Goal: Task Accomplishment & Management: Manage account settings

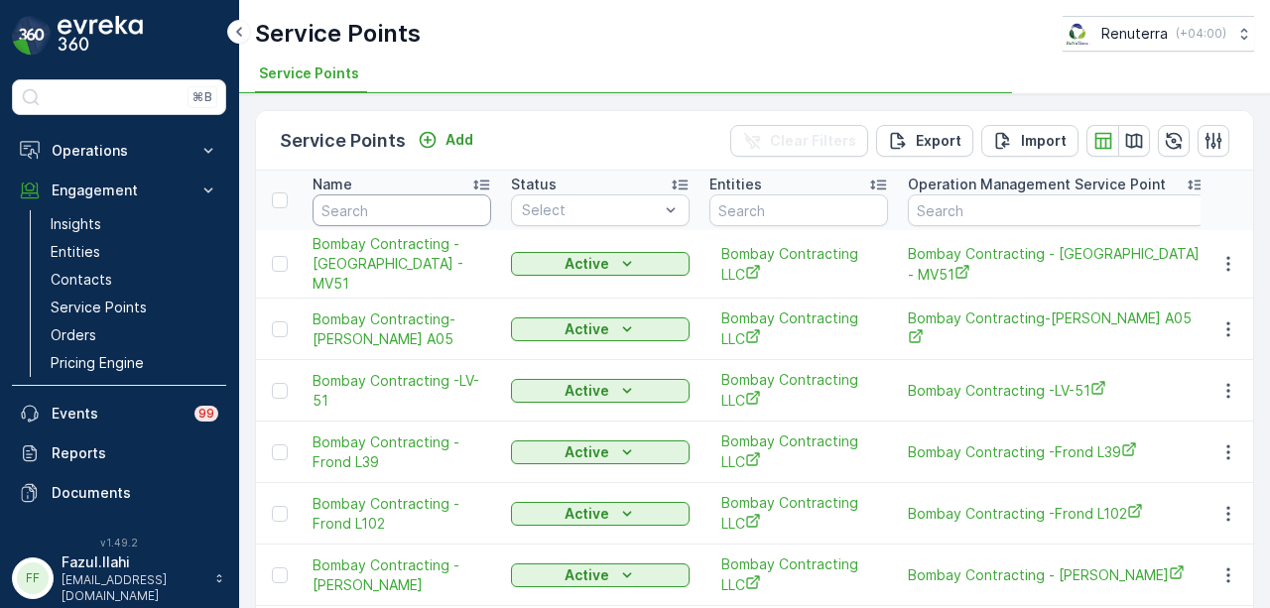
scroll to position [20, 0]
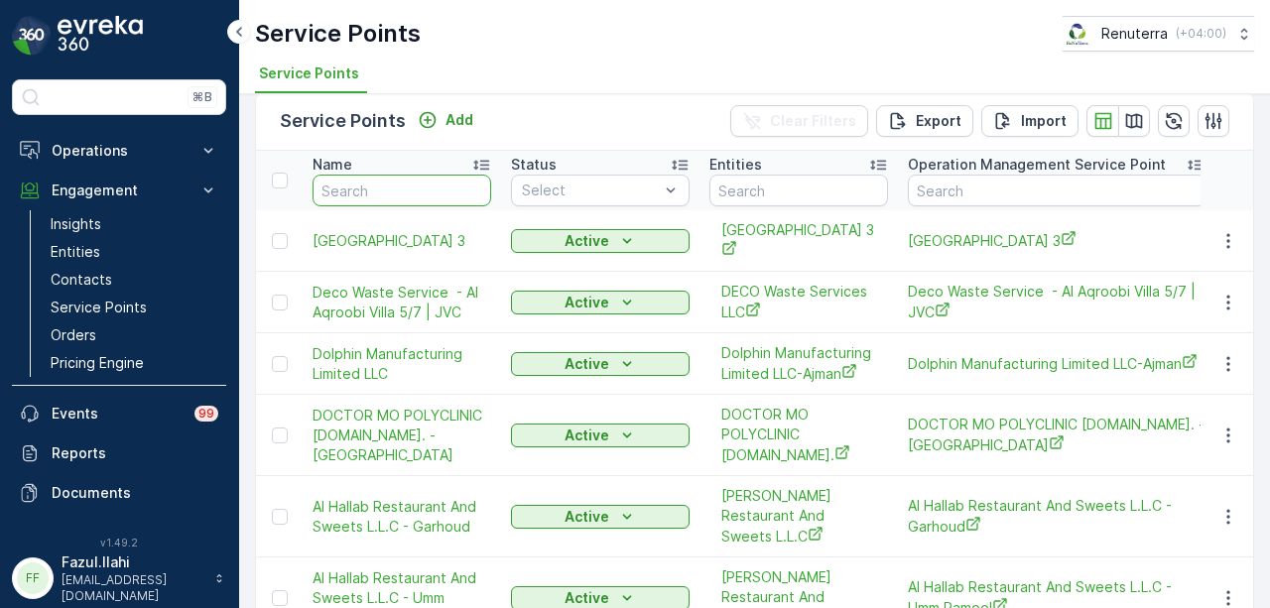
click at [379, 192] on input "text" at bounding box center [402, 191] width 179 height 32
type input "yoko"
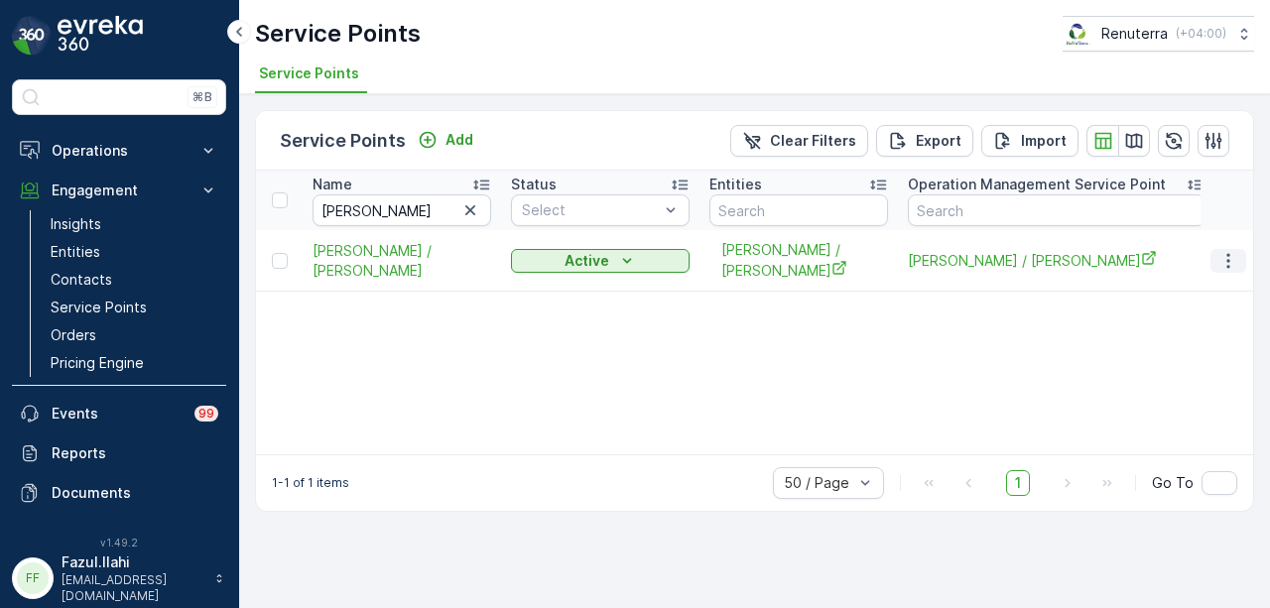
click at [1215, 249] on button "button" at bounding box center [1229, 261] width 36 height 24
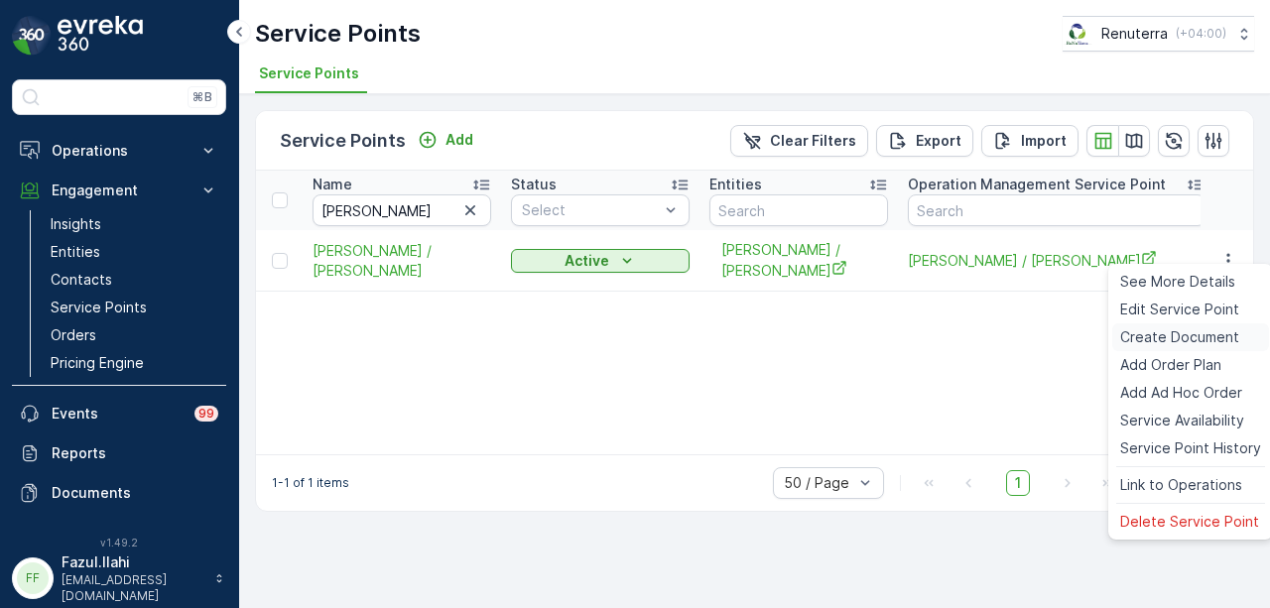
click at [1207, 326] on div "Create Document" at bounding box center [1191, 338] width 157 height 28
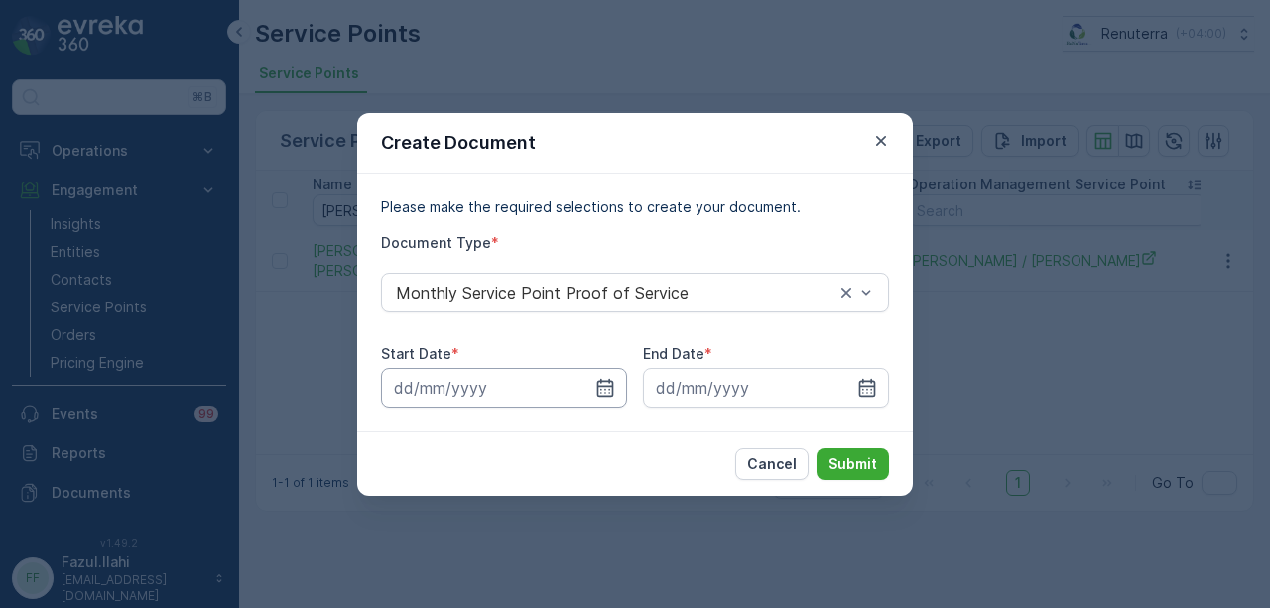
click at [606, 376] on input at bounding box center [504, 388] width 246 height 40
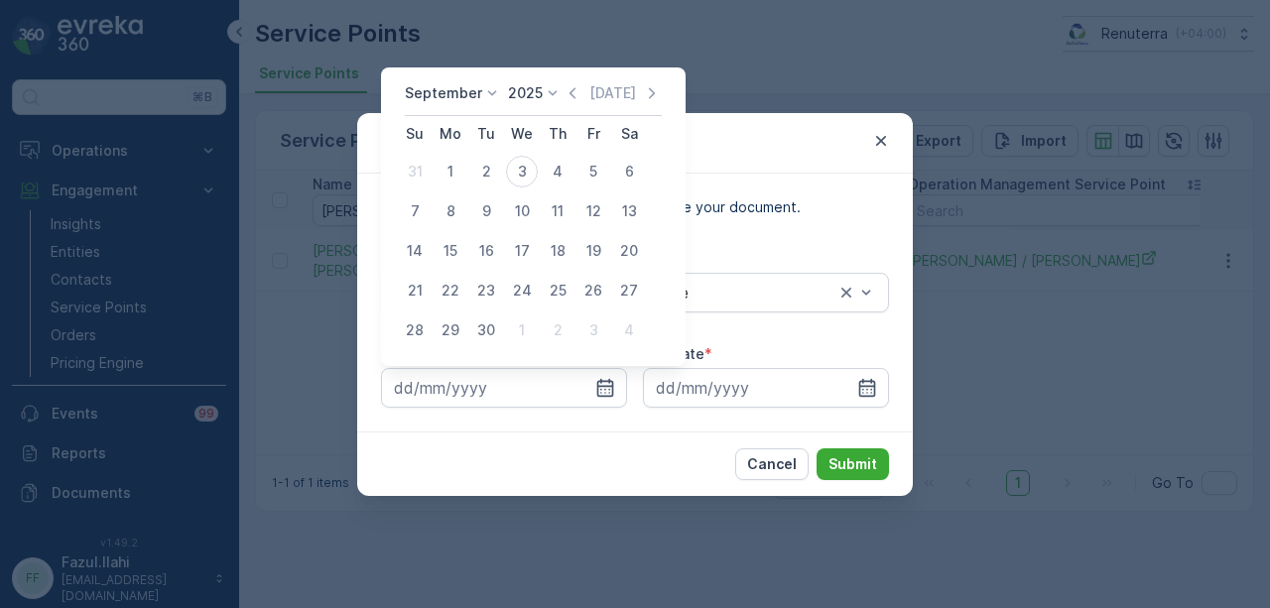
click at [567, 102] on icon "button" at bounding box center [573, 93] width 20 height 20
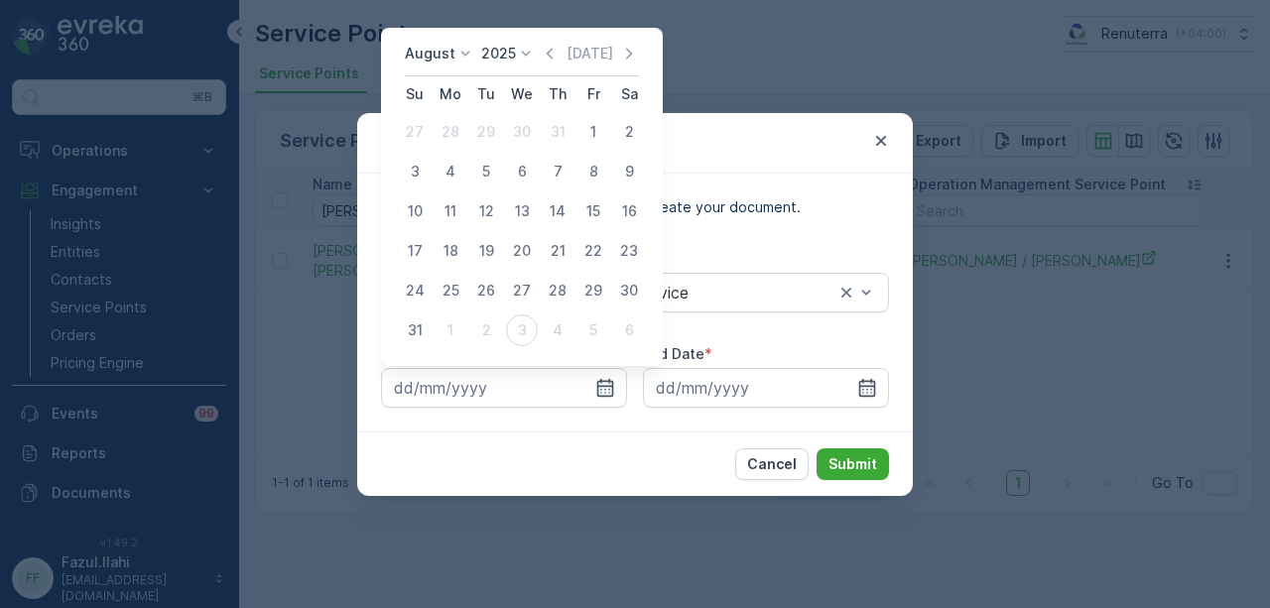
drag, startPoint x: 583, startPoint y: 126, endPoint x: 591, endPoint y: 150, distance: 25.4
click at [584, 126] on div "1" at bounding box center [594, 132] width 32 height 32
type input "01.08.2025"
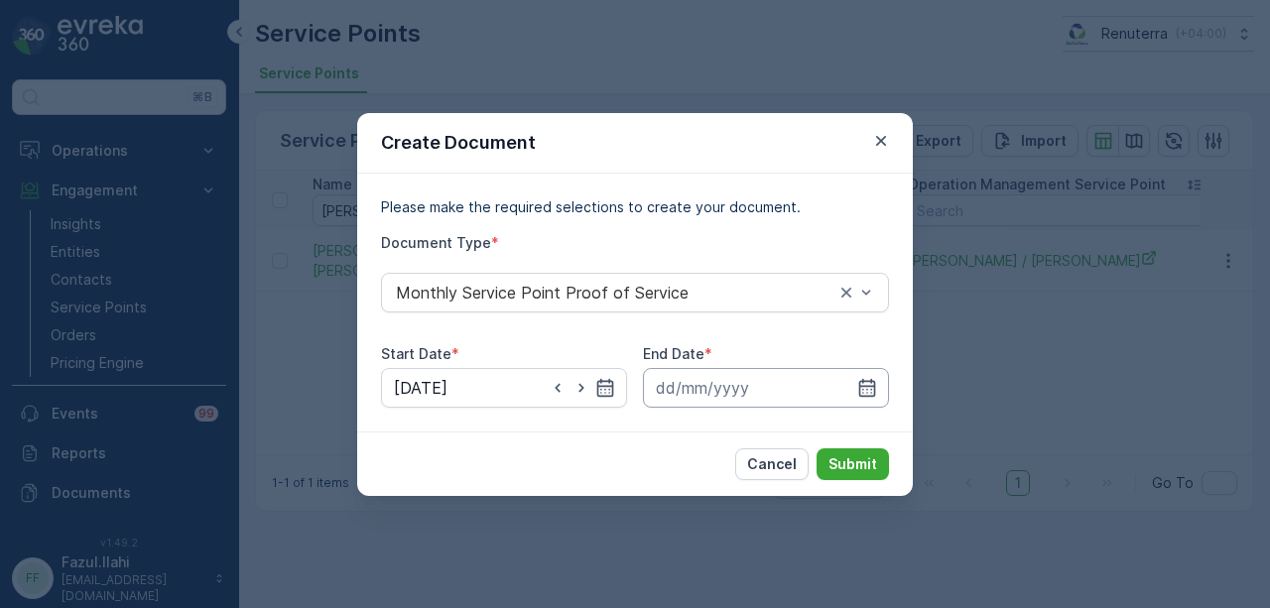
click at [868, 398] on input at bounding box center [766, 388] width 246 height 40
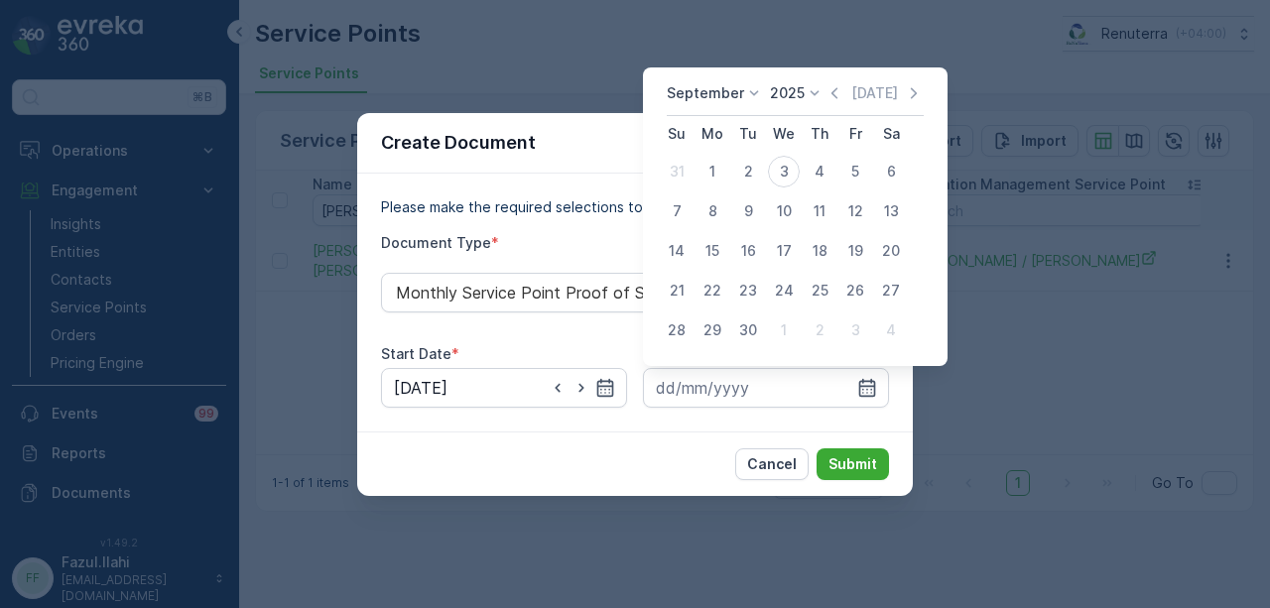
click at [828, 100] on icon "button" at bounding box center [835, 93] width 20 height 20
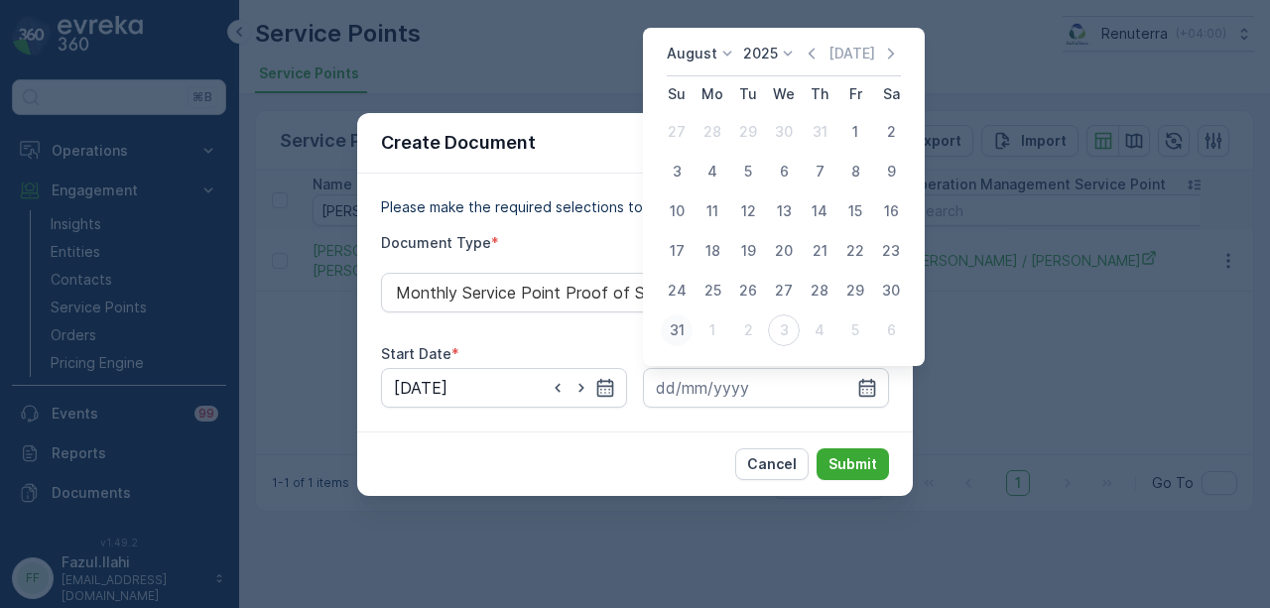
click at [686, 324] on div "31" at bounding box center [677, 331] width 32 height 32
type input "31.08.2025"
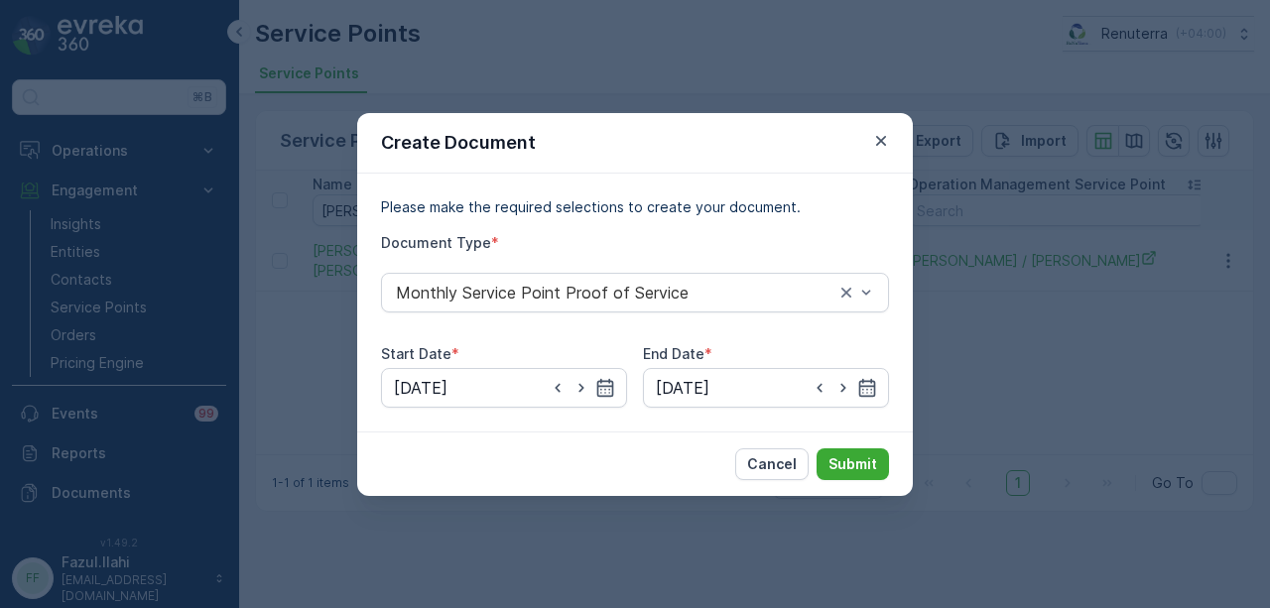
click at [889, 475] on div "Cancel Submit" at bounding box center [635, 464] width 556 height 65
click at [859, 479] on button "Submit" at bounding box center [853, 465] width 72 height 32
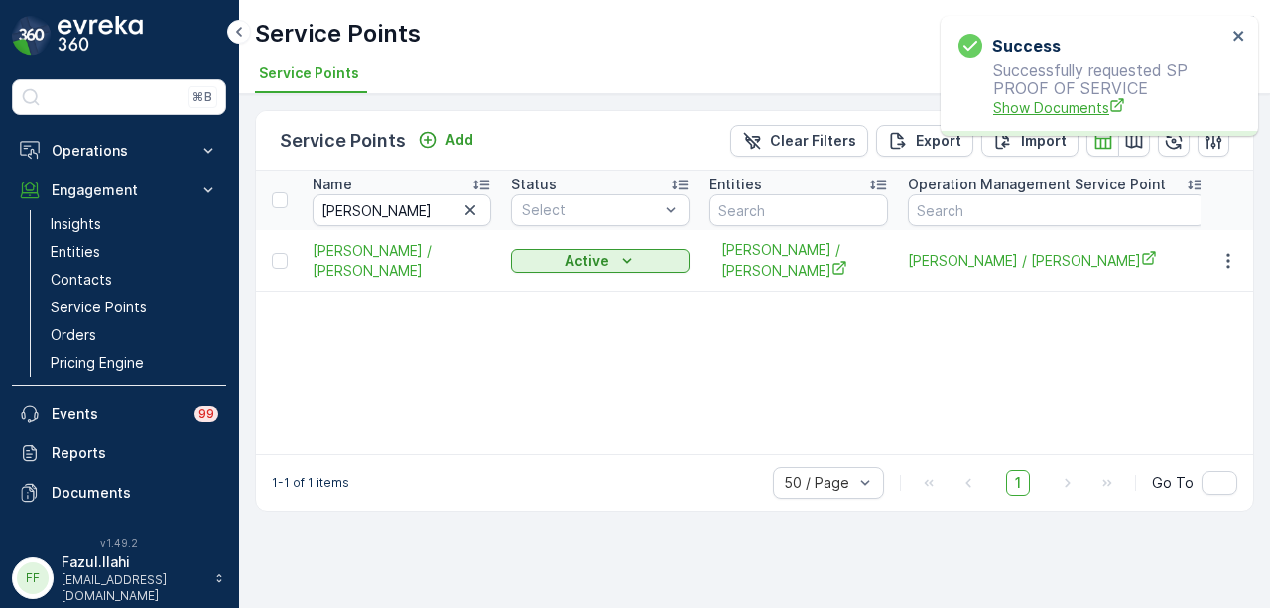
click at [1035, 103] on span "Show Documents" at bounding box center [1109, 107] width 233 height 21
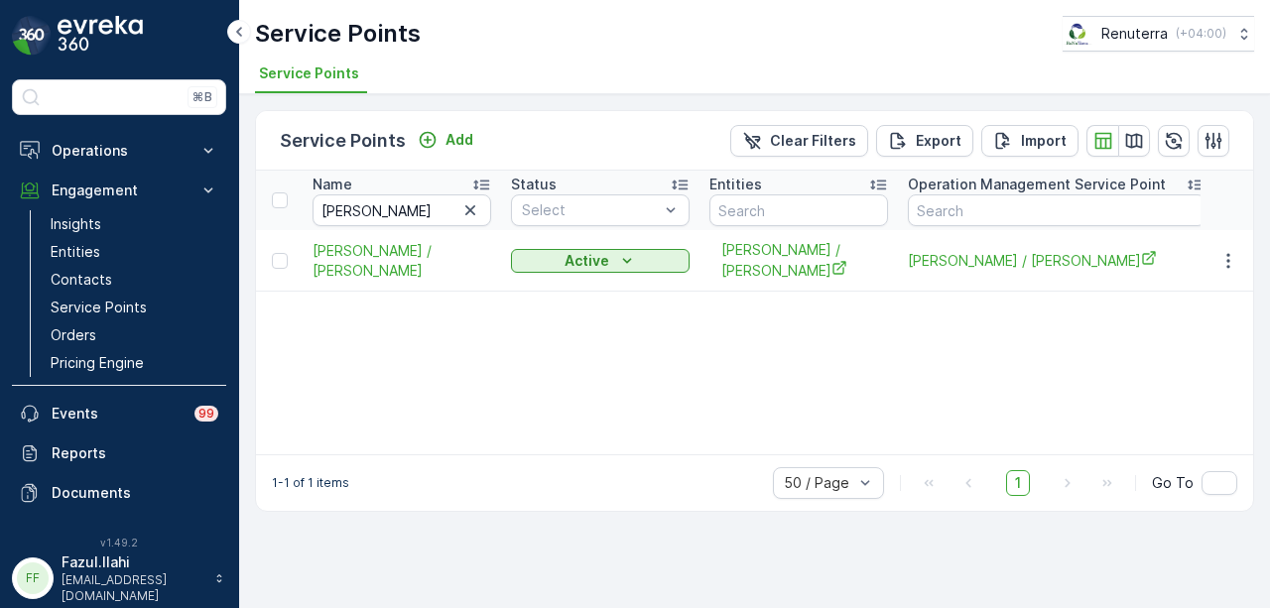
click at [358, 305] on div "Name [PERSON_NAME] Status Select Entities Operation Management Service Point Ad…" at bounding box center [754, 313] width 997 height 284
click at [490, 338] on div "Name [PERSON_NAME] Status Select Entities Operation Management Service Point Ad…" at bounding box center [754, 313] width 997 height 284
click at [476, 207] on icon "button" at bounding box center [470, 210] width 20 height 20
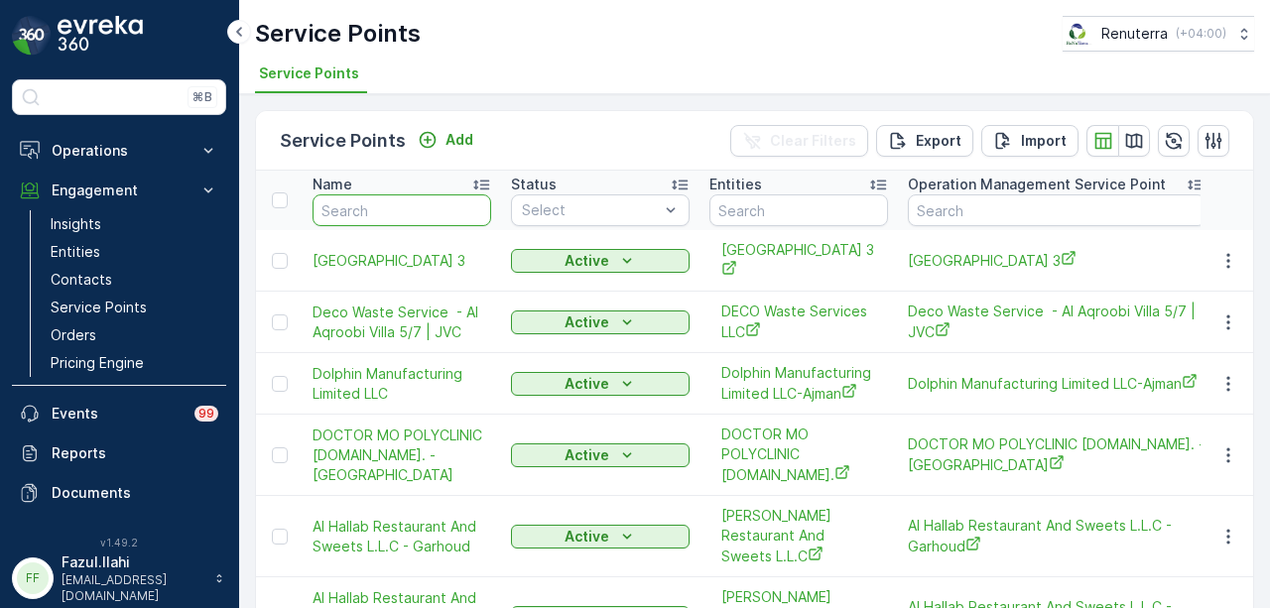
click at [374, 215] on input "text" at bounding box center [402, 211] width 179 height 32
type input "anja"
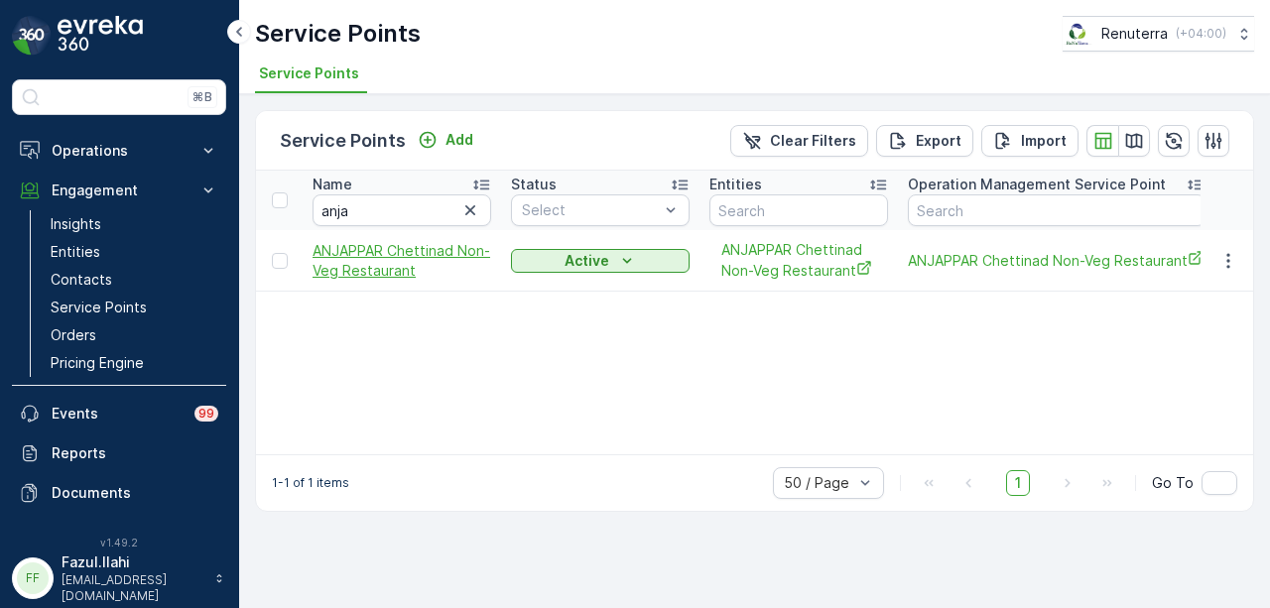
click at [383, 263] on span "ANJAPPAR Chettinad Non-Veg Restaurant" at bounding box center [402, 261] width 179 height 40
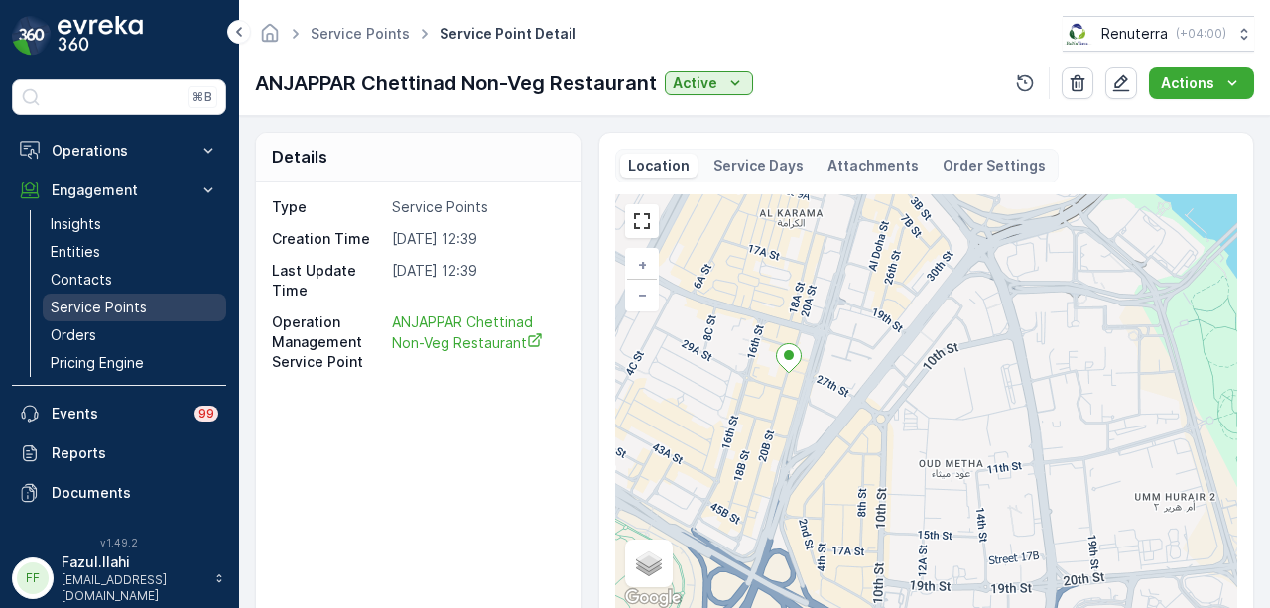
click at [123, 294] on link "Service Points" at bounding box center [135, 308] width 184 height 28
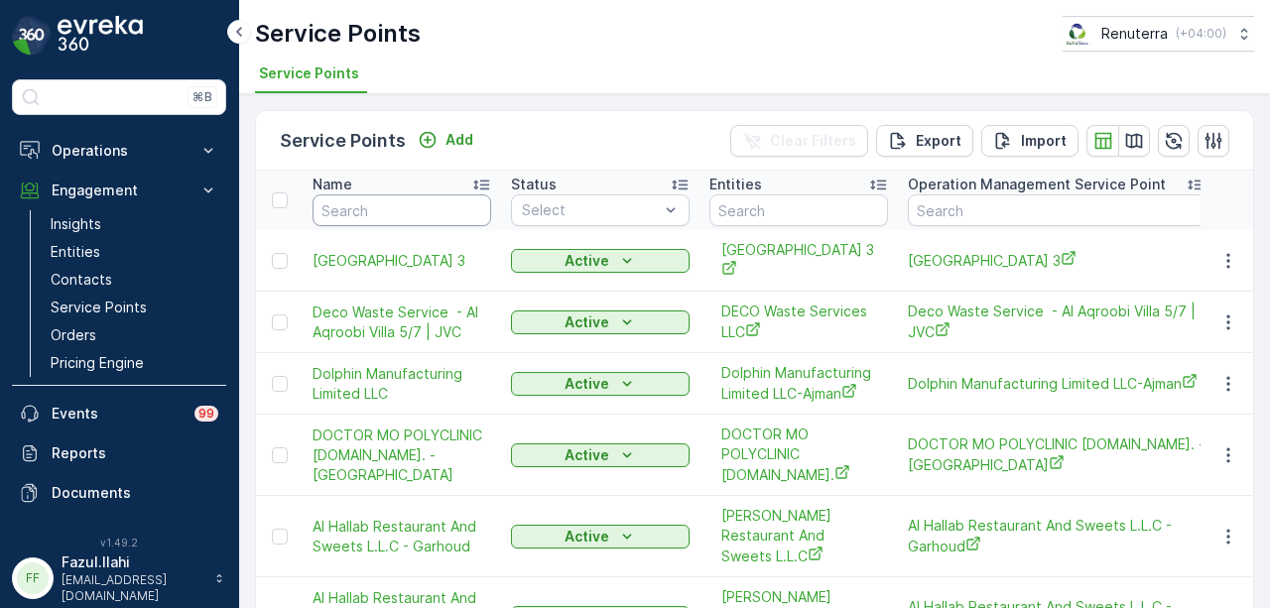
click at [386, 208] on input "text" at bounding box center [402, 211] width 179 height 32
type input "anja"
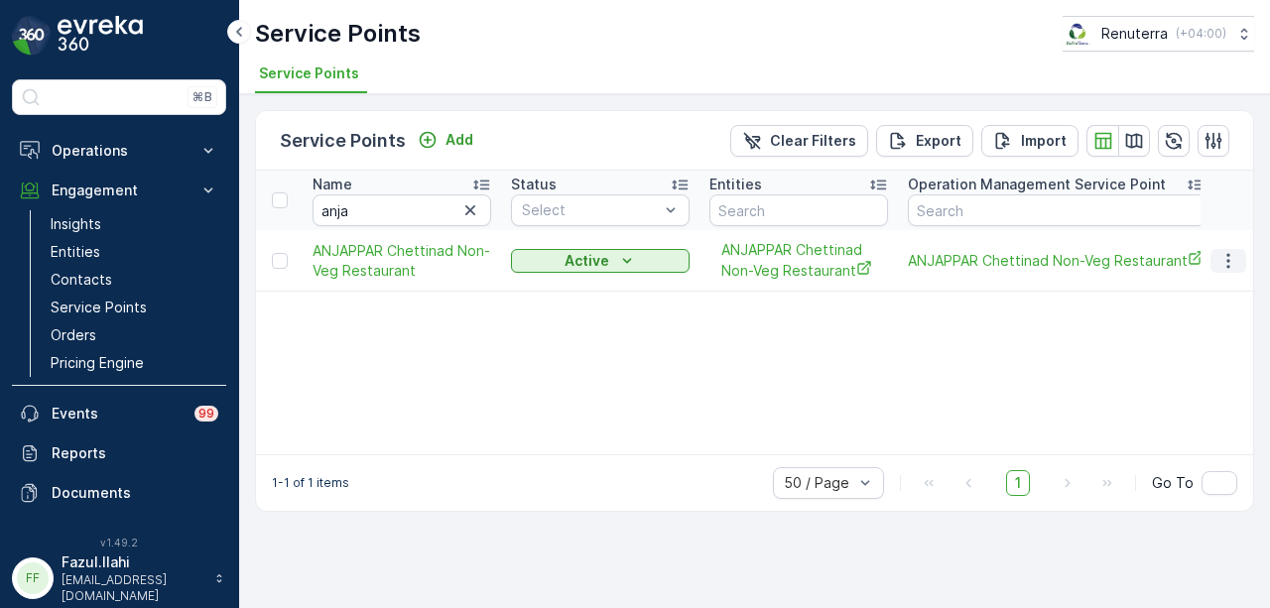
click at [1238, 264] on icon "button" at bounding box center [1229, 261] width 20 height 20
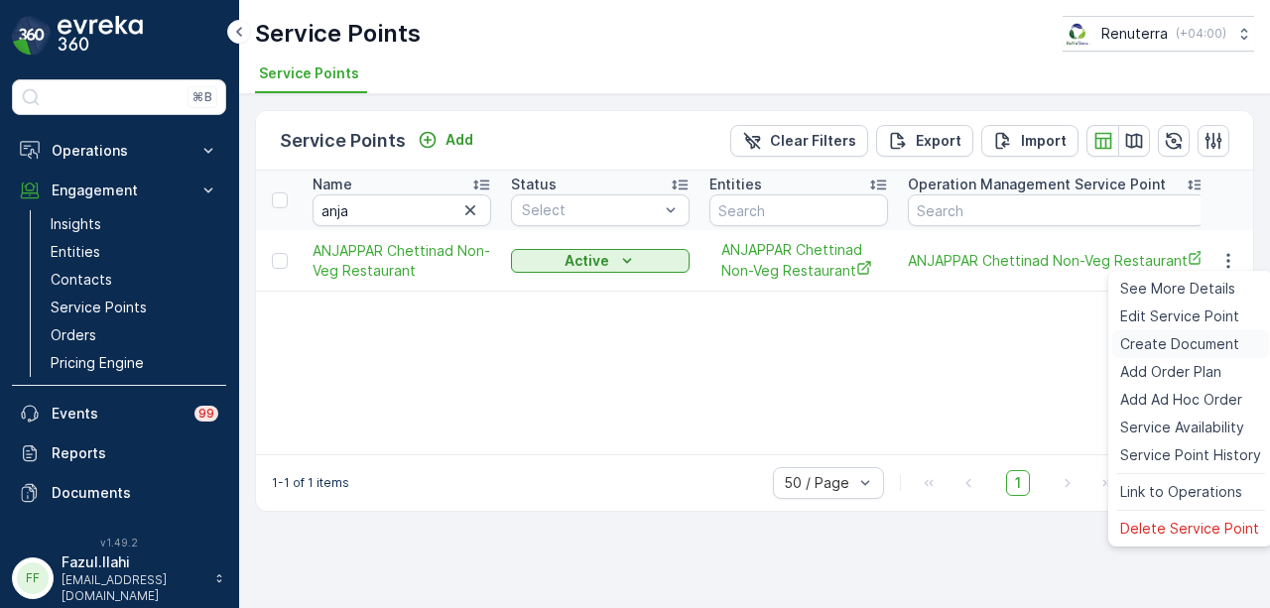
click at [1205, 344] on span "Create Document" at bounding box center [1179, 344] width 119 height 20
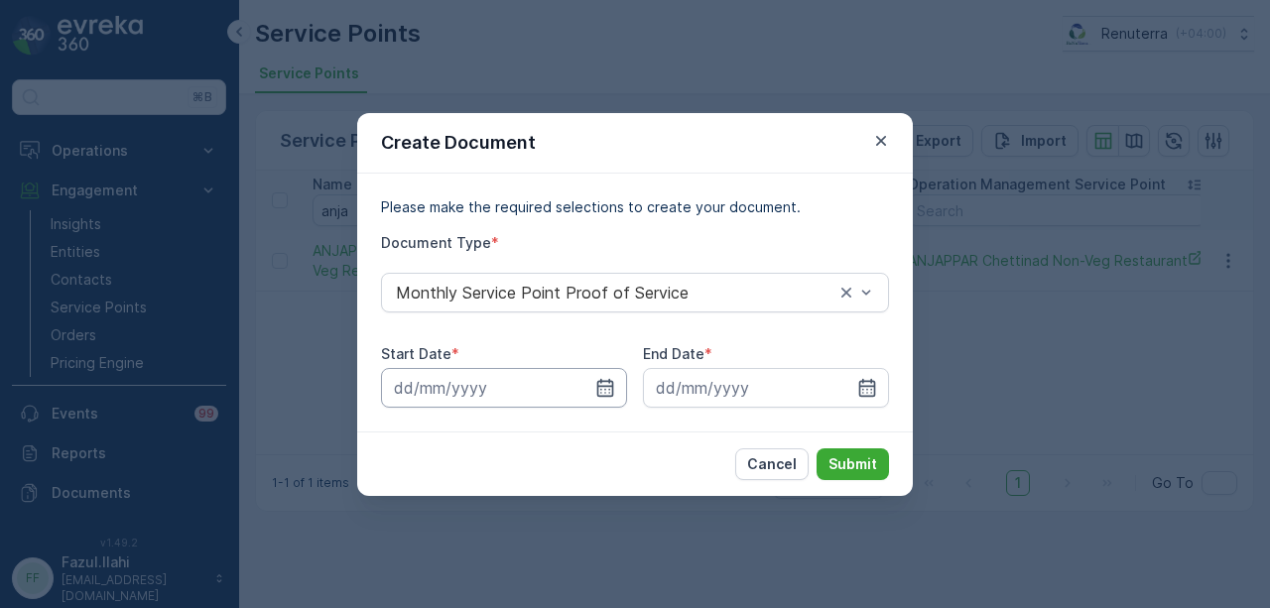
click at [619, 392] on input at bounding box center [504, 388] width 246 height 40
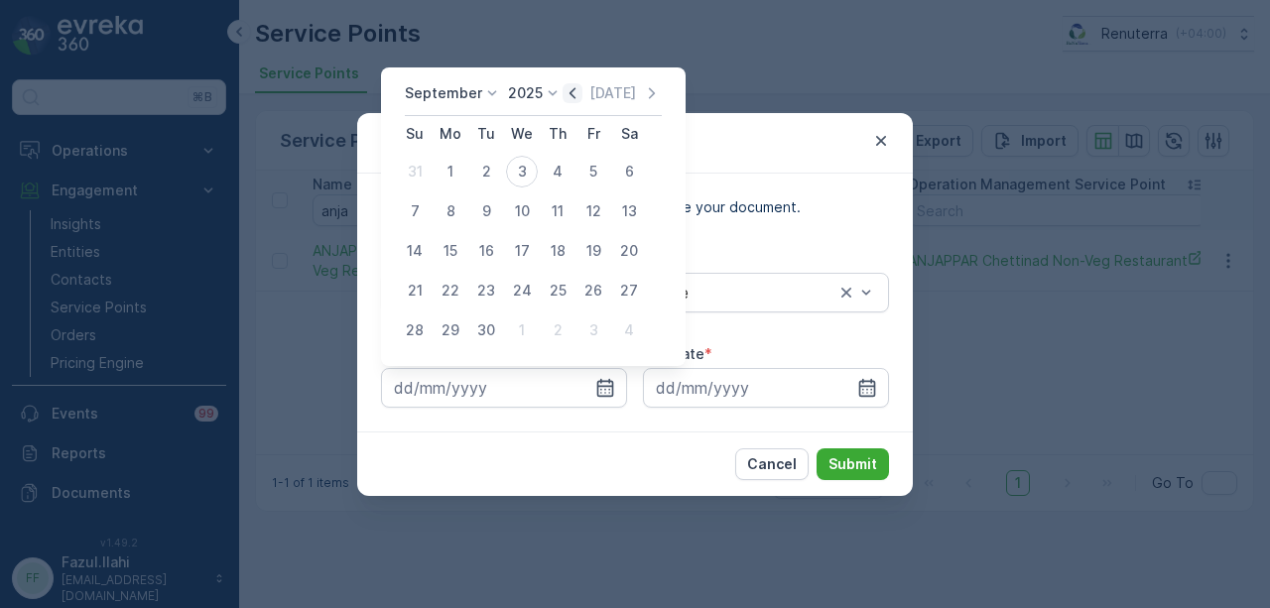
click at [576, 92] on icon "button" at bounding box center [573, 93] width 20 height 20
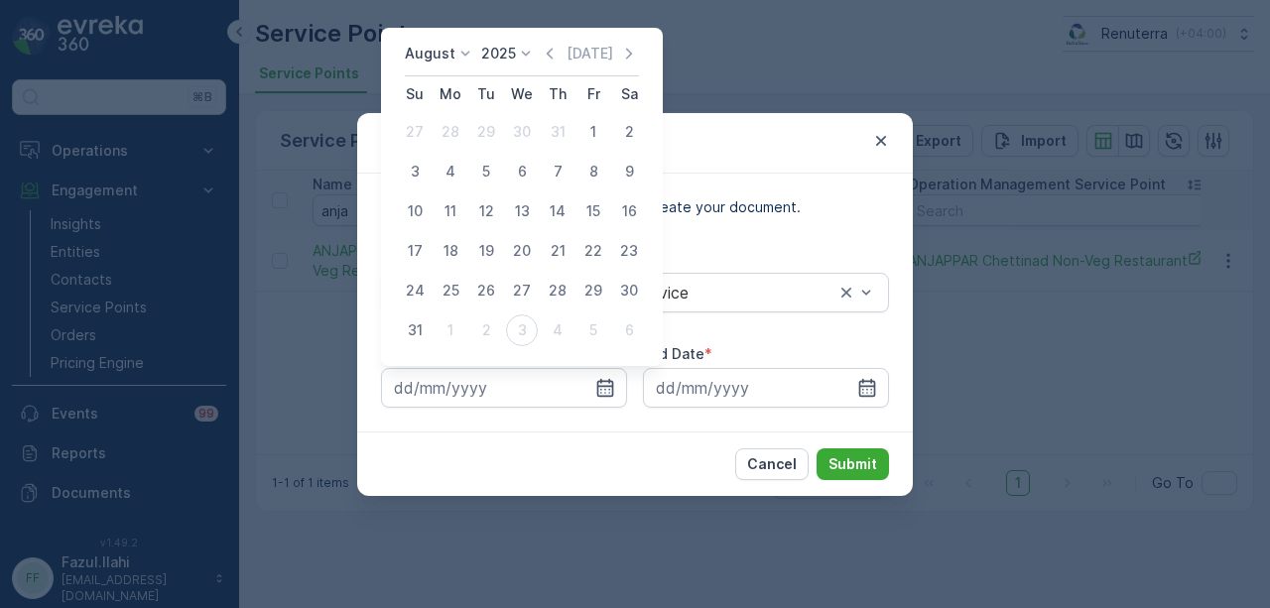
drag, startPoint x: 587, startPoint y: 138, endPoint x: 760, endPoint y: 354, distance: 277.4
click at [588, 142] on div "1" at bounding box center [594, 132] width 32 height 32
type input "01.08.2025"
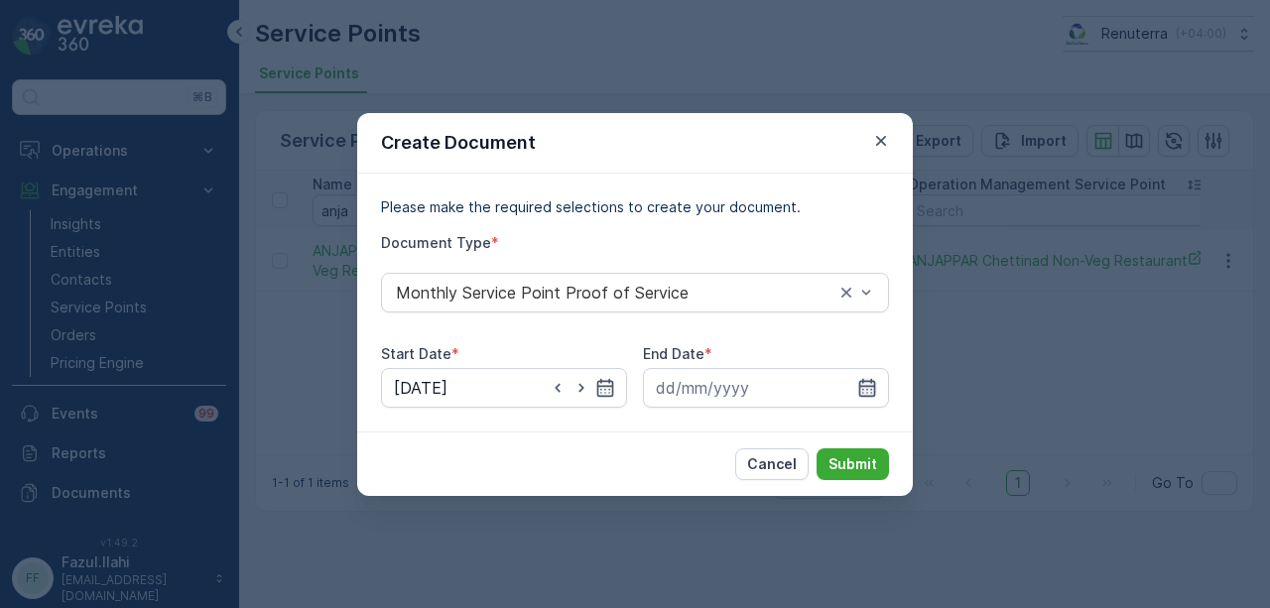
click at [868, 396] on icon "button" at bounding box center [867, 387] width 17 height 18
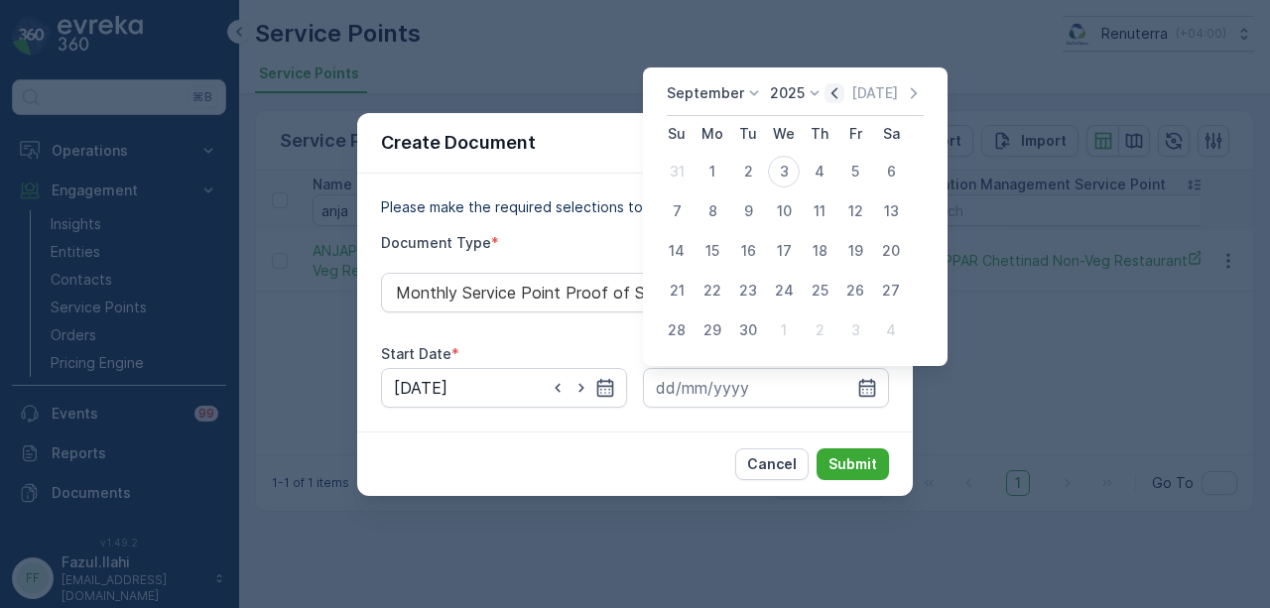
click at [834, 101] on icon "button" at bounding box center [835, 93] width 20 height 20
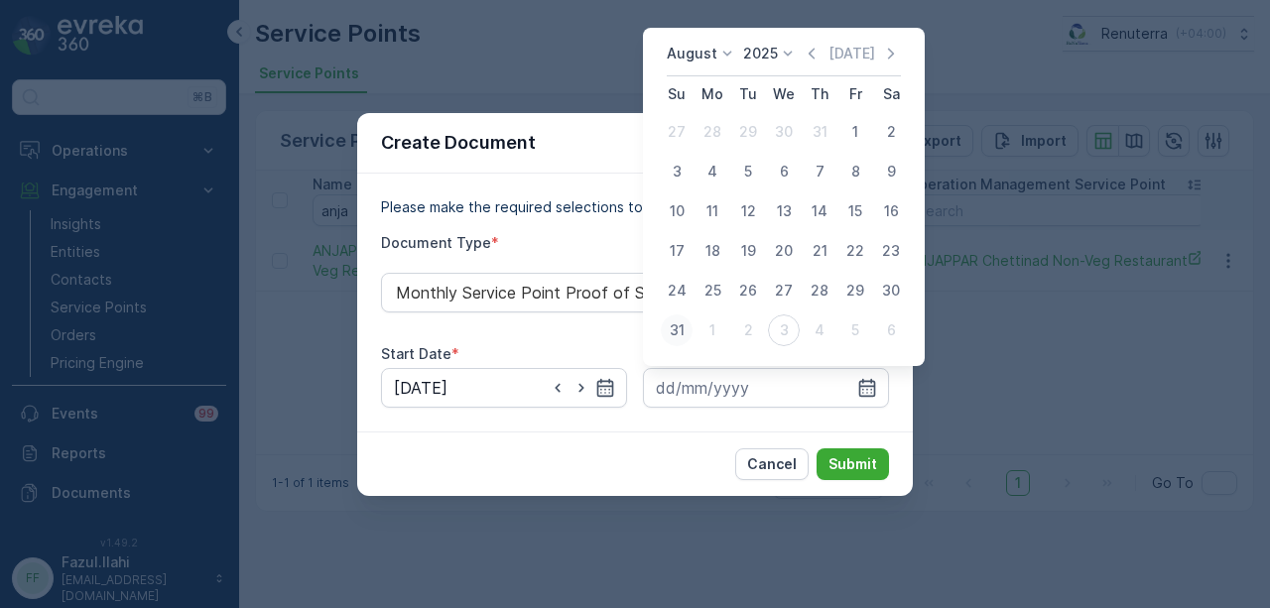
click at [682, 328] on div "31" at bounding box center [677, 331] width 32 height 32
type input "31.08.2025"
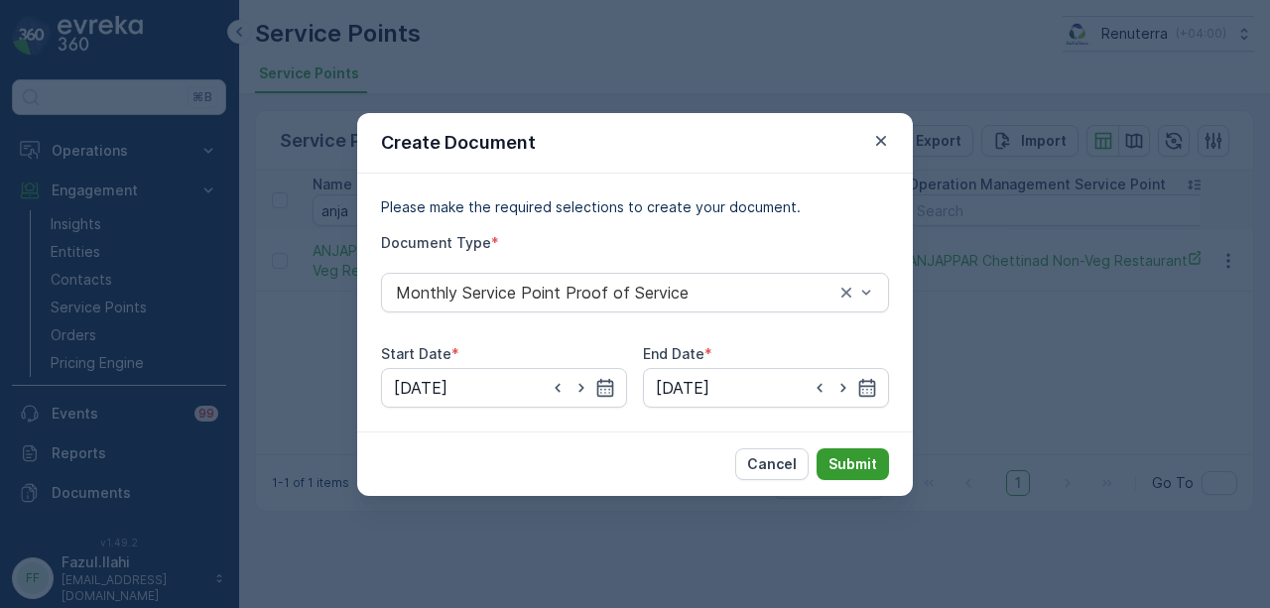
click at [844, 467] on p "Submit" at bounding box center [853, 465] width 49 height 20
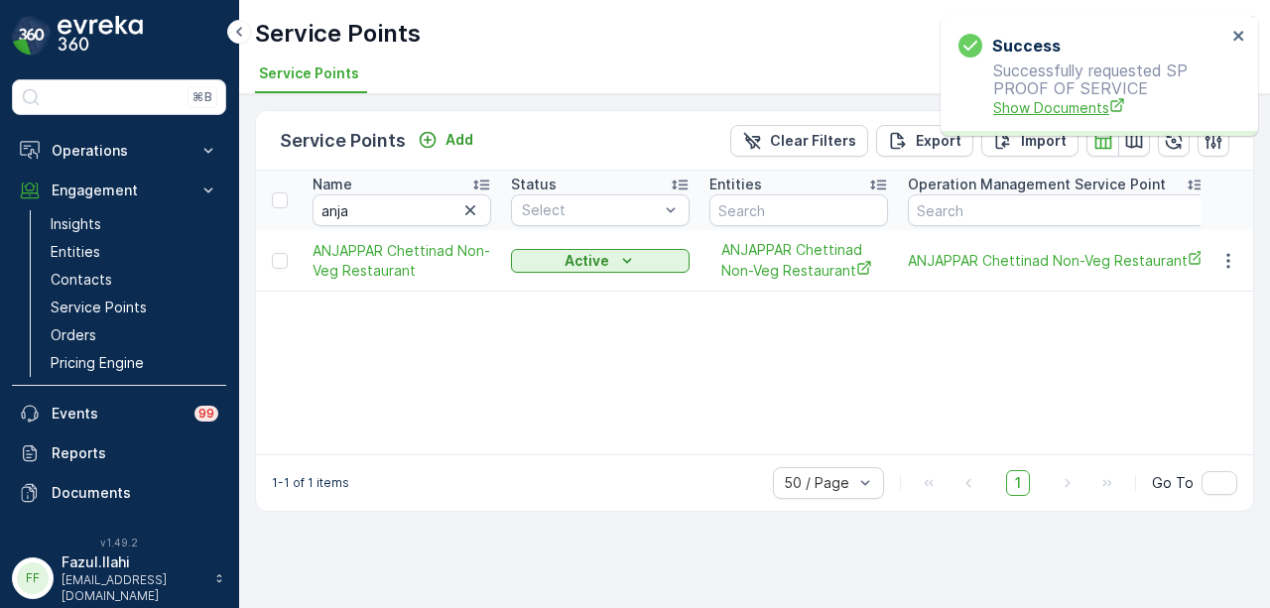
click at [1018, 99] on span "Show Documents" at bounding box center [1109, 107] width 233 height 21
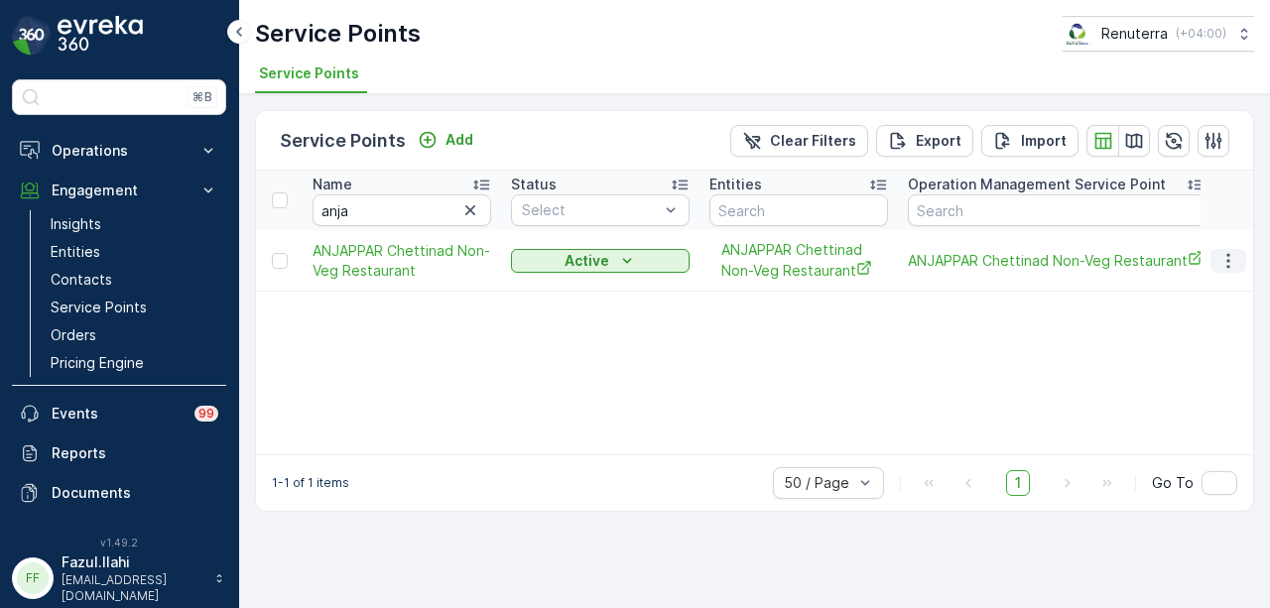
click at [1223, 259] on icon "button" at bounding box center [1229, 261] width 20 height 20
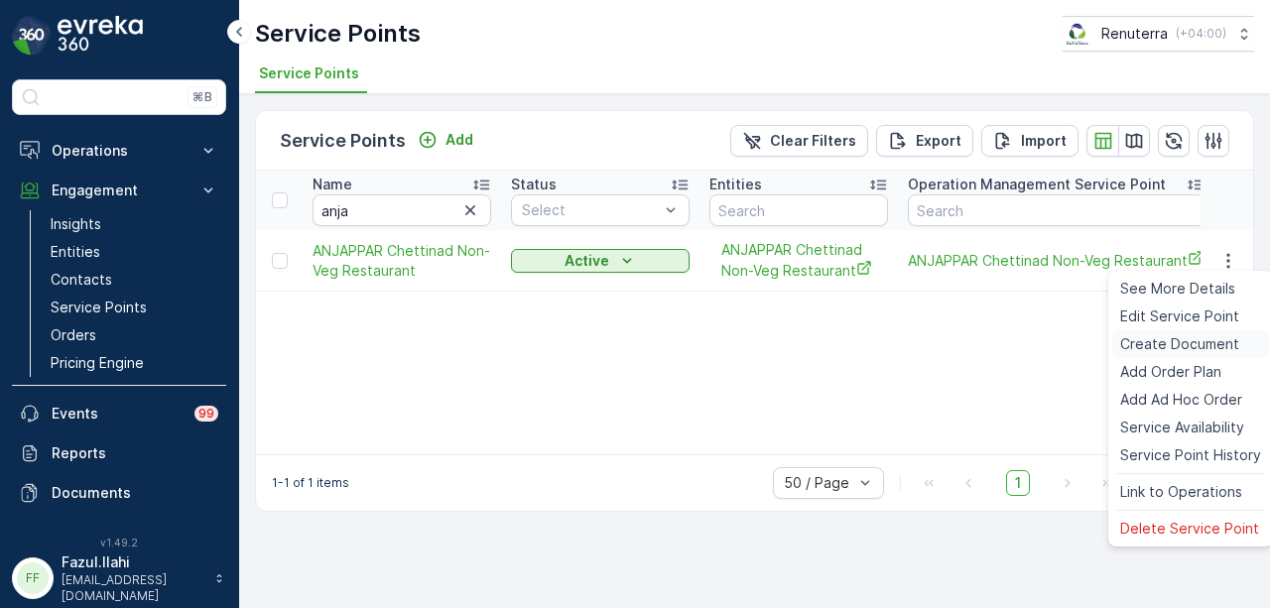
click at [1193, 336] on span "Create Document" at bounding box center [1179, 344] width 119 height 20
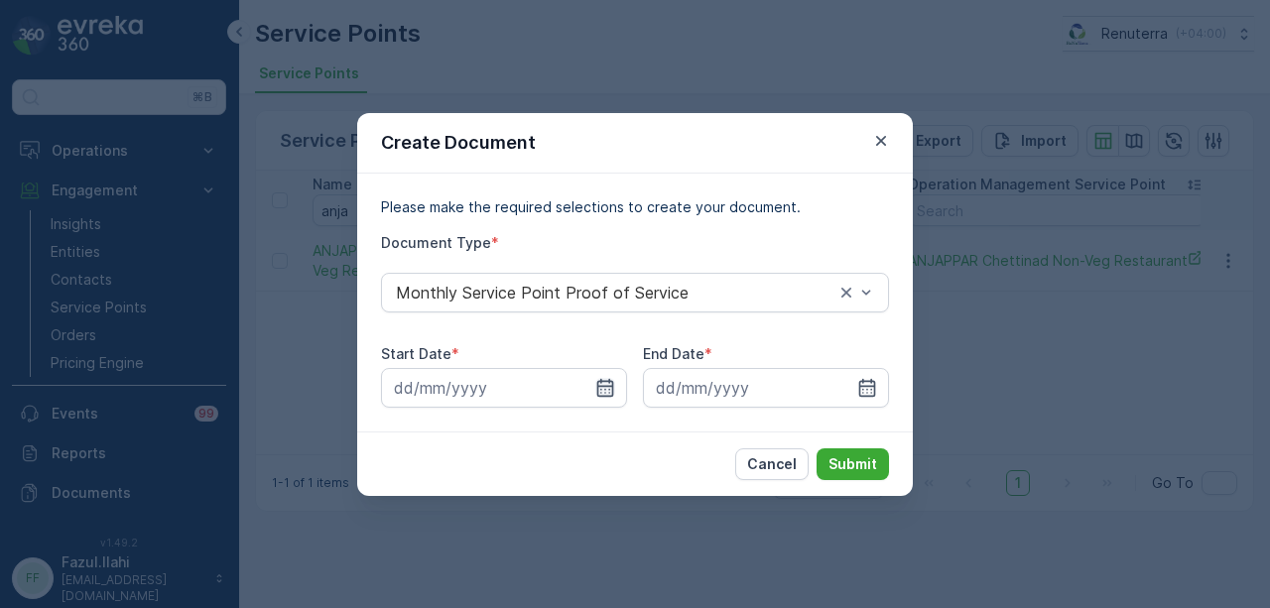
drag, startPoint x: 623, startPoint y: 388, endPoint x: 613, endPoint y: 393, distance: 11.1
click at [614, 393] on div at bounding box center [504, 388] width 246 height 40
click at [611, 394] on icon "button" at bounding box center [605, 388] width 20 height 20
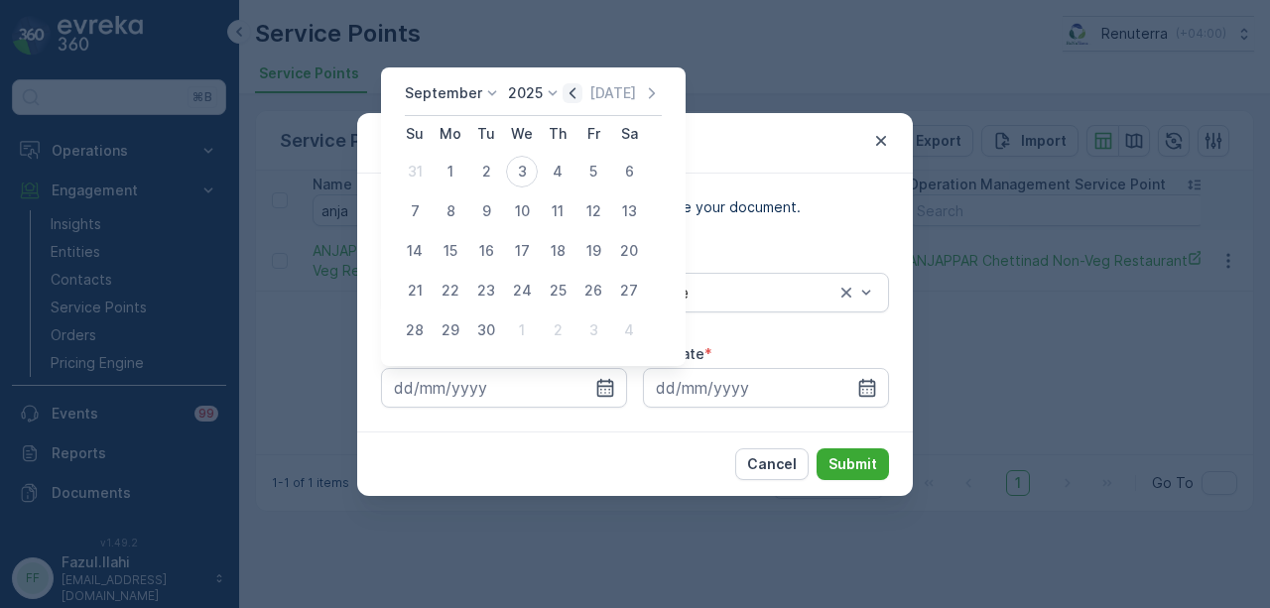
click at [563, 92] on icon "button" at bounding box center [573, 93] width 20 height 20
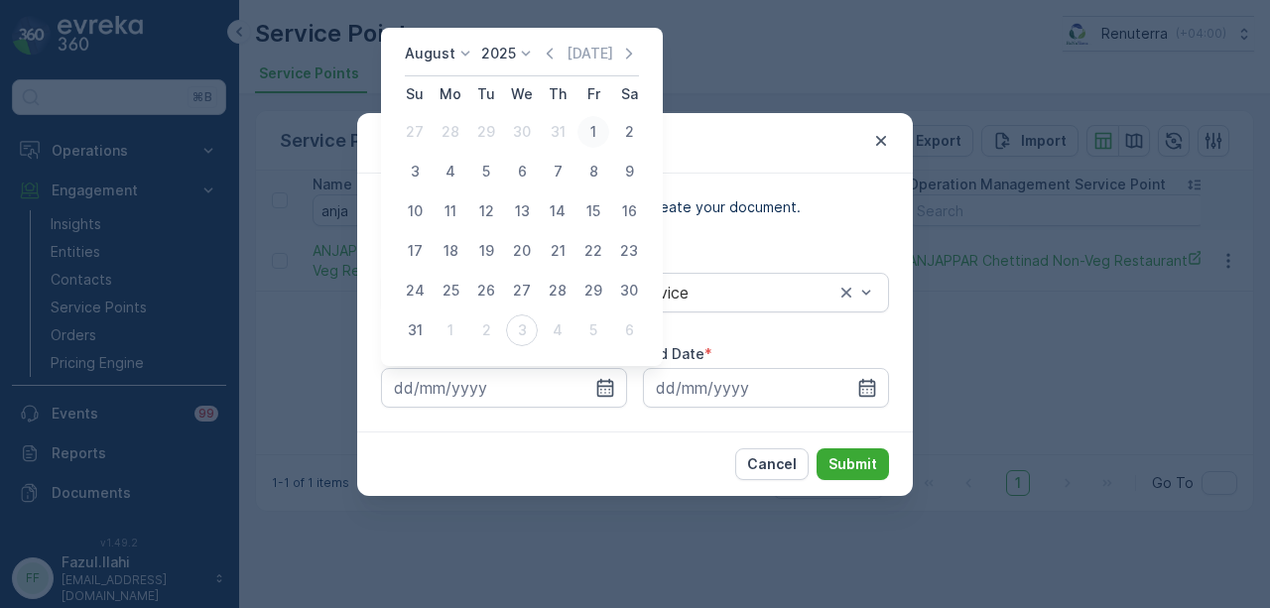
click at [588, 135] on div "1" at bounding box center [594, 132] width 32 height 32
type input "01.08.2025"
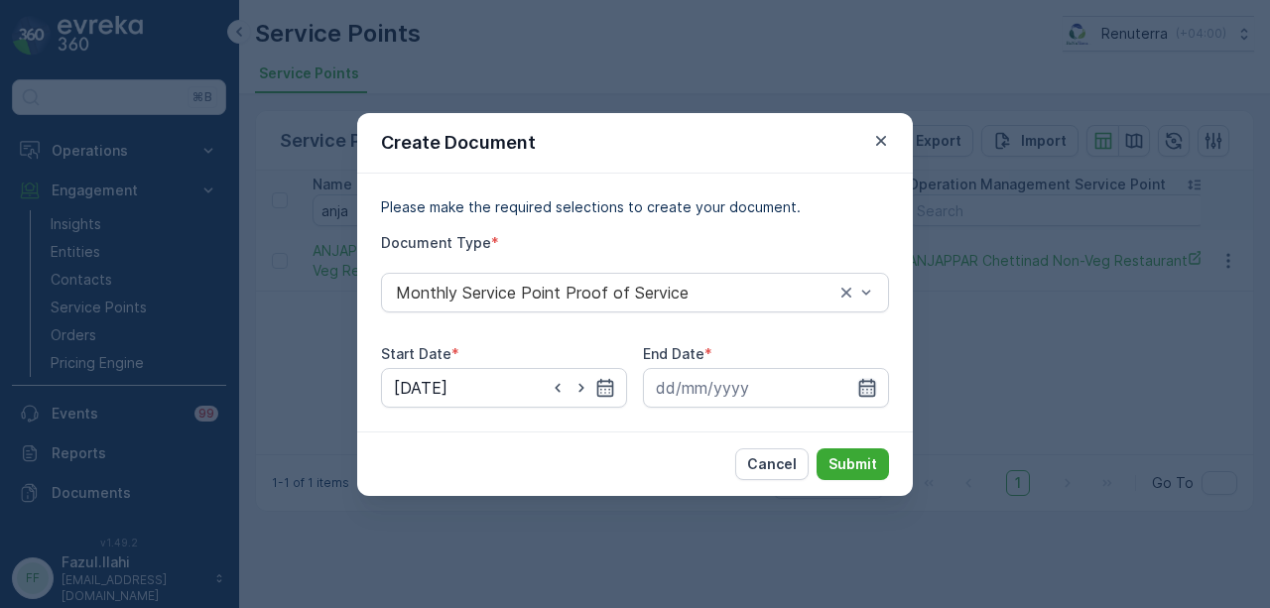
drag, startPoint x: 870, startPoint y: 393, endPoint x: 866, endPoint y: 383, distance: 10.7
click at [871, 392] on icon "button" at bounding box center [867, 388] width 20 height 20
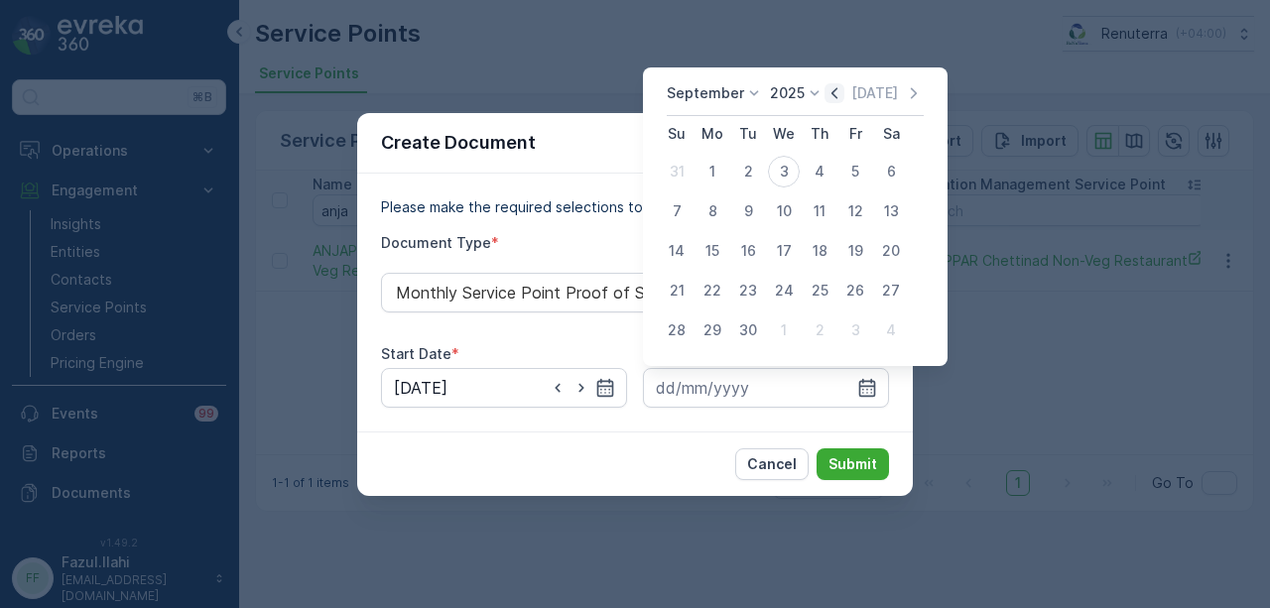
click at [826, 92] on icon "button" at bounding box center [835, 93] width 20 height 20
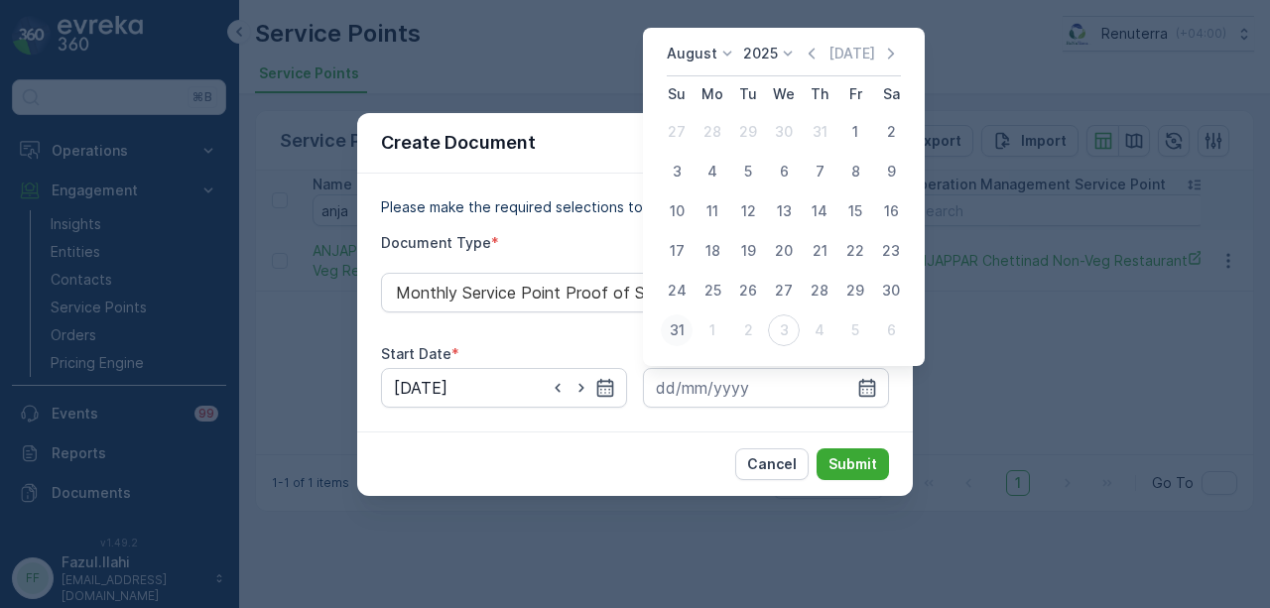
click at [689, 330] on div "31" at bounding box center [677, 331] width 32 height 32
type input "31.08.2025"
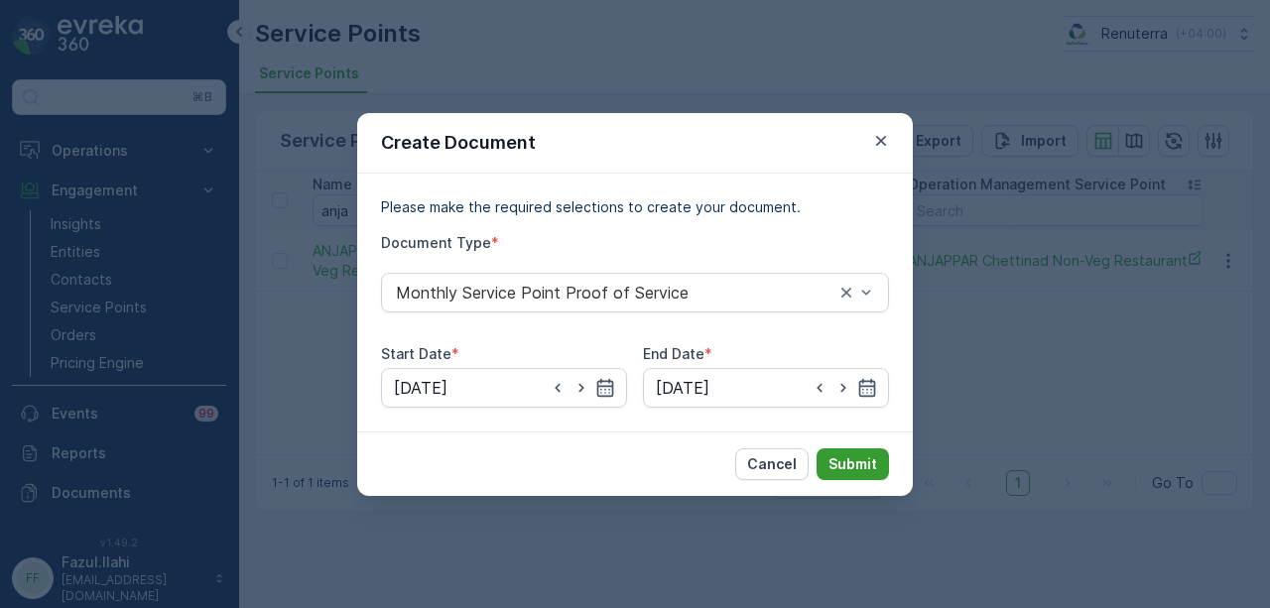
click at [858, 459] on p "Submit" at bounding box center [853, 465] width 49 height 20
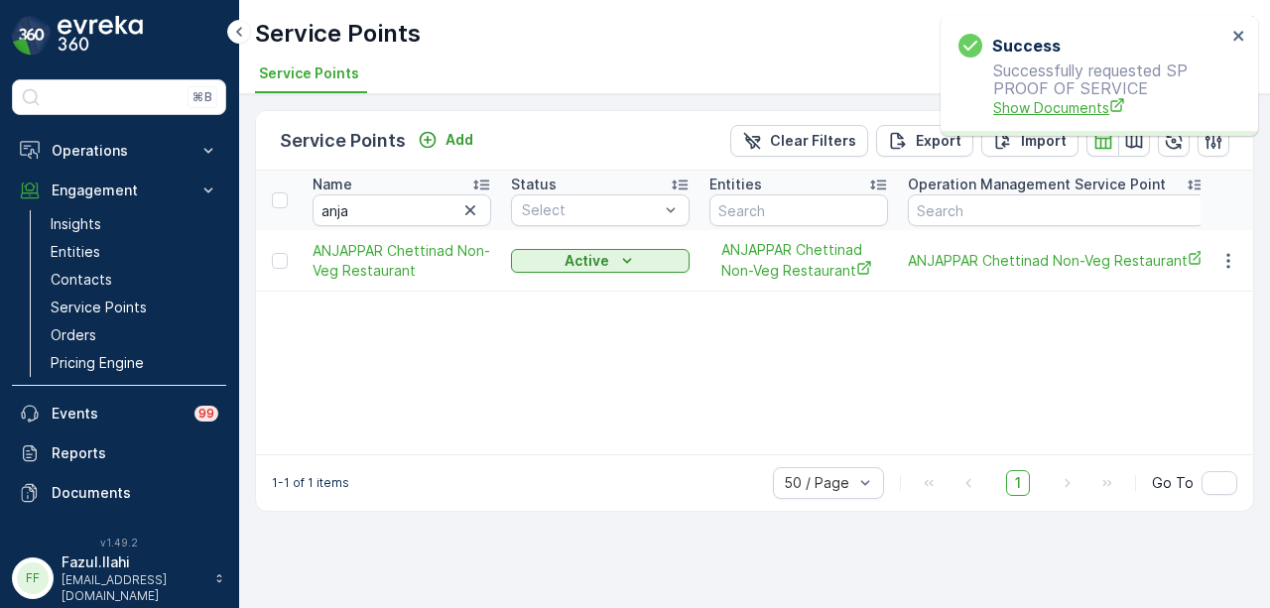
click at [1080, 112] on span "Show Documents" at bounding box center [1109, 107] width 233 height 21
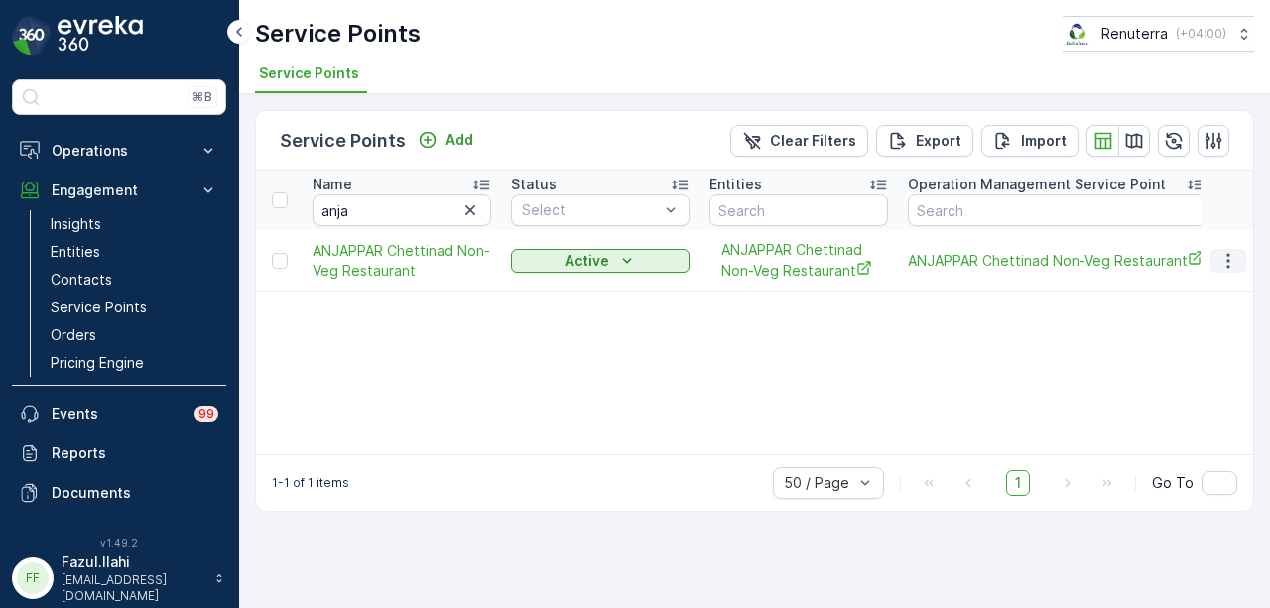
click at [1223, 267] on icon "button" at bounding box center [1229, 261] width 20 height 20
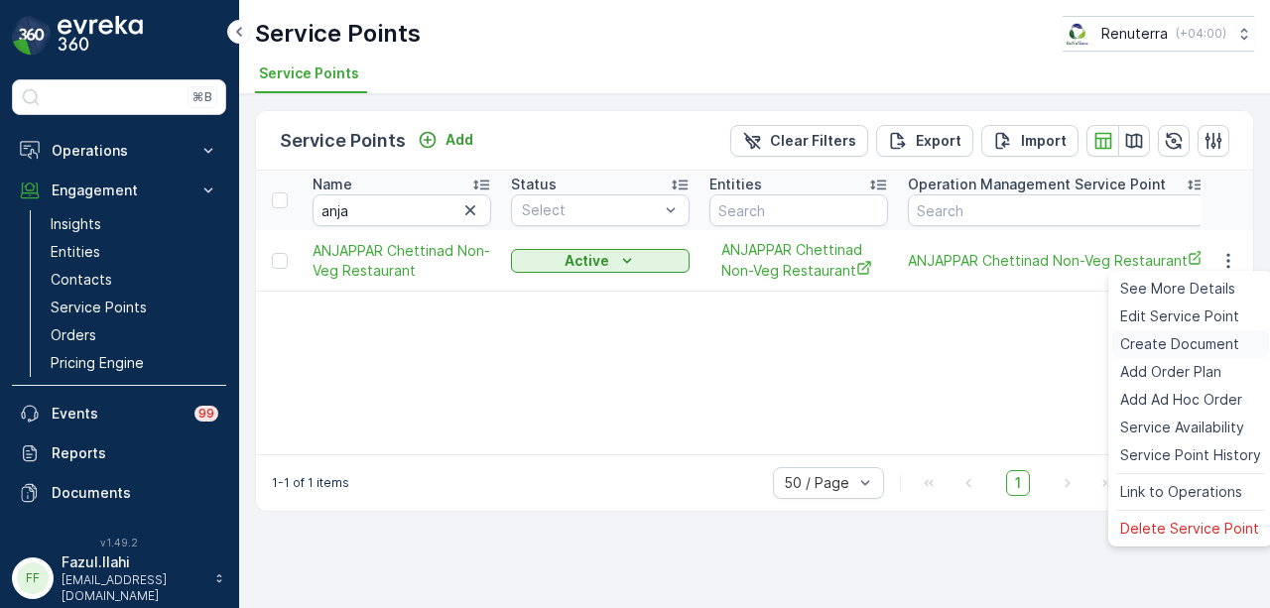
click at [1203, 340] on span "Create Document" at bounding box center [1179, 344] width 119 height 20
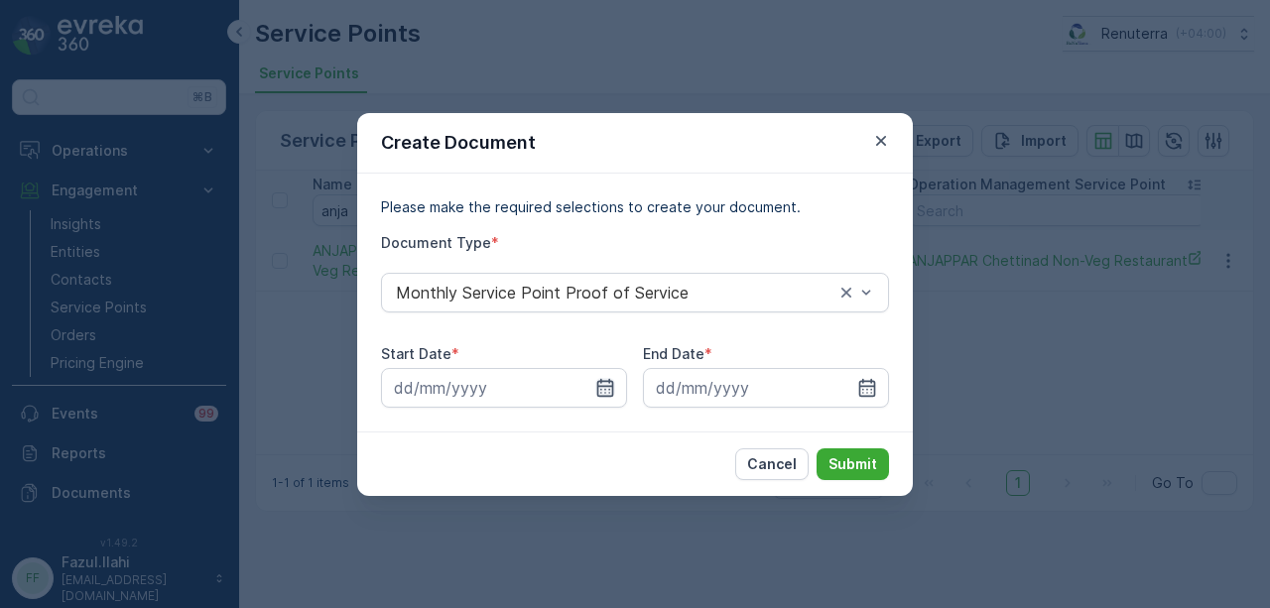
click at [600, 391] on icon "button" at bounding box center [605, 388] width 20 height 20
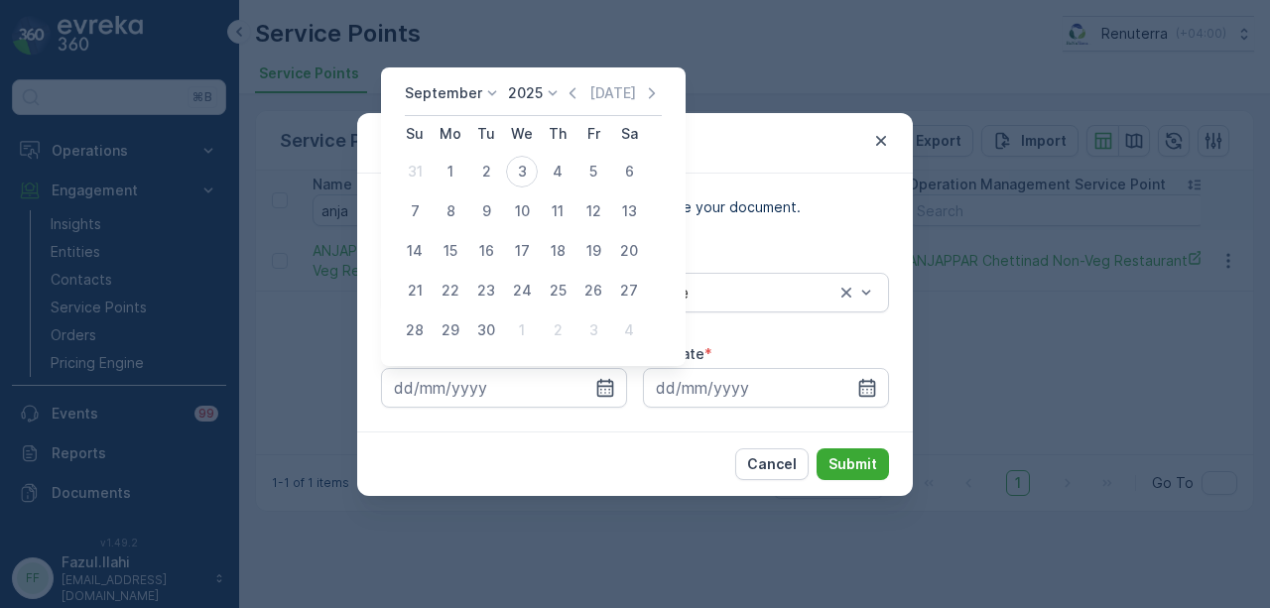
click at [580, 93] on div "Today" at bounding box center [612, 93] width 99 height 20
click at [572, 88] on icon "button" at bounding box center [573, 93] width 20 height 20
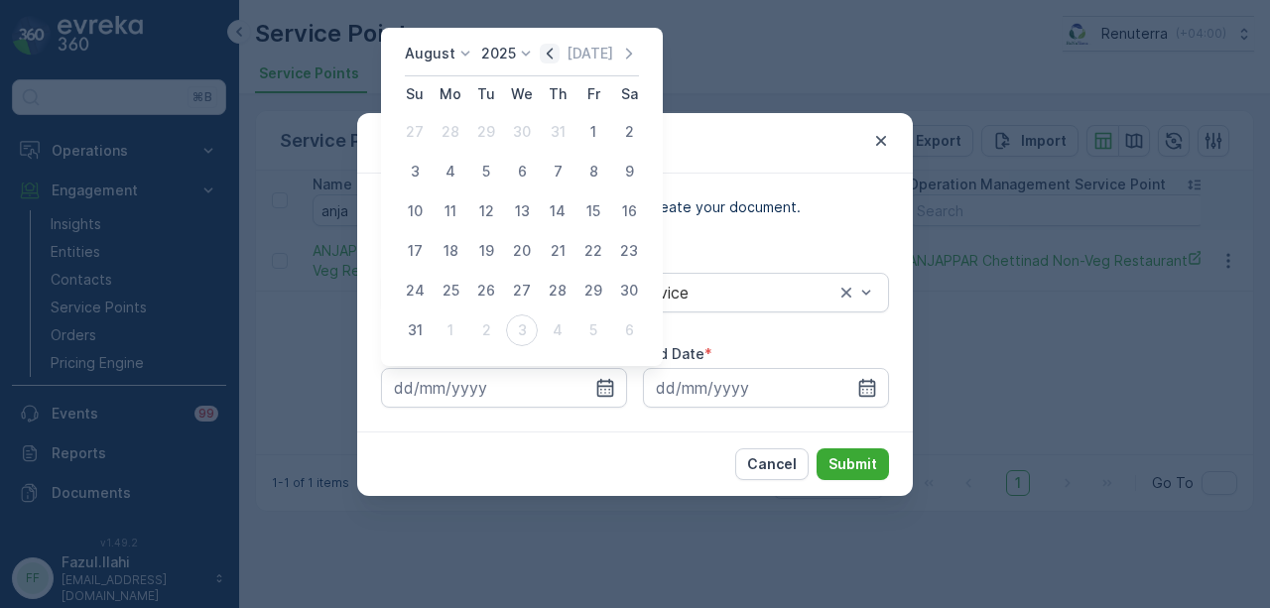
click at [560, 55] on icon "button" at bounding box center [550, 54] width 20 height 20
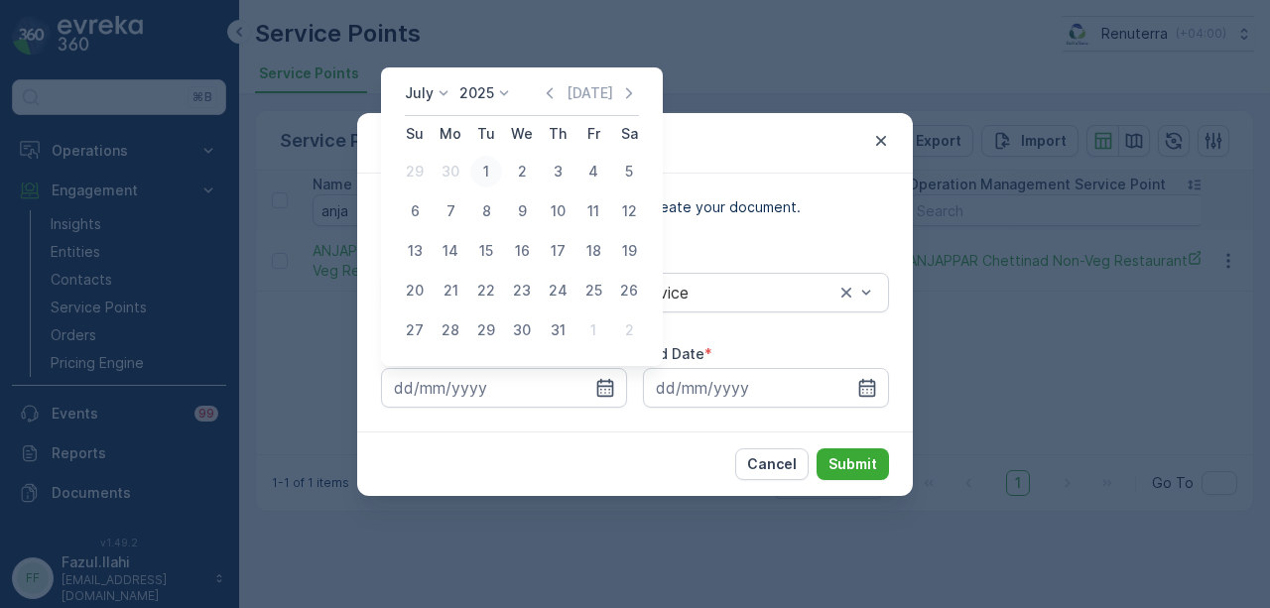
click at [491, 171] on div "1" at bounding box center [486, 172] width 32 height 32
type input "01.07.2025"
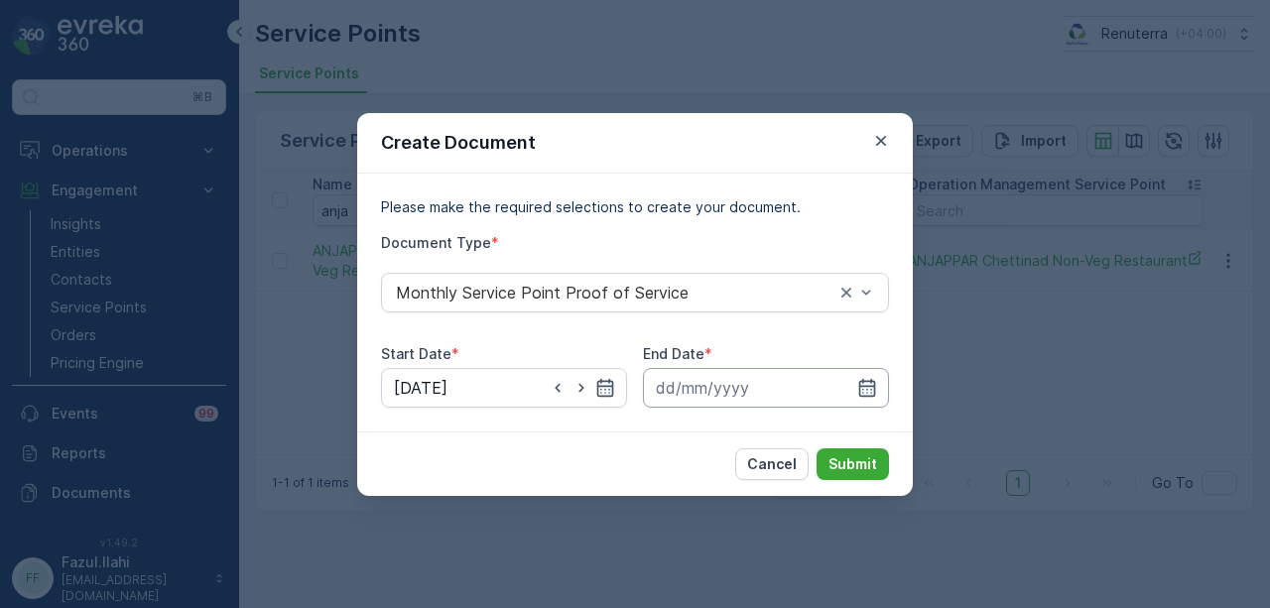
click at [853, 384] on input at bounding box center [766, 388] width 246 height 40
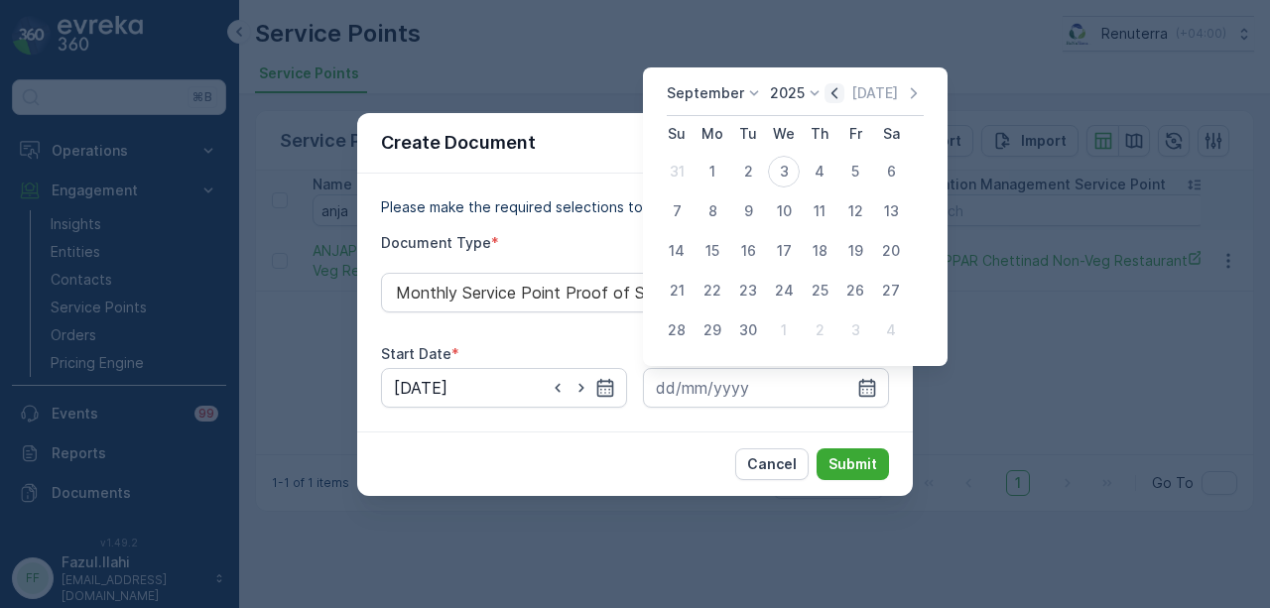
click at [825, 91] on icon "button" at bounding box center [835, 93] width 20 height 20
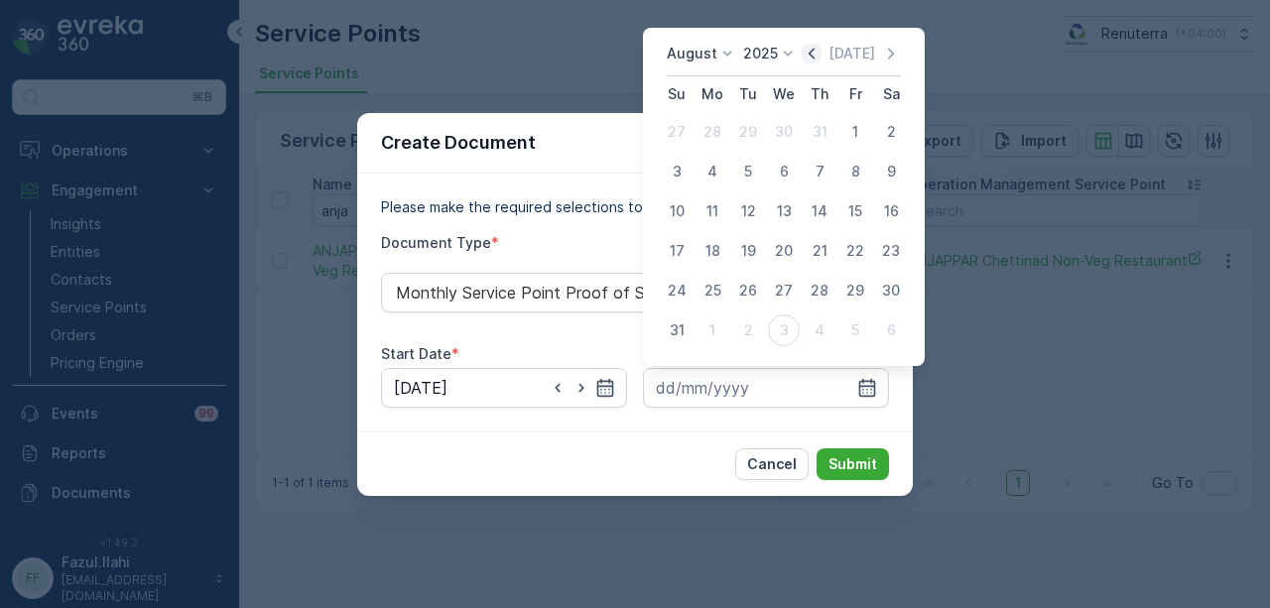
click at [814, 60] on icon "button" at bounding box center [812, 54] width 20 height 20
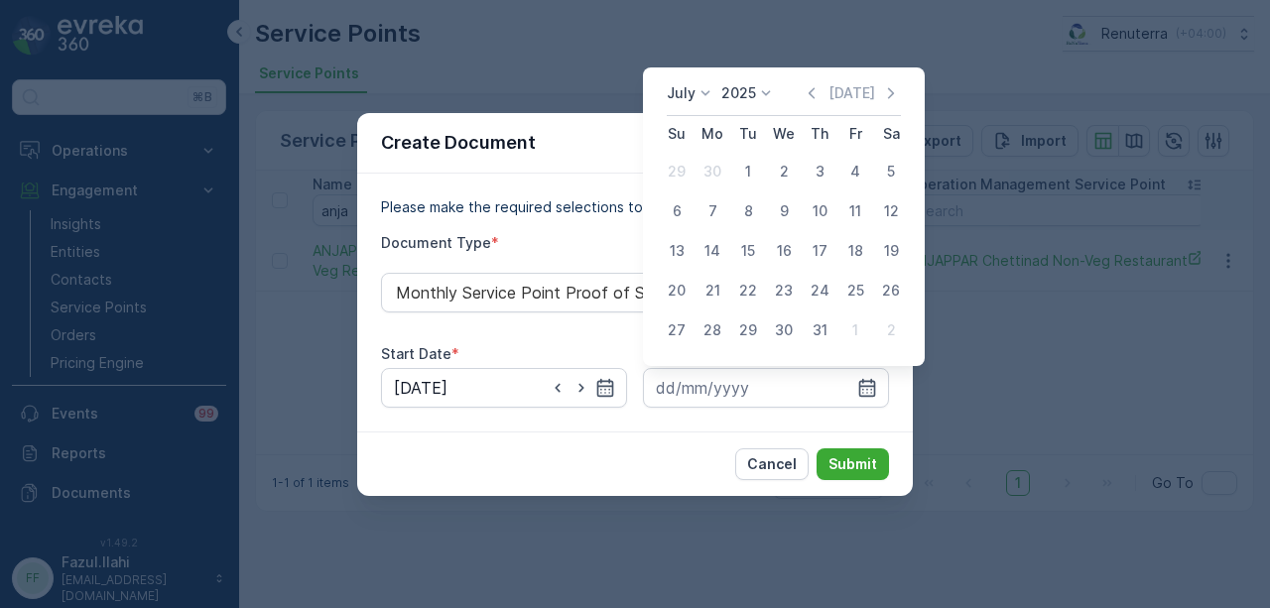
click at [818, 328] on div "31" at bounding box center [820, 331] width 32 height 32
type input "31.07.2025"
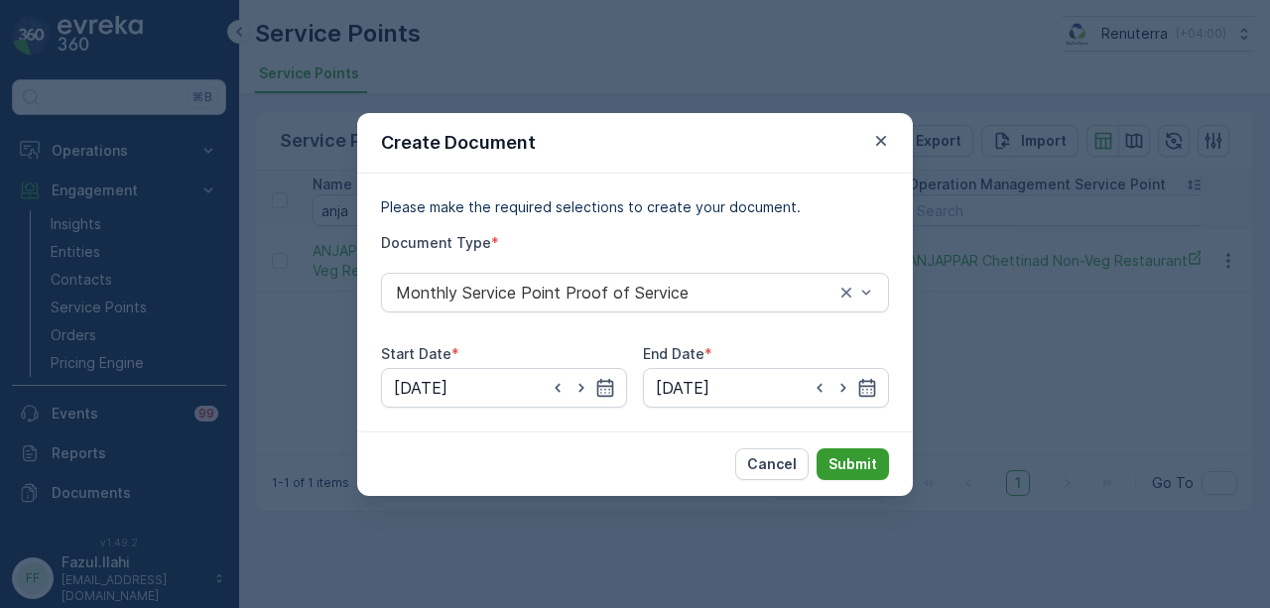
click at [851, 458] on p "Submit" at bounding box center [853, 465] width 49 height 20
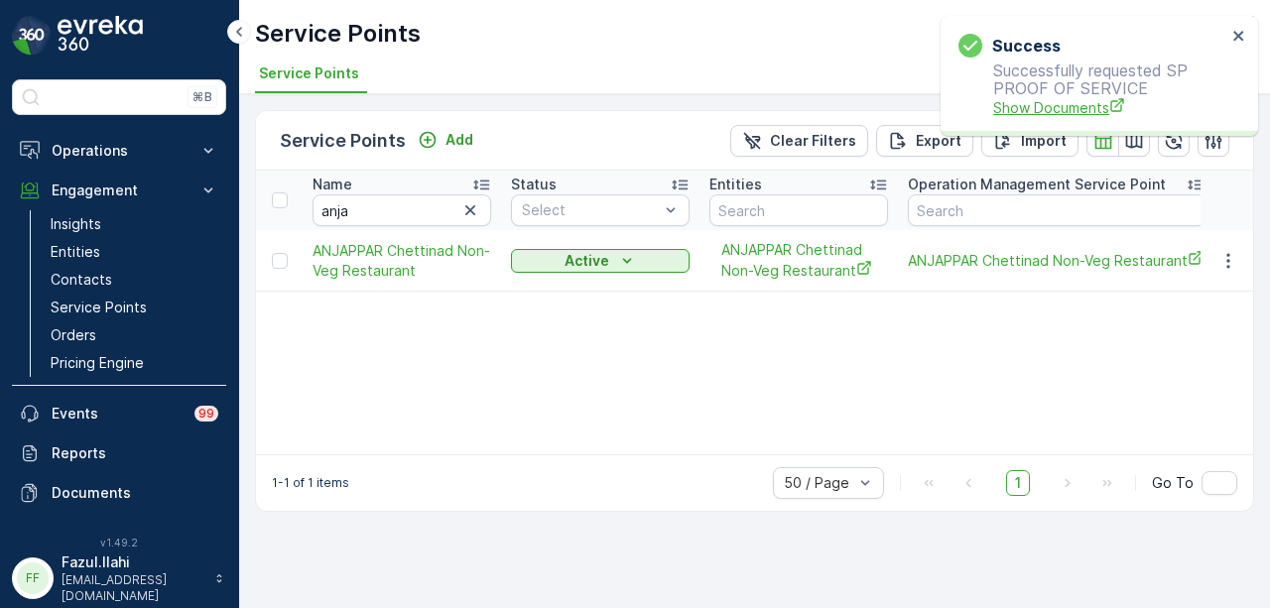
click at [1086, 107] on span "Show Documents" at bounding box center [1109, 107] width 233 height 21
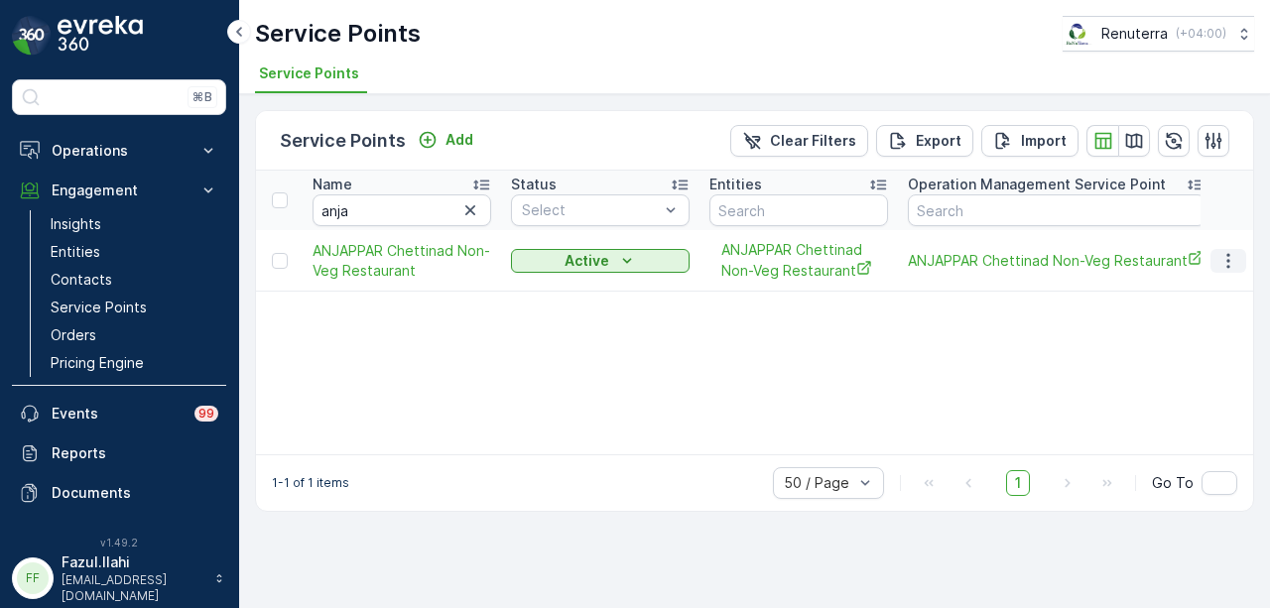
click at [1237, 262] on icon "button" at bounding box center [1229, 261] width 20 height 20
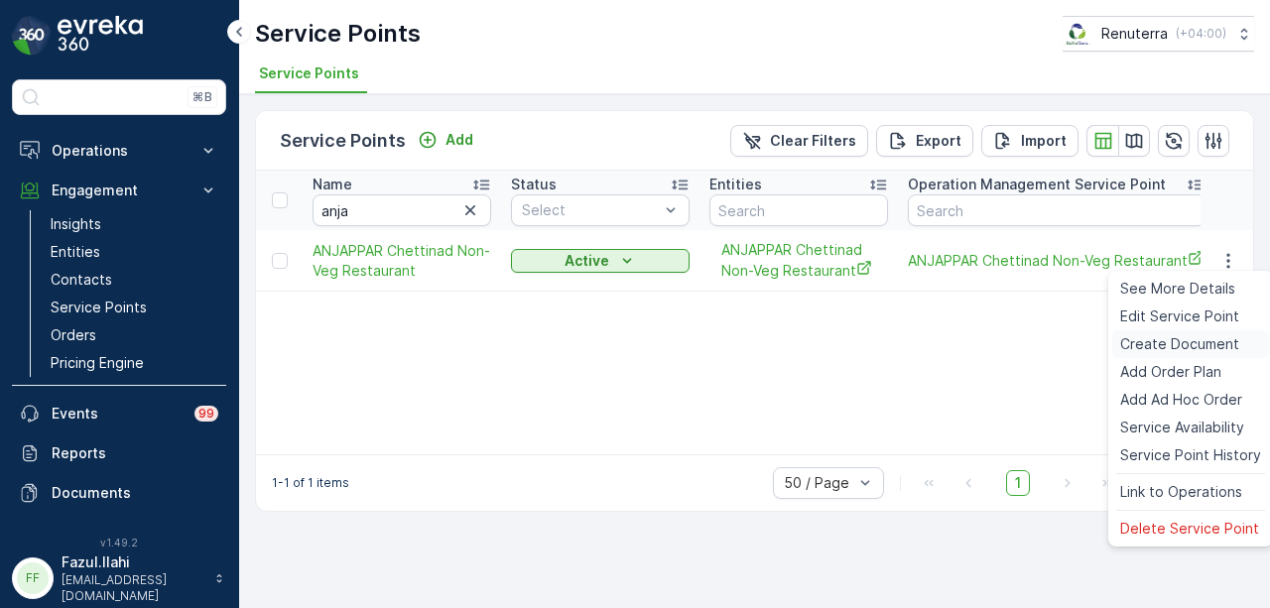
click at [1197, 340] on span "Create Document" at bounding box center [1179, 344] width 119 height 20
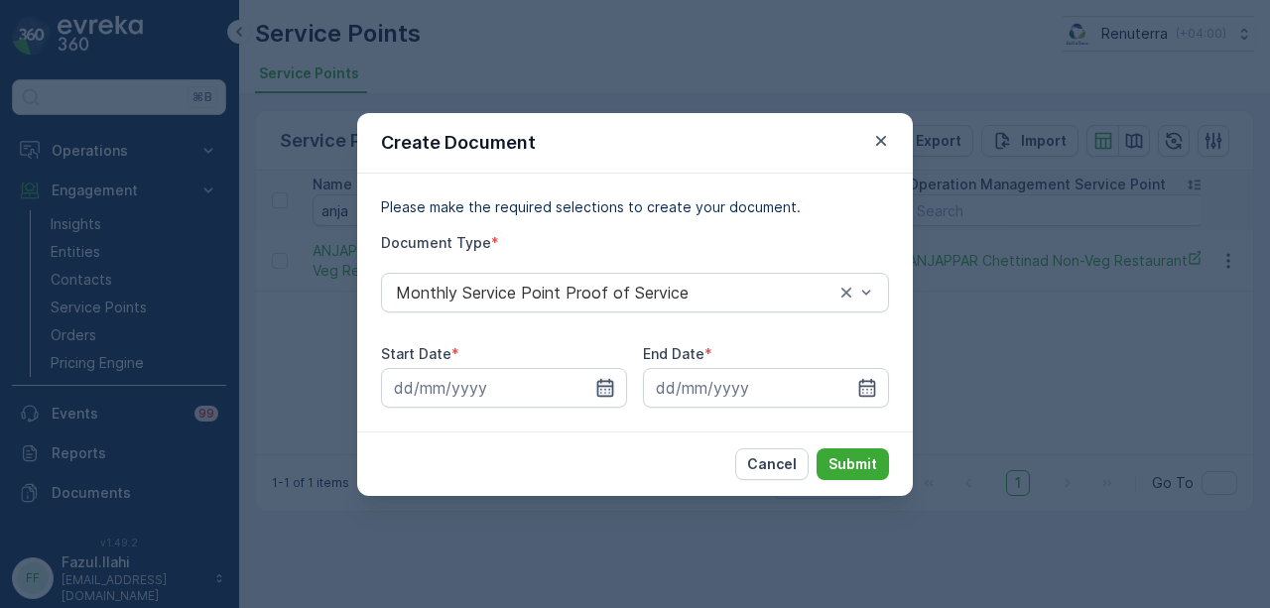
click at [595, 391] on icon "button" at bounding box center [605, 388] width 20 height 20
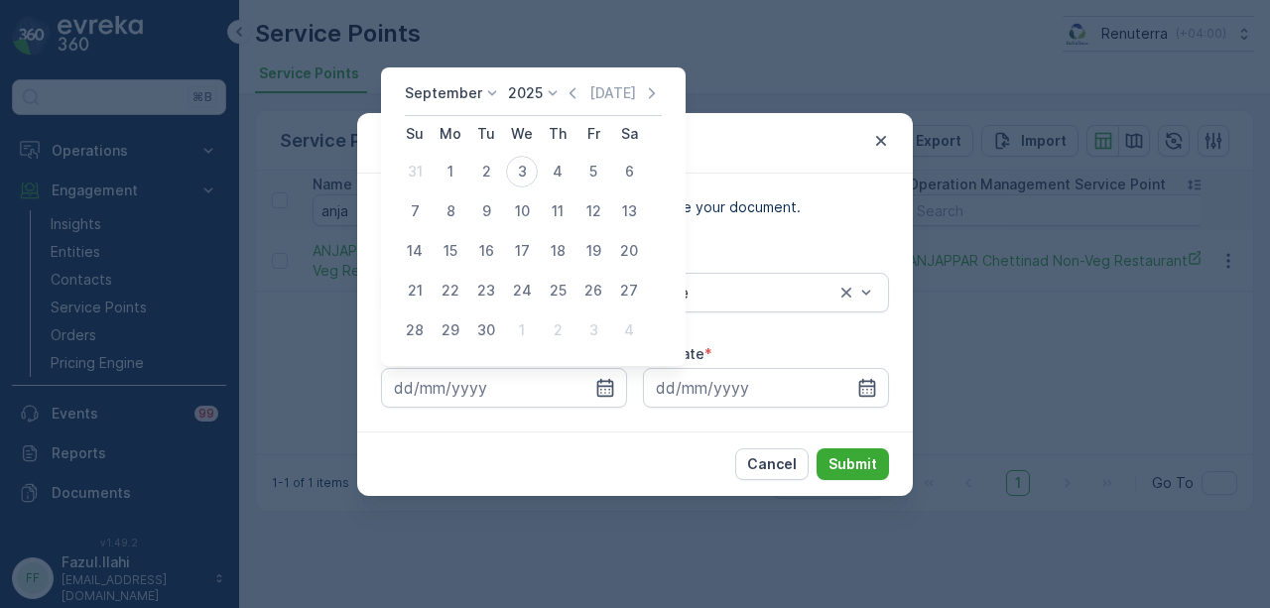
click at [573, 105] on div "September 2025 Today" at bounding box center [533, 99] width 257 height 33
click at [566, 88] on icon "button" at bounding box center [573, 93] width 20 height 20
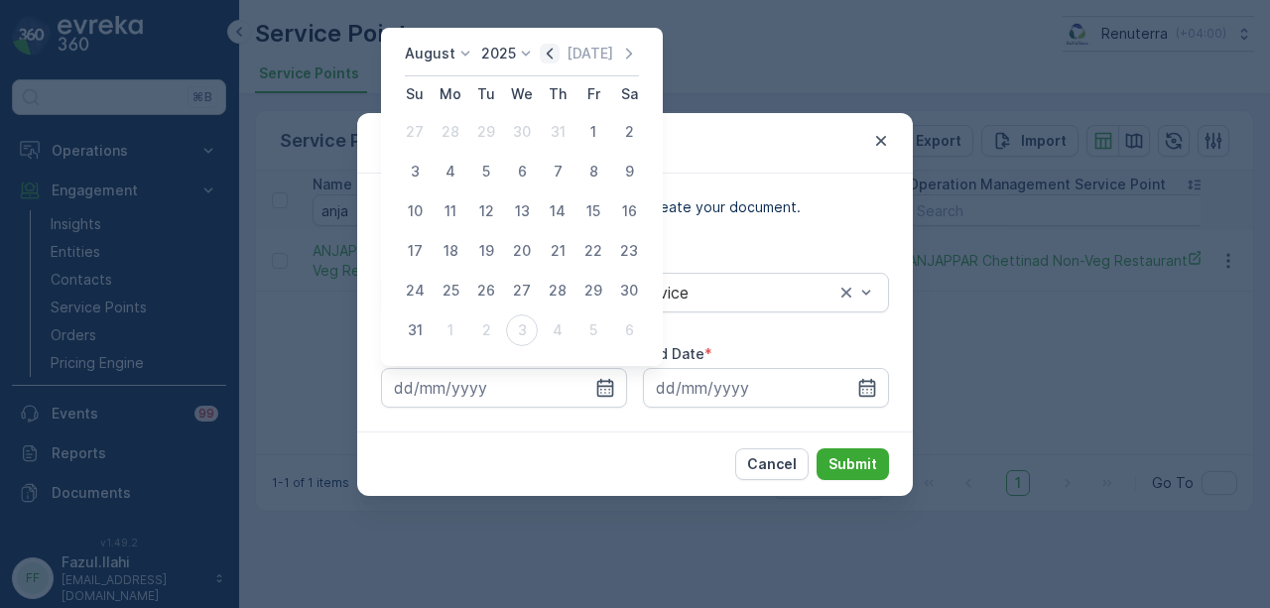
click at [552, 47] on icon "button" at bounding box center [550, 54] width 20 height 20
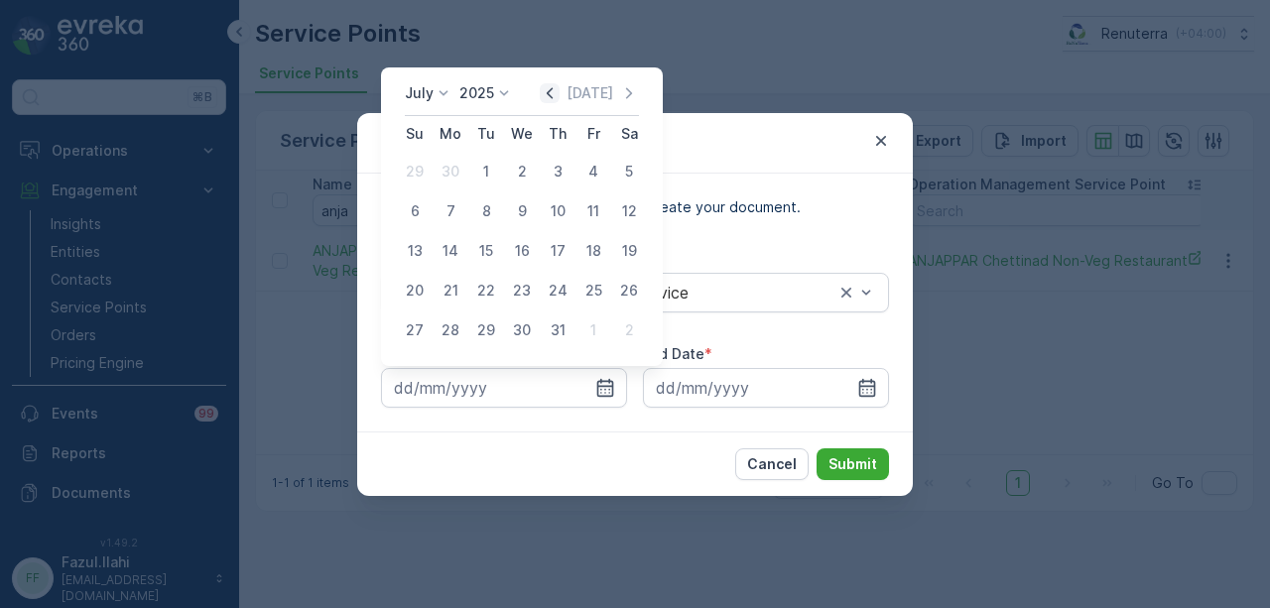
click at [554, 96] on icon "button" at bounding box center [550, 93] width 20 height 20
click at [409, 178] on div "1" at bounding box center [415, 172] width 32 height 32
type input "01.06.2025"
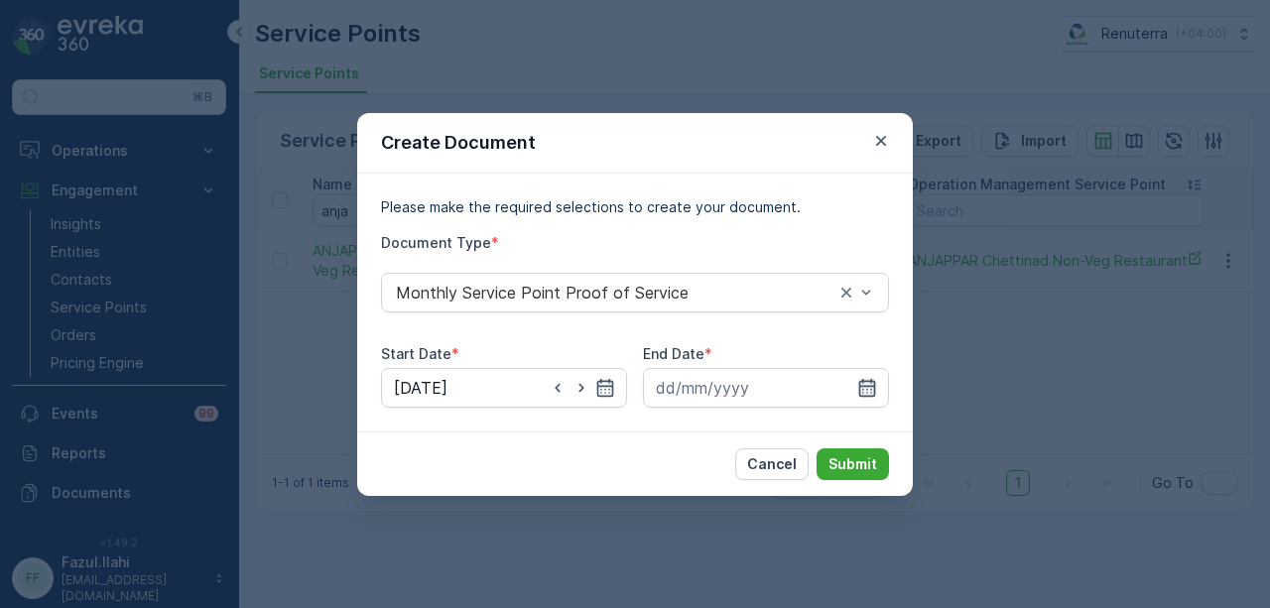
drag, startPoint x: 862, startPoint y: 386, endPoint x: 855, endPoint y: 368, distance: 19.2
click at [863, 386] on icon "button" at bounding box center [867, 387] width 17 height 18
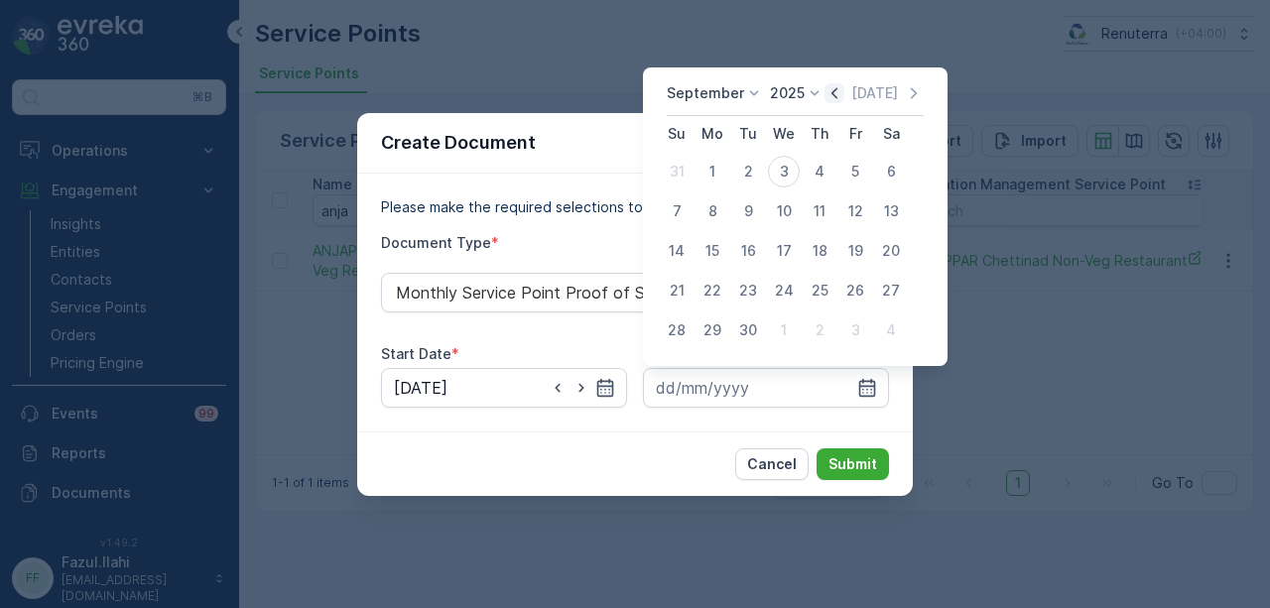
click at [830, 100] on icon "button" at bounding box center [835, 93] width 20 height 20
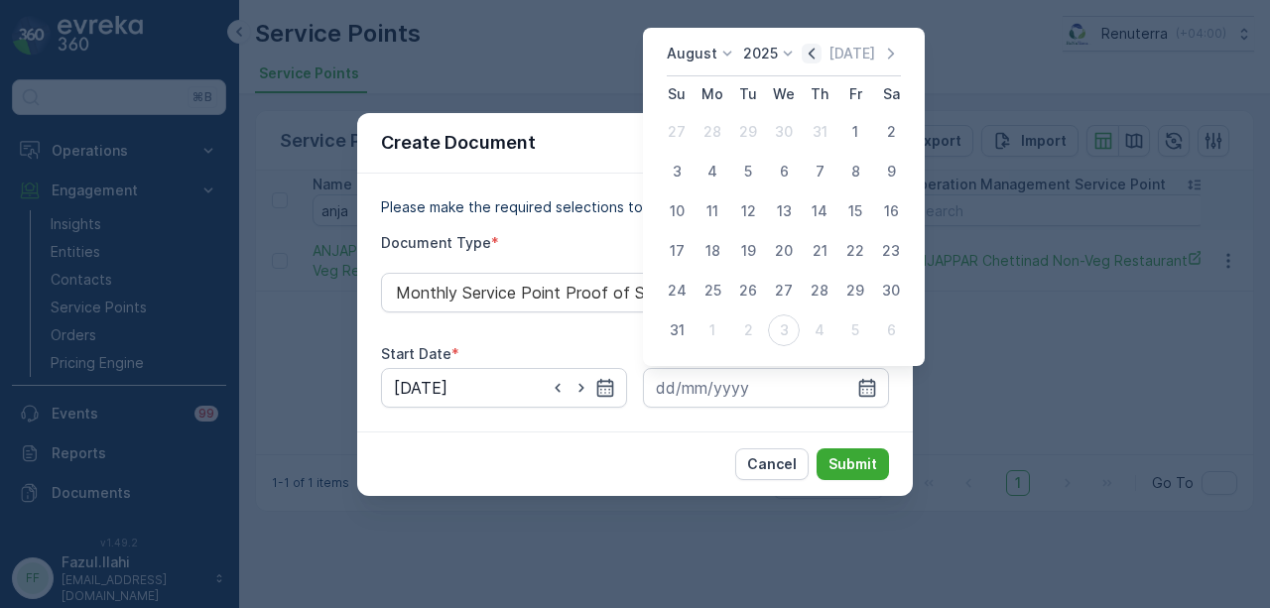
click at [822, 56] on icon "button" at bounding box center [812, 54] width 20 height 20
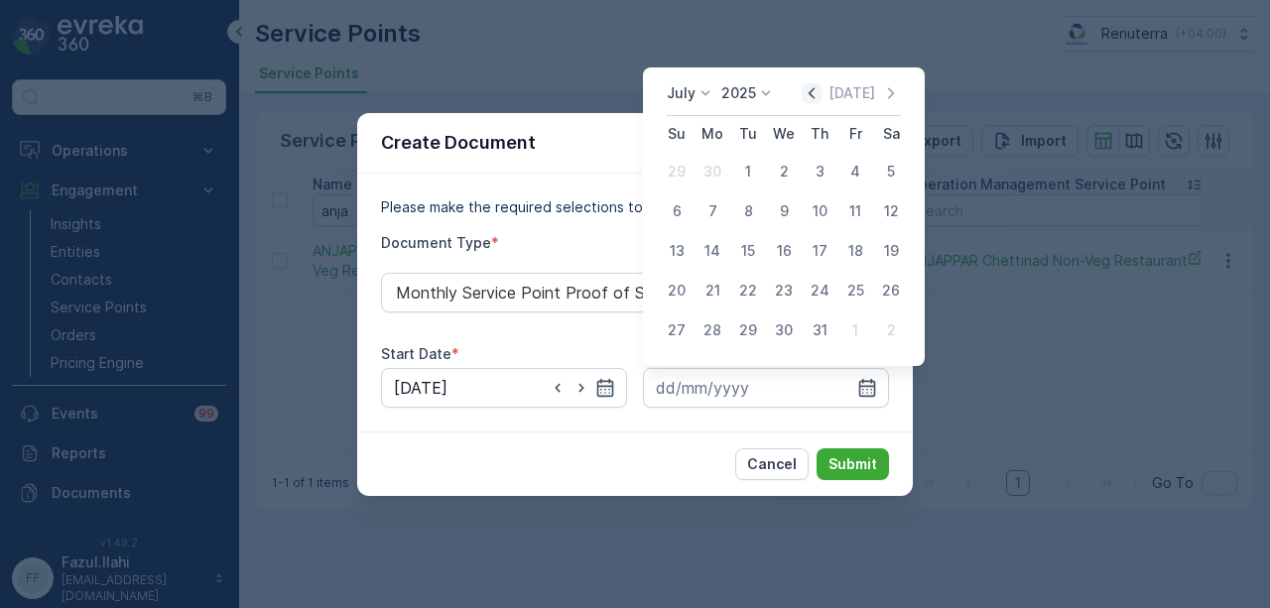
click at [820, 96] on icon "button" at bounding box center [812, 93] width 20 height 20
click at [712, 328] on div "30" at bounding box center [713, 331] width 32 height 32
type input "30.06.2025"
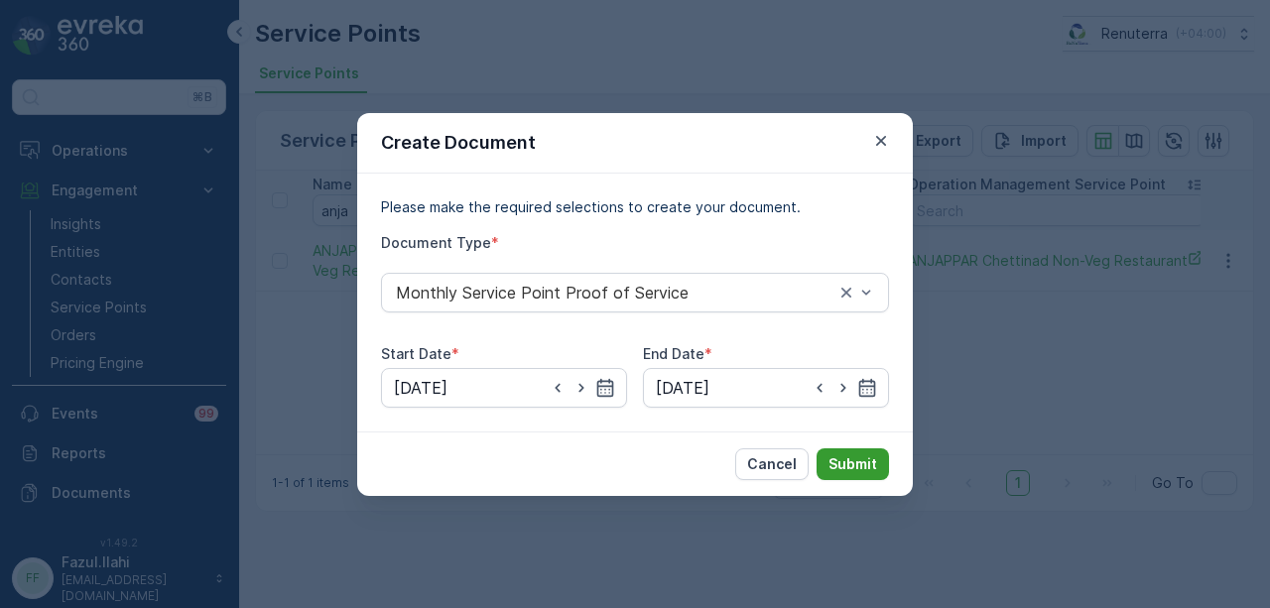
click at [846, 460] on p "Submit" at bounding box center [853, 465] width 49 height 20
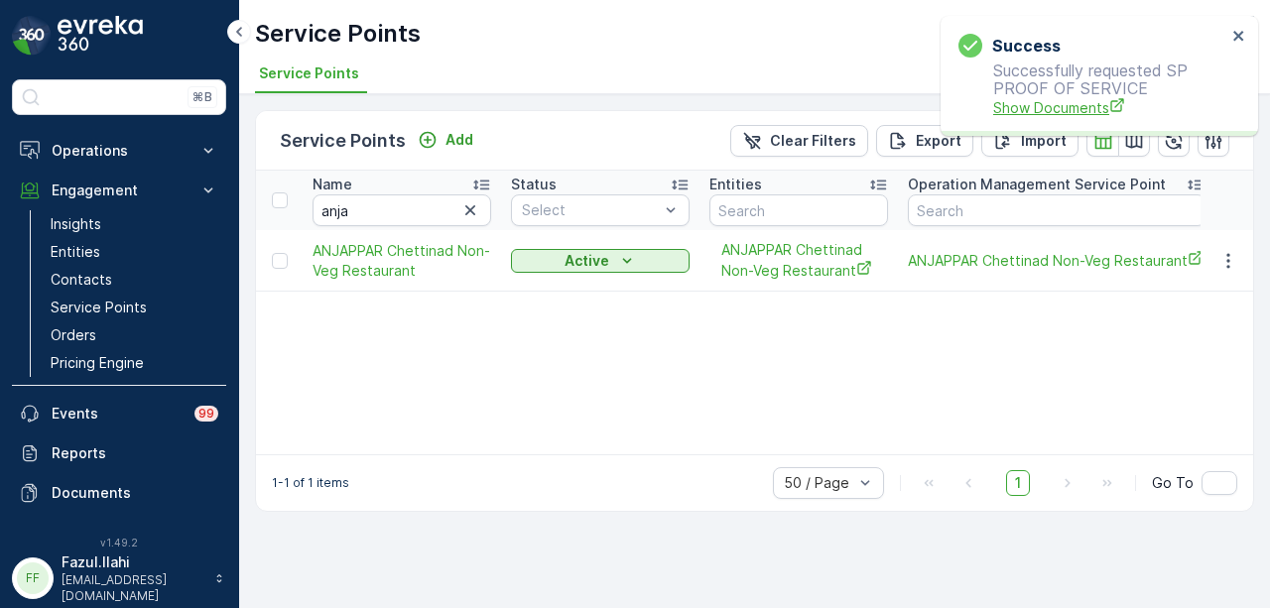
click at [1040, 112] on span "Show Documents" at bounding box center [1109, 107] width 233 height 21
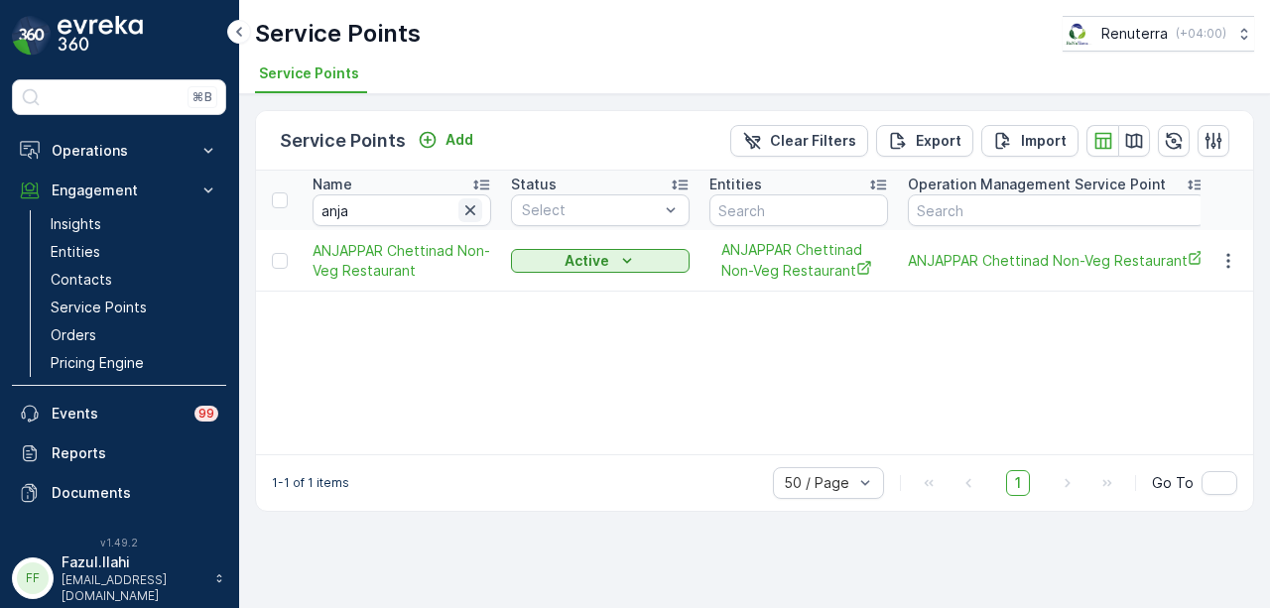
click at [466, 207] on icon "button" at bounding box center [470, 210] width 20 height 20
click at [378, 213] on input "text" at bounding box center [402, 211] width 179 height 32
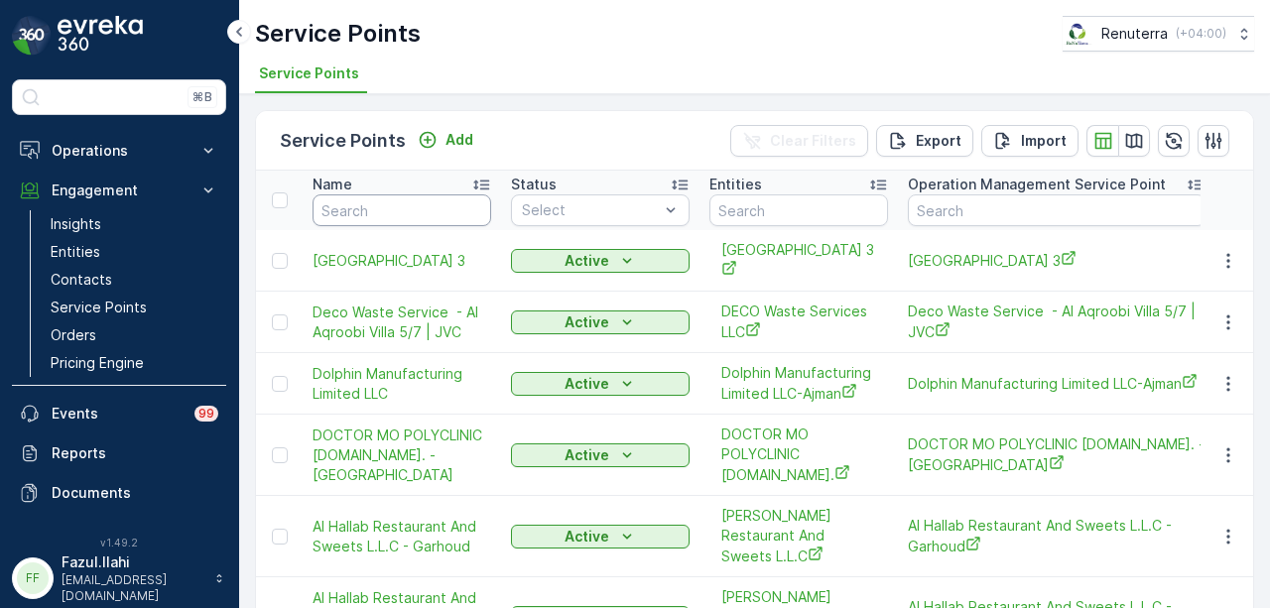
click at [378, 213] on input "text" at bounding box center [402, 211] width 179 height 32
type input "kara"
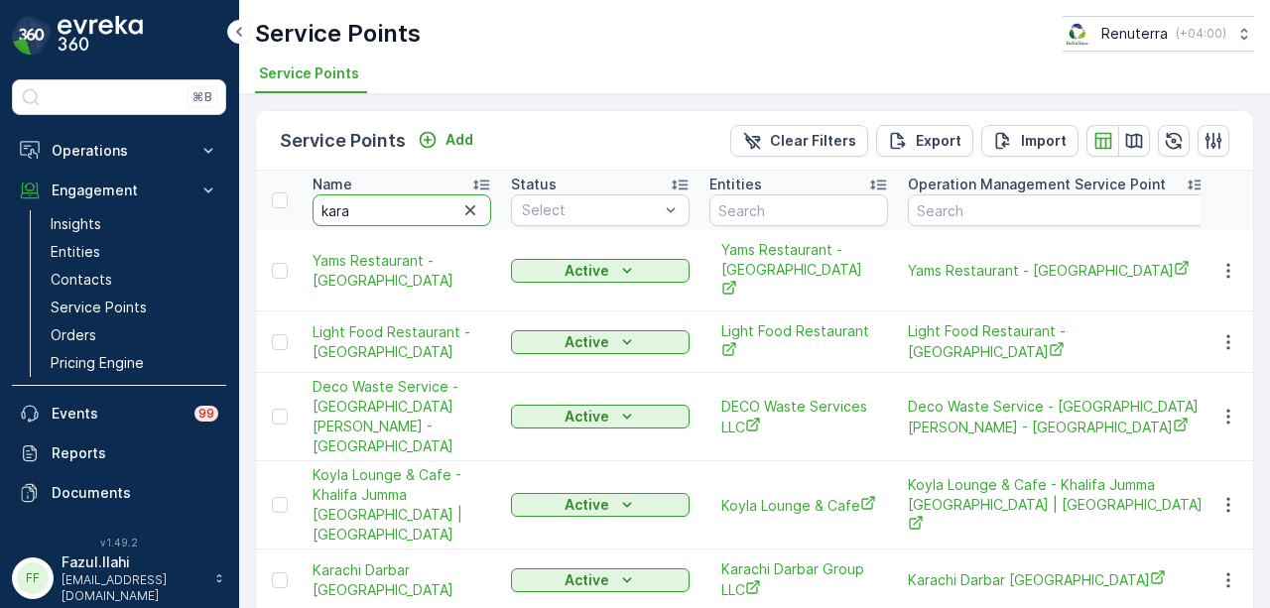
click at [378, 213] on input "kara" at bounding box center [402, 211] width 179 height 32
type input "karachi"
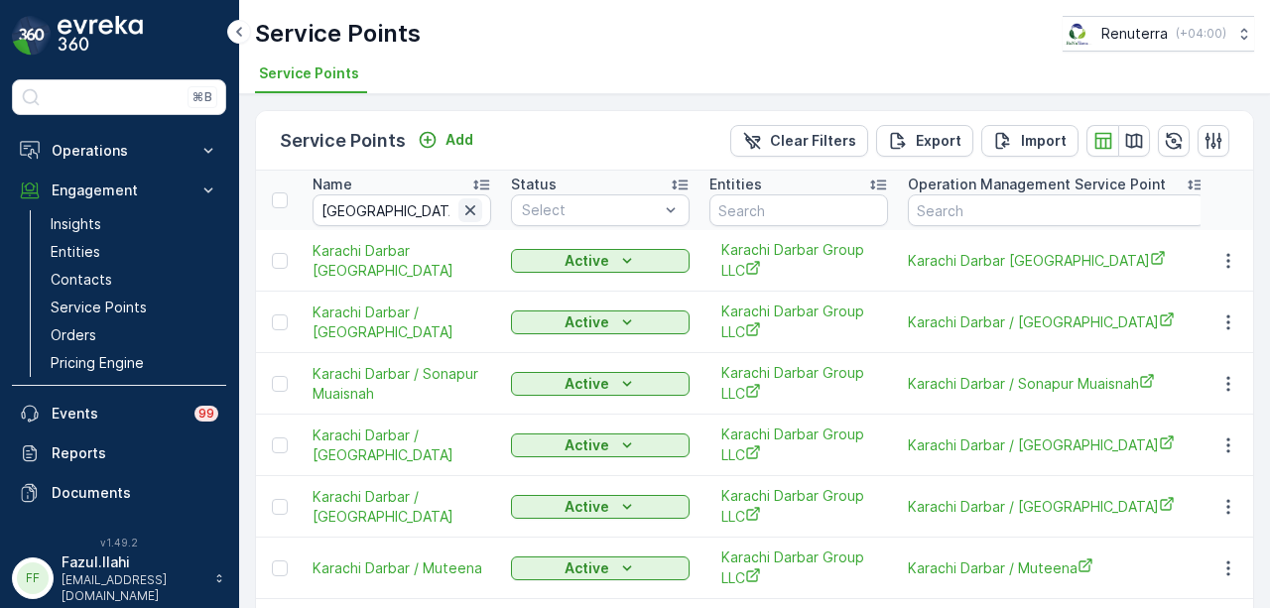
click at [466, 213] on icon "button" at bounding box center [470, 210] width 20 height 20
click at [390, 215] on input "text" at bounding box center [402, 211] width 179 height 32
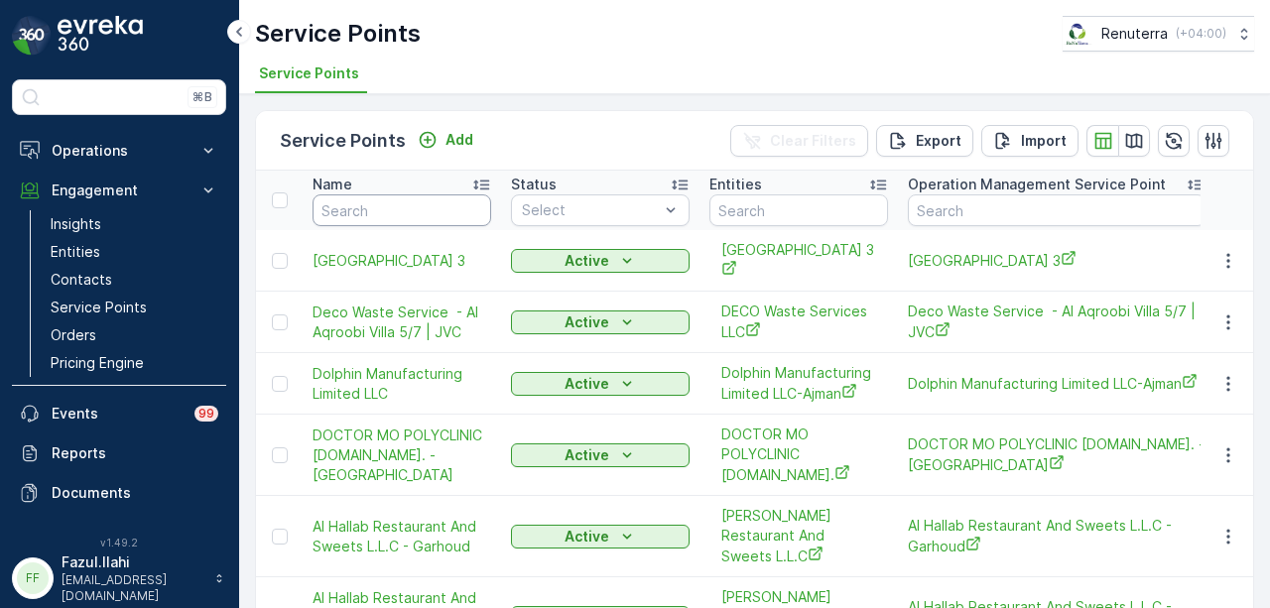
click at [390, 215] on input "text" at bounding box center [402, 211] width 179 height 32
type input "yoko"
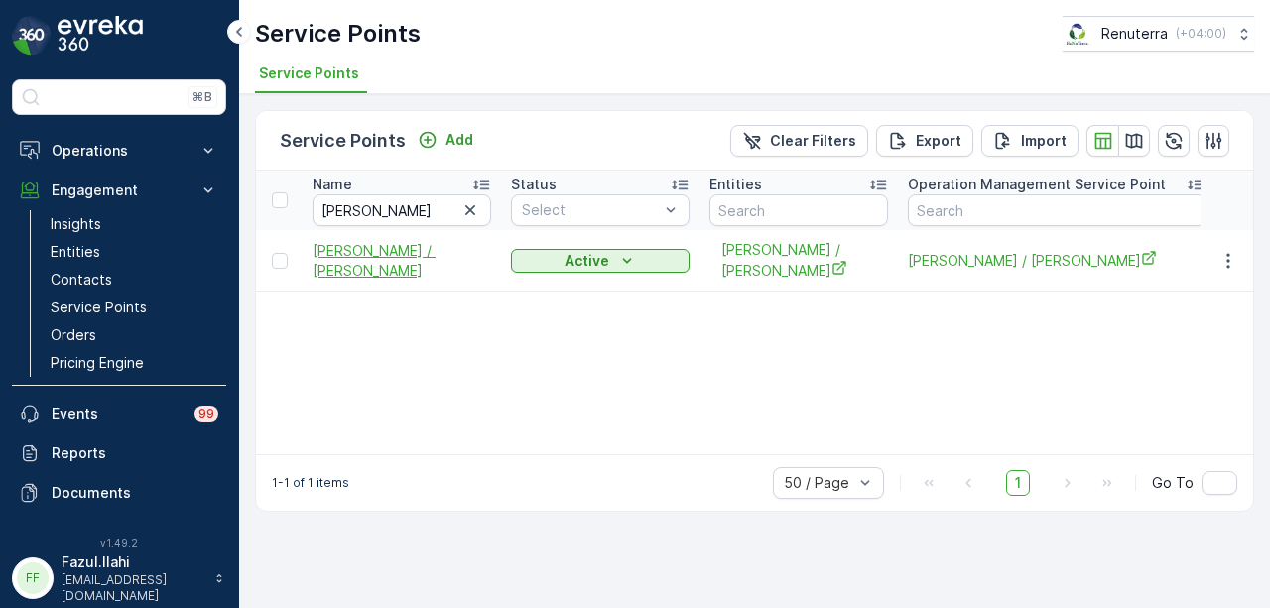
click at [415, 246] on span "Yoko Sizzler / Barsha" at bounding box center [402, 261] width 179 height 40
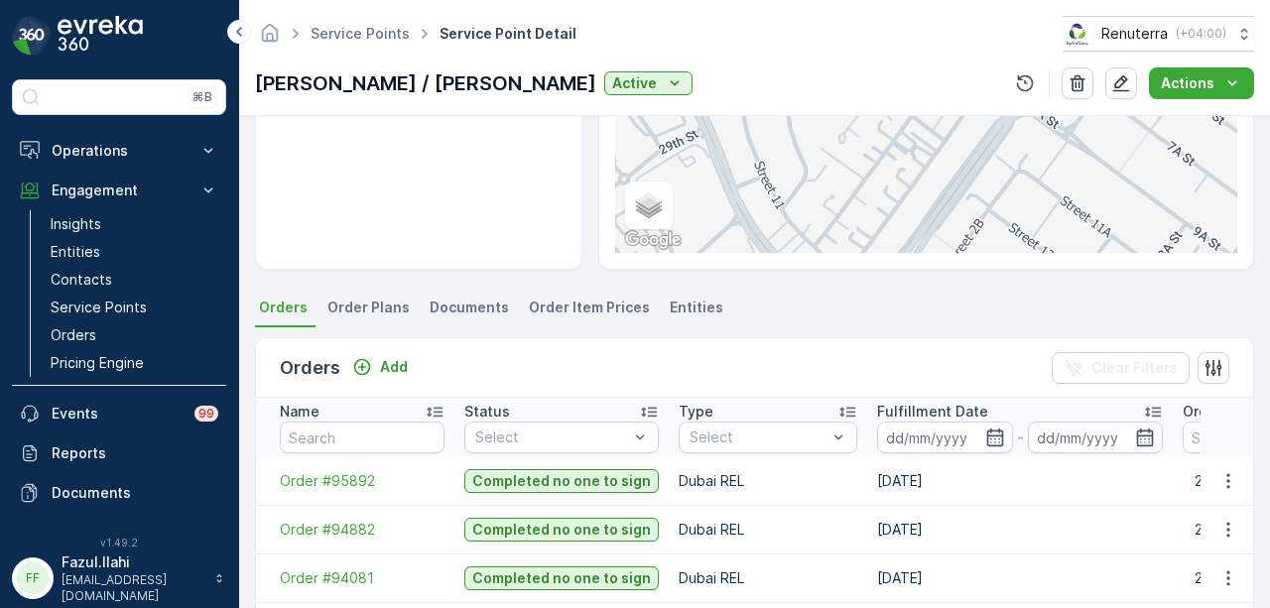
scroll to position [149, 0]
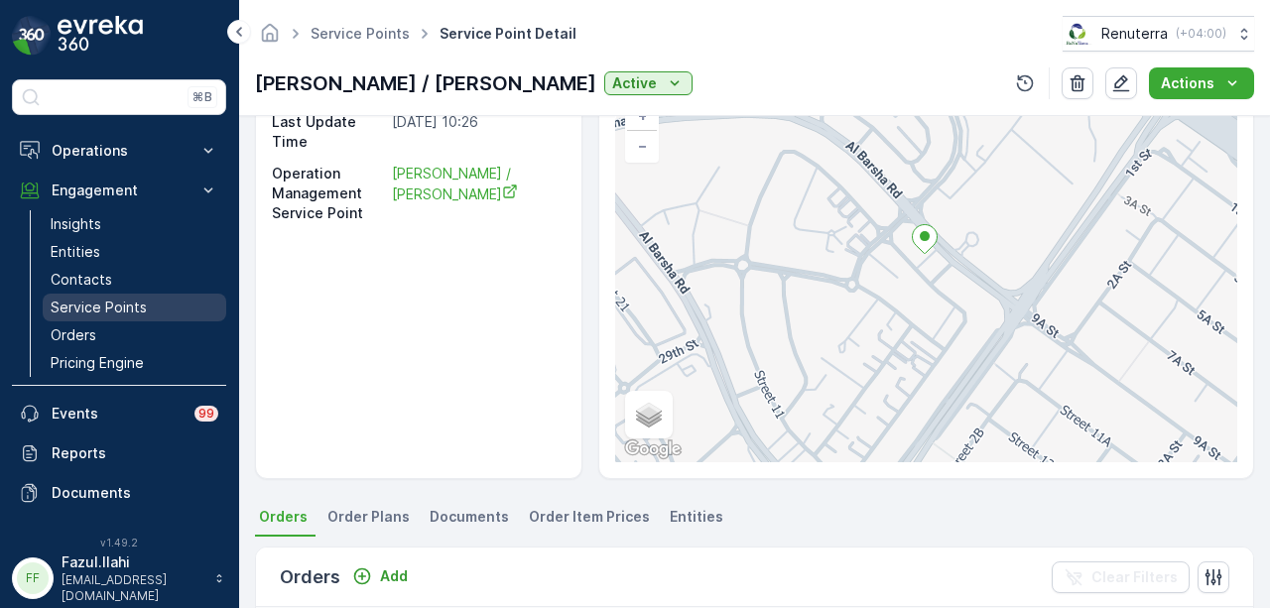
click at [145, 298] on link "Service Points" at bounding box center [135, 308] width 184 height 28
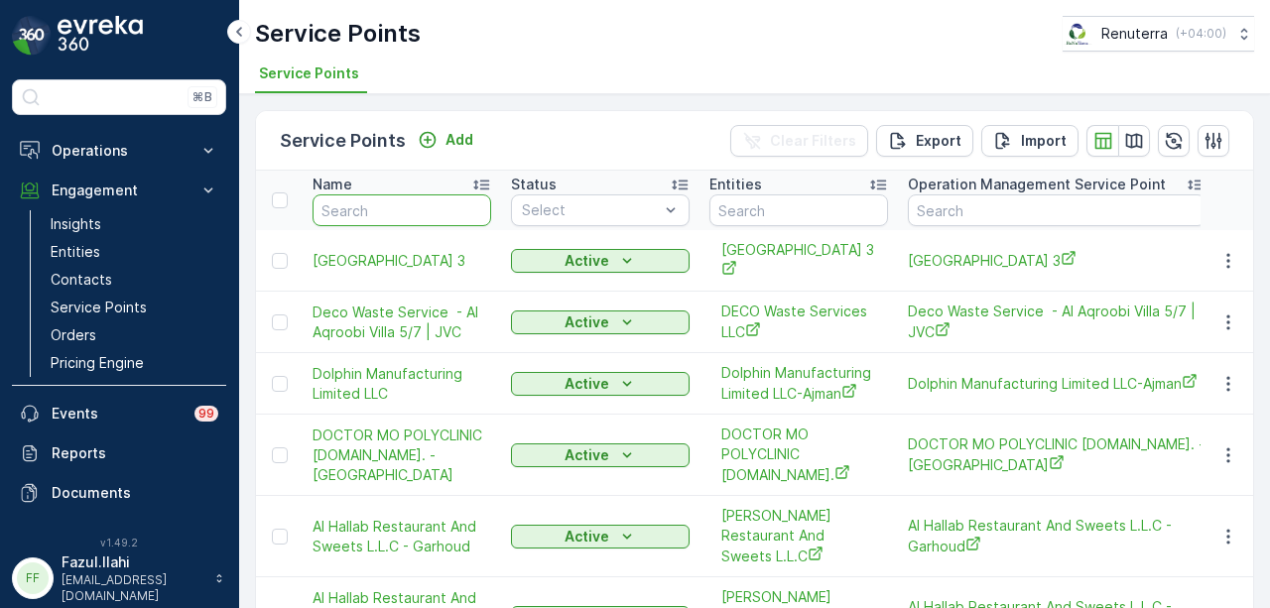
click at [401, 211] on input "text" at bounding box center [402, 211] width 179 height 32
type input "yoko"
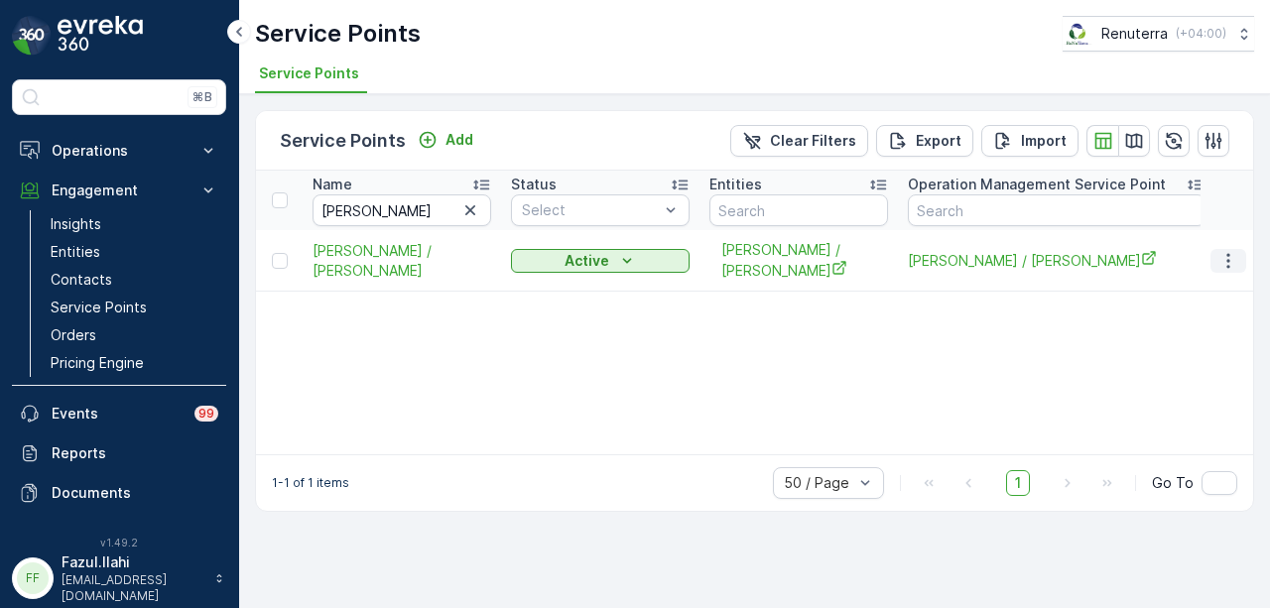
click at [1229, 255] on icon "button" at bounding box center [1229, 261] width 20 height 20
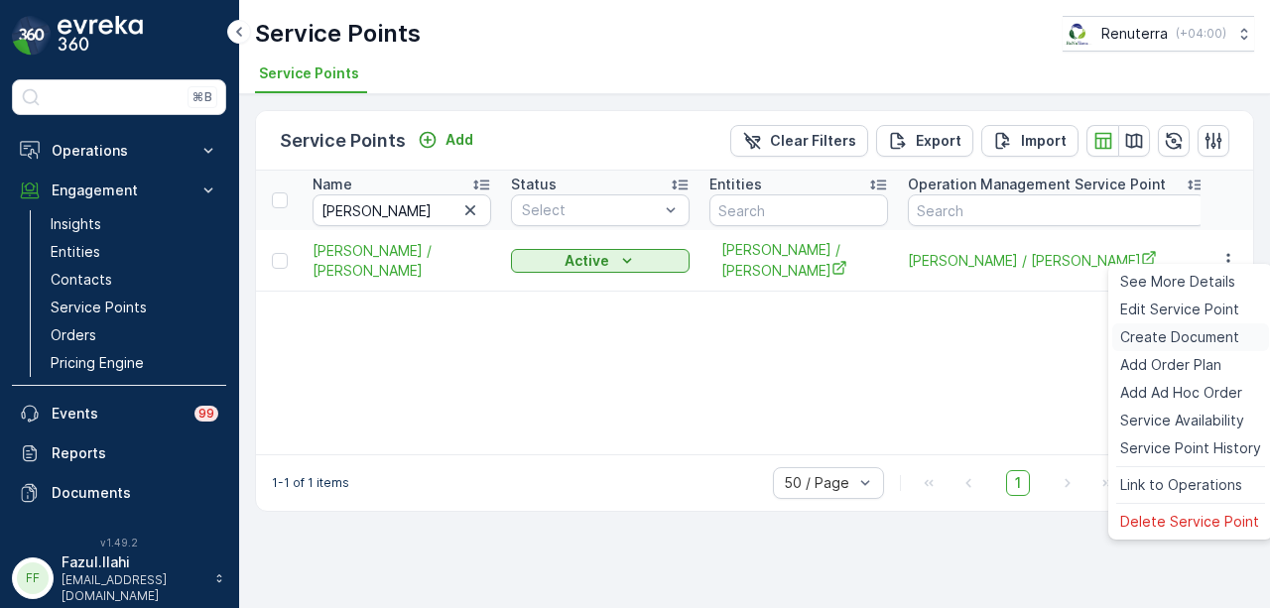
click at [1220, 342] on span "Create Document" at bounding box center [1179, 337] width 119 height 20
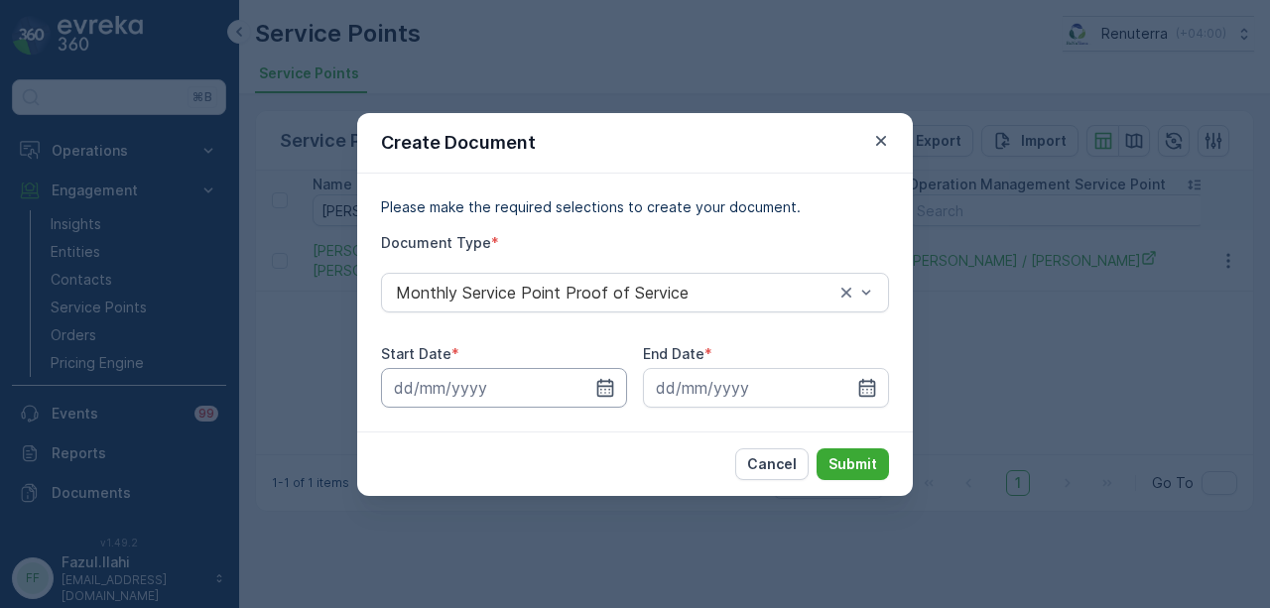
click at [608, 404] on input at bounding box center [504, 388] width 246 height 40
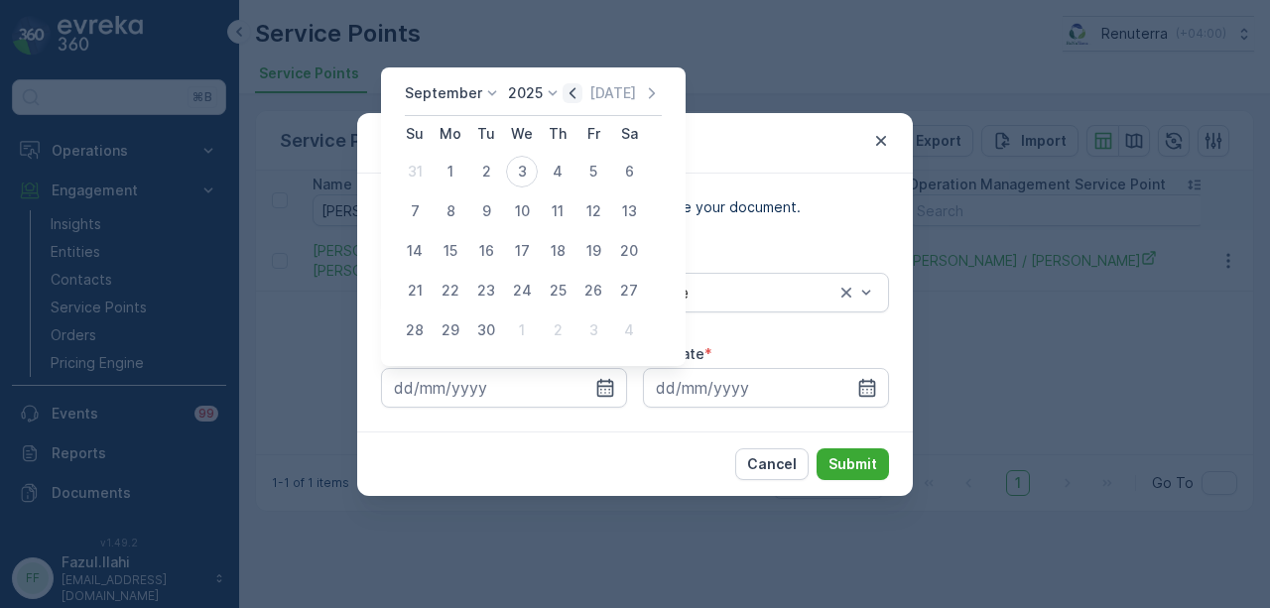
click at [565, 84] on icon "button" at bounding box center [573, 93] width 20 height 20
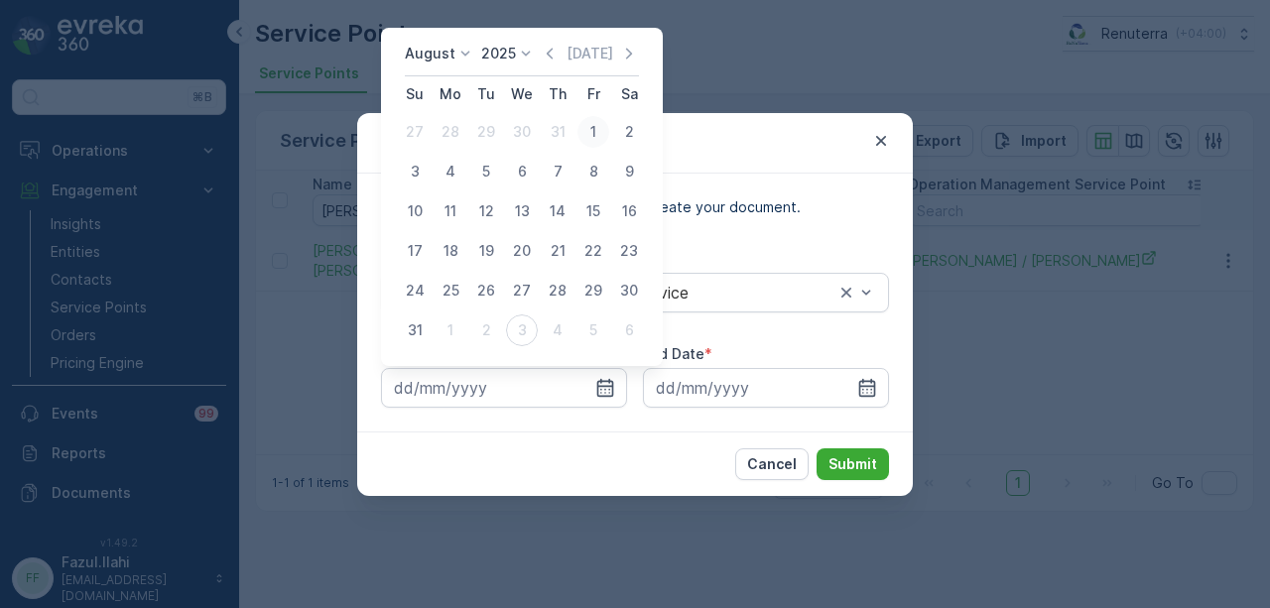
click at [590, 130] on div "1" at bounding box center [594, 132] width 32 height 32
type input "01.08.2025"
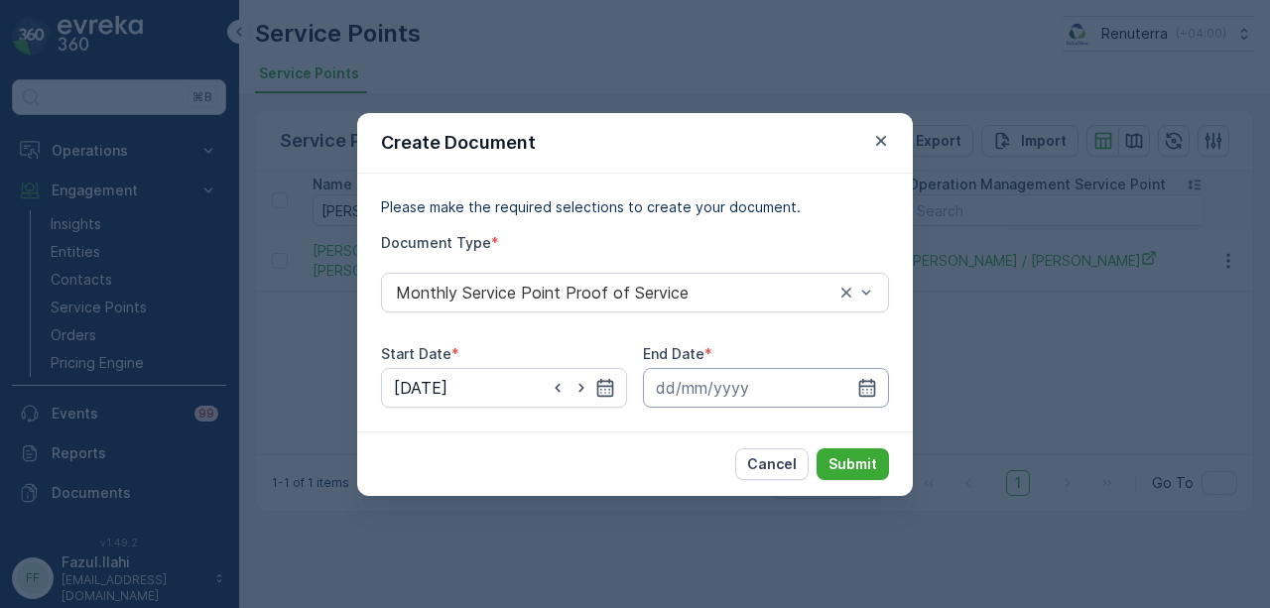
click at [850, 394] on input at bounding box center [766, 388] width 246 height 40
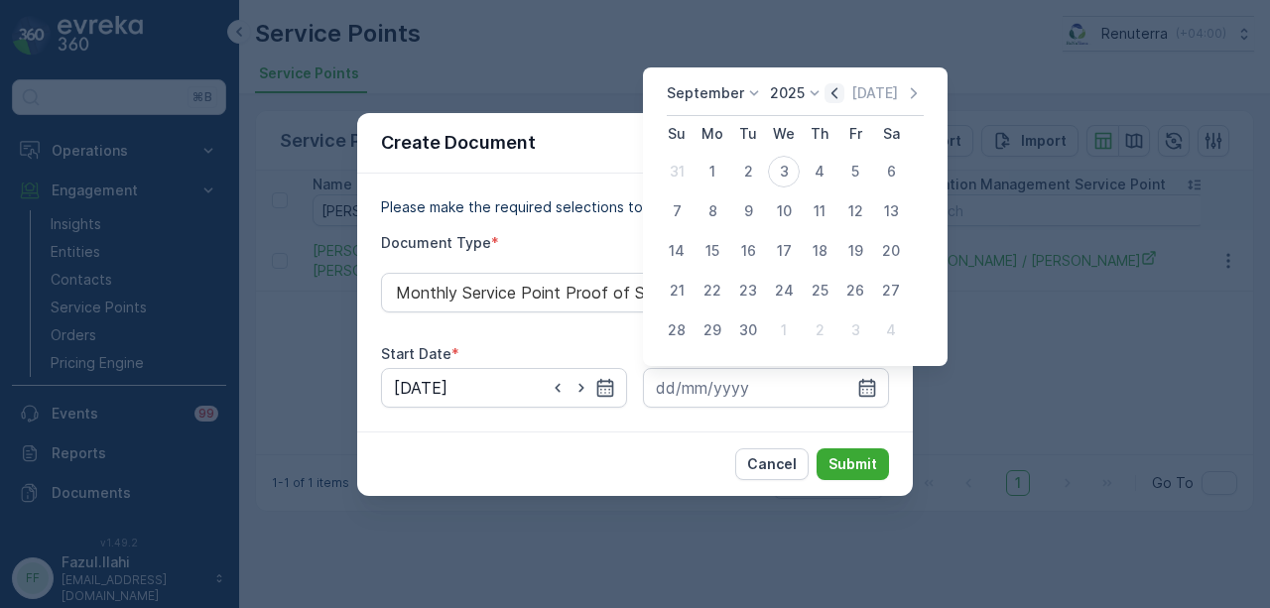
click at [832, 93] on icon "button" at bounding box center [835, 93] width 20 height 20
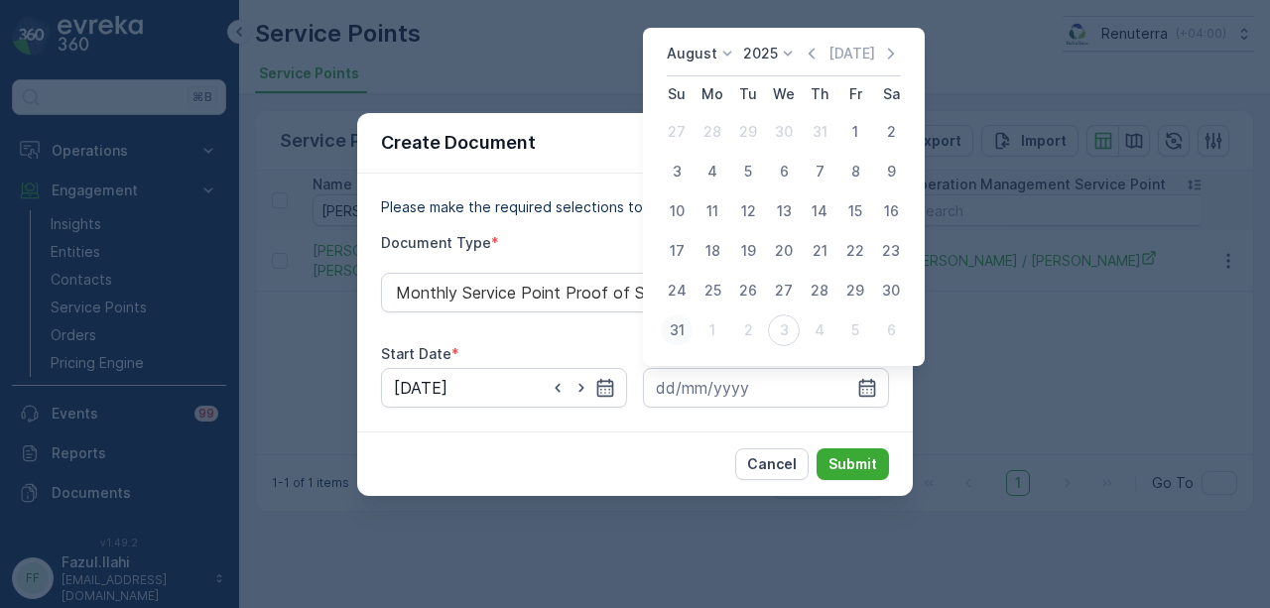
click at [691, 340] on button "31" at bounding box center [677, 331] width 36 height 36
type input "31.08.2025"
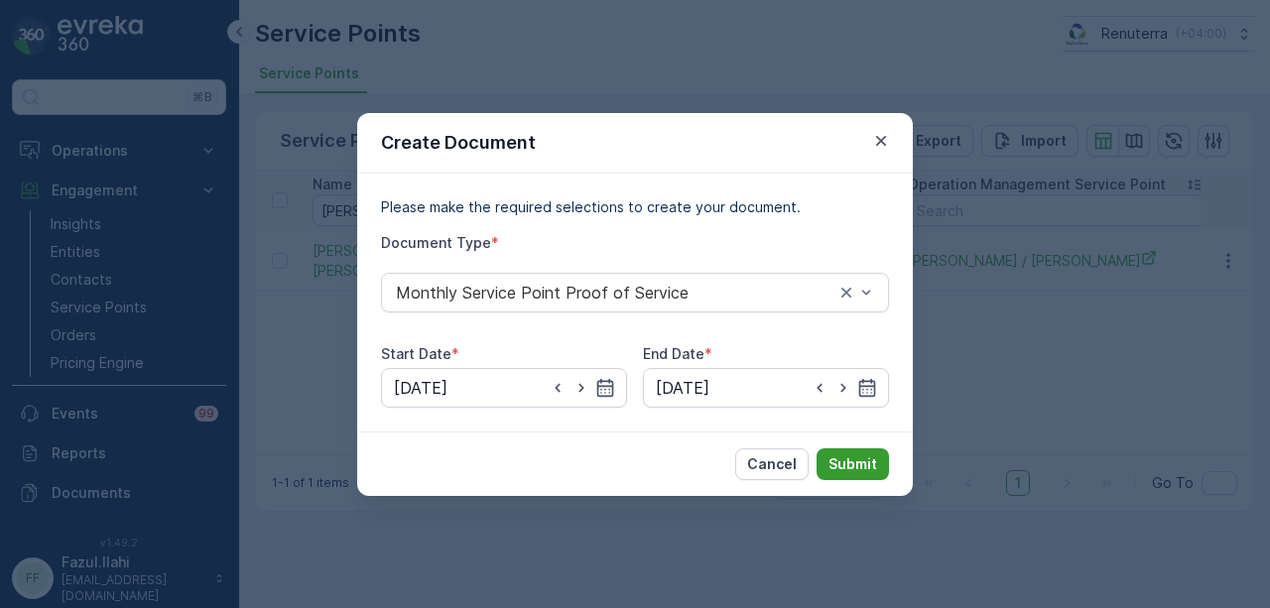
click at [851, 471] on p "Submit" at bounding box center [853, 465] width 49 height 20
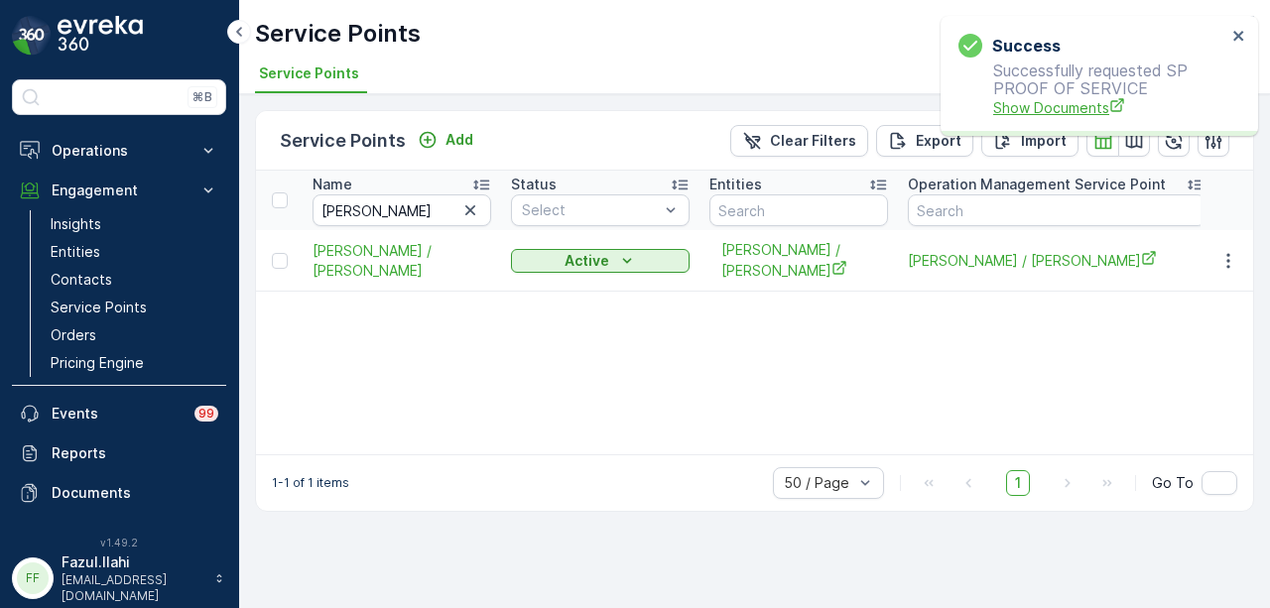
click at [1046, 106] on span "Show Documents" at bounding box center [1109, 107] width 233 height 21
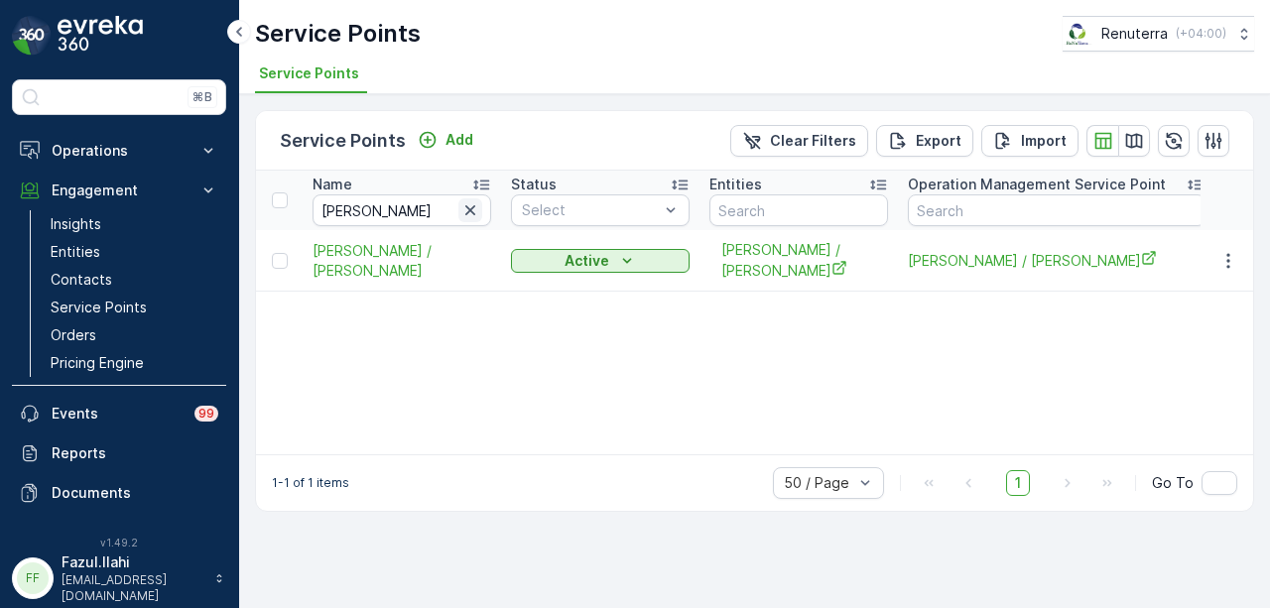
click at [472, 209] on icon "button" at bounding box center [470, 210] width 20 height 20
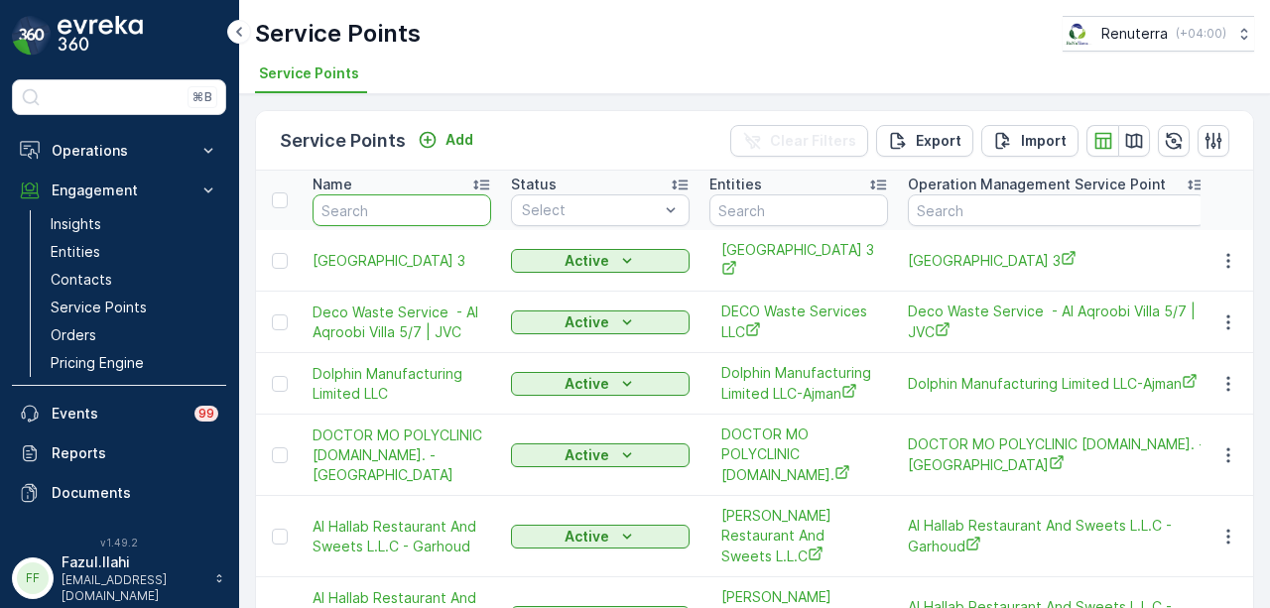
click at [433, 205] on input "text" at bounding box center [402, 211] width 179 height 32
type input "kara"
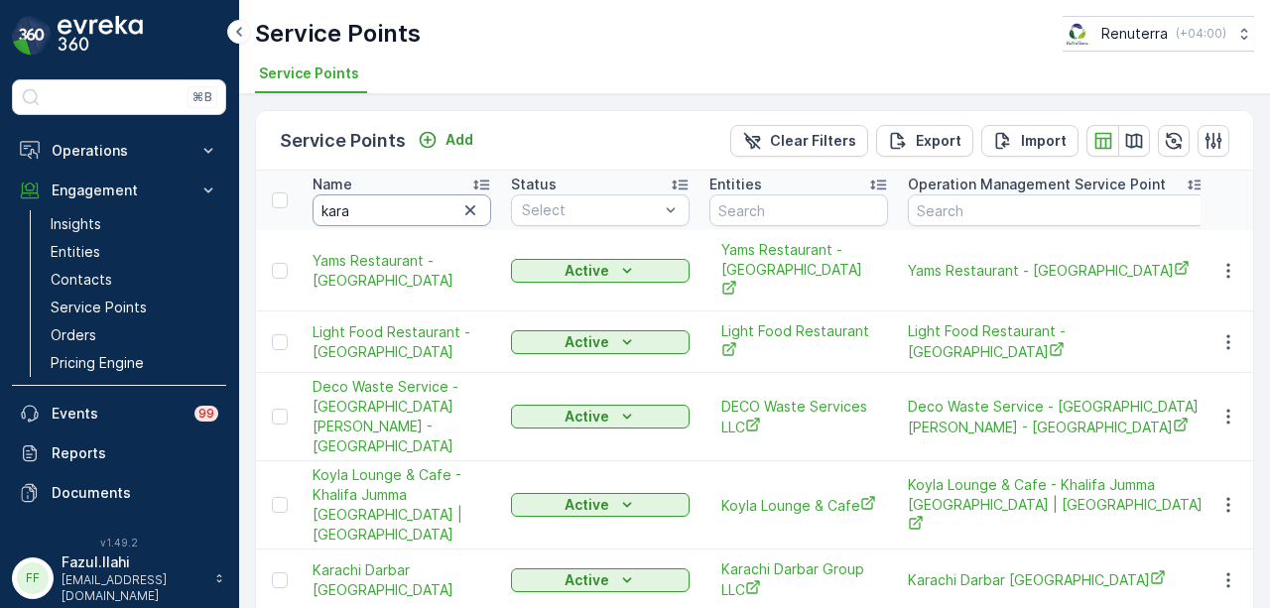
click at [433, 205] on input "kara" at bounding box center [402, 211] width 179 height 32
type input "karachi"
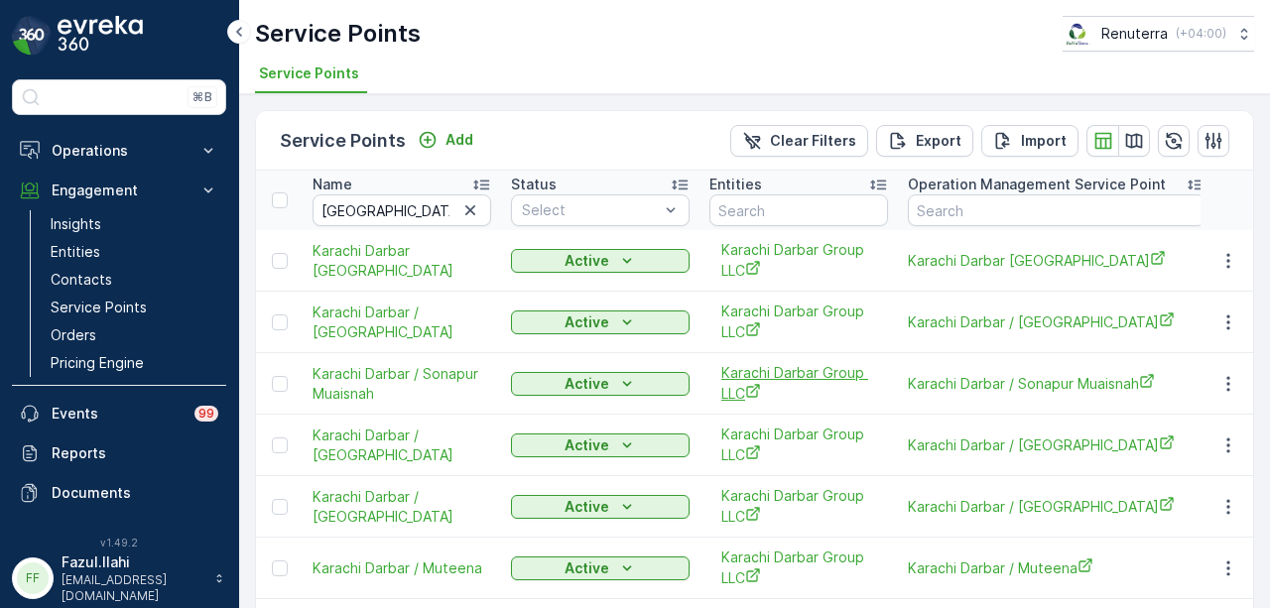
scroll to position [318, 0]
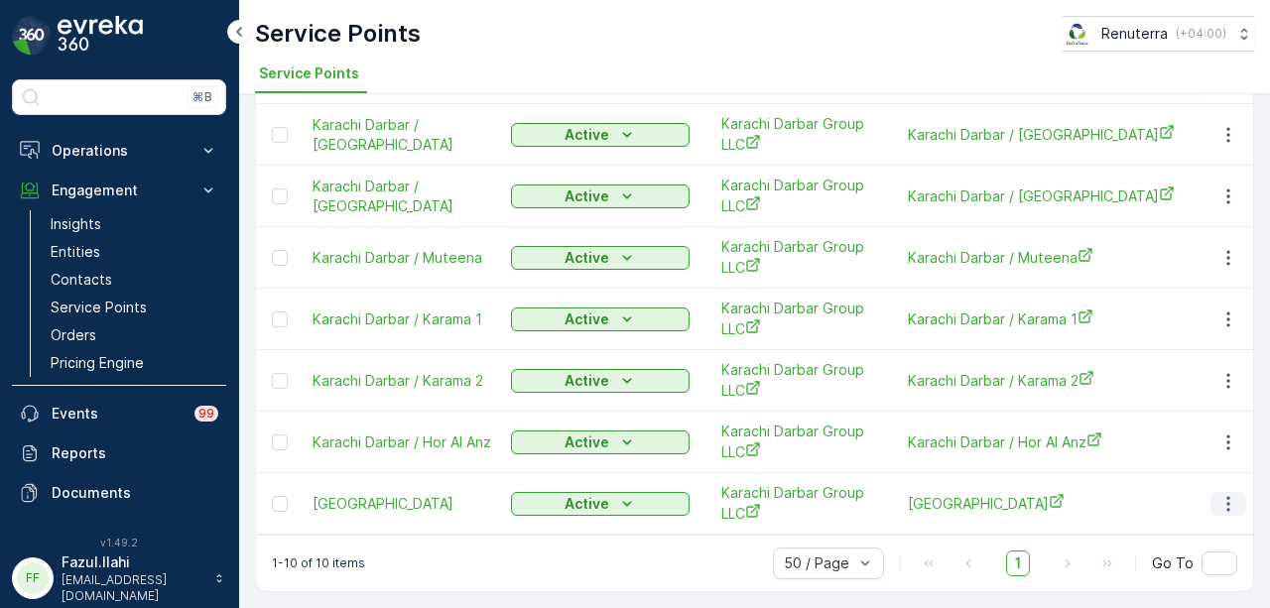
click at [1217, 492] on button "button" at bounding box center [1229, 504] width 36 height 24
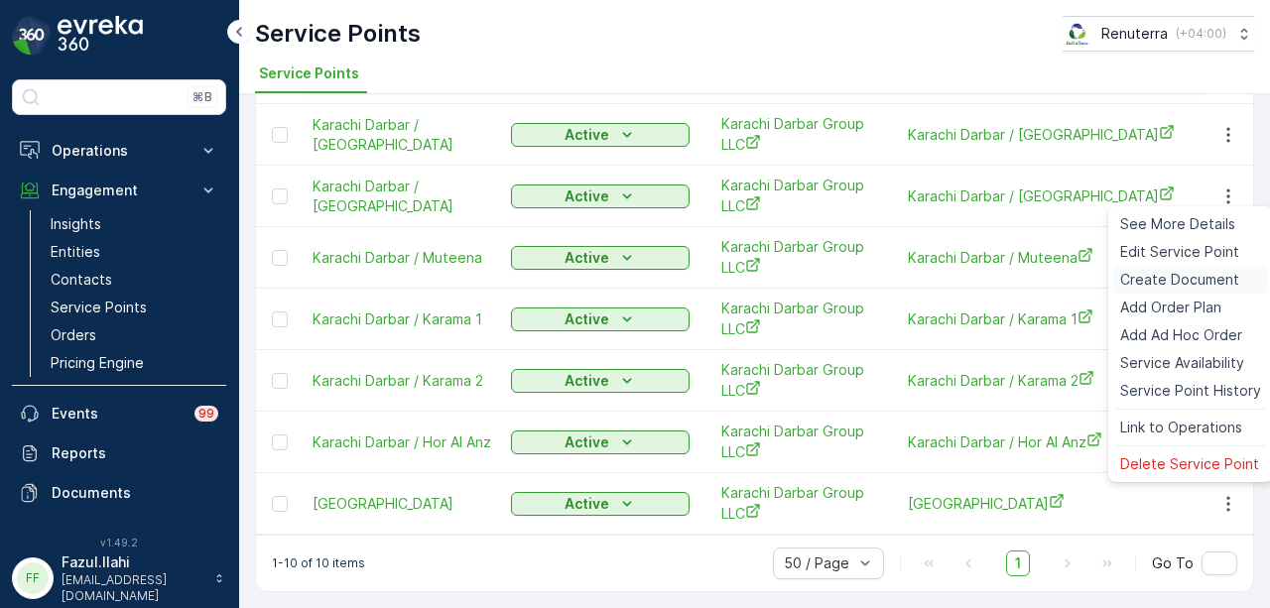
click at [1187, 277] on span "Create Document" at bounding box center [1179, 280] width 119 height 20
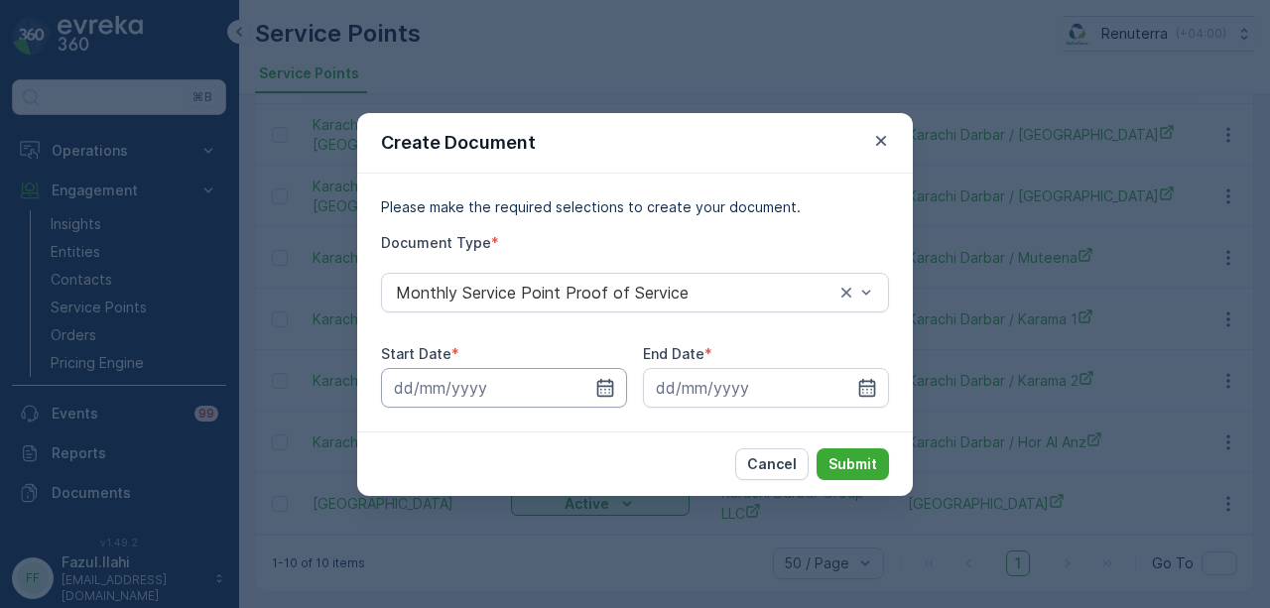
click at [622, 390] on input at bounding box center [504, 388] width 246 height 40
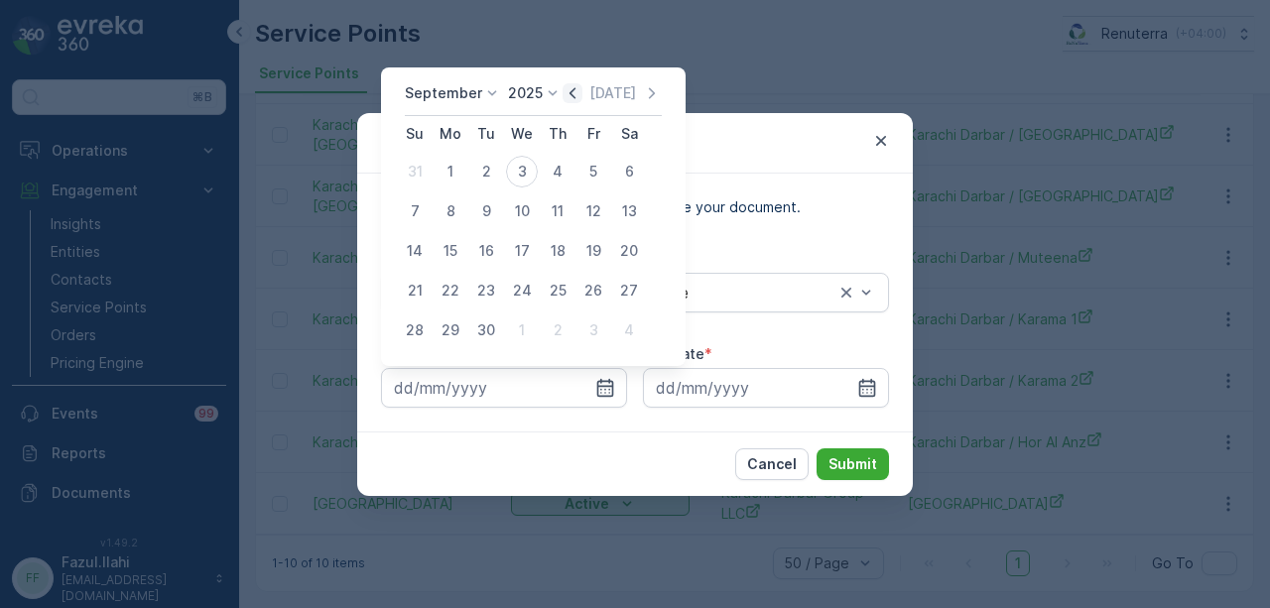
click at [564, 87] on icon "button" at bounding box center [573, 93] width 20 height 20
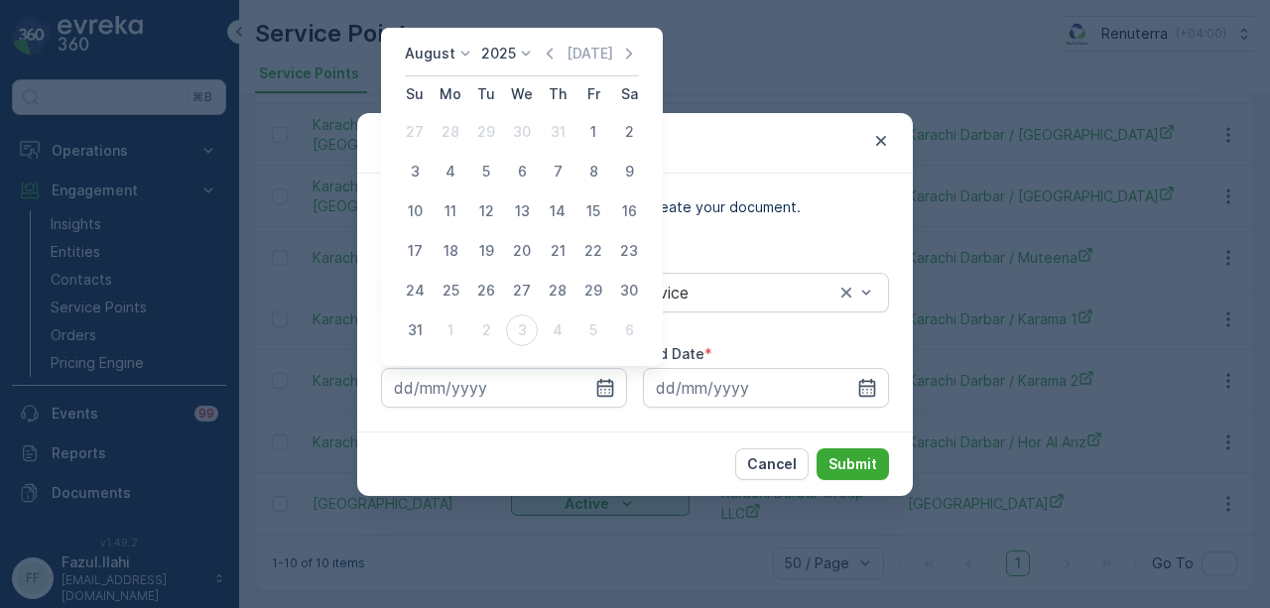
drag, startPoint x: 592, startPoint y: 130, endPoint x: 609, endPoint y: 148, distance: 24.6
click at [603, 142] on div "1" at bounding box center [594, 132] width 32 height 32
type input "01.08.2025"
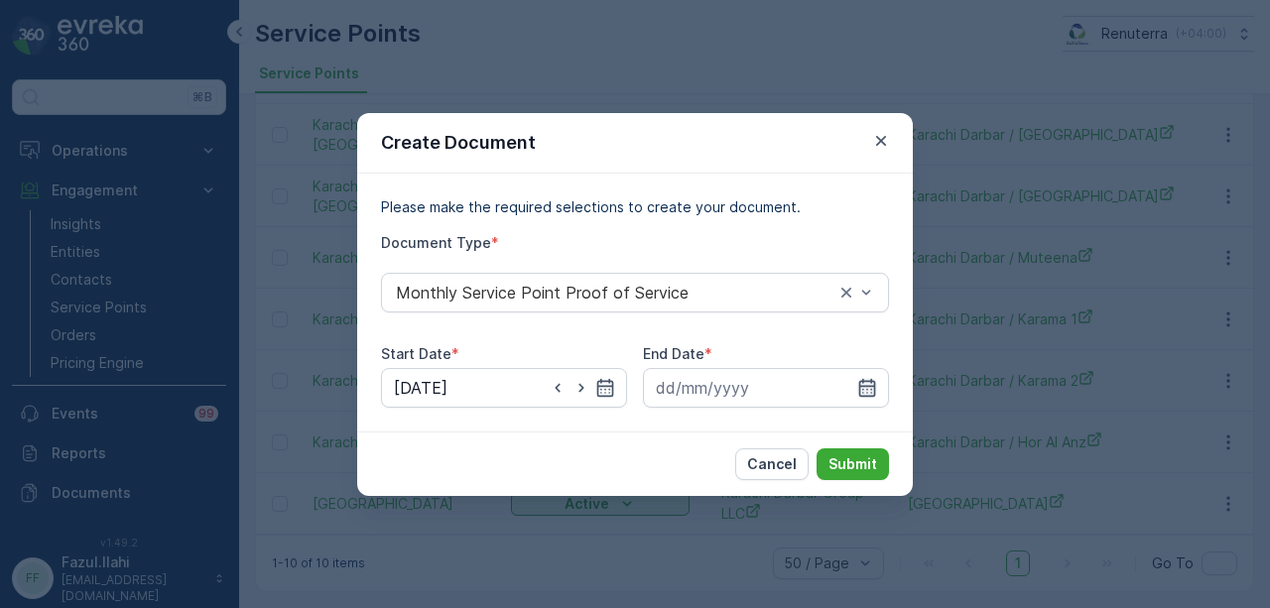
click at [864, 388] on icon "button" at bounding box center [867, 388] width 20 height 20
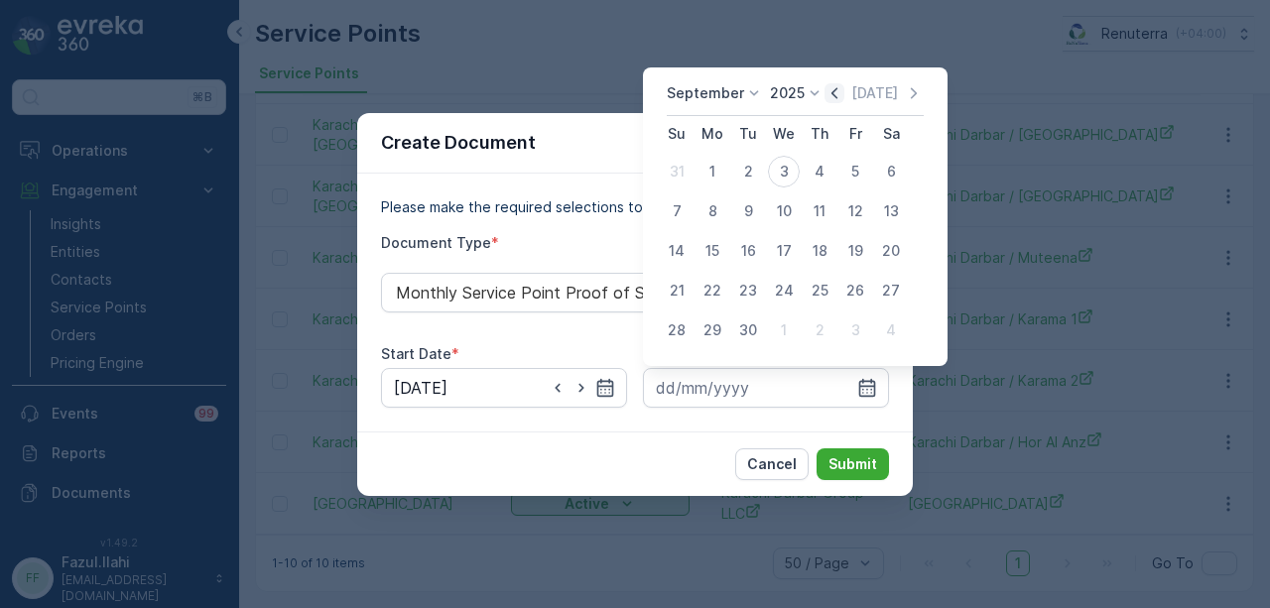
click at [833, 85] on icon "button" at bounding box center [835, 93] width 20 height 20
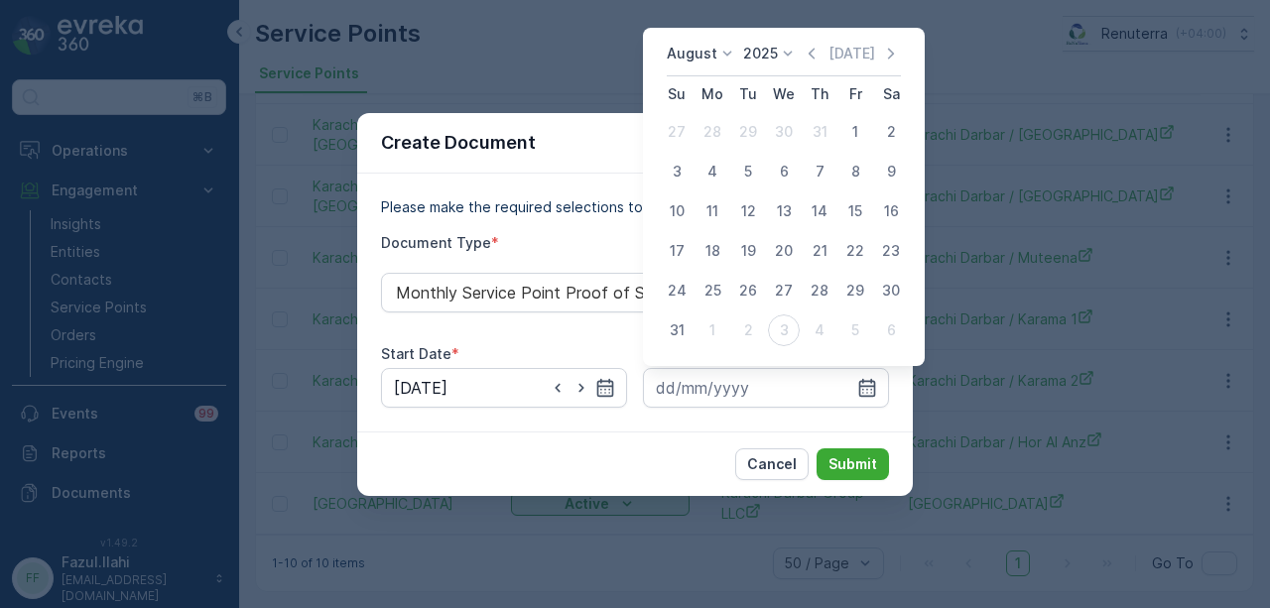
drag, startPoint x: 677, startPoint y: 321, endPoint x: 697, endPoint y: 336, distance: 25.4
click at [682, 327] on div "31" at bounding box center [677, 331] width 32 height 32
type input "31.08.2025"
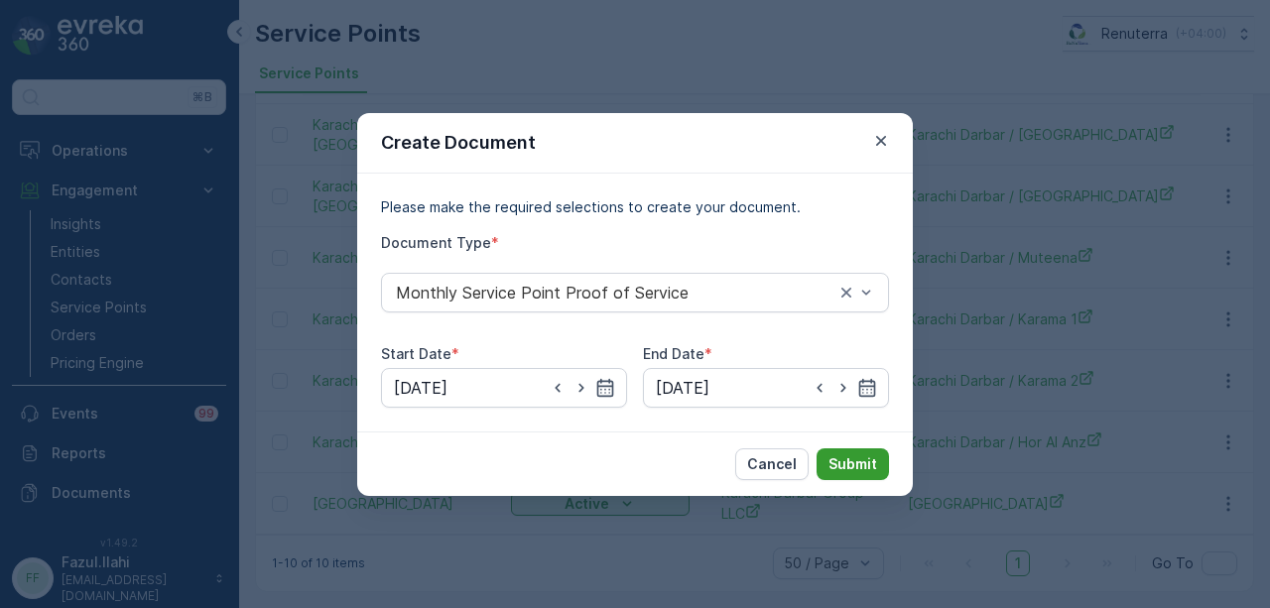
click at [848, 473] on button "Submit" at bounding box center [853, 465] width 72 height 32
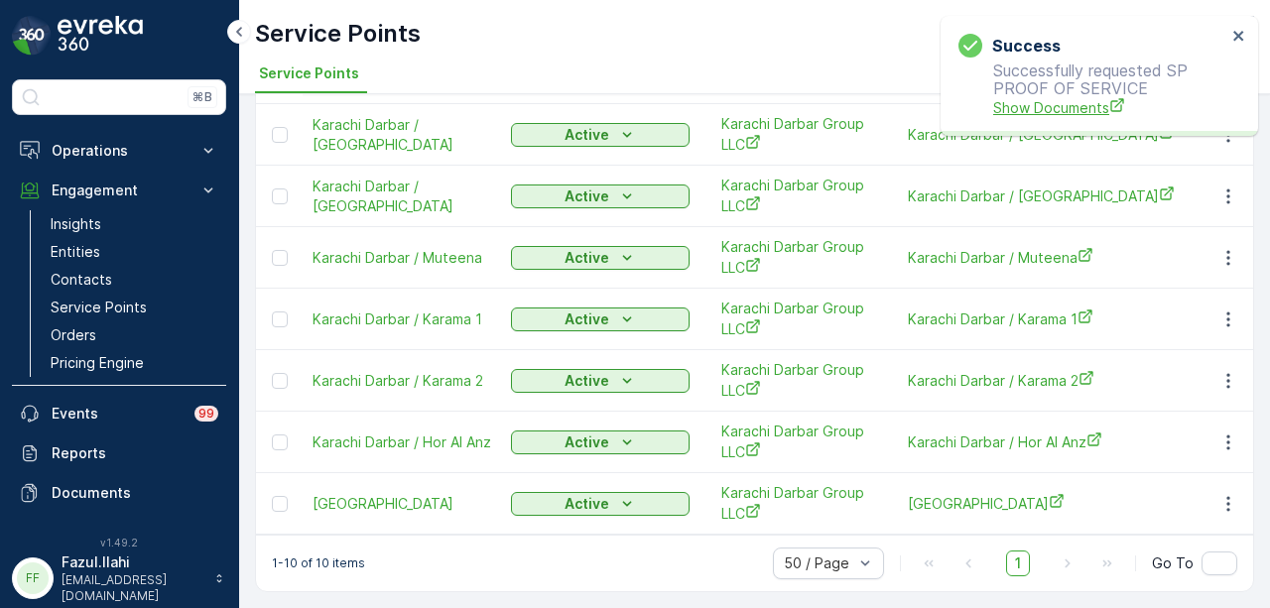
click at [1035, 107] on span "Show Documents" at bounding box center [1109, 107] width 233 height 21
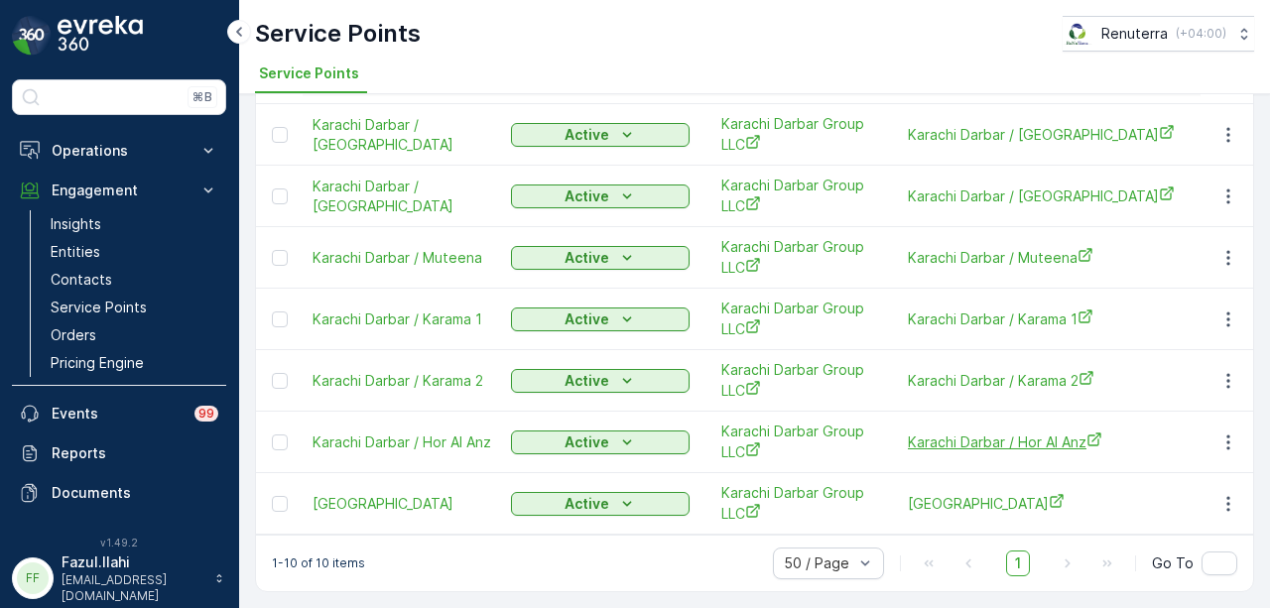
scroll to position [119, 0]
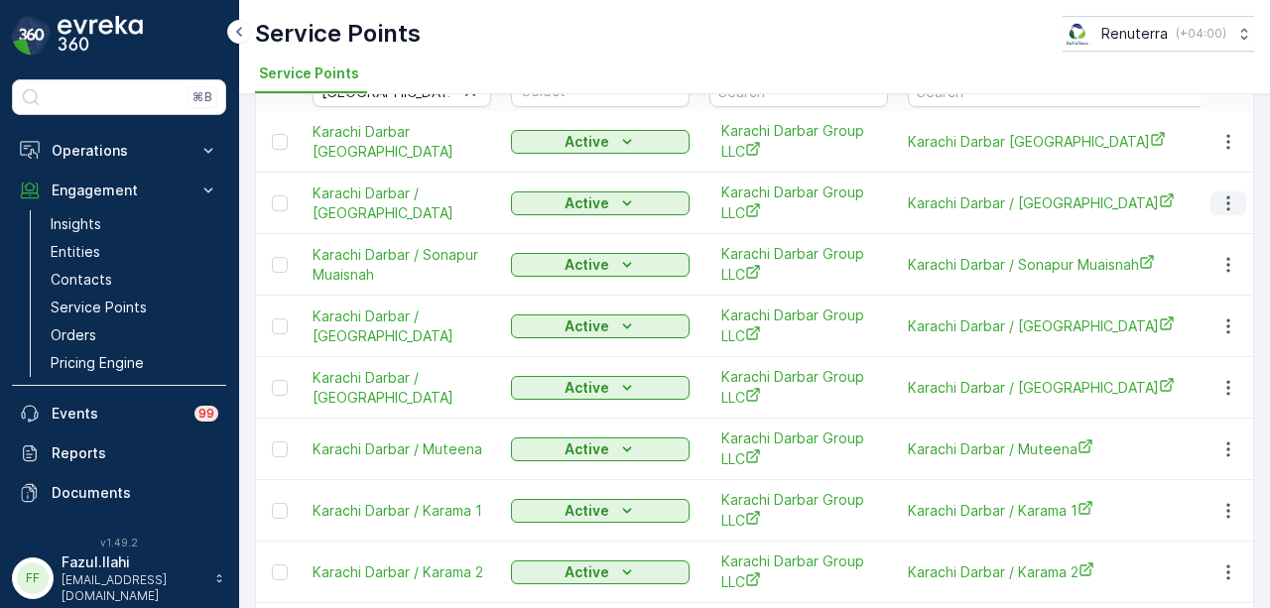
click at [1220, 200] on icon "button" at bounding box center [1229, 204] width 20 height 20
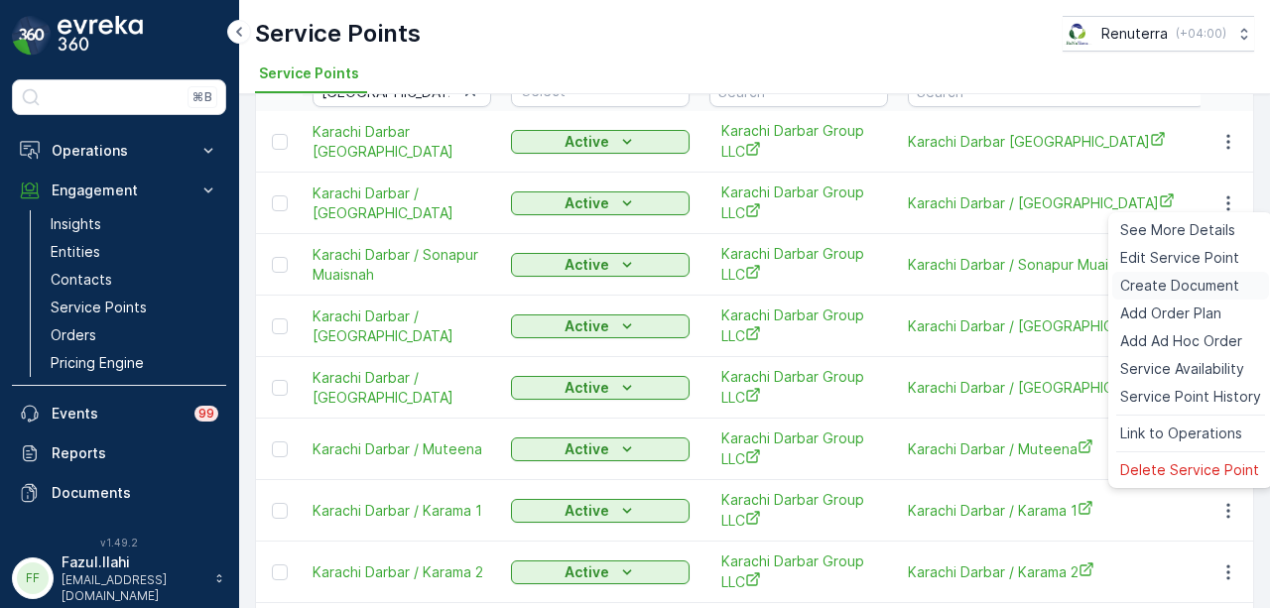
click at [1217, 287] on span "Create Document" at bounding box center [1179, 286] width 119 height 20
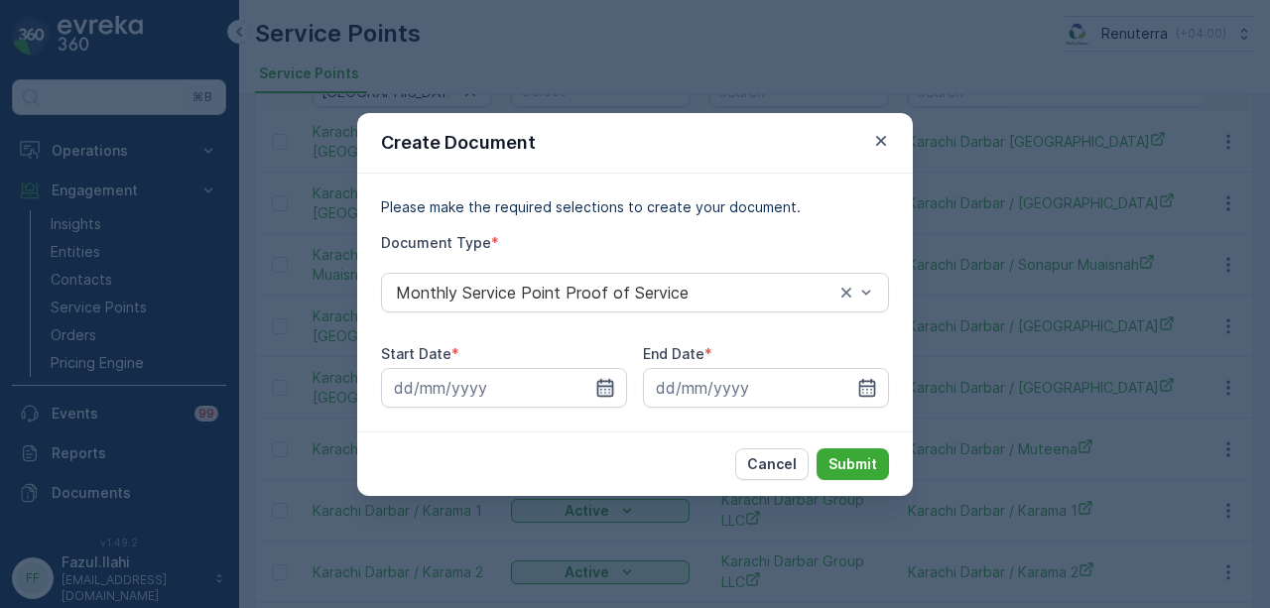
click at [605, 390] on icon "button" at bounding box center [605, 387] width 17 height 18
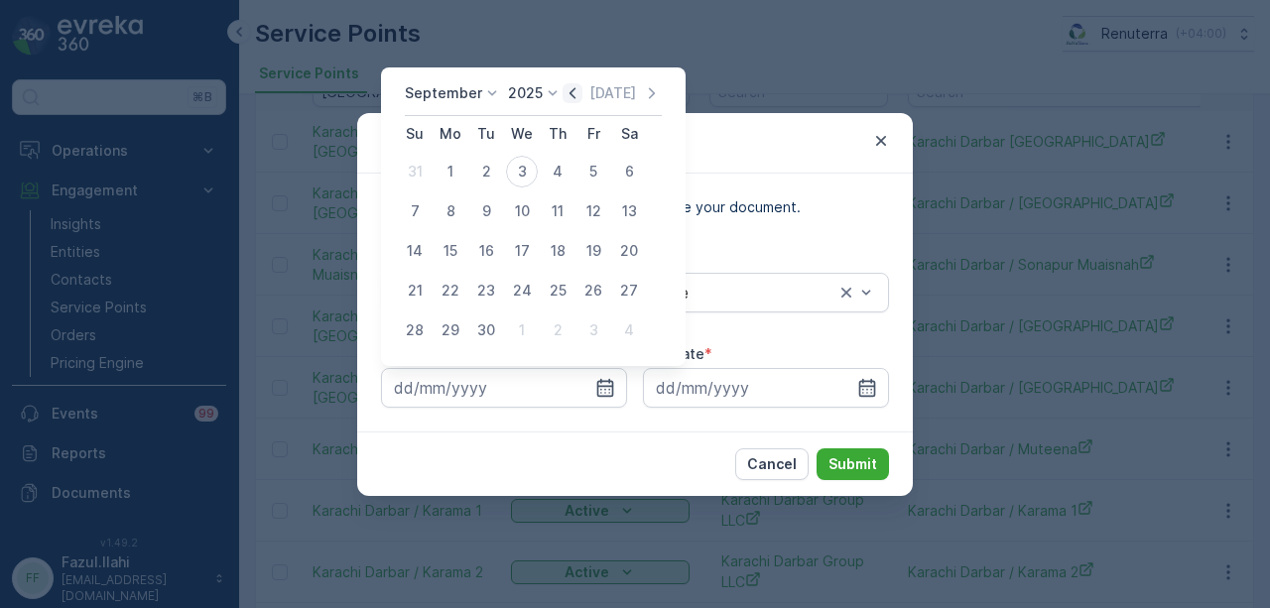
click at [574, 100] on icon "button" at bounding box center [573, 93] width 20 height 20
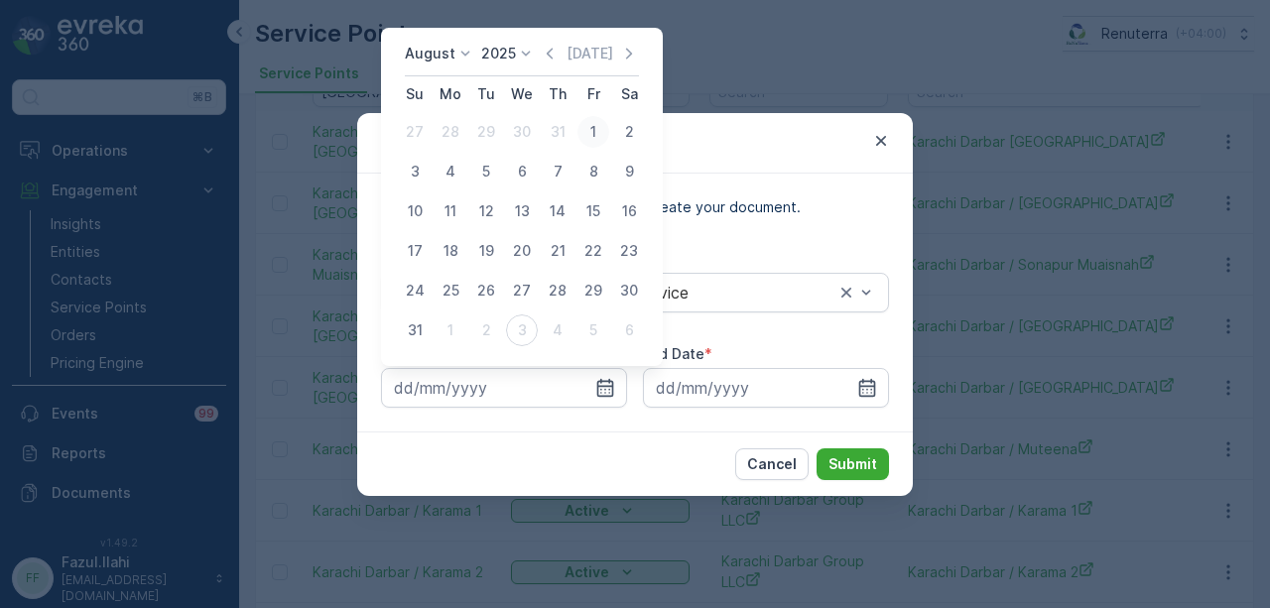
click at [597, 132] on div "1" at bounding box center [594, 132] width 32 height 32
type input "01.08.2025"
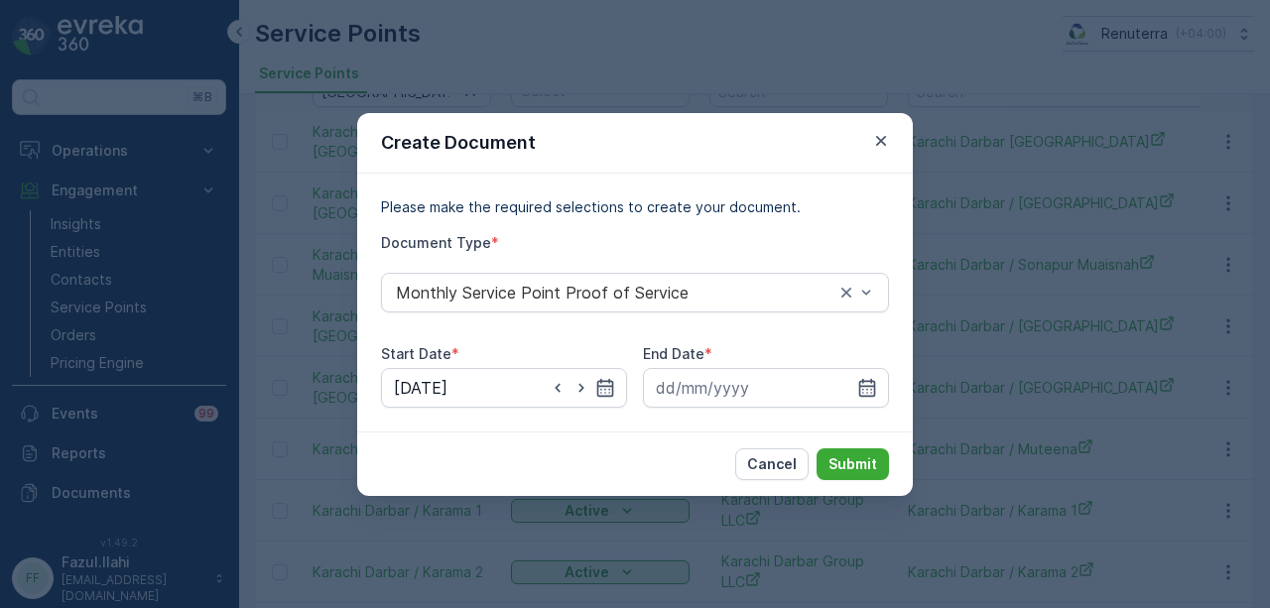
click at [901, 378] on div "Please make the required selections to create your document. Document Type * Mo…" at bounding box center [635, 303] width 556 height 258
click at [869, 379] on icon "button" at bounding box center [867, 388] width 20 height 20
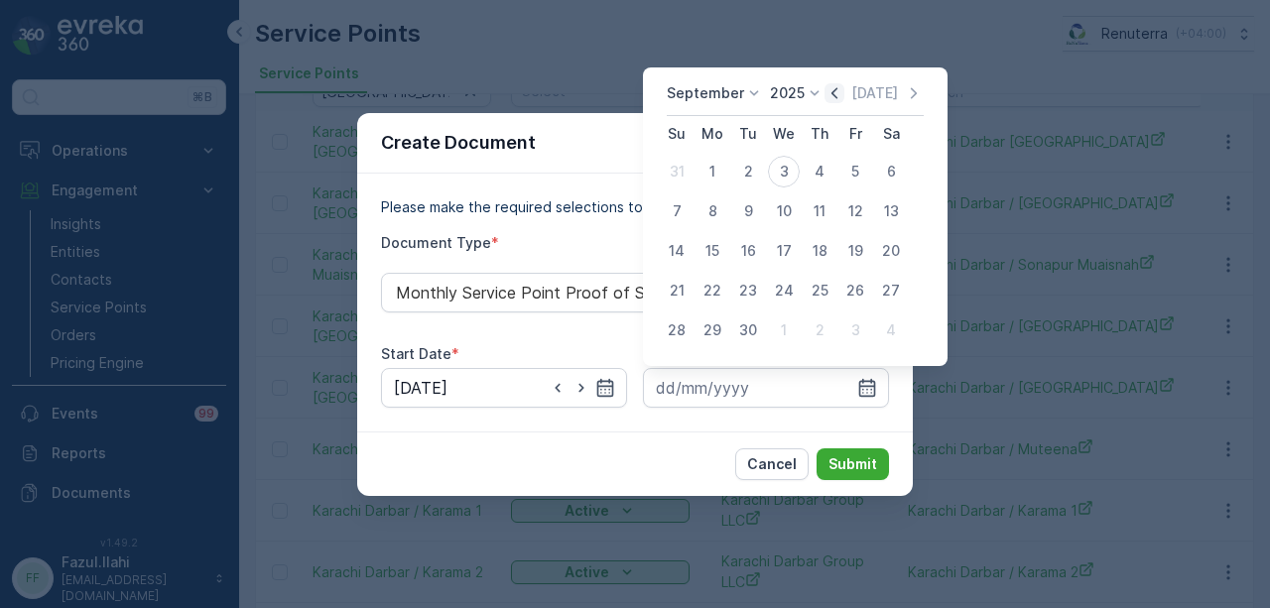
click at [840, 95] on icon "button" at bounding box center [835, 93] width 20 height 20
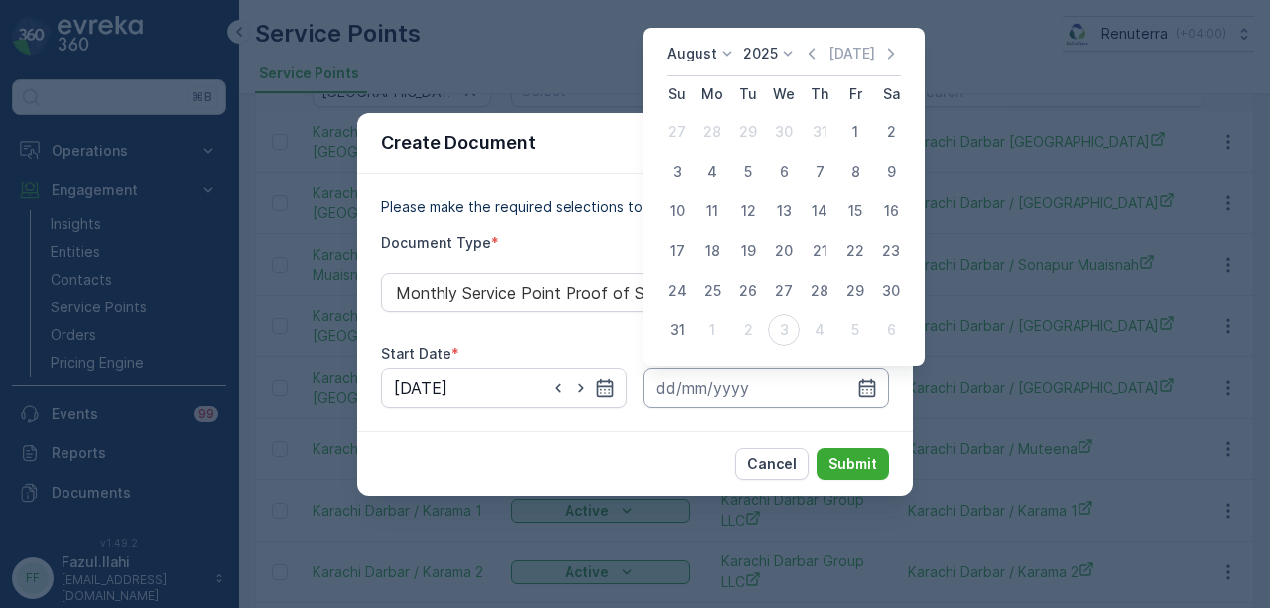
drag, startPoint x: 681, startPoint y: 325, endPoint x: 760, endPoint y: 386, distance: 100.4
click at [682, 327] on div "31" at bounding box center [677, 331] width 32 height 32
type input "31.08.2025"
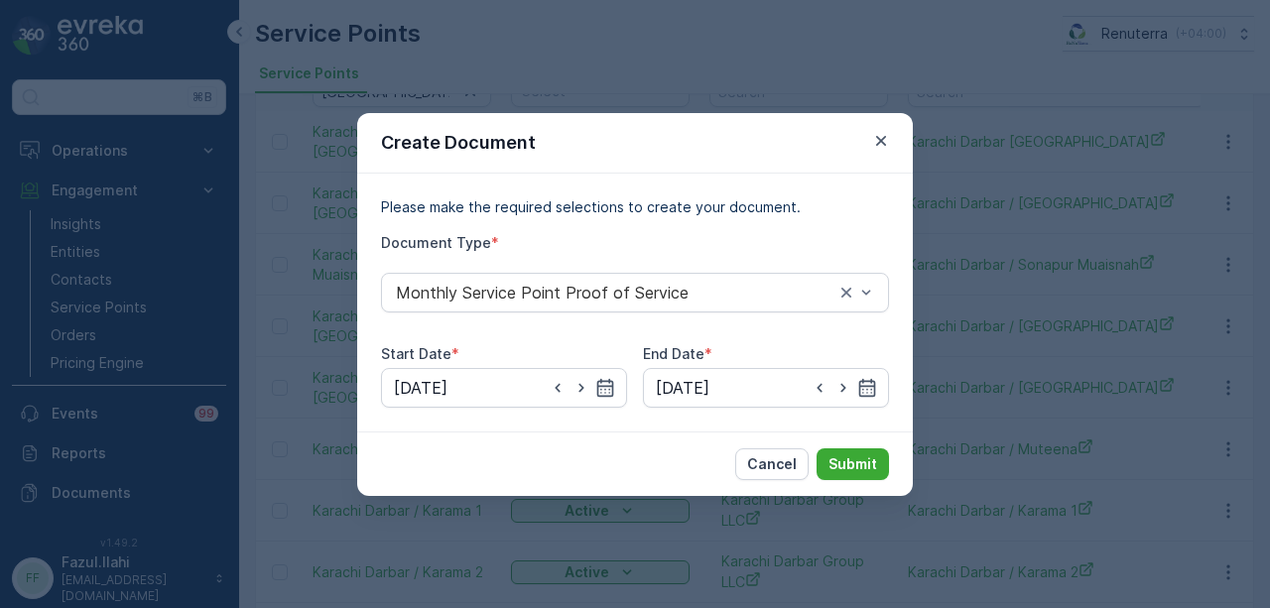
click at [853, 446] on div "Cancel Submit" at bounding box center [635, 464] width 556 height 65
click at [853, 463] on p "Submit" at bounding box center [853, 465] width 49 height 20
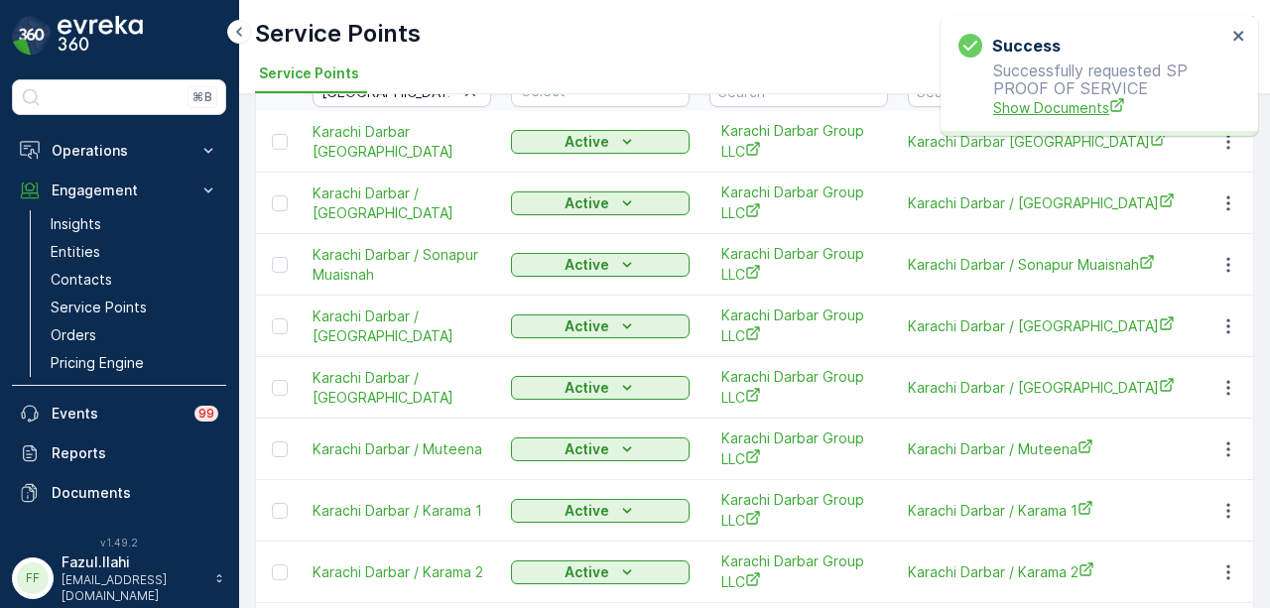
click at [1051, 100] on span "Show Documents" at bounding box center [1109, 107] width 233 height 21
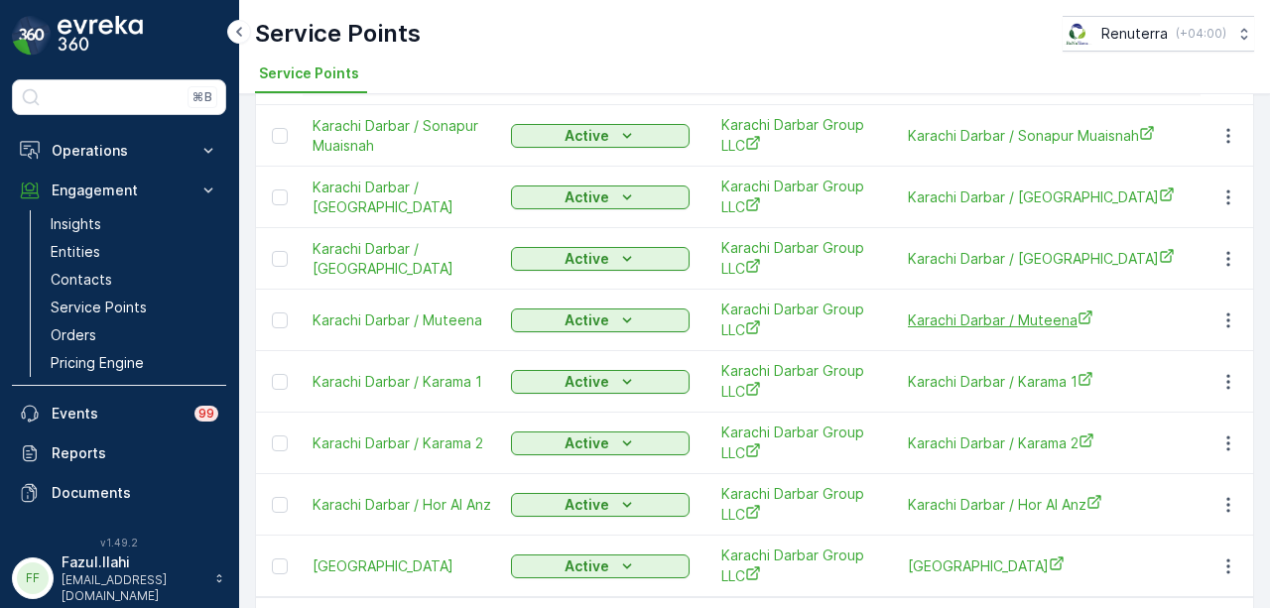
scroll to position [318, 0]
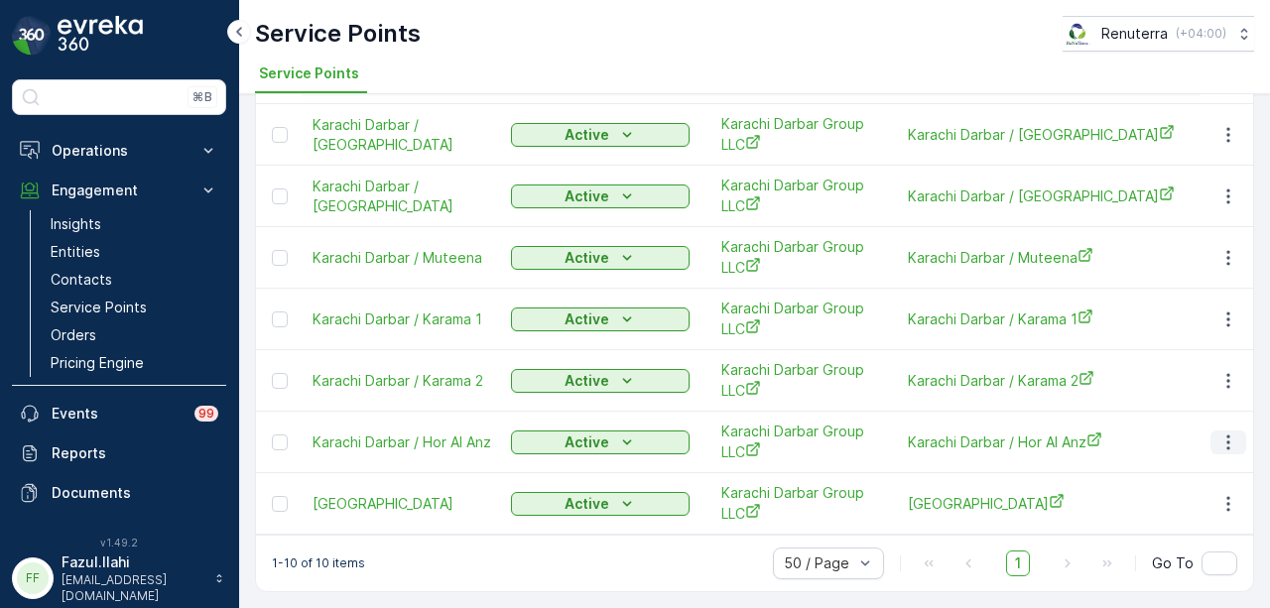
click at [1233, 434] on icon "button" at bounding box center [1229, 443] width 20 height 20
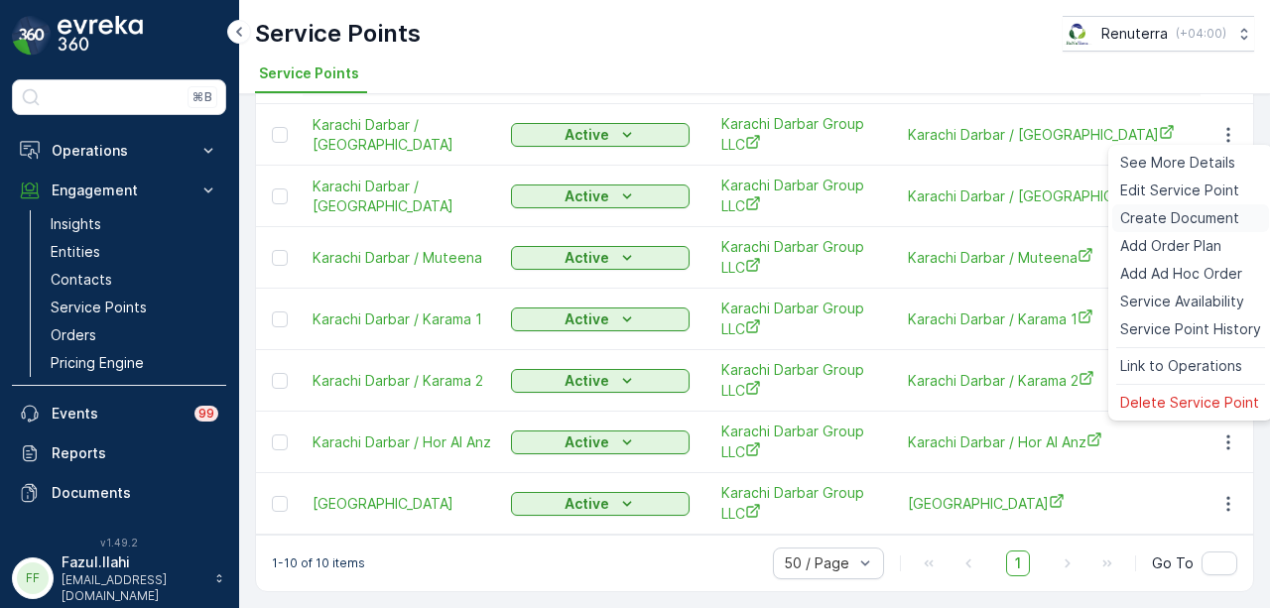
click at [1181, 207] on div "Create Document" at bounding box center [1191, 218] width 157 height 28
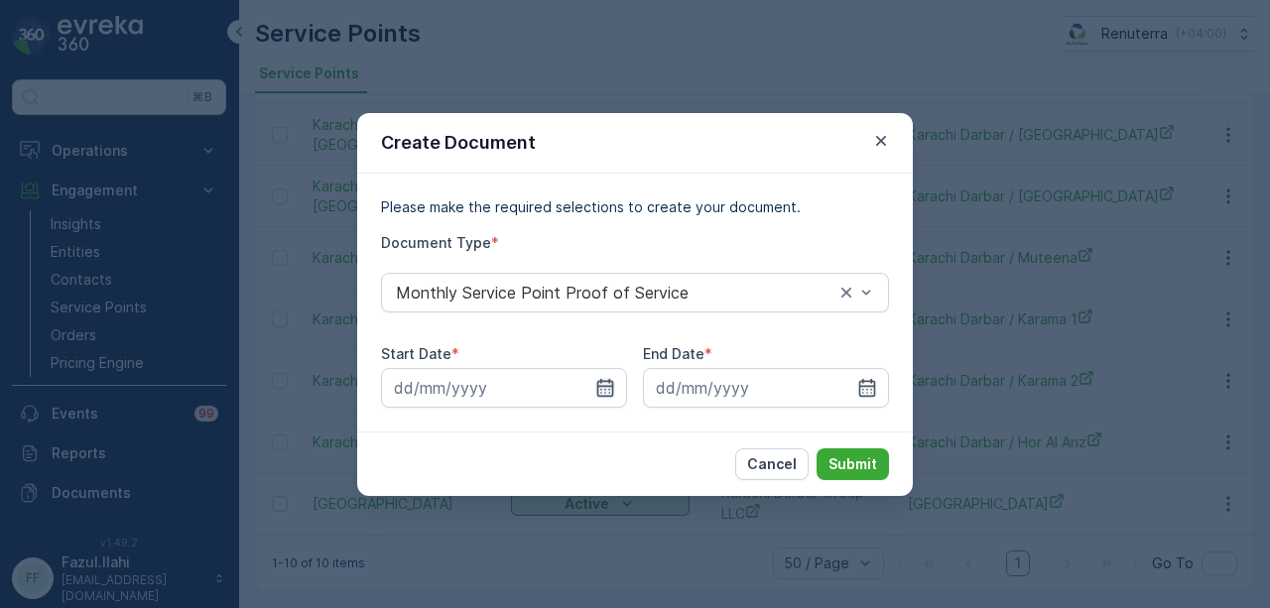
click at [603, 384] on icon "button" at bounding box center [605, 388] width 20 height 20
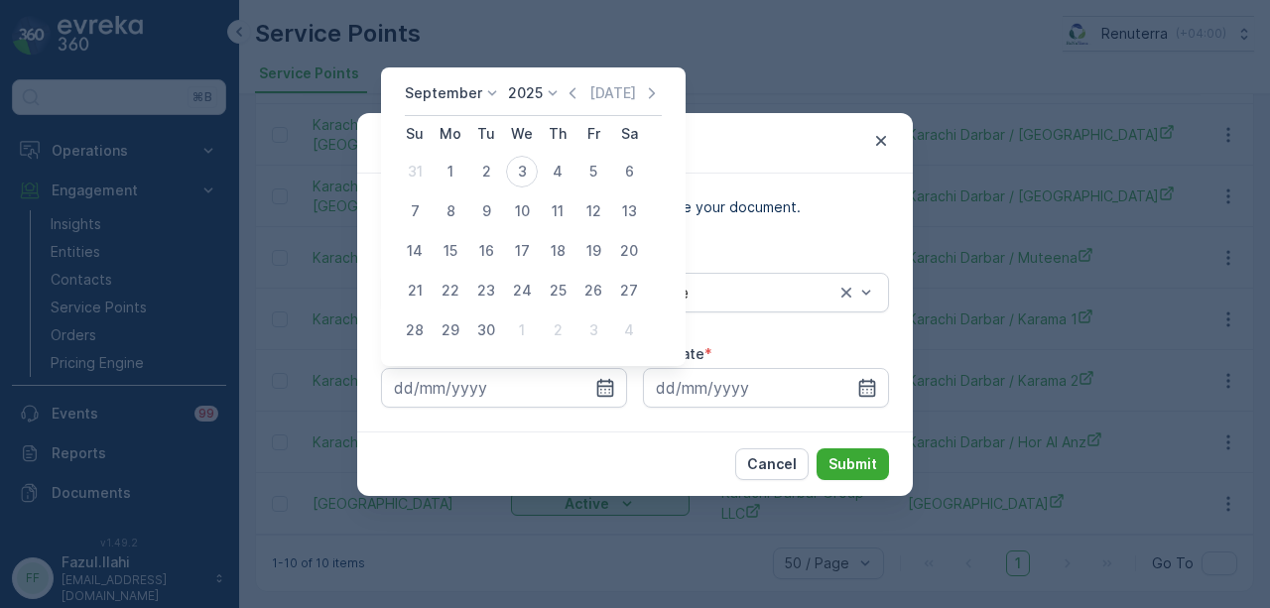
click at [583, 85] on div "Today" at bounding box center [612, 93] width 99 height 20
click at [570, 95] on icon "button" at bounding box center [573, 93] width 20 height 20
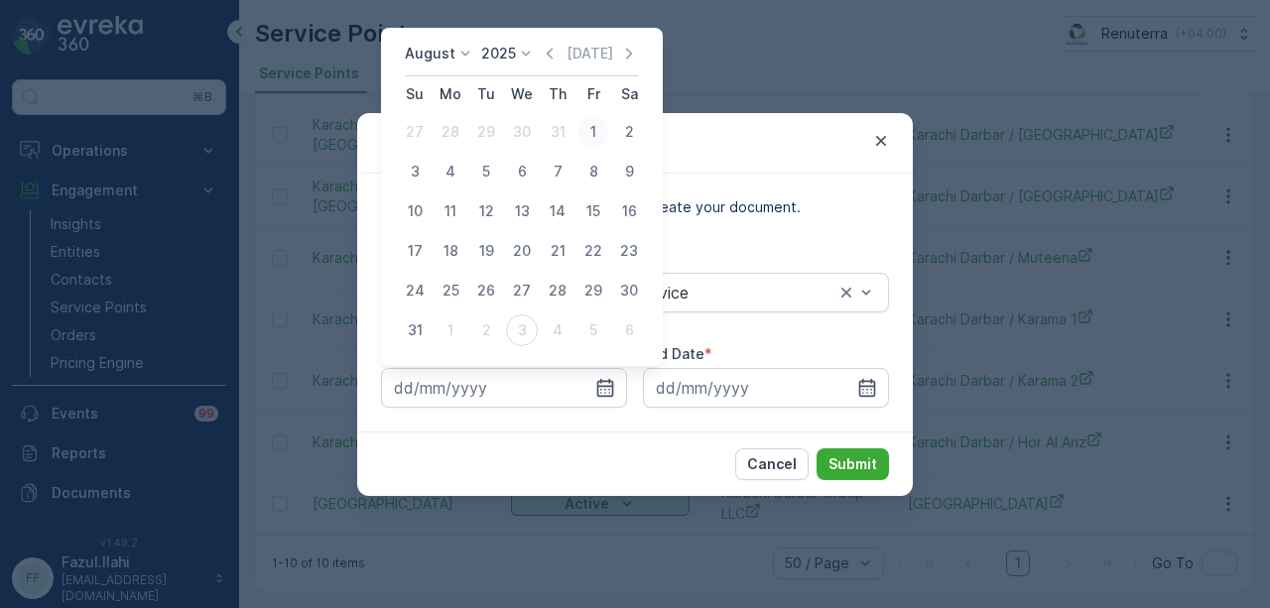
click at [592, 141] on div "1" at bounding box center [594, 132] width 32 height 32
type input "01.08.2025"
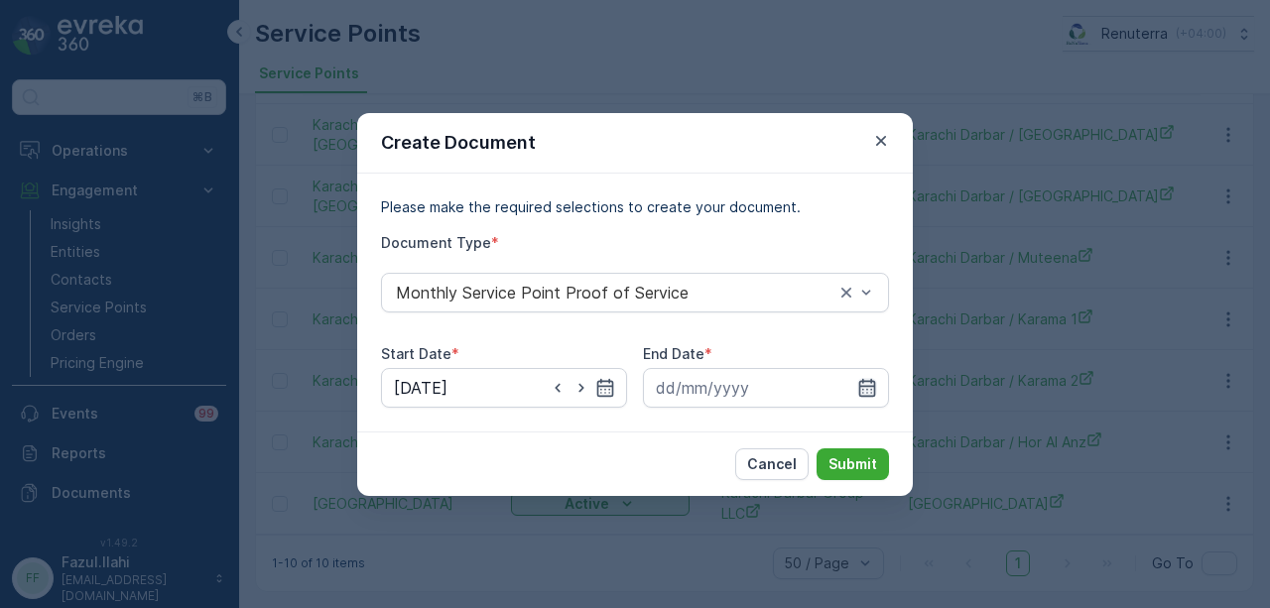
click at [870, 390] on icon "button" at bounding box center [867, 388] width 20 height 20
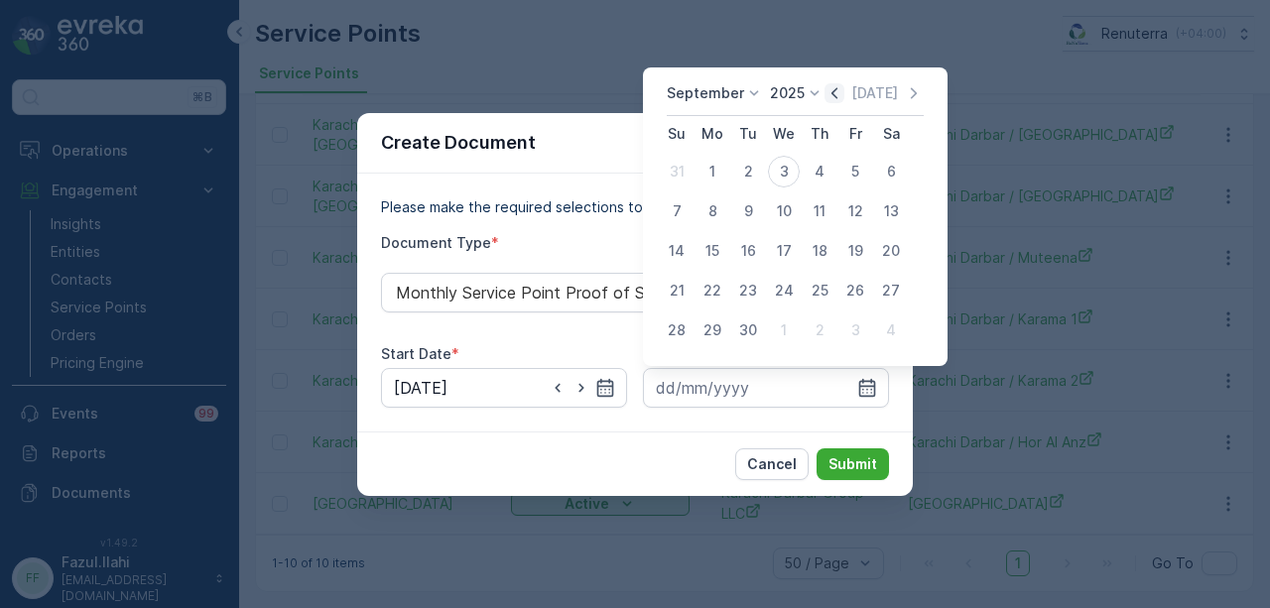
drag, startPoint x: 823, startPoint y: 94, endPoint x: 823, endPoint y: 106, distance: 11.9
click at [825, 99] on icon "button" at bounding box center [835, 93] width 20 height 20
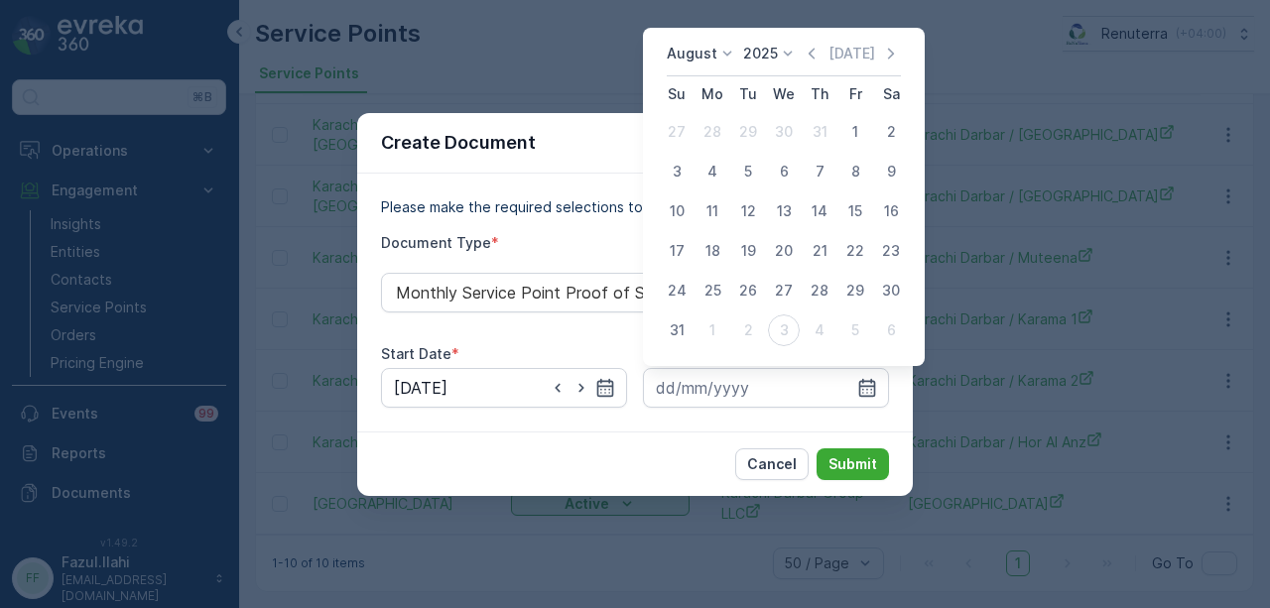
click at [687, 340] on div "31" at bounding box center [677, 331] width 32 height 32
type input "31.08.2025"
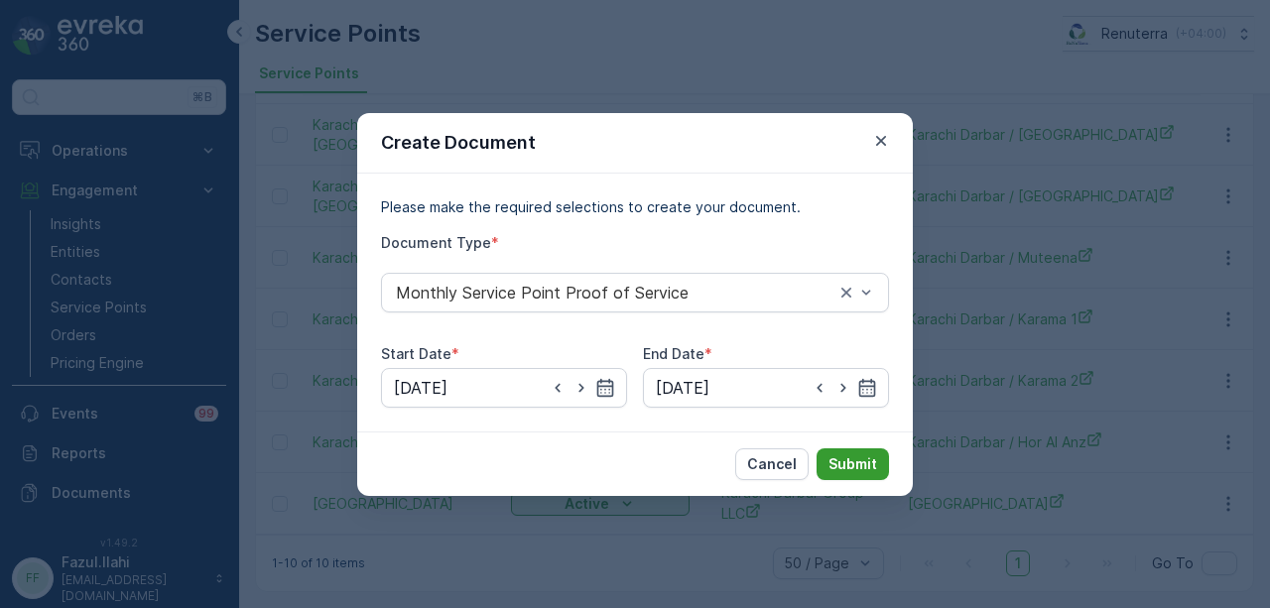
click at [863, 471] on p "Submit" at bounding box center [853, 465] width 49 height 20
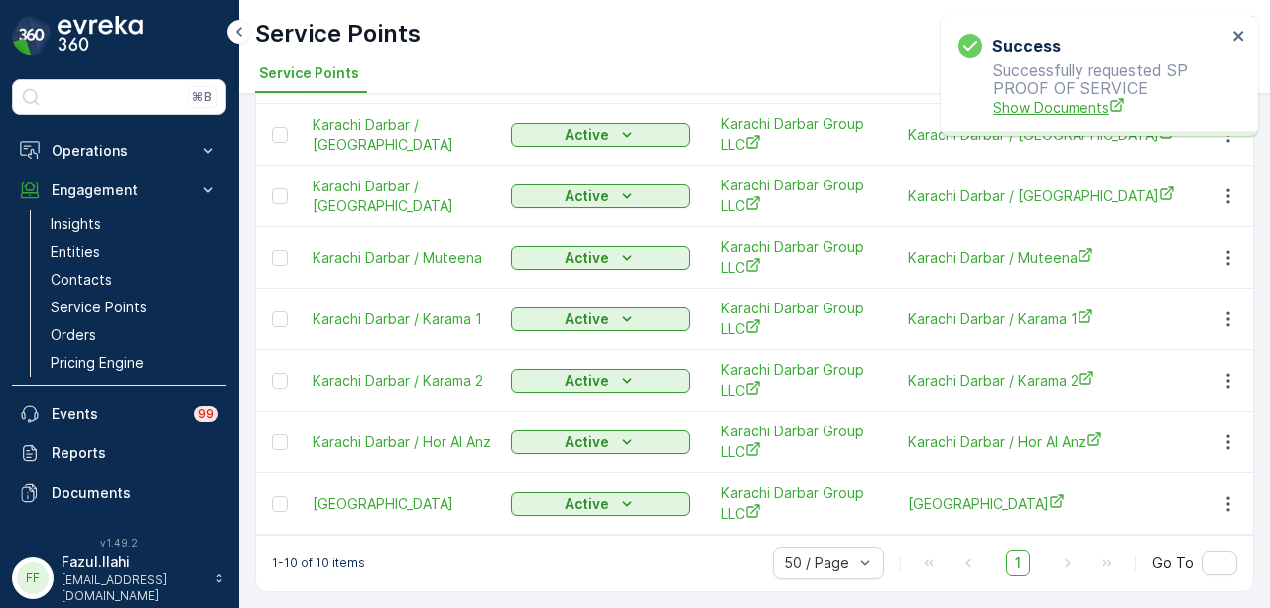
click at [1061, 105] on span "Show Documents" at bounding box center [1109, 107] width 233 height 21
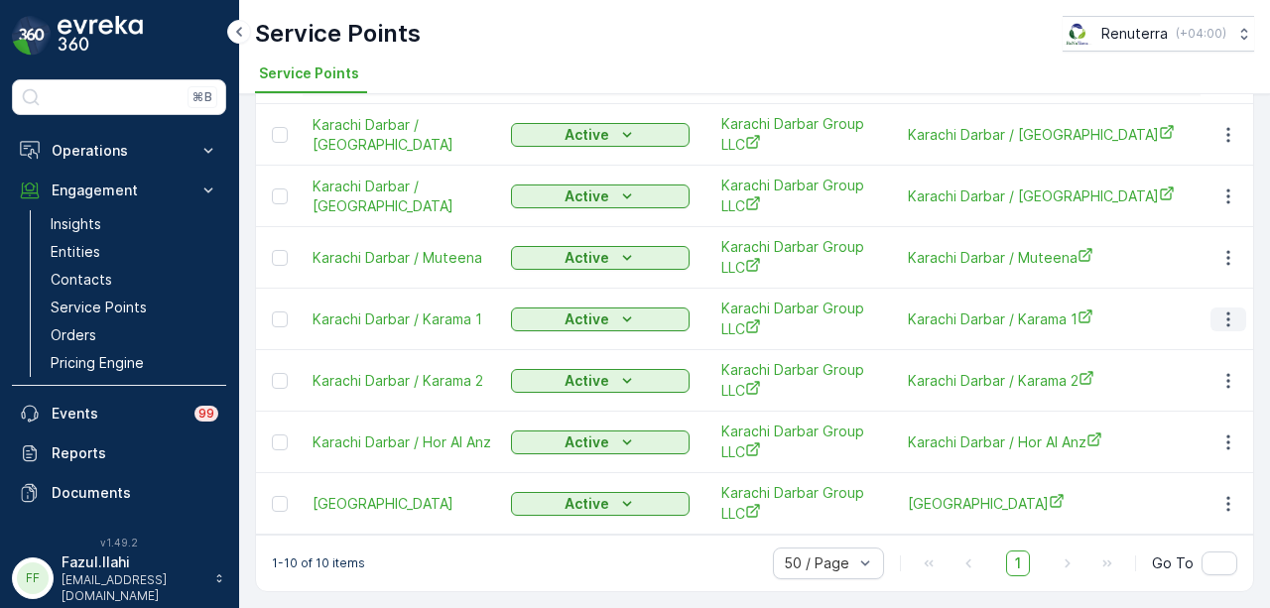
click at [1227, 312] on icon "button" at bounding box center [1228, 319] width 3 height 15
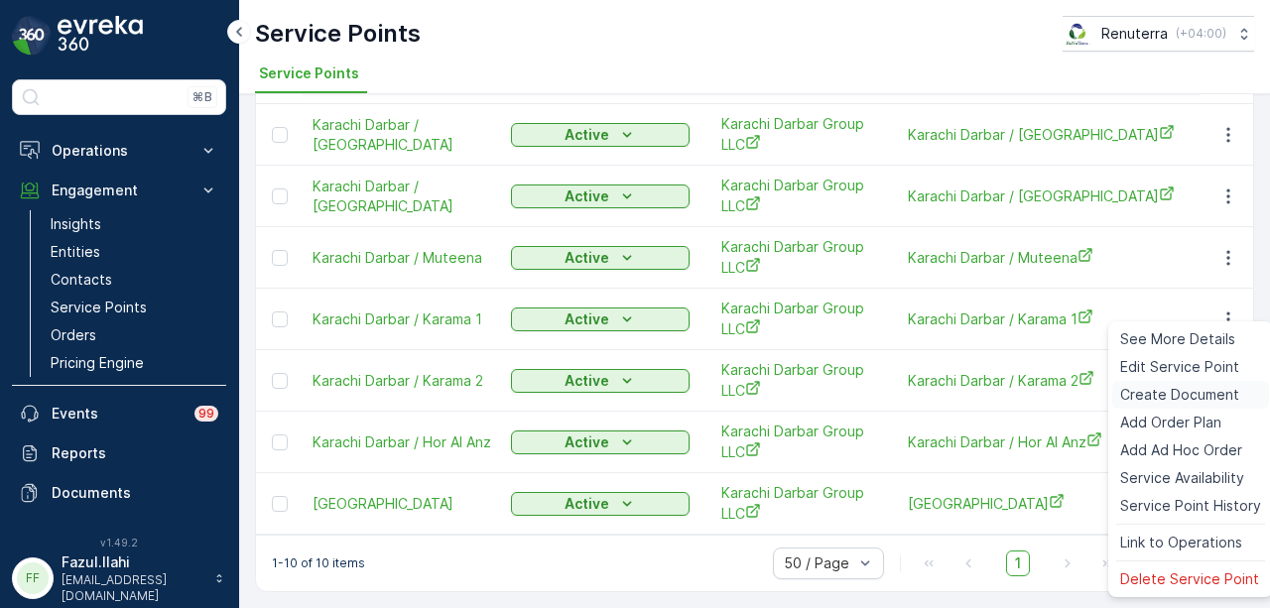
click at [1205, 396] on span "Create Document" at bounding box center [1179, 395] width 119 height 20
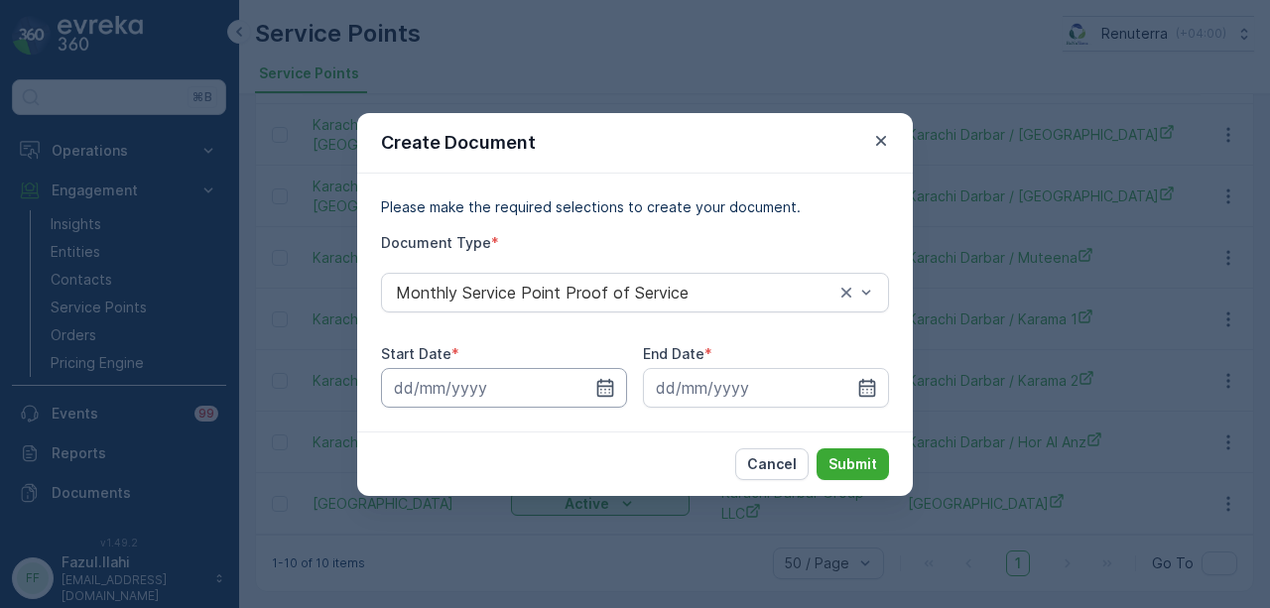
click at [618, 385] on input at bounding box center [504, 388] width 246 height 40
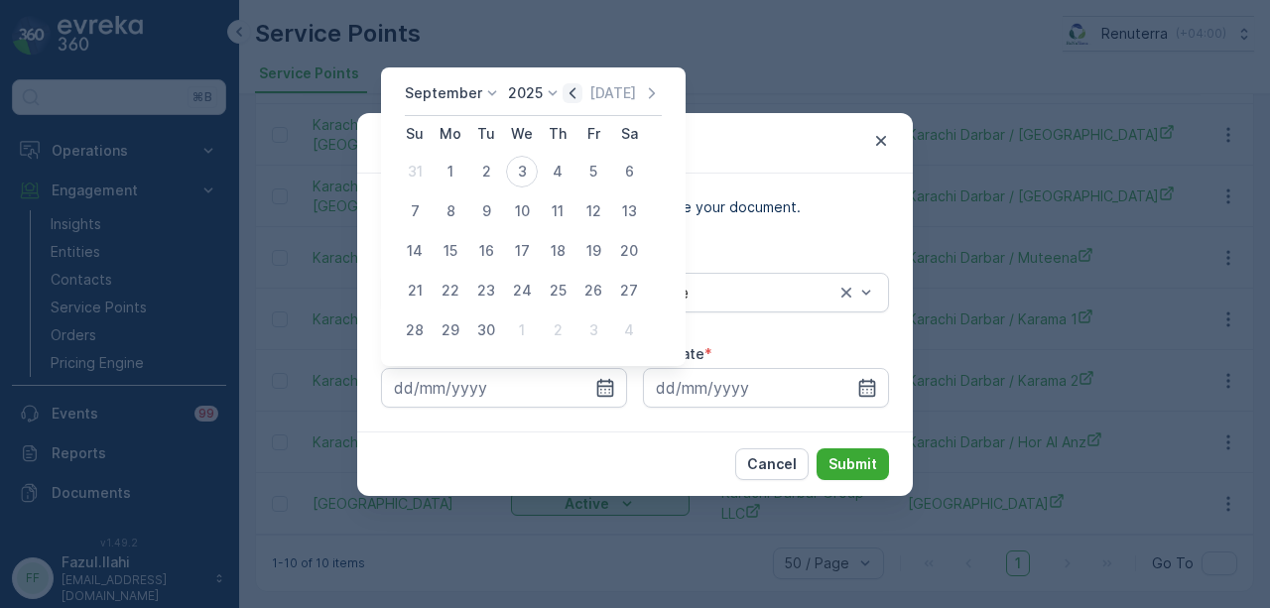
click at [570, 93] on icon "button" at bounding box center [573, 93] width 20 height 20
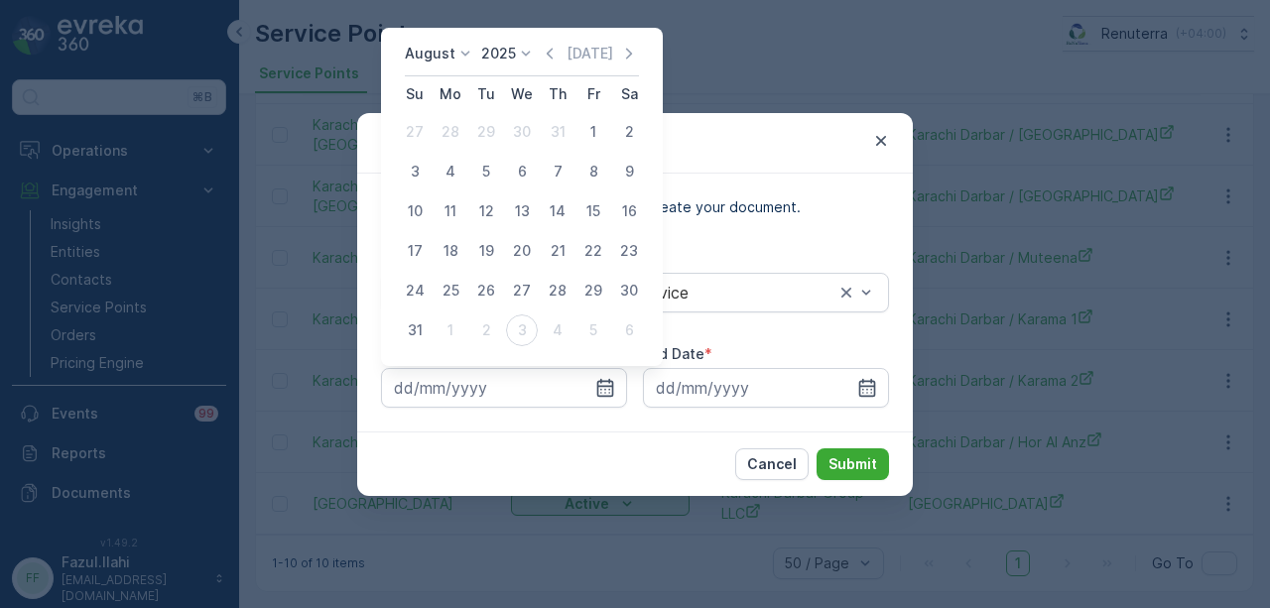
drag, startPoint x: 598, startPoint y: 129, endPoint x: 810, endPoint y: 323, distance: 286.6
click at [602, 133] on div "1" at bounding box center [594, 132] width 32 height 32
type input "01.08.2025"
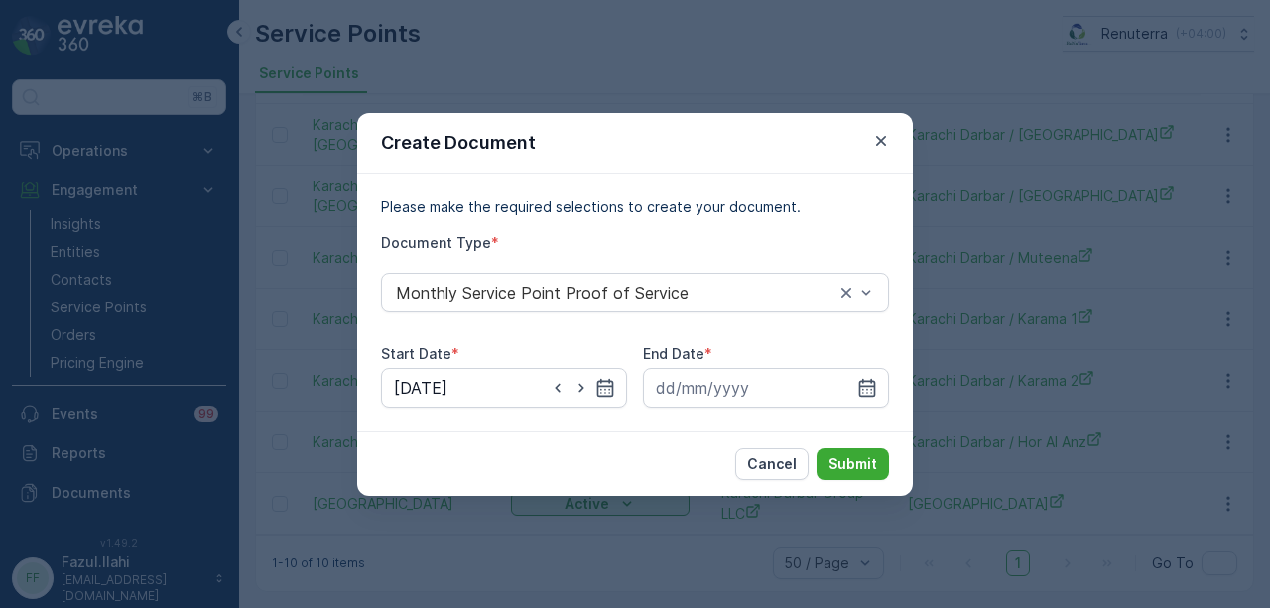
drag, startPoint x: 871, startPoint y: 377, endPoint x: 856, endPoint y: 218, distance: 159.5
click at [869, 368] on div at bounding box center [766, 388] width 246 height 40
drag, startPoint x: 867, startPoint y: 390, endPoint x: 861, endPoint y: 369, distance: 21.7
click at [867, 381] on icon "button" at bounding box center [867, 388] width 20 height 20
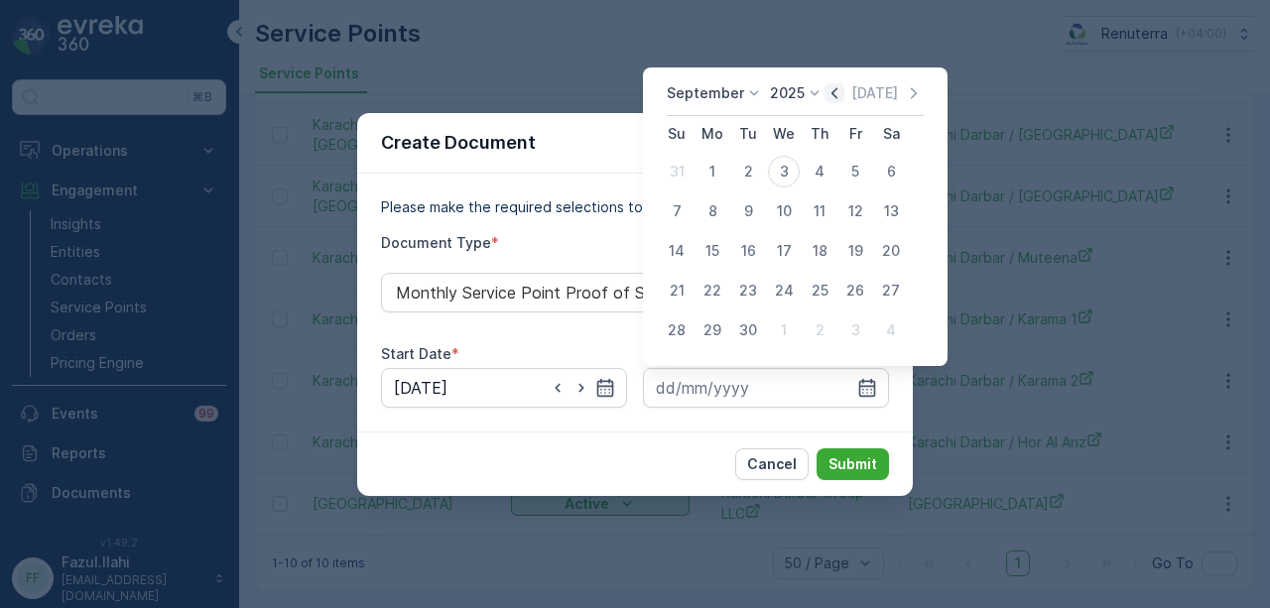
click at [830, 96] on icon "button" at bounding box center [835, 93] width 20 height 20
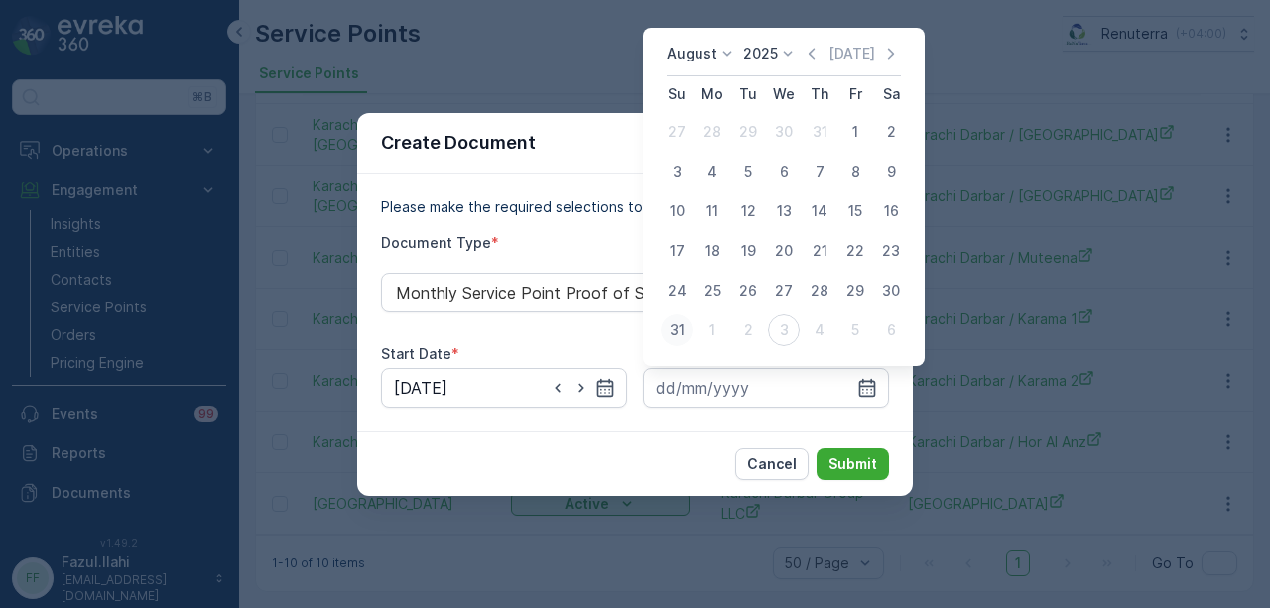
click at [671, 328] on div "31" at bounding box center [677, 331] width 32 height 32
type input "31.08.2025"
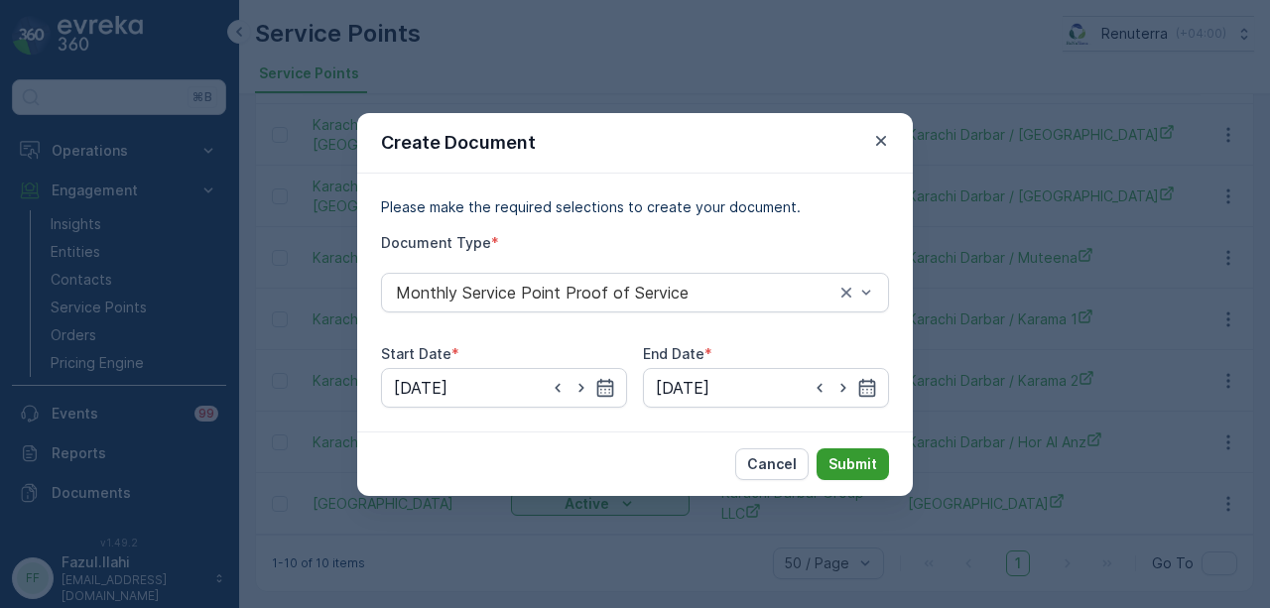
click at [830, 465] on p "Submit" at bounding box center [853, 465] width 49 height 20
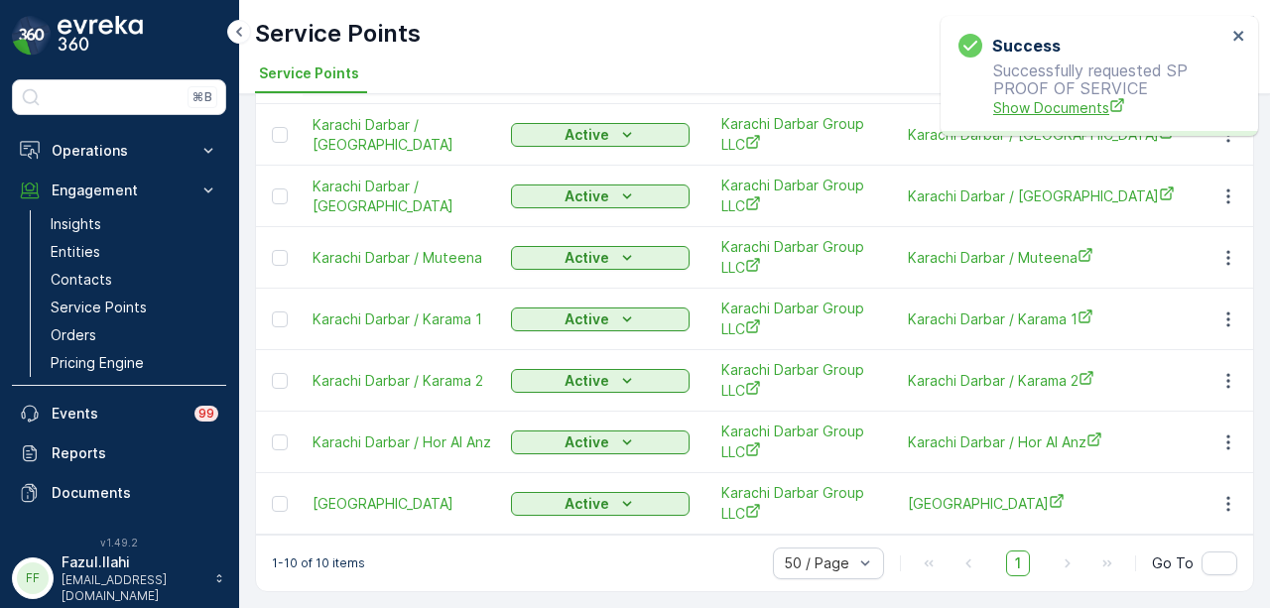
click at [1024, 115] on span "Show Documents" at bounding box center [1109, 107] width 233 height 21
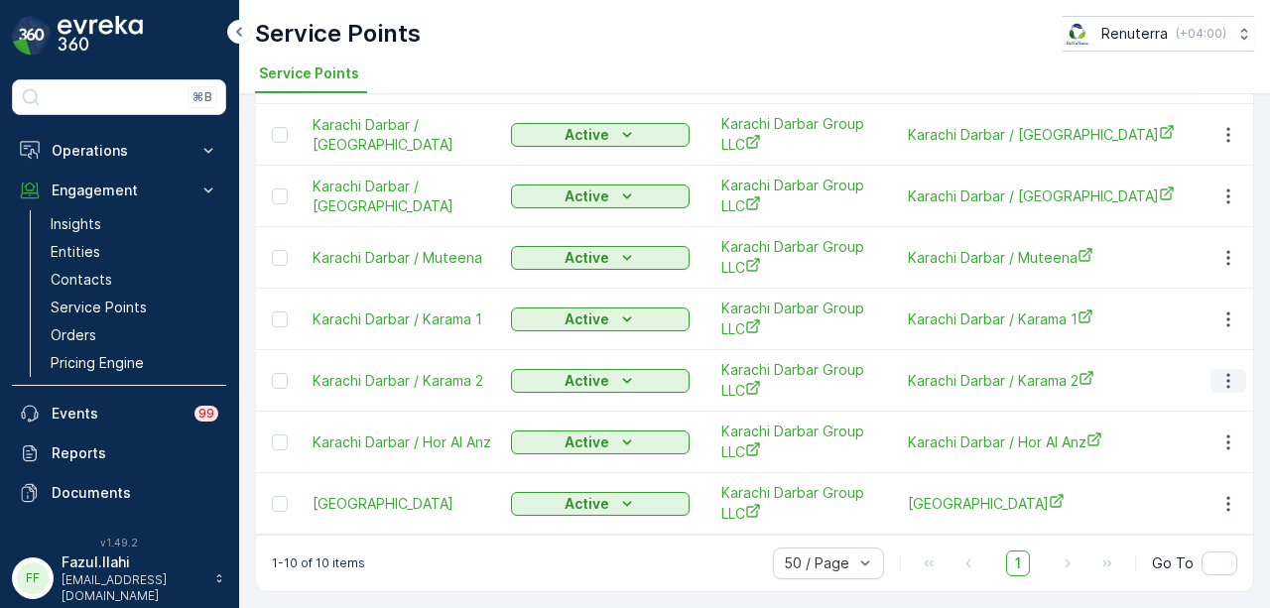
click at [1219, 373] on icon "button" at bounding box center [1229, 381] width 20 height 20
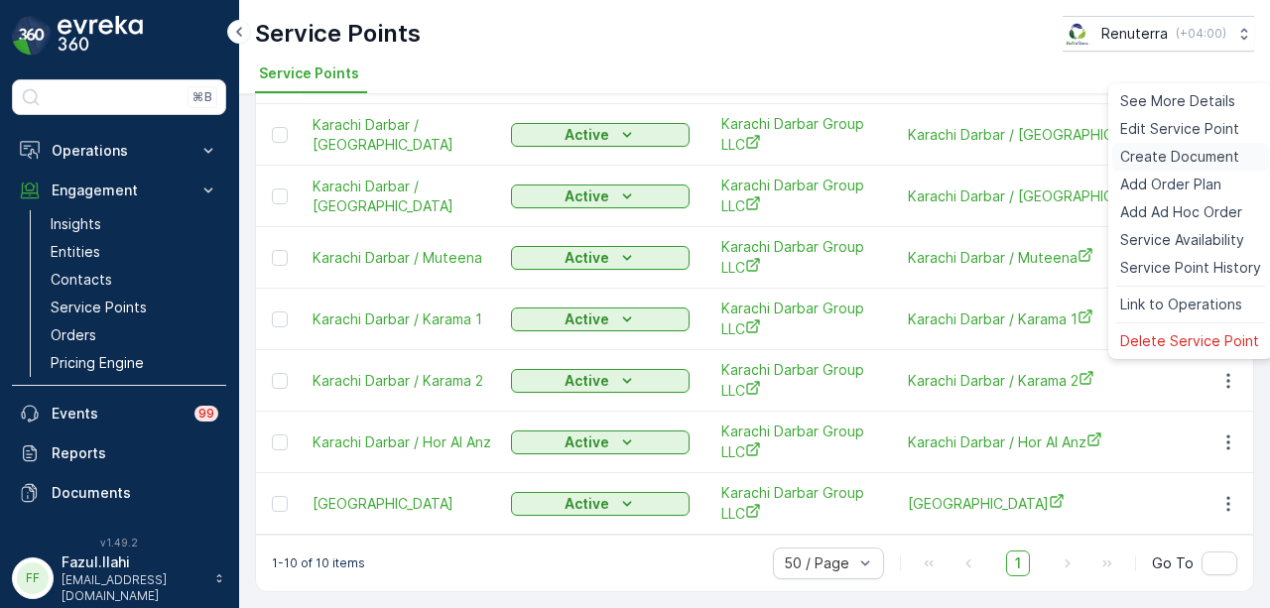
click at [1163, 159] on span "Create Document" at bounding box center [1179, 157] width 119 height 20
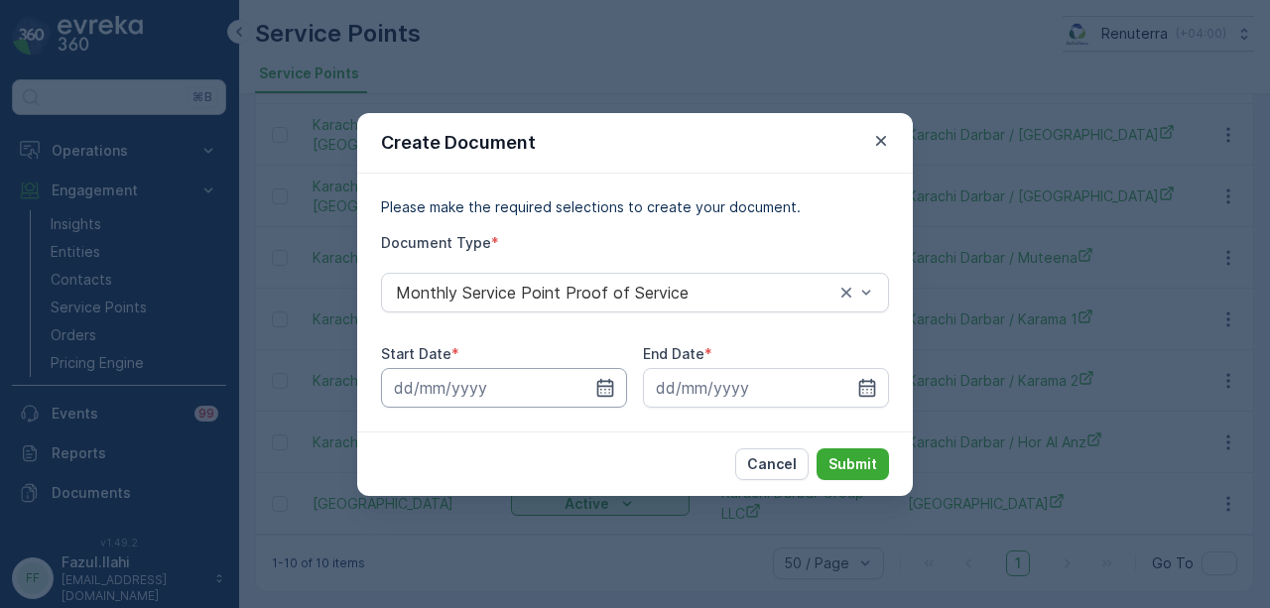
click at [619, 395] on input at bounding box center [504, 388] width 246 height 40
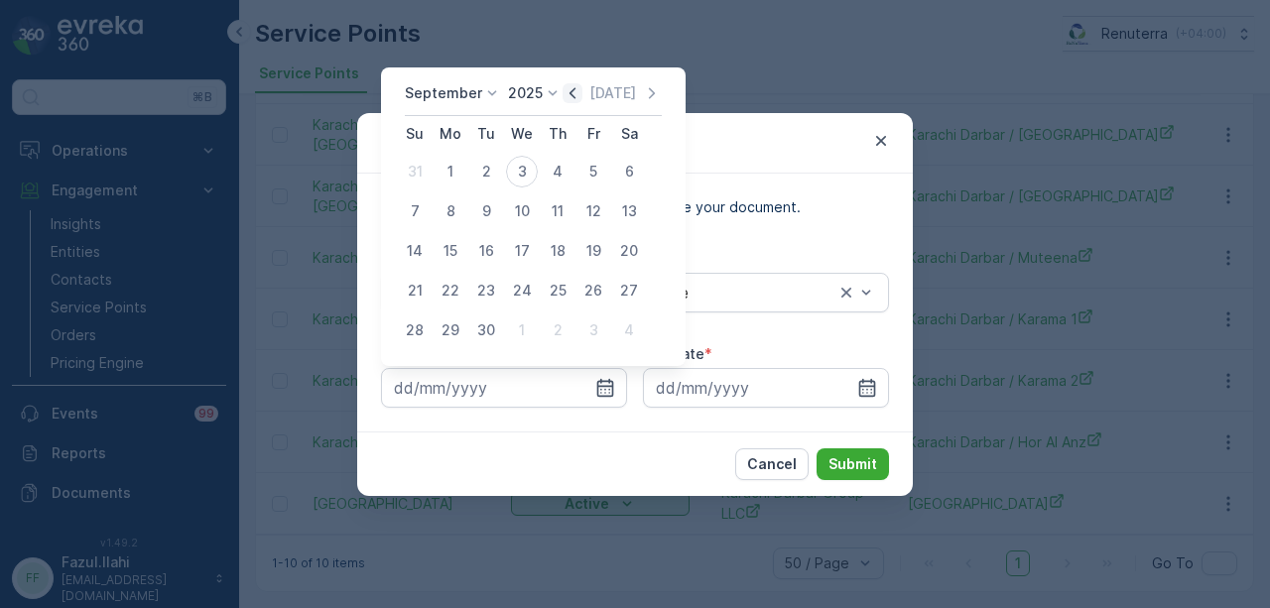
click at [563, 93] on icon "button" at bounding box center [573, 93] width 20 height 20
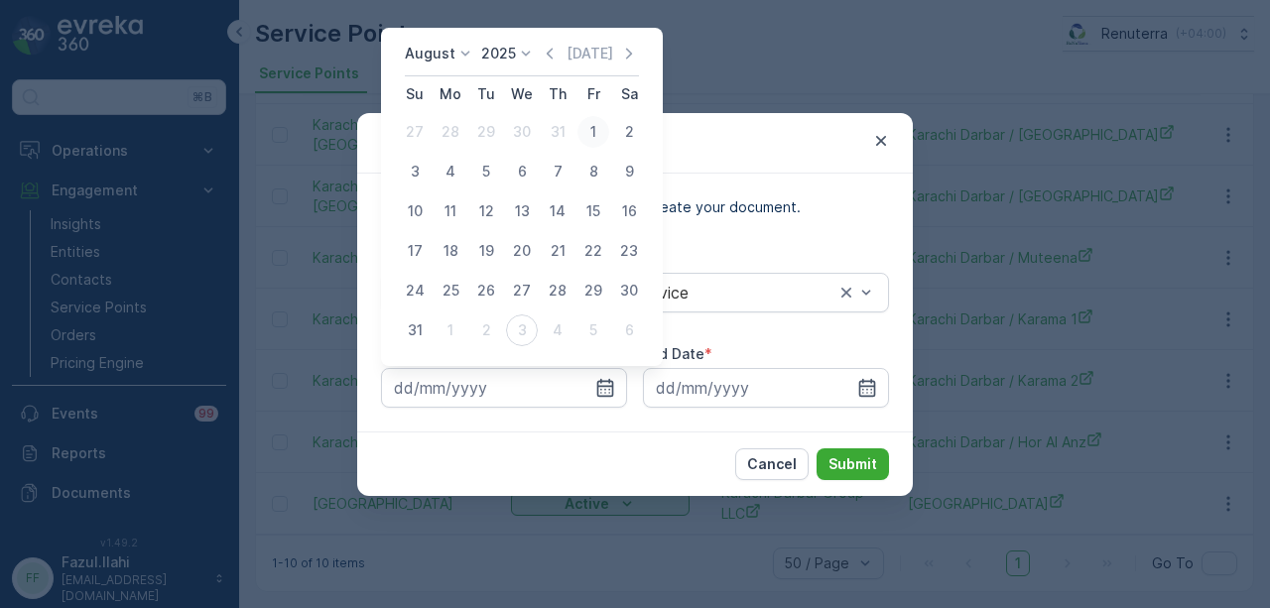
click at [596, 131] on div "1" at bounding box center [594, 132] width 32 height 32
type input "01.08.2025"
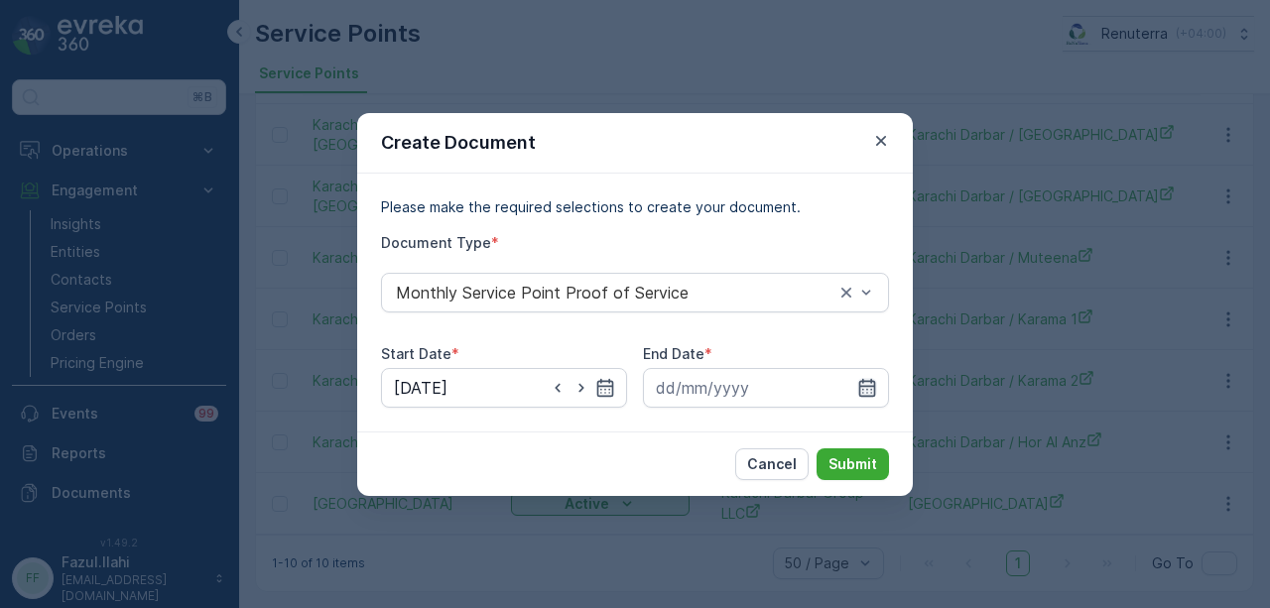
click at [870, 389] on icon "button" at bounding box center [867, 387] width 17 height 18
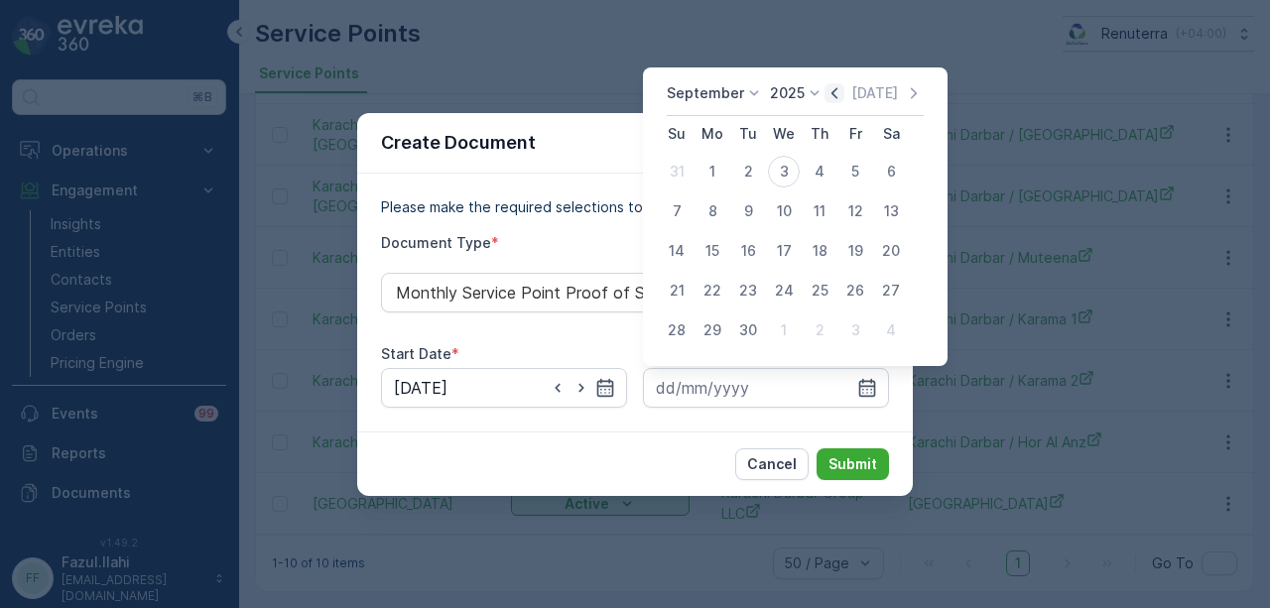
click at [831, 103] on icon "button" at bounding box center [835, 93] width 20 height 20
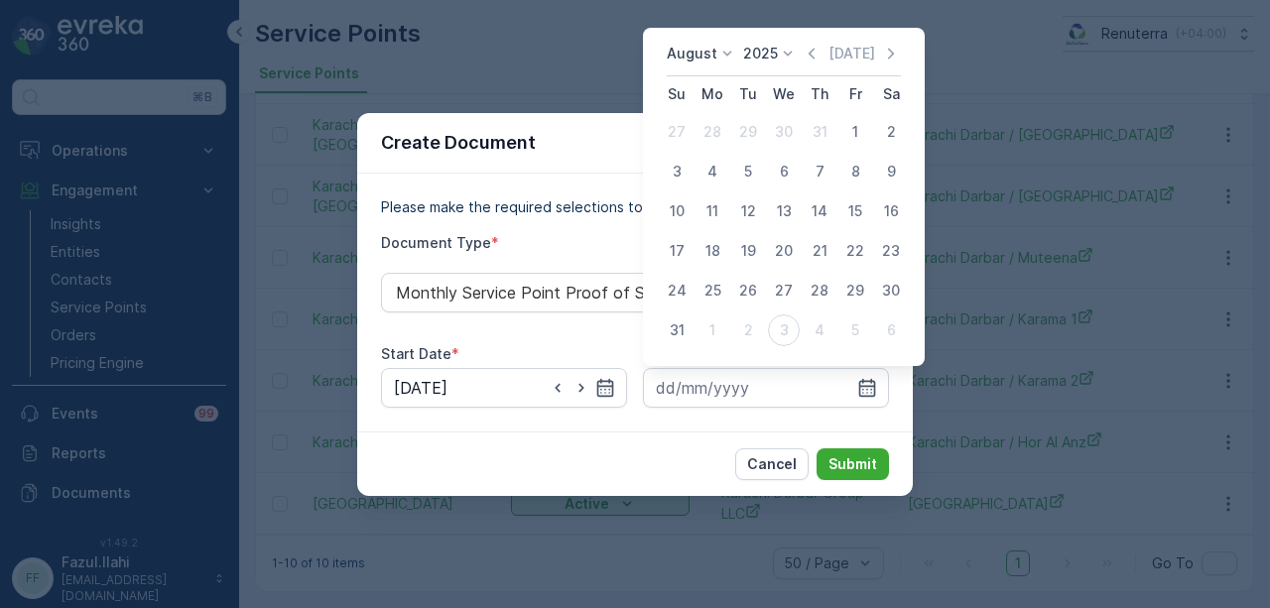
drag, startPoint x: 674, startPoint y: 328, endPoint x: 834, endPoint y: 438, distance: 193.5
click at [689, 340] on div "31" at bounding box center [677, 331] width 32 height 32
type input "31.08.2025"
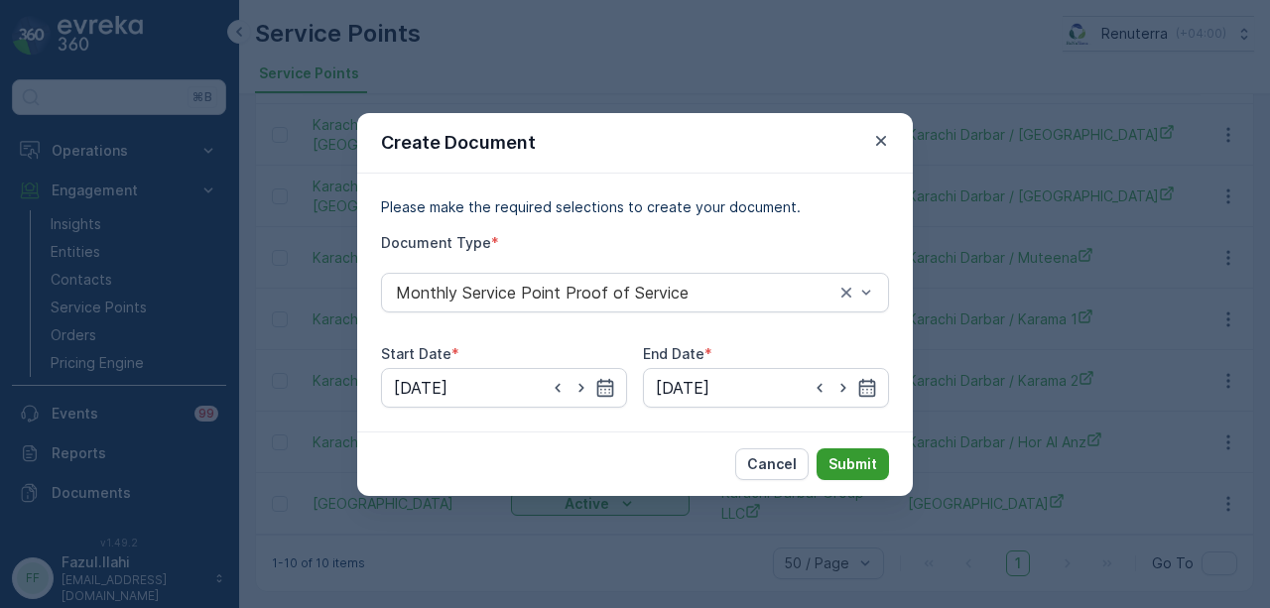
click at [849, 450] on button "Submit" at bounding box center [853, 465] width 72 height 32
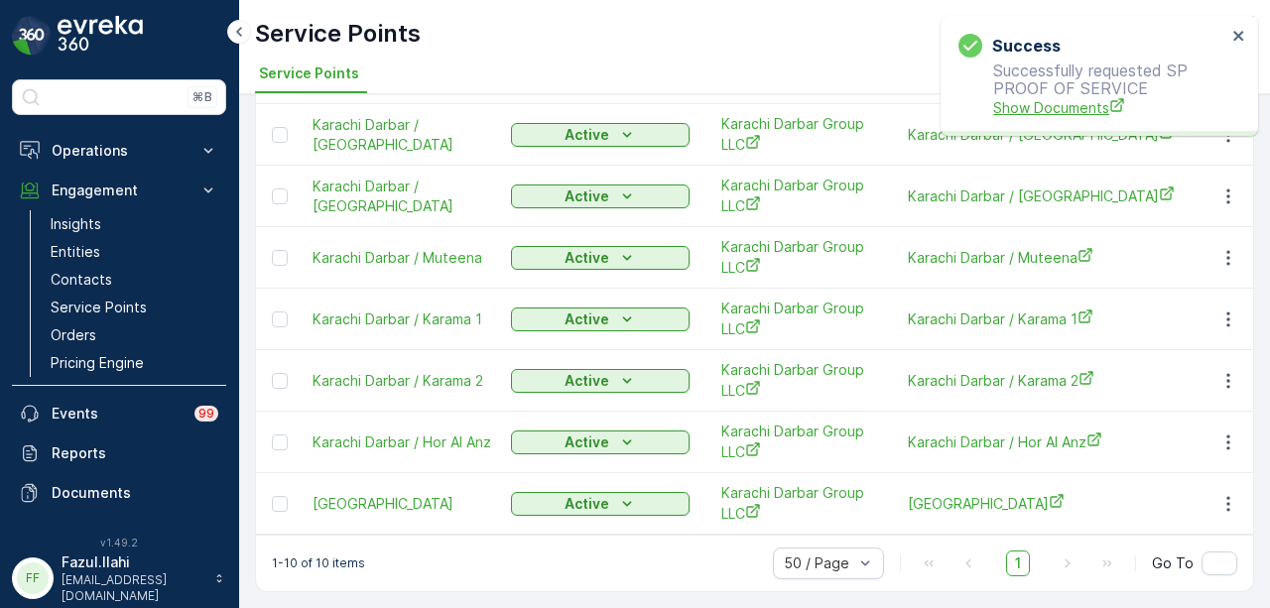
click at [1000, 103] on span "Show Documents" at bounding box center [1109, 107] width 233 height 21
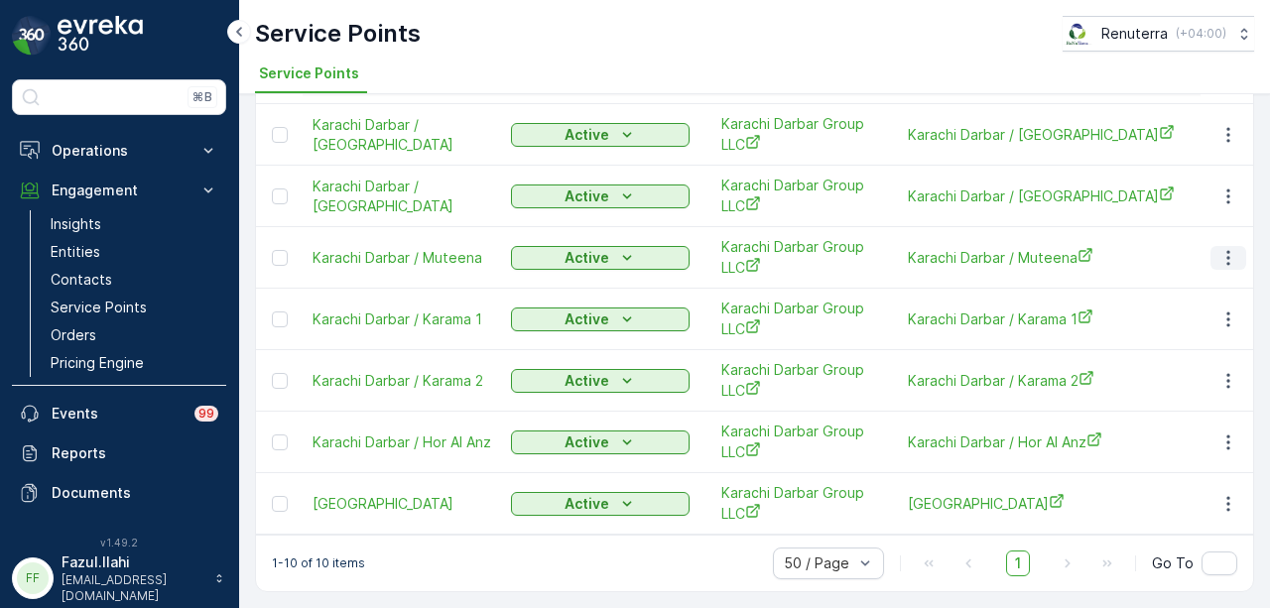
click at [1227, 248] on icon "button" at bounding box center [1229, 258] width 20 height 20
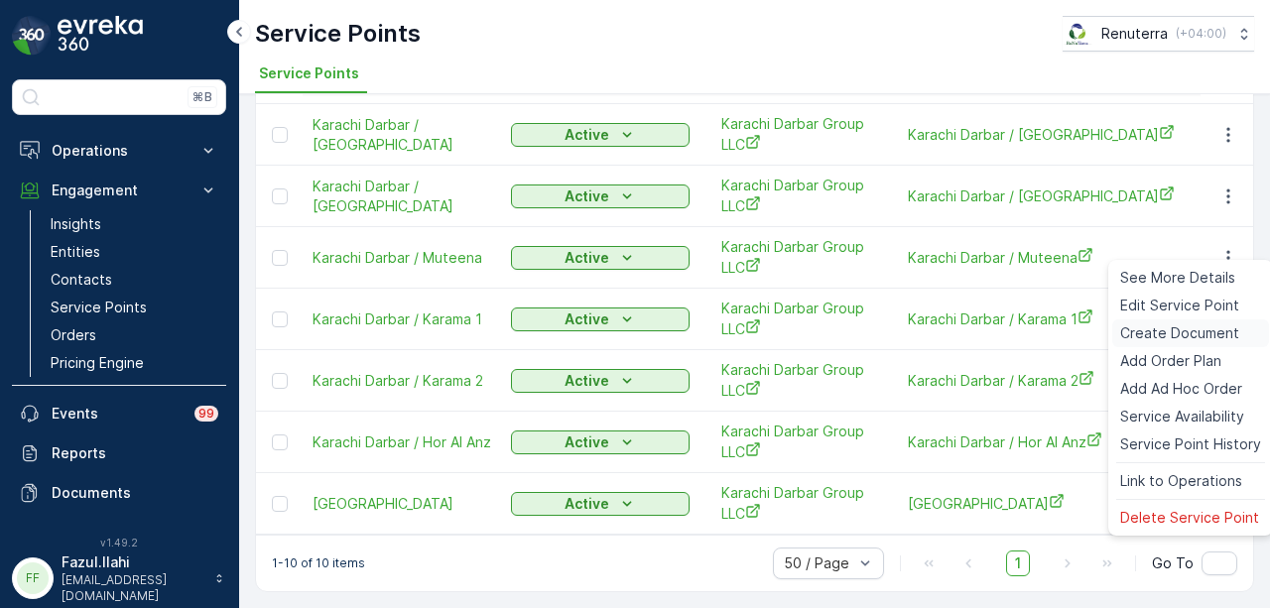
click at [1189, 344] on div "Create Document" at bounding box center [1191, 334] width 157 height 28
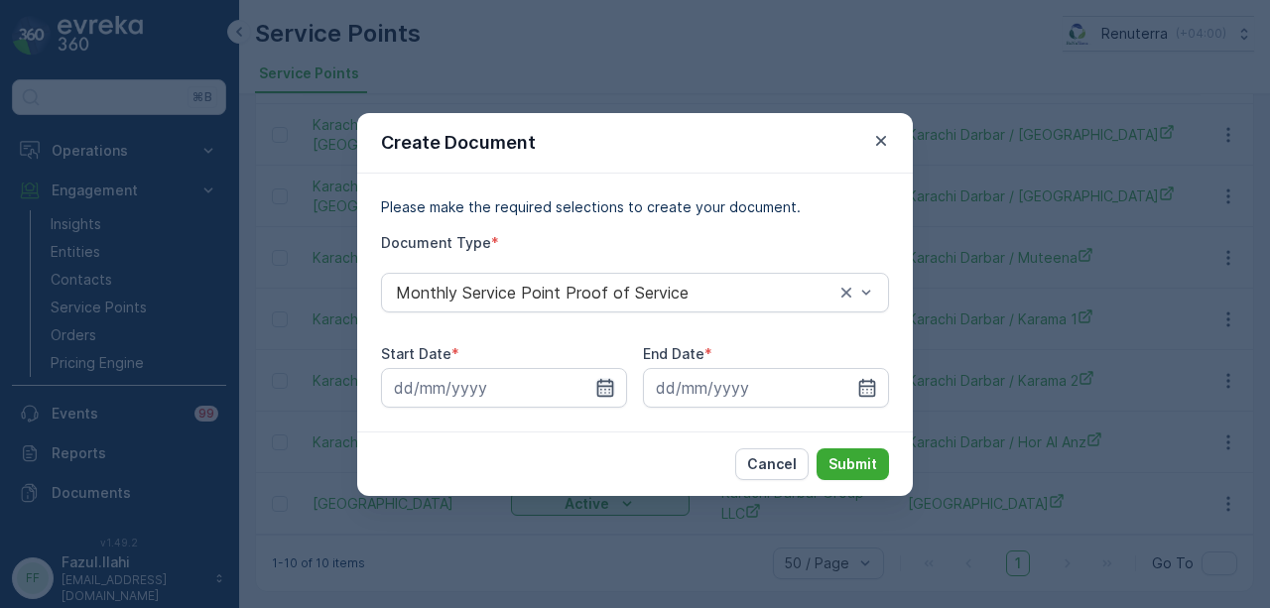
click at [603, 388] on icon "button" at bounding box center [605, 388] width 20 height 20
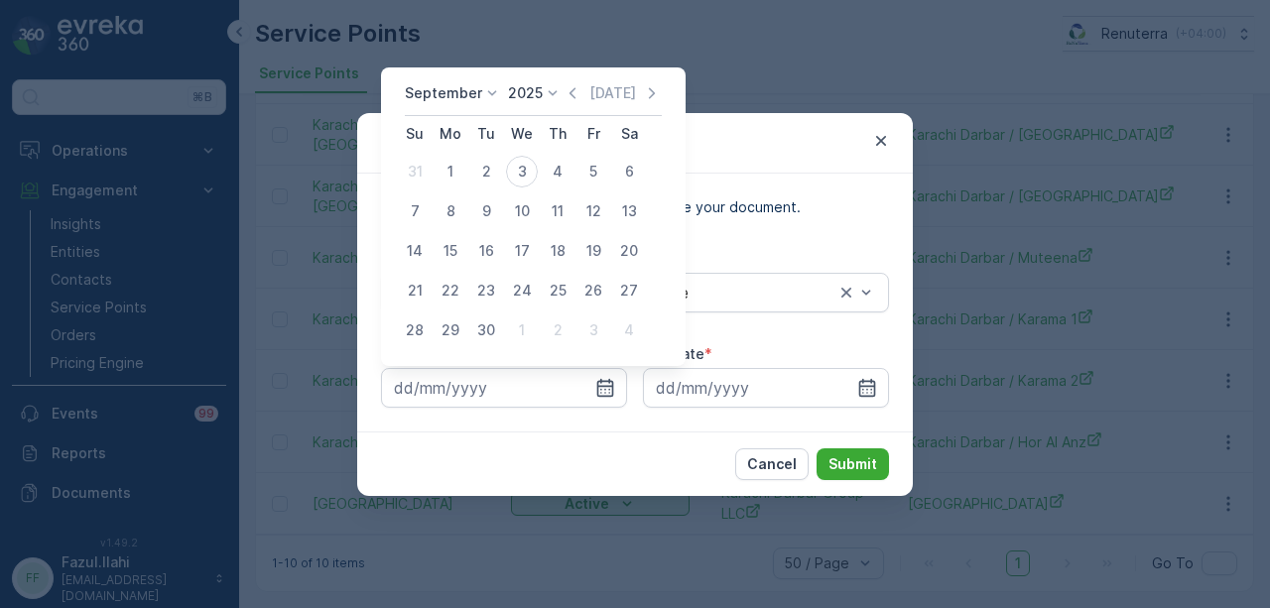
click at [566, 96] on icon "button" at bounding box center [573, 93] width 20 height 20
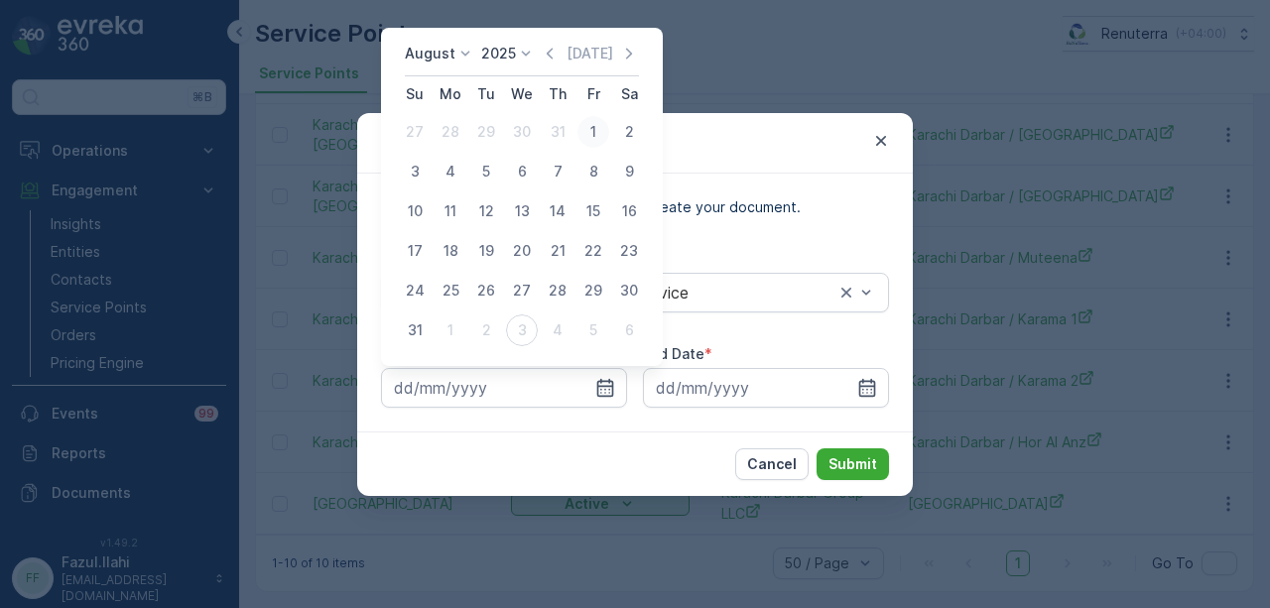
click at [598, 134] on div "1" at bounding box center [594, 132] width 32 height 32
type input "01.08.2025"
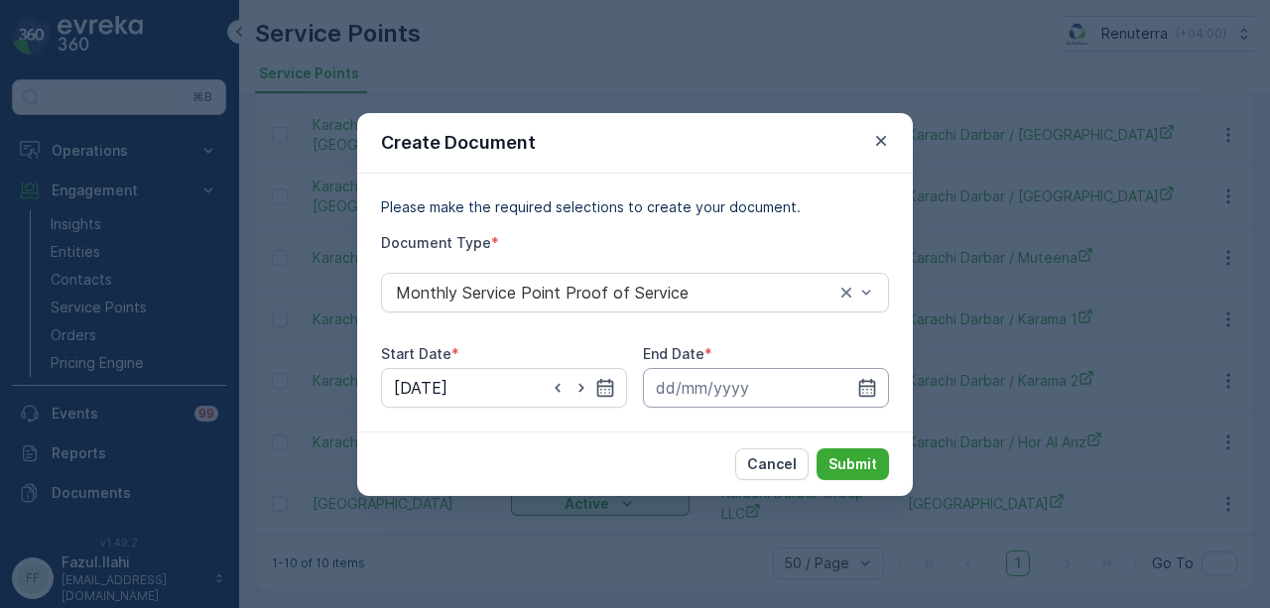
click at [882, 394] on input at bounding box center [766, 388] width 246 height 40
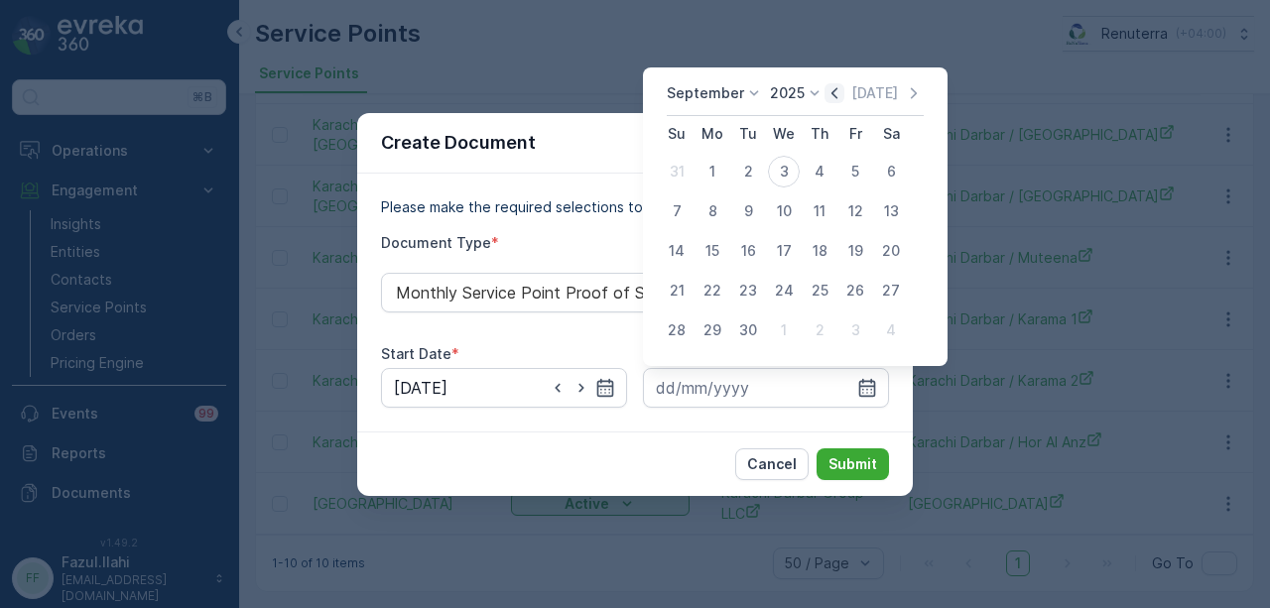
click at [839, 90] on icon "button" at bounding box center [835, 93] width 20 height 20
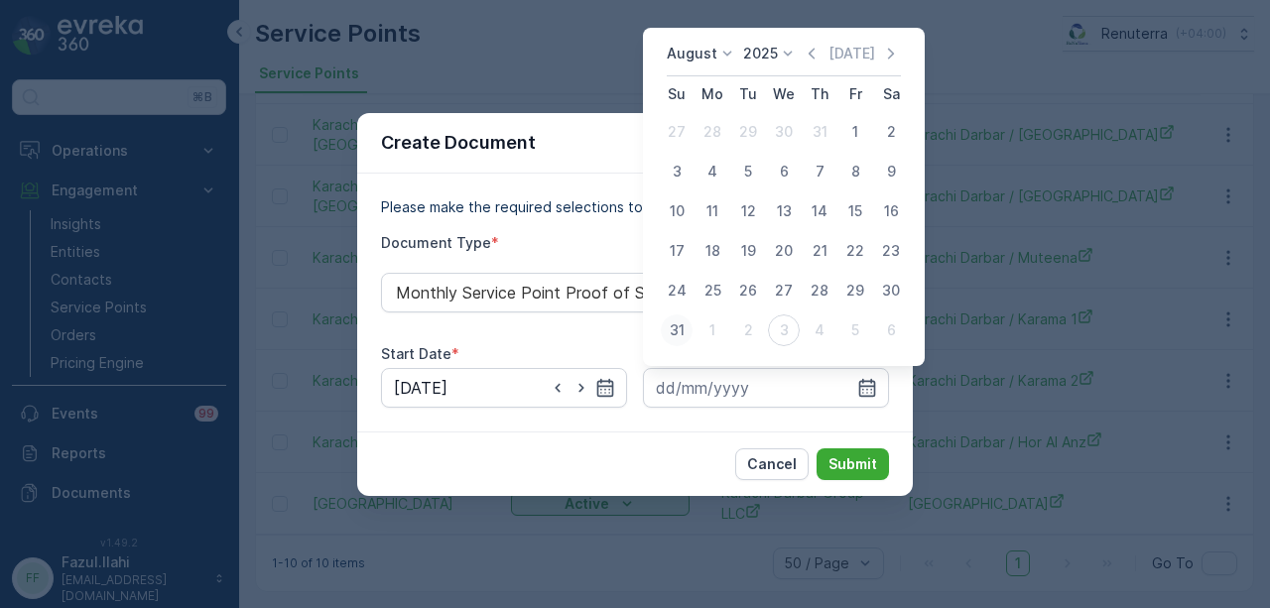
click at [681, 324] on div "31" at bounding box center [677, 331] width 32 height 32
type input "31.08.2025"
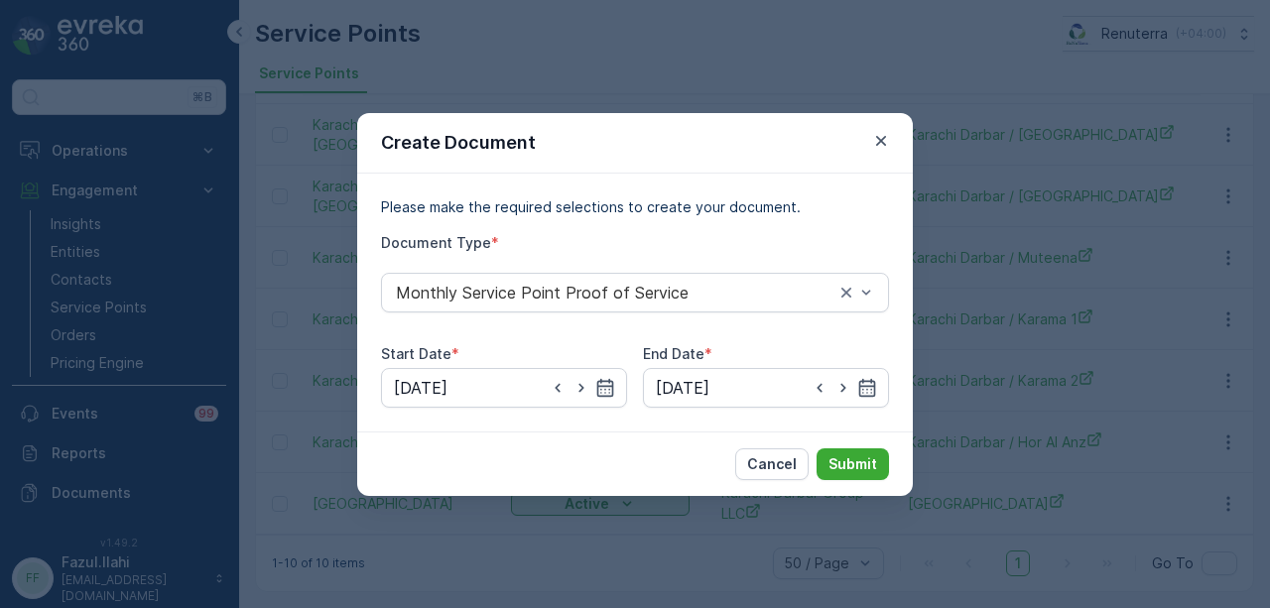
click at [843, 442] on div "Cancel Submit" at bounding box center [635, 464] width 556 height 65
click at [847, 462] on p "Submit" at bounding box center [853, 465] width 49 height 20
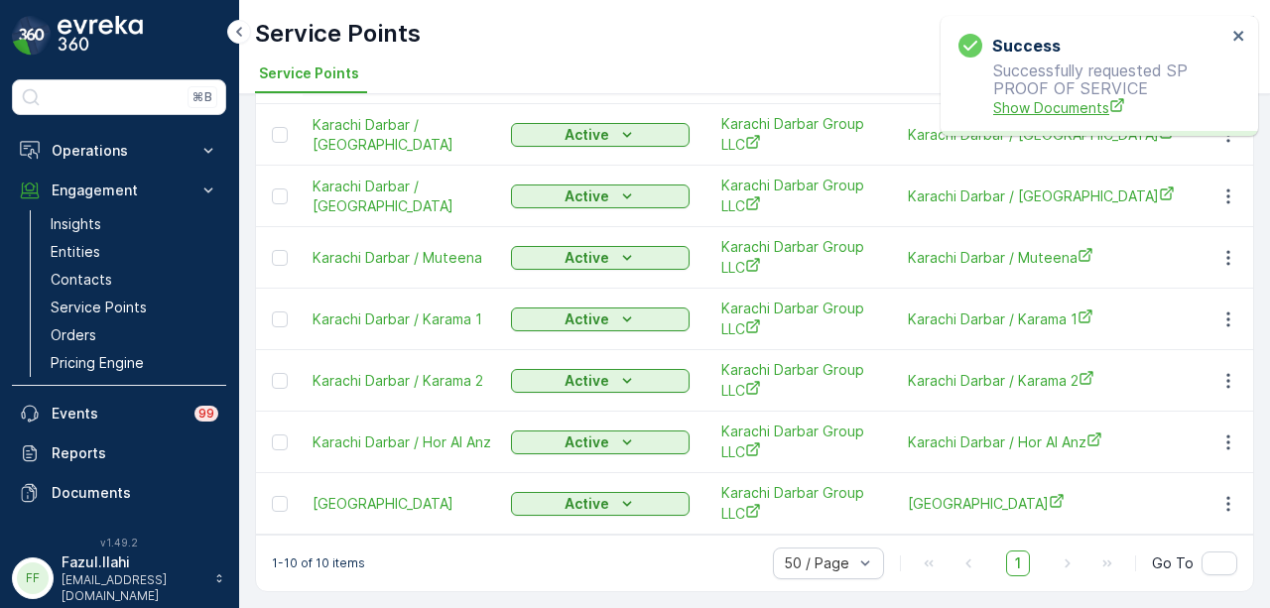
click at [1032, 108] on span "Show Documents" at bounding box center [1109, 107] width 233 height 21
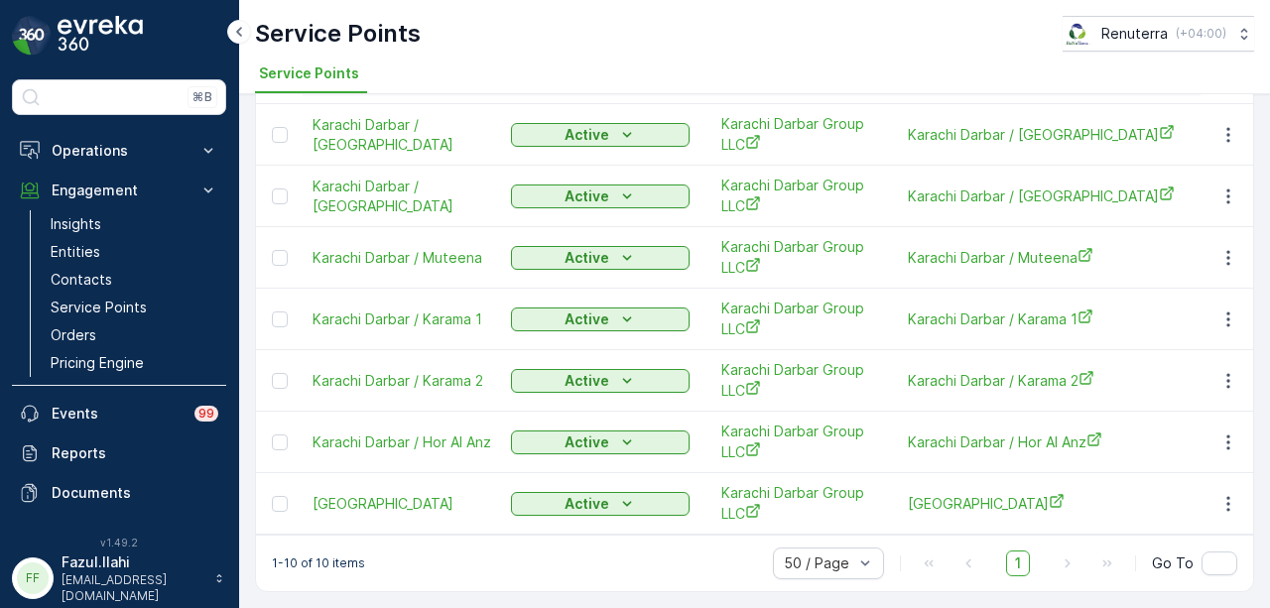
scroll to position [218, 0]
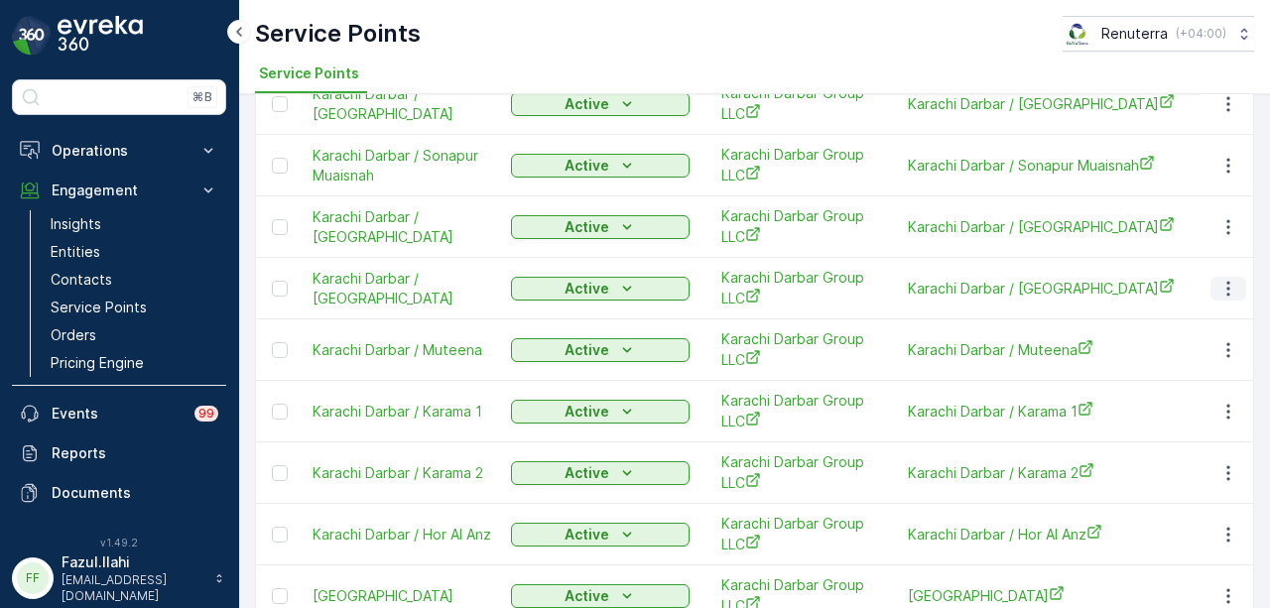
click at [1232, 295] on icon "button" at bounding box center [1229, 289] width 20 height 20
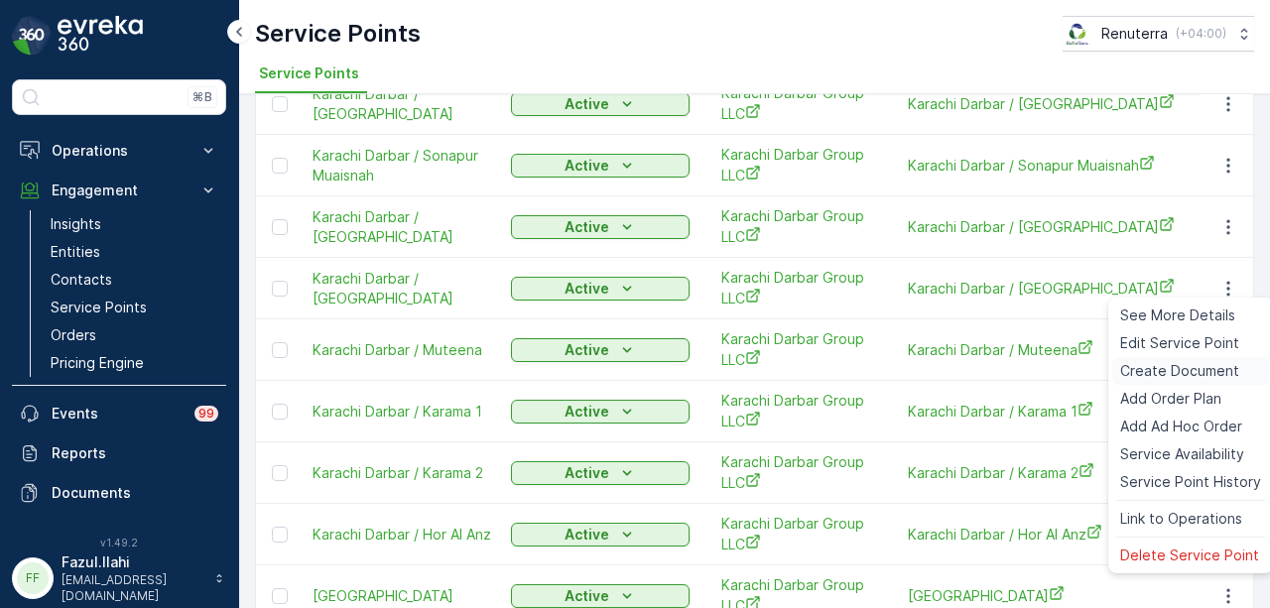
click at [1217, 371] on span "Create Document" at bounding box center [1179, 371] width 119 height 20
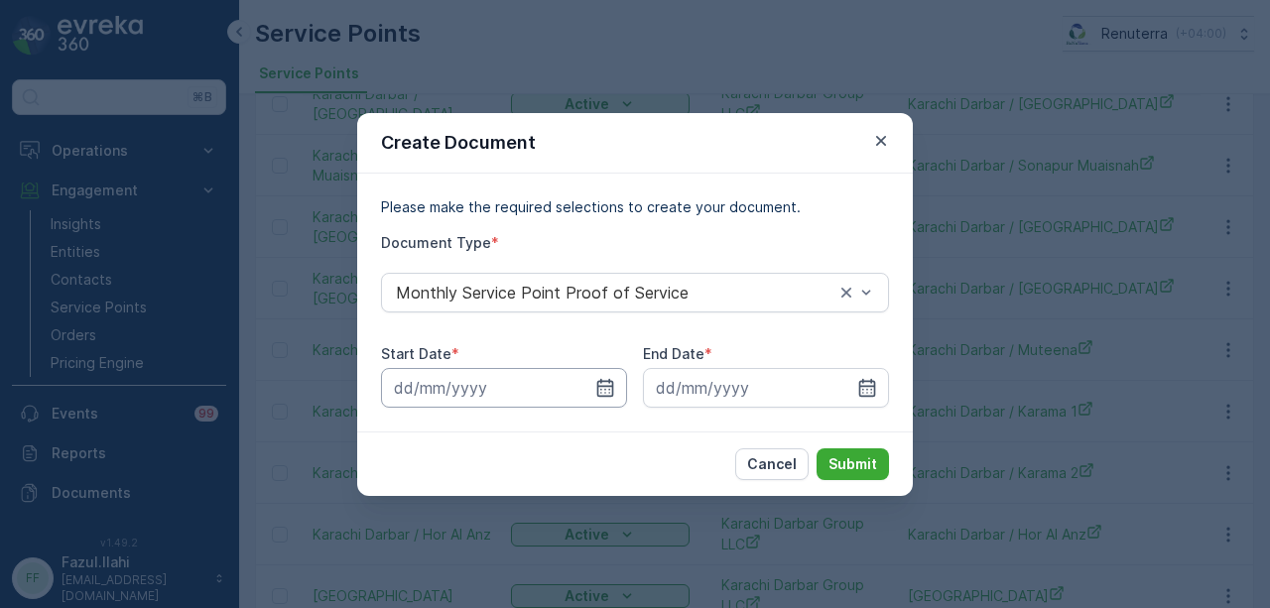
click at [615, 390] on input at bounding box center [504, 388] width 246 height 40
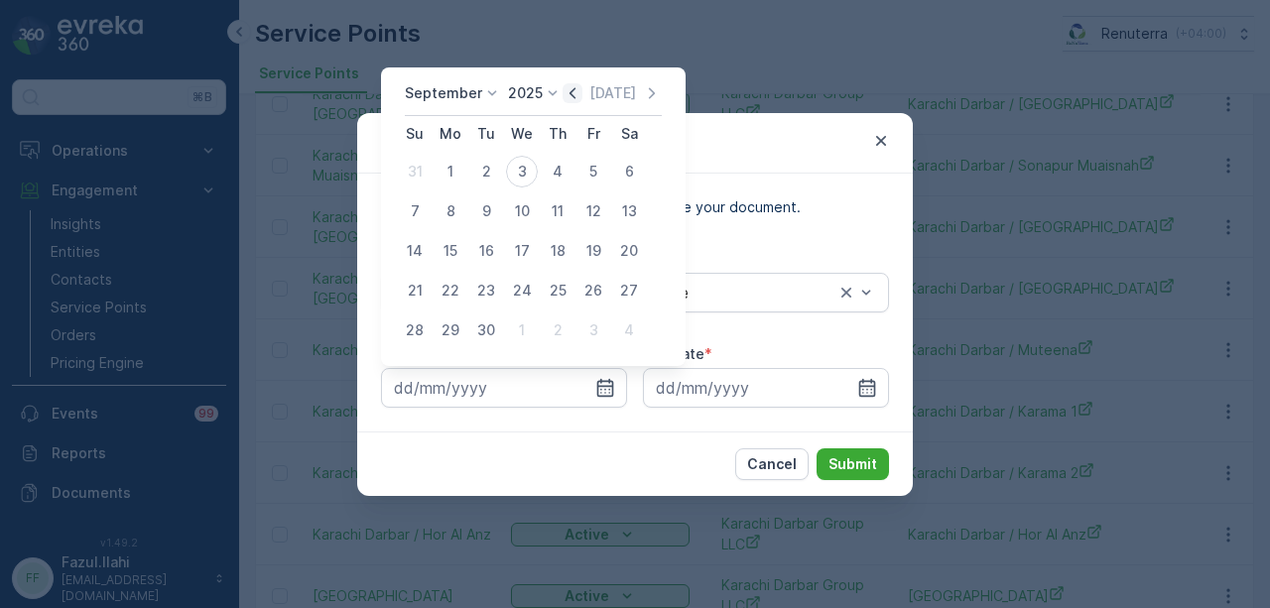
click at [568, 93] on icon "button" at bounding box center [573, 93] width 20 height 20
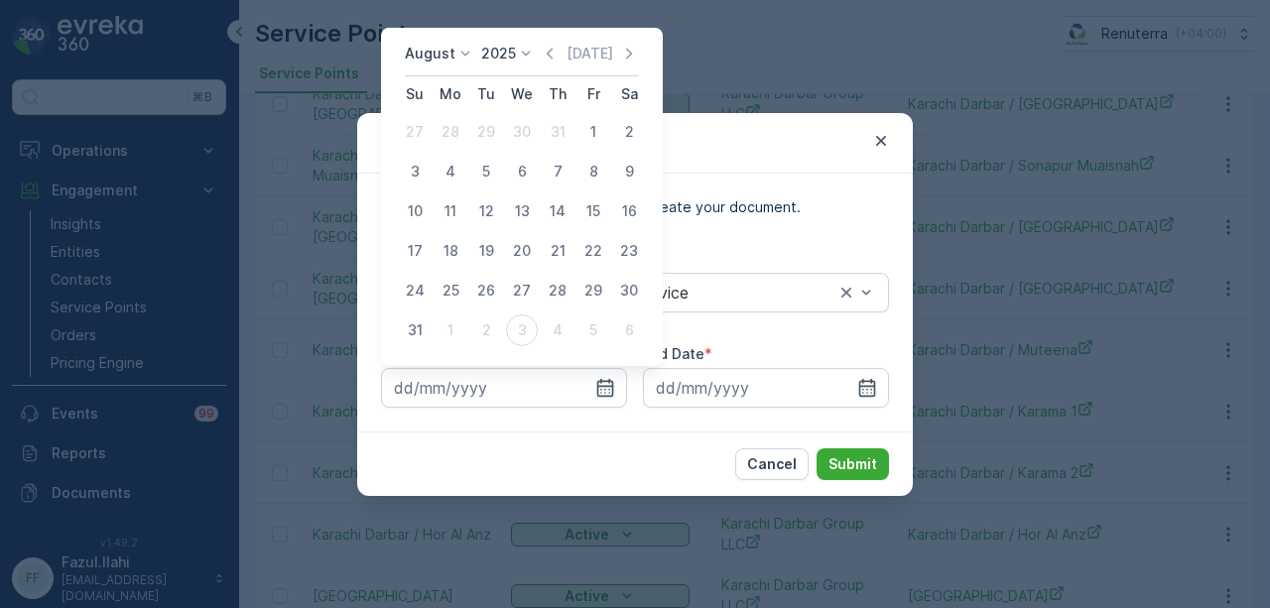
drag, startPoint x: 595, startPoint y: 137, endPoint x: 703, endPoint y: 328, distance: 219.5
click at [595, 137] on div "1" at bounding box center [594, 132] width 32 height 32
type input "01.08.2025"
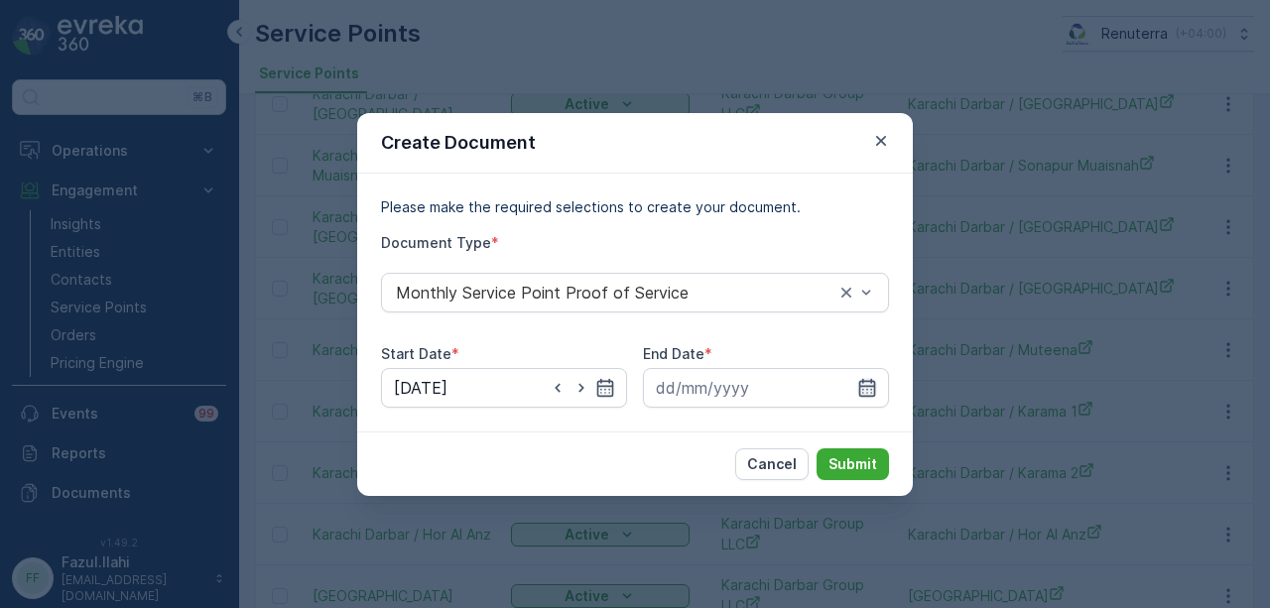
drag, startPoint x: 862, startPoint y: 390, endPoint x: 857, endPoint y: 381, distance: 10.2
click at [863, 389] on icon "button" at bounding box center [867, 387] width 17 height 18
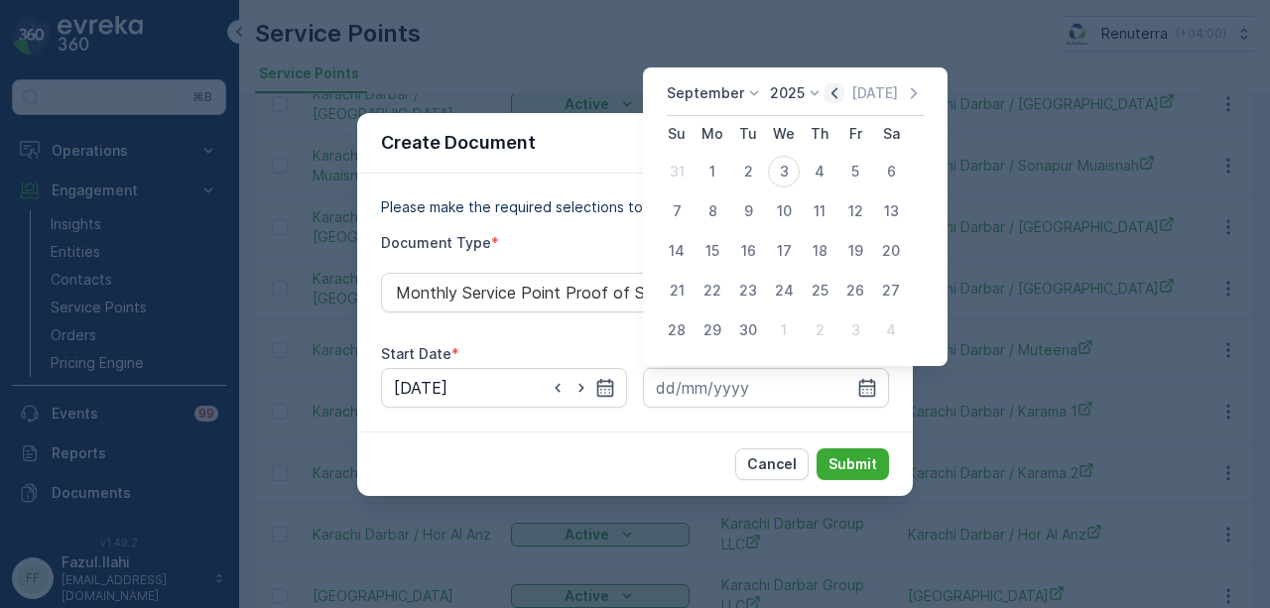
click at [826, 95] on icon "button" at bounding box center [835, 93] width 20 height 20
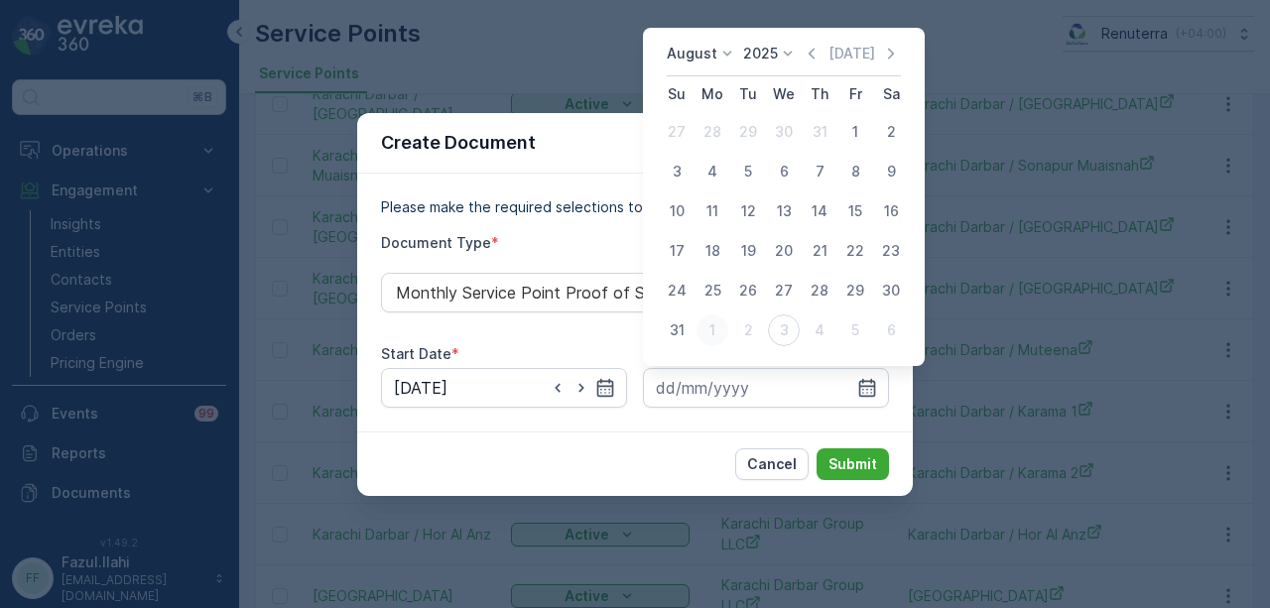
click at [695, 327] on button "1" at bounding box center [713, 331] width 36 height 36
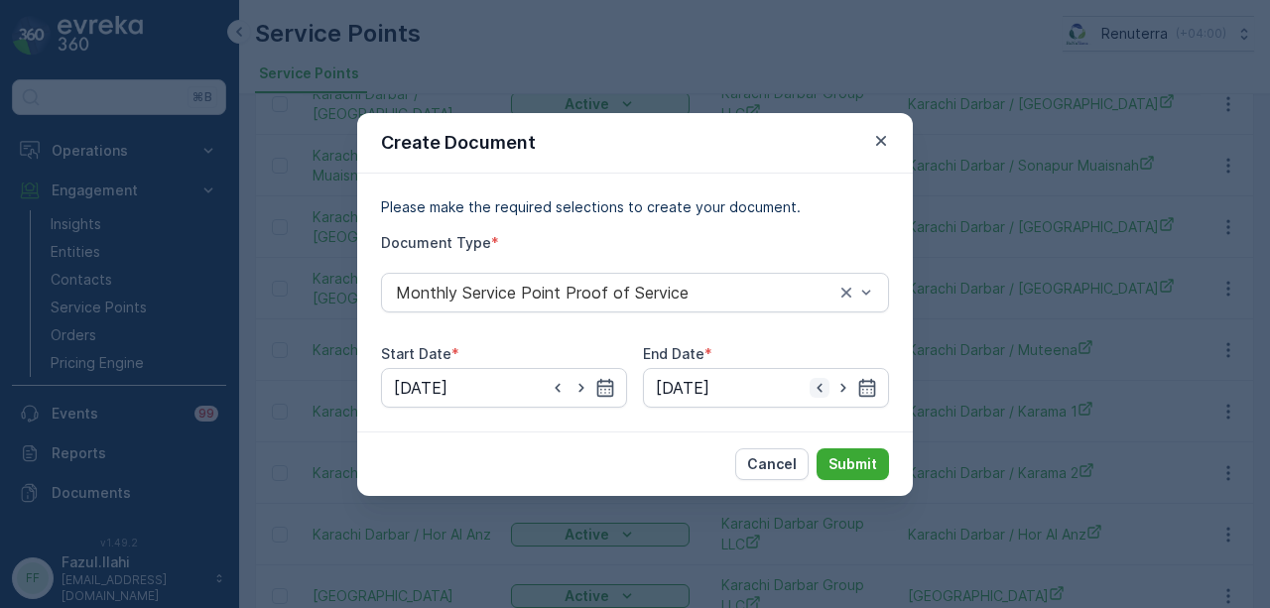
click at [814, 394] on icon "button" at bounding box center [820, 388] width 20 height 20
type input "31.08.2025"
click at [859, 462] on p "Submit" at bounding box center [853, 465] width 49 height 20
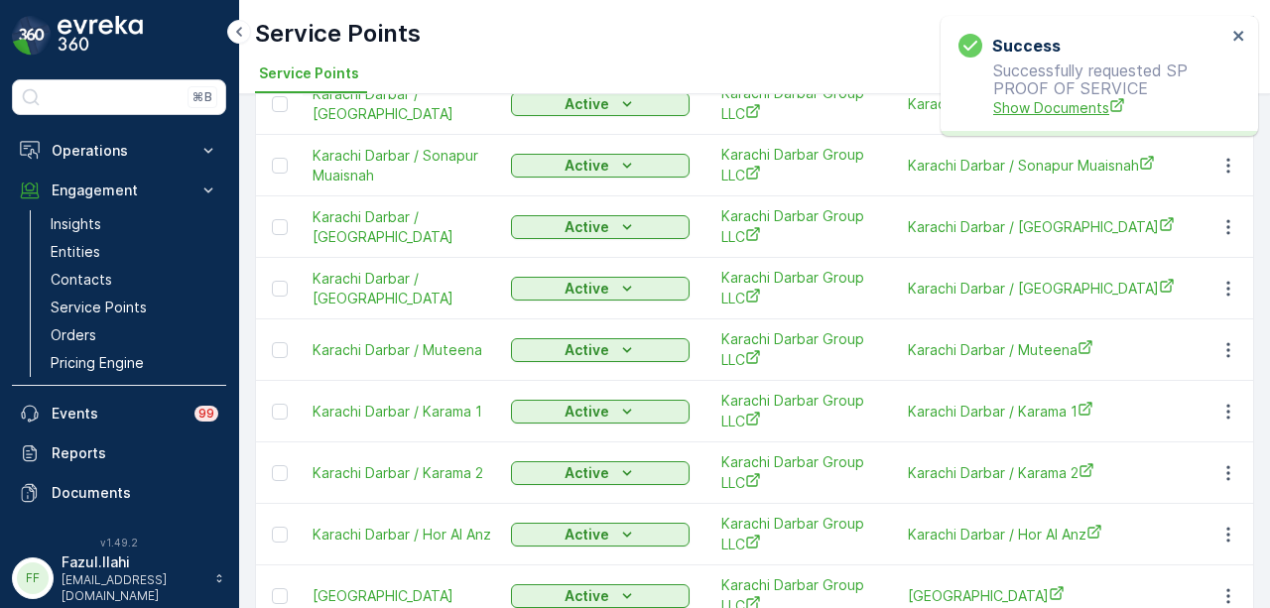
click at [1076, 109] on span "Show Documents" at bounding box center [1109, 107] width 233 height 21
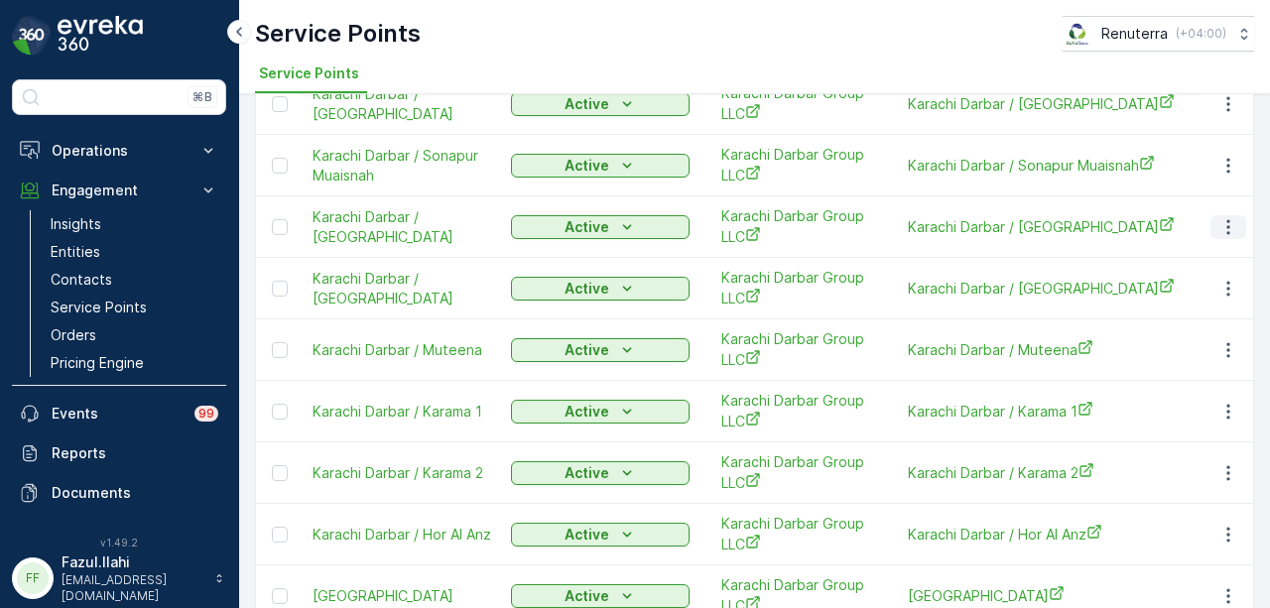
click at [1219, 223] on icon "button" at bounding box center [1229, 227] width 20 height 20
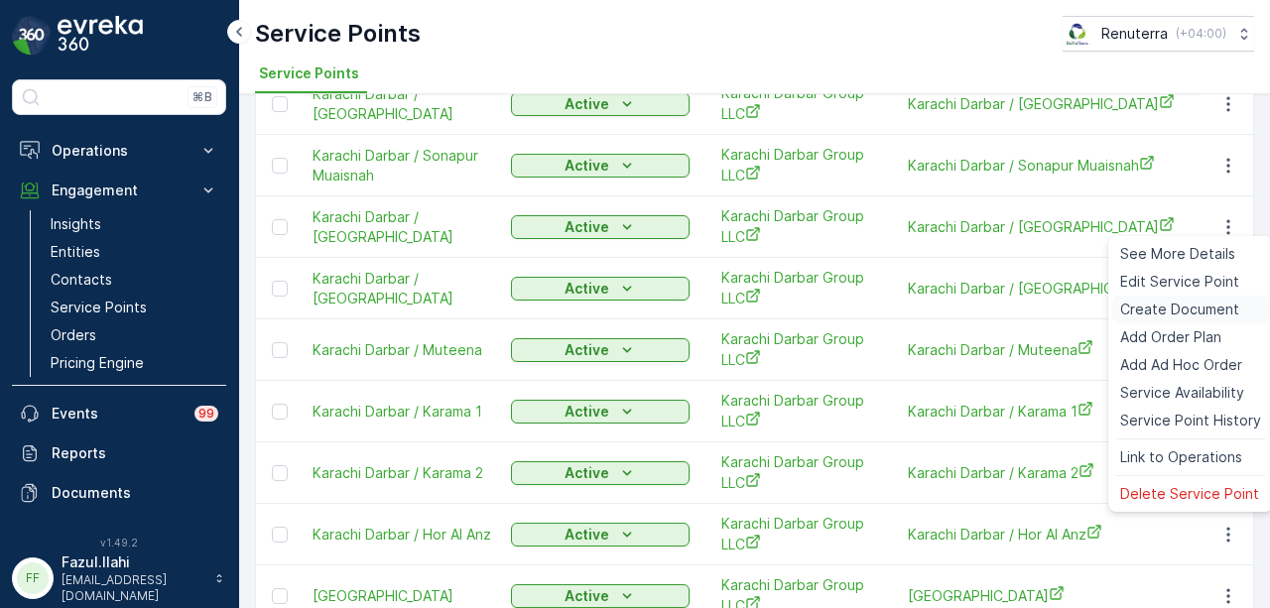
click at [1203, 315] on span "Create Document" at bounding box center [1179, 310] width 119 height 20
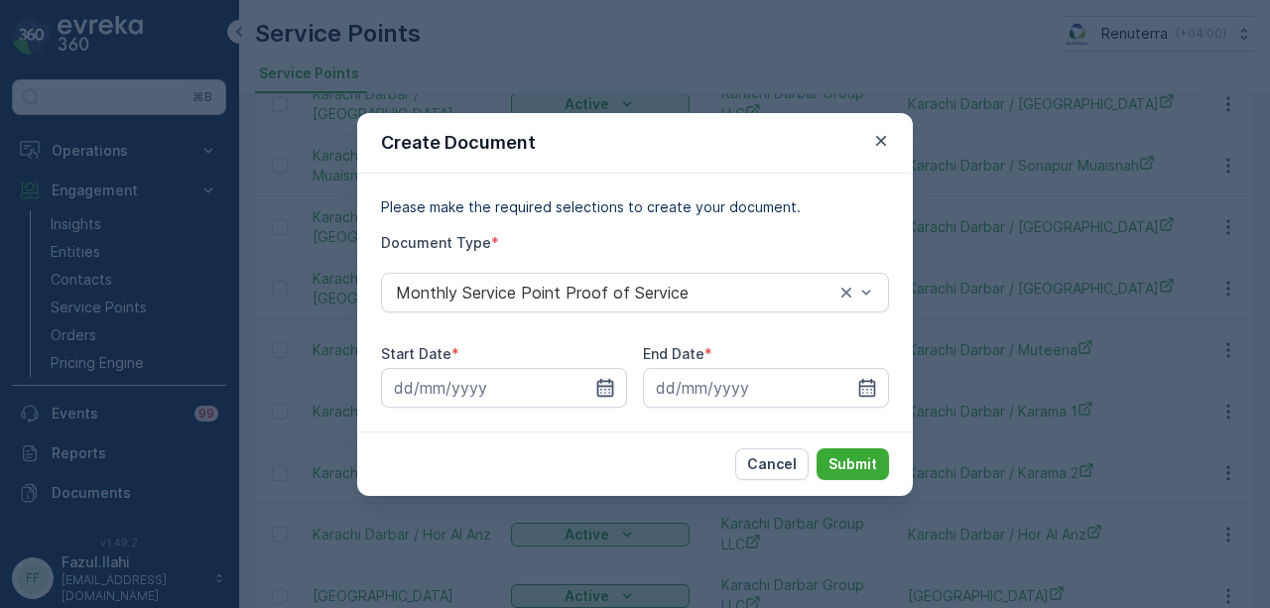
click at [597, 381] on icon "button" at bounding box center [605, 387] width 17 height 18
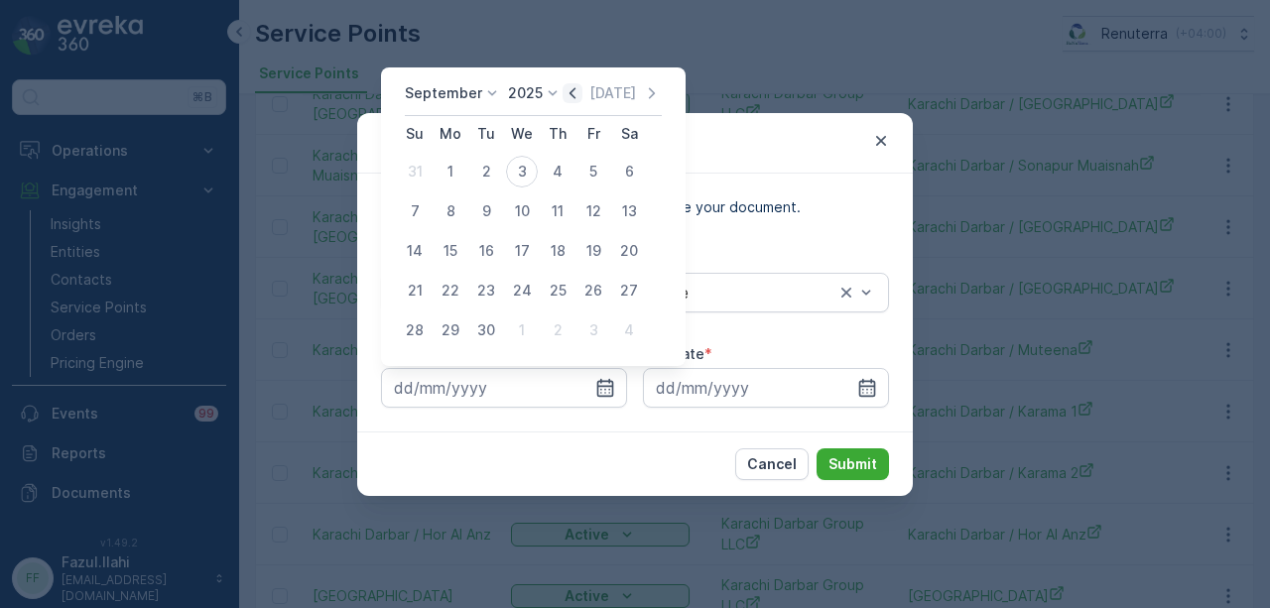
click at [563, 96] on icon "button" at bounding box center [573, 93] width 20 height 20
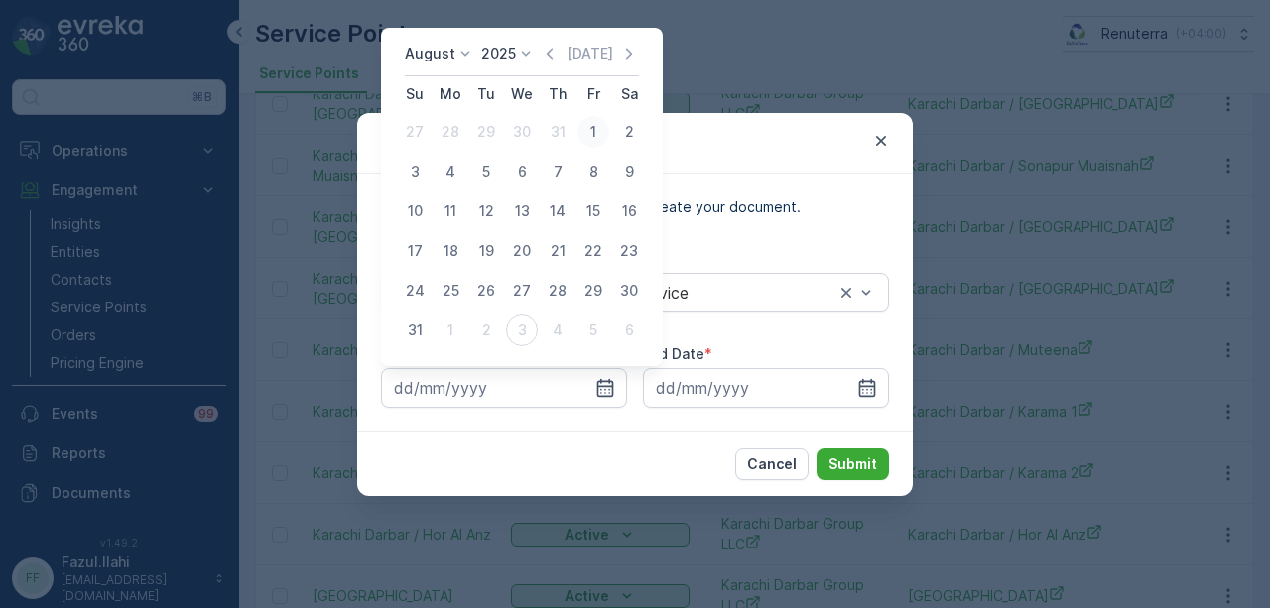
click at [599, 121] on div "1" at bounding box center [594, 132] width 32 height 32
type input "01.08.2025"
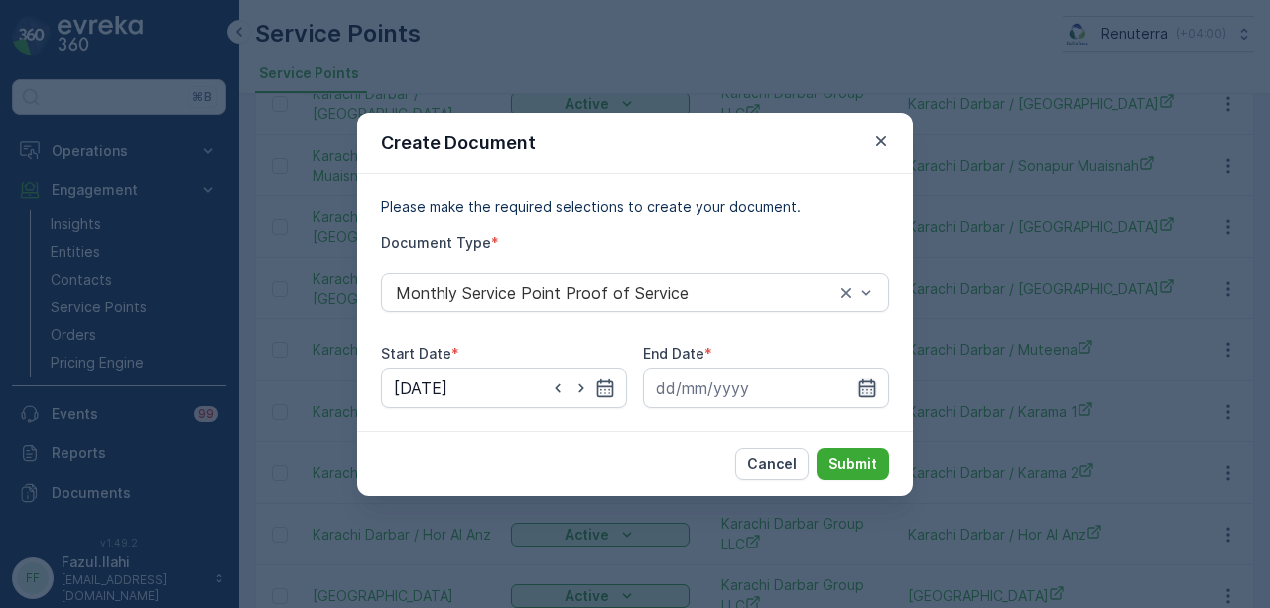
drag, startPoint x: 868, startPoint y: 394, endPoint x: 866, endPoint y: 377, distance: 17.0
click at [867, 391] on icon "button" at bounding box center [867, 388] width 20 height 20
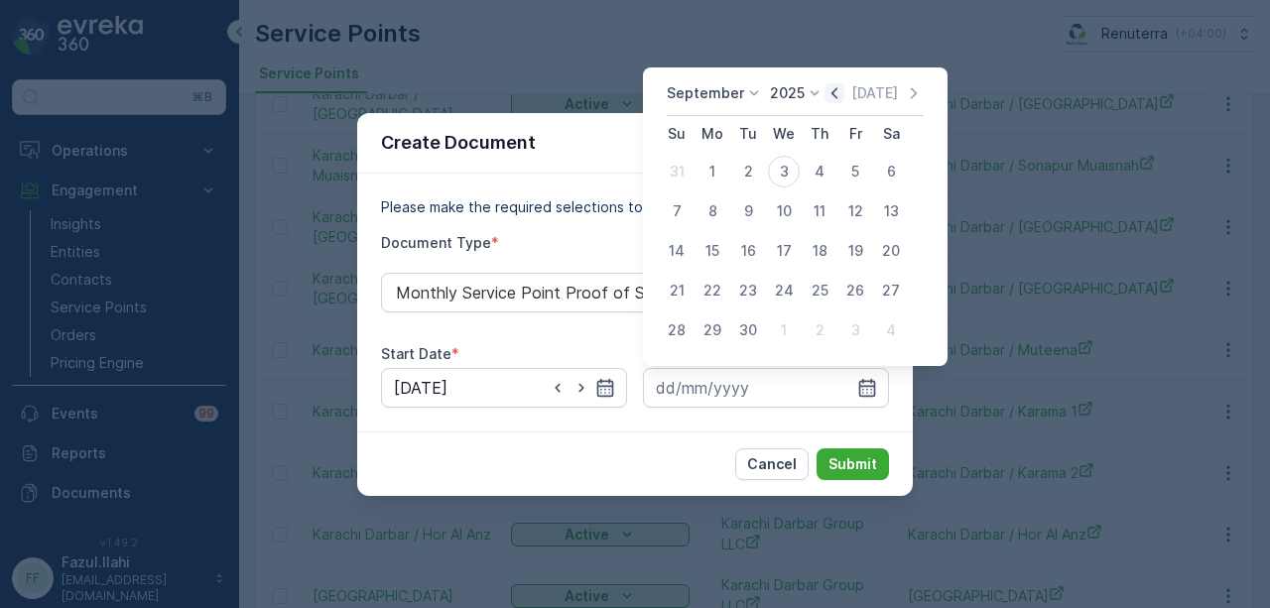
click at [827, 92] on icon "button" at bounding box center [835, 93] width 20 height 20
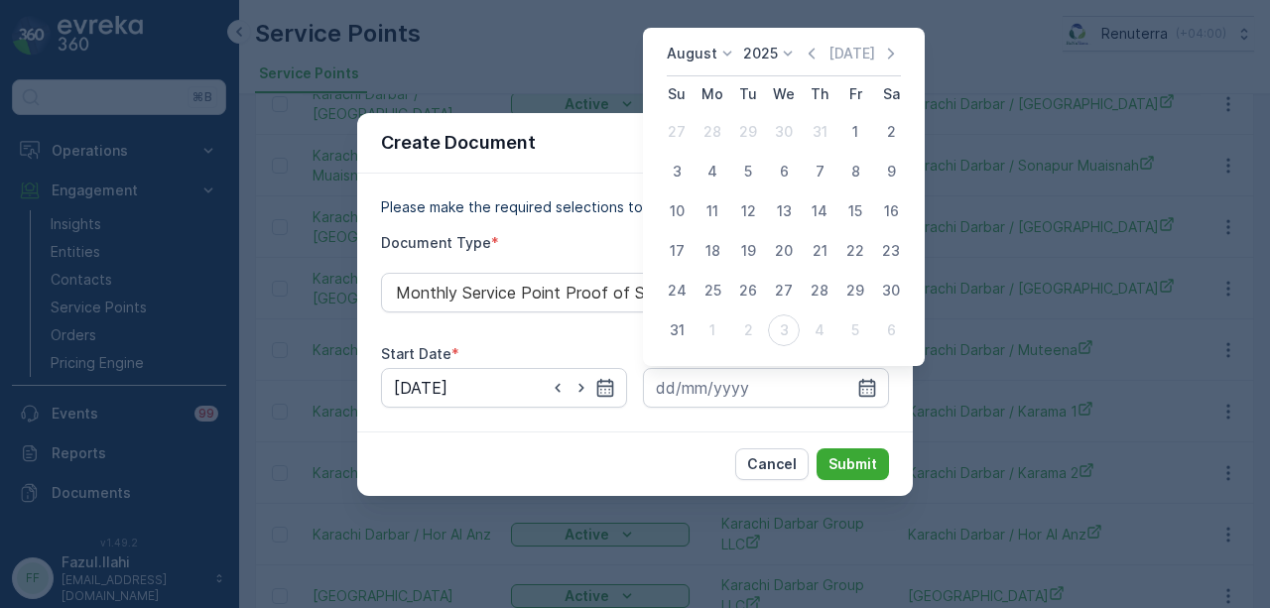
drag, startPoint x: 685, startPoint y: 327, endPoint x: 826, endPoint y: 408, distance: 162.7
click at [685, 327] on div "31" at bounding box center [677, 331] width 32 height 32
type input "31.08.2025"
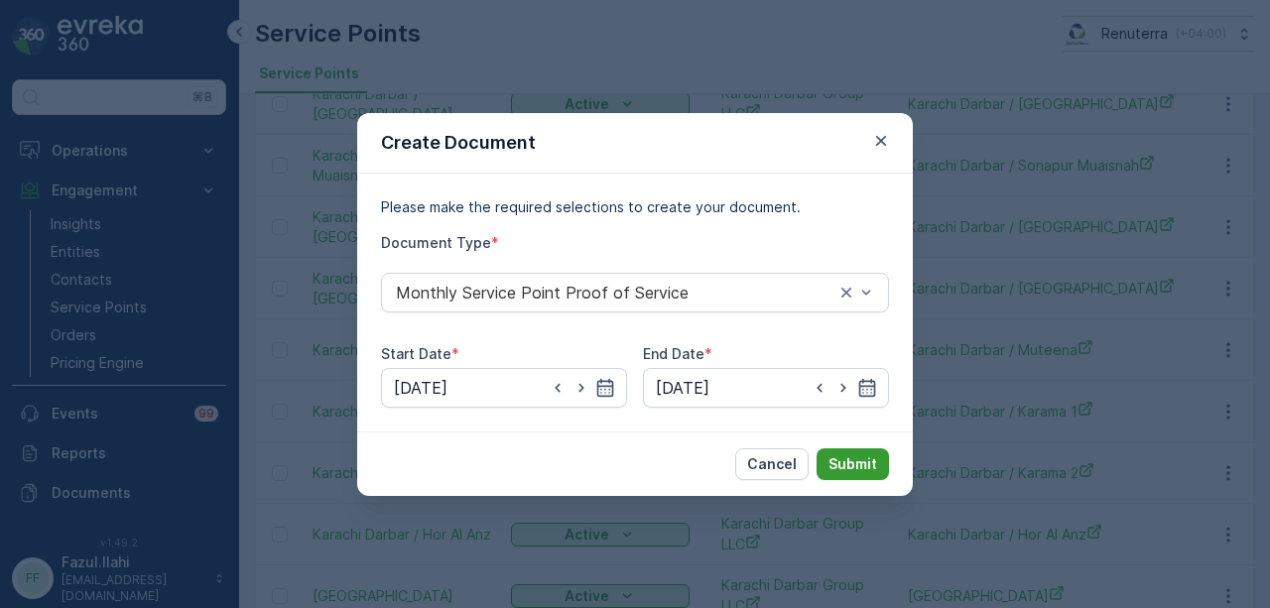
click at [848, 466] on p "Submit" at bounding box center [853, 465] width 49 height 20
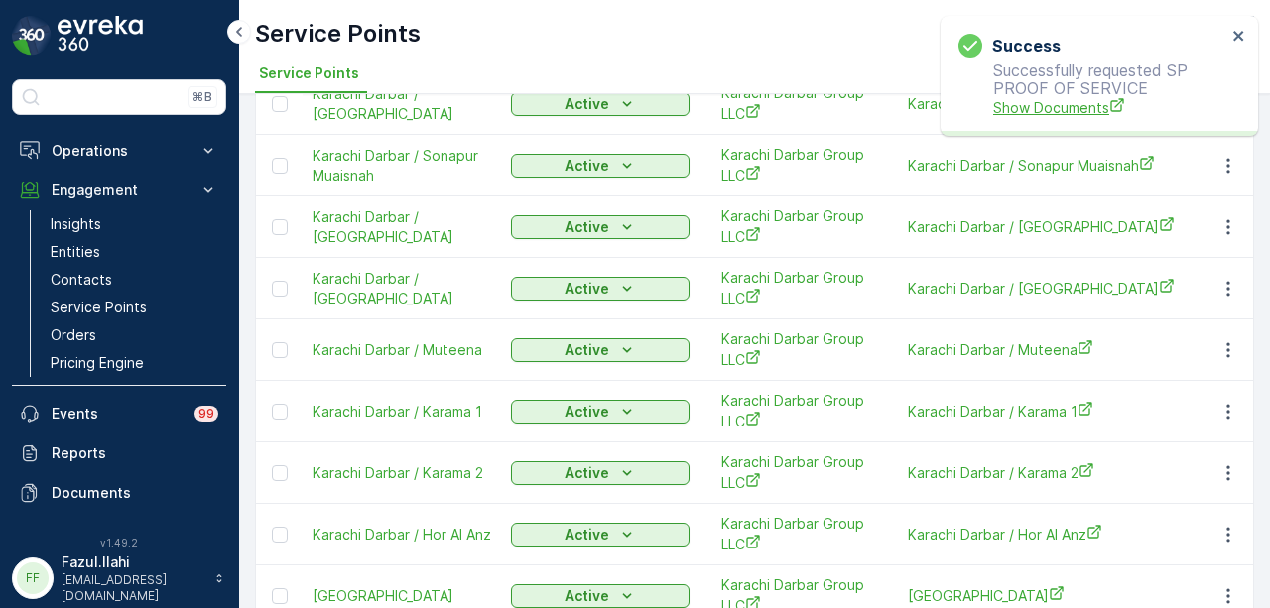
click at [1002, 106] on span "Show Documents" at bounding box center [1109, 107] width 233 height 21
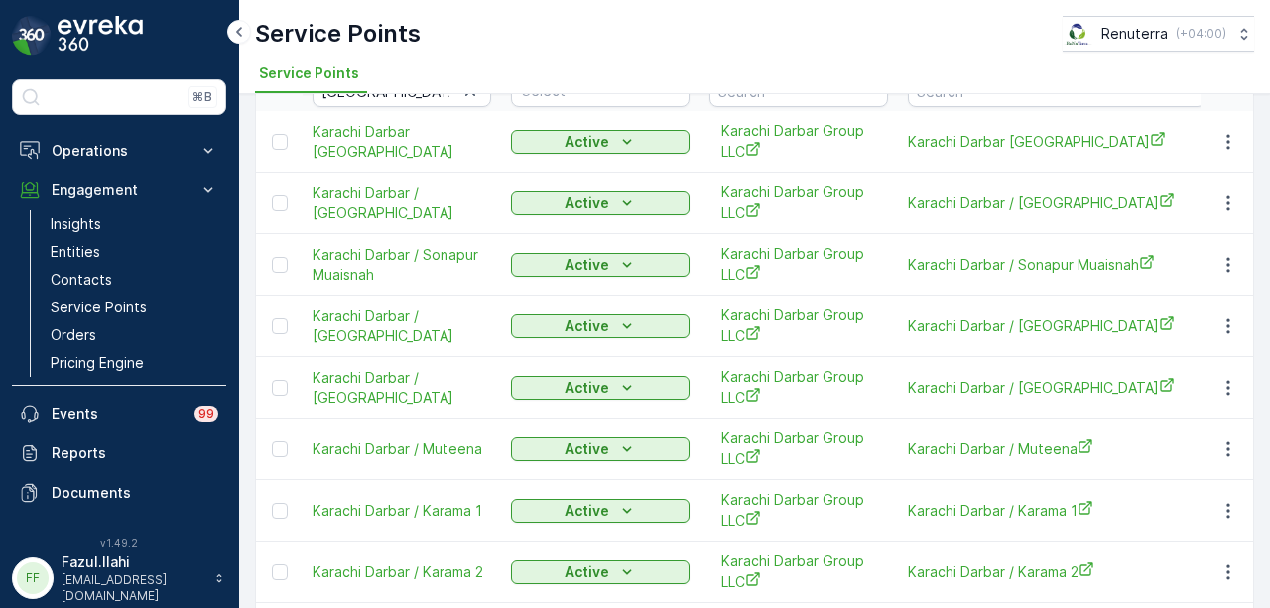
scroll to position [20, 0]
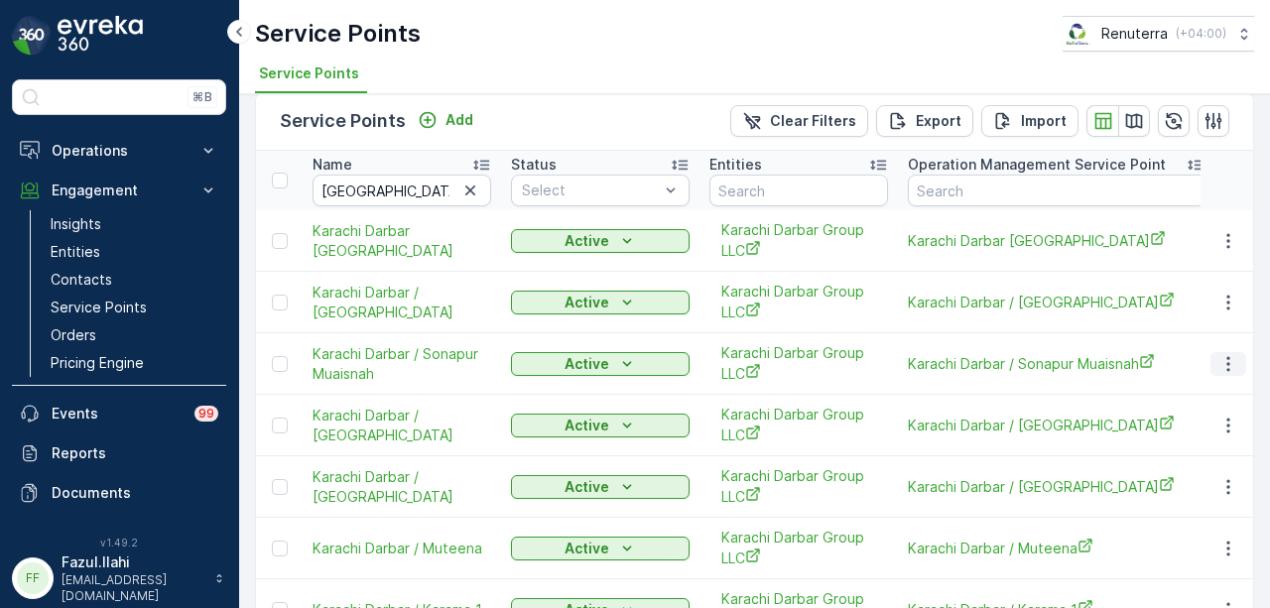
click at [1231, 356] on icon "button" at bounding box center [1229, 364] width 20 height 20
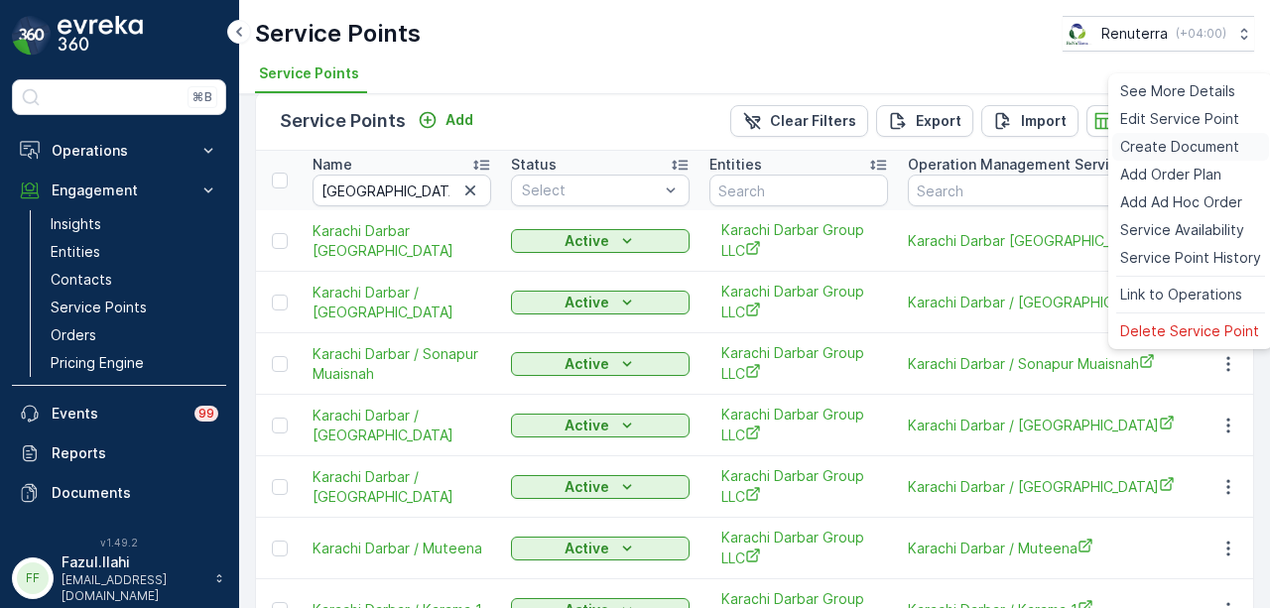
click at [1197, 146] on span "Create Document" at bounding box center [1179, 147] width 119 height 20
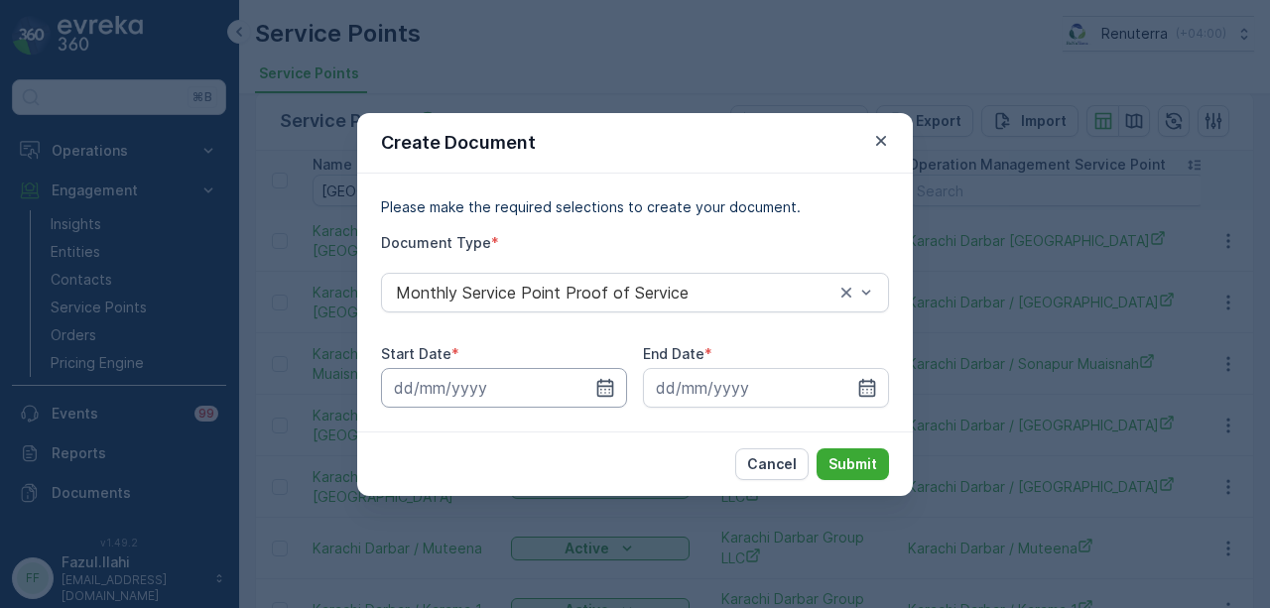
click at [615, 386] on input at bounding box center [504, 388] width 246 height 40
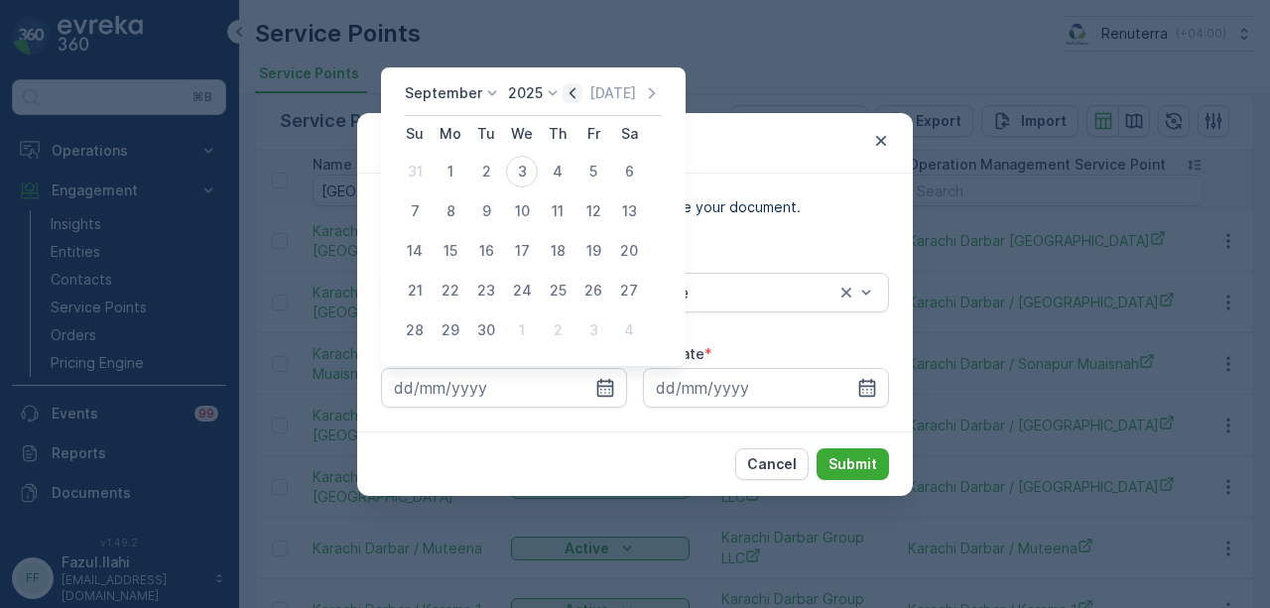
click at [563, 86] on icon "button" at bounding box center [573, 93] width 20 height 20
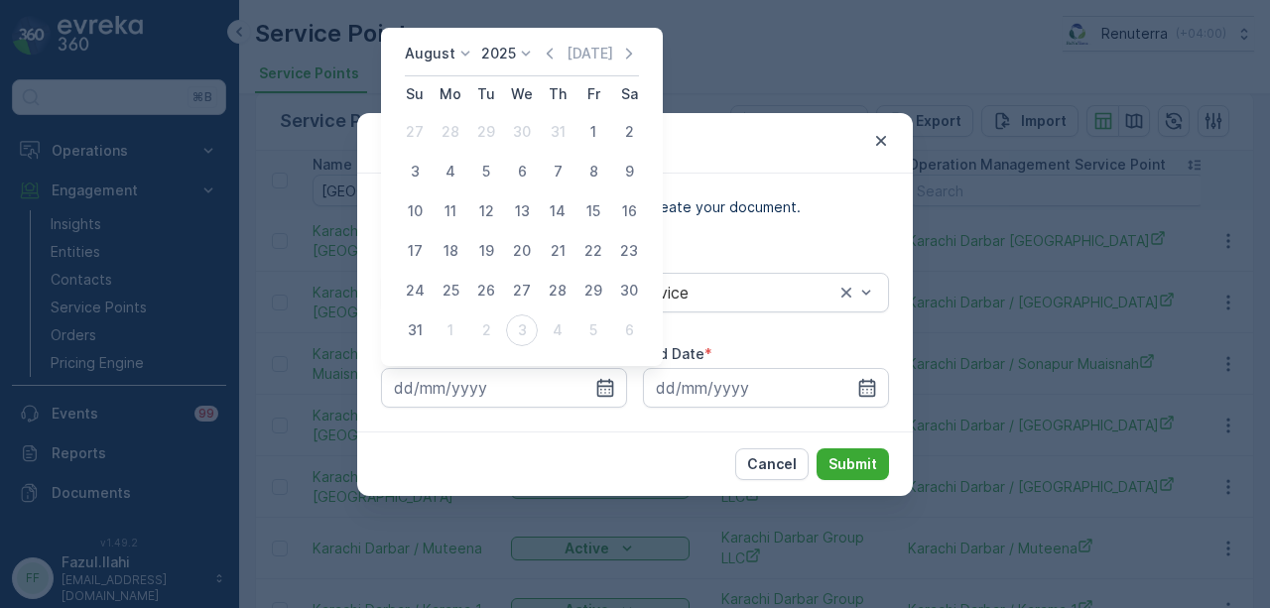
drag, startPoint x: 591, startPoint y: 130, endPoint x: 746, endPoint y: 319, distance: 244.0
click at [592, 138] on div "1" at bounding box center [594, 132] width 32 height 32
type input "01.08.2025"
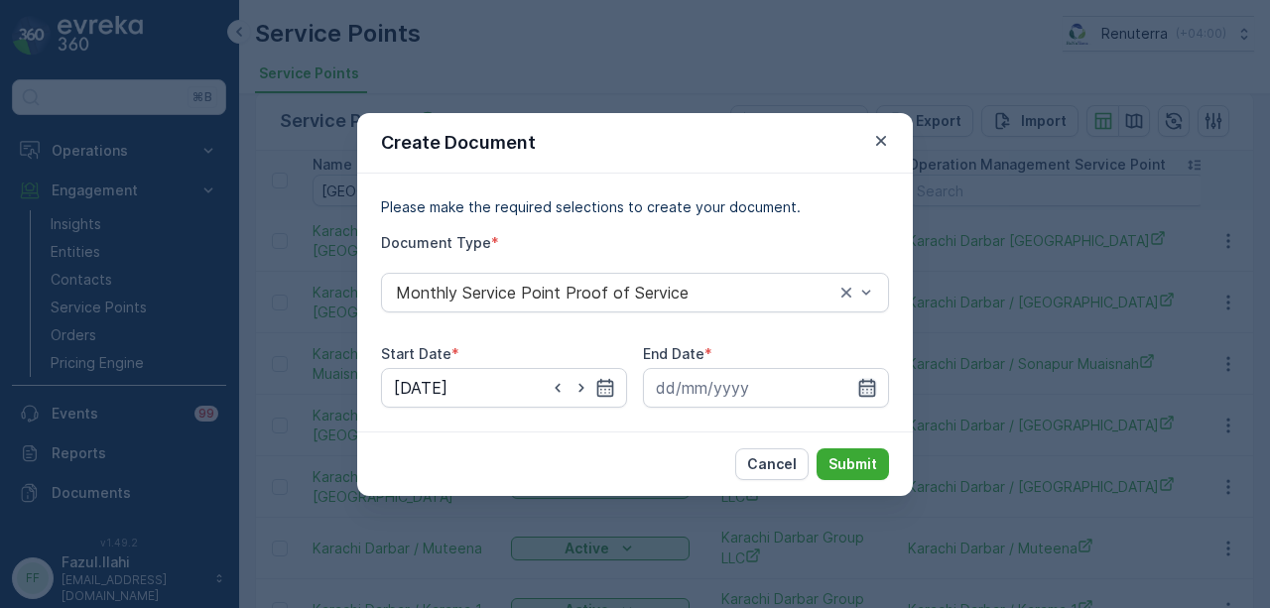
click at [869, 381] on icon "button" at bounding box center [867, 387] width 17 height 18
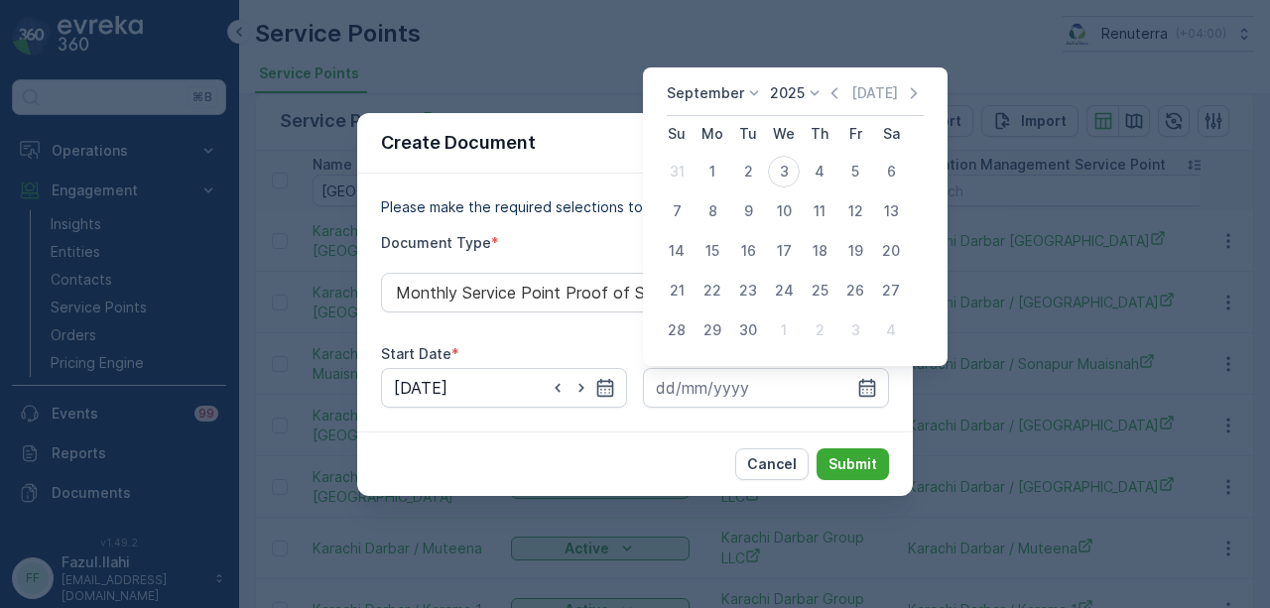
click at [828, 104] on div "September 2025 Today" at bounding box center [795, 99] width 257 height 33
click at [828, 98] on icon "button" at bounding box center [835, 93] width 20 height 20
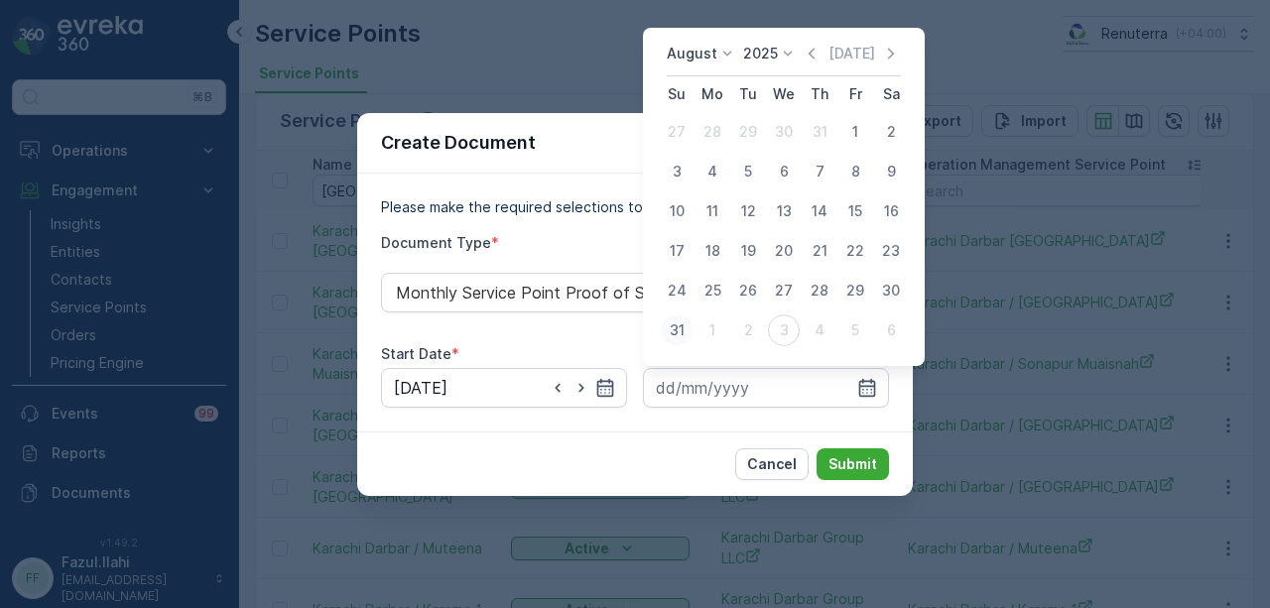
click at [659, 334] on button "31" at bounding box center [677, 331] width 36 height 36
type input "31.08.2025"
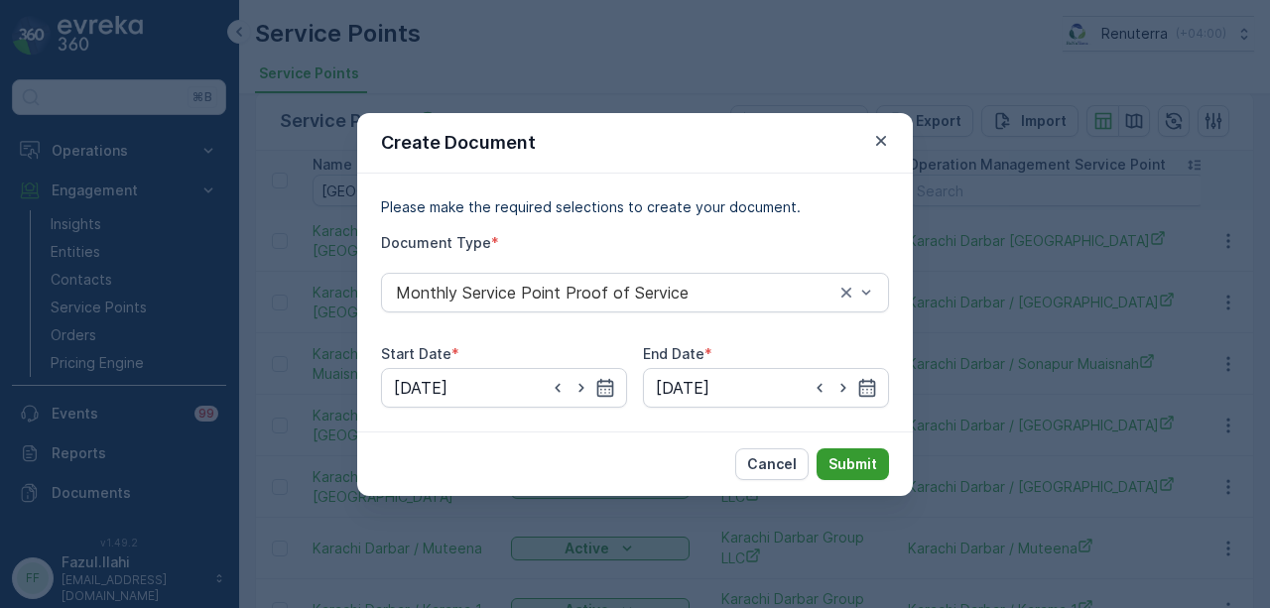
click at [885, 466] on button "Submit" at bounding box center [853, 465] width 72 height 32
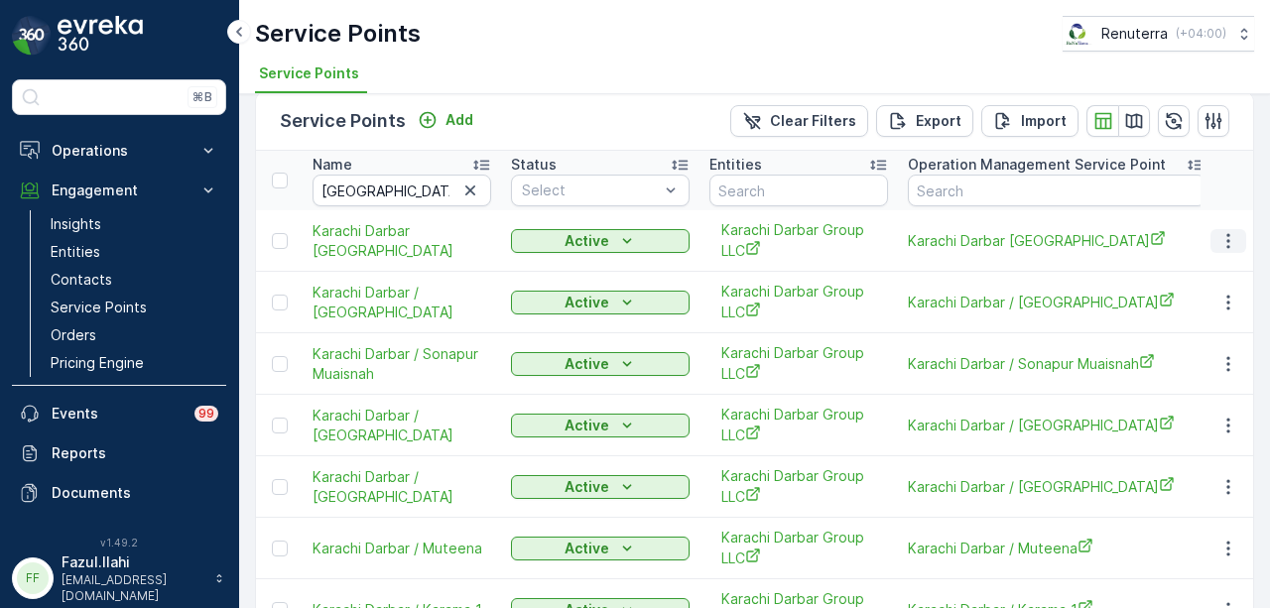
click at [1221, 240] on icon "button" at bounding box center [1229, 241] width 20 height 20
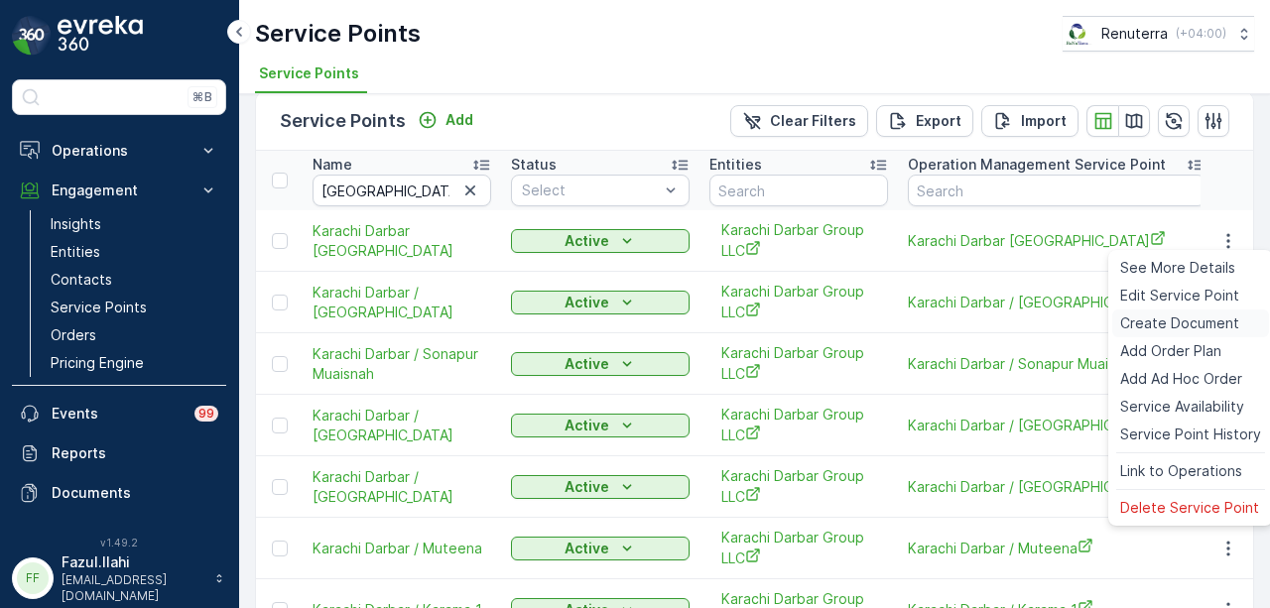
click at [1191, 313] on div "Create Document" at bounding box center [1191, 324] width 157 height 28
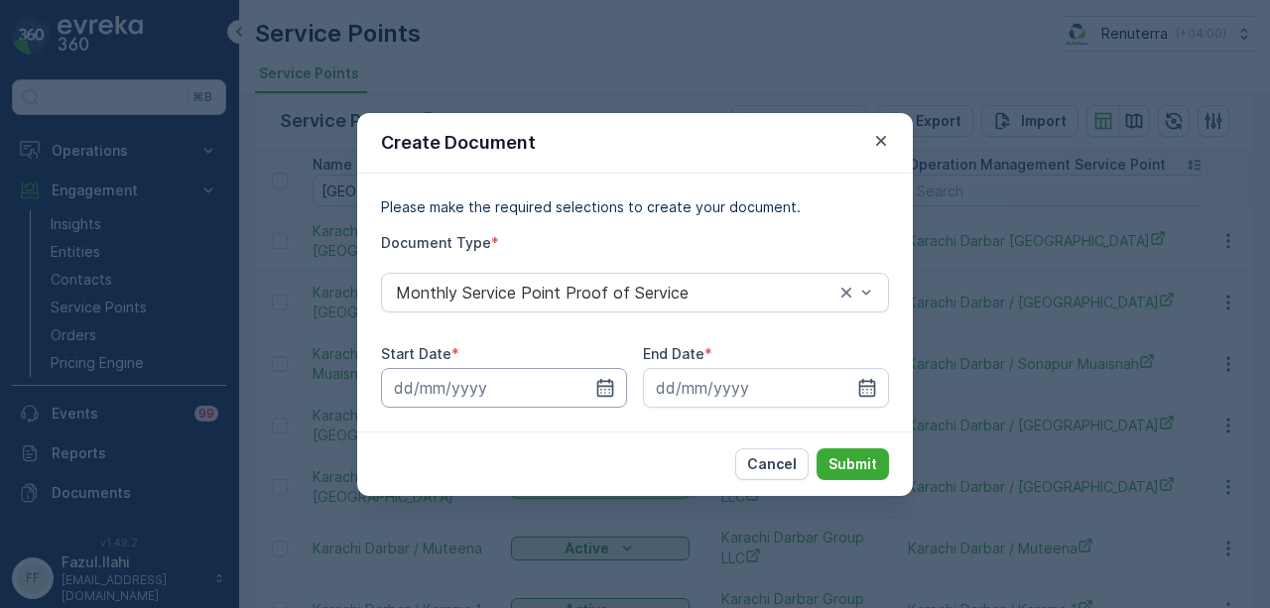
click at [626, 392] on input at bounding box center [504, 388] width 246 height 40
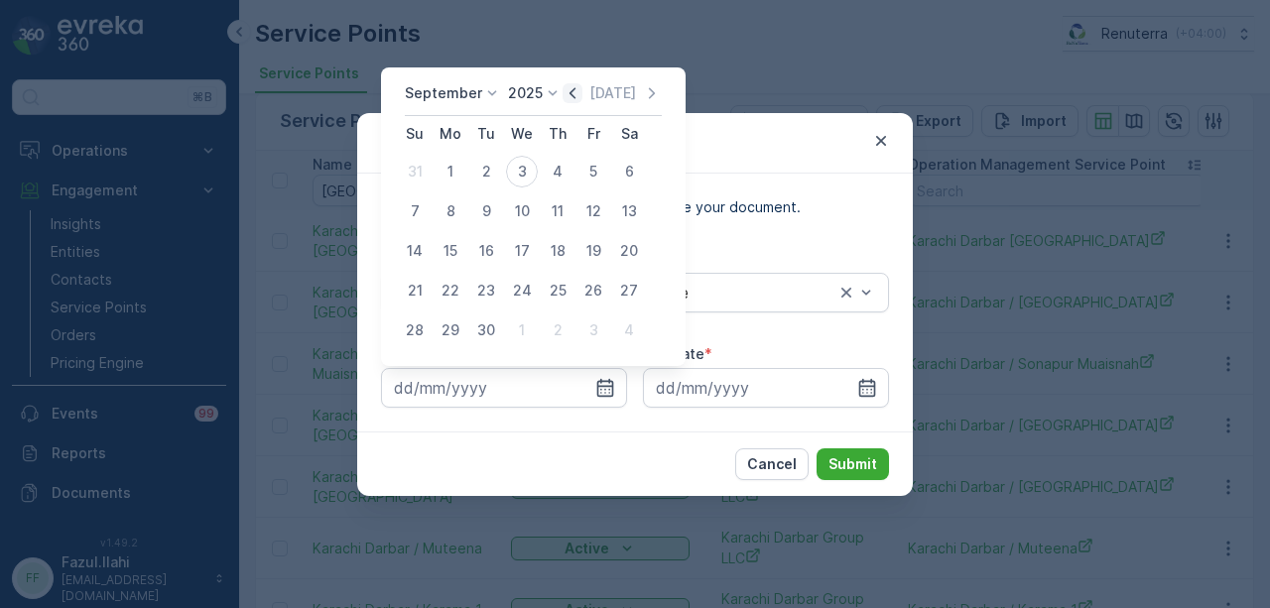
click at [574, 85] on icon "button" at bounding box center [573, 93] width 20 height 20
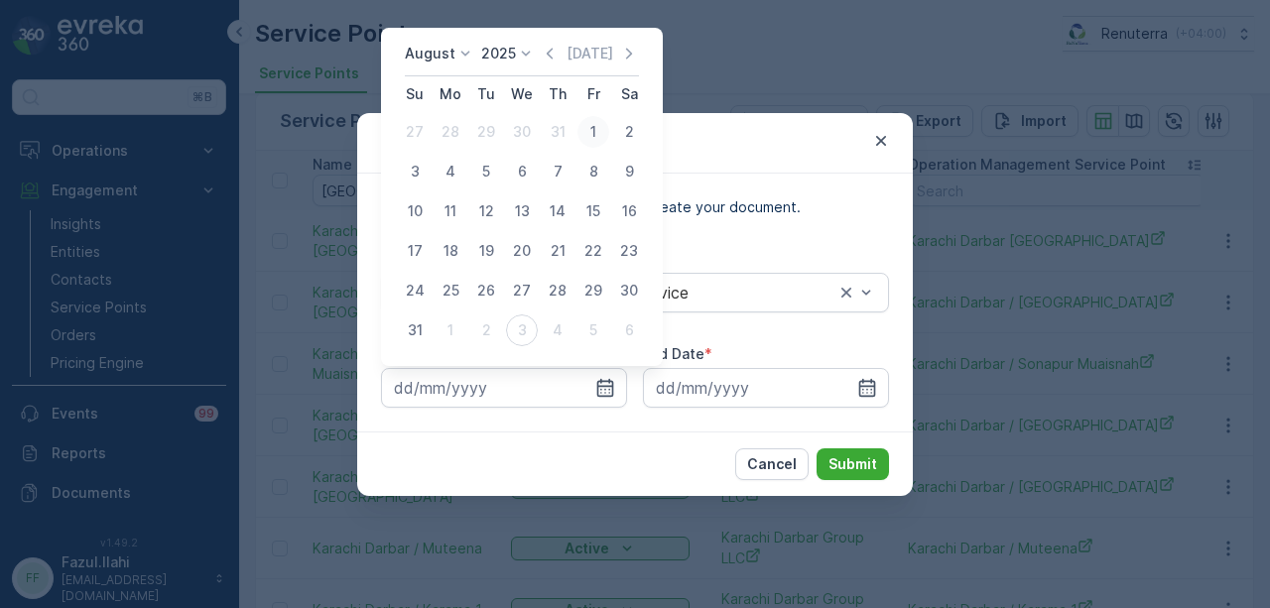
click at [599, 133] on div "1" at bounding box center [594, 132] width 32 height 32
type input "01.08.2025"
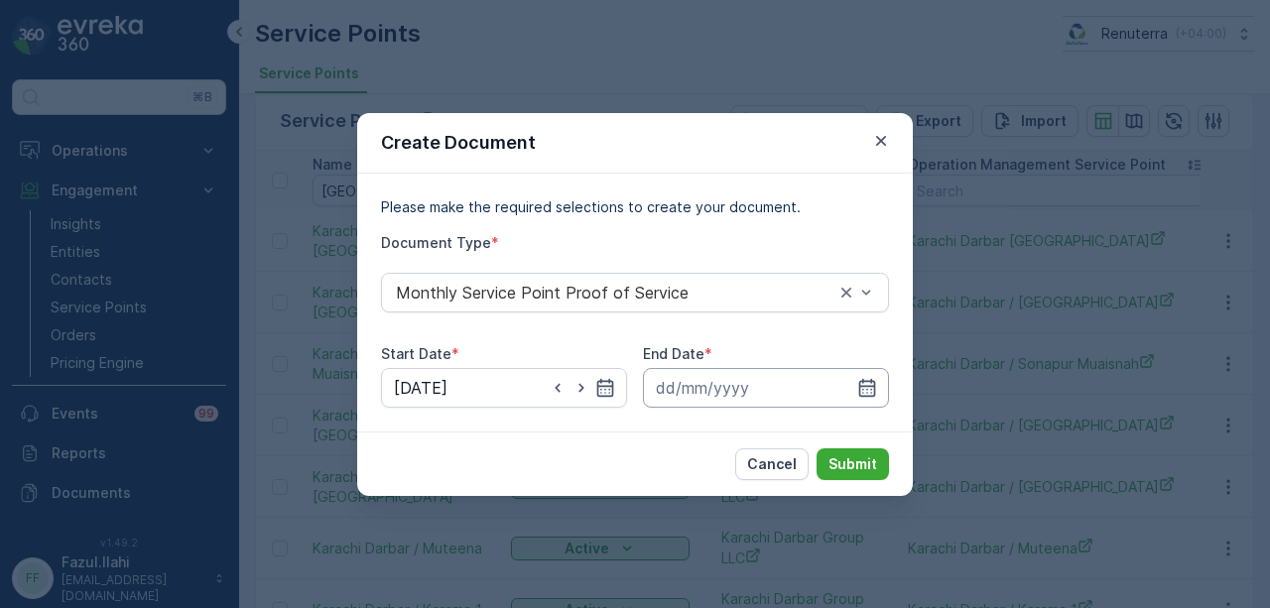
click at [869, 374] on input at bounding box center [766, 388] width 246 height 40
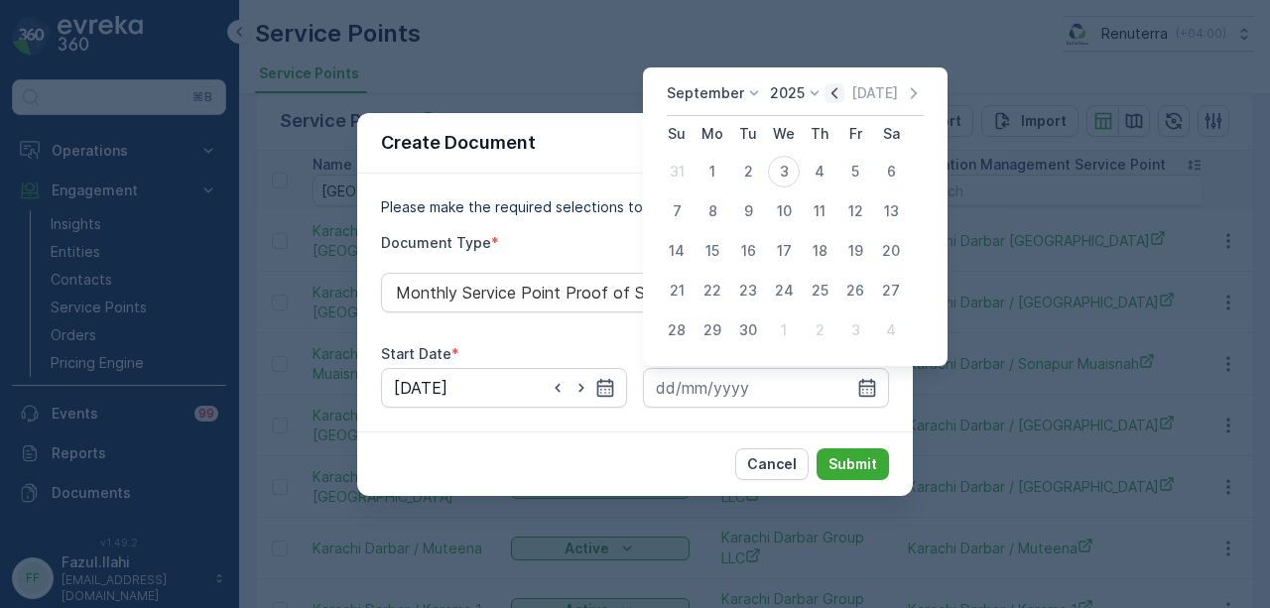
click at [827, 94] on icon "button" at bounding box center [835, 93] width 20 height 20
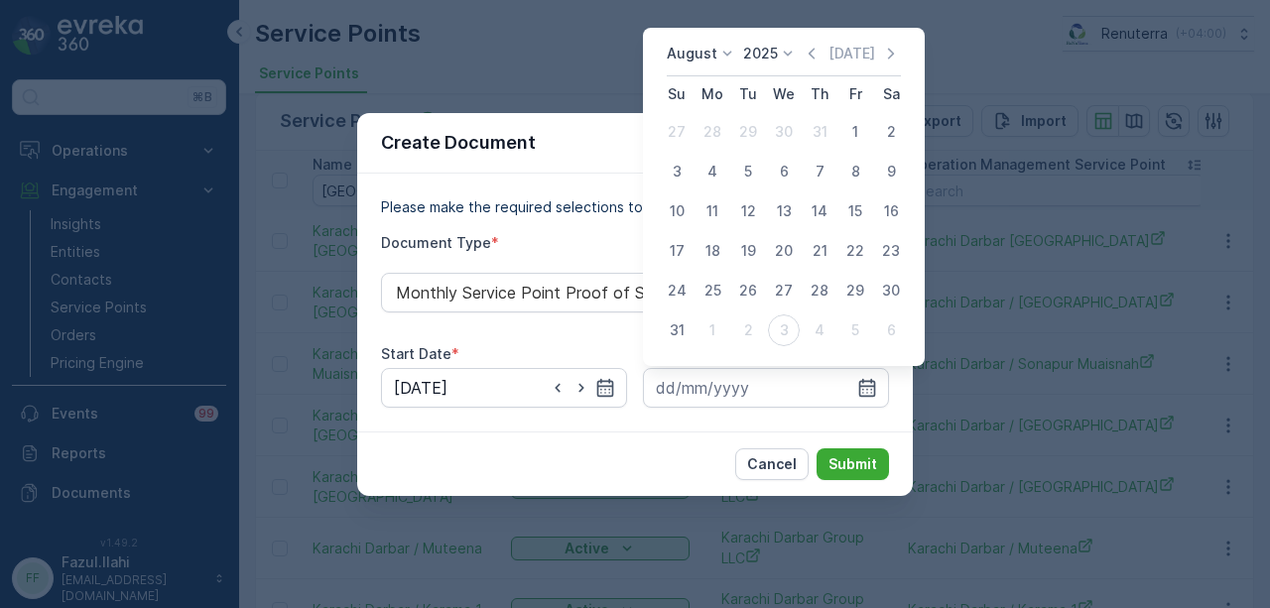
drag, startPoint x: 681, startPoint y: 327, endPoint x: 694, endPoint y: 339, distance: 18.2
click at [686, 332] on div "31" at bounding box center [677, 331] width 32 height 32
type input "31.08.2025"
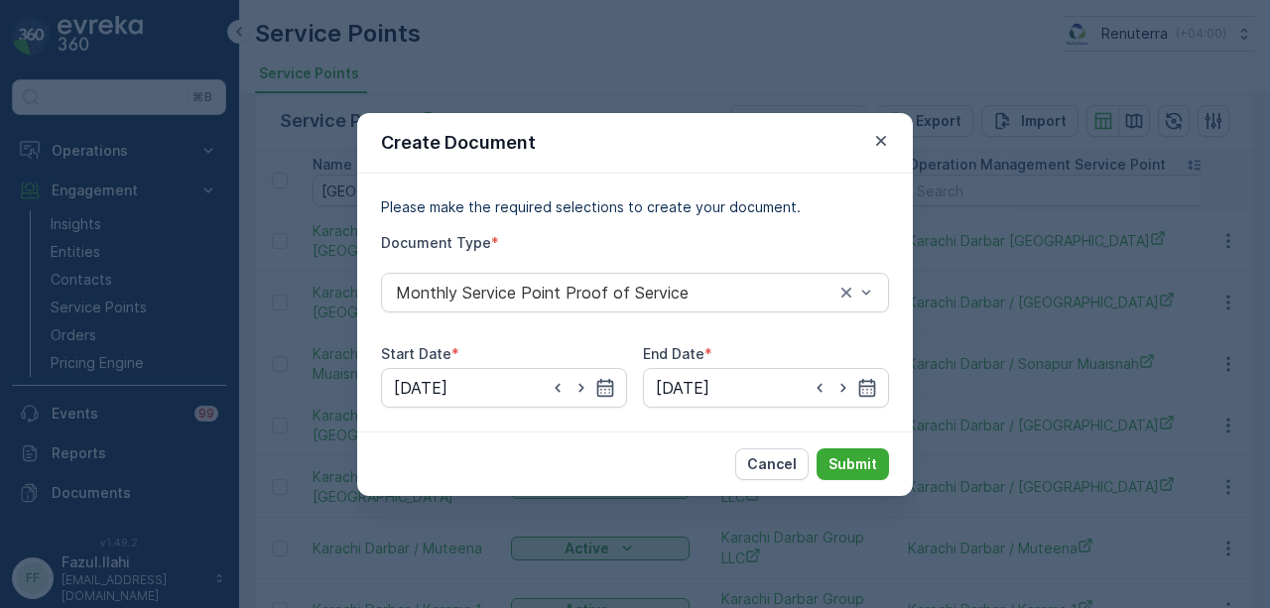
click at [846, 447] on div "Cancel Submit" at bounding box center [635, 464] width 556 height 65
click at [849, 455] on p "Submit" at bounding box center [853, 465] width 49 height 20
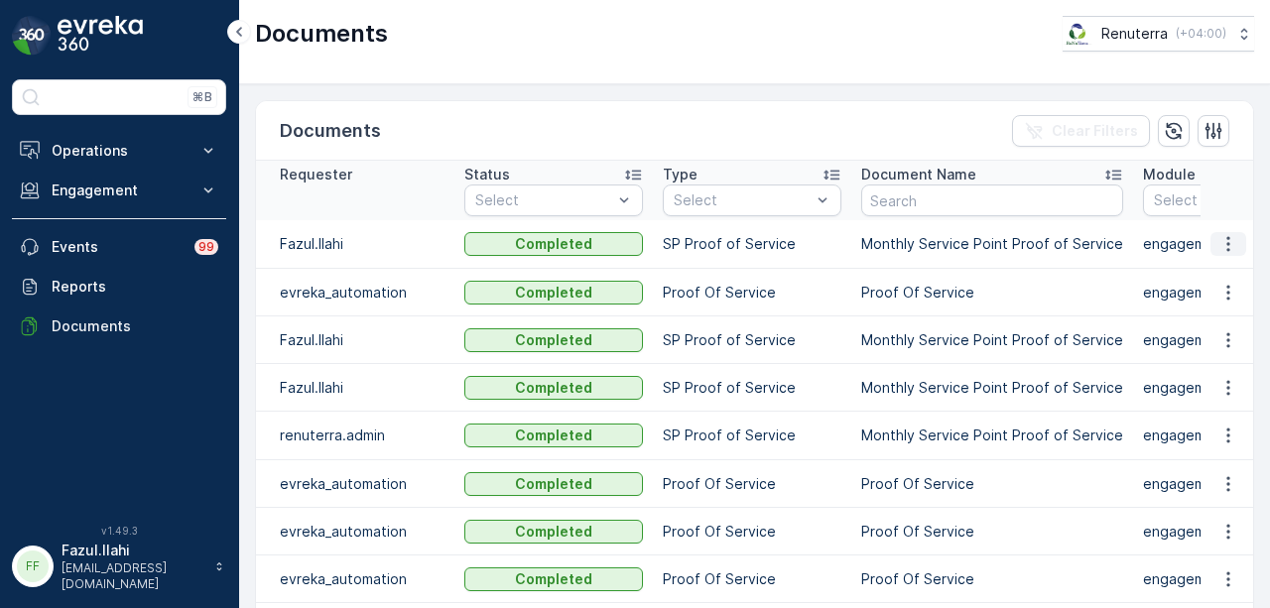
click at [1212, 241] on button "button" at bounding box center [1229, 244] width 36 height 24
click at [1199, 285] on div "See Details" at bounding box center [1223, 272] width 92 height 28
click at [173, 169] on div "Operations Insights Planning Routes & Tasks Cockpit Settings Engagement Insight…" at bounding box center [119, 238] width 214 height 215
click at [214, 153] on icon at bounding box center [208, 151] width 20 height 20
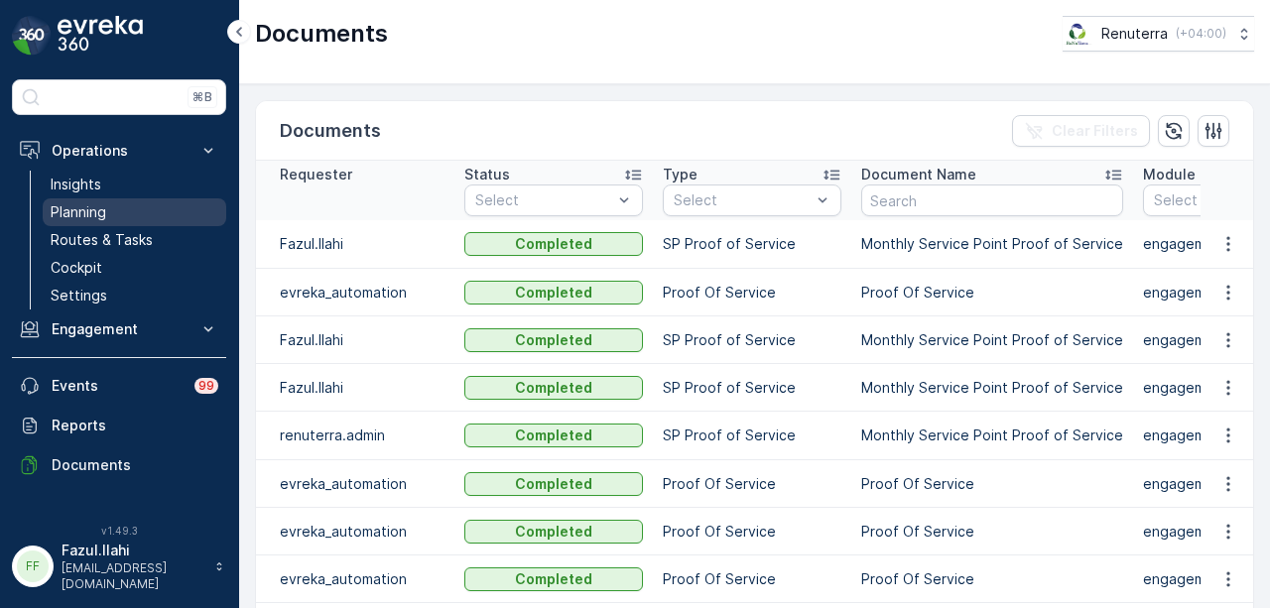
click at [152, 213] on link "Planning" at bounding box center [135, 212] width 184 height 28
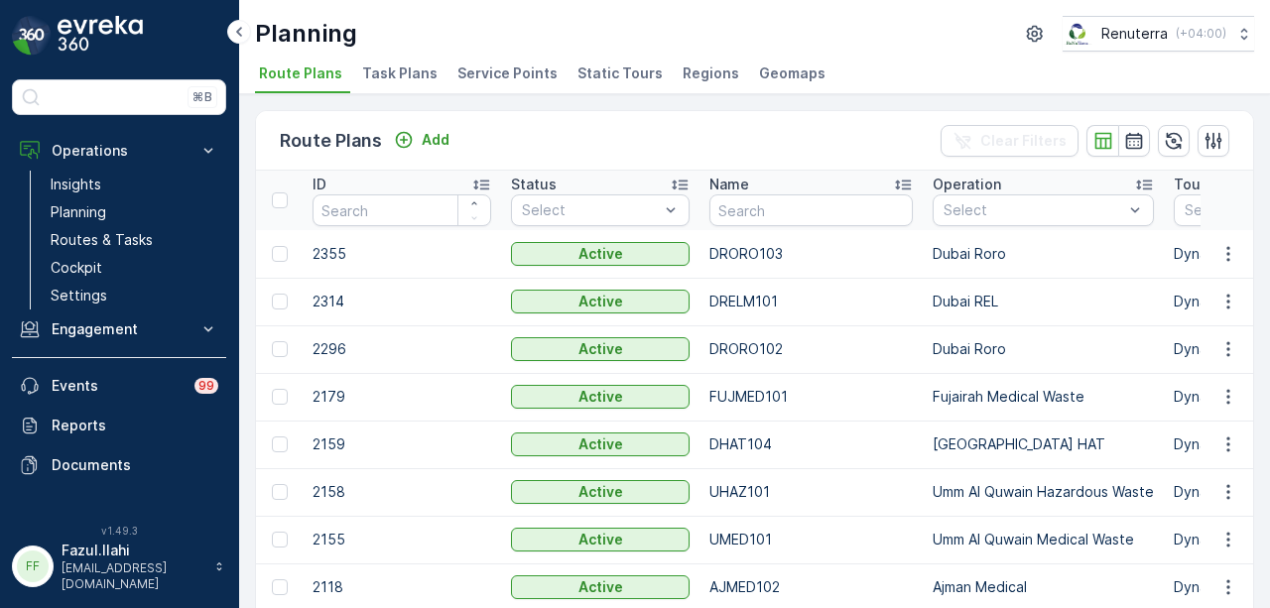
click at [509, 64] on span "Service Points" at bounding box center [508, 74] width 100 height 20
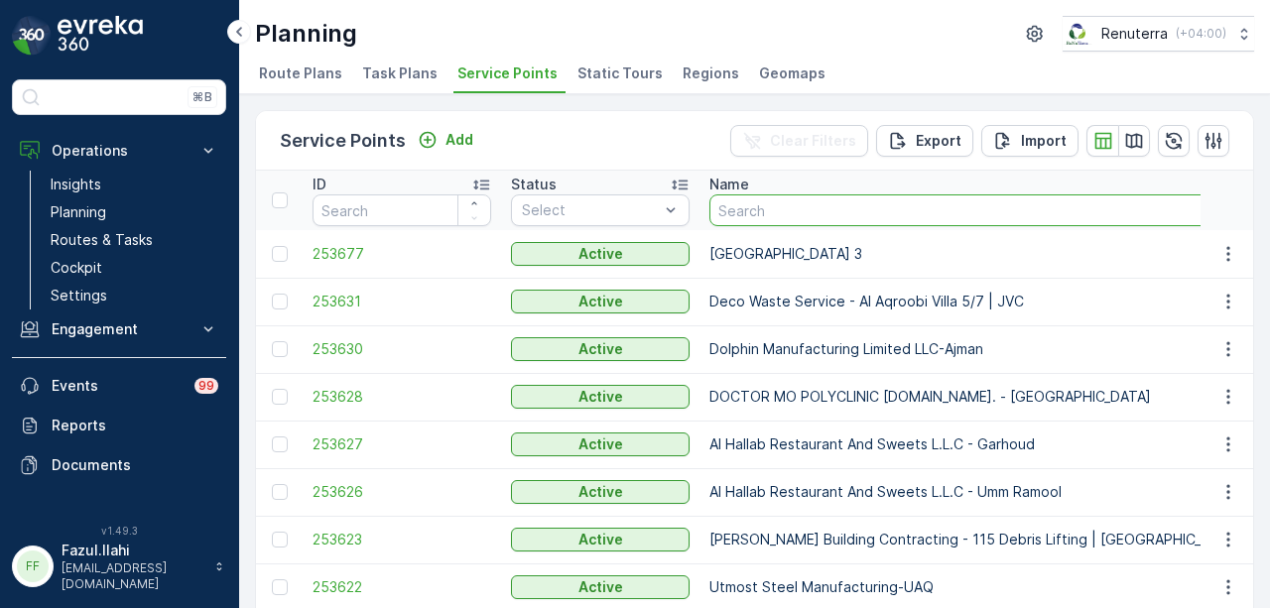
click at [799, 220] on input "text" at bounding box center [976, 211] width 532 height 32
type input "yoko"
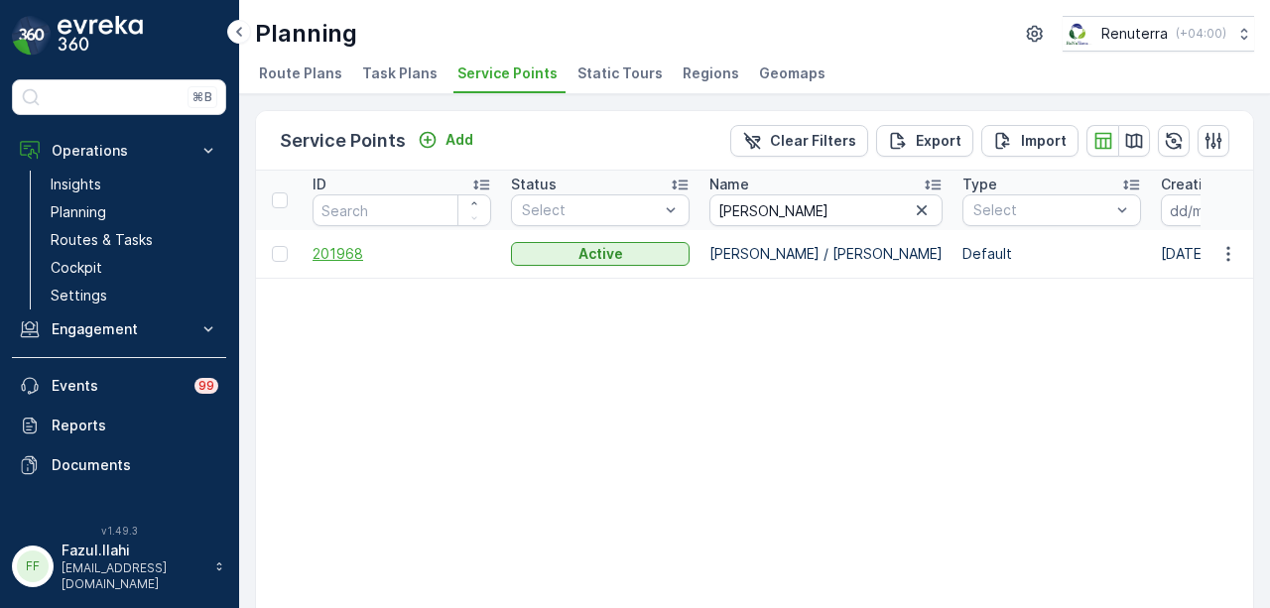
click at [350, 260] on span "201968" at bounding box center [402, 254] width 179 height 20
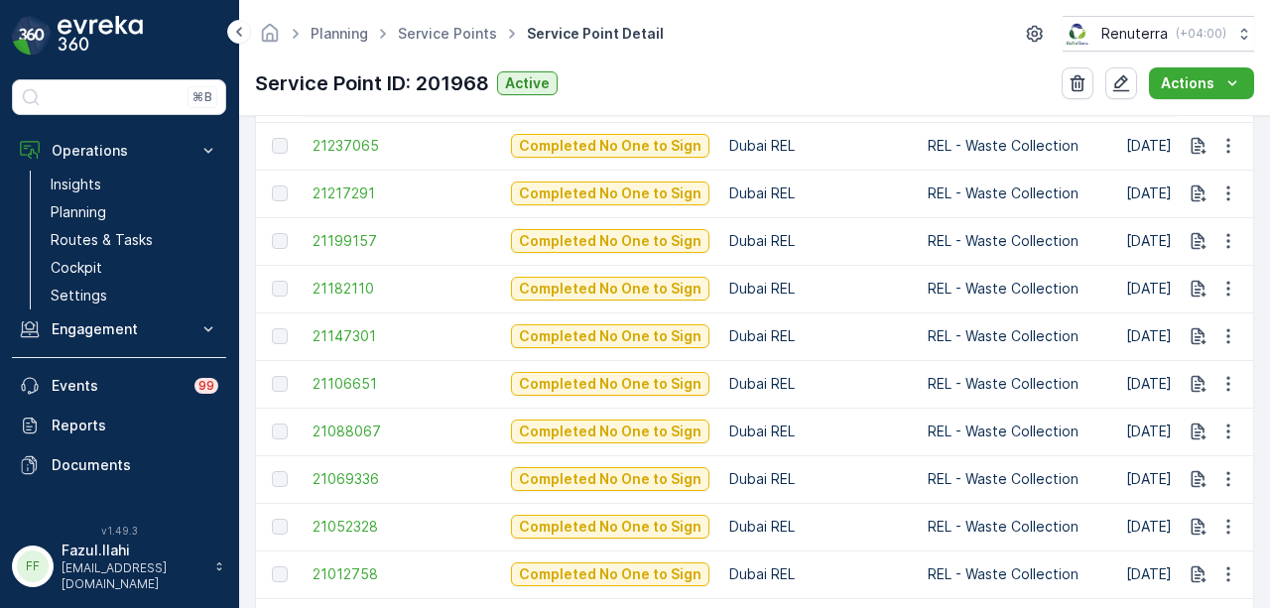
scroll to position [909, 0]
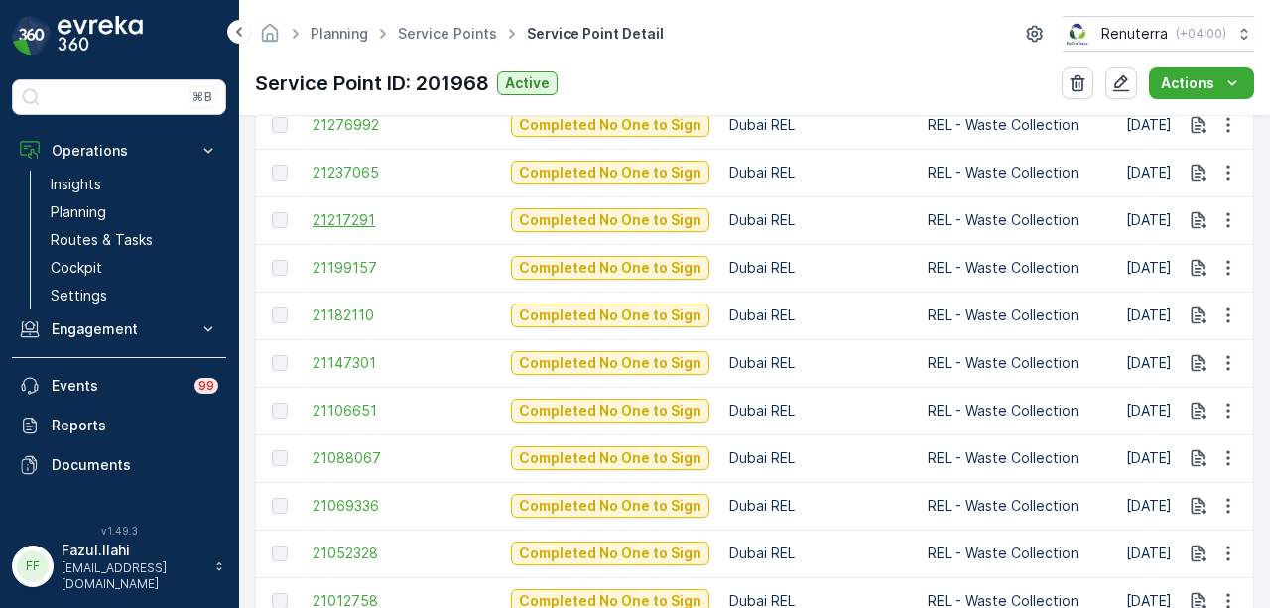
click at [341, 216] on span "21217291" at bounding box center [402, 220] width 179 height 20
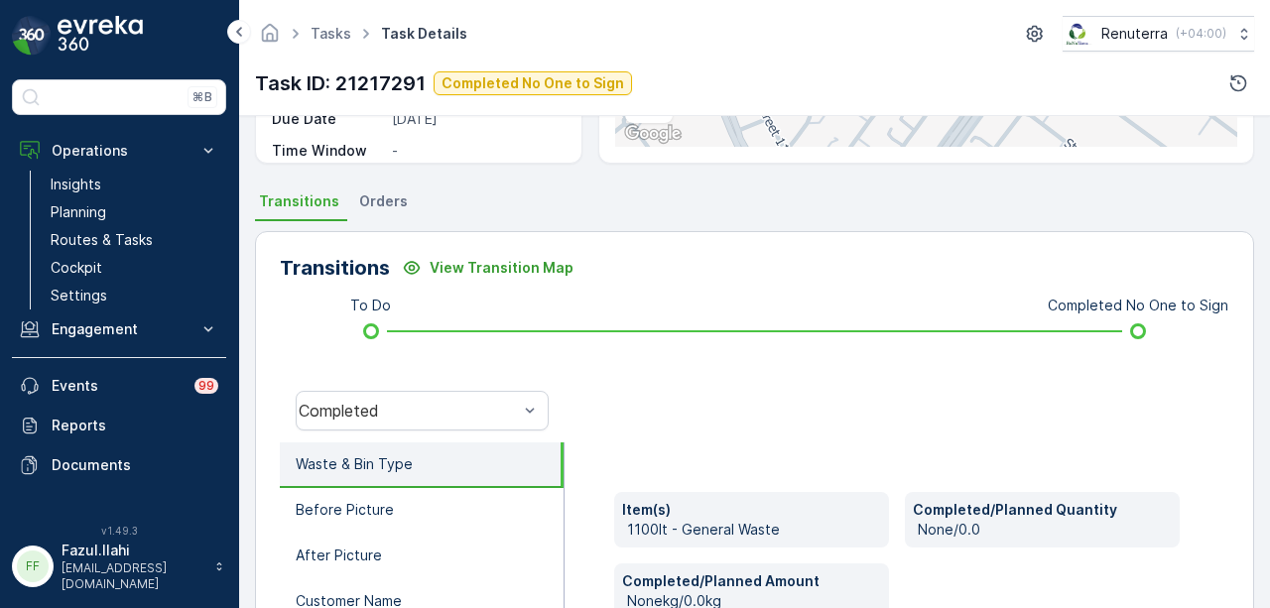
scroll to position [397, 0]
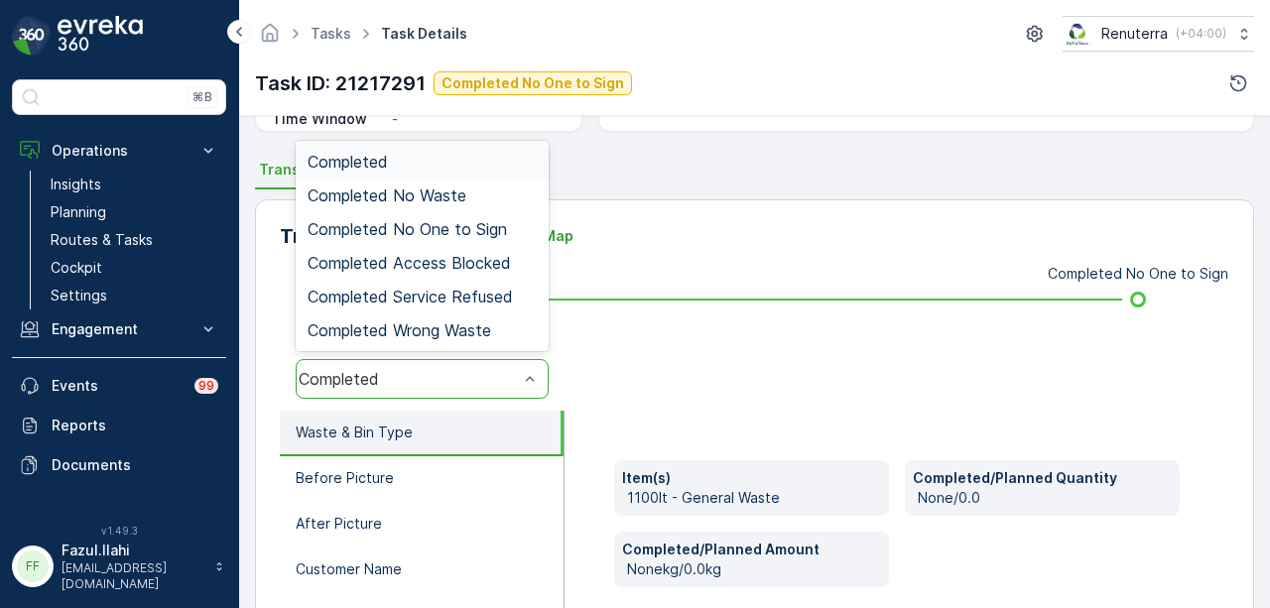
click at [502, 394] on div "Completed" at bounding box center [422, 379] width 253 height 40
click at [490, 190] on div "Completed No Waste" at bounding box center [422, 196] width 229 height 18
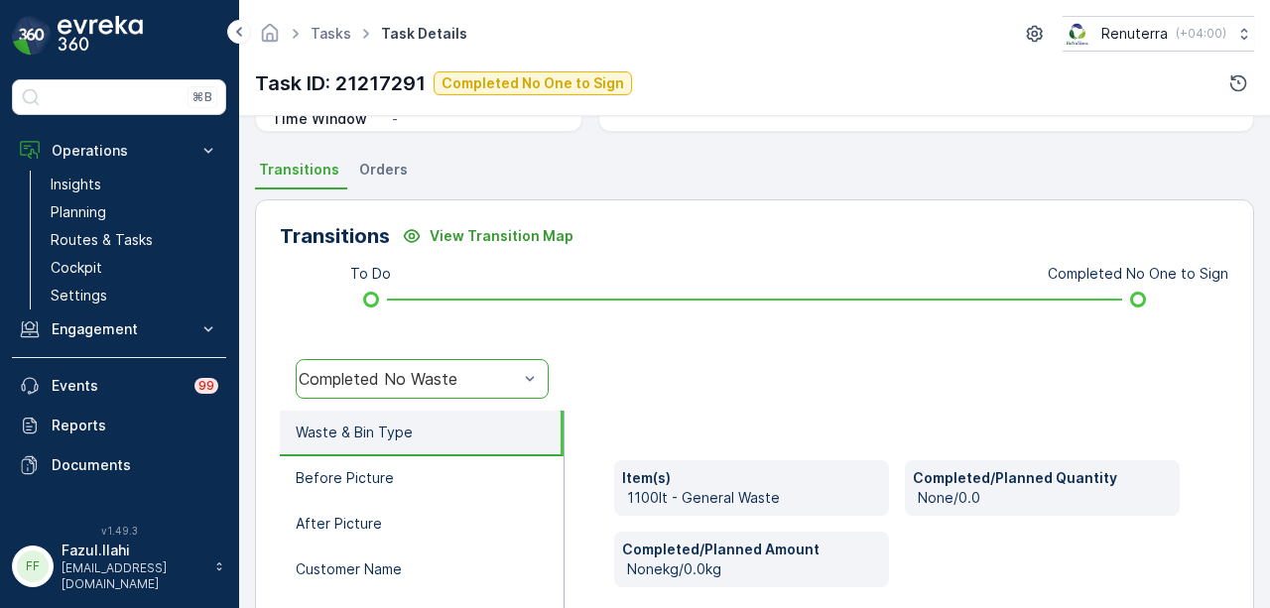
click at [502, 367] on div "Completed No Waste" at bounding box center [422, 379] width 253 height 40
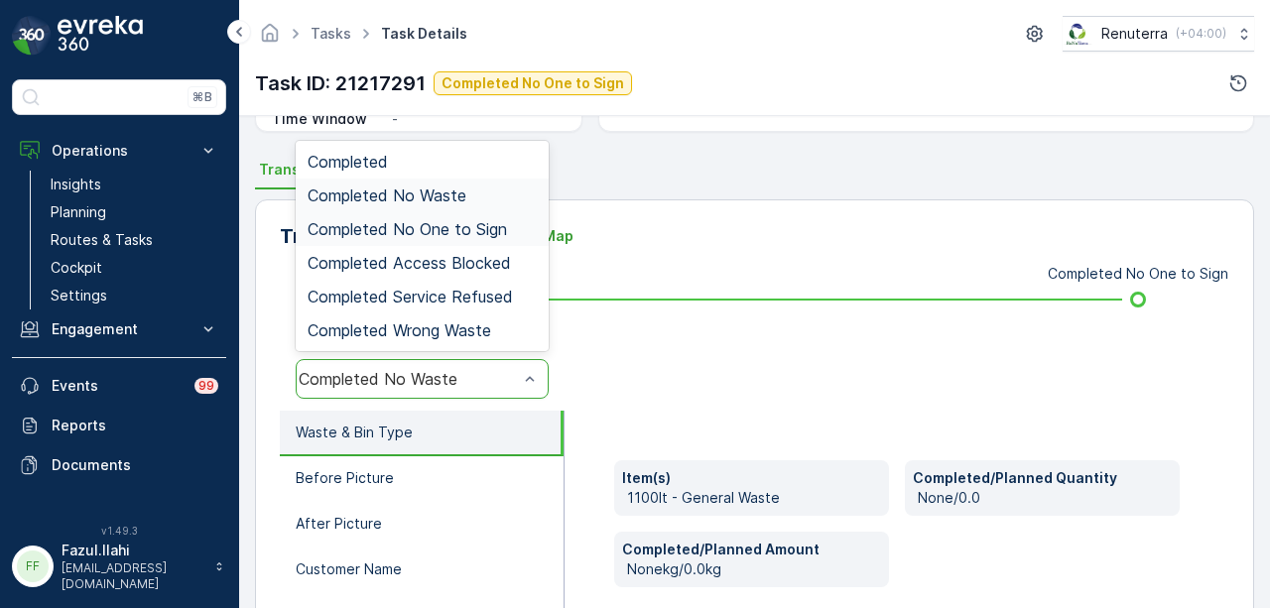
click at [500, 231] on span "Completed No One to Sign" at bounding box center [407, 229] width 199 height 18
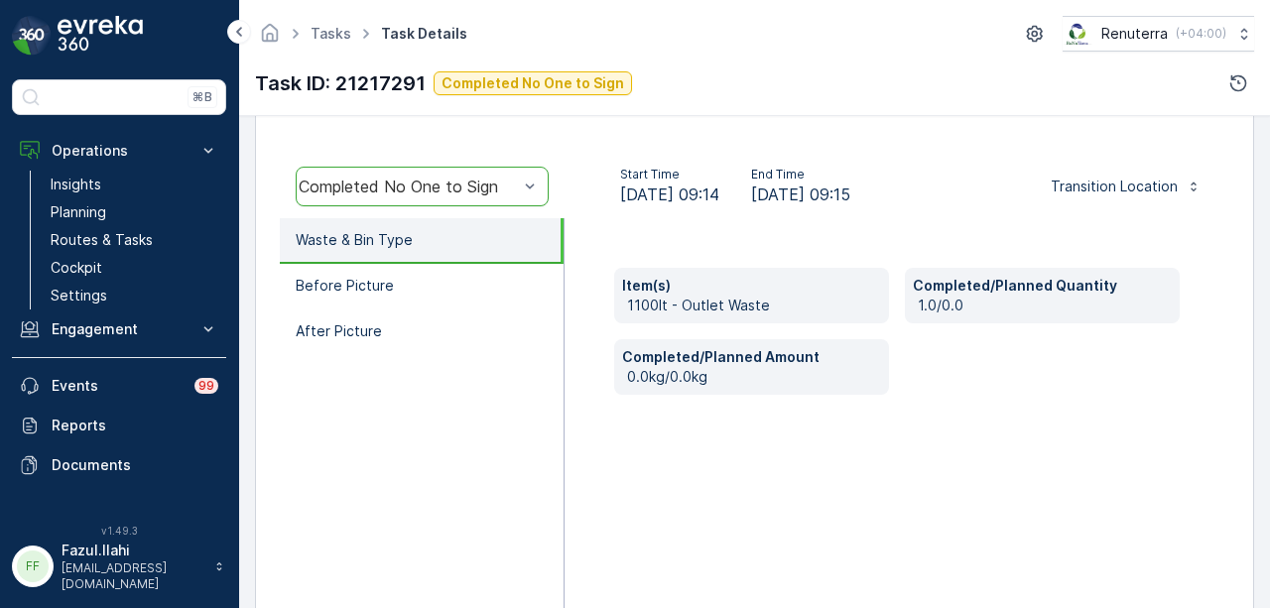
scroll to position [595, 0]
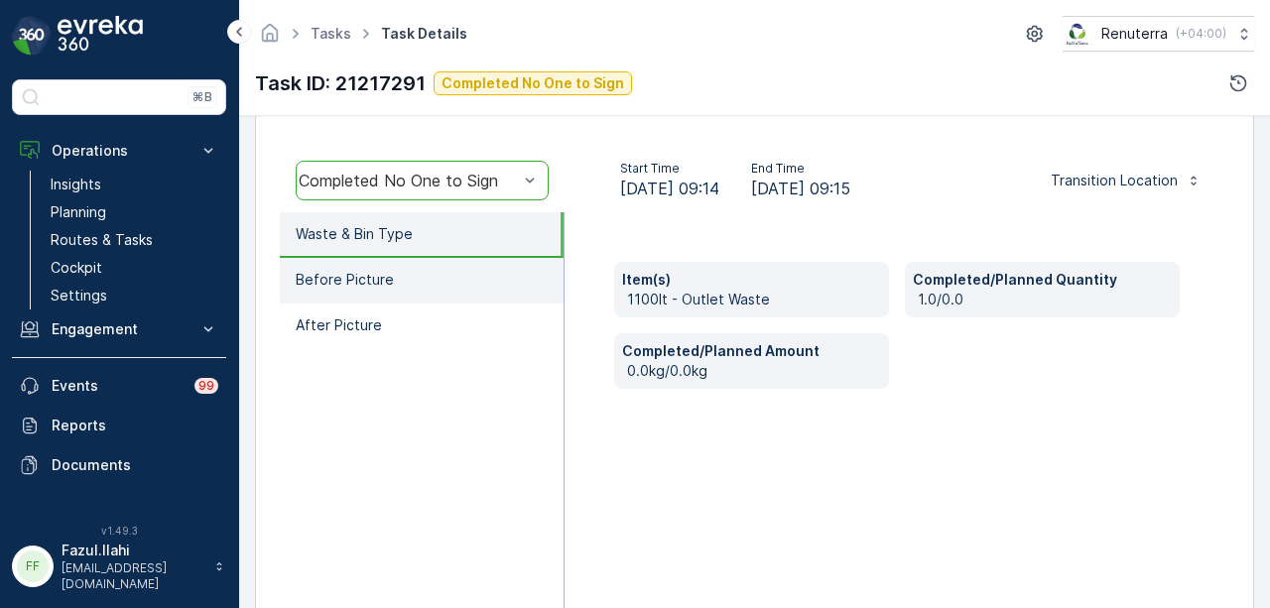
click at [471, 273] on li "Before Picture" at bounding box center [422, 281] width 284 height 46
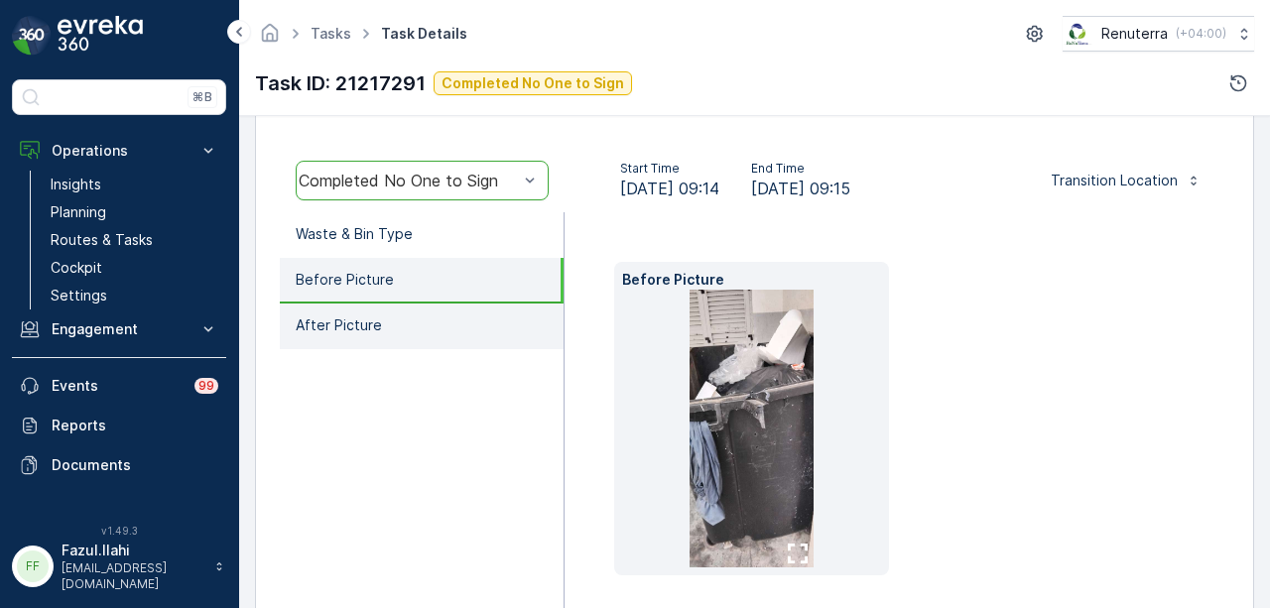
click at [454, 313] on li "After Picture" at bounding box center [422, 327] width 284 height 46
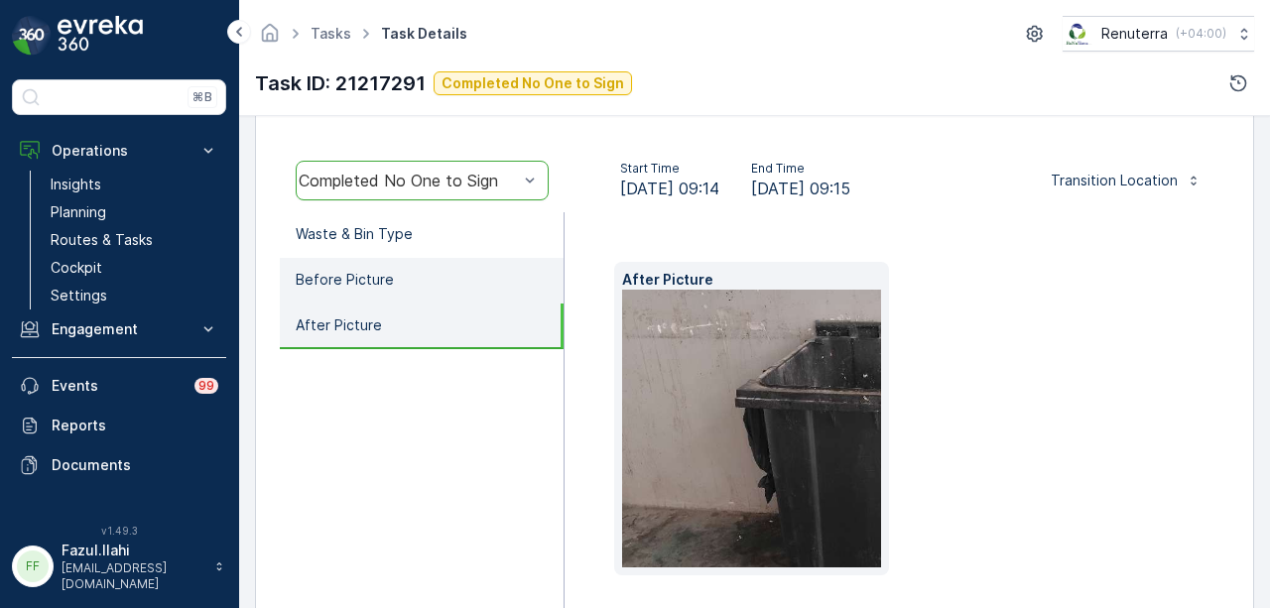
click at [478, 269] on li "Before Picture" at bounding box center [422, 281] width 284 height 46
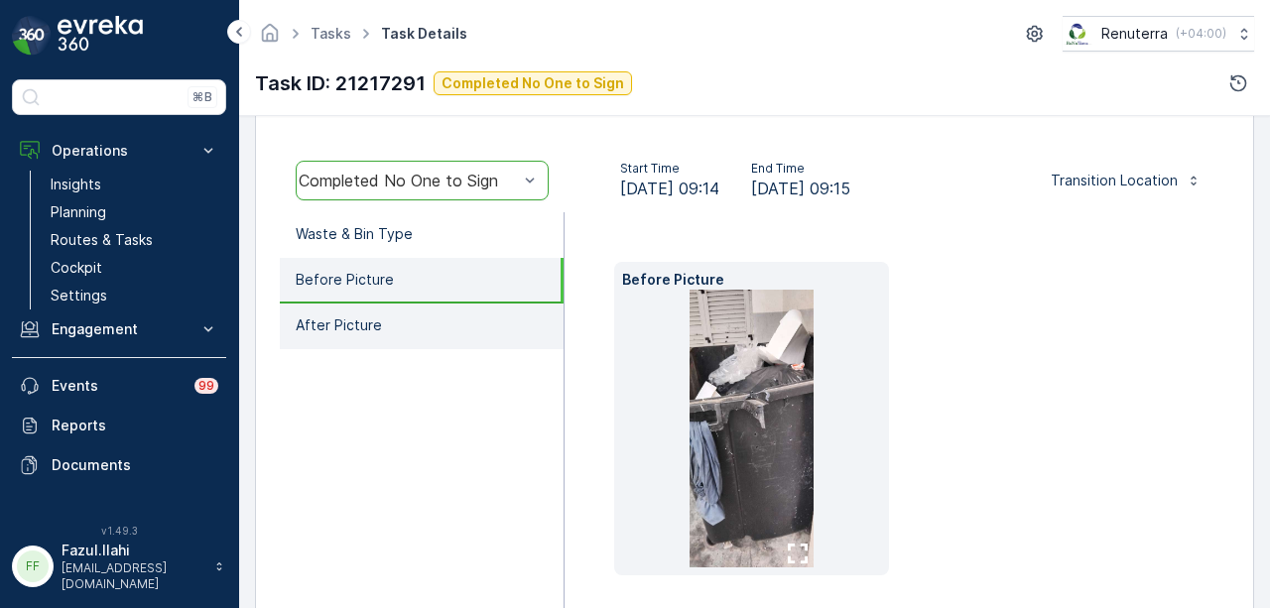
click at [379, 305] on li "After Picture" at bounding box center [422, 327] width 284 height 46
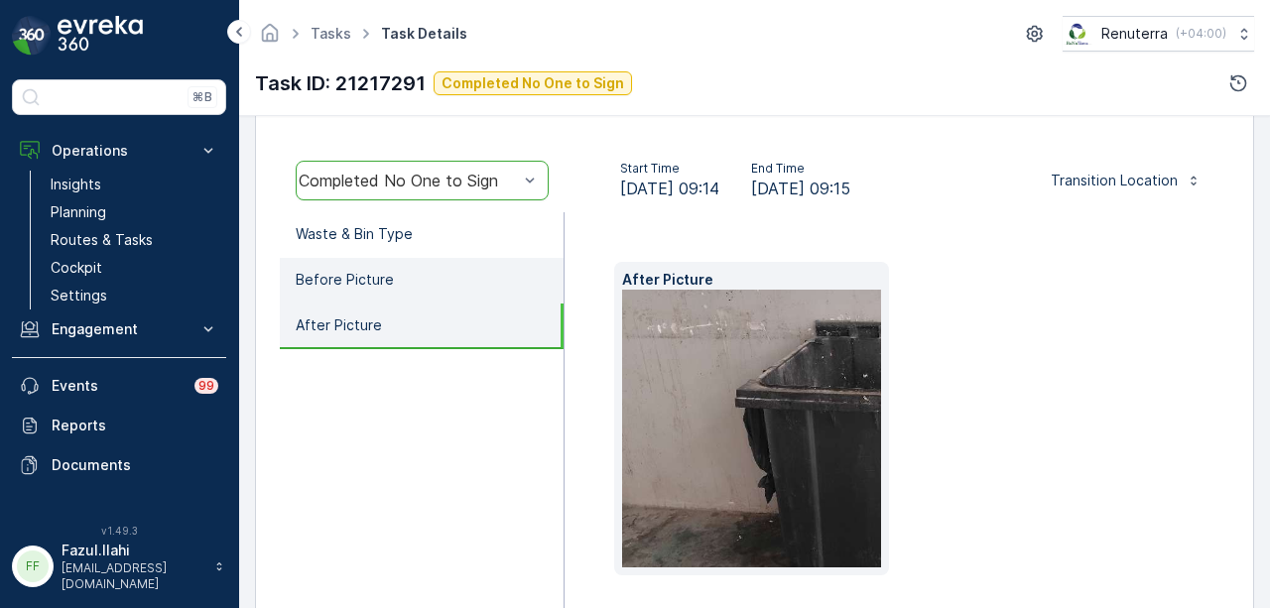
click at [416, 280] on li "Before Picture" at bounding box center [422, 281] width 284 height 46
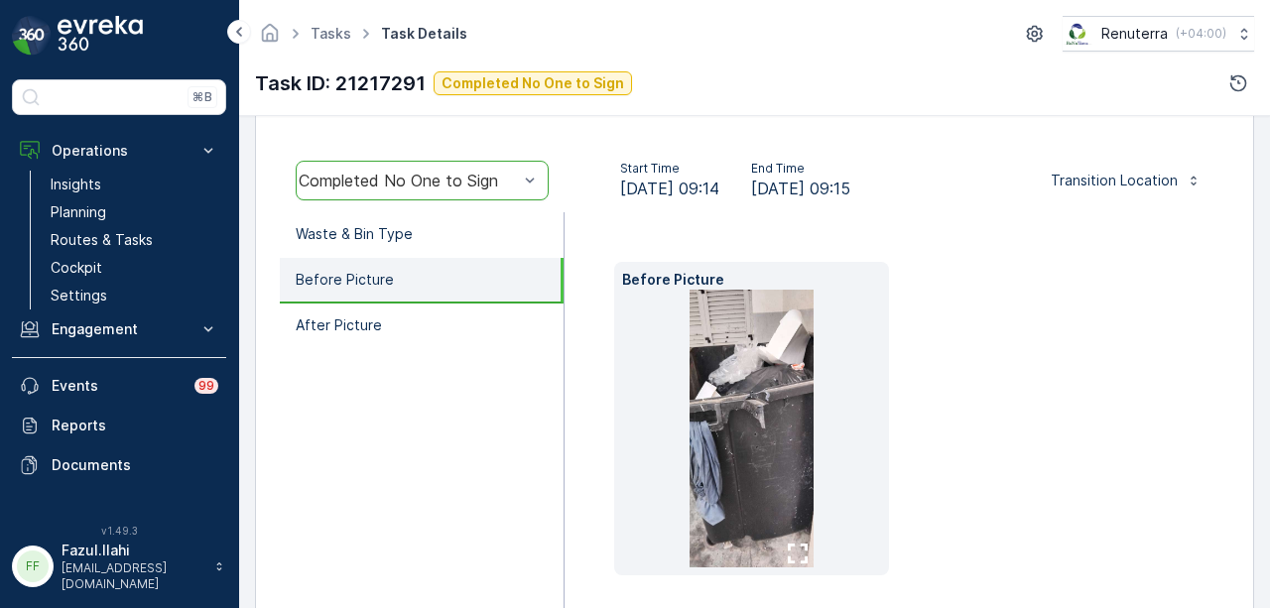
click at [403, 301] on li "Before Picture" at bounding box center [422, 281] width 284 height 46
click at [397, 317] on li "After Picture" at bounding box center [422, 327] width 284 height 46
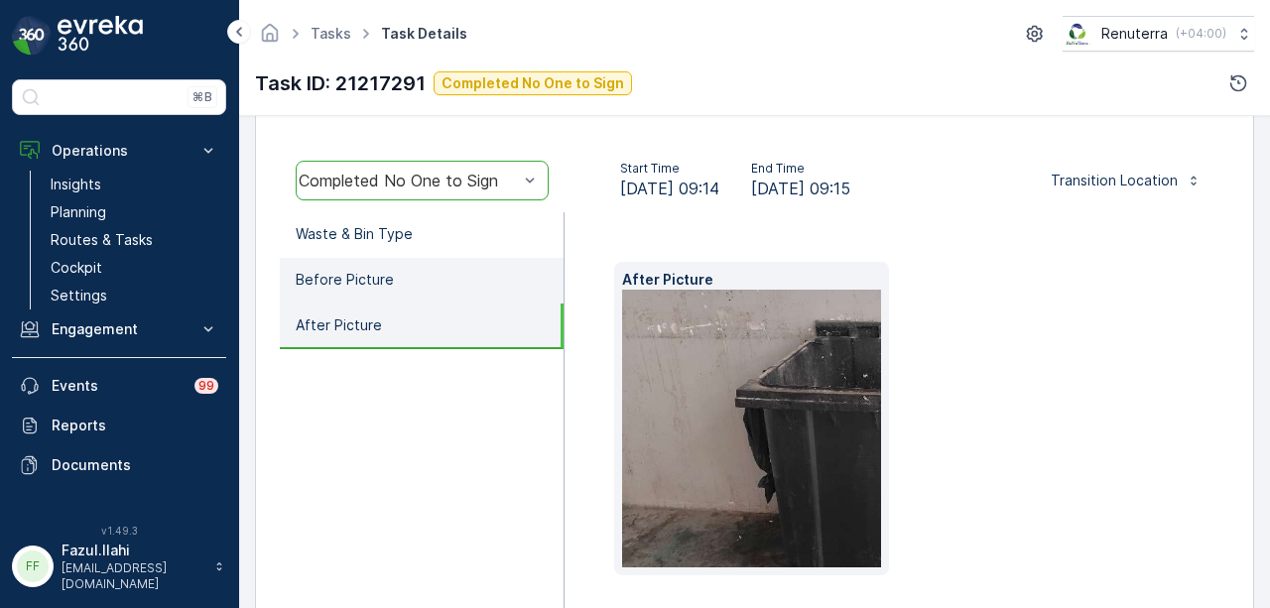
click at [415, 293] on li "Before Picture" at bounding box center [422, 281] width 284 height 46
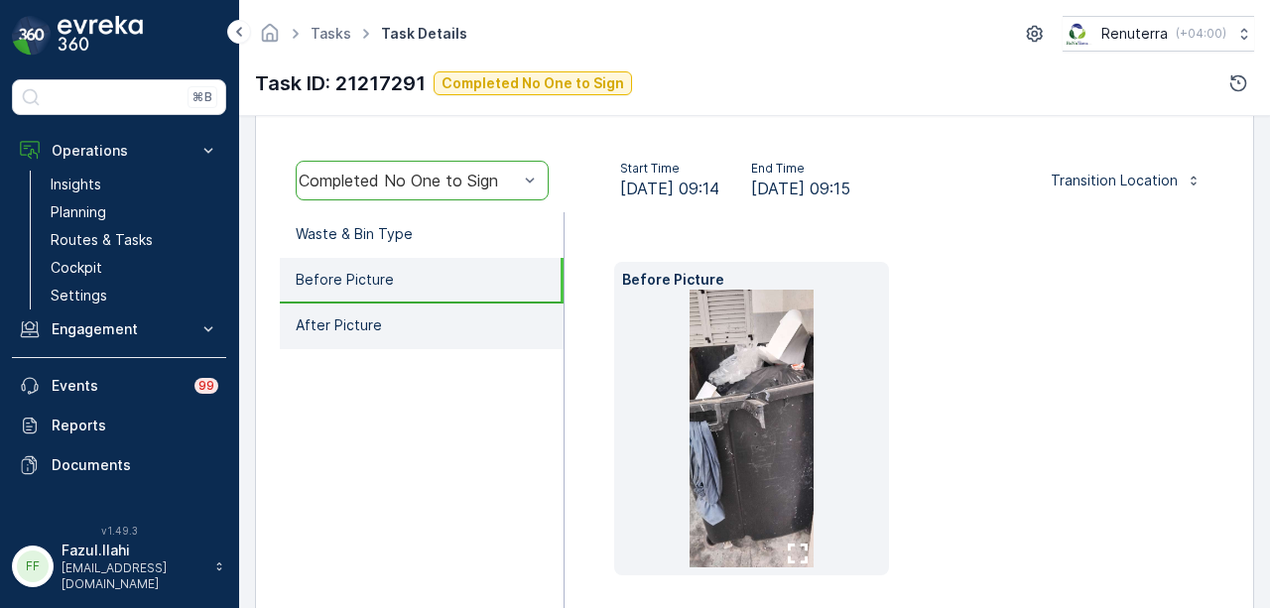
click at [416, 323] on li "After Picture" at bounding box center [422, 327] width 284 height 46
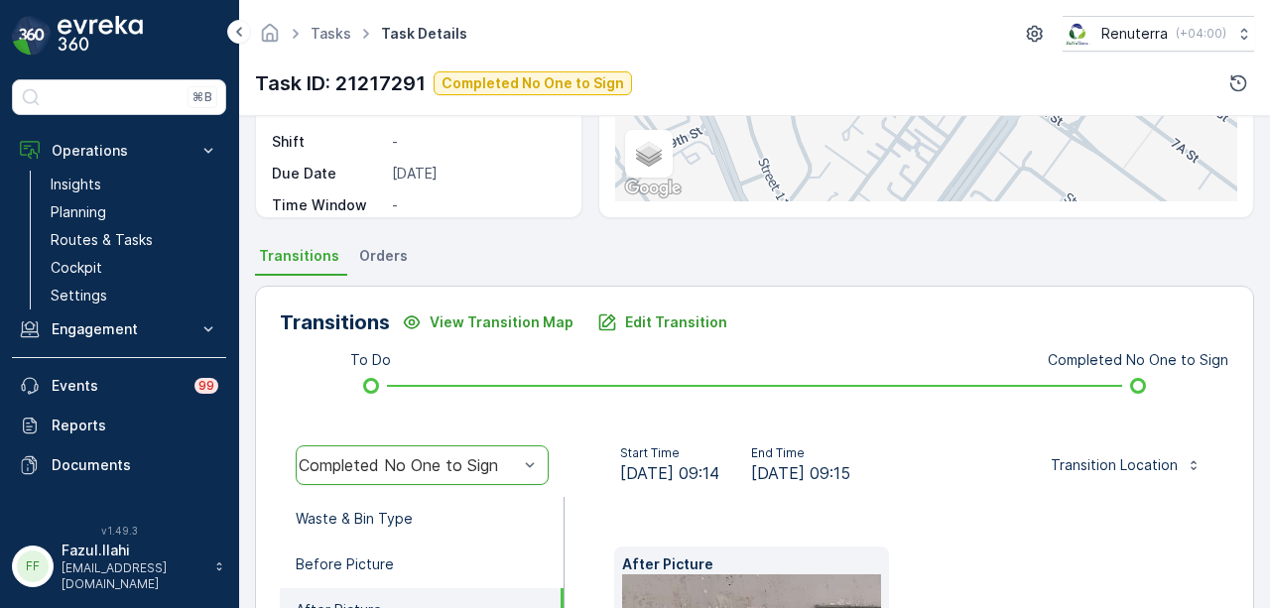
scroll to position [99, 0]
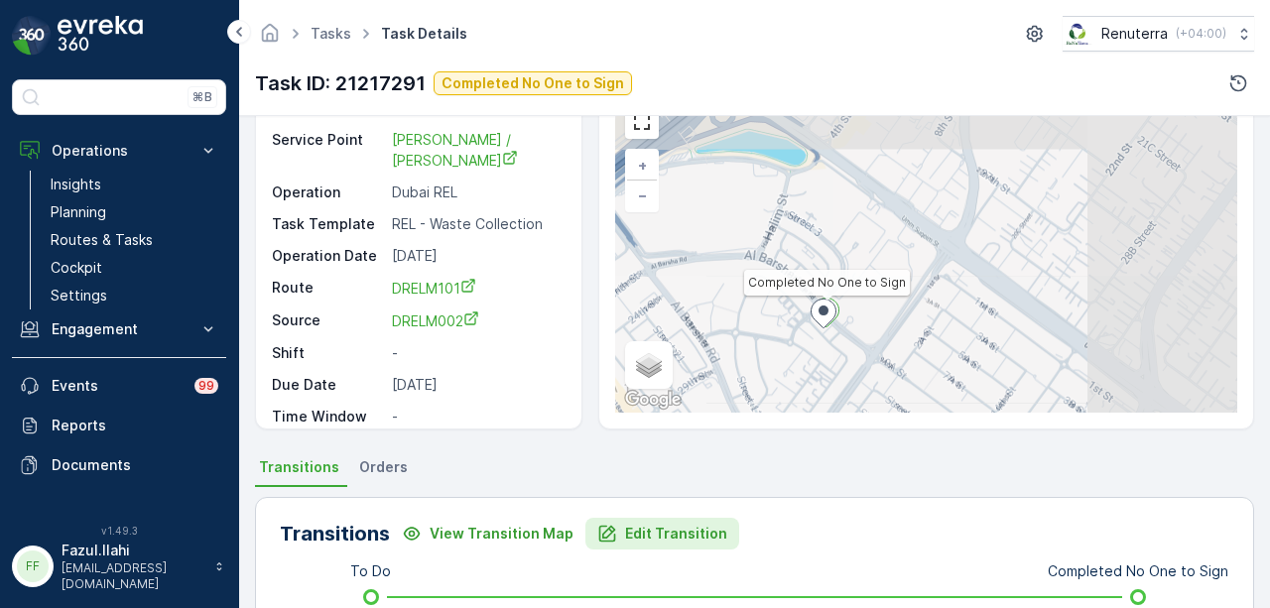
click at [625, 535] on p "Edit Transition" at bounding box center [676, 534] width 102 height 20
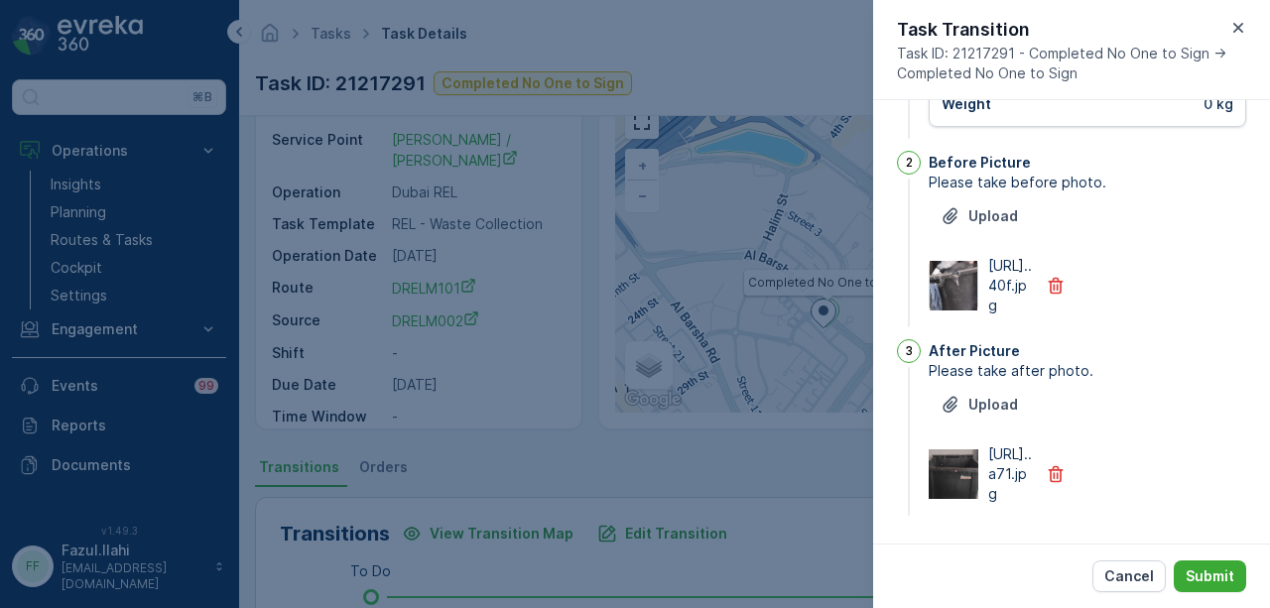
scroll to position [0, 0]
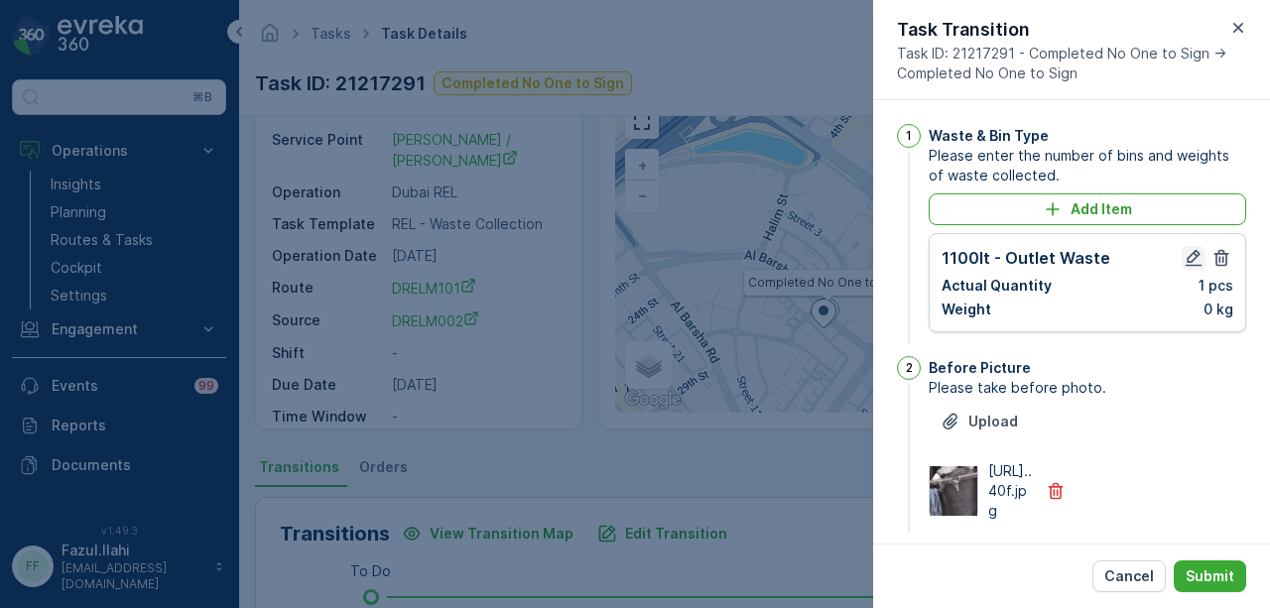
click at [1190, 257] on icon "button" at bounding box center [1194, 258] width 17 height 17
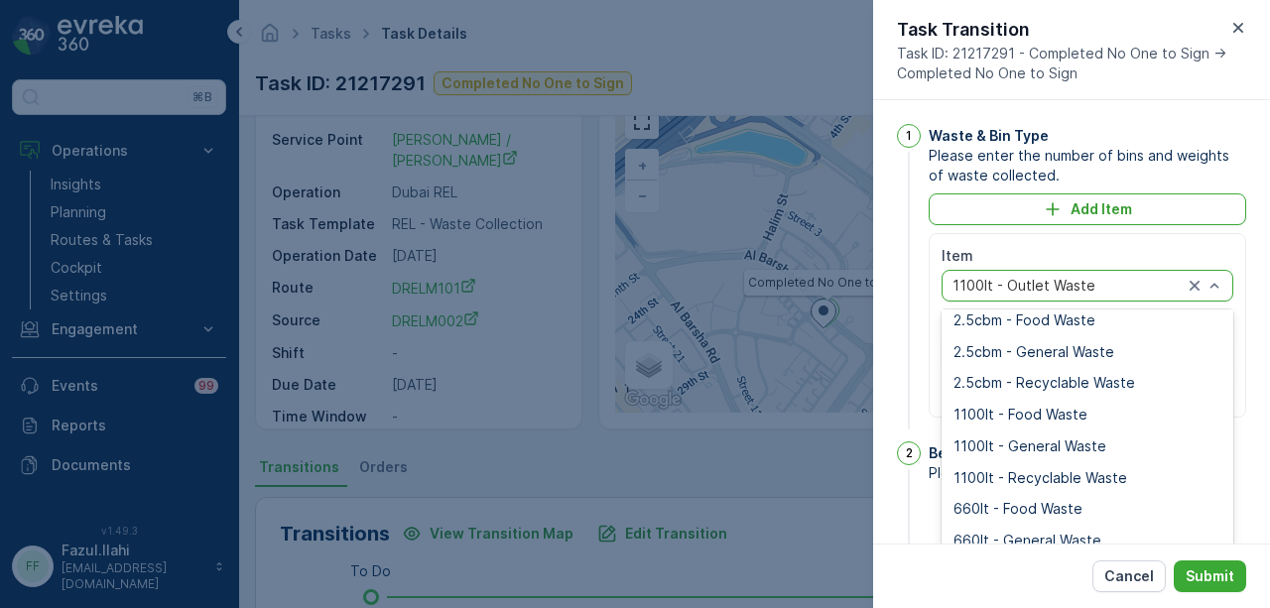
scroll to position [198, 0]
click at [1089, 419] on span "1100lt - General Waste" at bounding box center [1030, 415] width 153 height 16
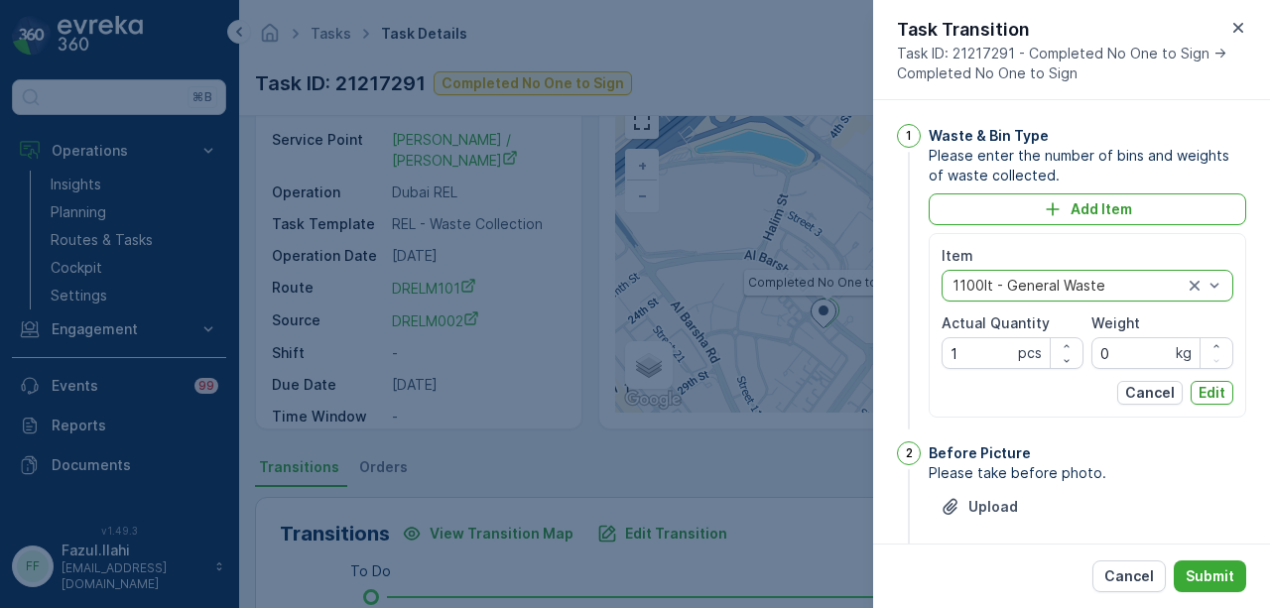
drag, startPoint x: 1216, startPoint y: 397, endPoint x: 1205, endPoint y: 515, distance: 118.6
click at [1213, 404] on div "Item option 1100lt - General Waste, selected. 1100lt - General Waste Actual Qua…" at bounding box center [1088, 325] width 318 height 185
click at [1214, 391] on p "Edit" at bounding box center [1212, 393] width 27 height 20
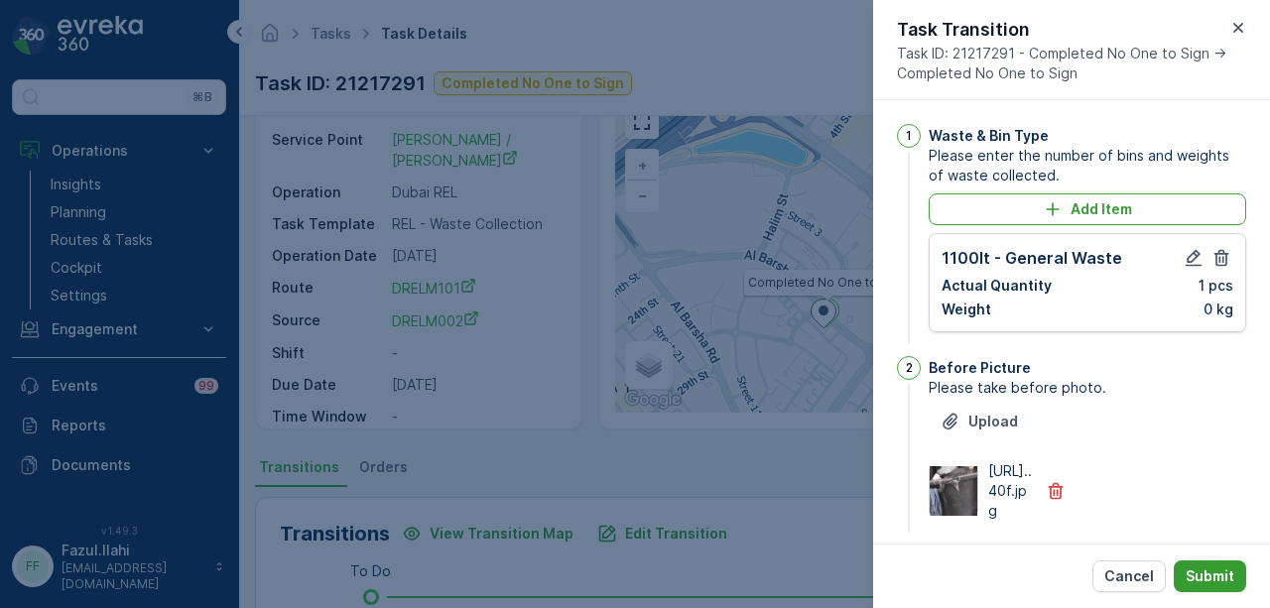
click at [1215, 566] on button "Submit" at bounding box center [1210, 577] width 72 height 32
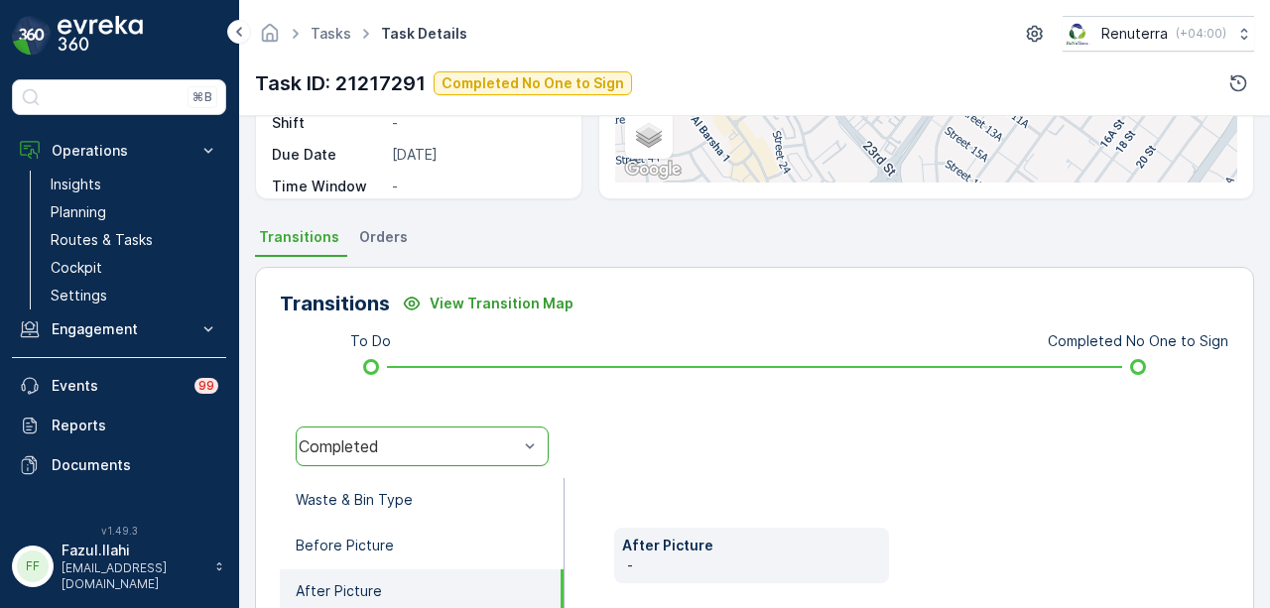
scroll to position [99, 0]
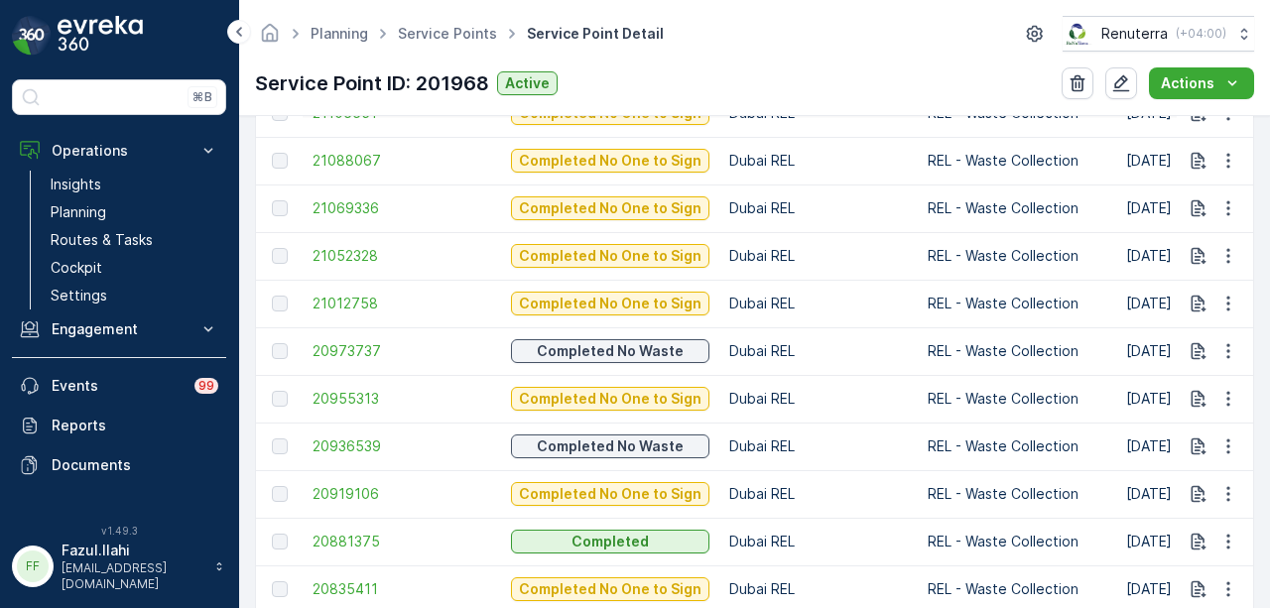
scroll to position [1306, 0]
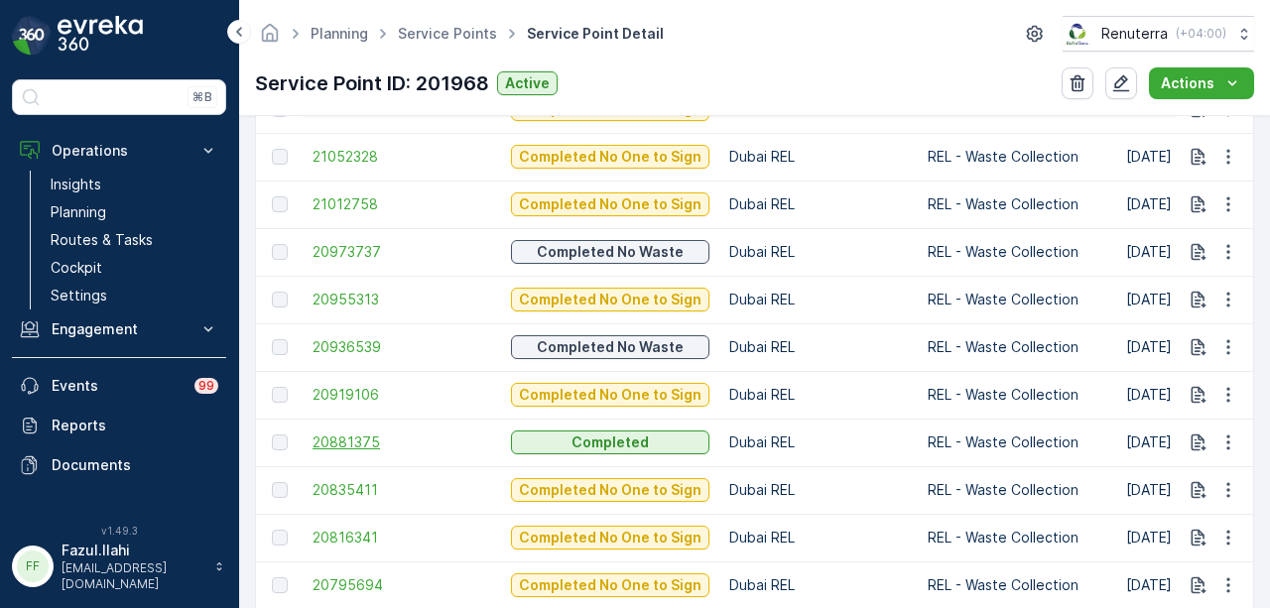
click at [364, 437] on span "20881375" at bounding box center [402, 443] width 179 height 20
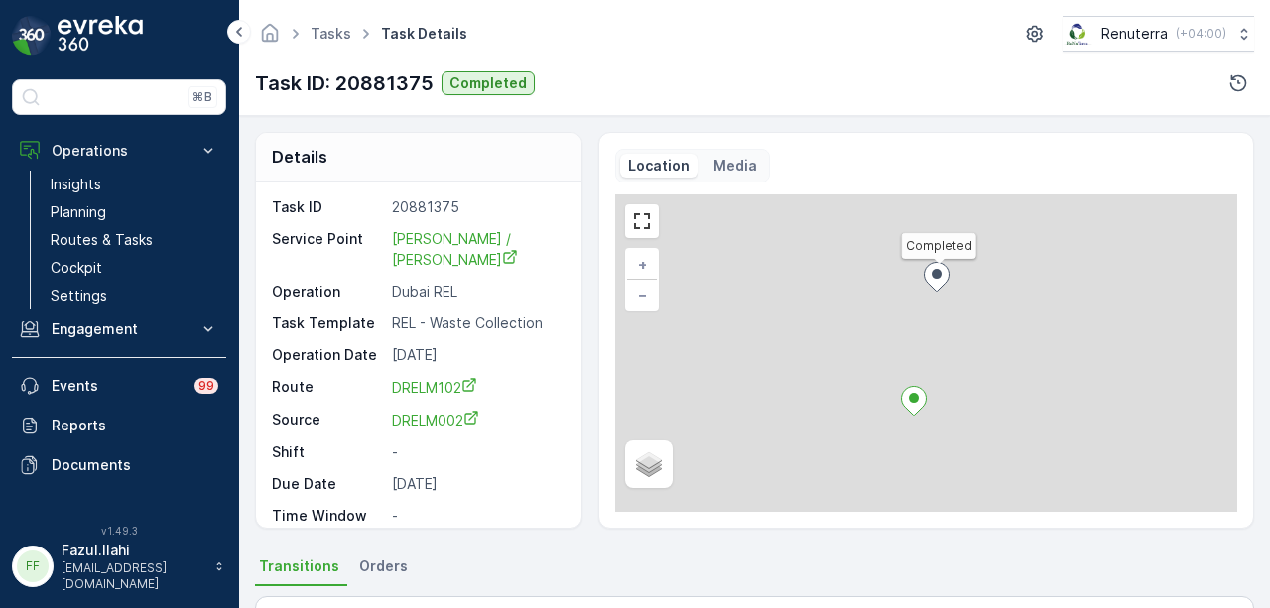
scroll to position [298, 0]
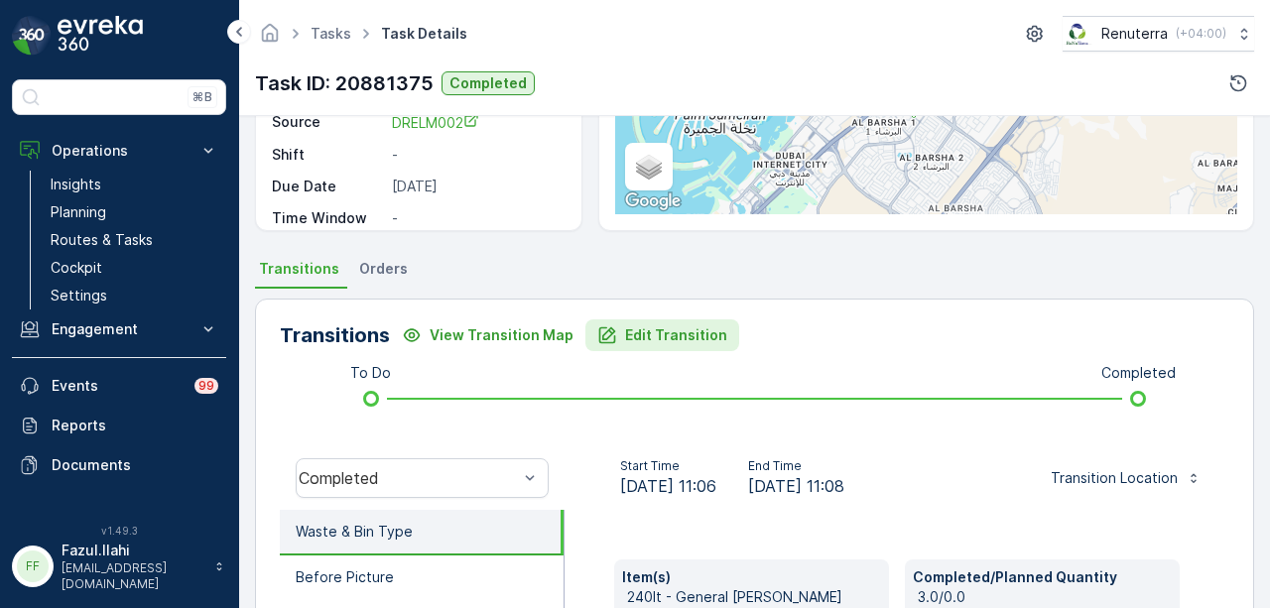
click at [669, 336] on p "Edit Transition" at bounding box center [676, 336] width 102 height 20
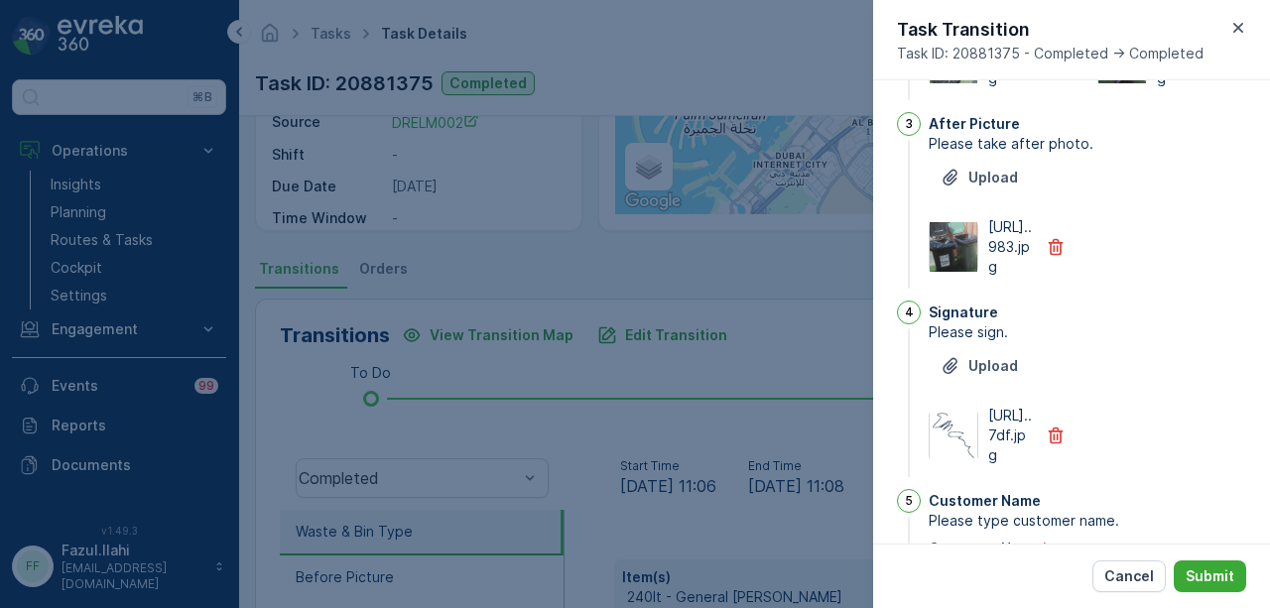
scroll to position [0, 0]
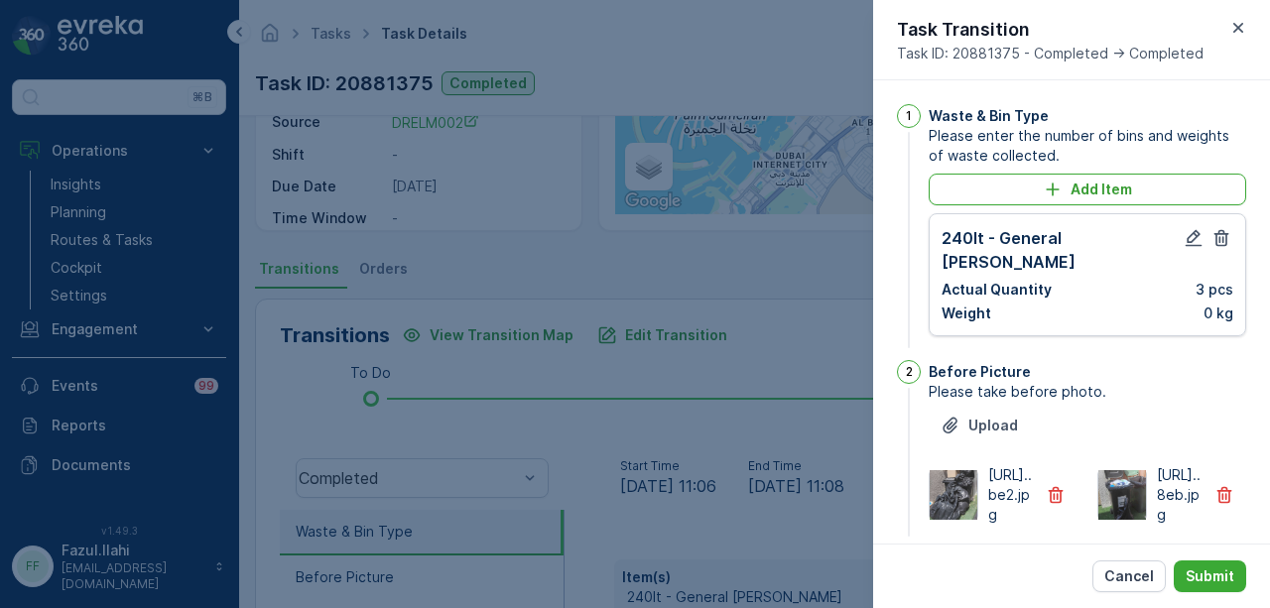
click at [957, 493] on img at bounding box center [954, 495] width 48 height 50
click at [1238, 35] on icon "button" at bounding box center [1239, 28] width 20 height 20
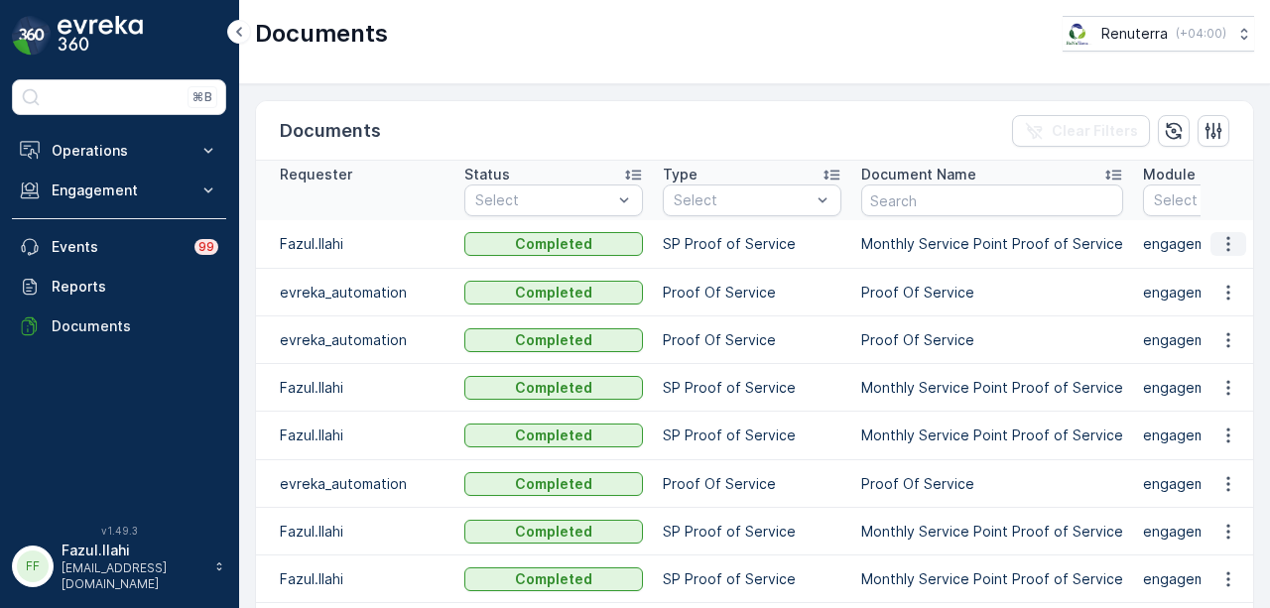
click at [1229, 243] on icon "button" at bounding box center [1229, 244] width 20 height 20
click at [1218, 272] on span "See Details" at bounding box center [1223, 272] width 76 height 20
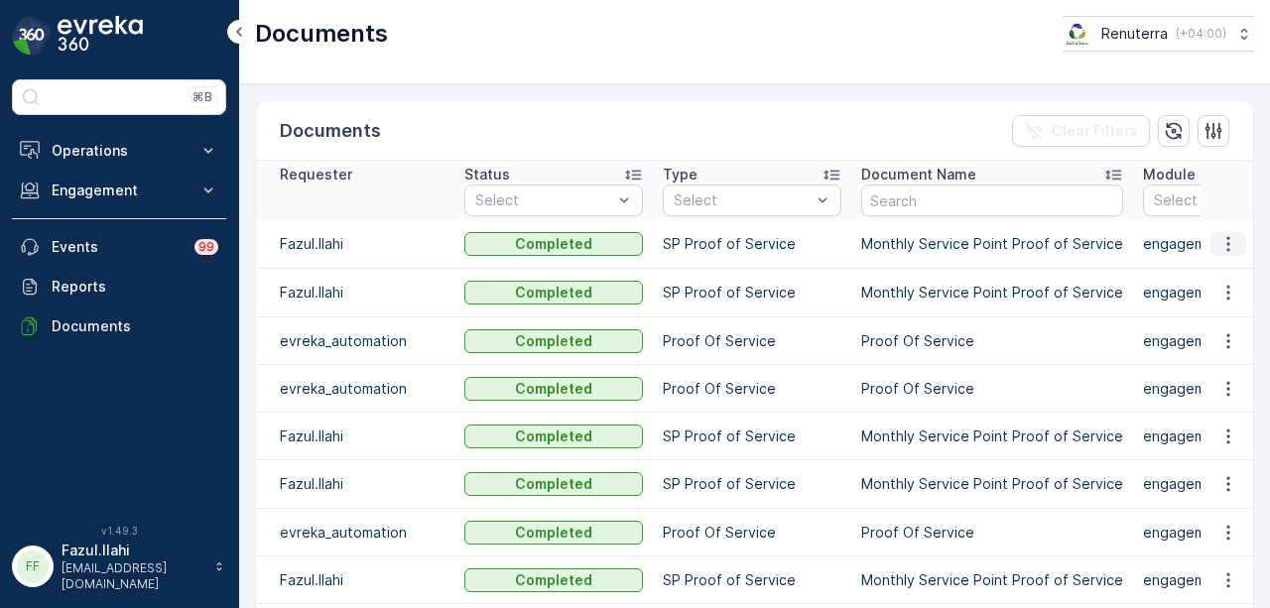
click at [1225, 239] on icon "button" at bounding box center [1229, 244] width 20 height 20
click at [1215, 258] on div "See Details" at bounding box center [1223, 272] width 92 height 28
click at [1228, 232] on button "button" at bounding box center [1229, 244] width 36 height 24
click at [1222, 258] on div "See Details" at bounding box center [1223, 272] width 92 height 28
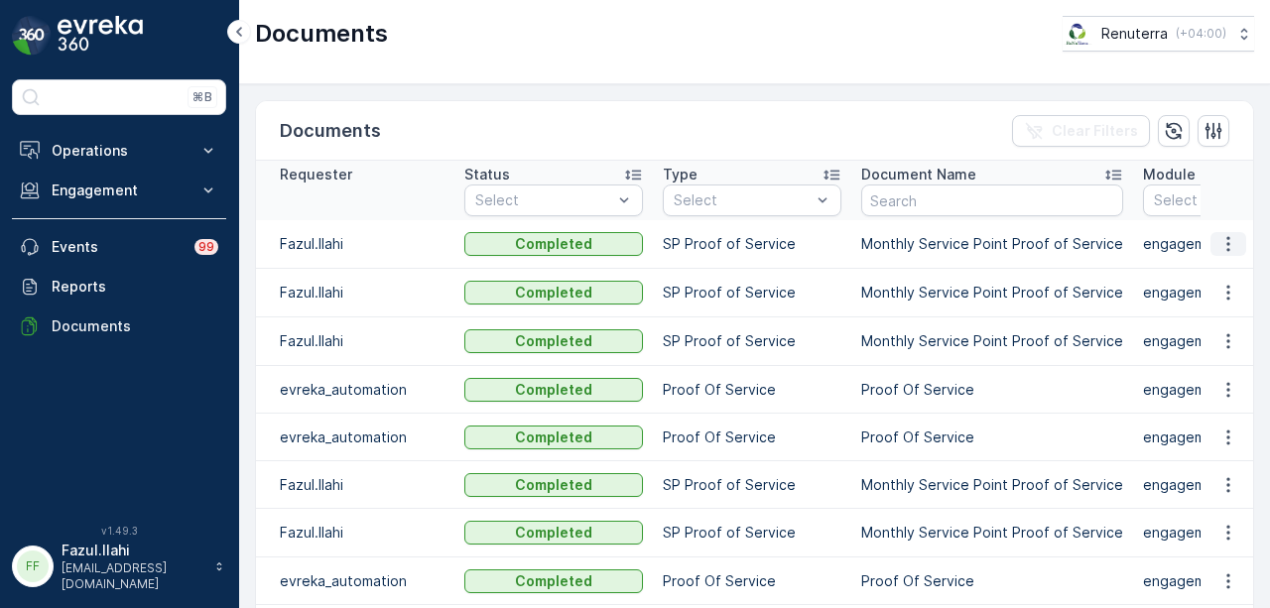
click at [1237, 239] on button "button" at bounding box center [1229, 244] width 36 height 24
click at [1212, 273] on span "See Details" at bounding box center [1223, 272] width 76 height 20
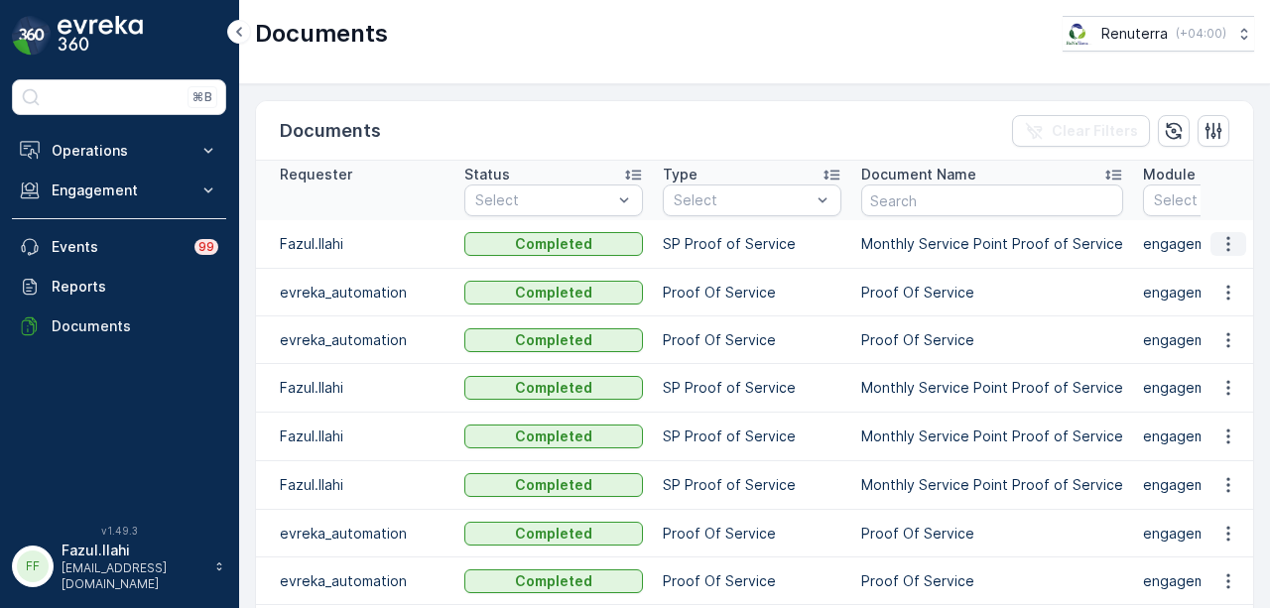
click at [1223, 239] on icon "button" at bounding box center [1229, 244] width 20 height 20
click at [1213, 271] on span "See Details" at bounding box center [1223, 272] width 76 height 20
click at [1227, 242] on icon "button" at bounding box center [1228, 244] width 3 height 15
click at [1214, 273] on span "See Details" at bounding box center [1223, 272] width 76 height 20
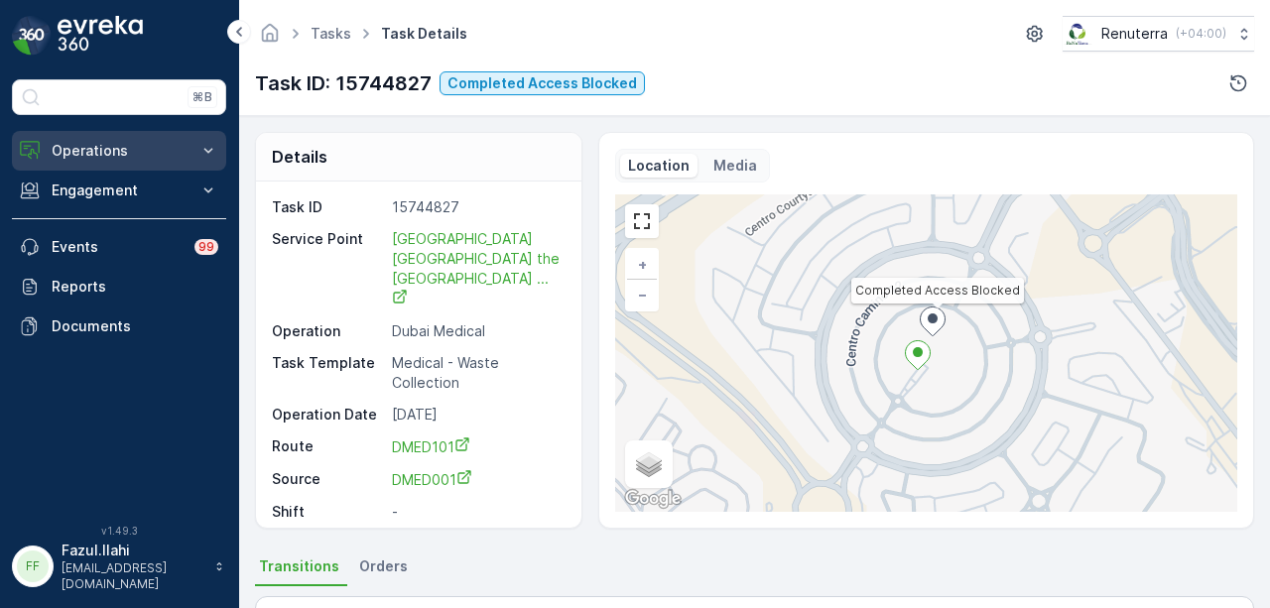
click at [184, 164] on button "Operations" at bounding box center [119, 151] width 214 height 40
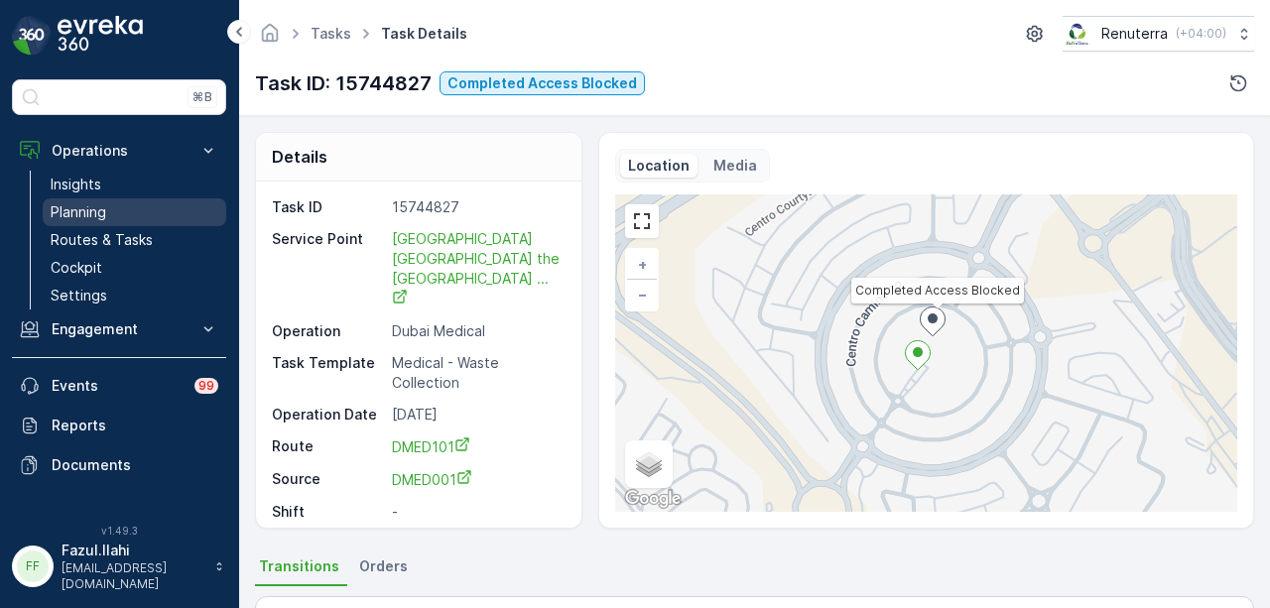
click at [159, 216] on link "Planning" at bounding box center [135, 212] width 184 height 28
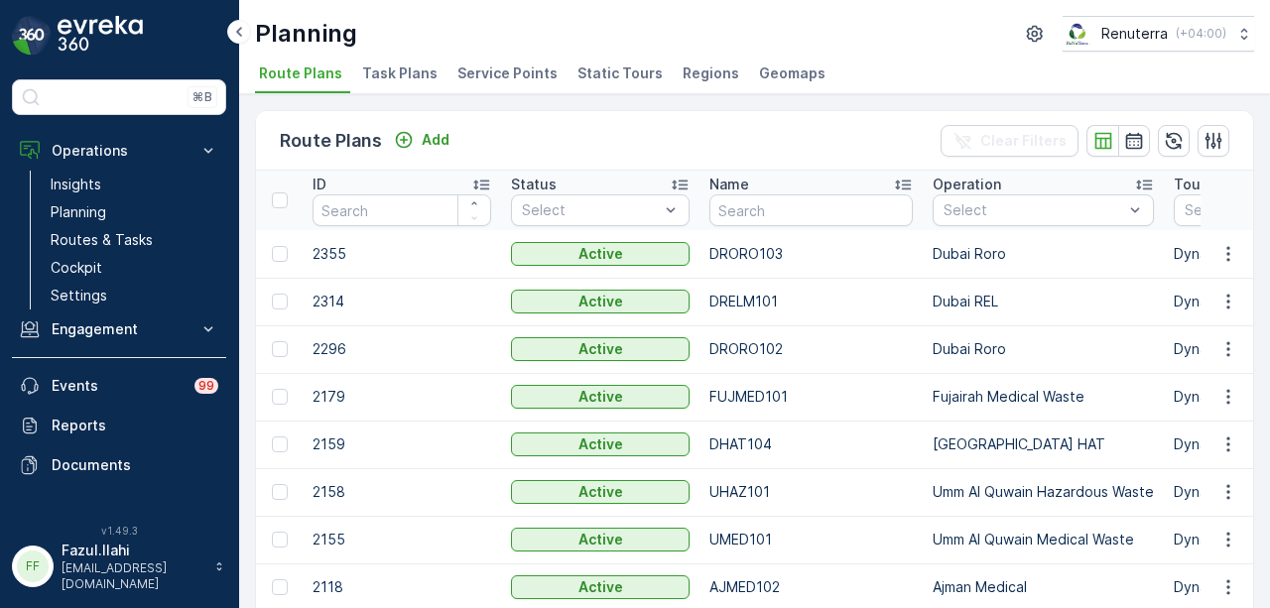
click at [516, 64] on span "Service Points" at bounding box center [508, 74] width 100 height 20
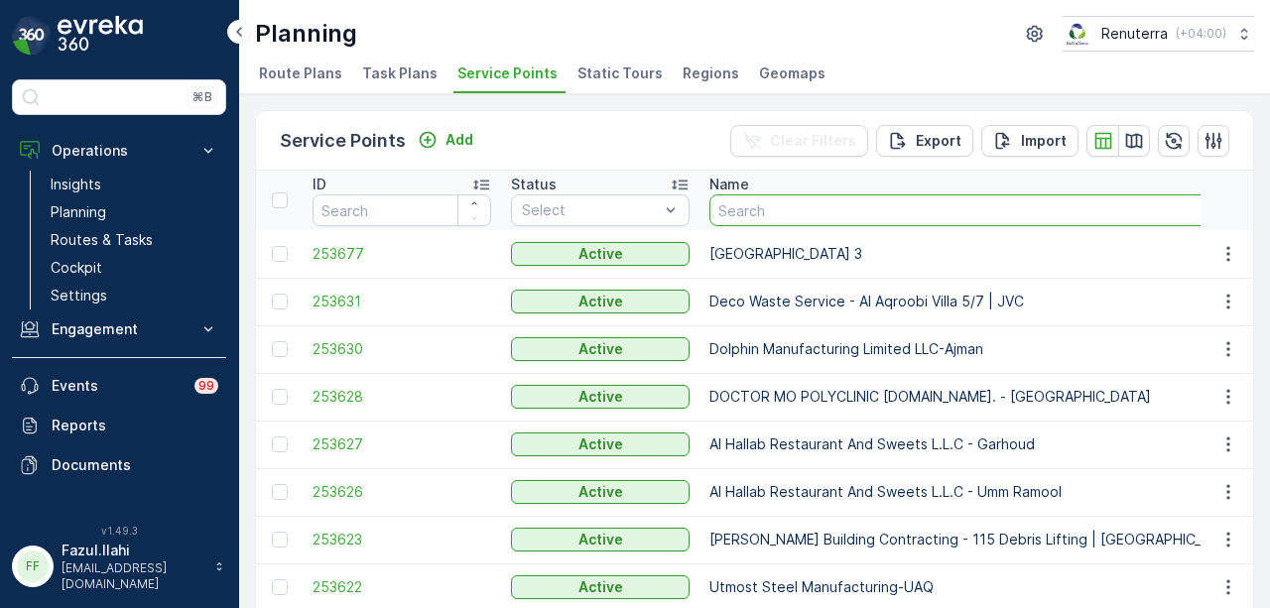
click at [830, 204] on input "text" at bounding box center [976, 211] width 532 height 32
type input "[GEOGRAPHIC_DATA]"
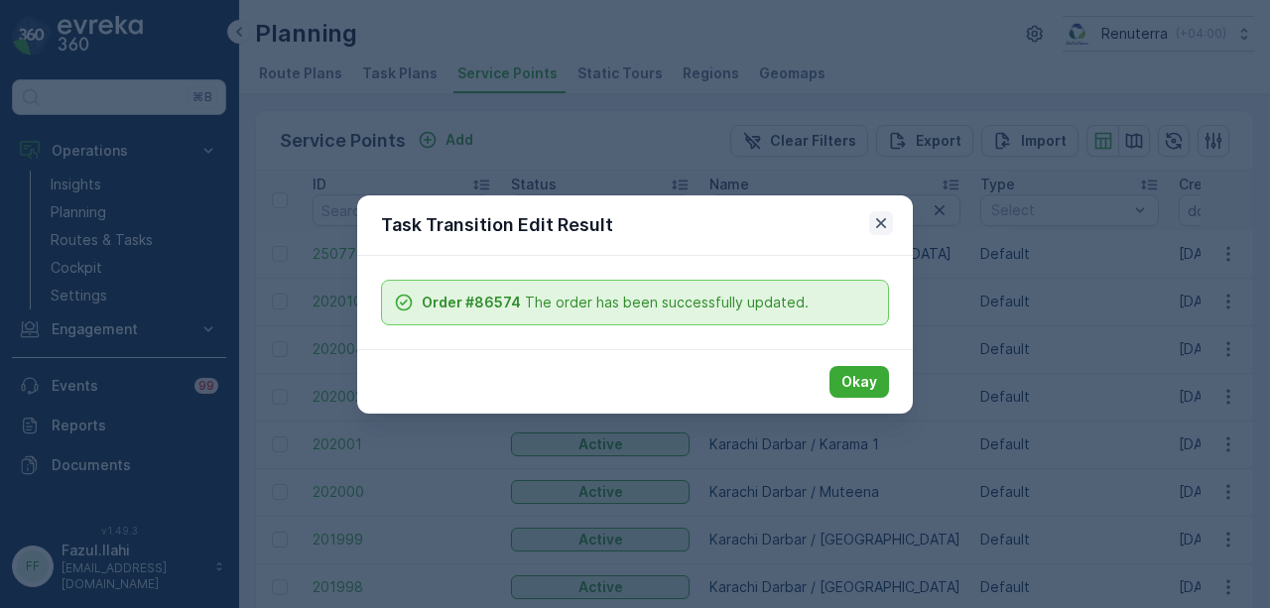
click at [876, 226] on icon "button" at bounding box center [881, 223] width 20 height 20
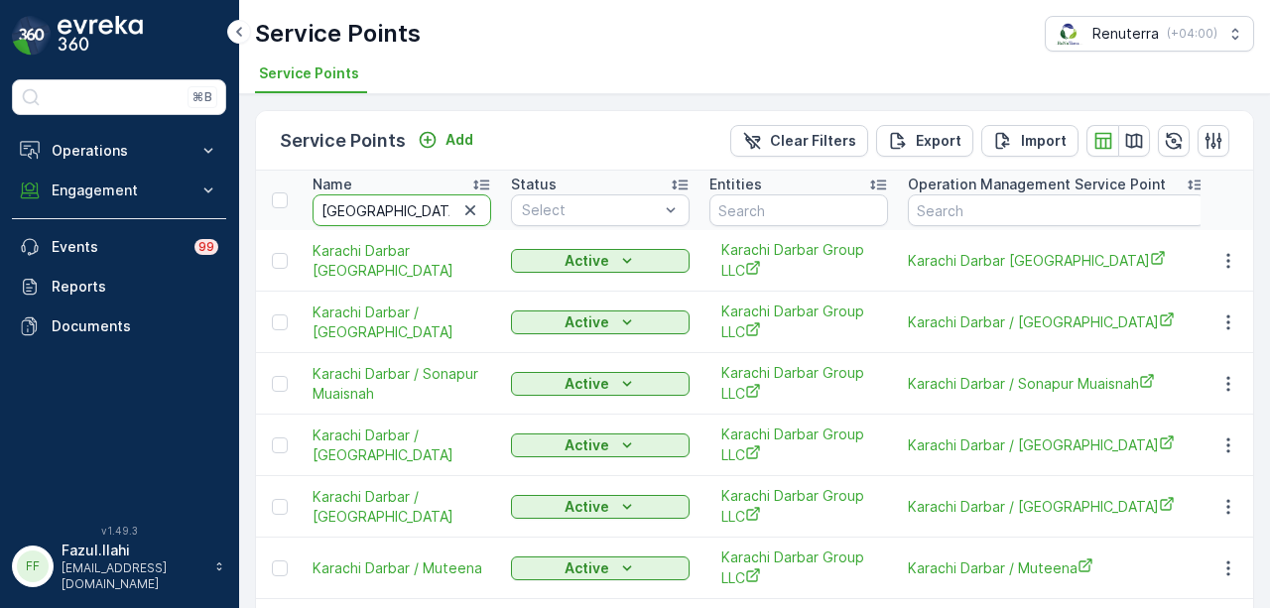
click at [457, 217] on input "[GEOGRAPHIC_DATA]" at bounding box center [402, 211] width 179 height 32
click at [471, 211] on icon "button" at bounding box center [470, 210] width 10 height 10
click at [416, 214] on input "text" at bounding box center [402, 211] width 179 height 32
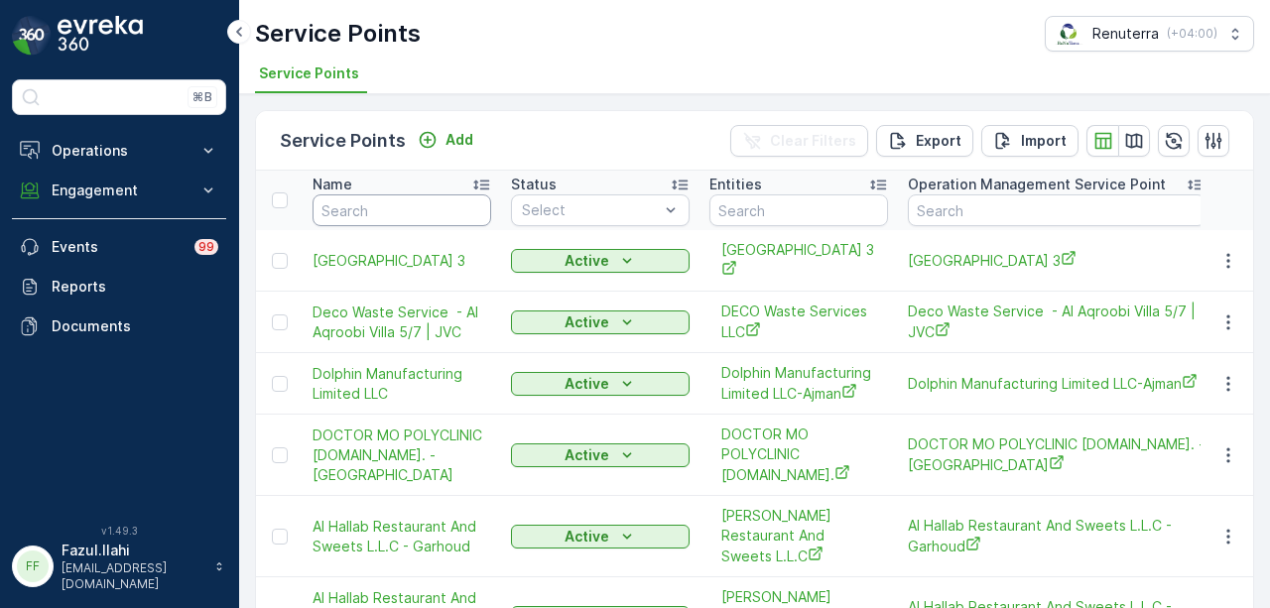
click at [416, 214] on input "text" at bounding box center [402, 211] width 179 height 32
type input "[PERSON_NAME]"
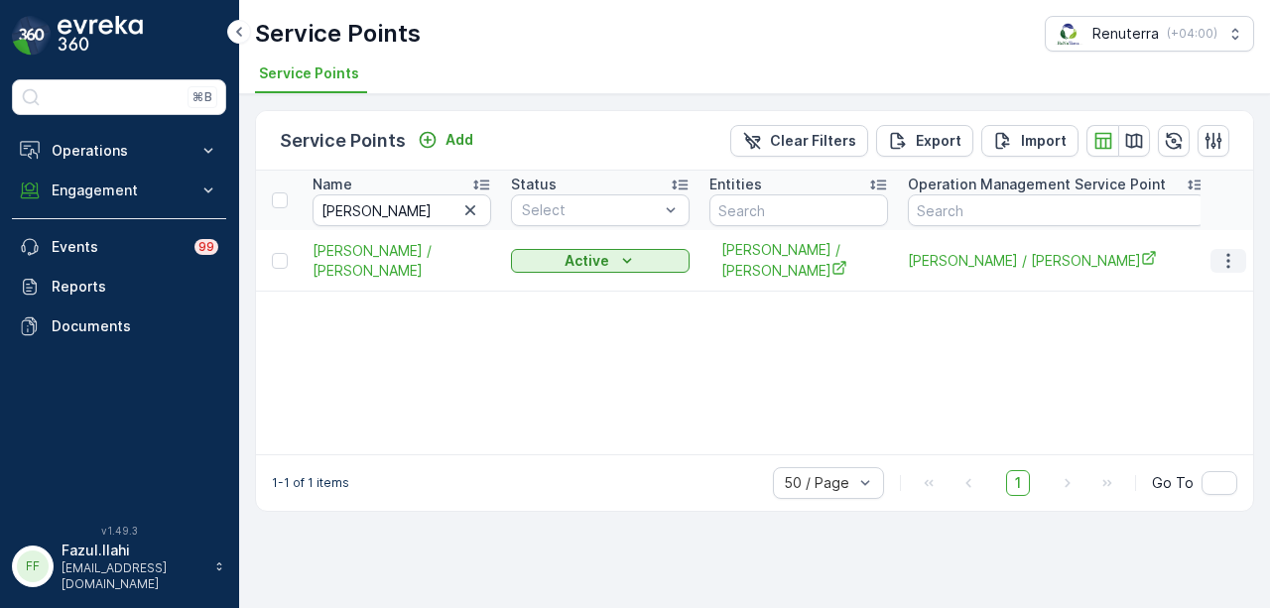
click at [1228, 253] on icon "button" at bounding box center [1228, 260] width 3 height 15
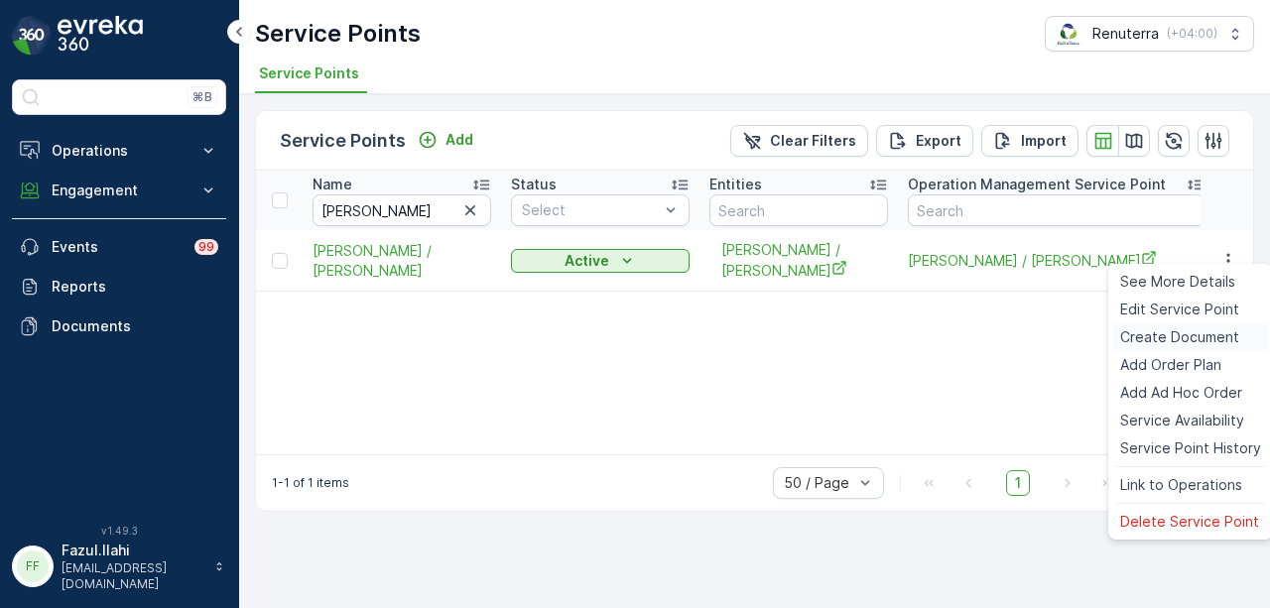
click at [1216, 342] on span "Create Document" at bounding box center [1179, 337] width 119 height 20
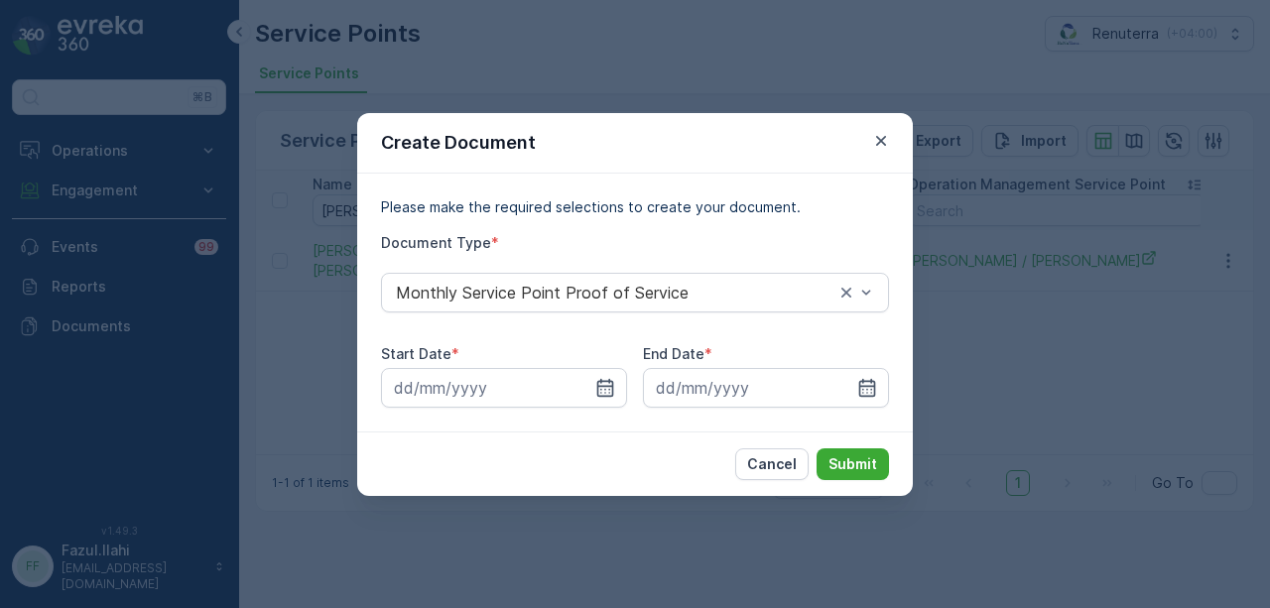
click at [1102, 376] on div "Create Document Please make the required selections to create your document. Do…" at bounding box center [635, 304] width 1270 height 608
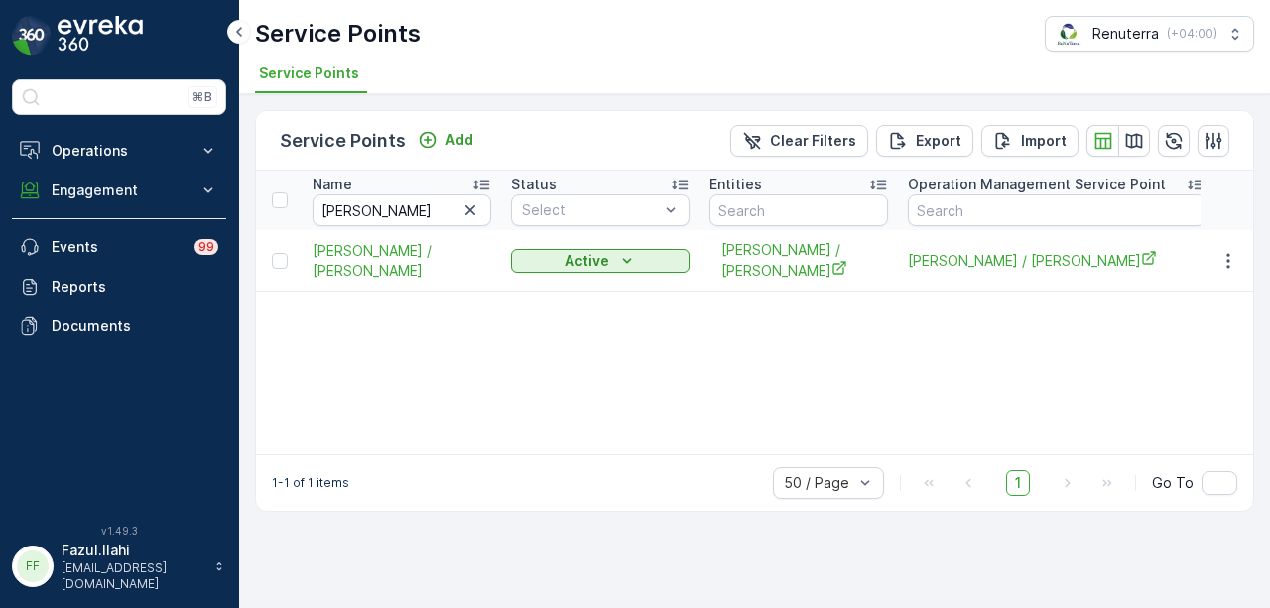
click at [1010, 376] on div "Name yoko Status Select Entities Operation Management Service Point Address Ord…" at bounding box center [754, 313] width 997 height 284
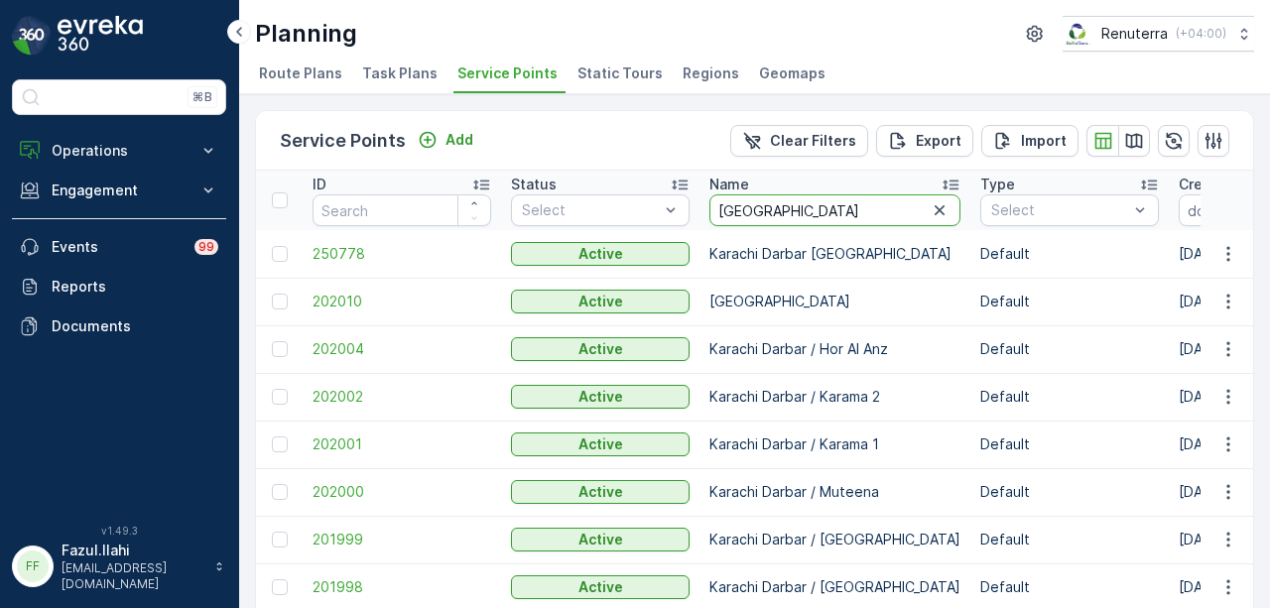
click at [939, 210] on input "[GEOGRAPHIC_DATA]" at bounding box center [835, 211] width 251 height 32
click at [934, 211] on input "[GEOGRAPHIC_DATA]" at bounding box center [835, 211] width 251 height 32
click at [930, 213] on icon "button" at bounding box center [940, 210] width 20 height 20
click at [821, 215] on input "text" at bounding box center [835, 211] width 251 height 32
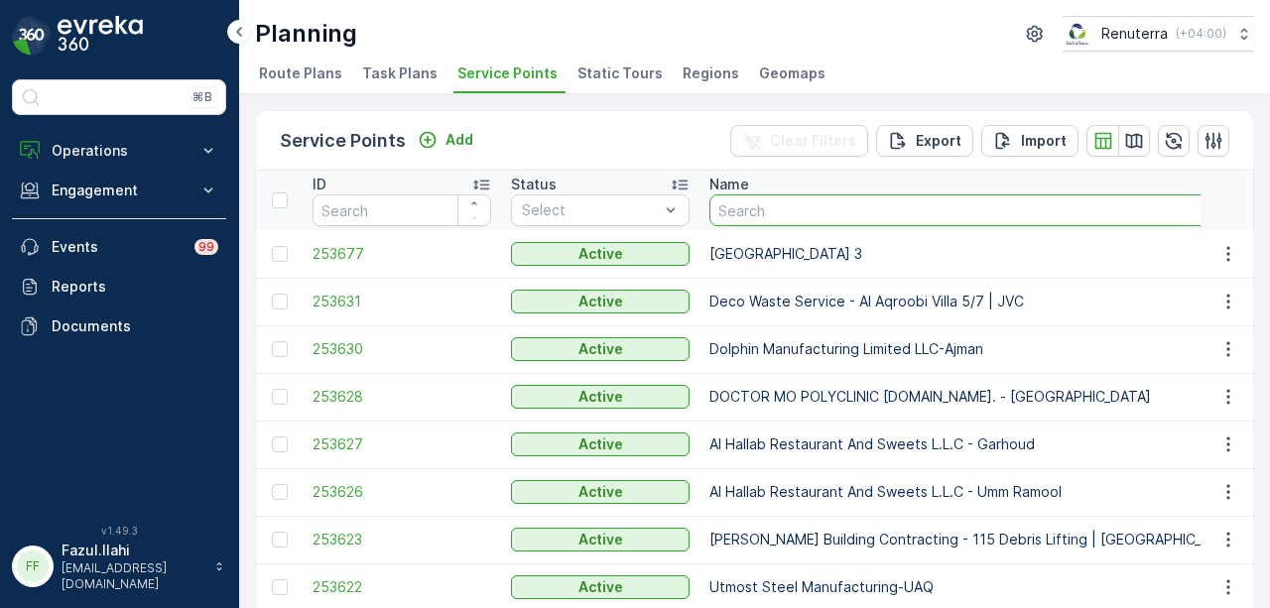
click at [821, 215] on input "text" at bounding box center [976, 211] width 532 height 32
type input "yoko"
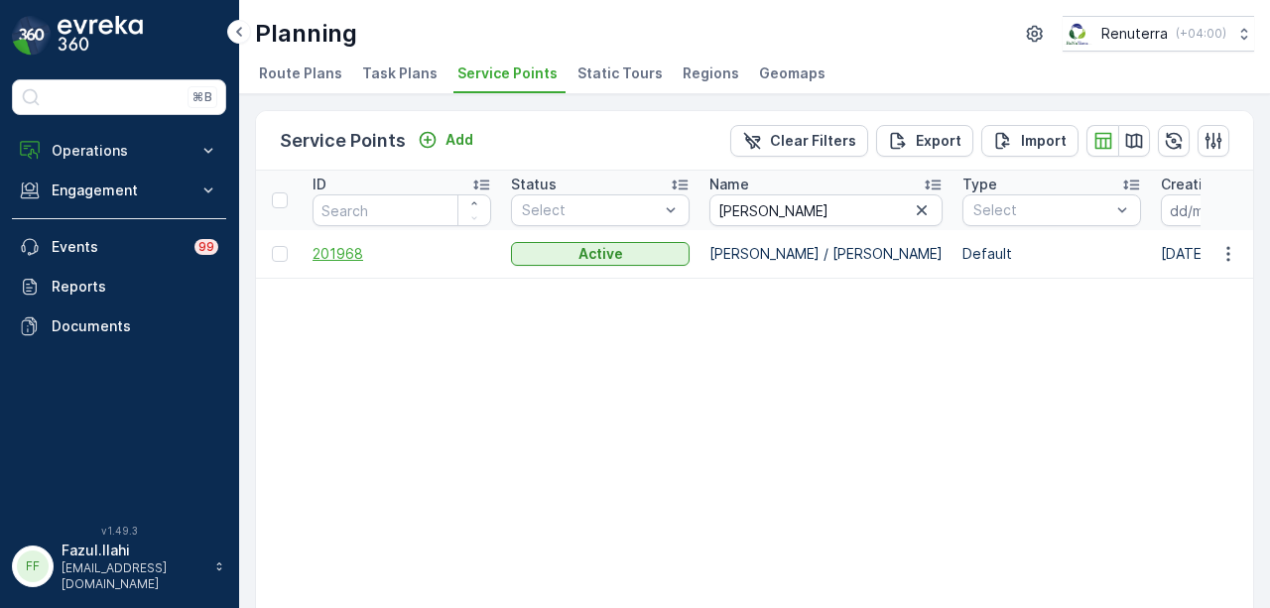
click at [355, 248] on span "201968" at bounding box center [402, 254] width 179 height 20
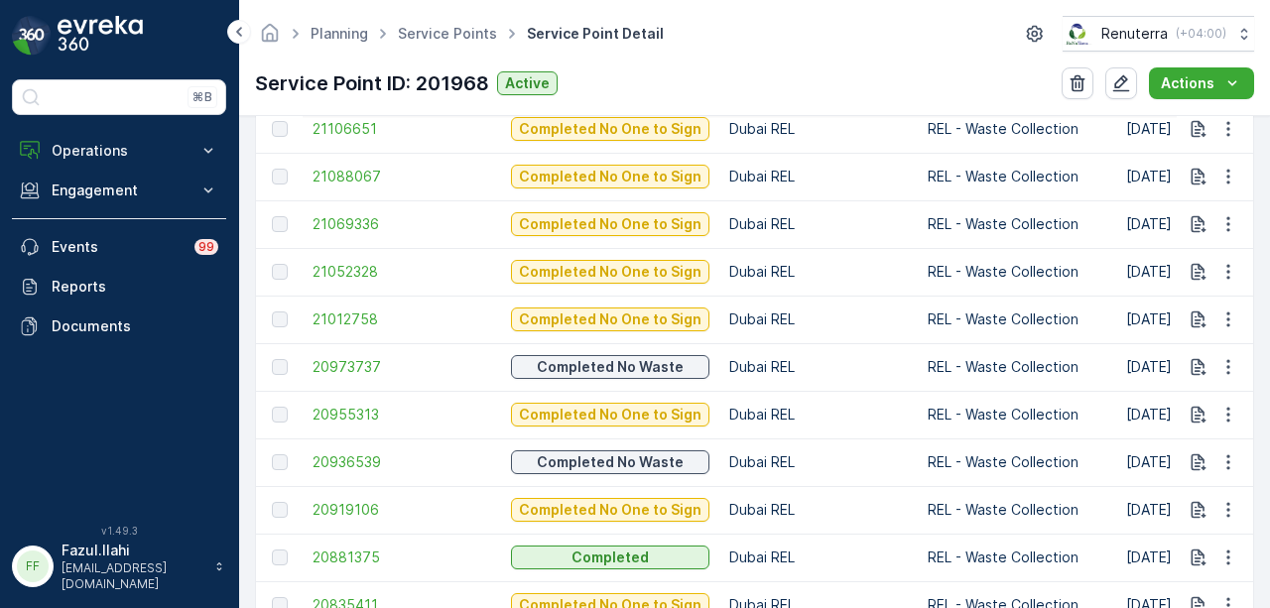
scroll to position [1290, 0]
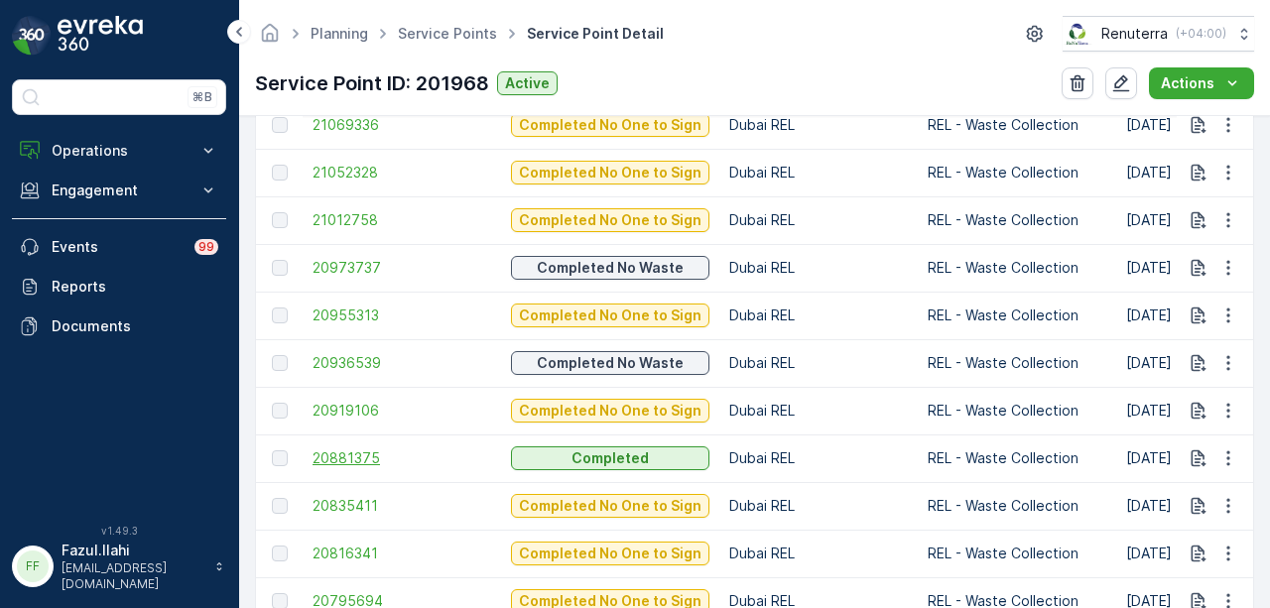
click at [369, 456] on span "20881375" at bounding box center [402, 459] width 179 height 20
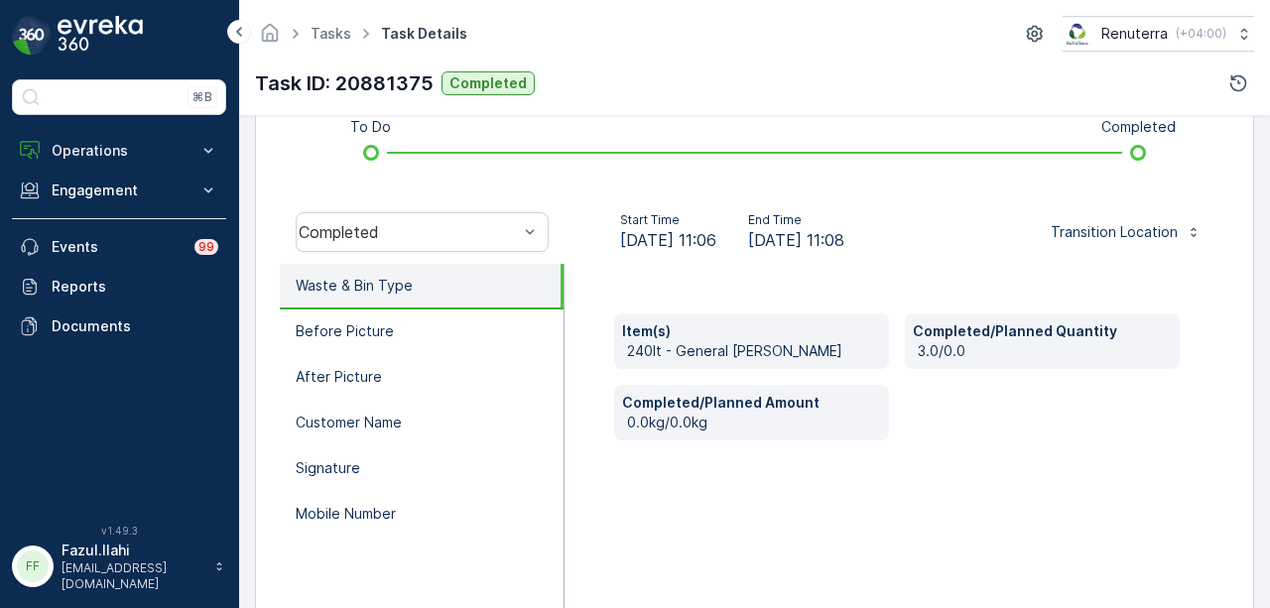
scroll to position [443, 0]
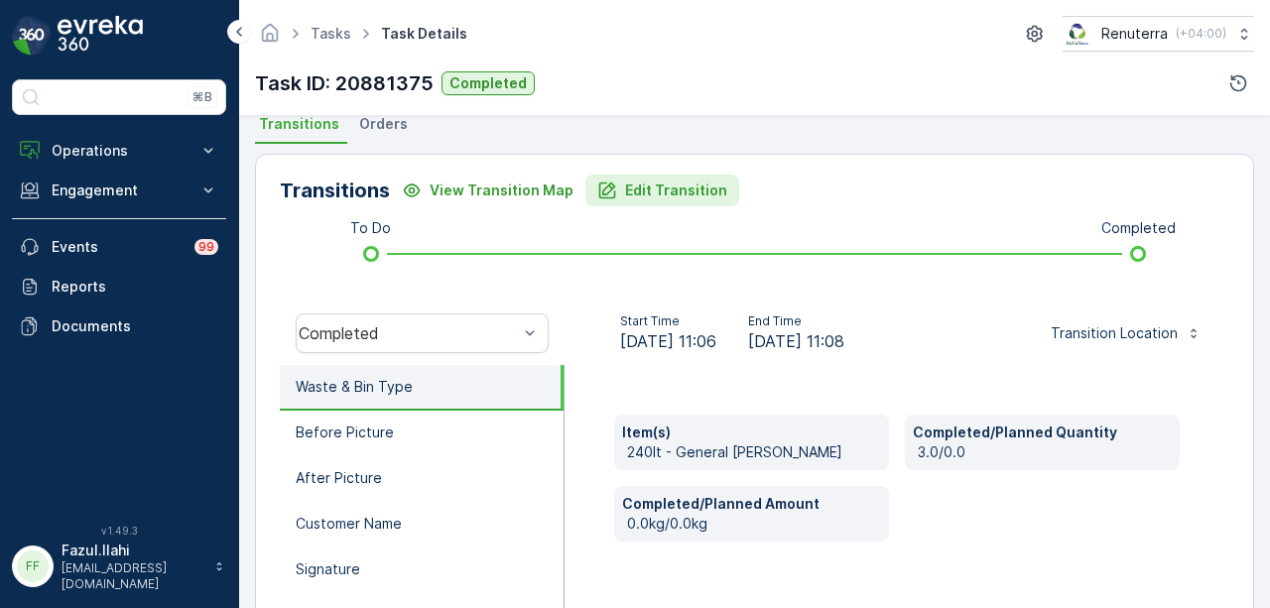
click at [657, 198] on p "Edit Transition" at bounding box center [676, 191] width 102 height 20
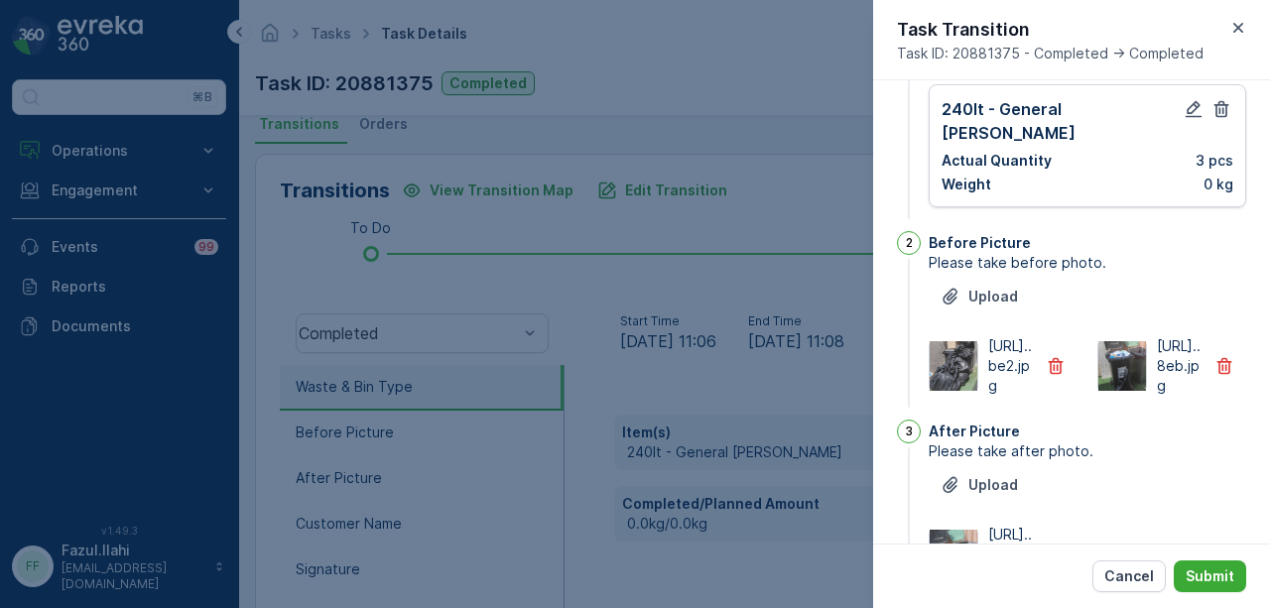
scroll to position [625, 0]
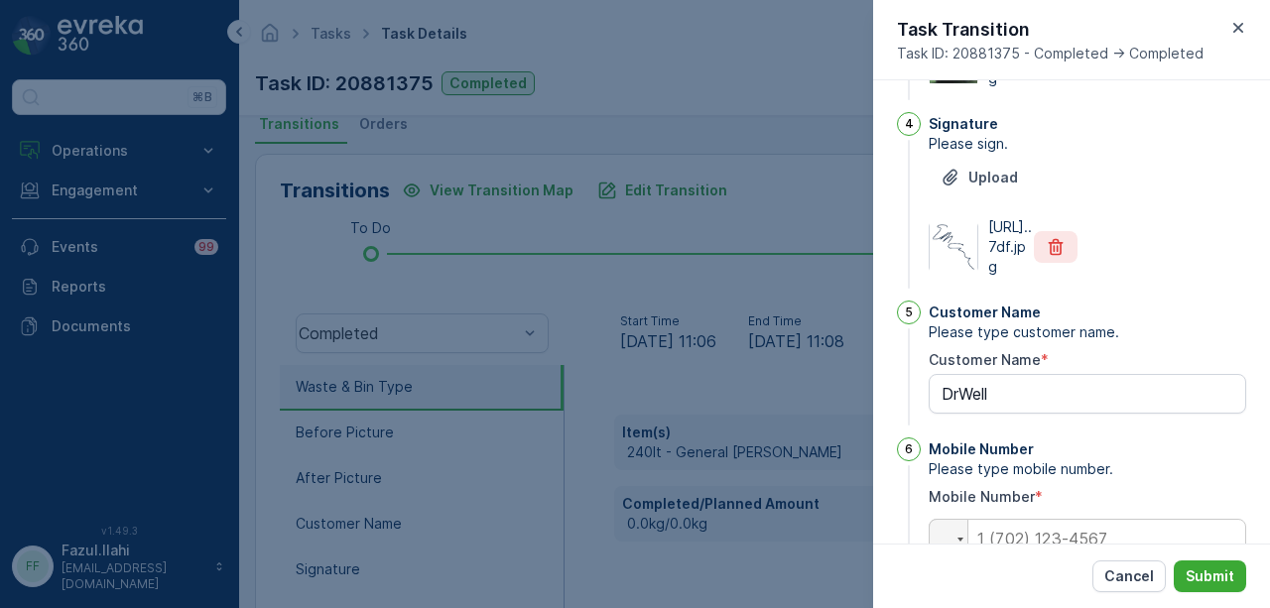
click at [1050, 257] on icon "button" at bounding box center [1056, 247] width 20 height 20
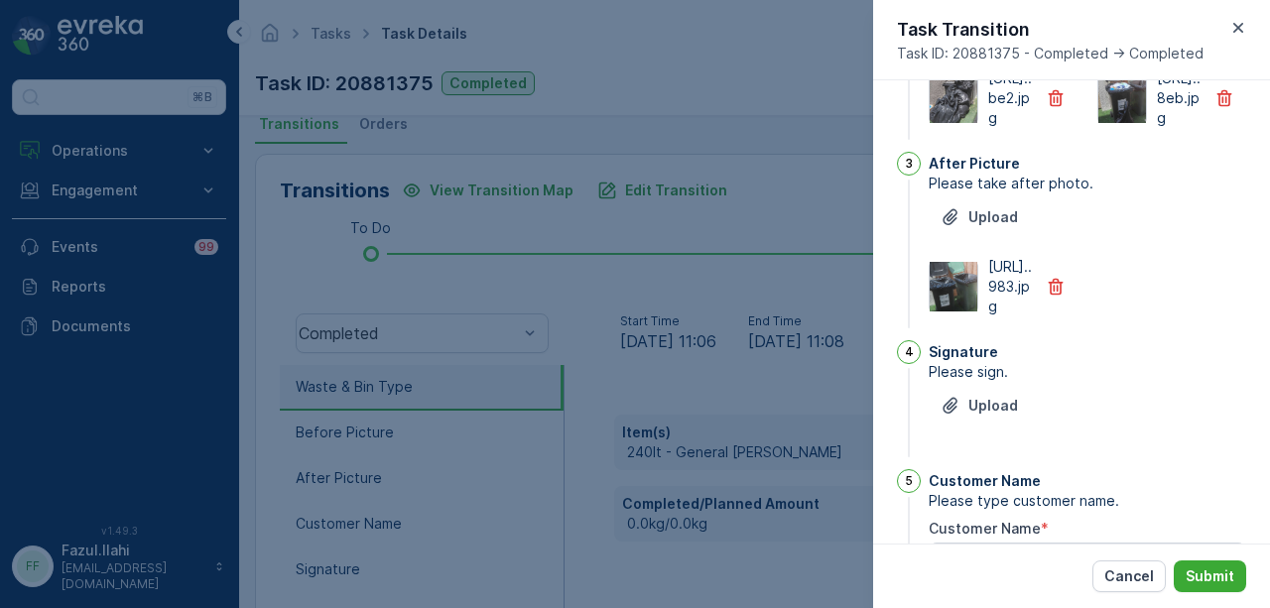
scroll to position [496, 0]
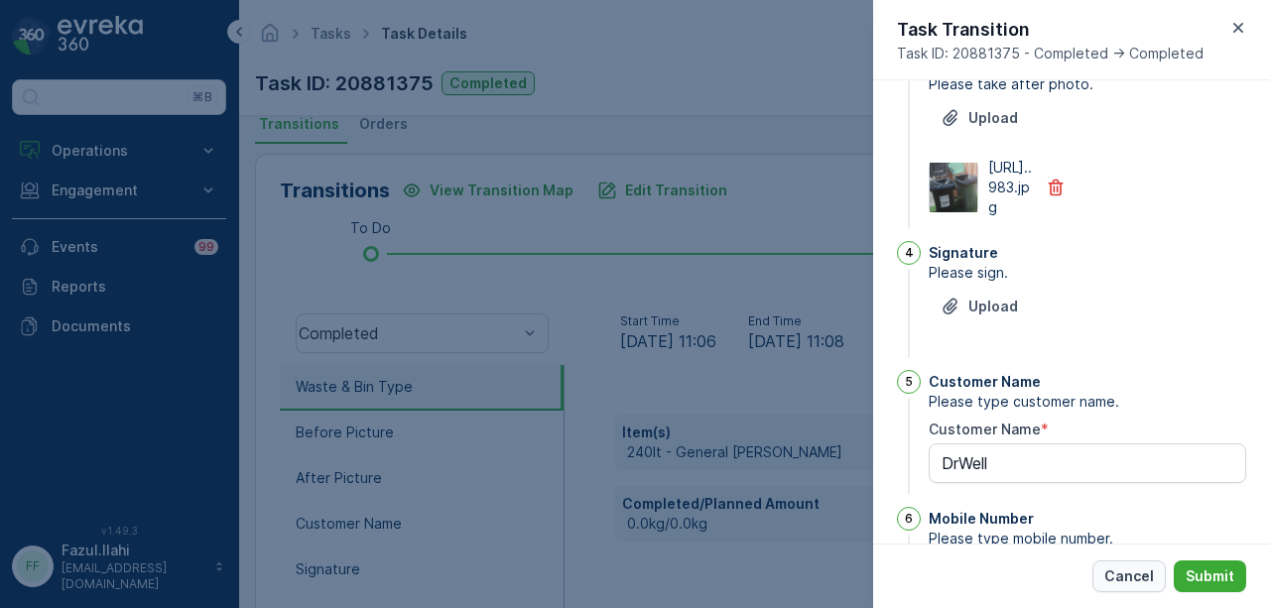
click at [1143, 567] on p "Cancel" at bounding box center [1130, 577] width 50 height 20
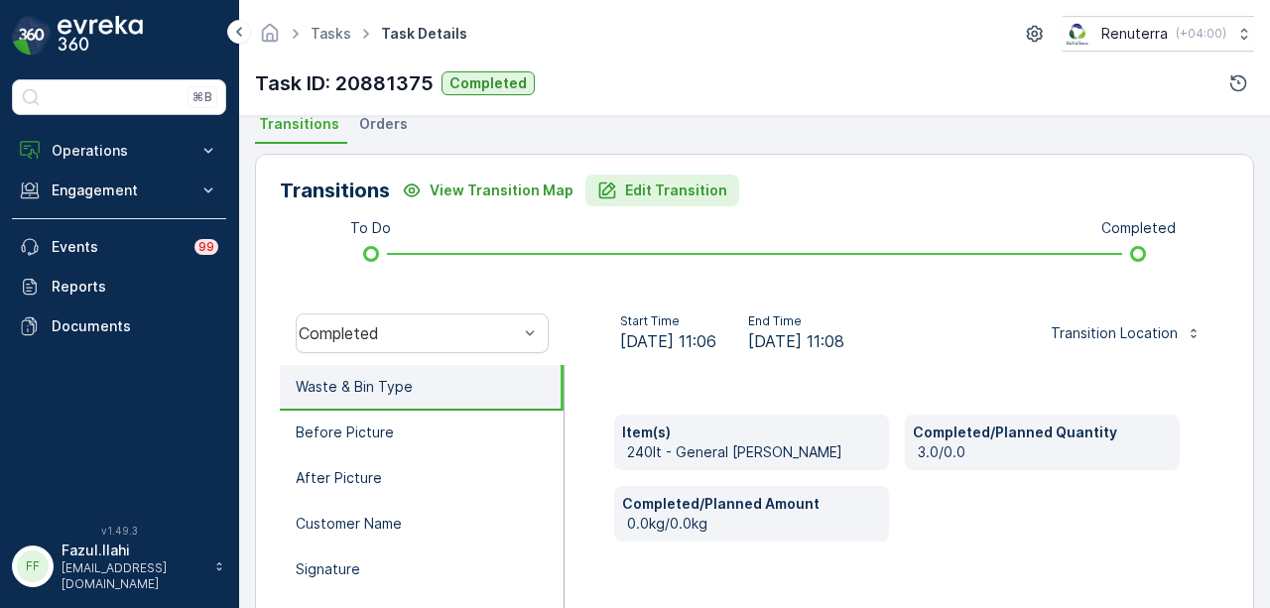
click at [639, 187] on p "Edit Transition" at bounding box center [676, 191] width 102 height 20
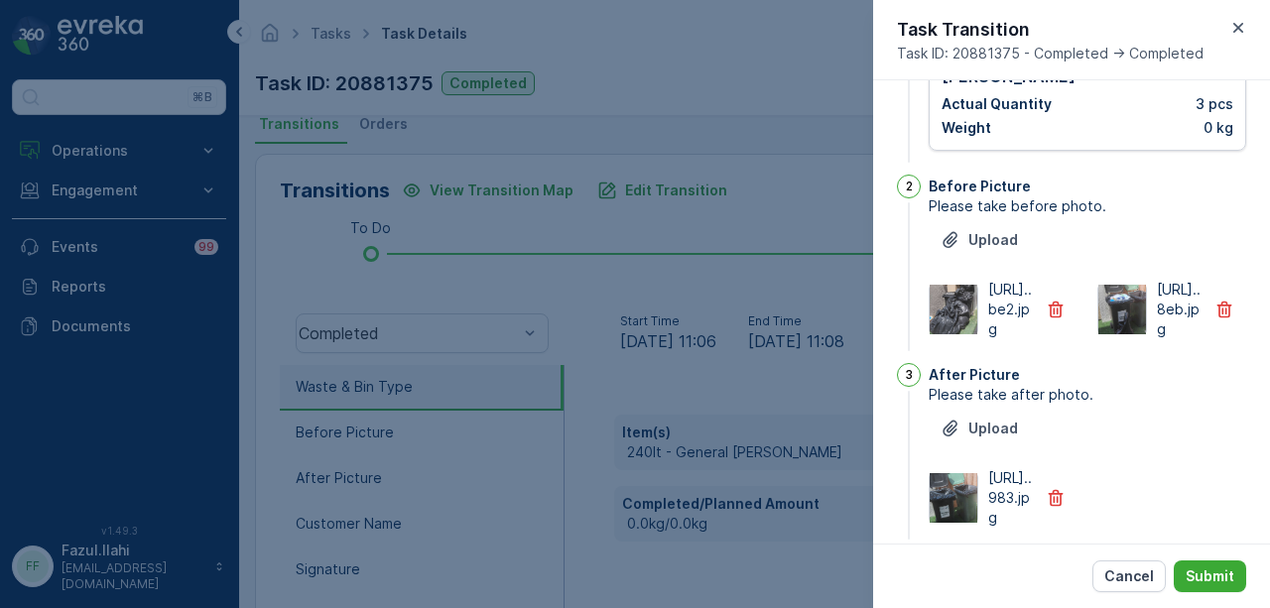
scroll to position [185, 0]
click at [1053, 311] on icon "button" at bounding box center [1056, 311] width 15 height 17
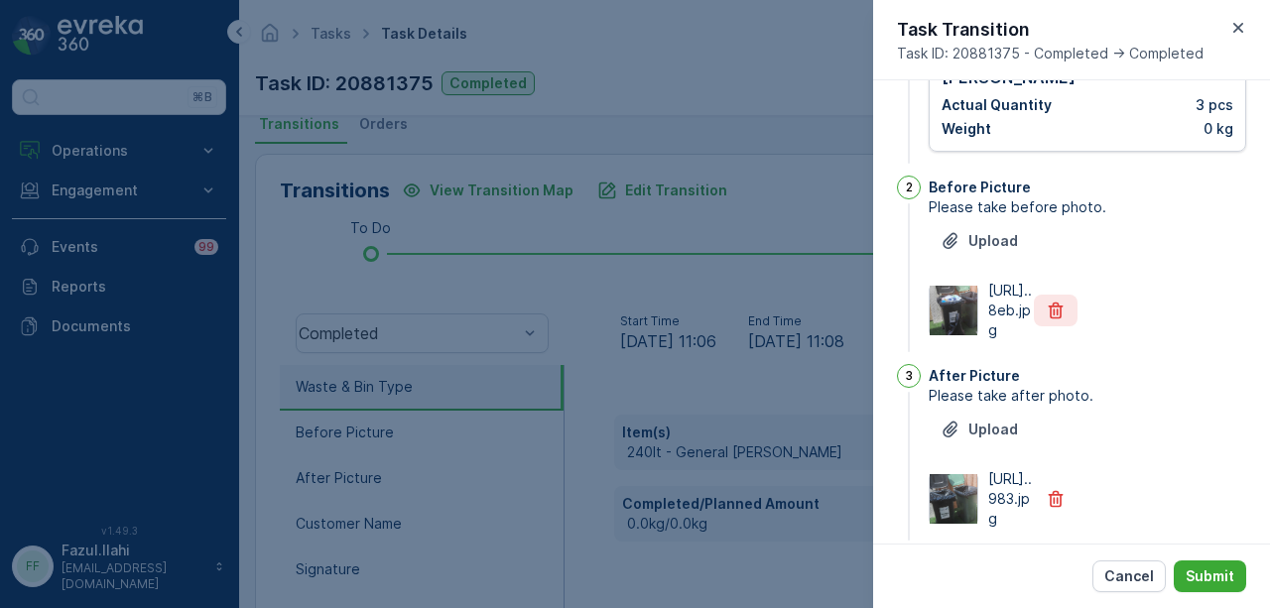
click at [1053, 311] on icon "button" at bounding box center [1056, 311] width 15 height 17
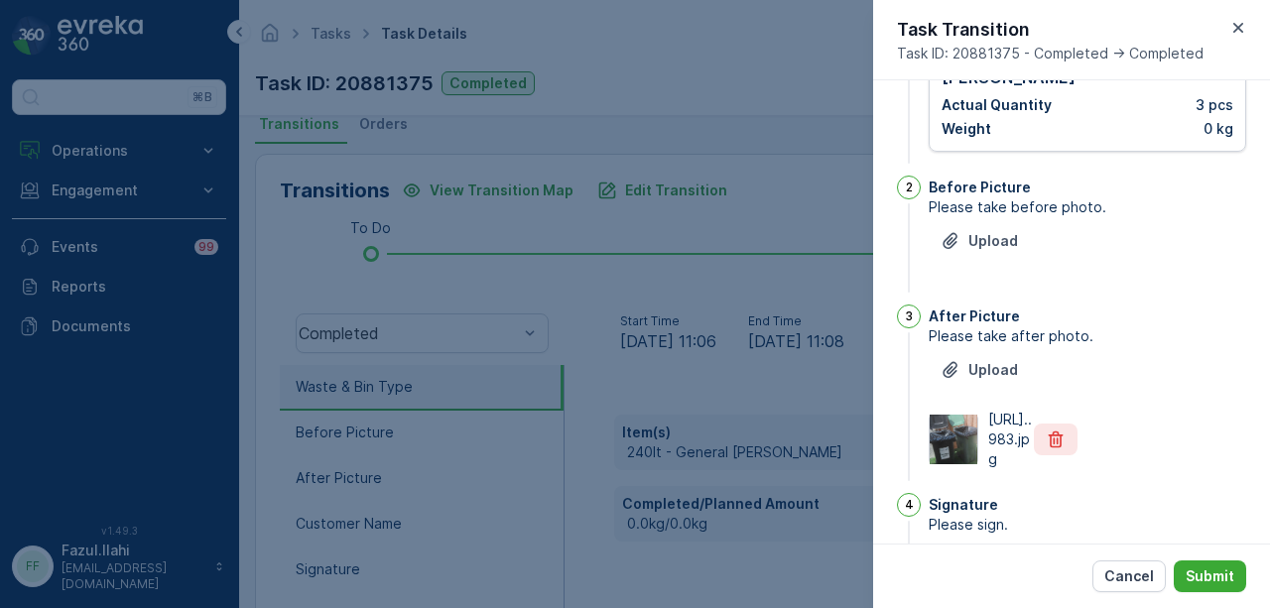
click at [1042, 434] on button "button" at bounding box center [1056, 440] width 44 height 32
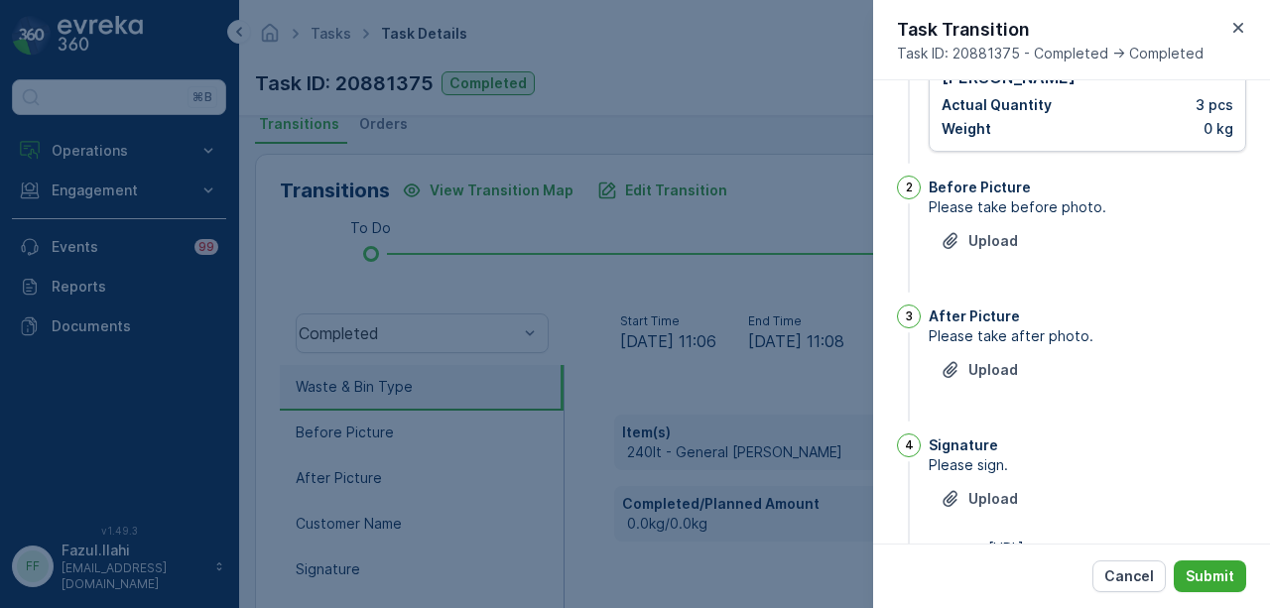
scroll to position [482, 0]
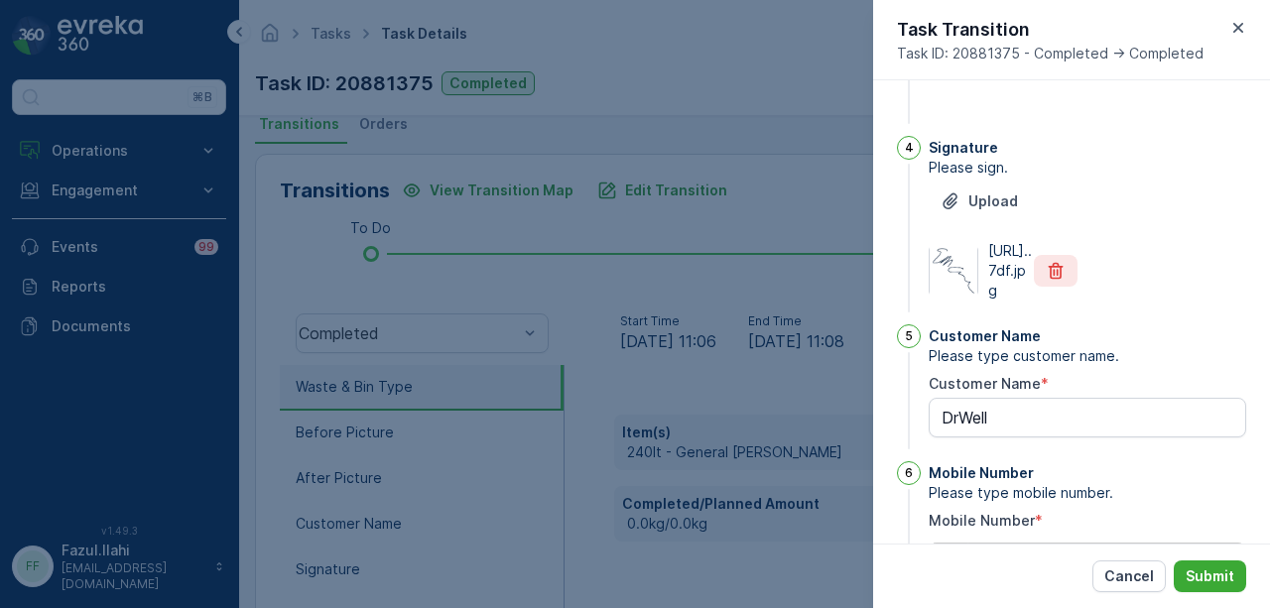
click at [1051, 278] on button "button" at bounding box center [1056, 271] width 44 height 32
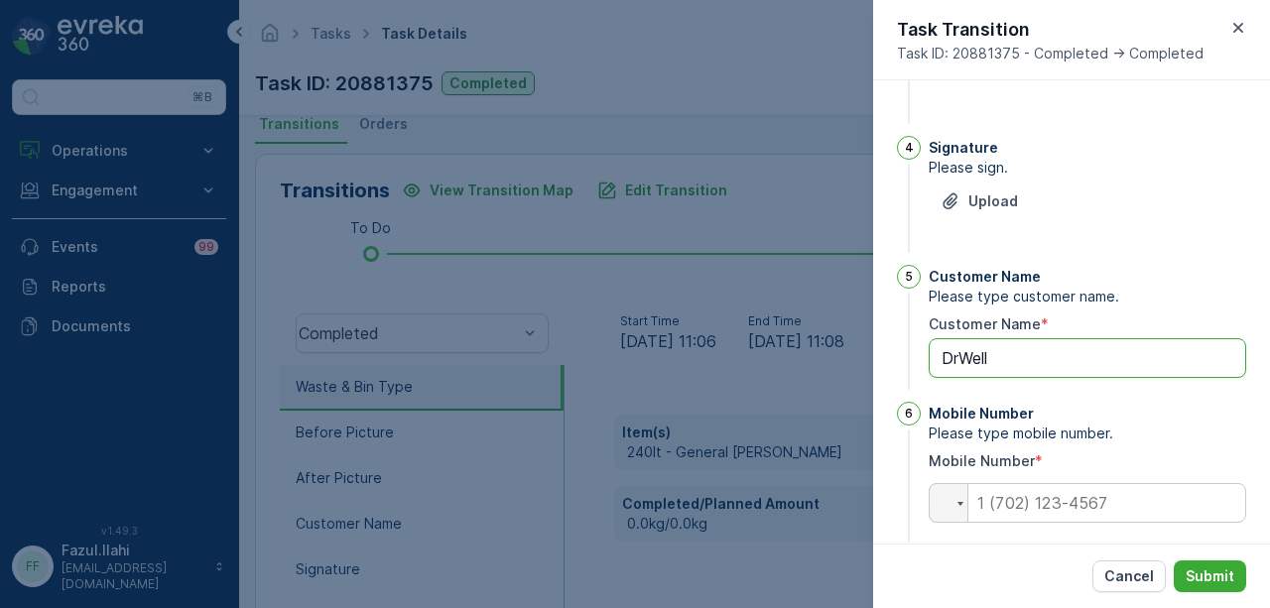
drag, startPoint x: 1040, startPoint y: 338, endPoint x: 925, endPoint y: 335, distance: 115.2
click at [925, 335] on div "5 Customer Name Please type customer name. Customer Name * DrWell" at bounding box center [1071, 329] width 349 height 129
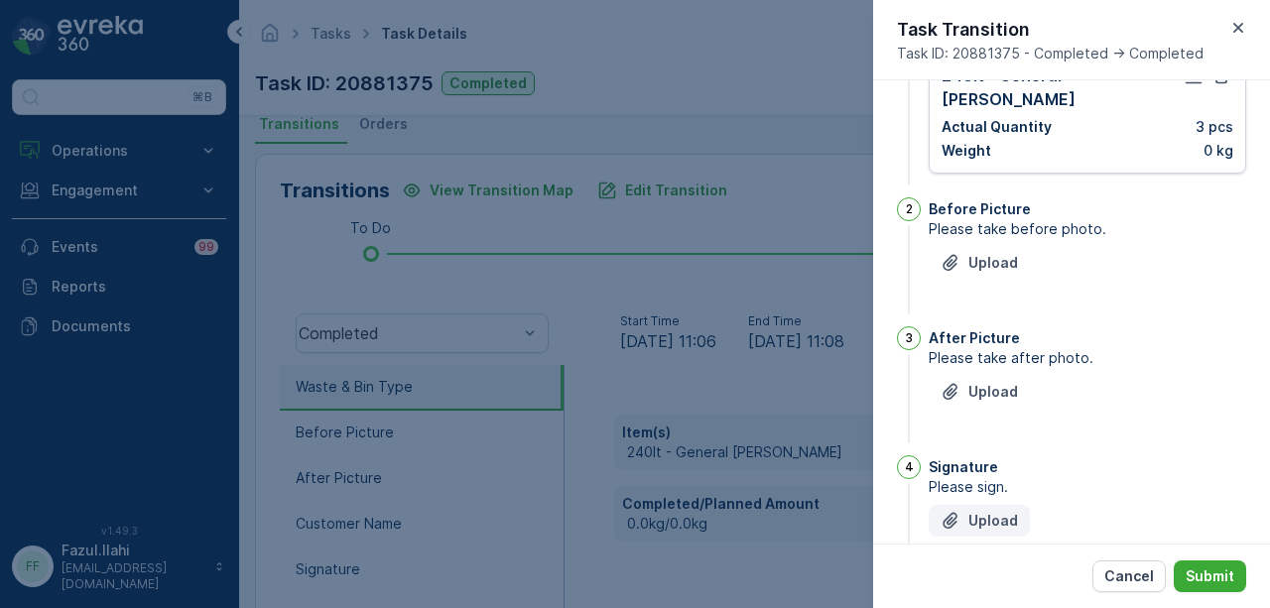
scroll to position [0, 0]
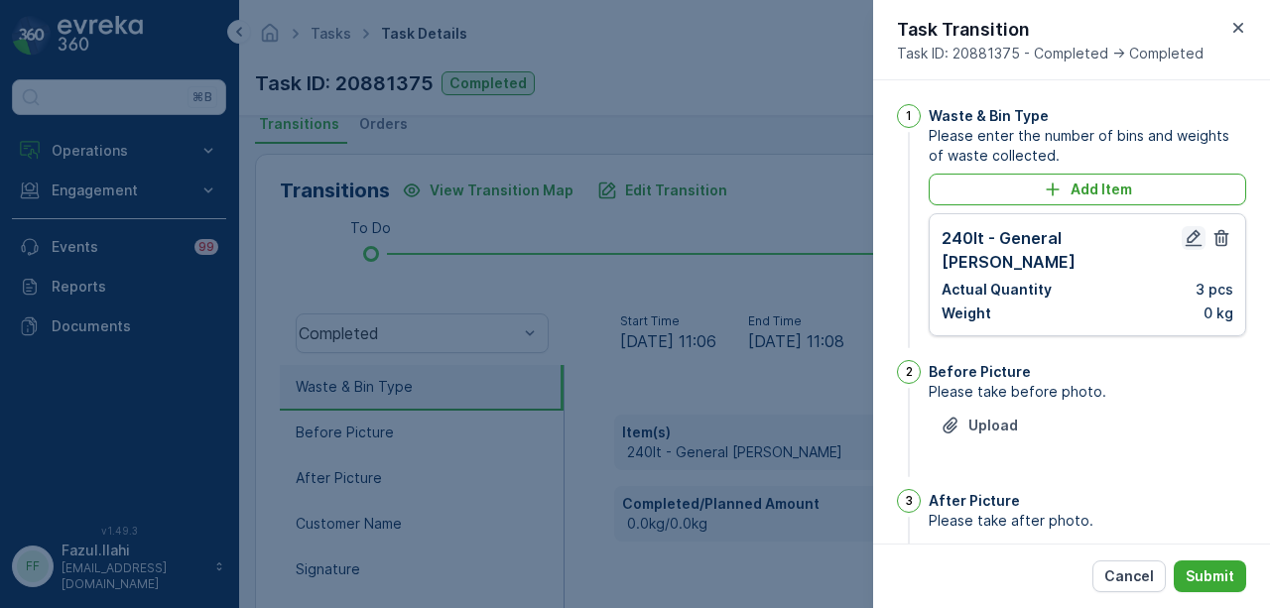
click at [1182, 241] on button "button" at bounding box center [1194, 238] width 24 height 24
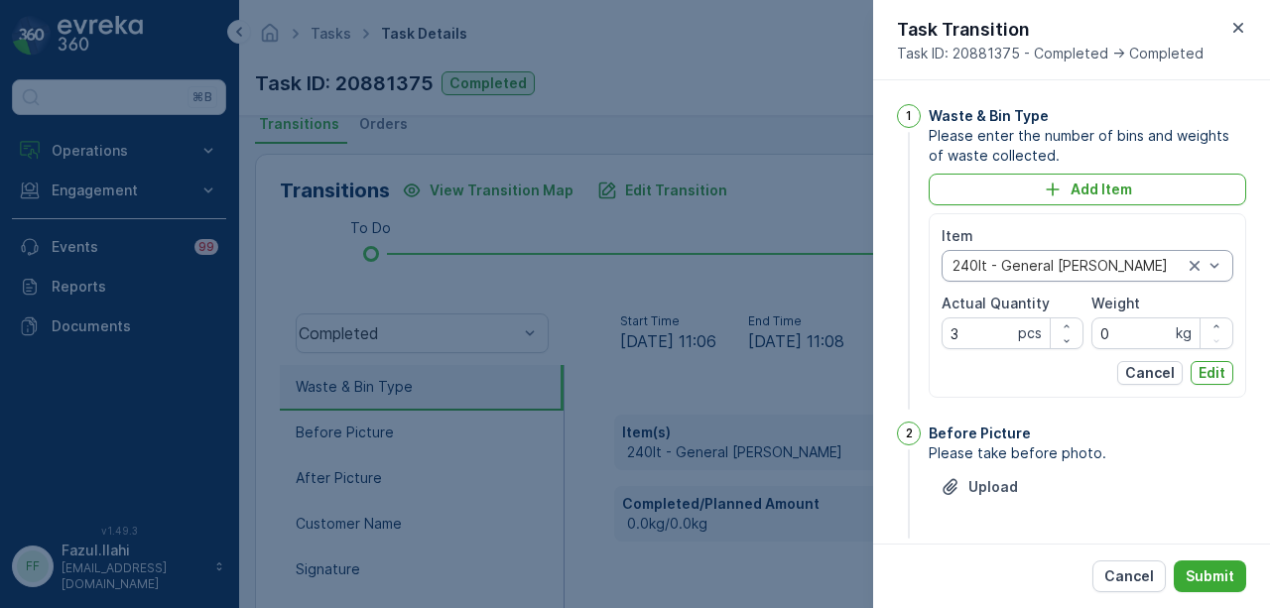
click at [1223, 269] on div "240lt - General Waste" at bounding box center [1088, 266] width 292 height 32
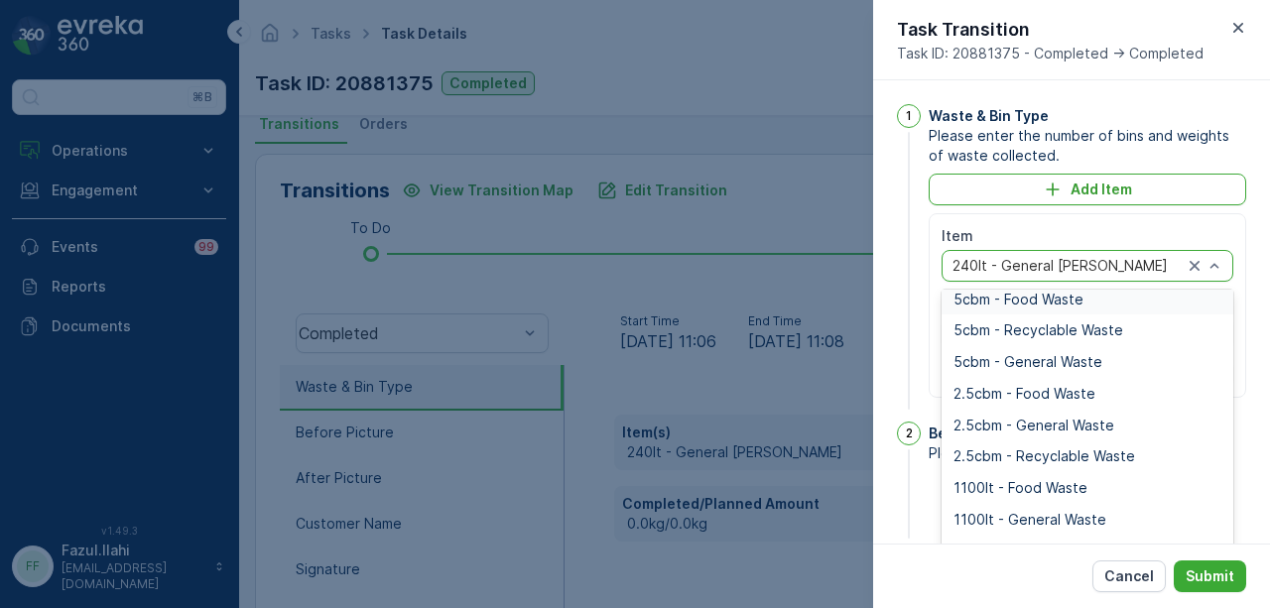
scroll to position [99, 0]
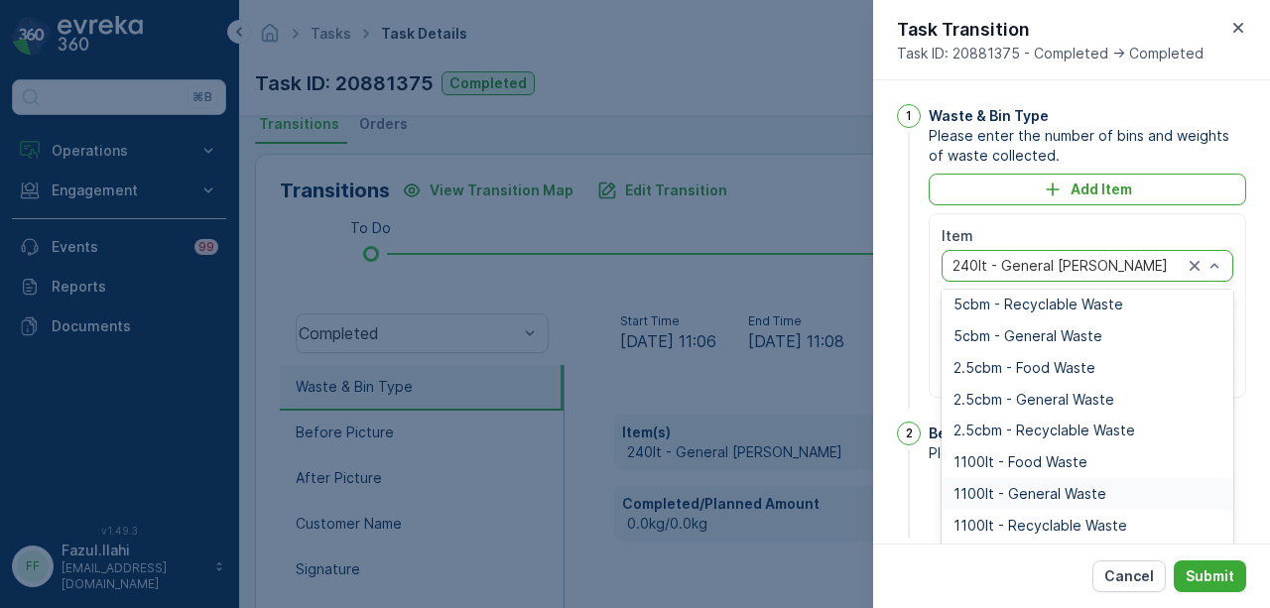
click at [1106, 482] on div "1100lt - General Waste" at bounding box center [1088, 494] width 292 height 32
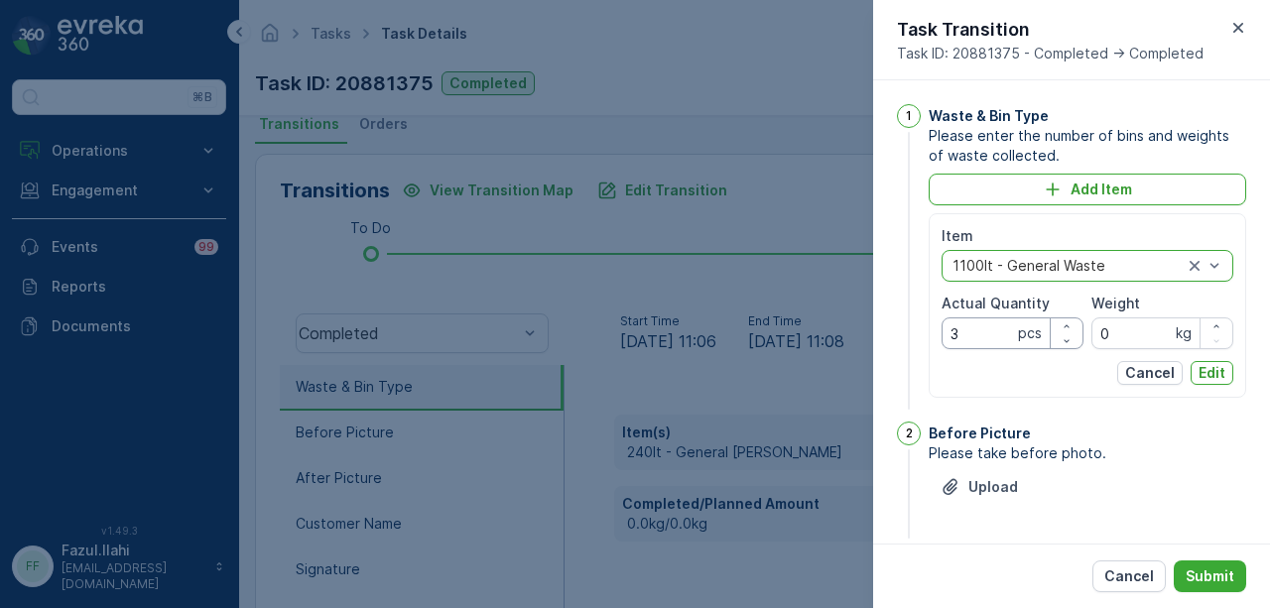
click at [979, 328] on Quantity "3" at bounding box center [1013, 334] width 142 height 32
type Quantity "1"
click at [1207, 375] on p "Edit" at bounding box center [1212, 373] width 27 height 20
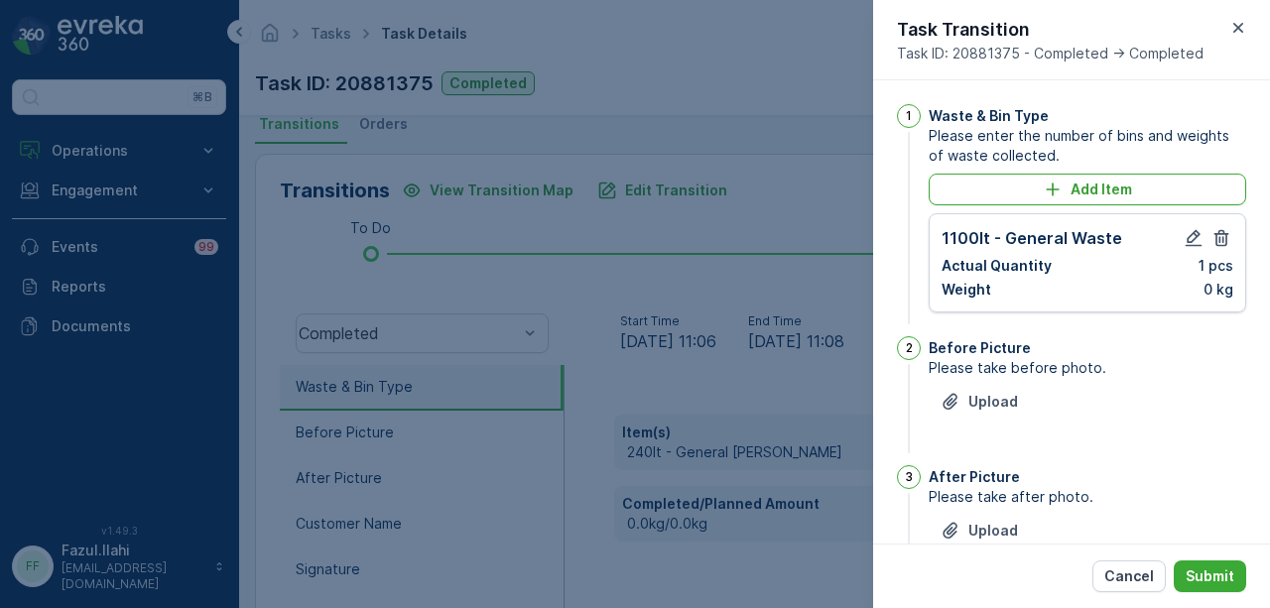
scroll to position [482, 0]
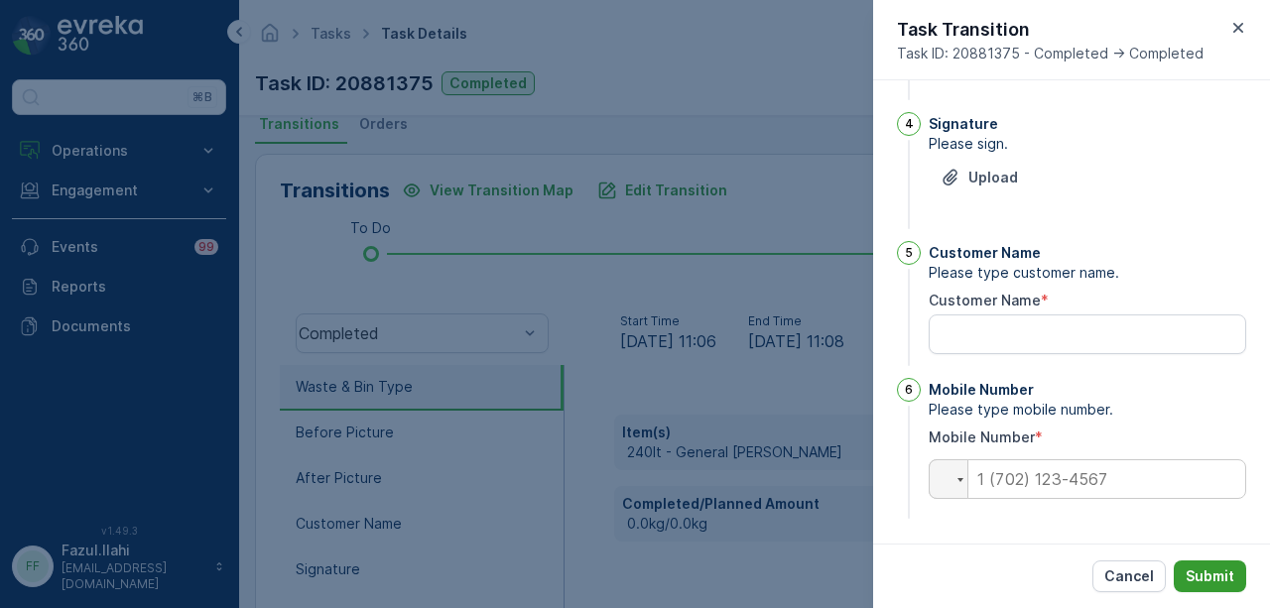
click at [1227, 589] on button "Submit" at bounding box center [1210, 577] width 72 height 32
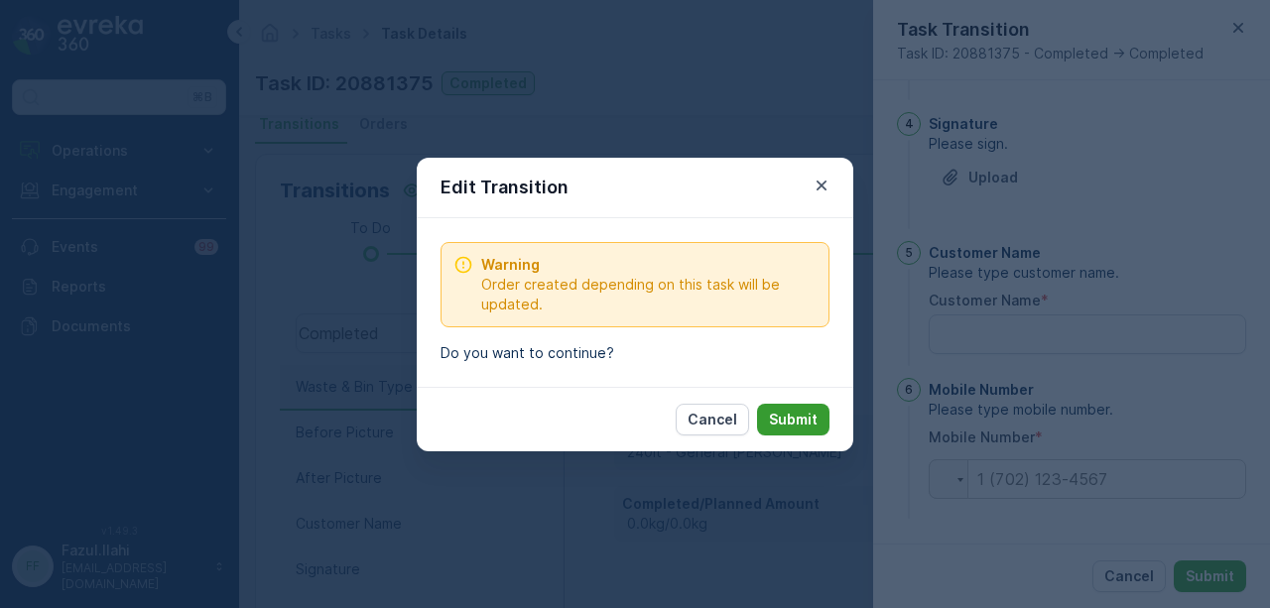
click at [798, 424] on p "Submit" at bounding box center [793, 420] width 49 height 20
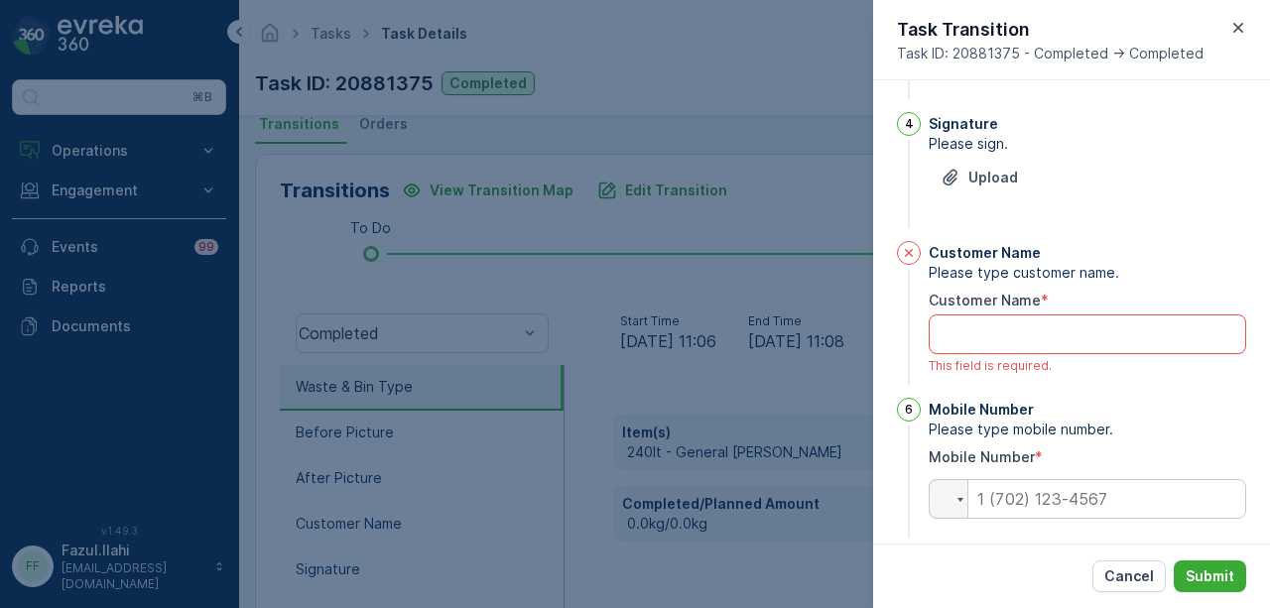
type Name "0"
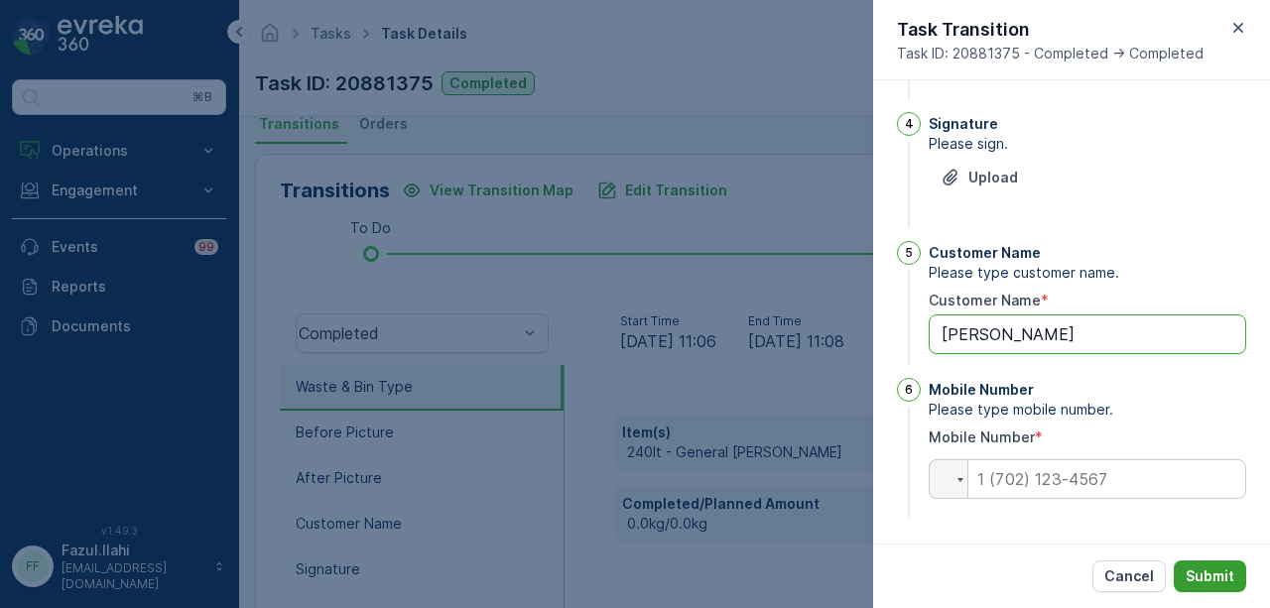
type Name "yoko"
click at [1206, 578] on p "Submit" at bounding box center [1210, 577] width 49 height 20
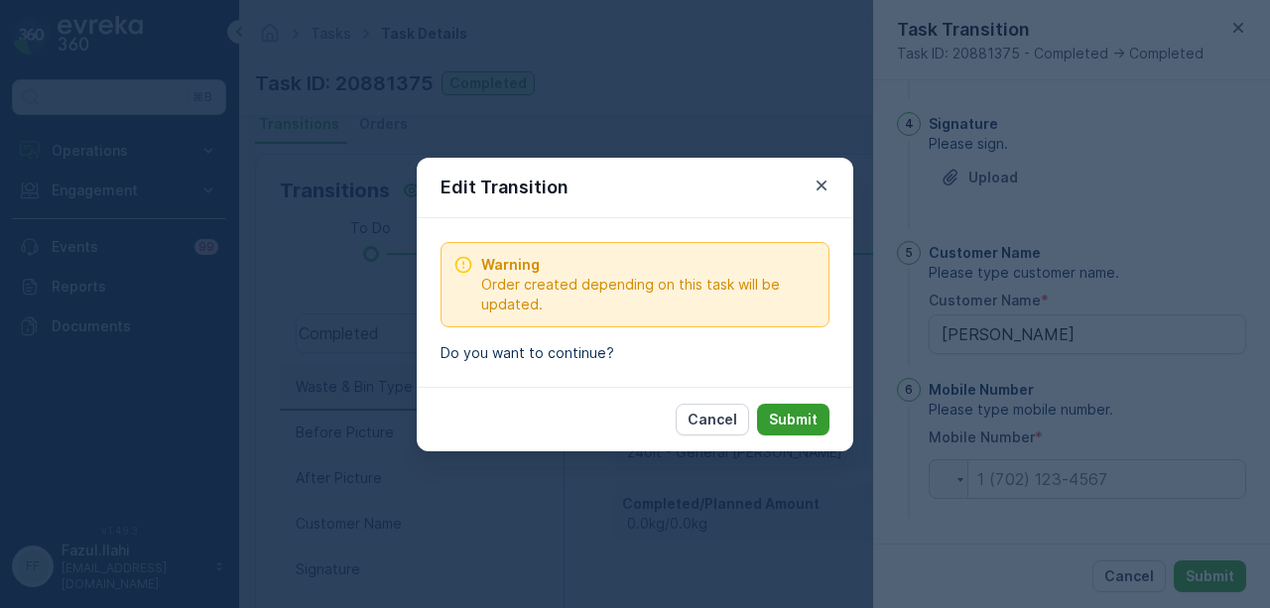
click at [804, 407] on button "Submit" at bounding box center [793, 420] width 72 height 32
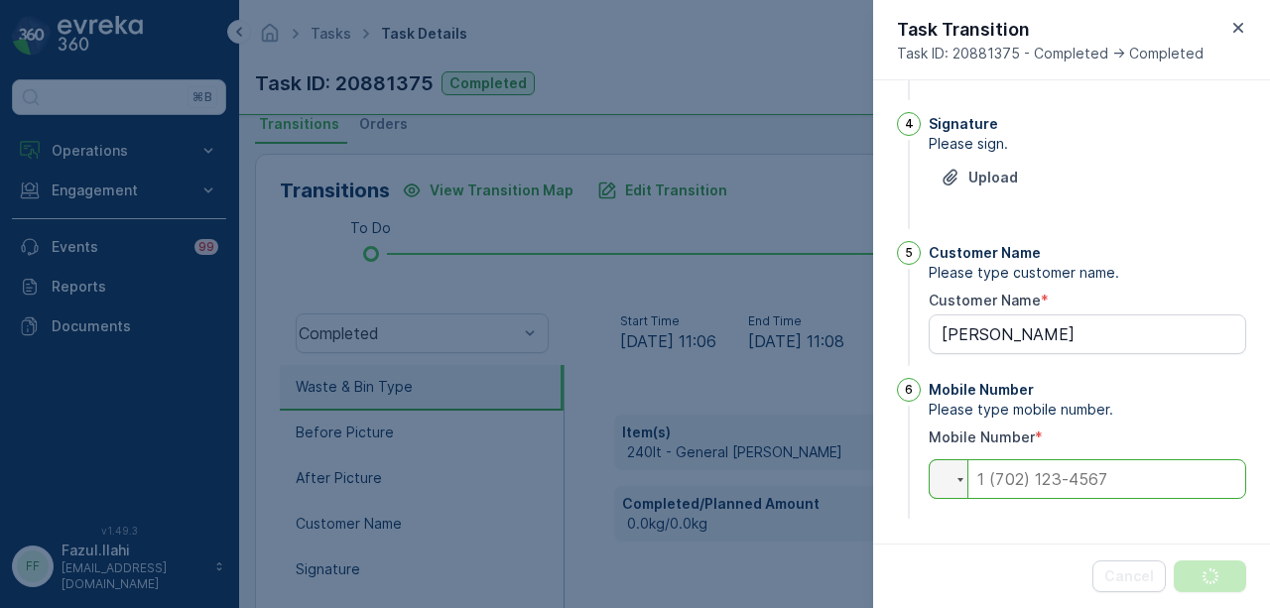
click at [1095, 487] on input "tel" at bounding box center [1088, 479] width 318 height 40
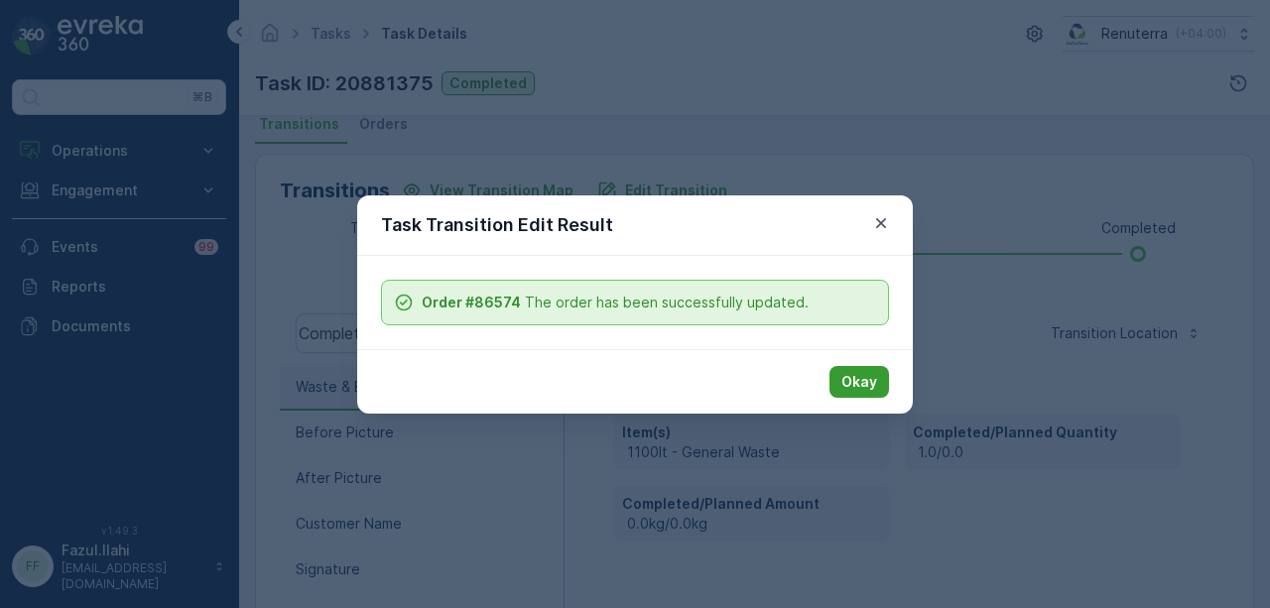
click at [867, 384] on p "Okay" at bounding box center [860, 382] width 36 height 20
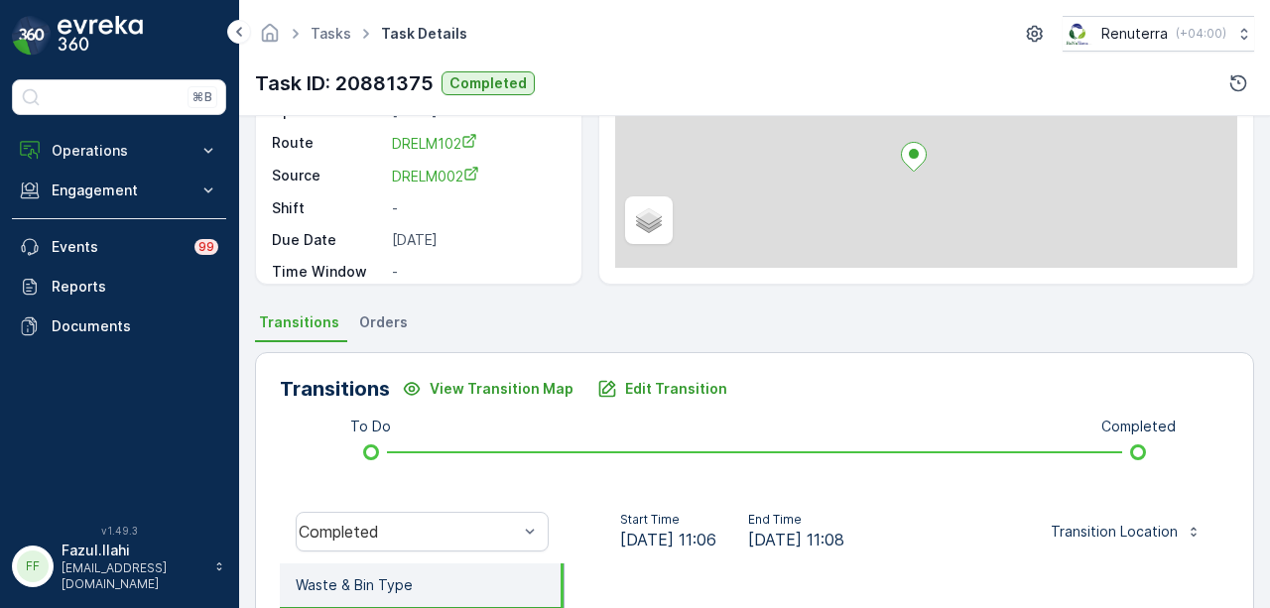
scroll to position [244, 0]
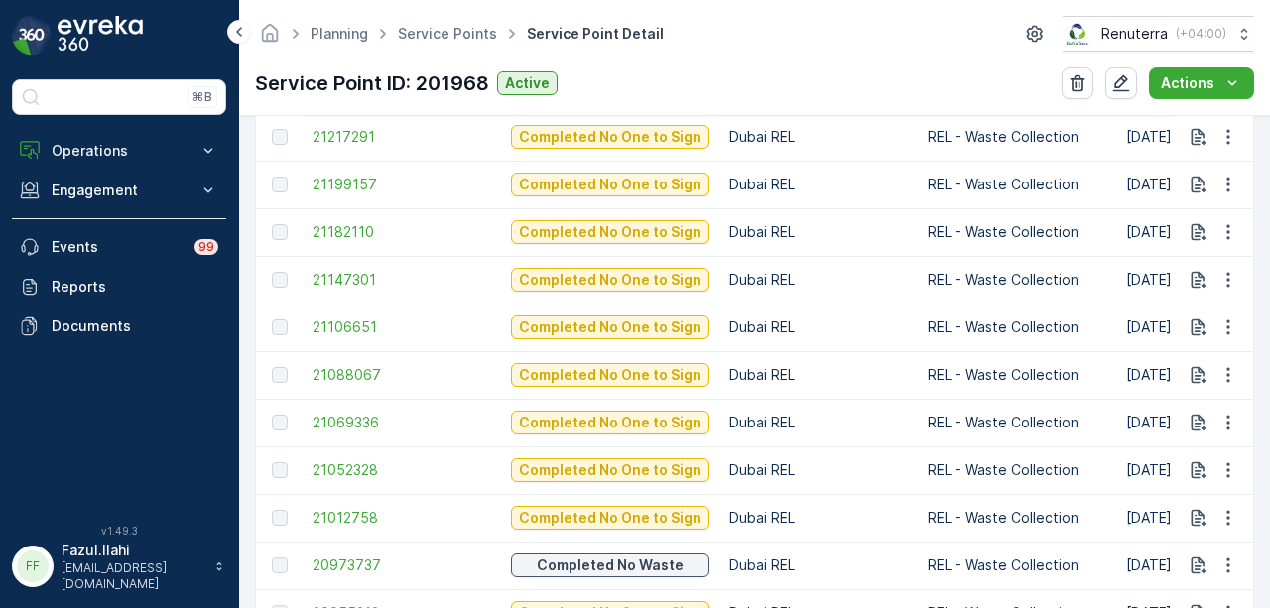
scroll to position [794, 0]
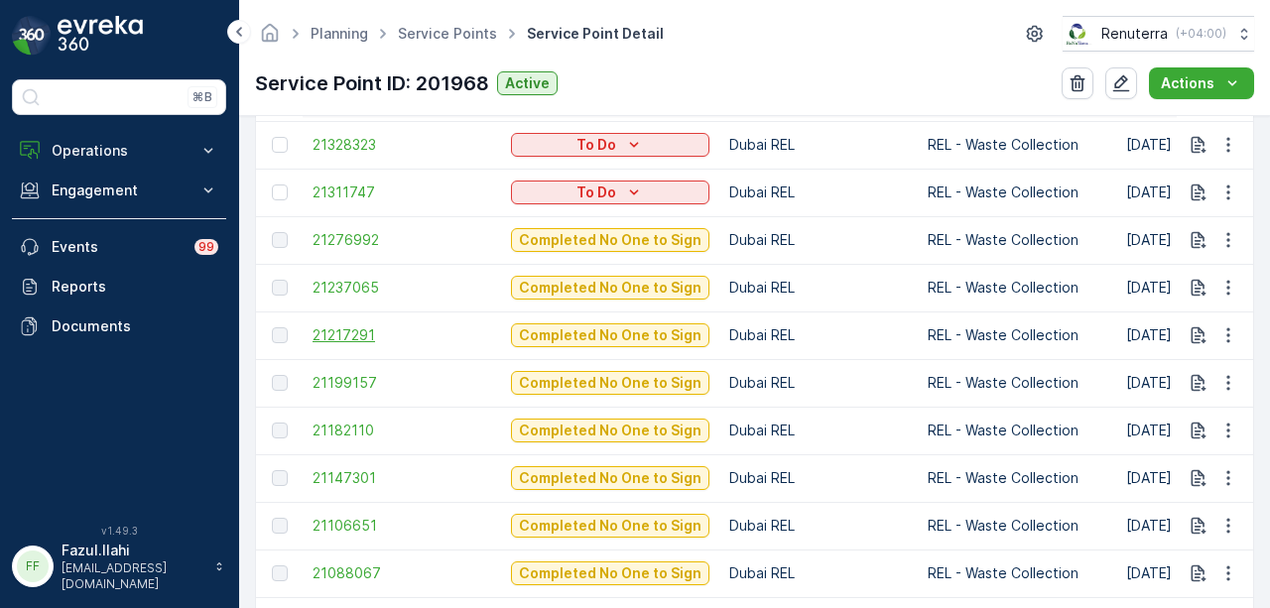
click at [345, 331] on span "21217291" at bounding box center [402, 336] width 179 height 20
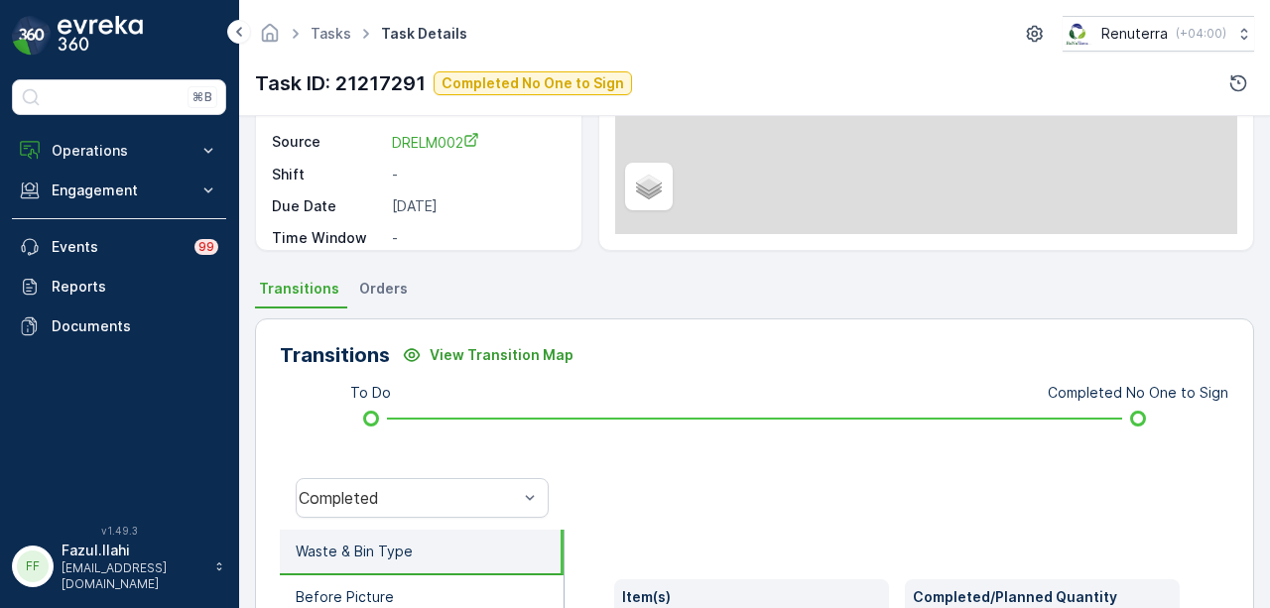
scroll to position [496, 0]
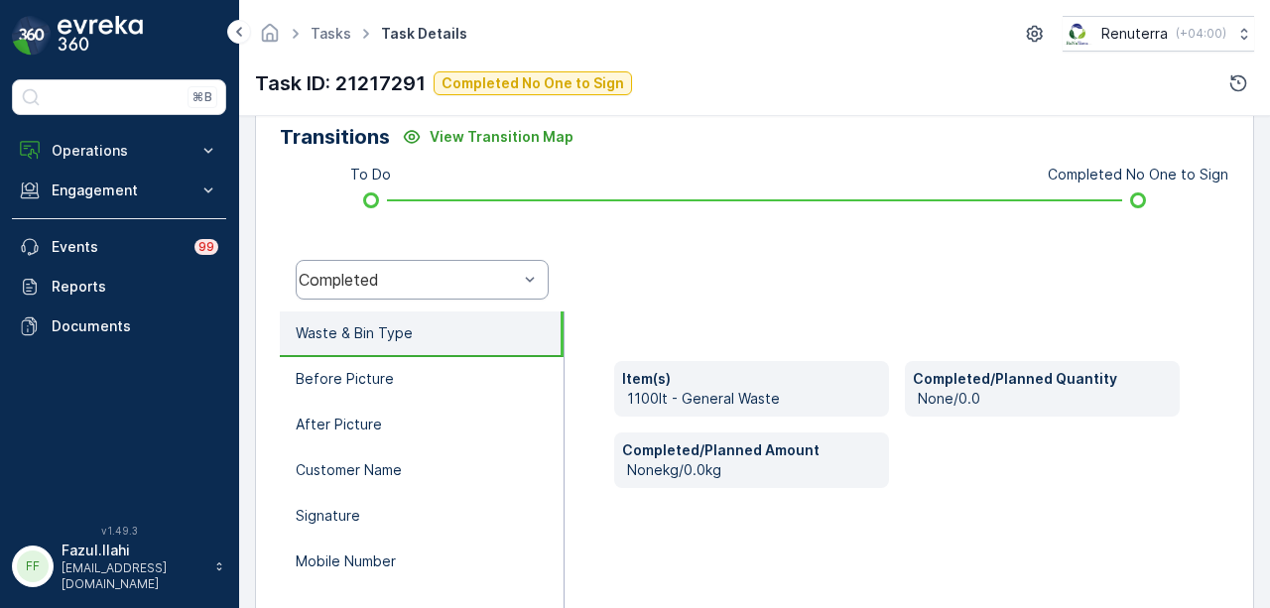
click at [697, 293] on div at bounding box center [897, 280] width 665 height 64
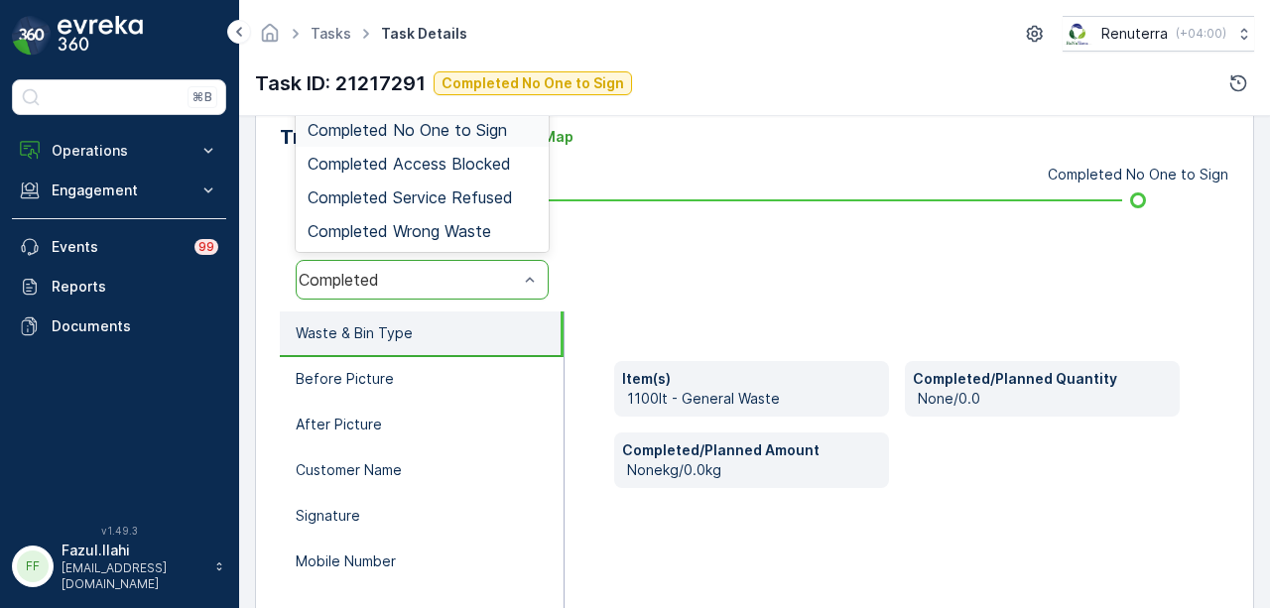
click at [483, 131] on span "Completed No One to Sign" at bounding box center [407, 130] width 199 height 18
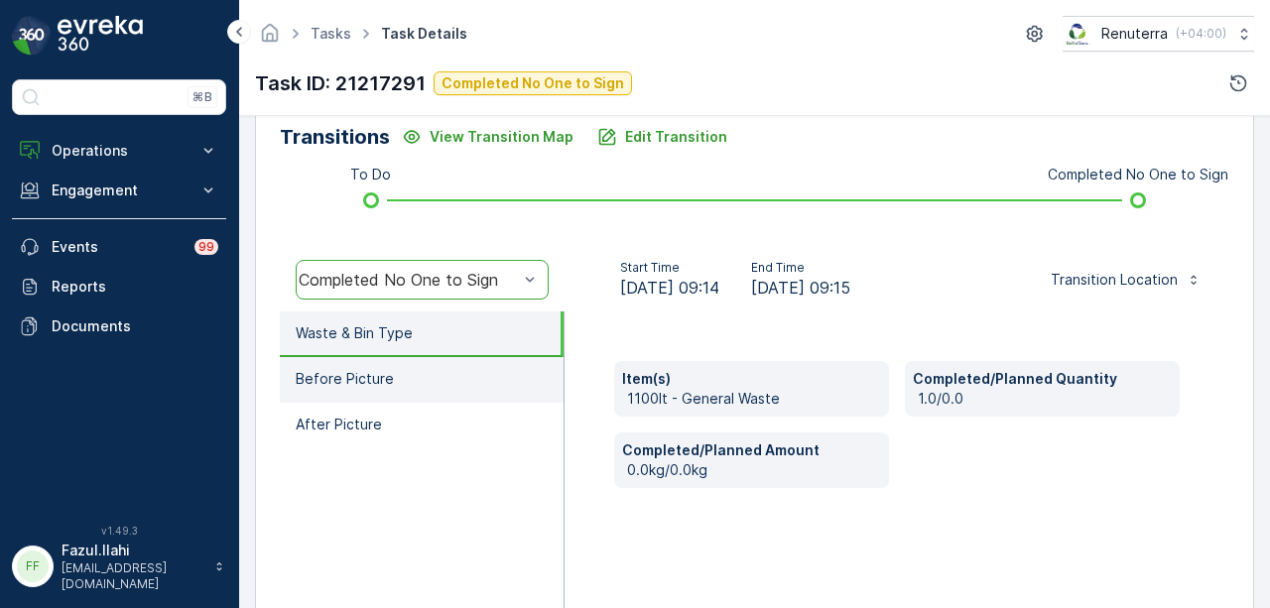
click at [395, 362] on li "Before Picture" at bounding box center [422, 380] width 284 height 46
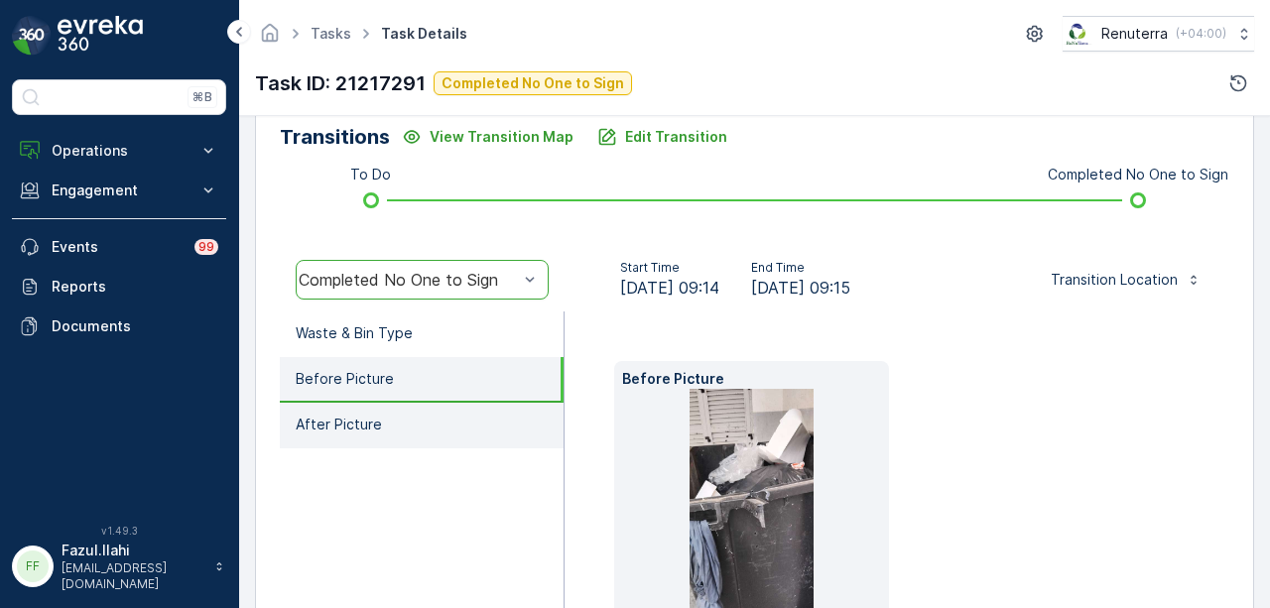
click at [394, 412] on li "After Picture" at bounding box center [422, 426] width 284 height 46
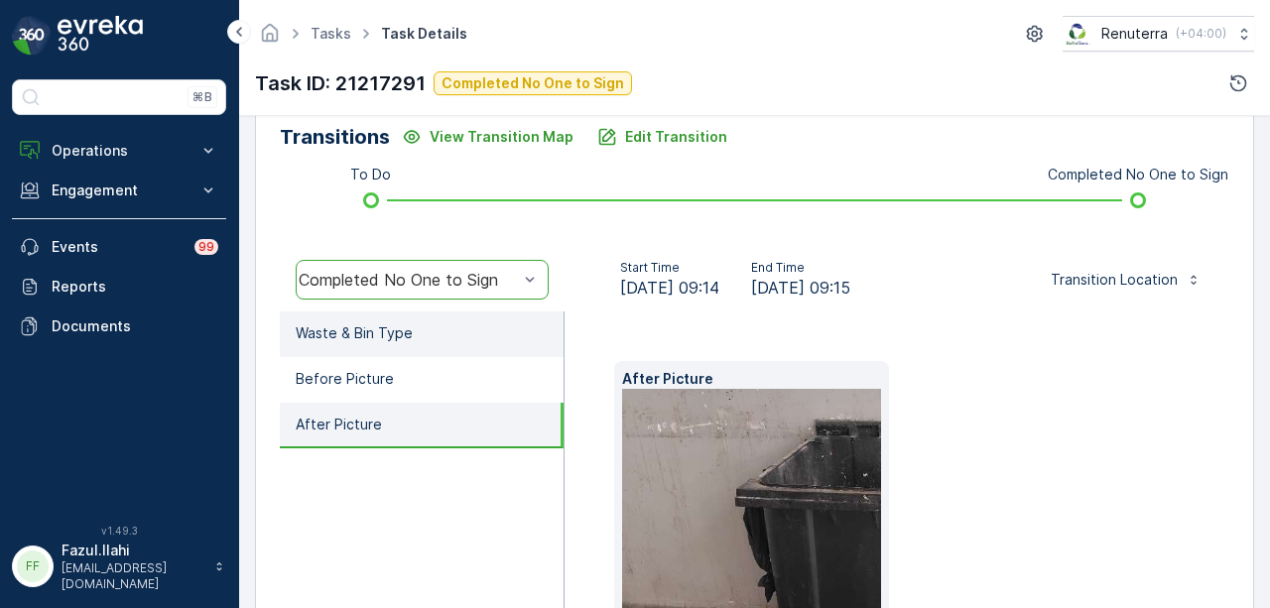
click at [438, 340] on li "Waste & Bin Type" at bounding box center [422, 335] width 284 height 46
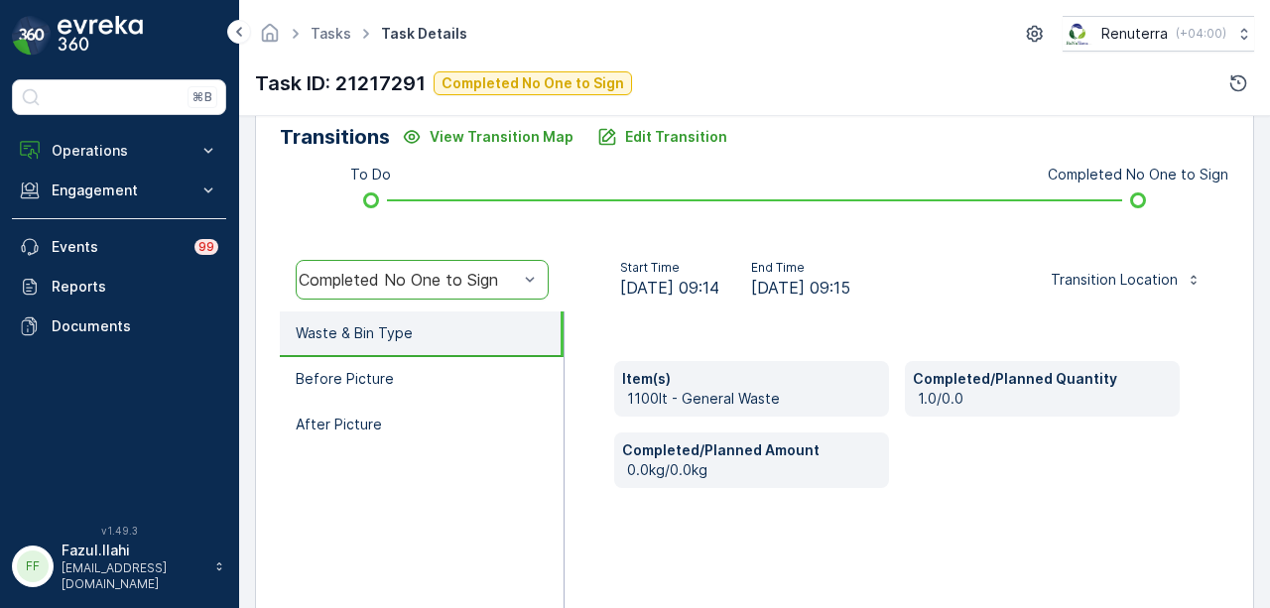
scroll to position [198, 0]
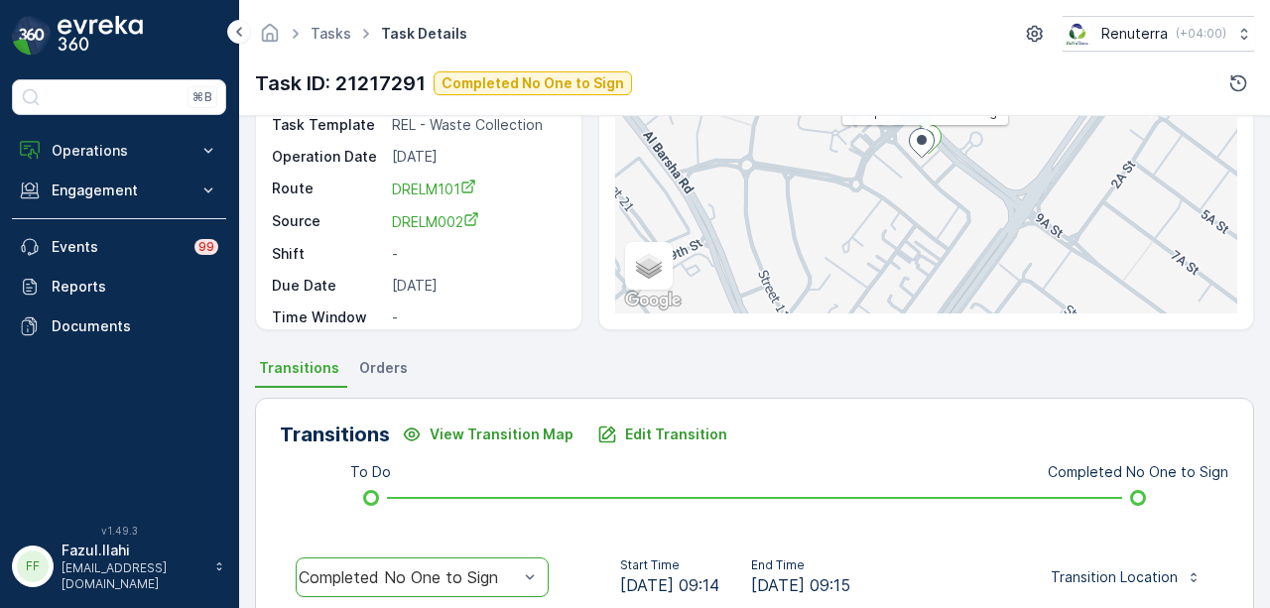
click at [366, 358] on span "Orders" at bounding box center [383, 368] width 49 height 20
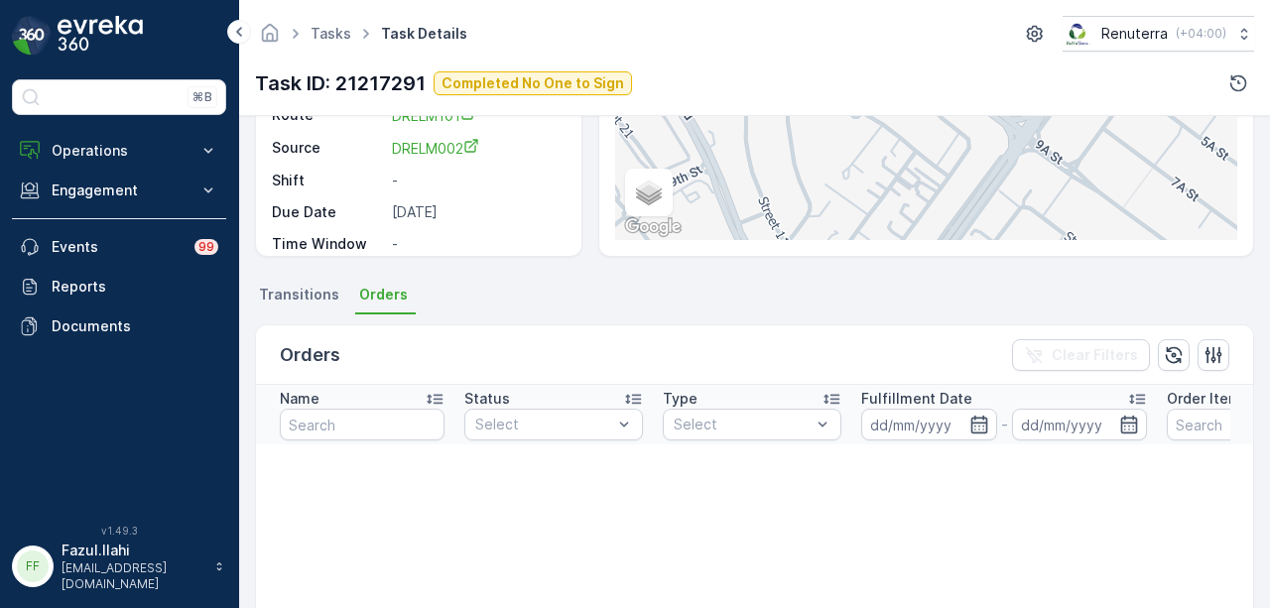
scroll to position [298, 0]
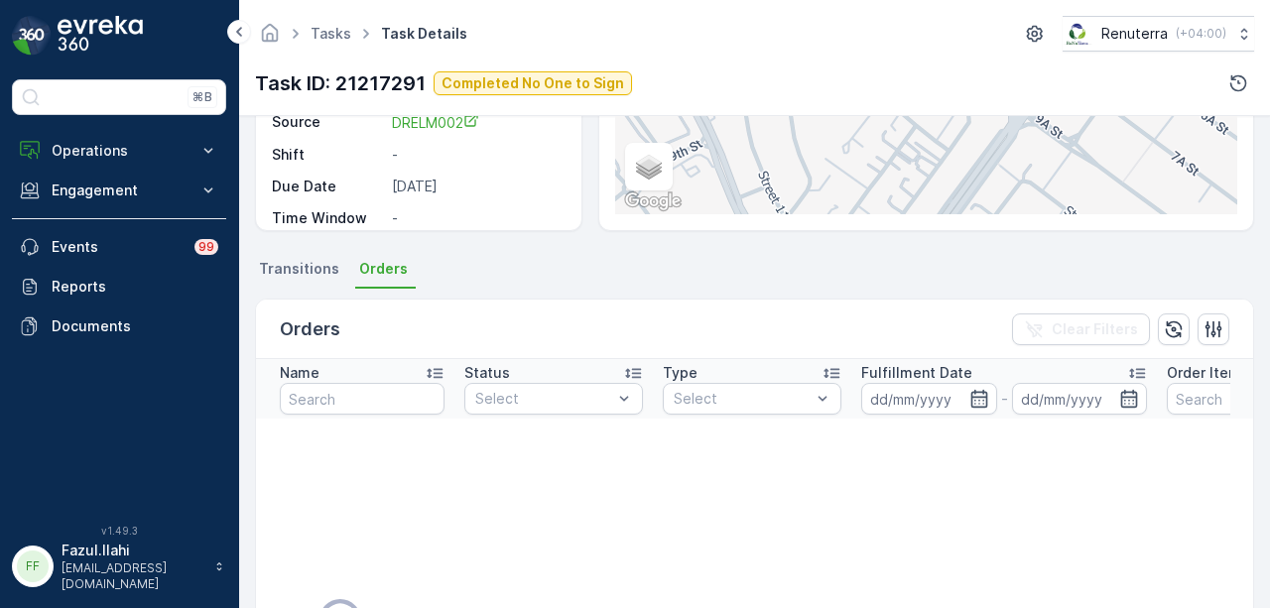
click at [316, 289] on div "Orders Clear Filters Name Status Select Type Select Fulfillment Date - Order It…" at bounding box center [754, 587] width 999 height 596
click at [313, 279] on li "Transitions" at bounding box center [301, 272] width 92 height 34
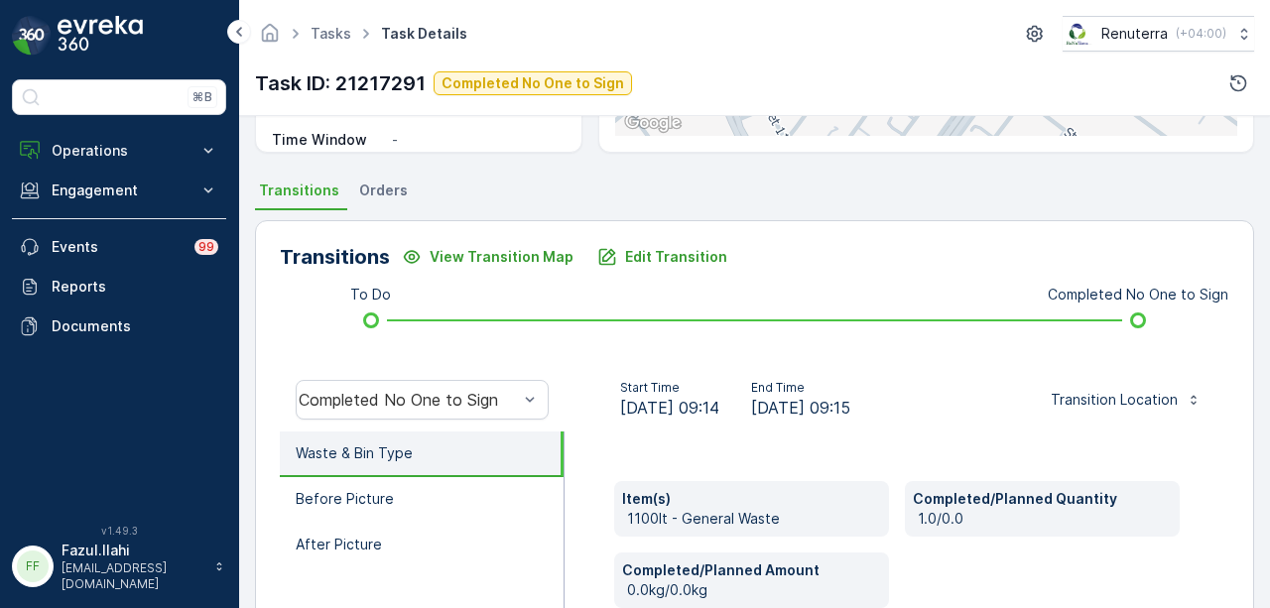
scroll to position [496, 0]
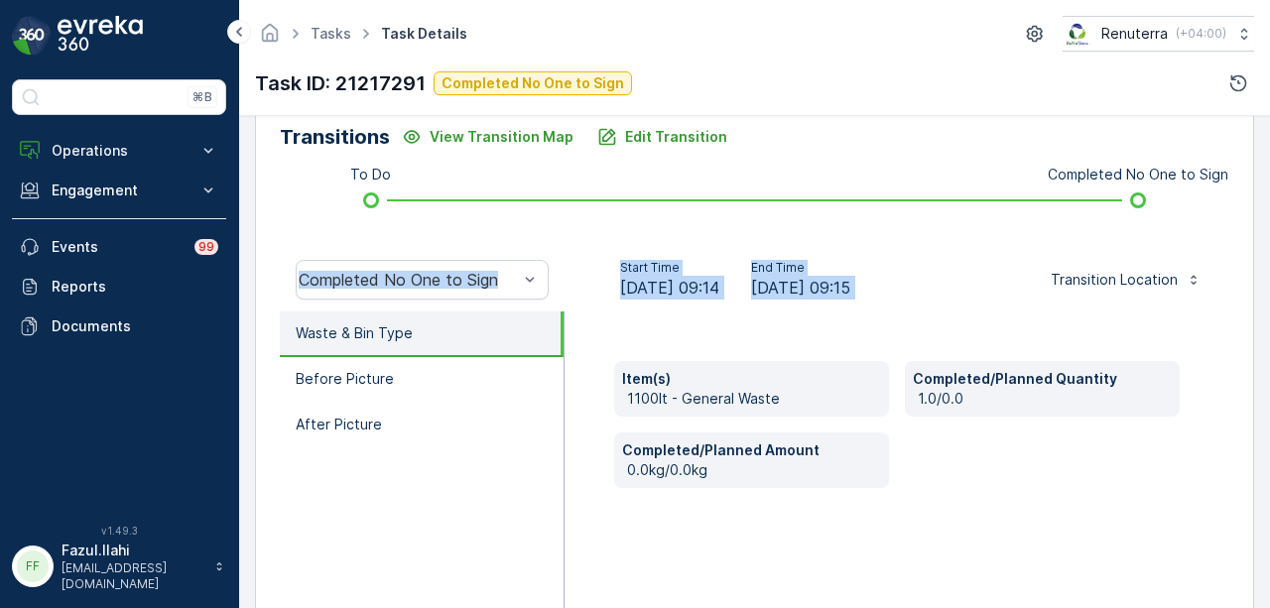
drag, startPoint x: 1137, startPoint y: 194, endPoint x: 842, endPoint y: 268, distance: 305.0
click at [1014, 227] on div "Transitions View Transition Map Edit Transition To Do Completed No One to Sign …" at bounding box center [754, 414] width 999 height 629
click at [964, 291] on div "Start Time 31.08.2025 09:14 End Time 31.08.2025 09:15 Transition Location" at bounding box center [897, 280] width 633 height 40
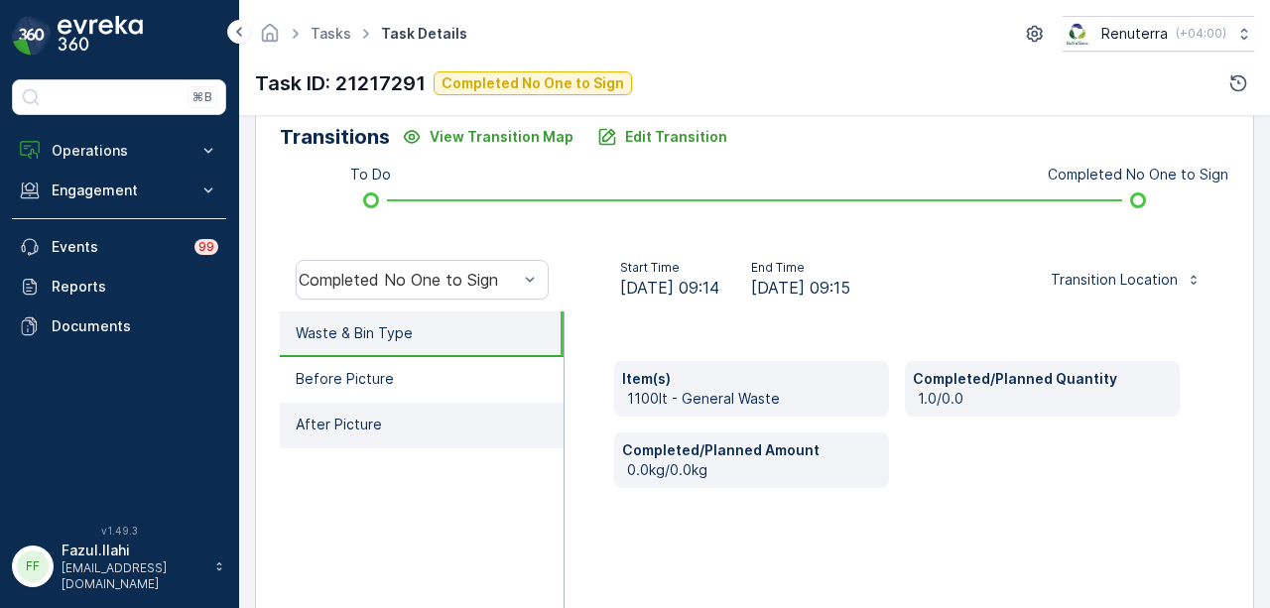
click at [419, 438] on li "After Picture" at bounding box center [422, 426] width 284 height 46
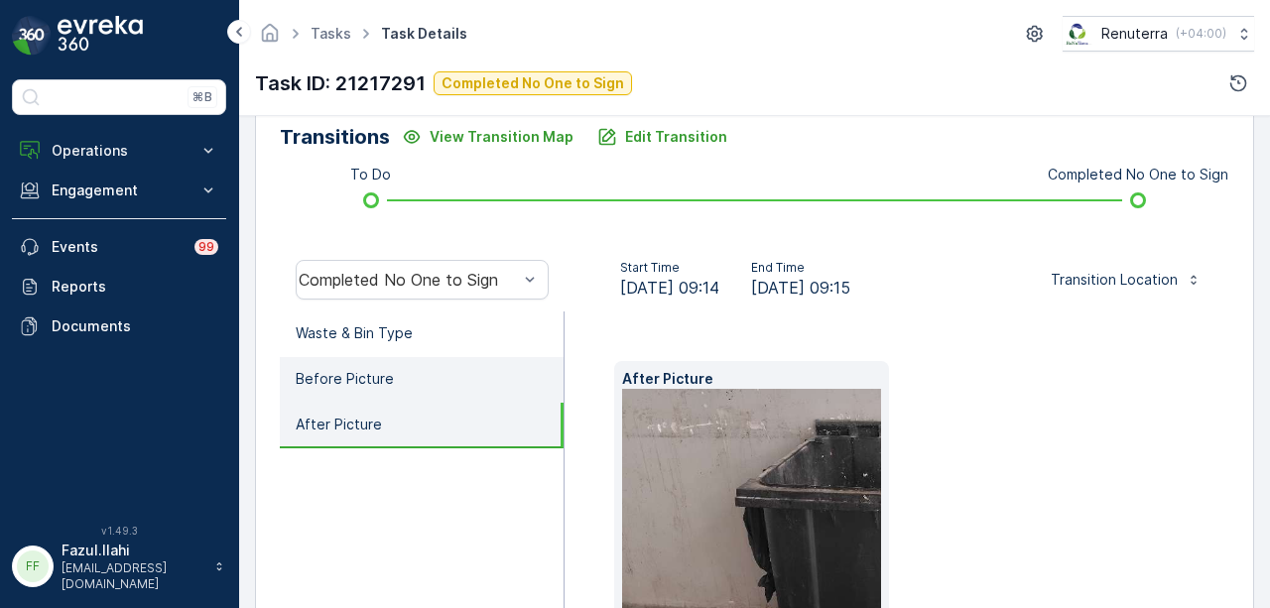
click at [456, 392] on li "Before Picture" at bounding box center [422, 380] width 284 height 46
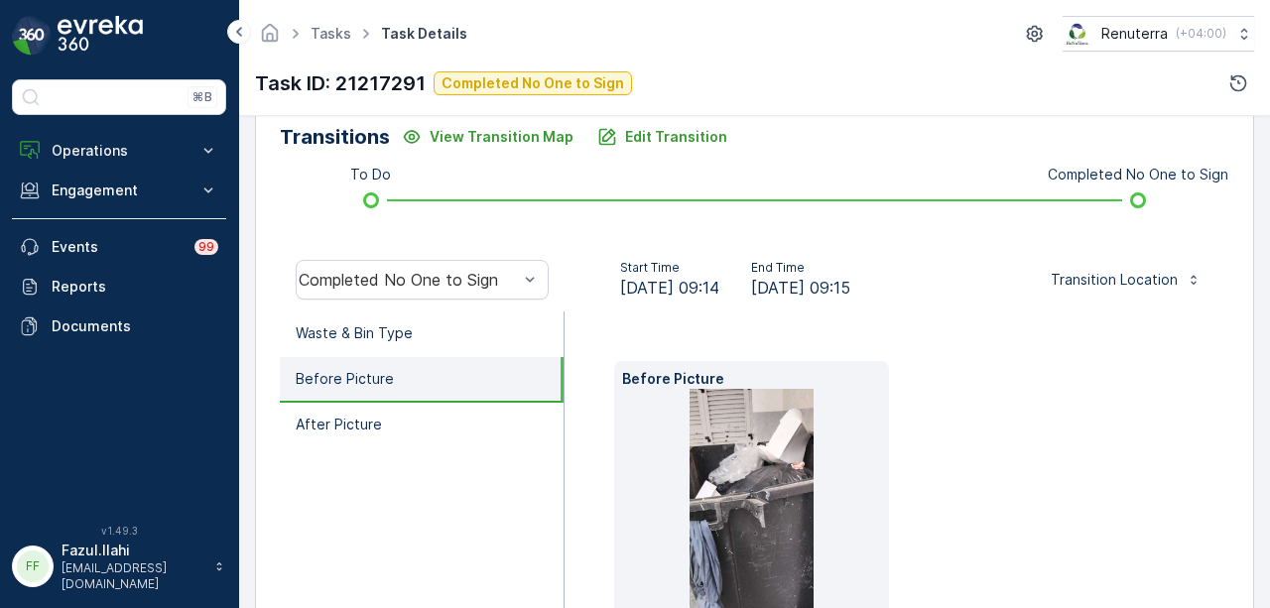
scroll to position [673, 0]
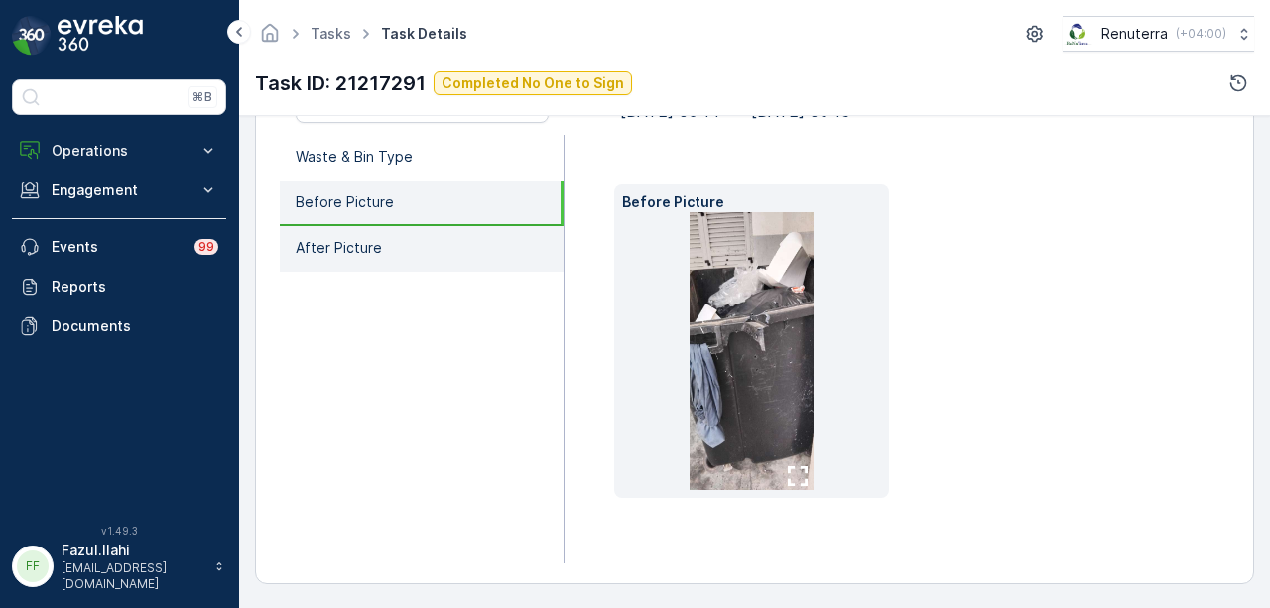
click at [399, 238] on li "After Picture" at bounding box center [422, 249] width 284 height 46
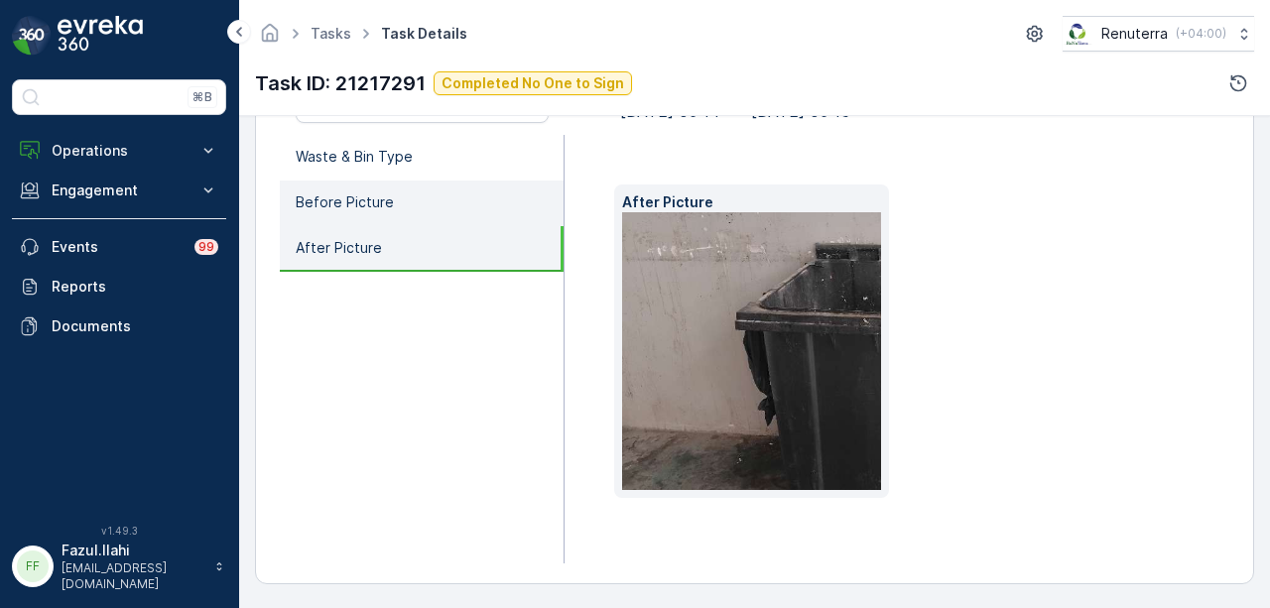
click at [434, 191] on li "Before Picture" at bounding box center [422, 204] width 284 height 46
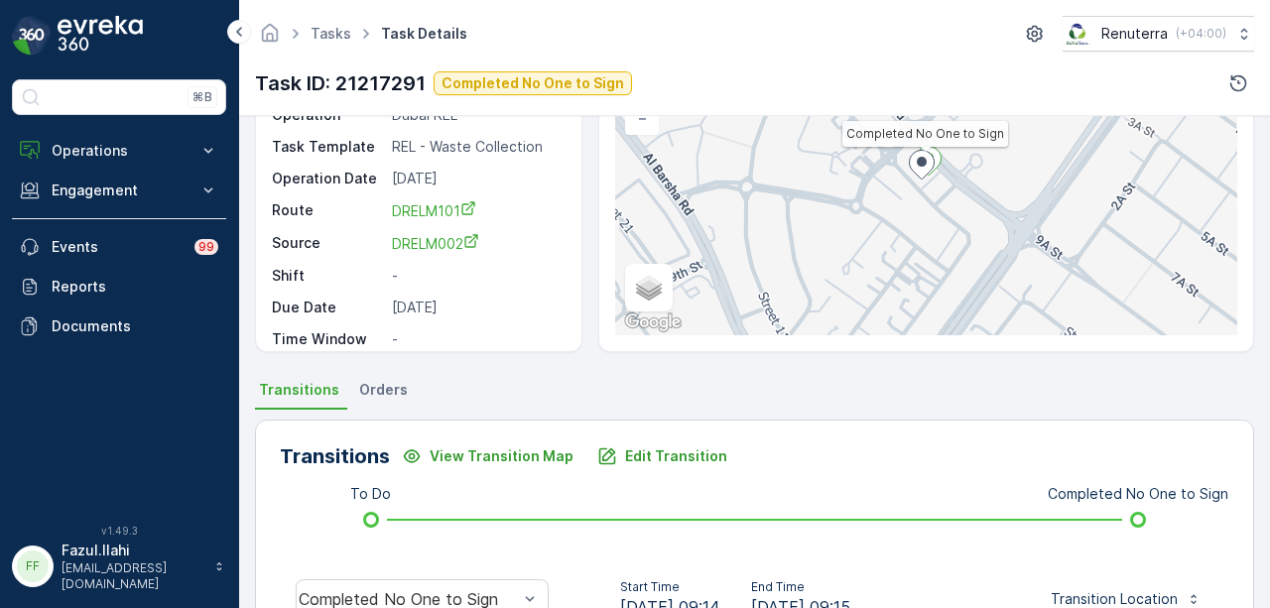
scroll to position [574, 0]
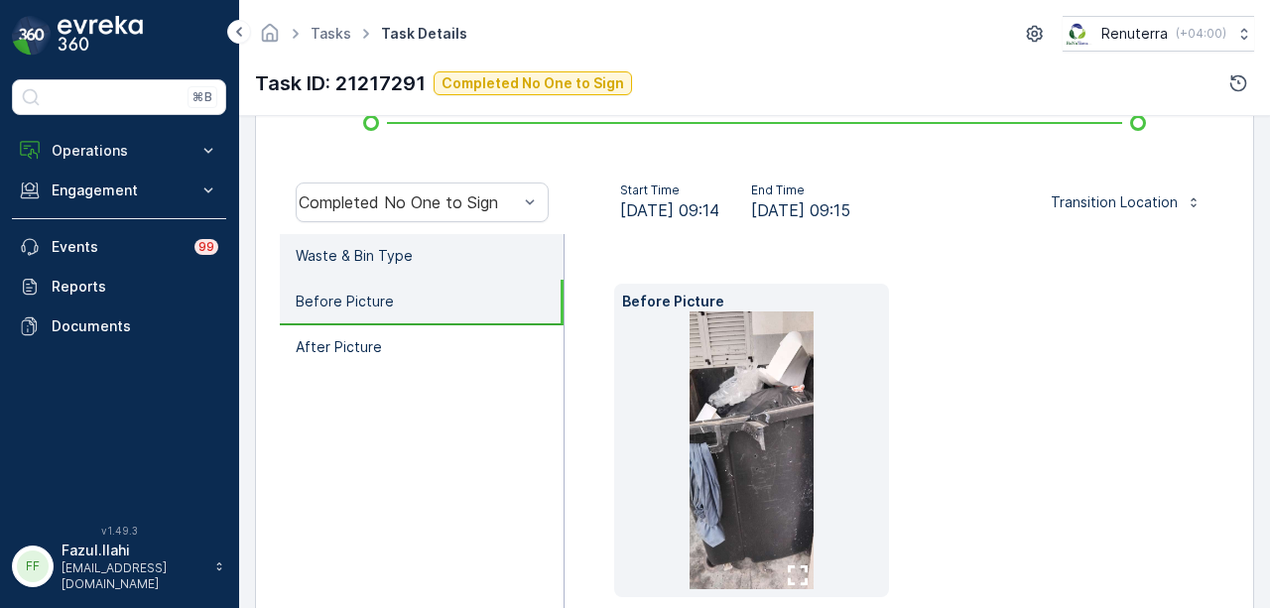
click at [417, 244] on li "Waste & Bin Type" at bounding box center [422, 257] width 284 height 46
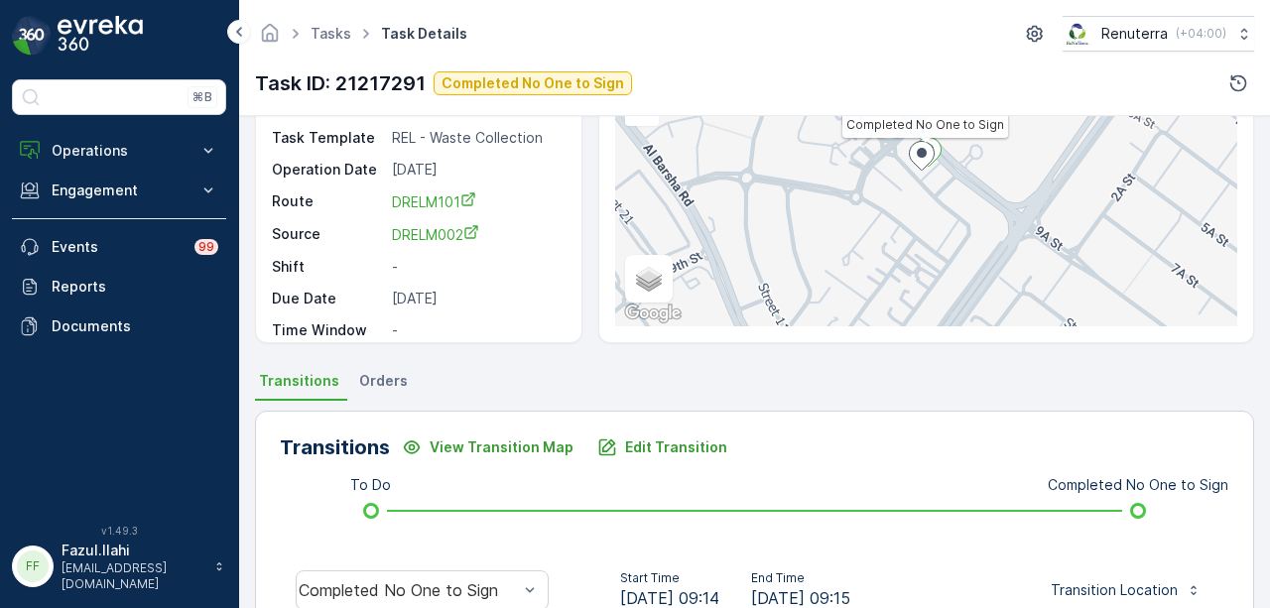
scroll to position [177, 0]
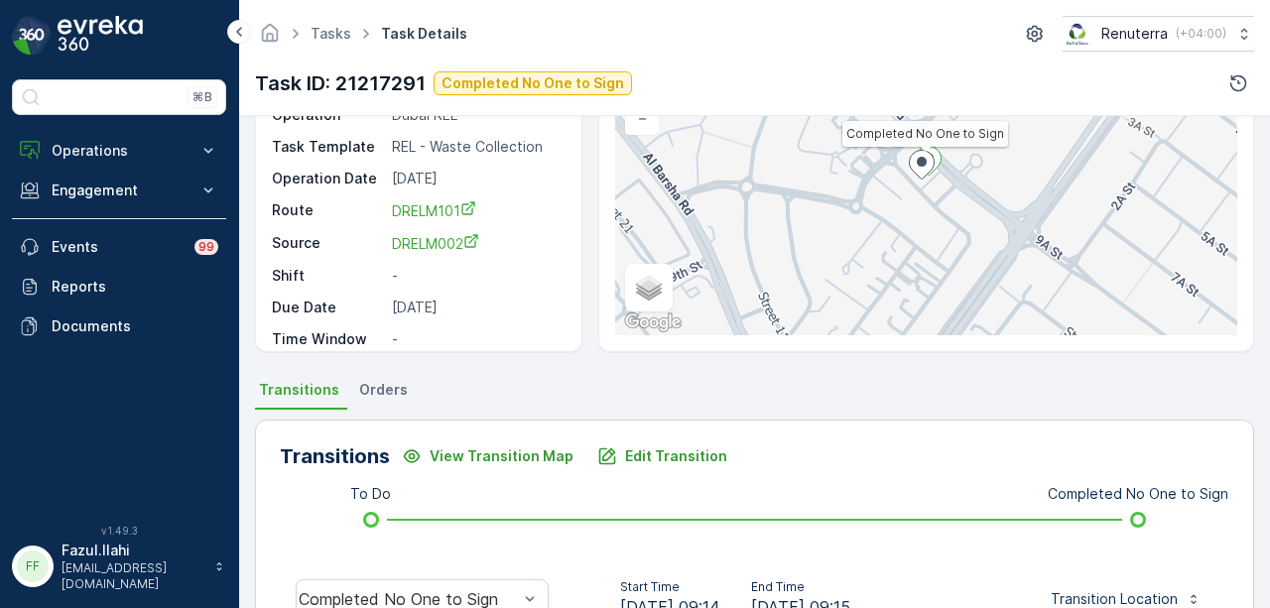
click at [359, 392] on span "Orders" at bounding box center [383, 390] width 49 height 20
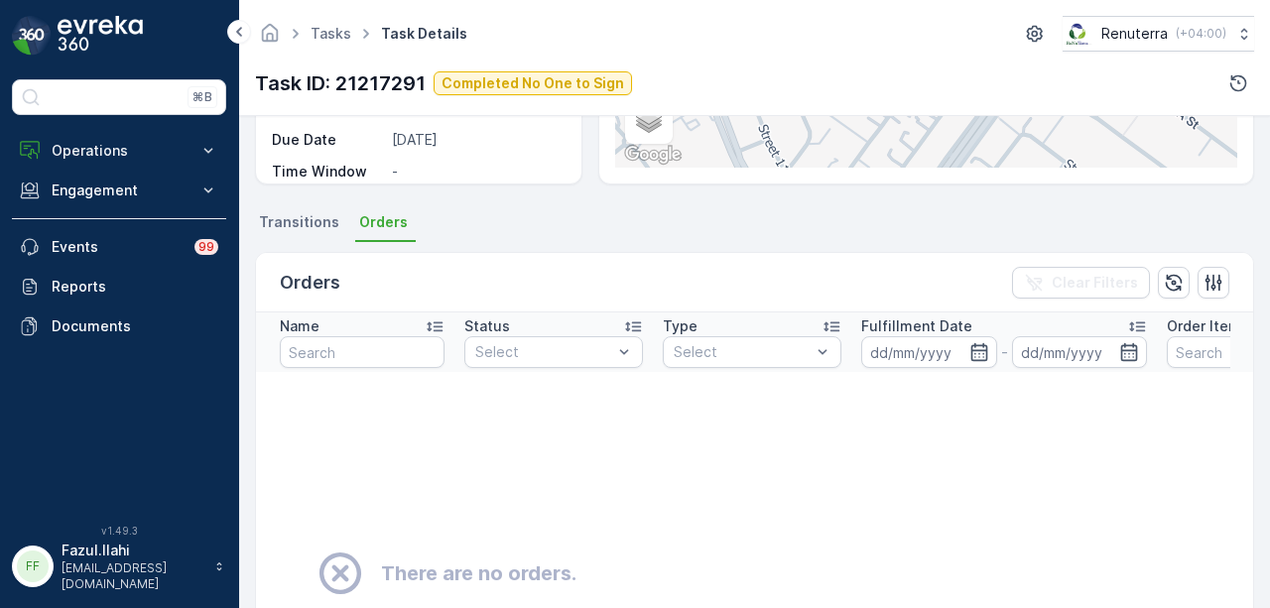
scroll to position [375, 0]
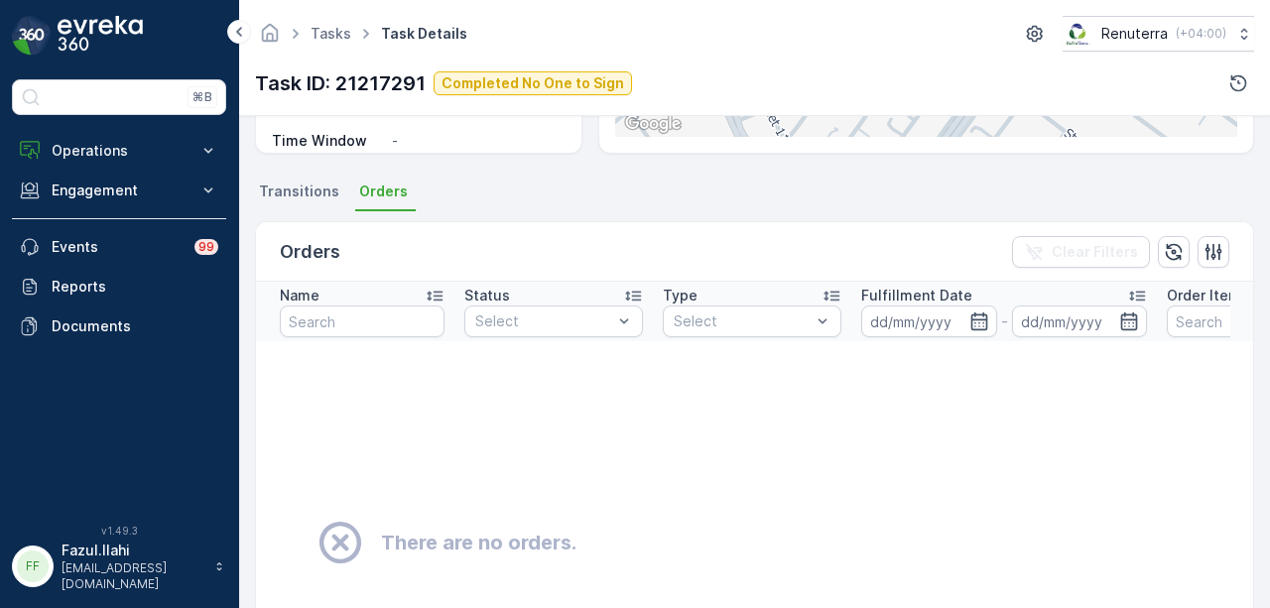
click at [355, 179] on li "Orders" at bounding box center [385, 195] width 61 height 34
click at [286, 194] on span "Transitions" at bounding box center [299, 192] width 80 height 20
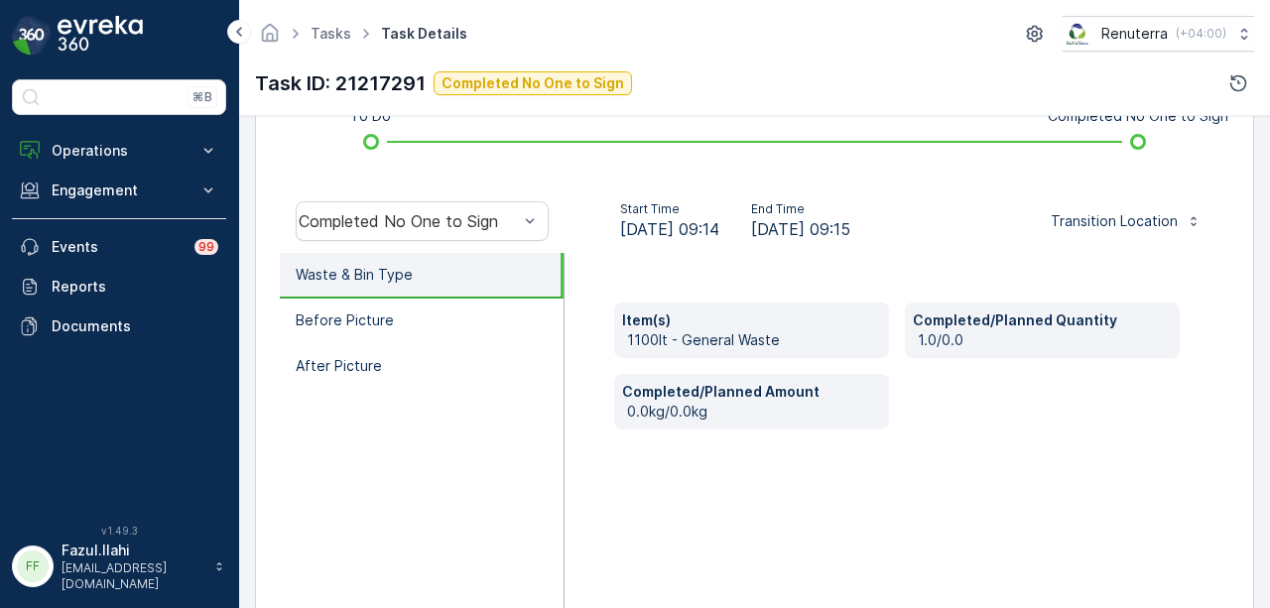
scroll to position [574, 0]
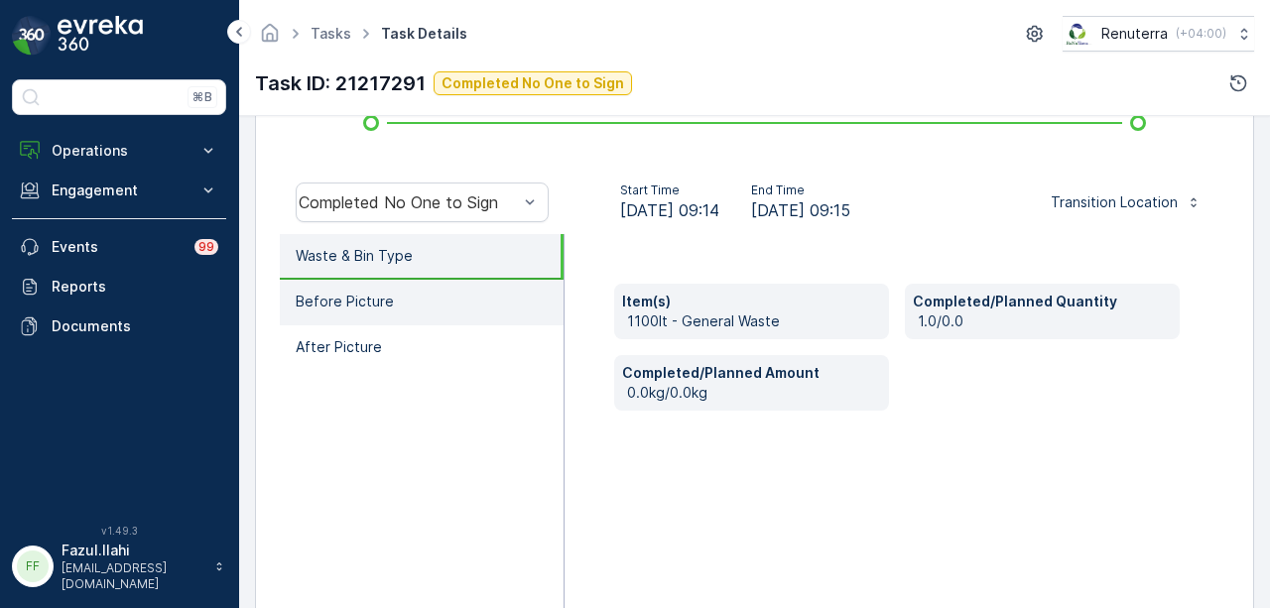
click at [369, 298] on p "Before Picture" at bounding box center [345, 302] width 98 height 20
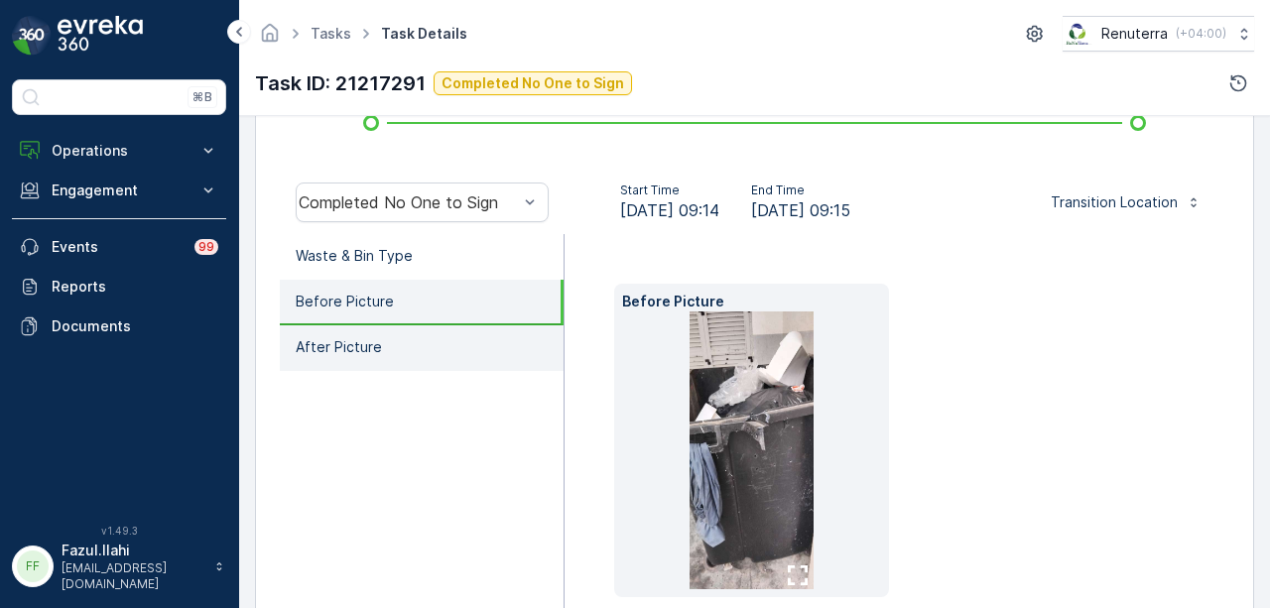
click at [374, 331] on li "After Picture" at bounding box center [422, 349] width 284 height 46
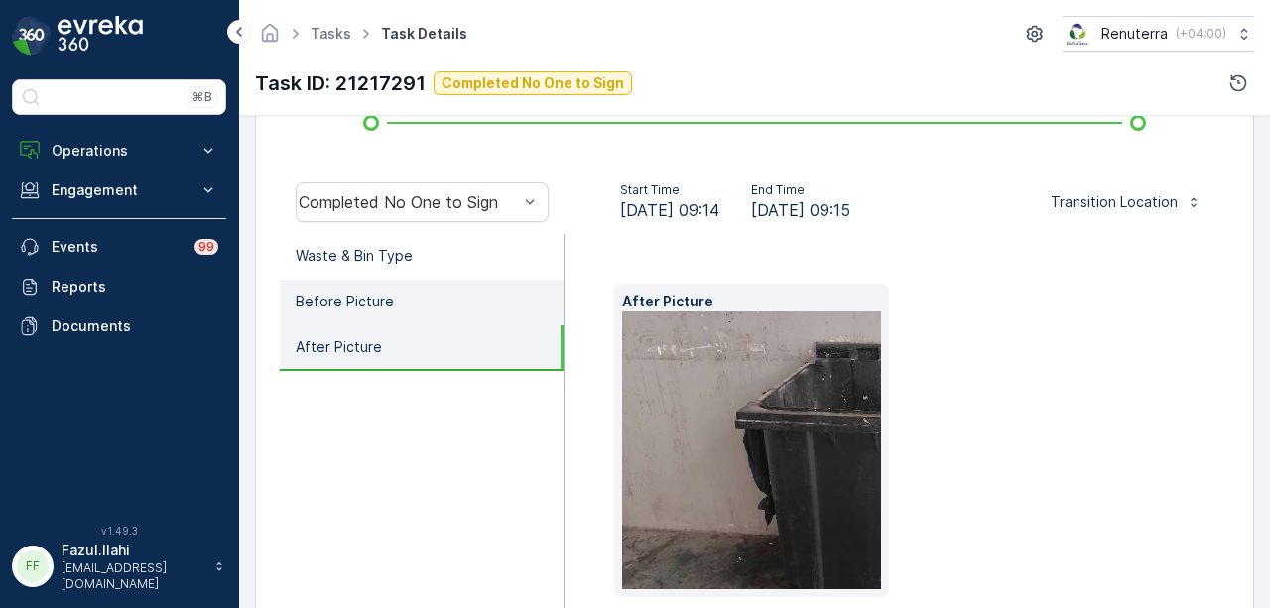
click at [455, 307] on li "Before Picture" at bounding box center [422, 303] width 284 height 46
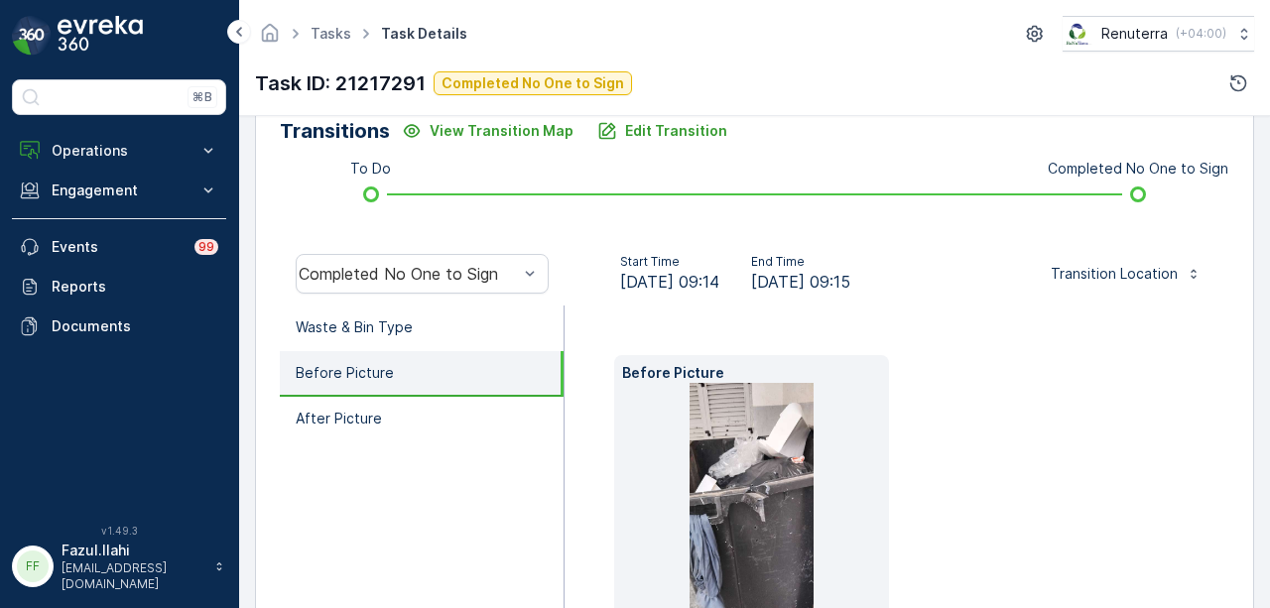
scroll to position [474, 0]
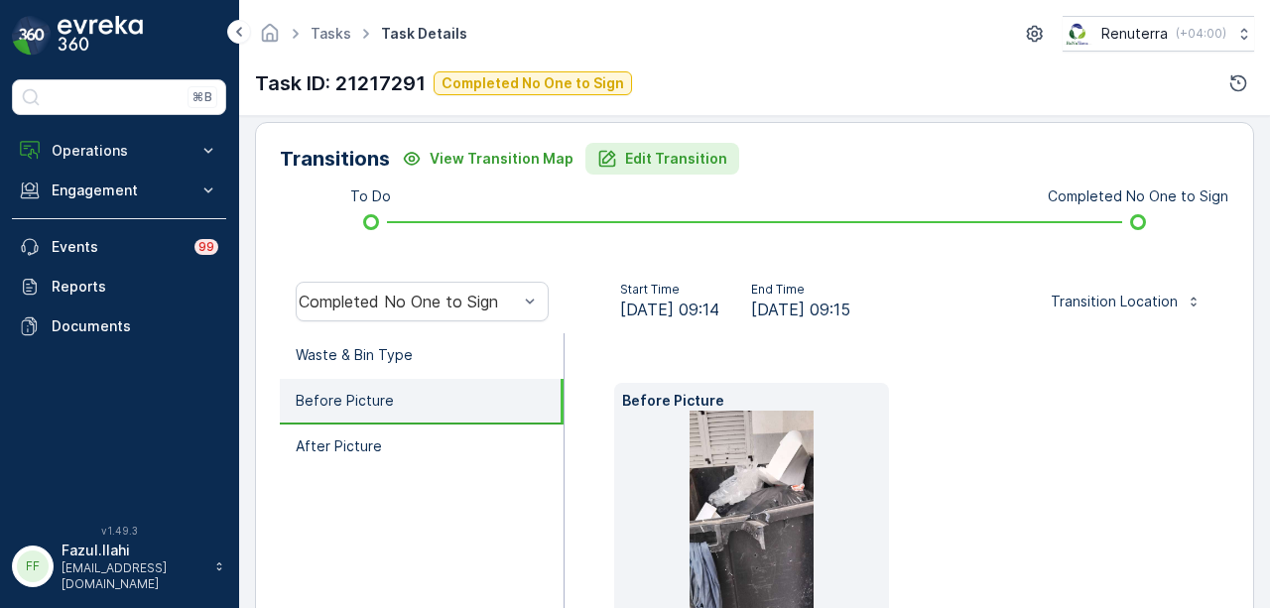
click at [689, 169] on button "Edit Transition" at bounding box center [663, 159] width 154 height 32
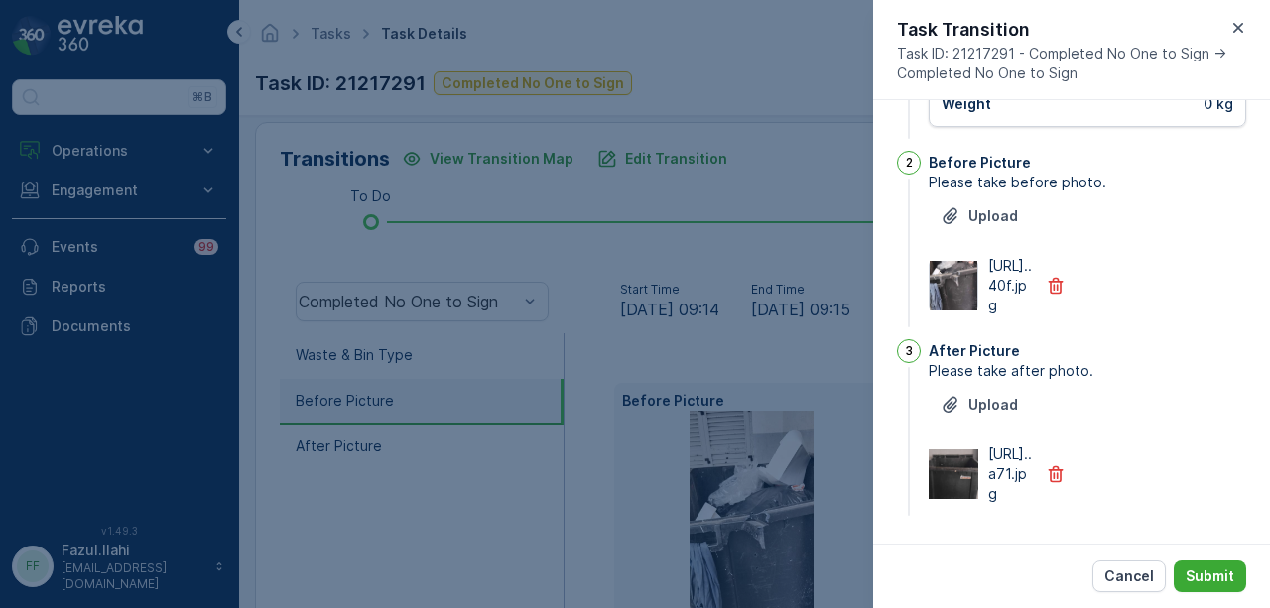
scroll to position [0, 0]
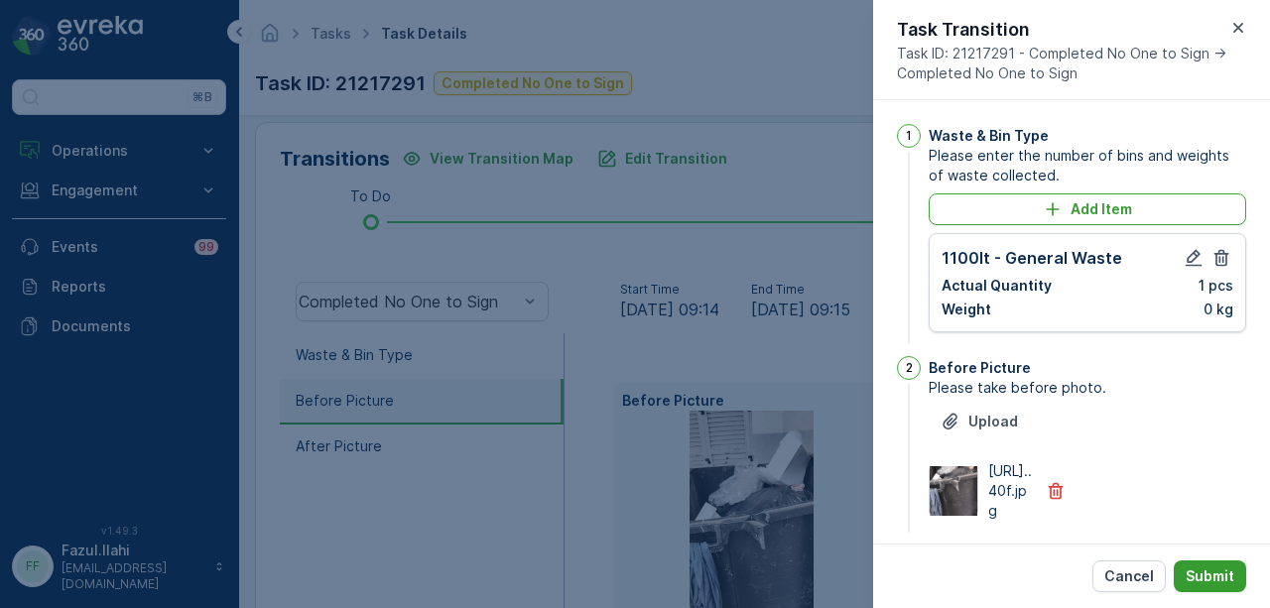
click at [1244, 580] on button "Submit" at bounding box center [1210, 577] width 72 height 32
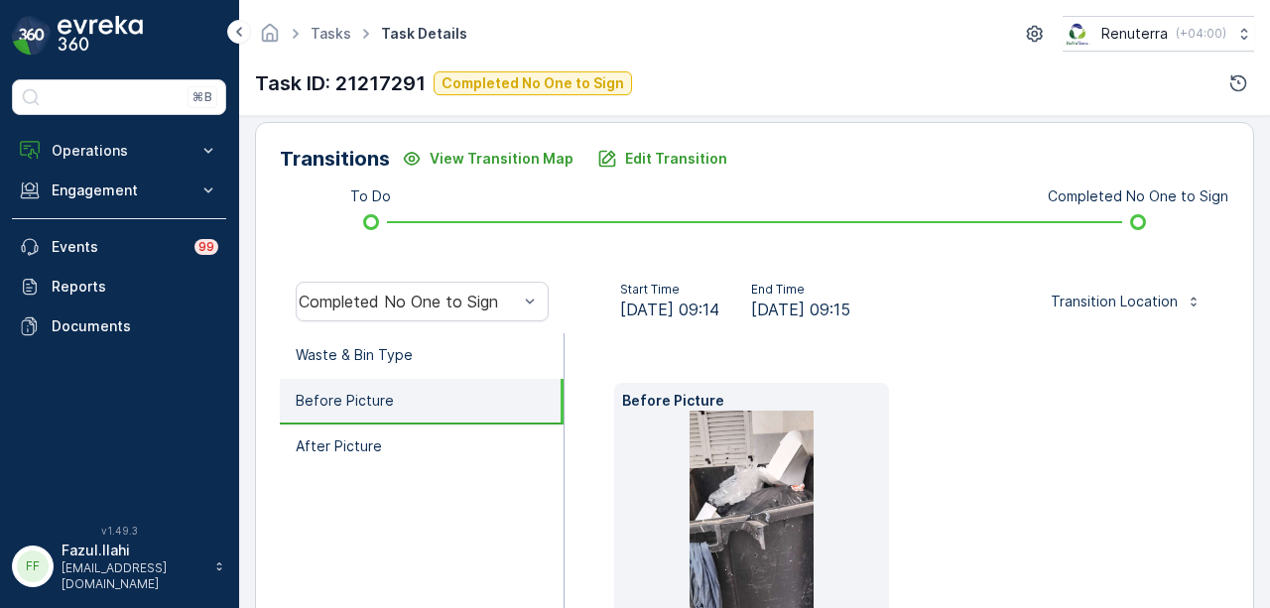
click at [1143, 519] on div "Before Picture" at bounding box center [897, 540] width 566 height 314
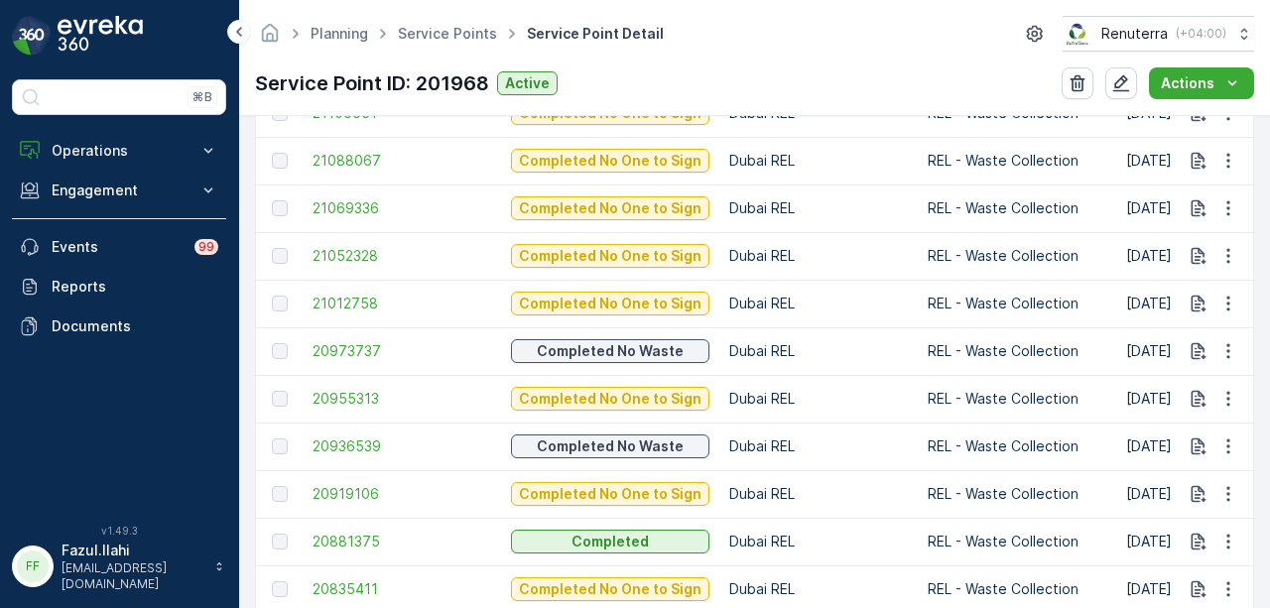
scroll to position [1306, 0]
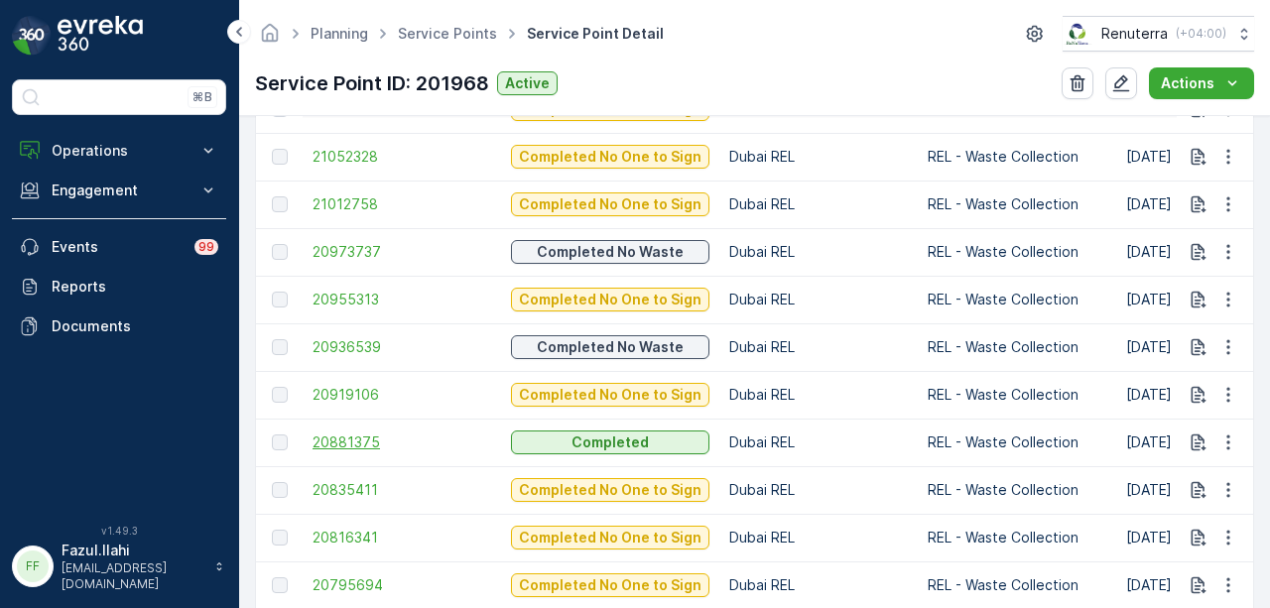
click at [380, 446] on span "20881375" at bounding box center [402, 443] width 179 height 20
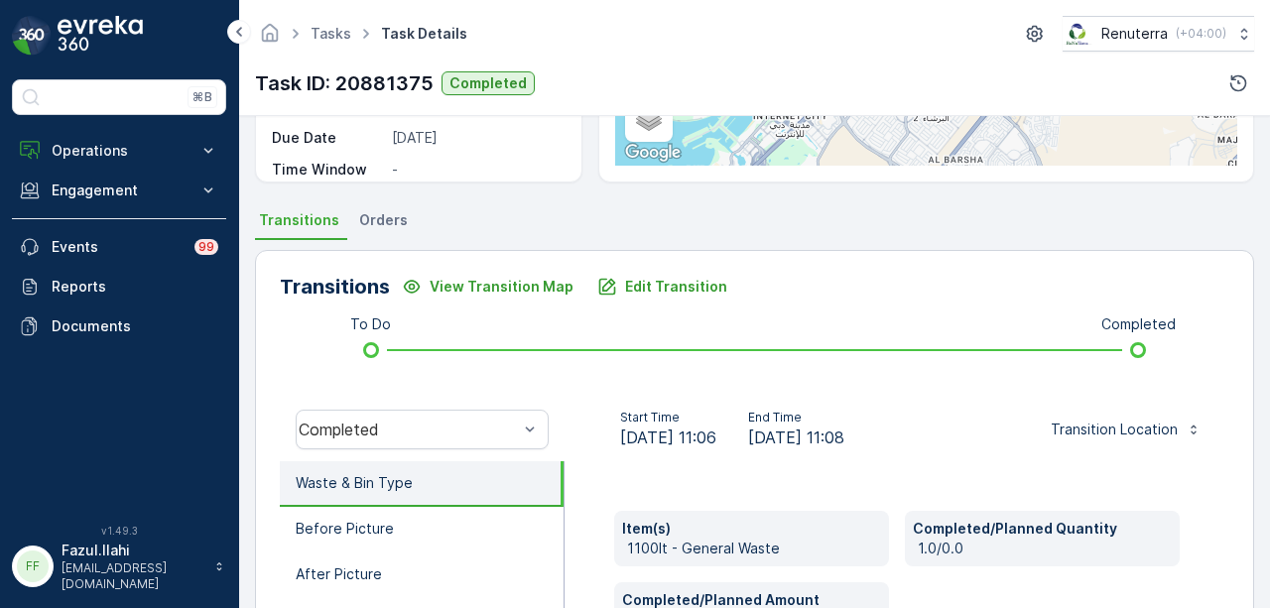
scroll to position [298, 0]
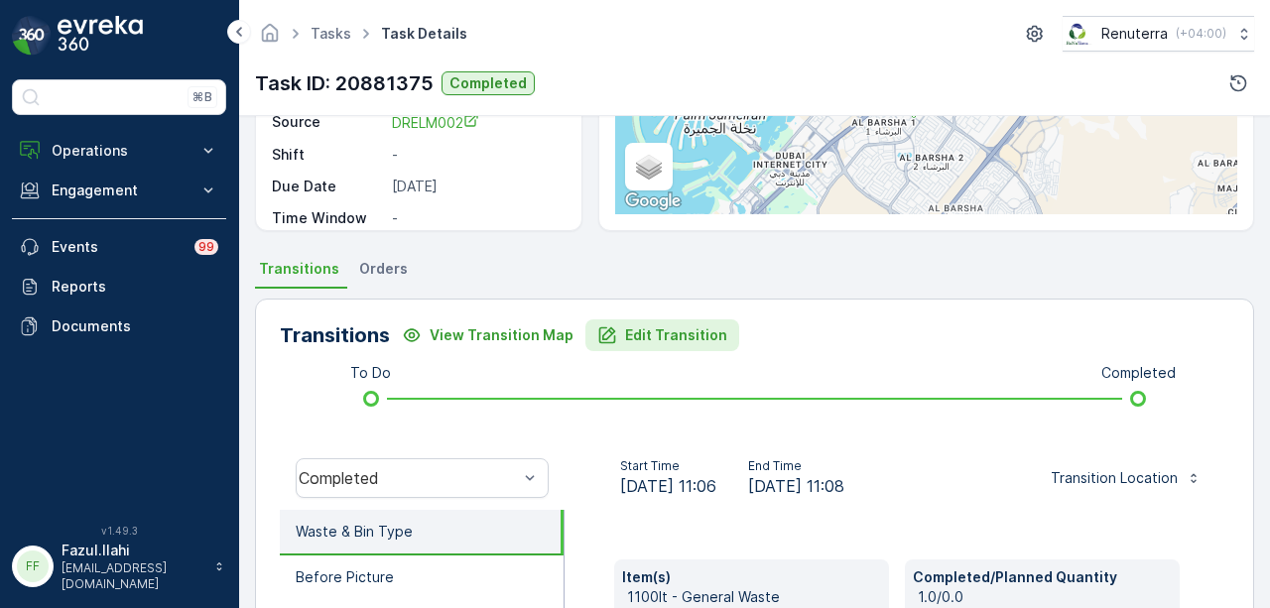
click at [682, 342] on p "Edit Transition" at bounding box center [676, 336] width 102 height 20
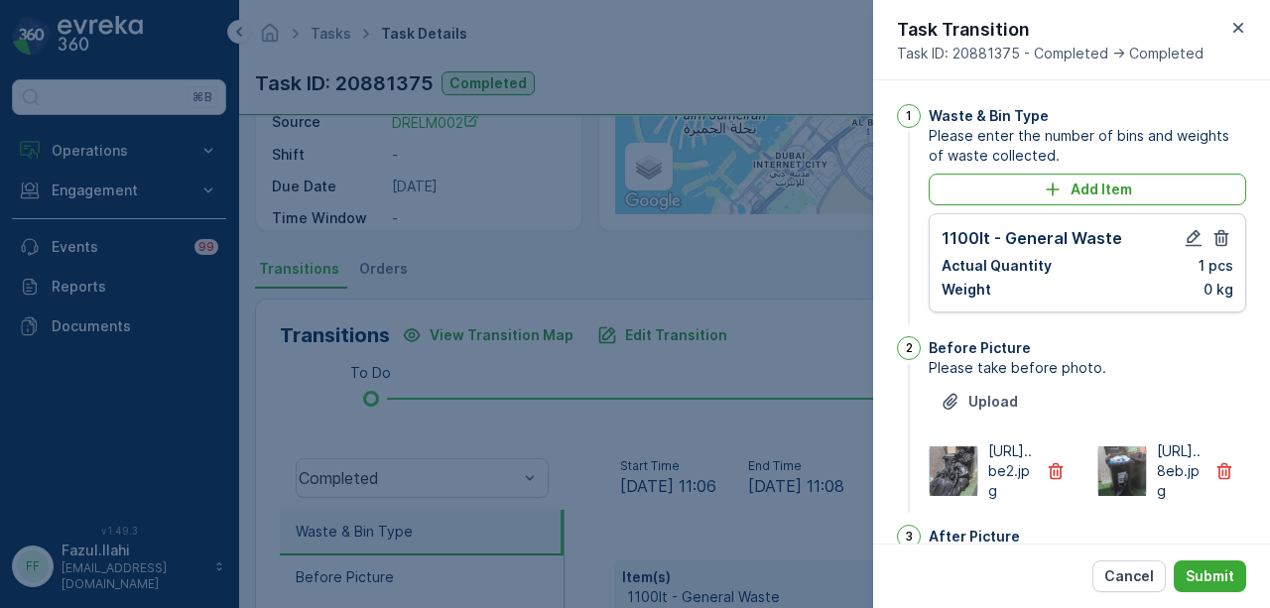
scroll to position [427, 0]
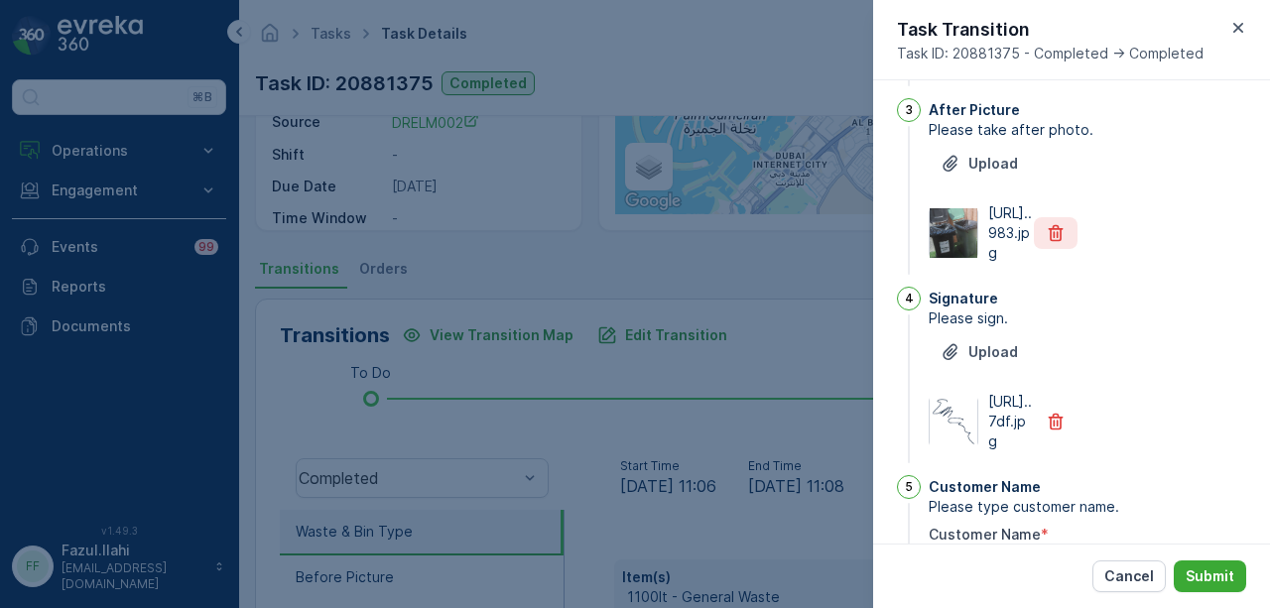
click at [1056, 249] on button "button" at bounding box center [1056, 233] width 44 height 32
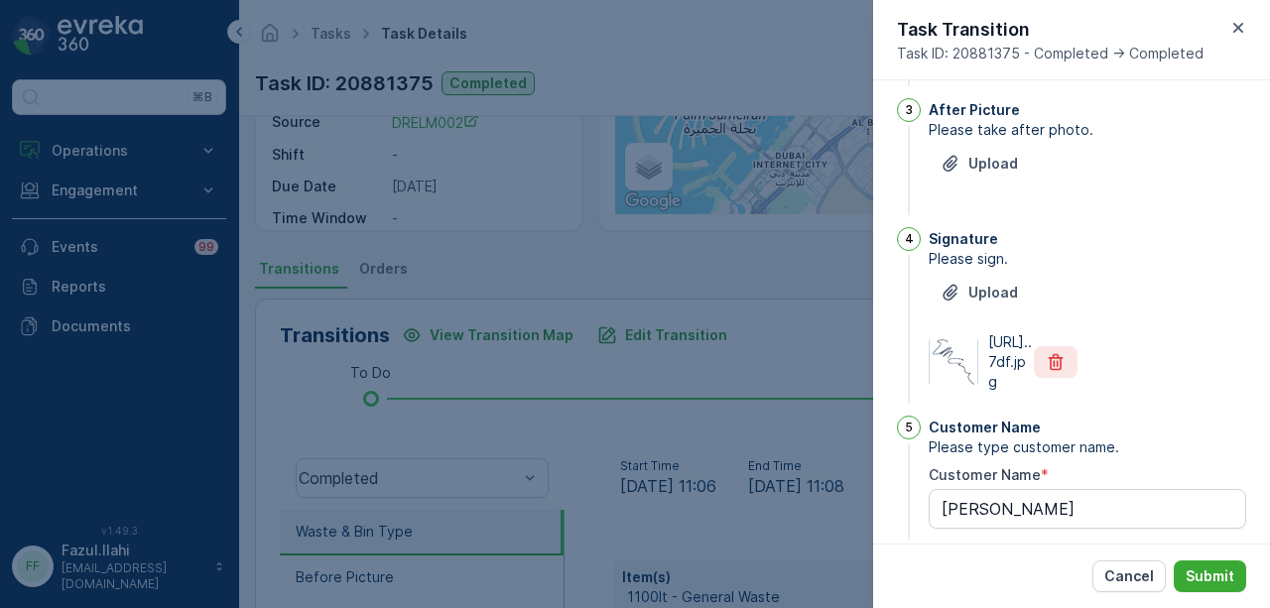
click at [1056, 372] on icon "button" at bounding box center [1056, 362] width 20 height 20
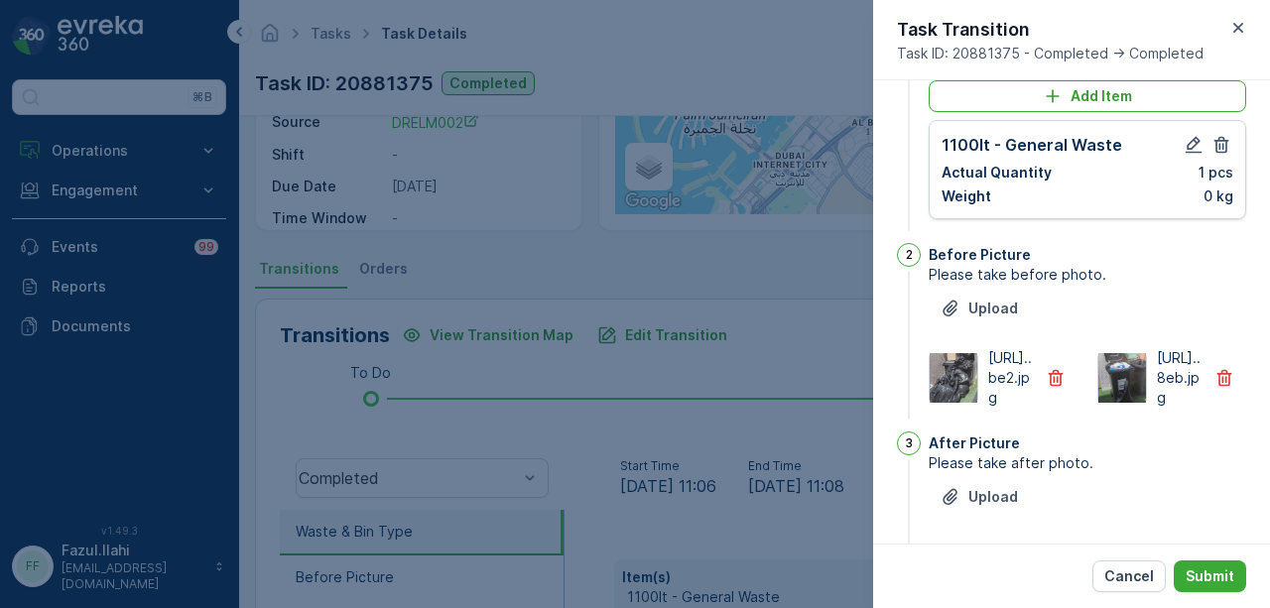
scroll to position [85, 0]
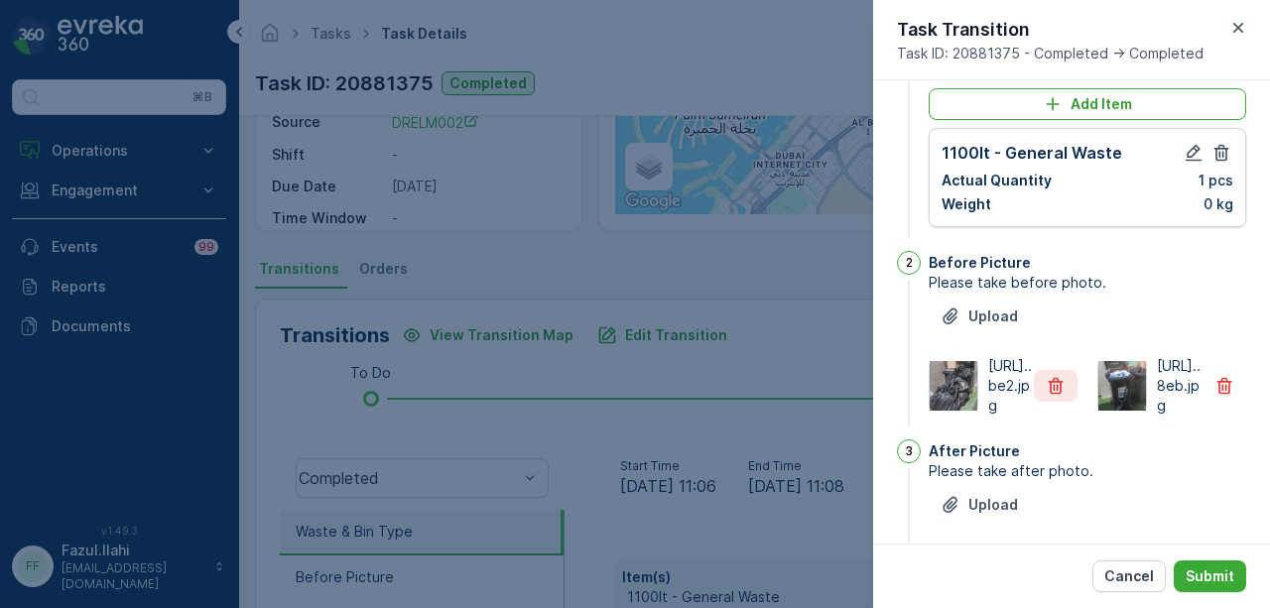
click at [1066, 400] on button "button" at bounding box center [1056, 386] width 44 height 32
click at [1041, 400] on button "button" at bounding box center [1056, 386] width 44 height 32
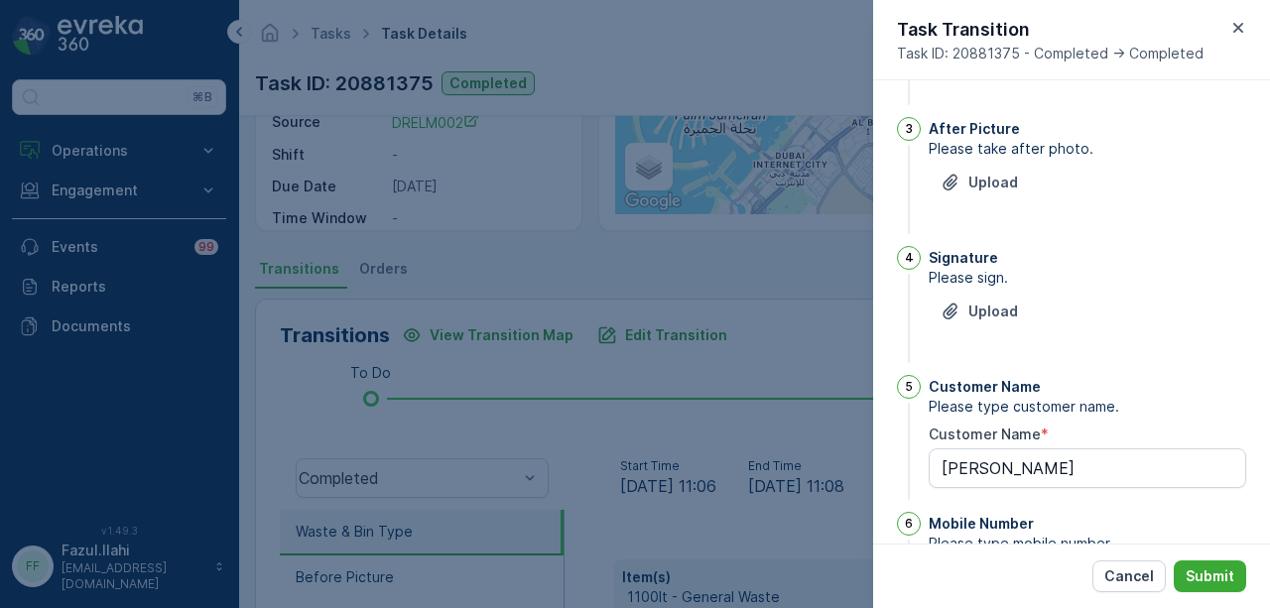
scroll to position [482, 0]
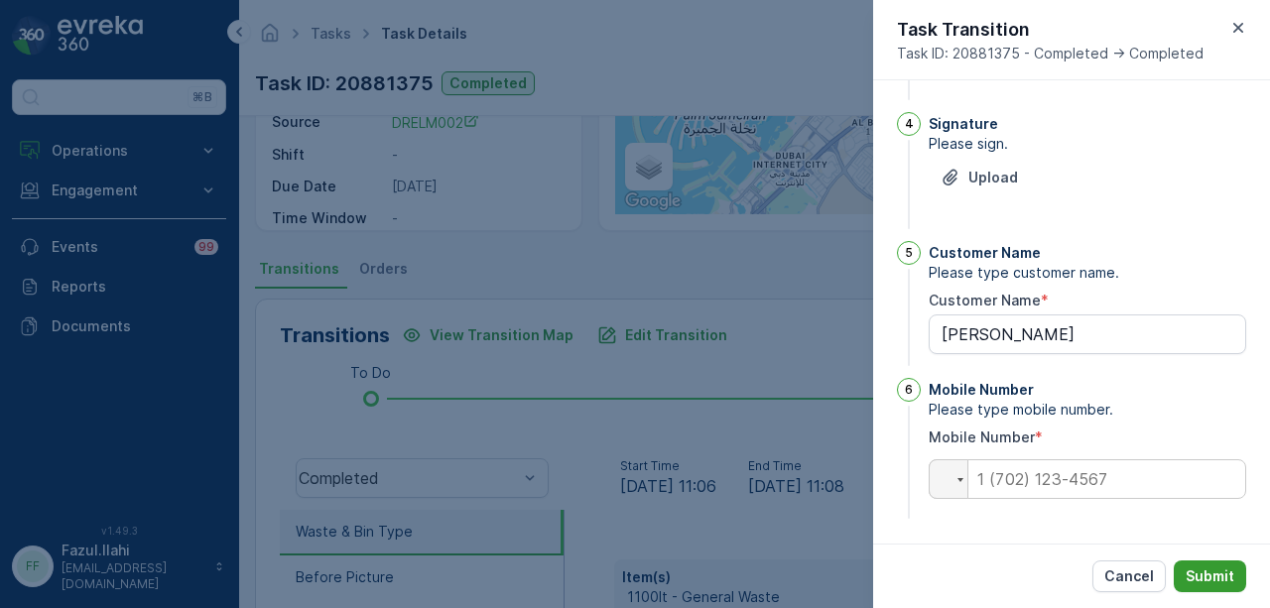
click at [1225, 565] on button "Submit" at bounding box center [1210, 577] width 72 height 32
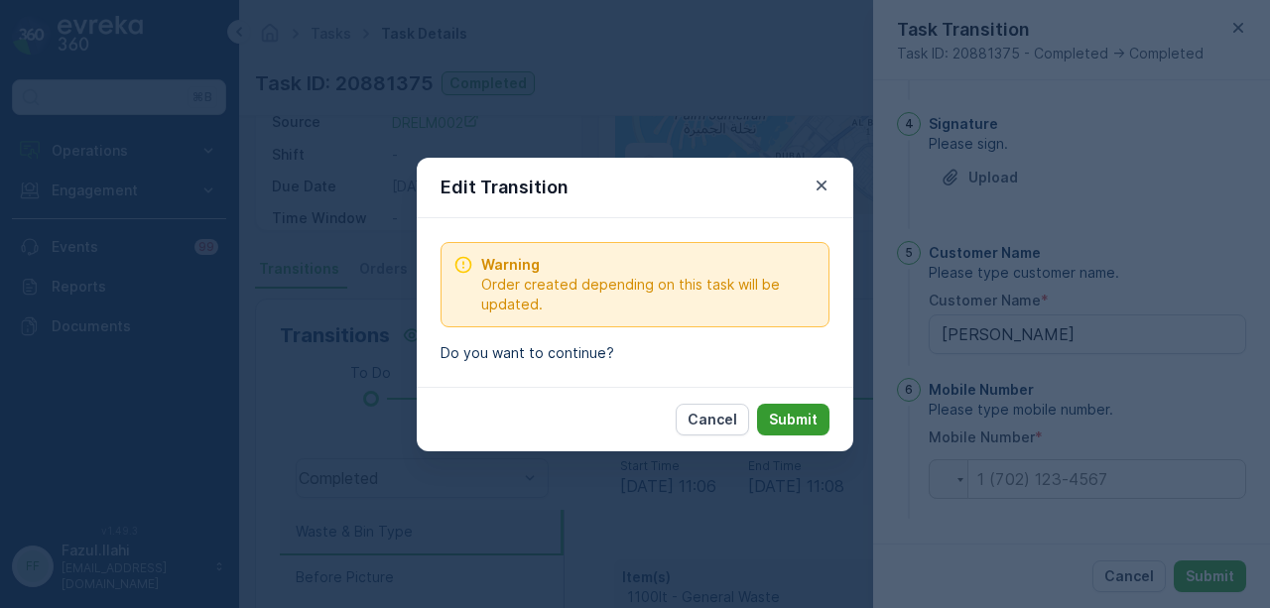
click at [788, 410] on p "Submit" at bounding box center [793, 420] width 49 height 20
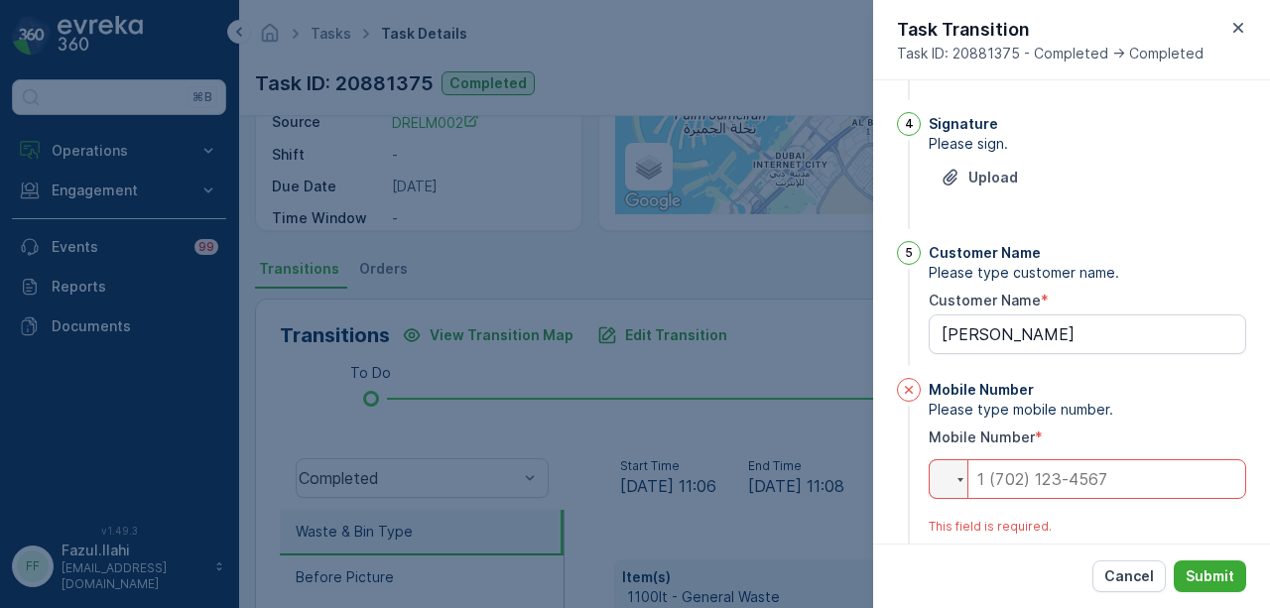
click at [1078, 487] on input "tel" at bounding box center [1088, 479] width 318 height 40
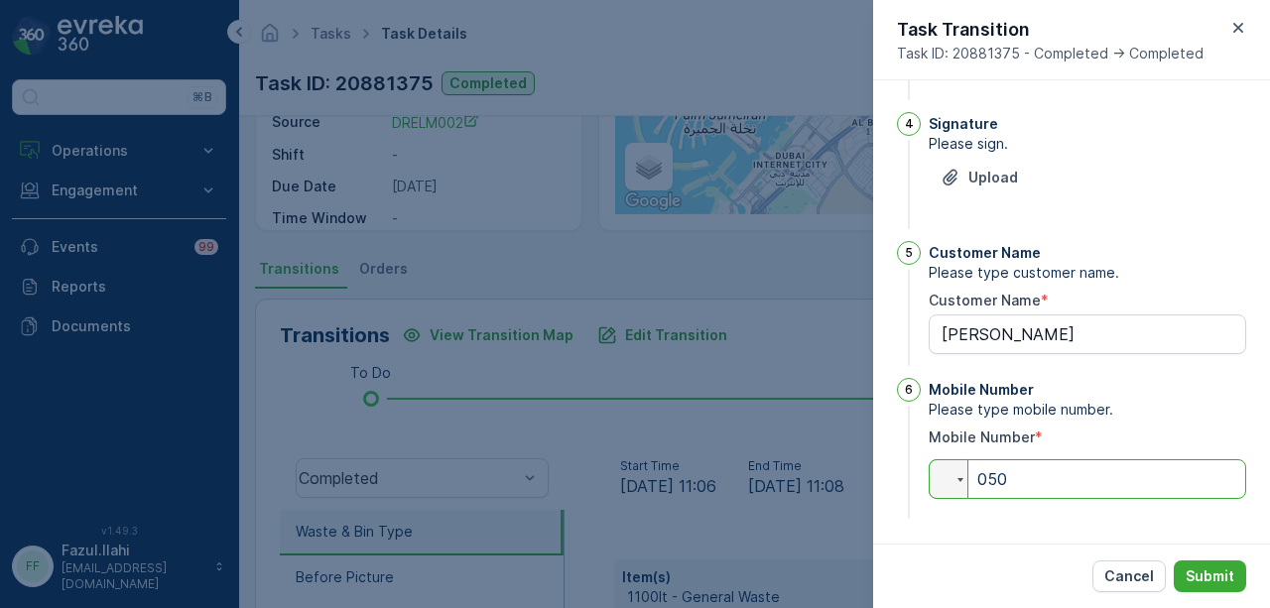
type input "050"
click at [1254, 564] on div "Cancel Submit" at bounding box center [1071, 576] width 397 height 65
click at [1218, 573] on p "Submit" at bounding box center [1210, 577] width 49 height 20
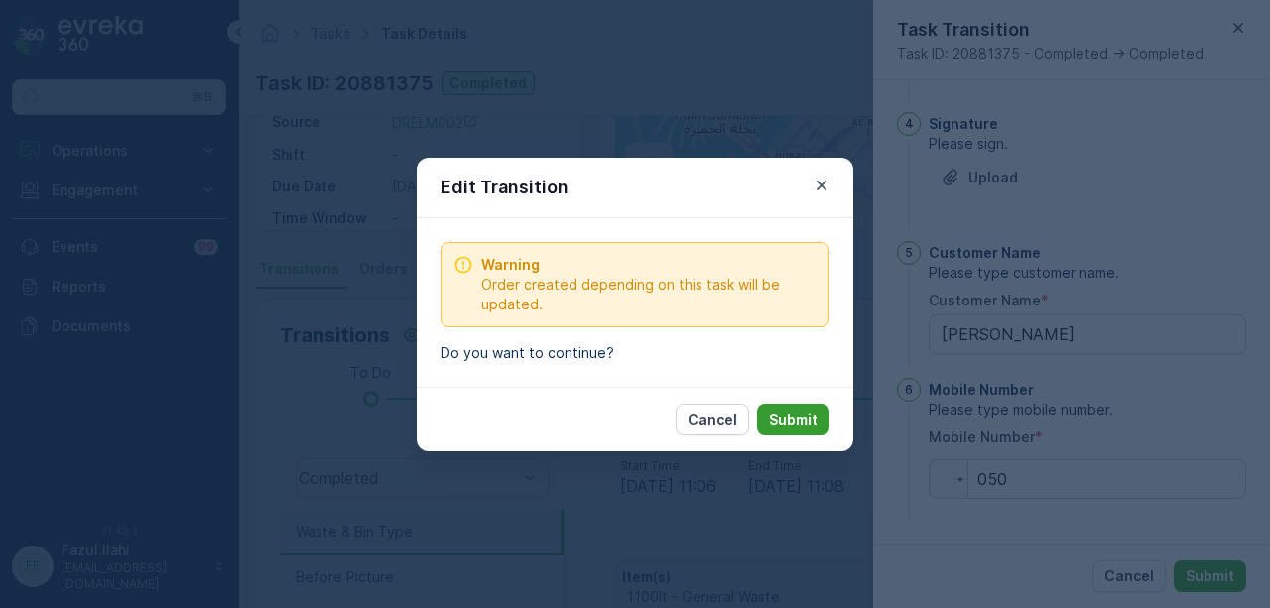
click at [815, 421] on p "Submit" at bounding box center [793, 420] width 49 height 20
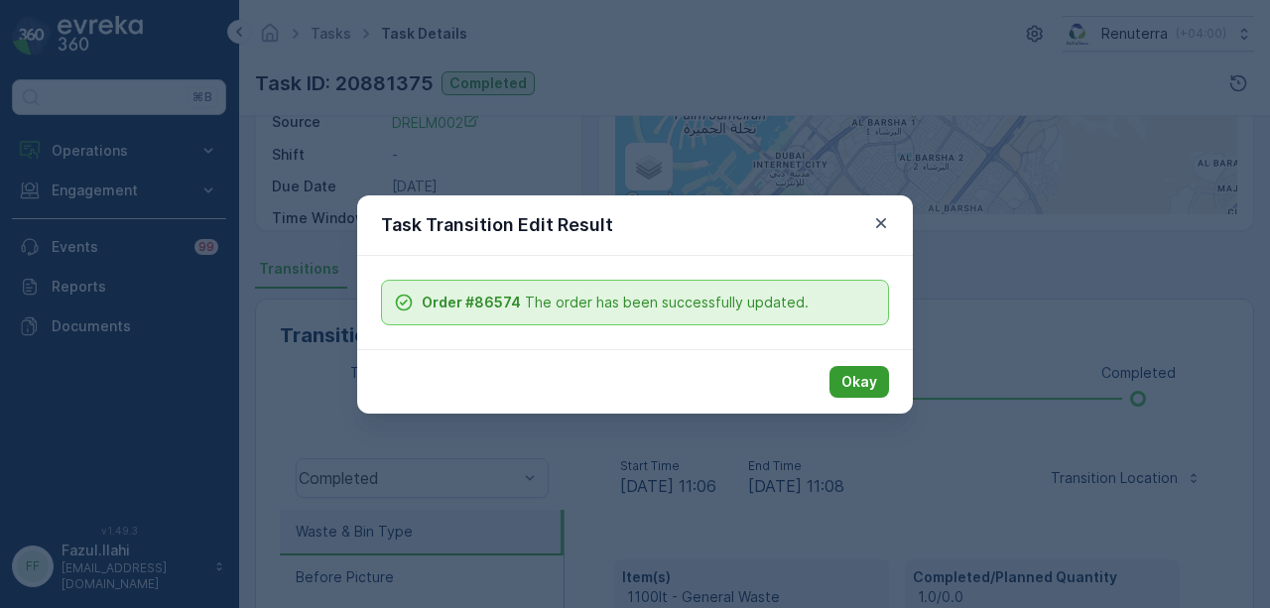
click at [850, 382] on p "Okay" at bounding box center [860, 382] width 36 height 20
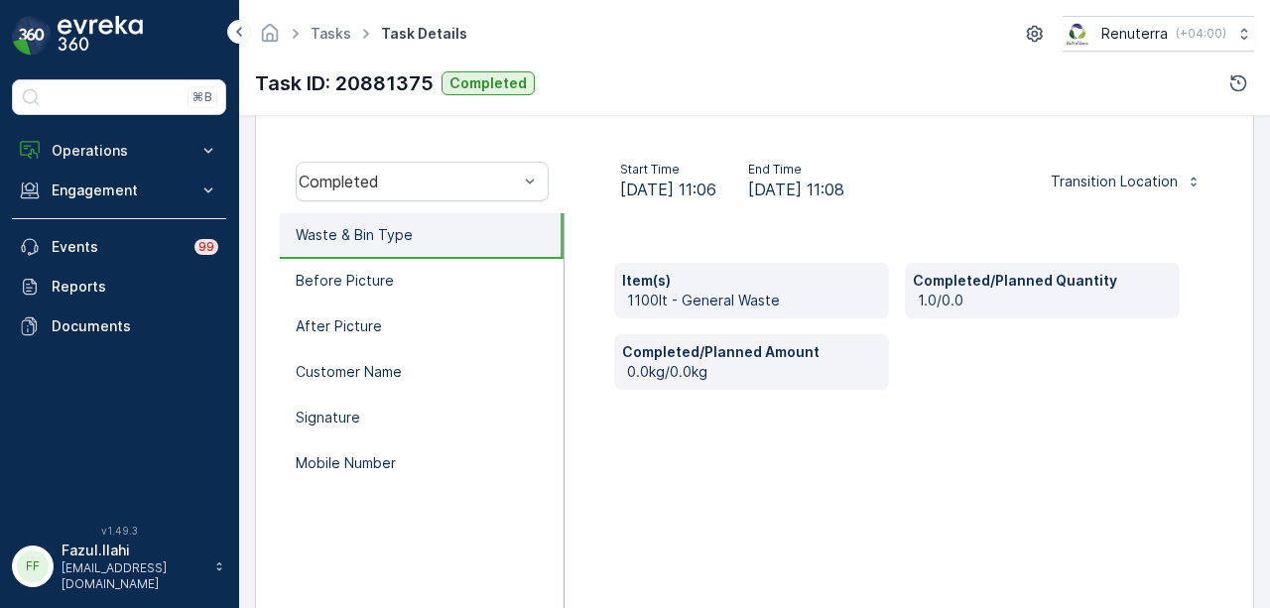
scroll to position [595, 0]
click at [413, 290] on li "Before Picture" at bounding box center [422, 281] width 284 height 46
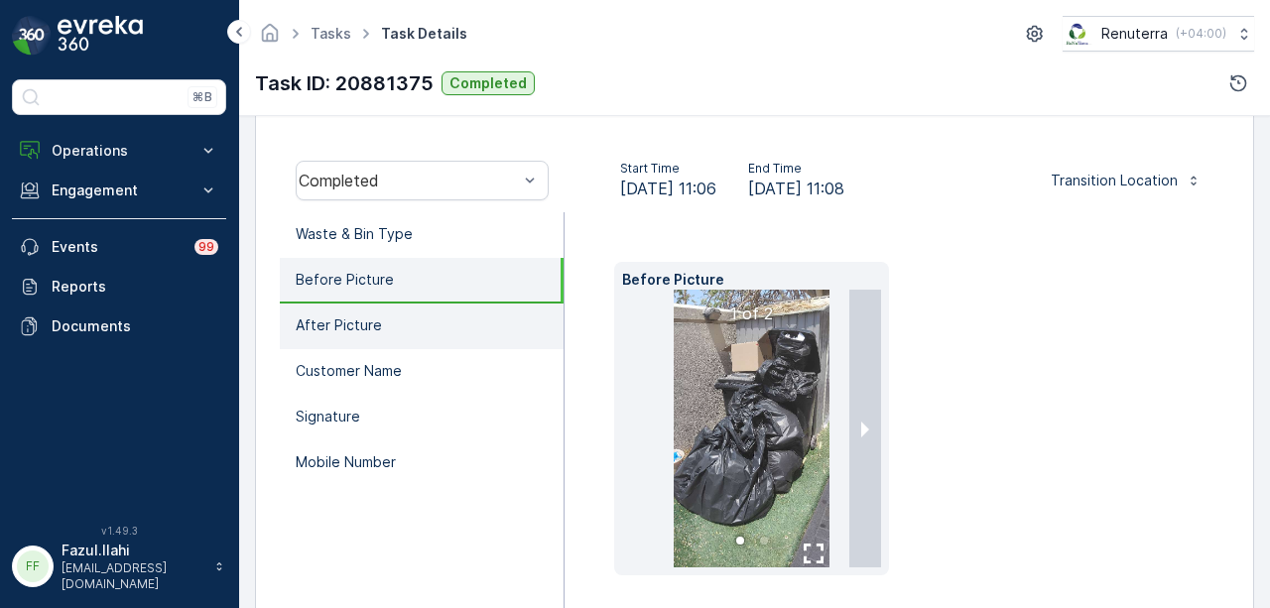
click at [412, 320] on li "After Picture" at bounding box center [422, 327] width 284 height 46
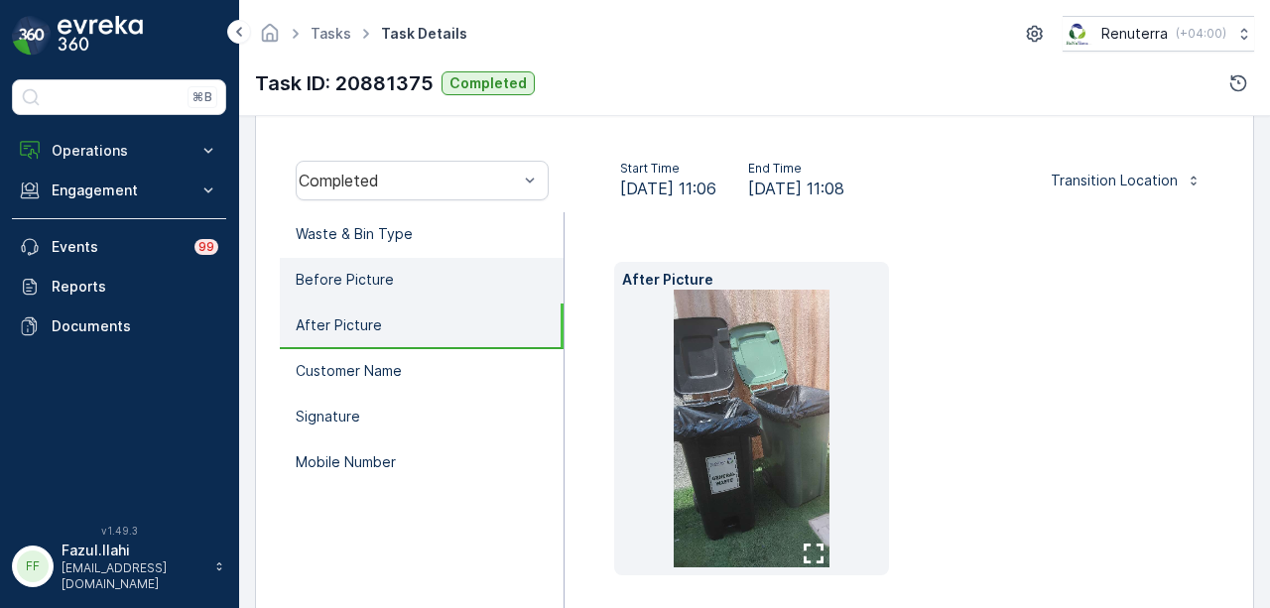
click at [425, 283] on li "Before Picture" at bounding box center [422, 281] width 284 height 46
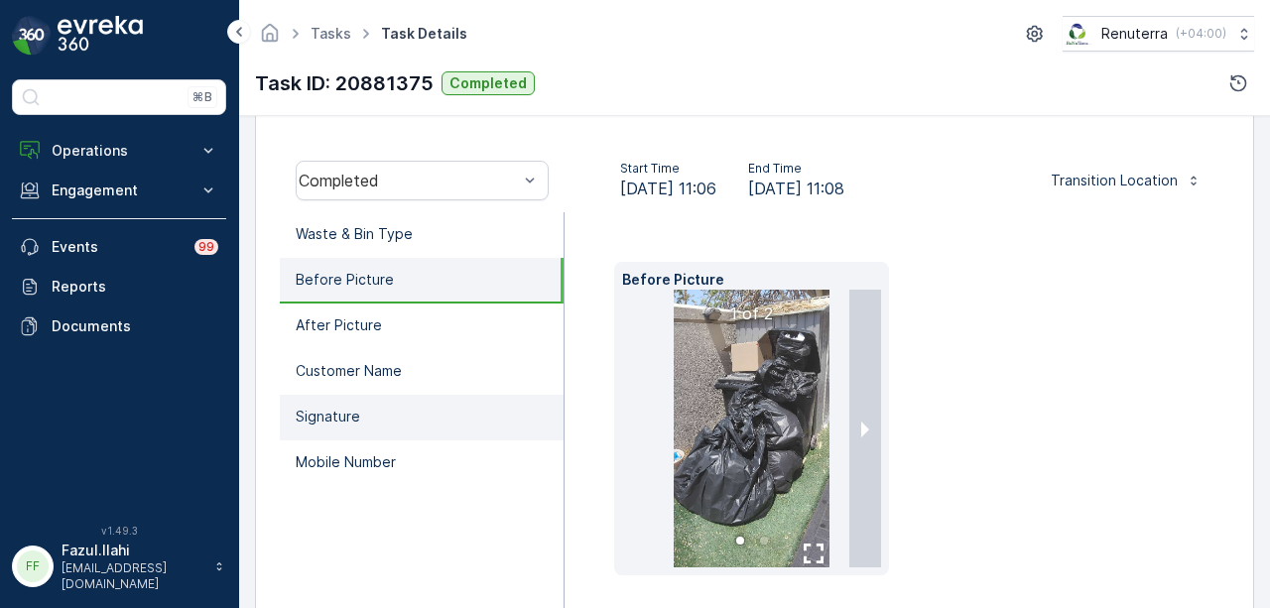
click at [378, 414] on li "Signature" at bounding box center [422, 418] width 284 height 46
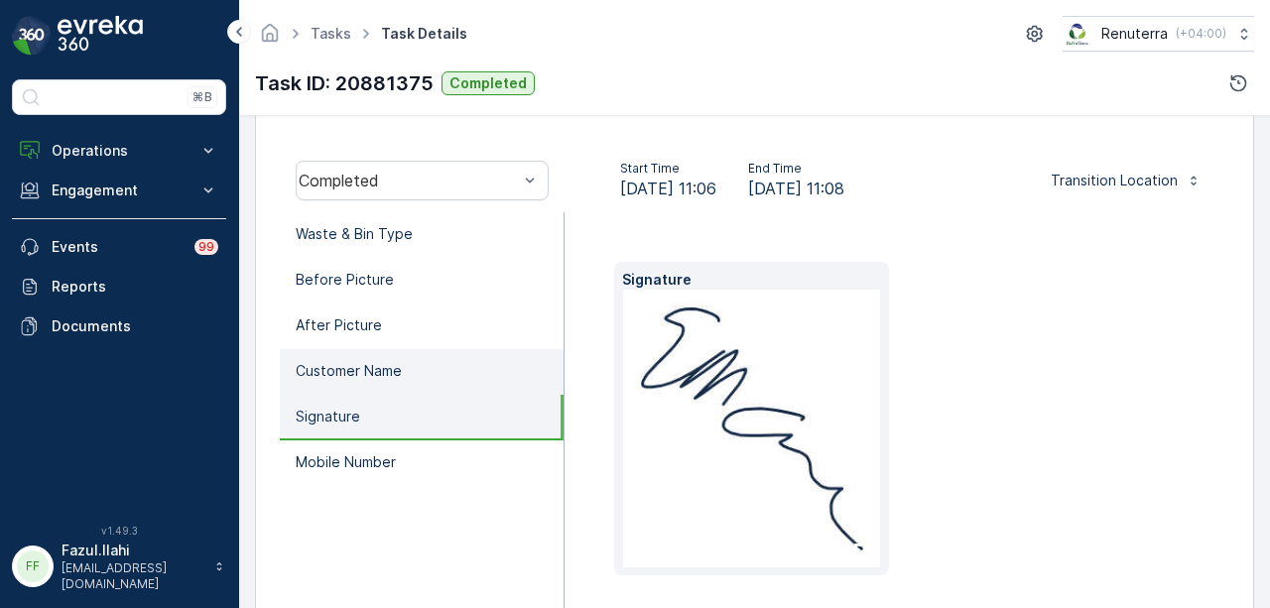
click at [409, 378] on li "Customer Name" at bounding box center [422, 372] width 284 height 46
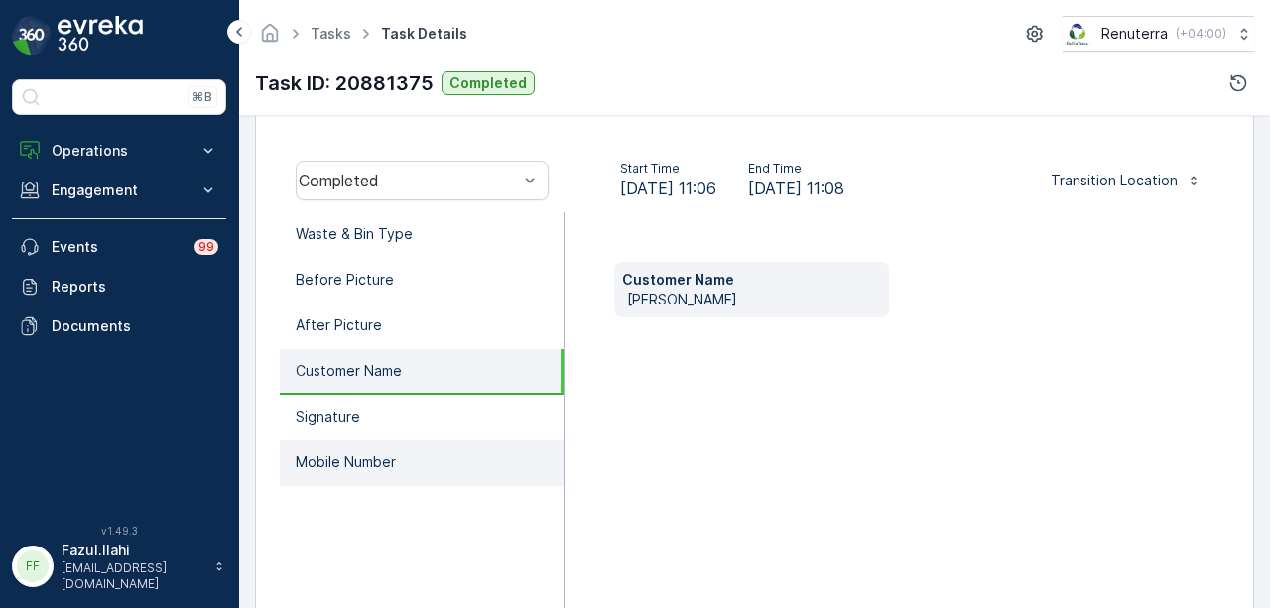
click at [387, 441] on li "Mobile Number" at bounding box center [422, 464] width 284 height 46
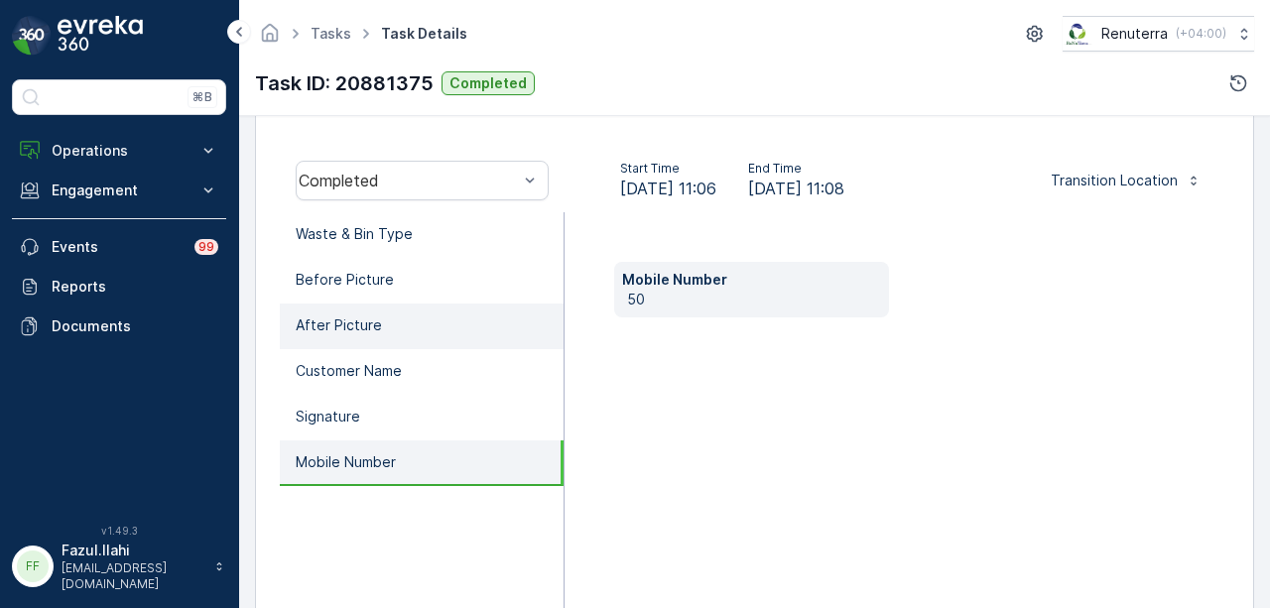
click at [440, 334] on li "After Picture" at bounding box center [422, 327] width 284 height 46
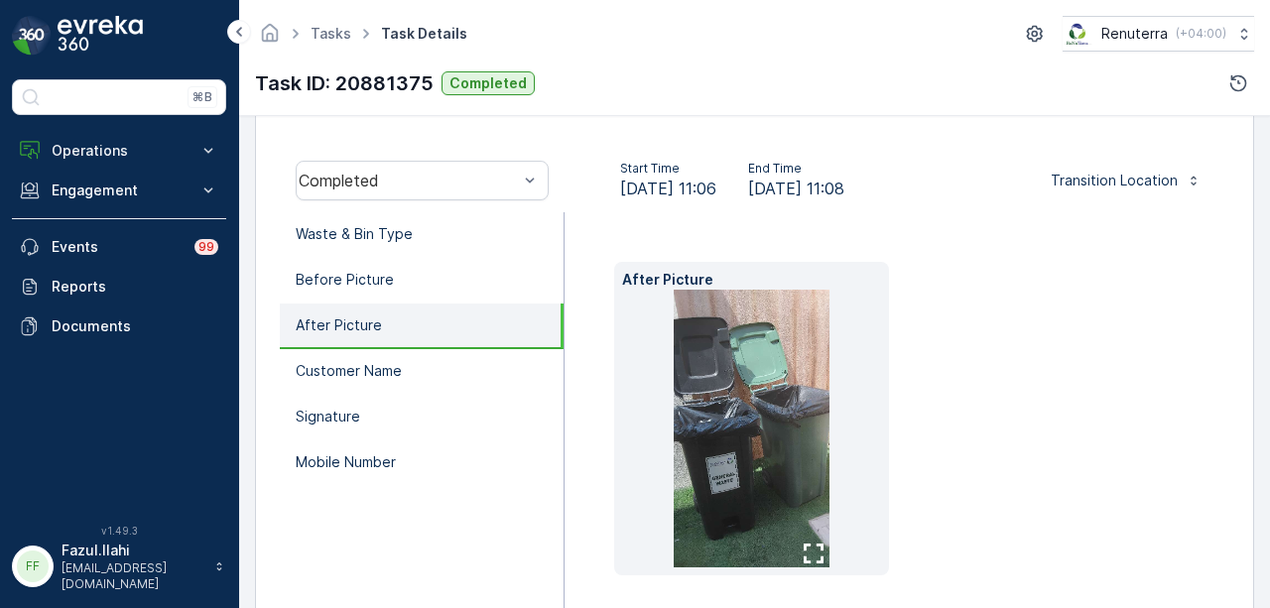
click at [440, 304] on li "After Picture" at bounding box center [422, 327] width 284 height 46
click at [455, 278] on li "Before Picture" at bounding box center [422, 281] width 284 height 46
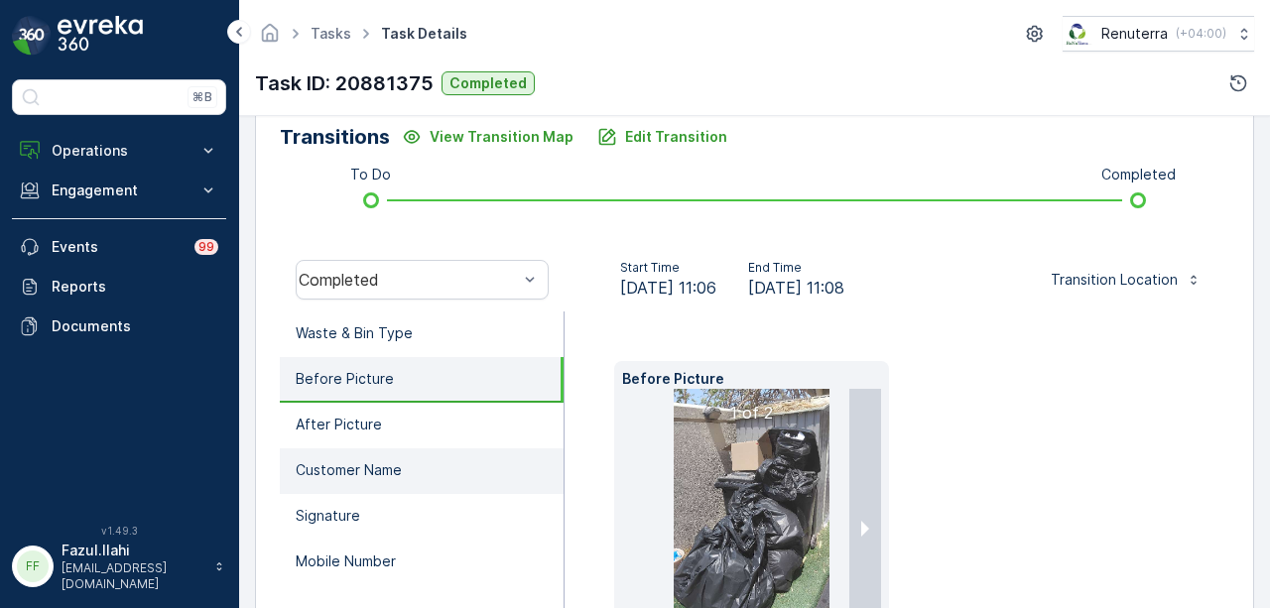
scroll to position [298, 0]
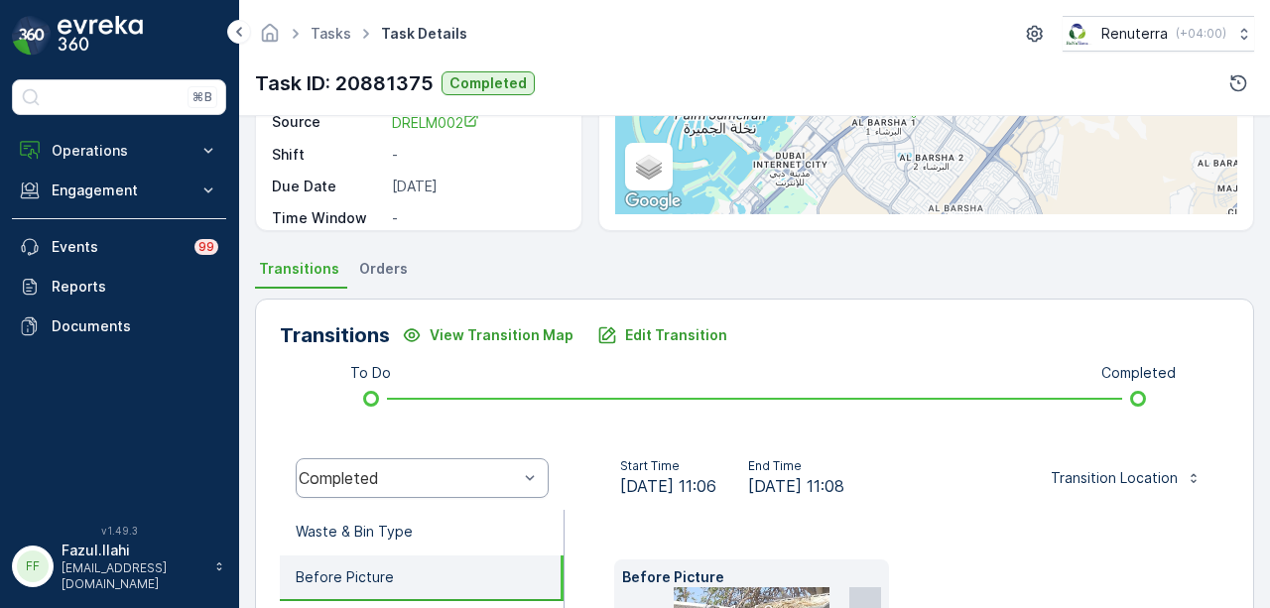
click at [542, 483] on div "Completed" at bounding box center [422, 478] width 253 height 40
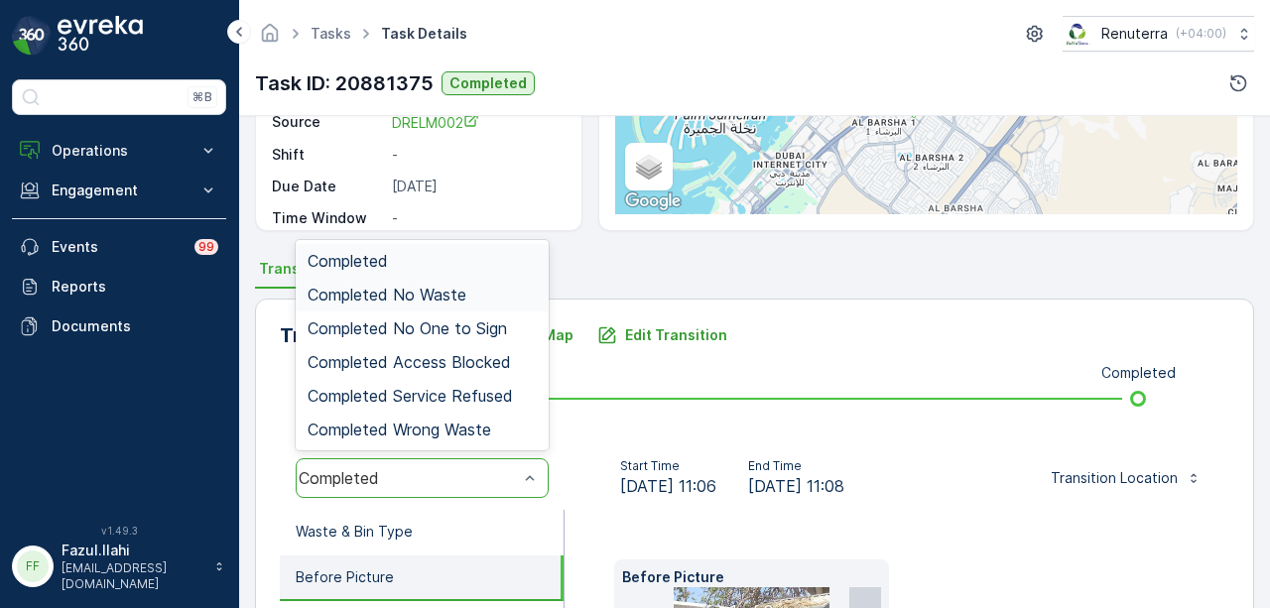
click at [486, 287] on div "Completed No Waste" at bounding box center [422, 295] width 229 height 18
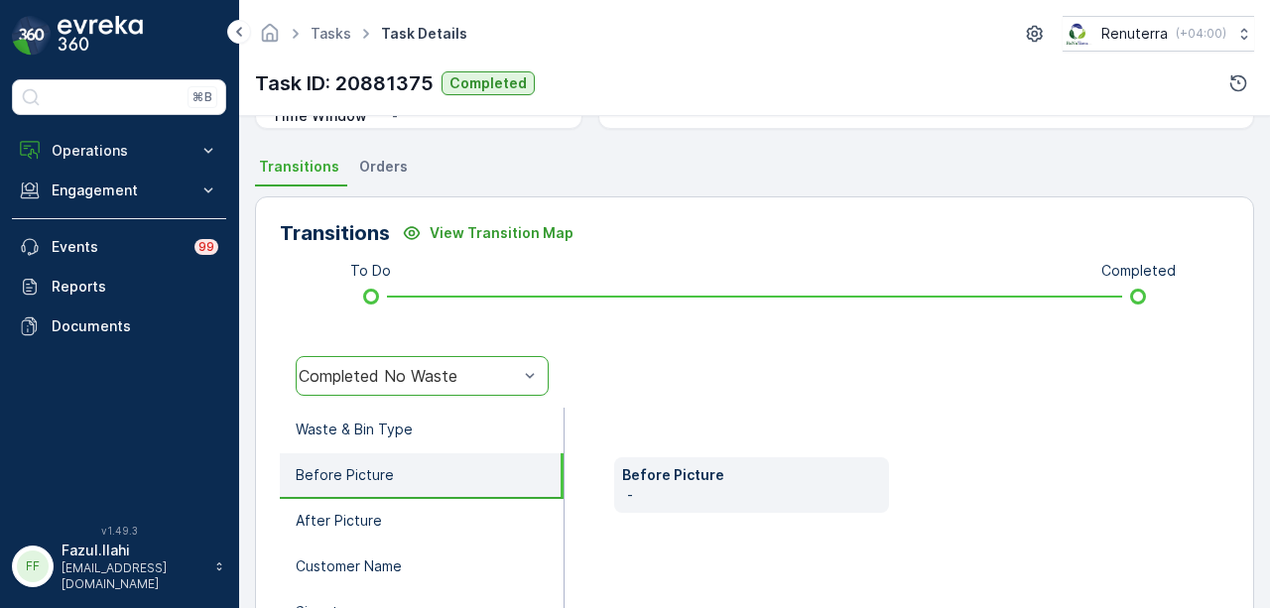
scroll to position [496, 0]
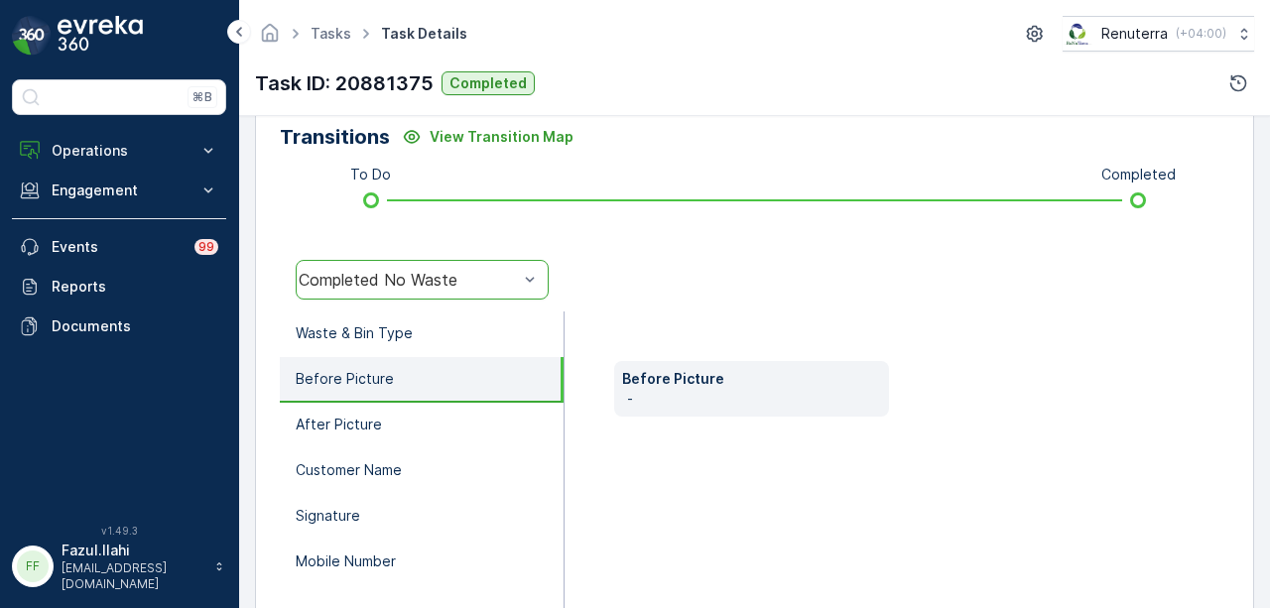
click at [516, 263] on div "Completed No Waste" at bounding box center [422, 280] width 253 height 40
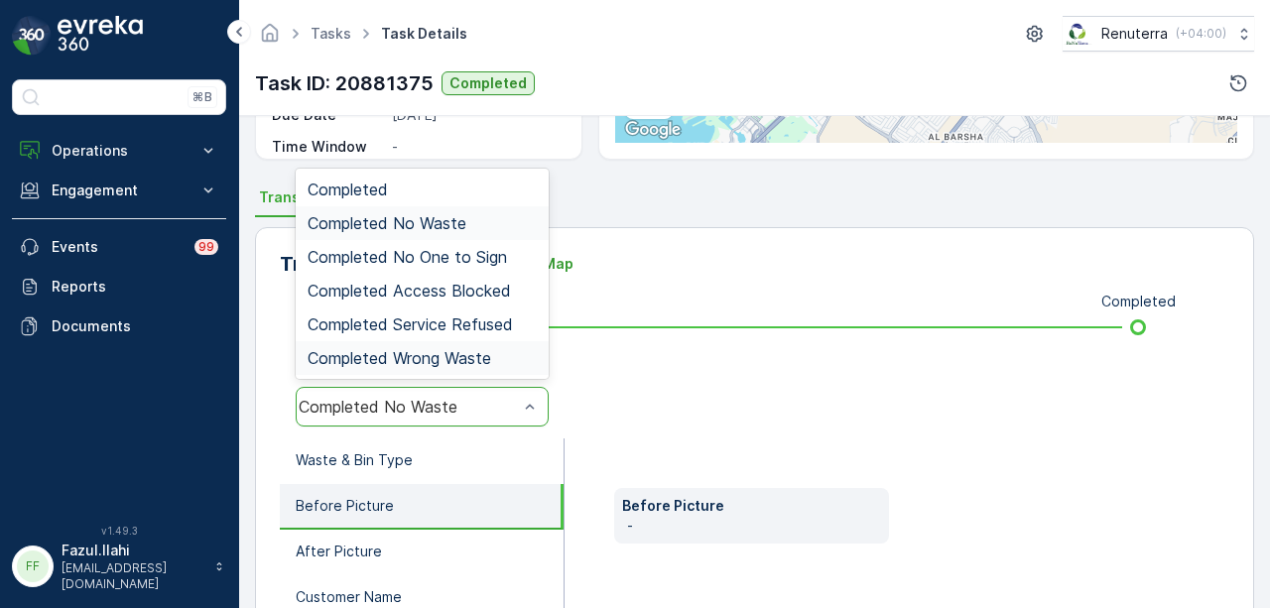
scroll to position [298, 0]
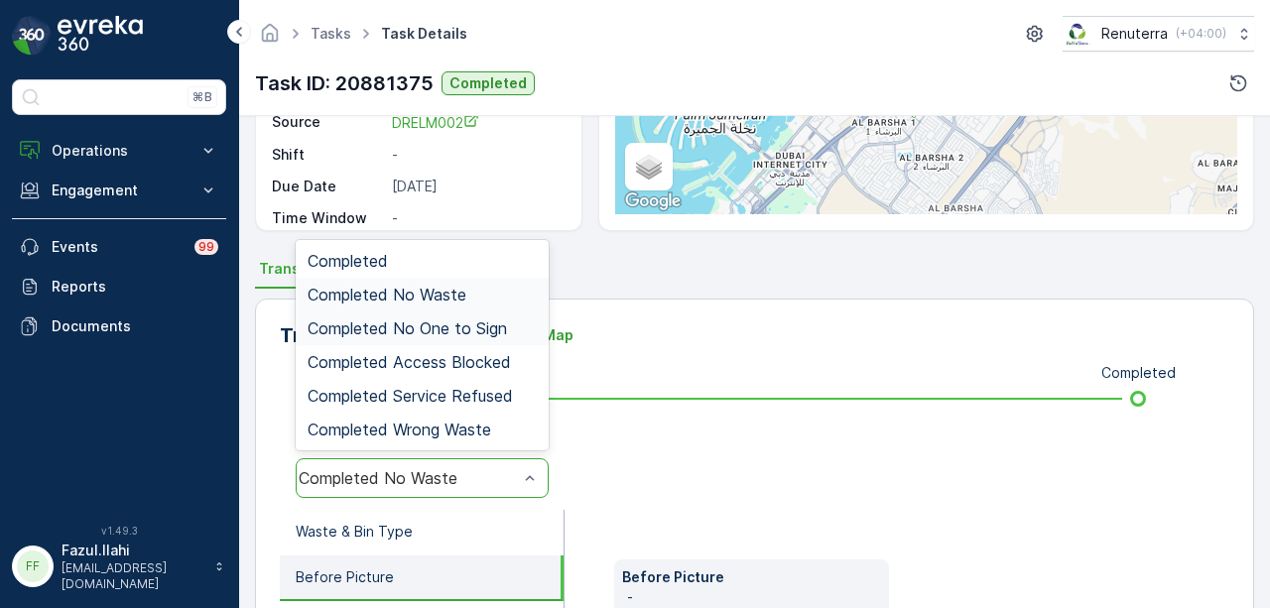
click at [488, 327] on span "Completed No One to Sign" at bounding box center [407, 329] width 199 height 18
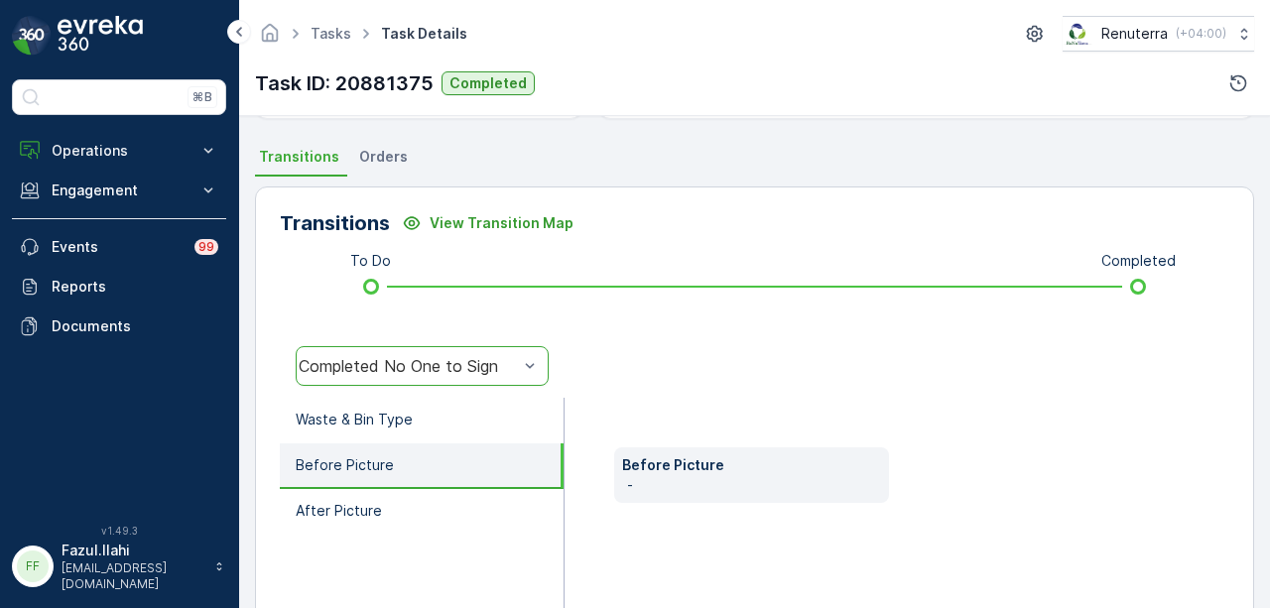
scroll to position [595, 0]
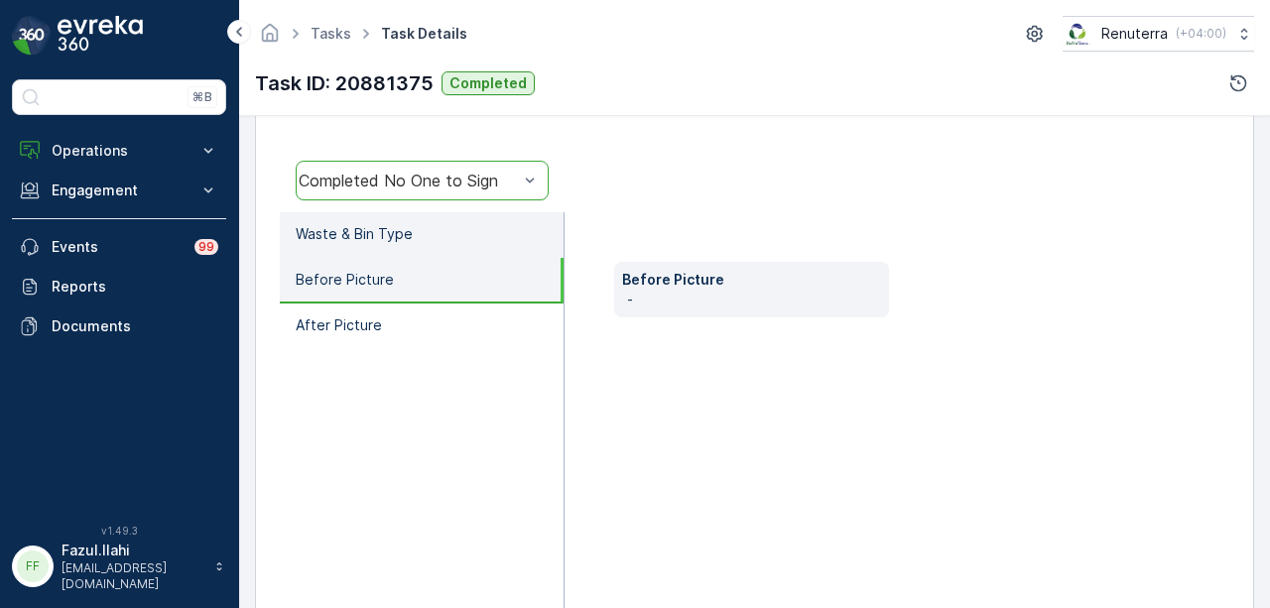
click at [437, 231] on li "Waste & Bin Type" at bounding box center [422, 235] width 284 height 46
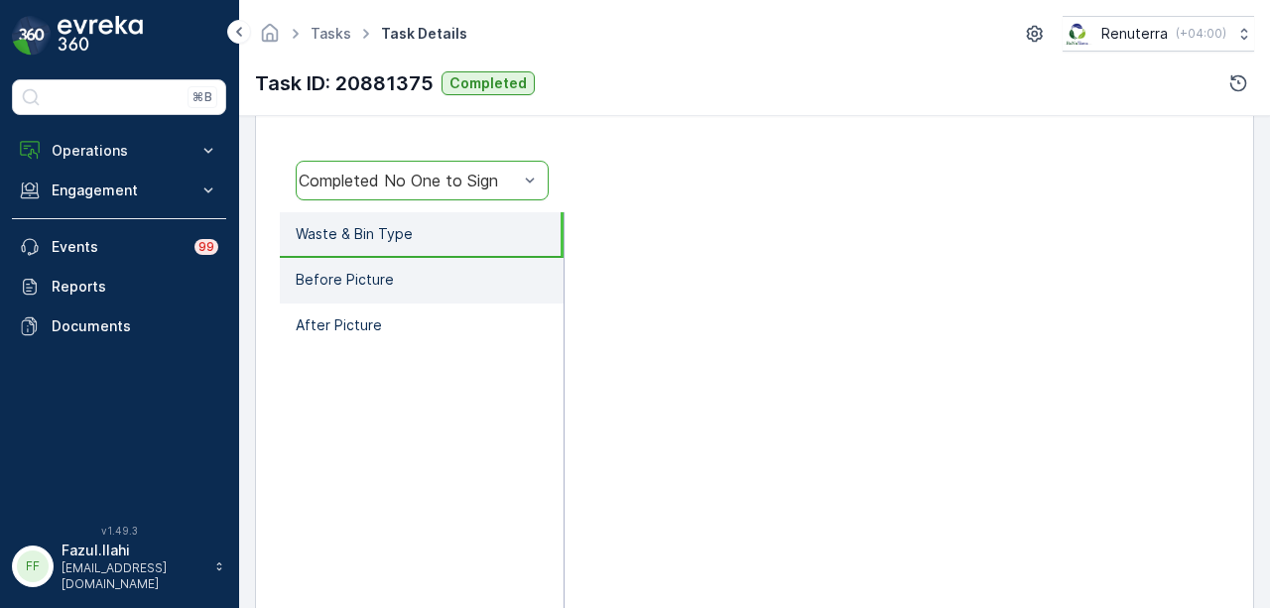
click at [428, 301] on li "Before Picture" at bounding box center [422, 281] width 284 height 46
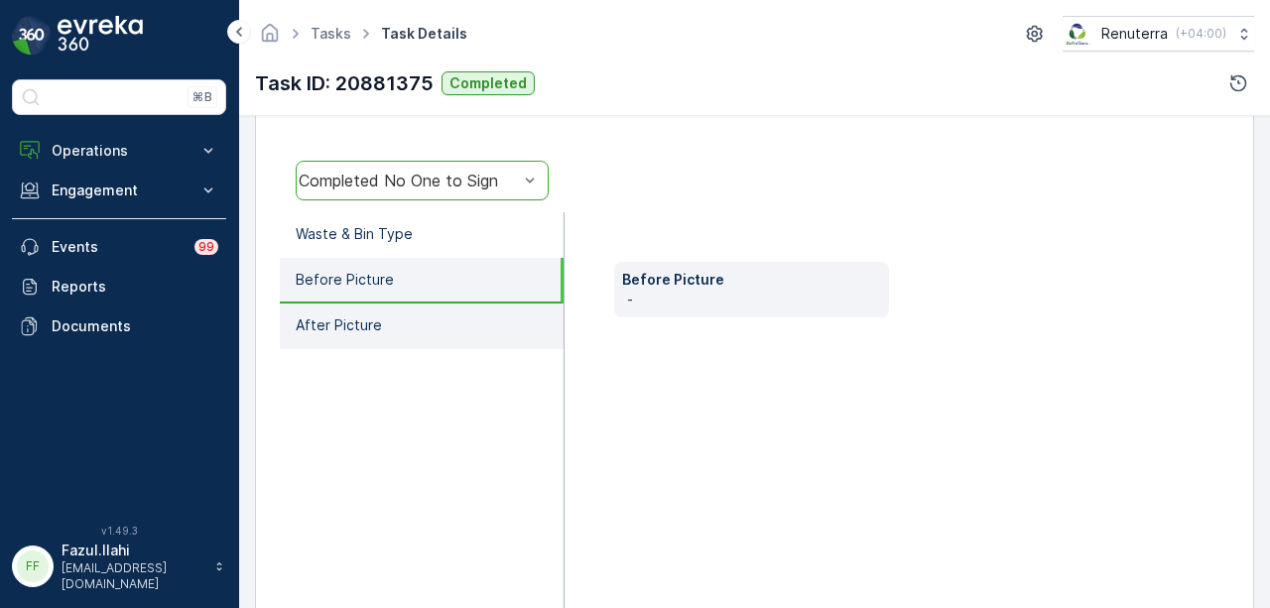
click at [431, 305] on li "After Picture" at bounding box center [422, 327] width 284 height 46
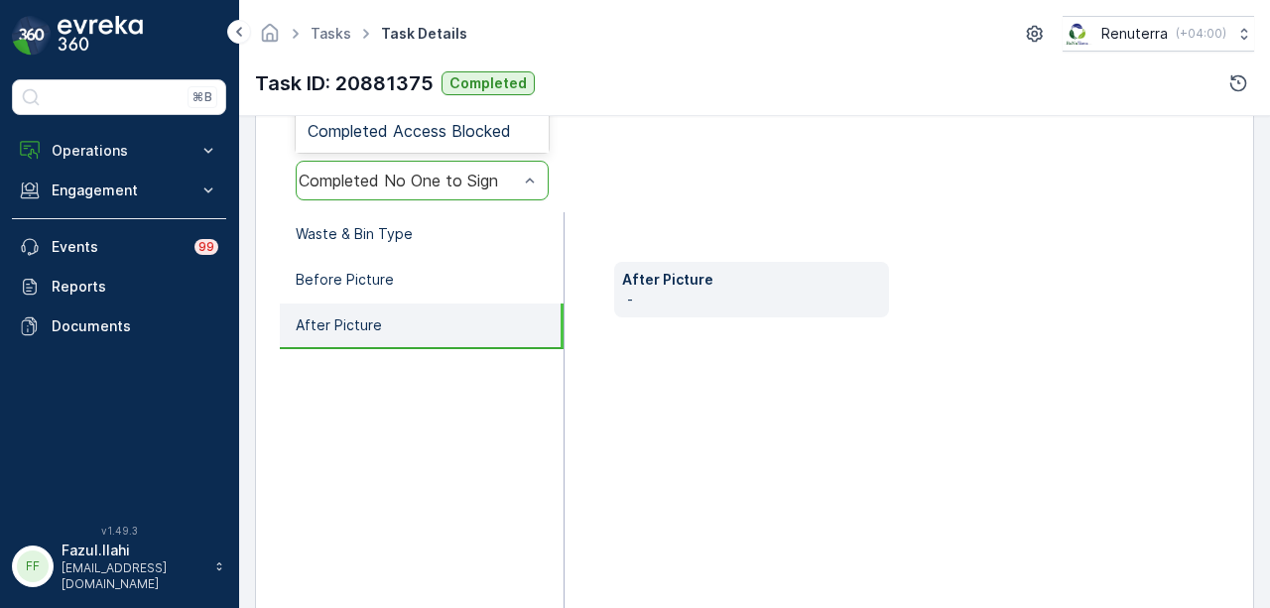
click at [532, 193] on div at bounding box center [530, 181] width 20 height 38
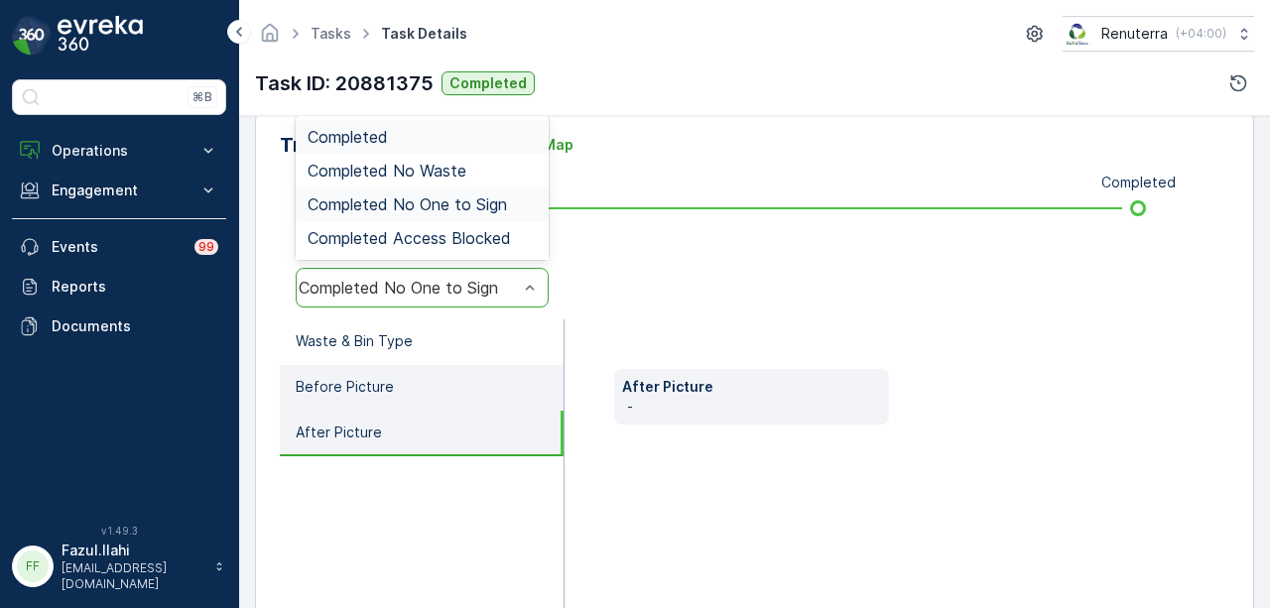
scroll to position [397, 0]
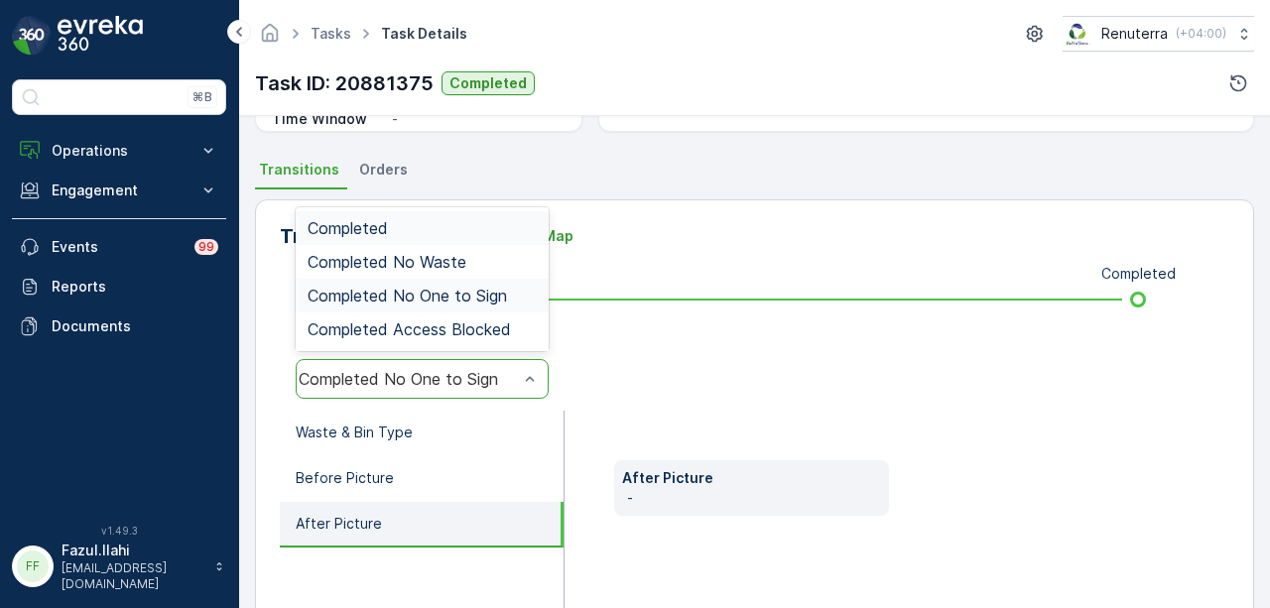
click at [479, 223] on div "Completed" at bounding box center [422, 228] width 229 height 18
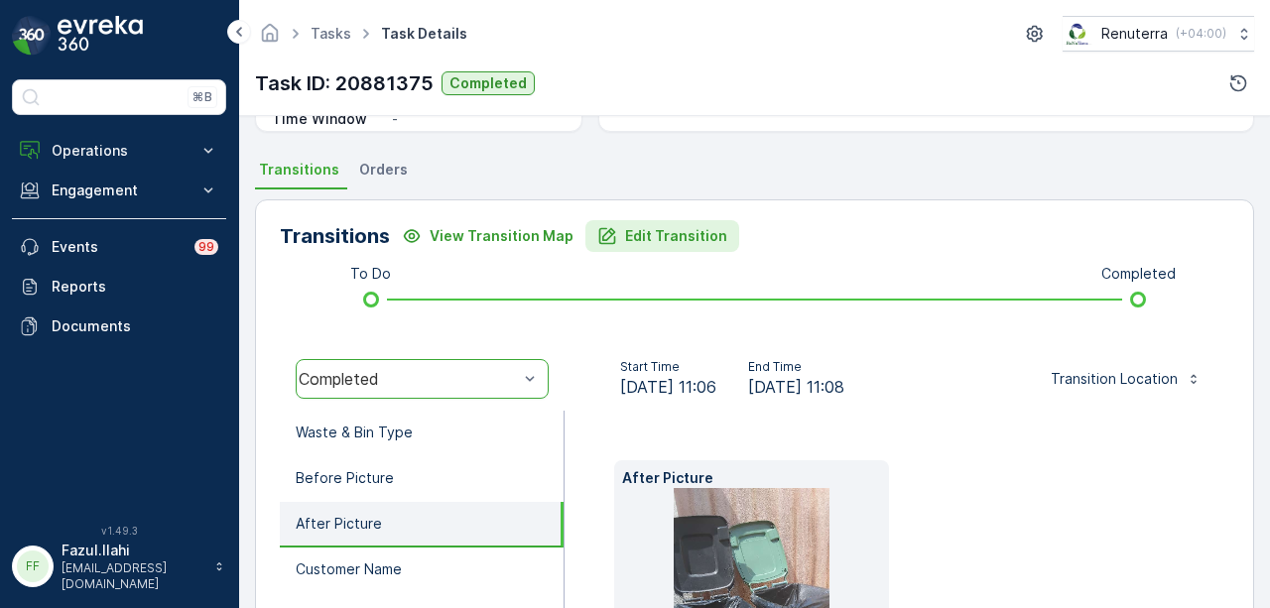
click at [669, 227] on p "Edit Transition" at bounding box center [676, 236] width 102 height 20
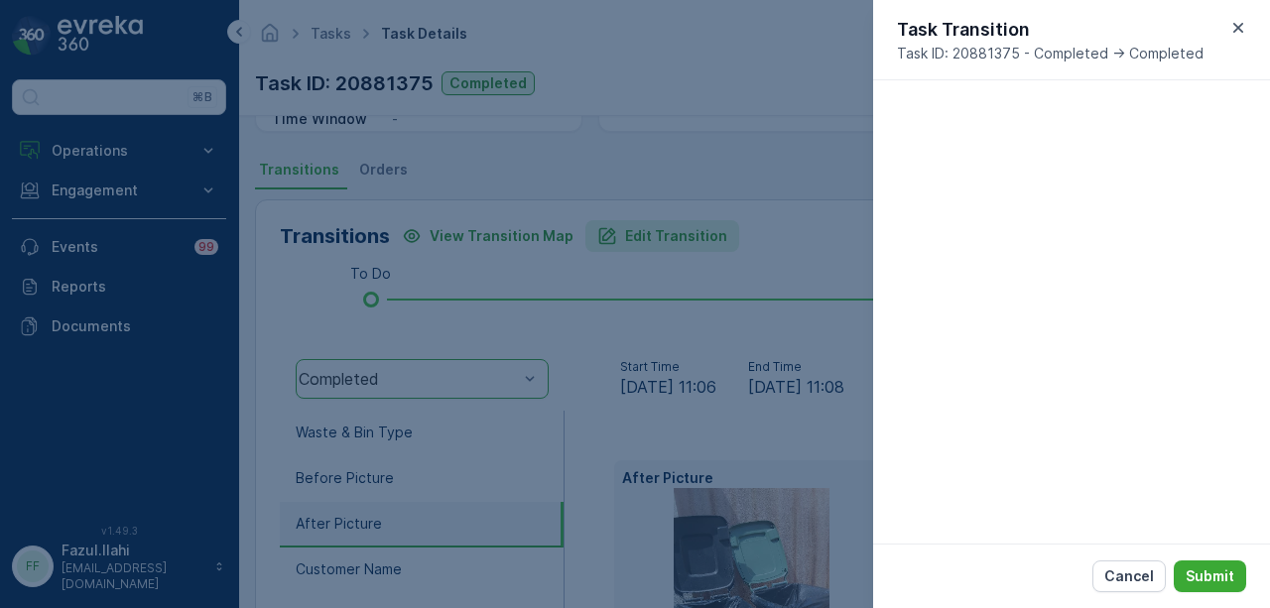
scroll to position [427, 0]
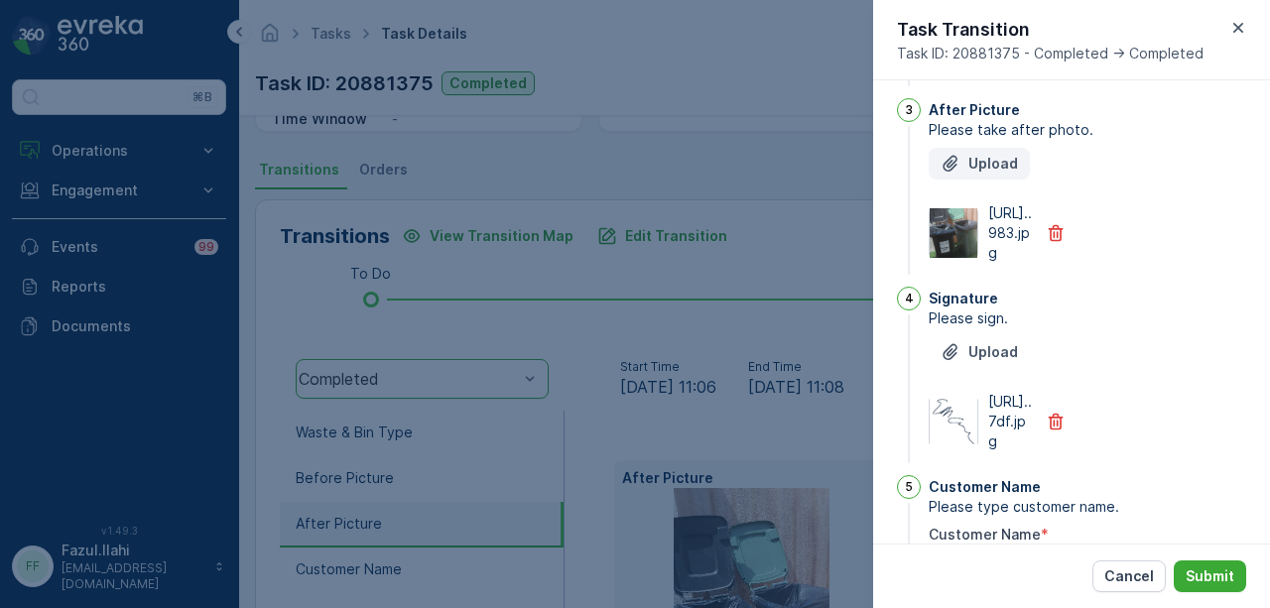
click at [982, 174] on p "Upload" at bounding box center [994, 164] width 50 height 20
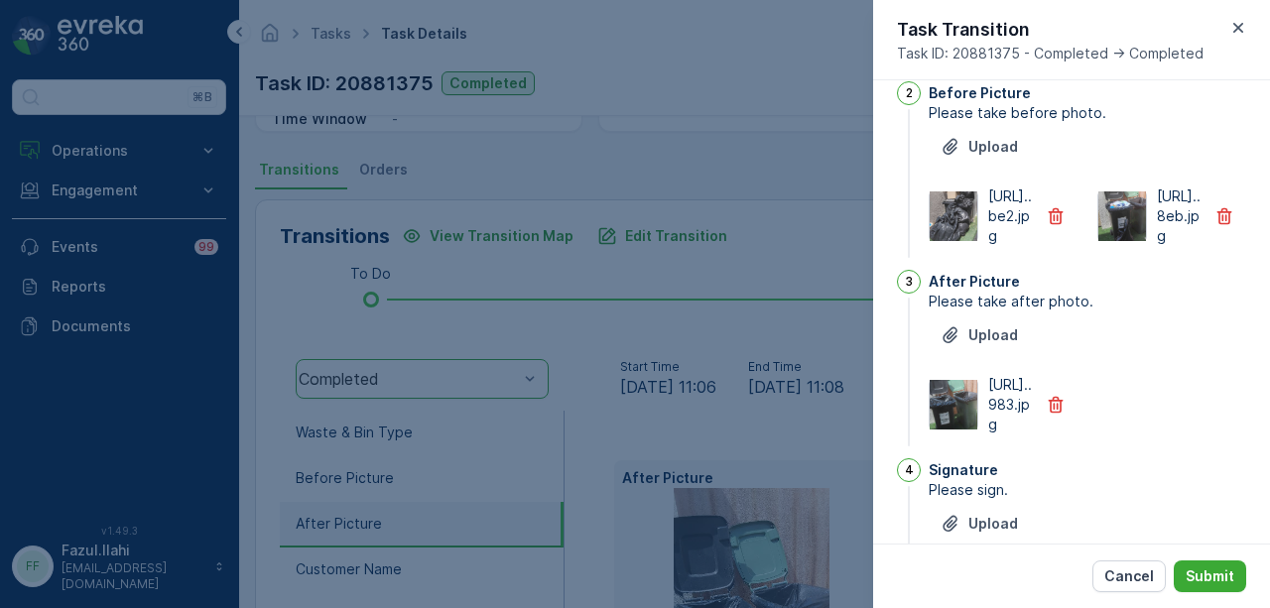
scroll to position [228, 0]
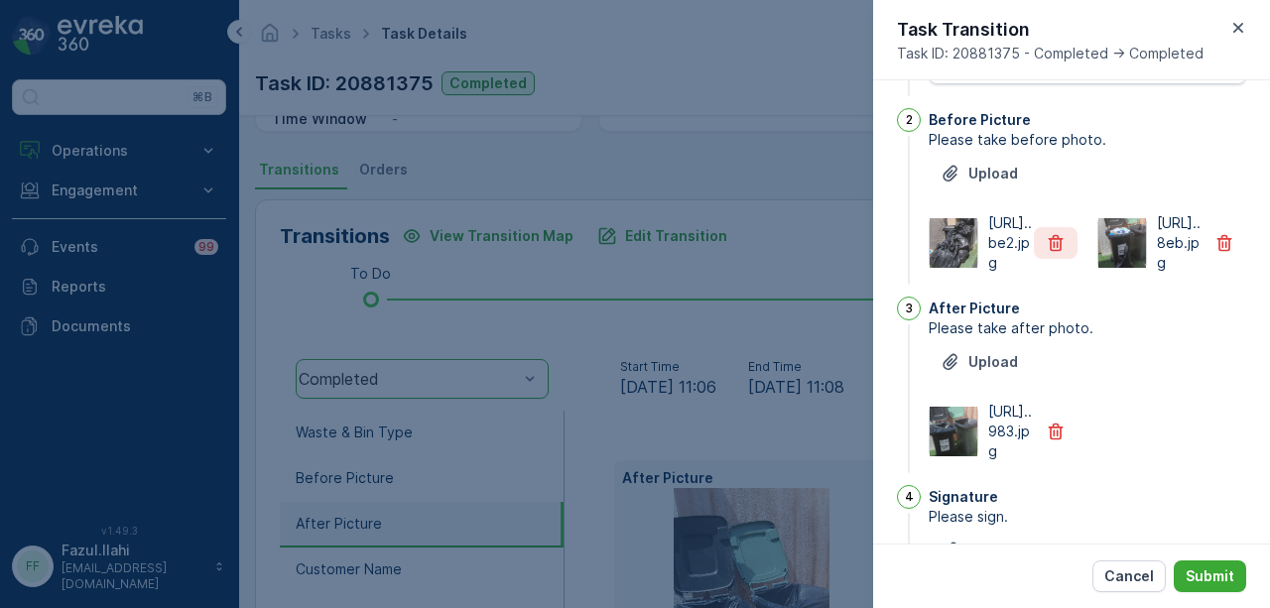
click at [1053, 253] on icon "button" at bounding box center [1056, 243] width 20 height 20
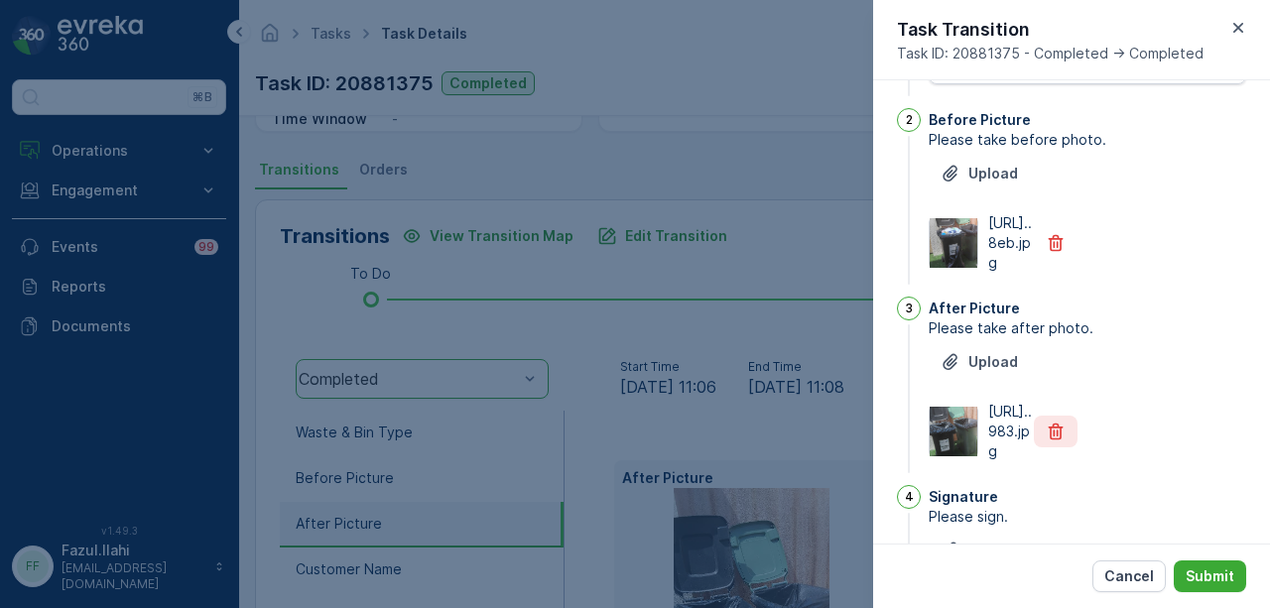
click at [1050, 442] on icon "button" at bounding box center [1056, 432] width 20 height 20
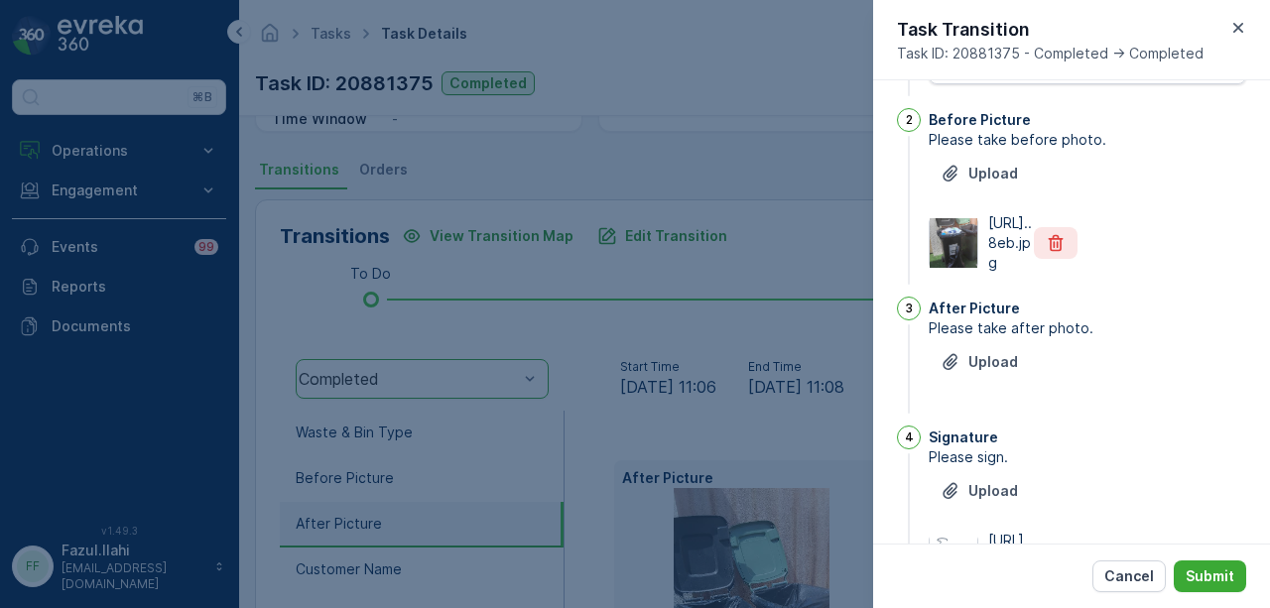
click at [1046, 253] on icon "button" at bounding box center [1056, 243] width 20 height 20
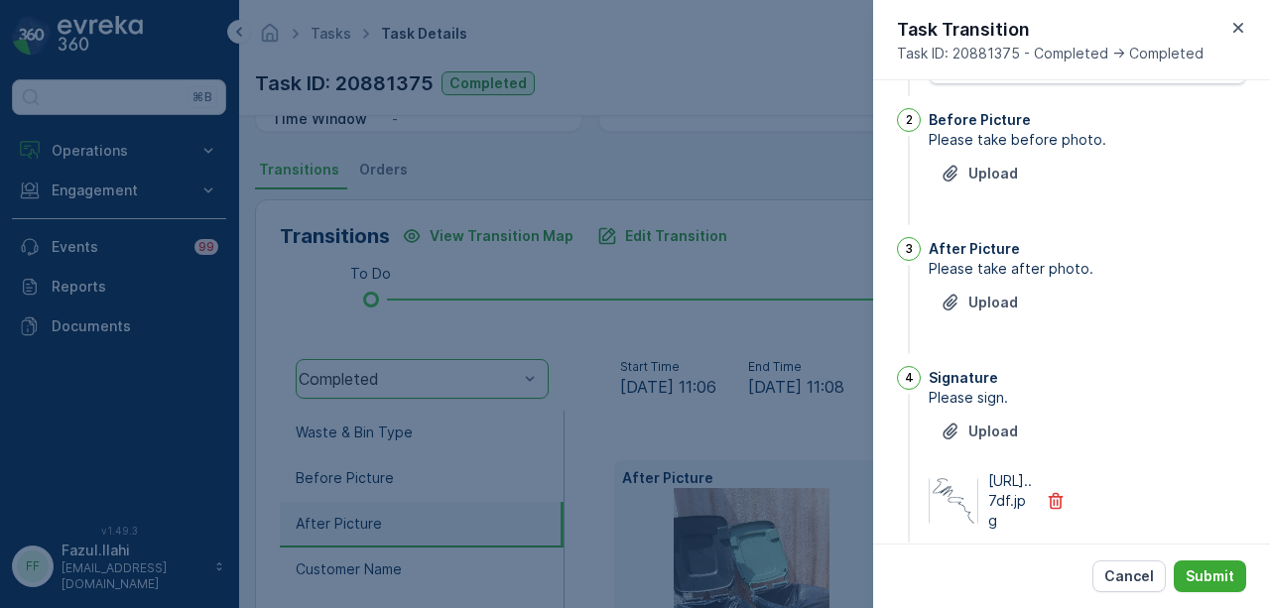
scroll to position [427, 0]
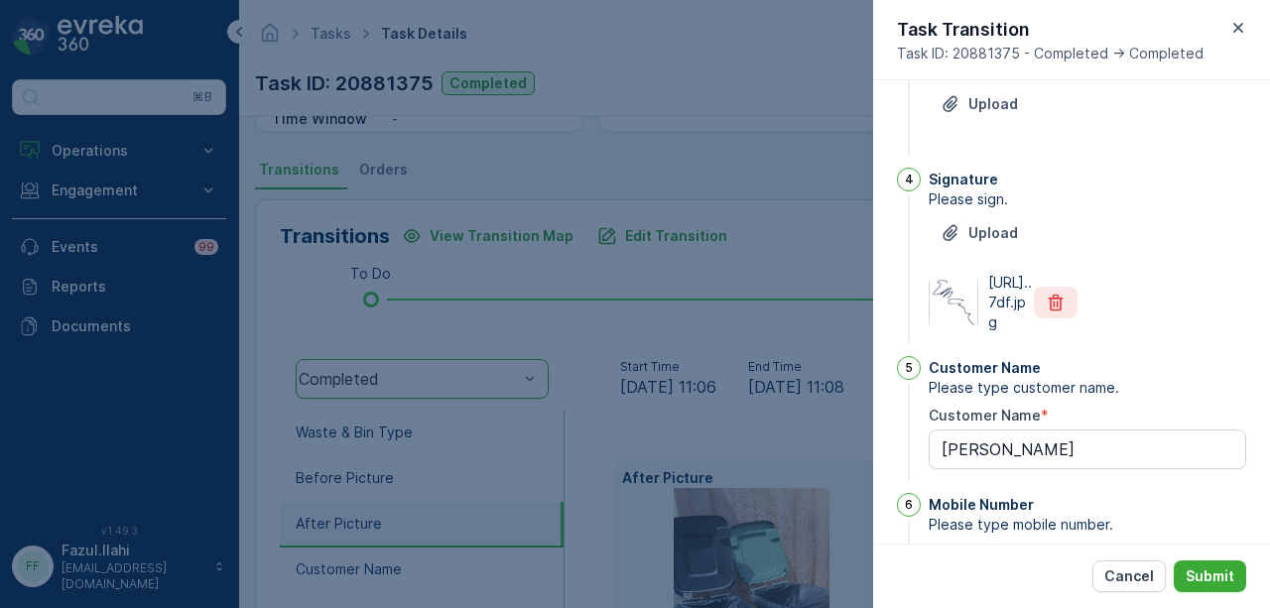
click at [1051, 313] on icon "button" at bounding box center [1056, 303] width 20 height 20
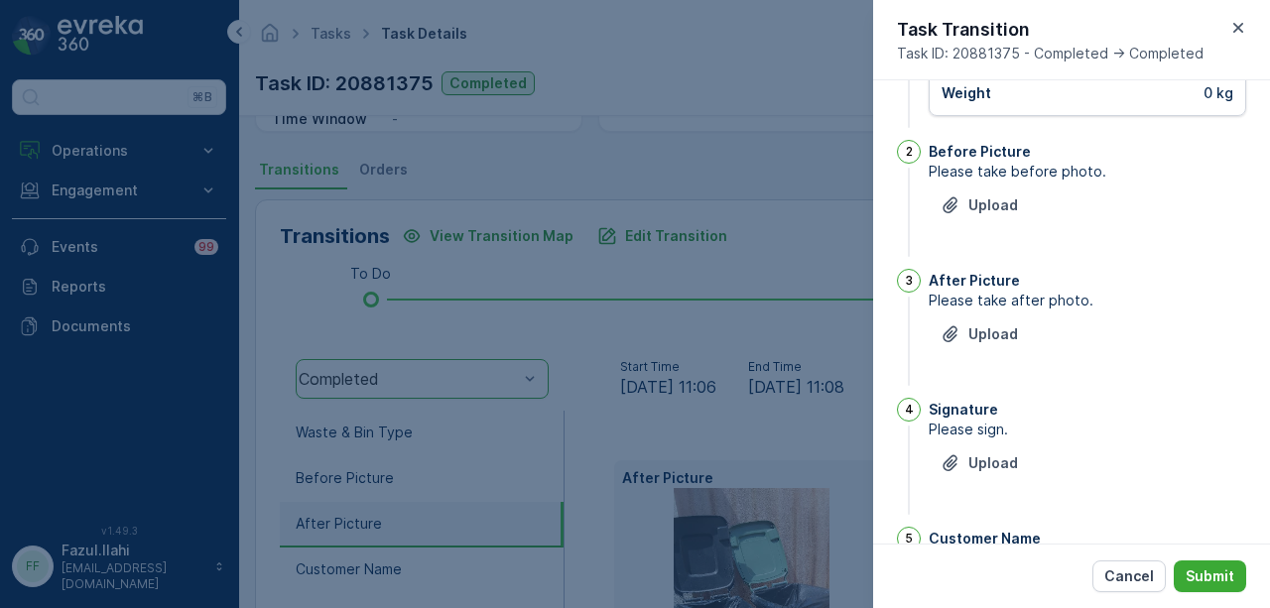
scroll to position [30, 0]
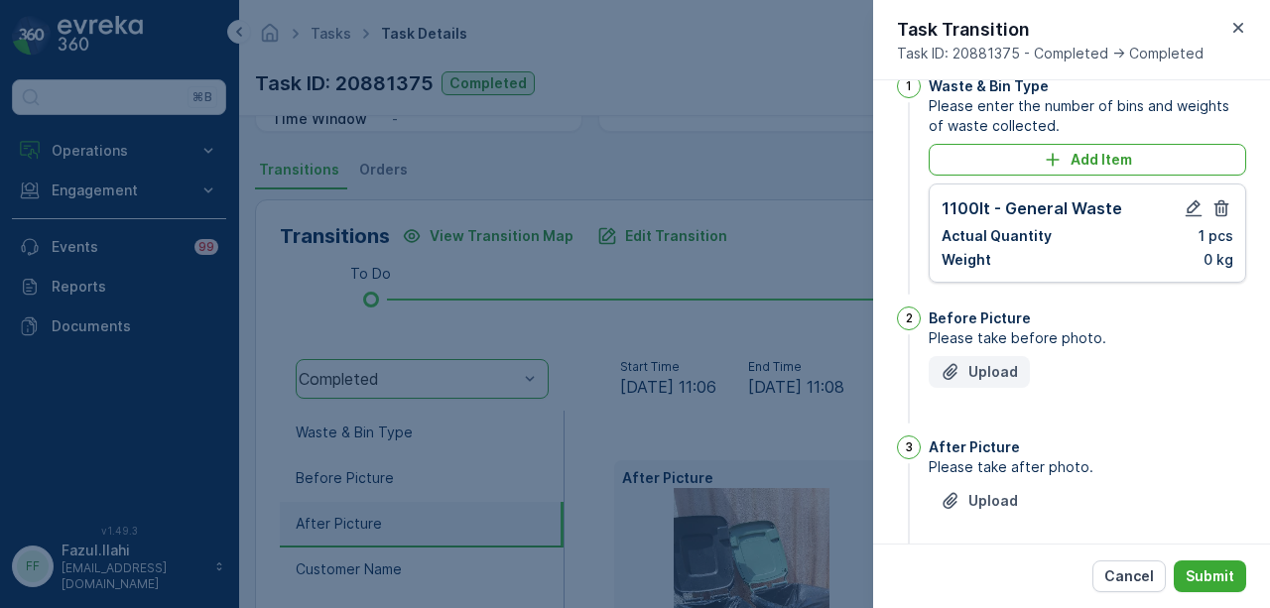
click at [1003, 378] on p "Upload" at bounding box center [994, 372] width 50 height 20
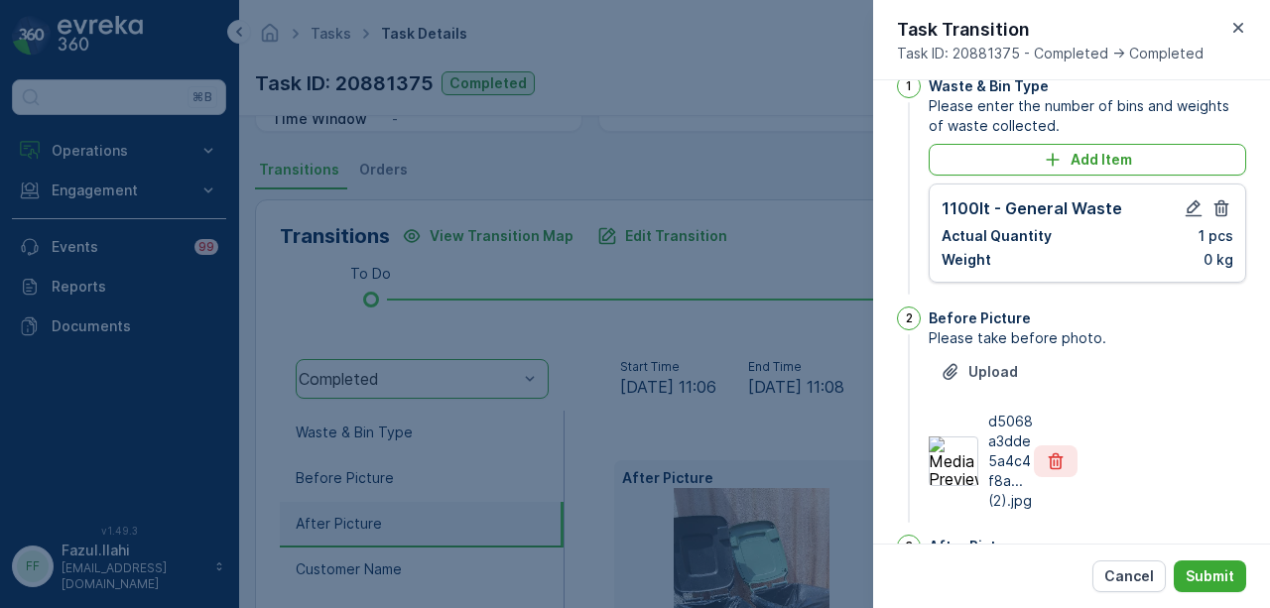
click at [1058, 455] on icon "button" at bounding box center [1056, 462] width 15 height 17
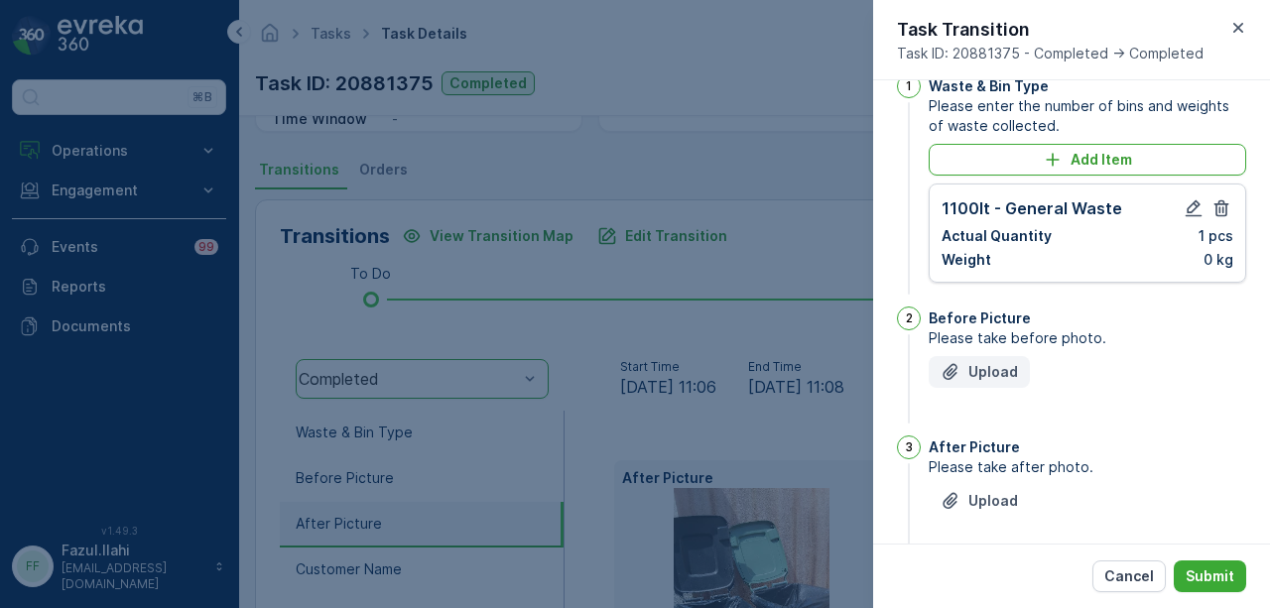
click at [994, 378] on p "Upload" at bounding box center [994, 372] width 50 height 20
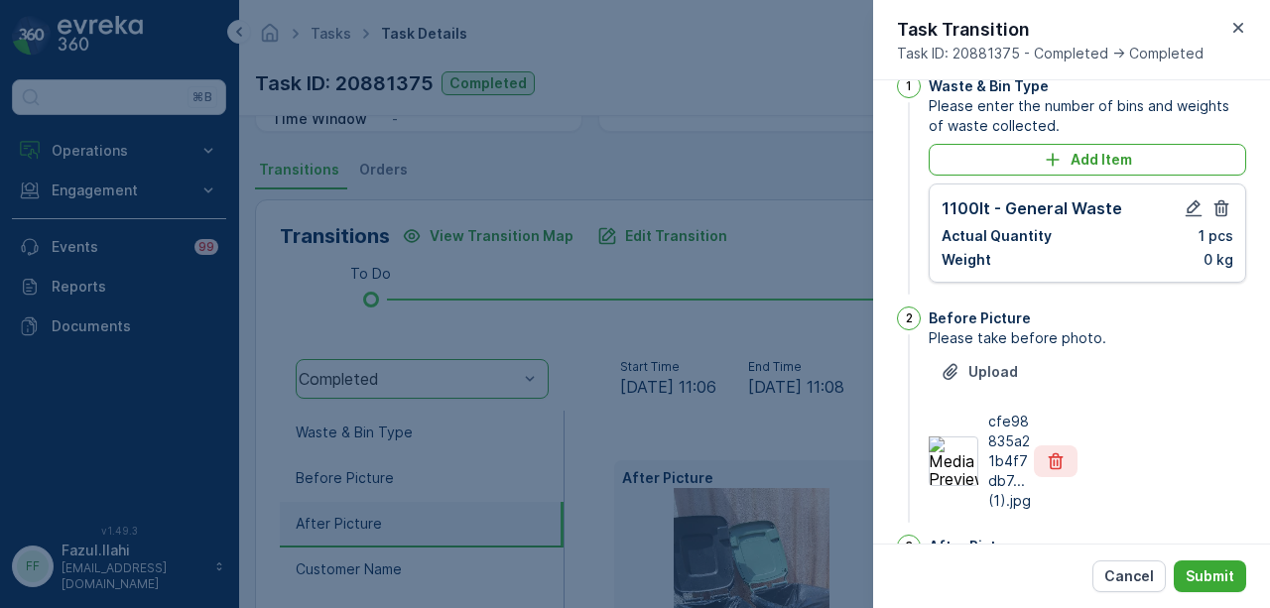
click at [1051, 459] on icon "button" at bounding box center [1056, 462] width 15 height 17
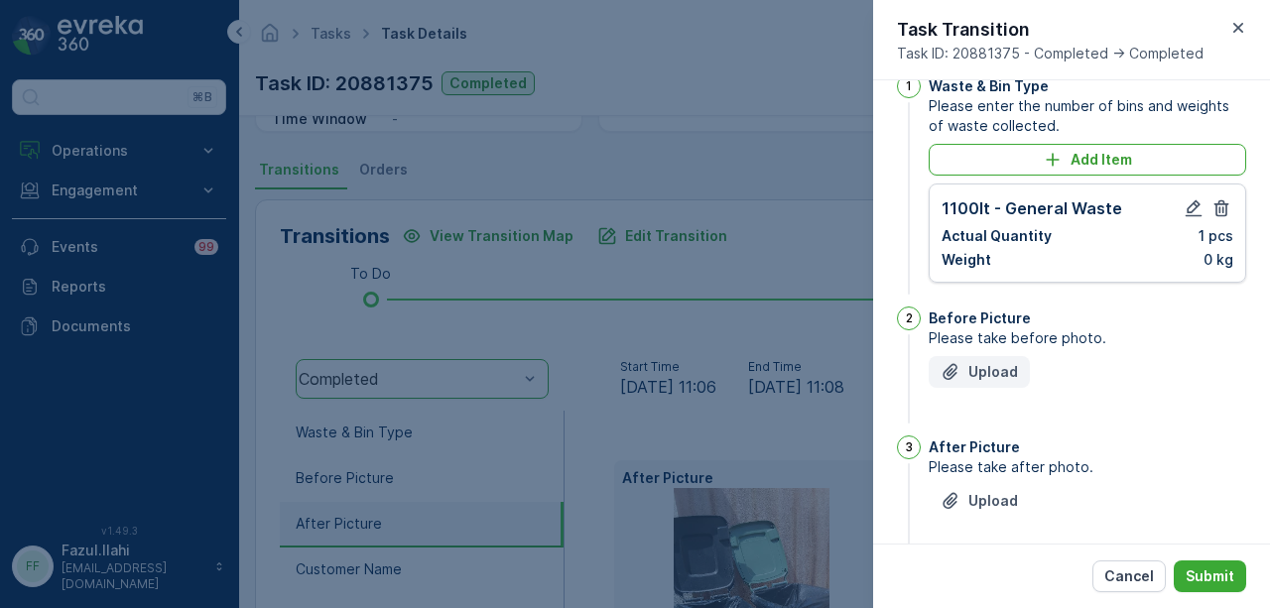
click at [969, 364] on p "Upload" at bounding box center [994, 372] width 50 height 20
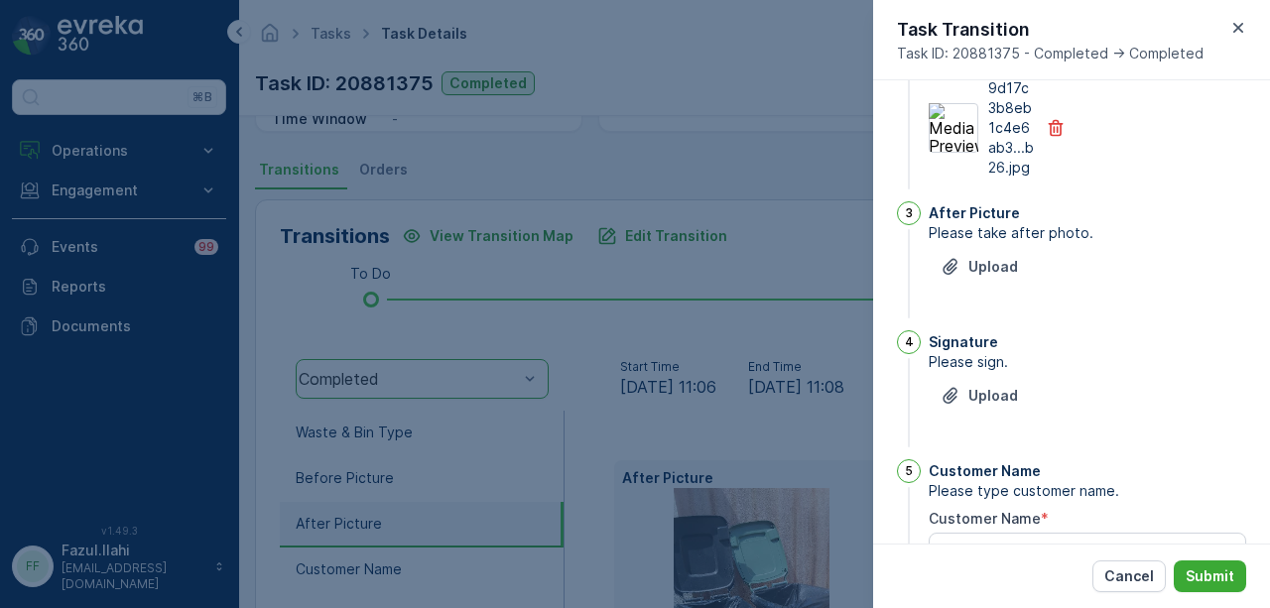
scroll to position [427, 0]
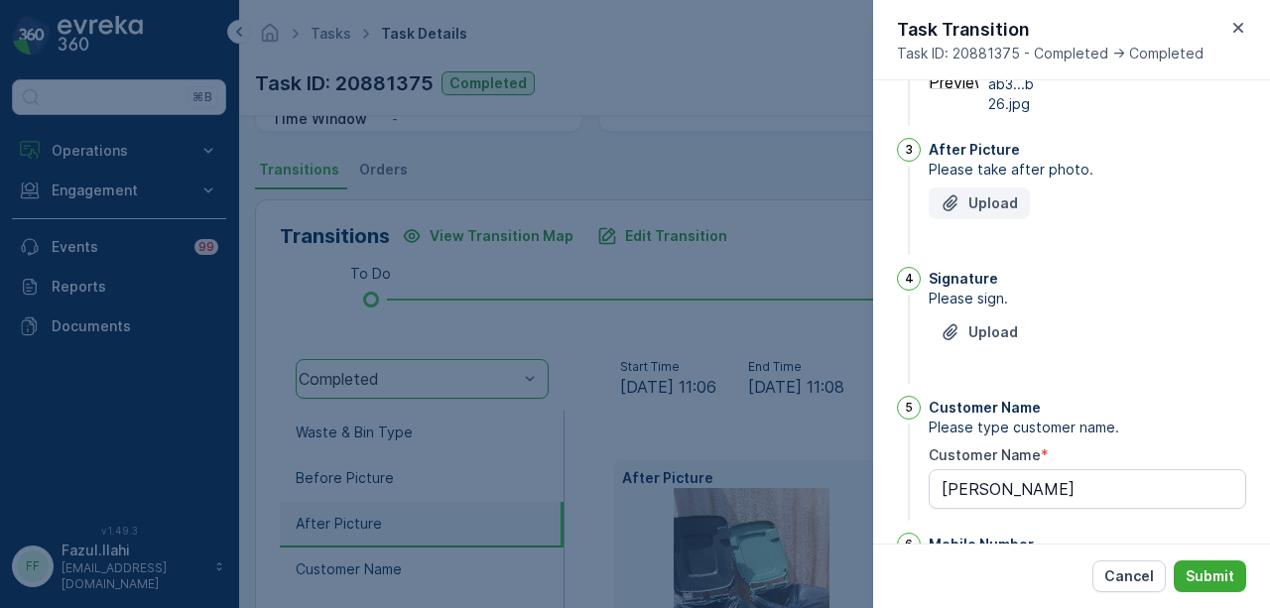
click at [998, 213] on p "Upload" at bounding box center [994, 204] width 50 height 20
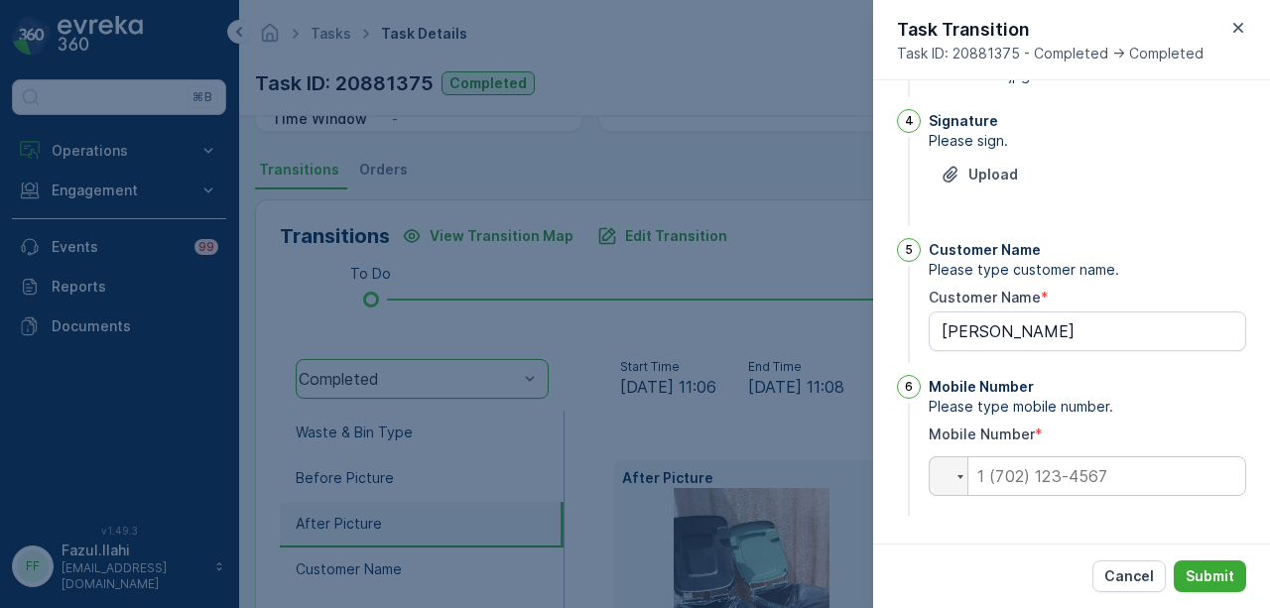
scroll to position [720, 0]
click at [1204, 567] on p "Submit" at bounding box center [1210, 577] width 49 height 20
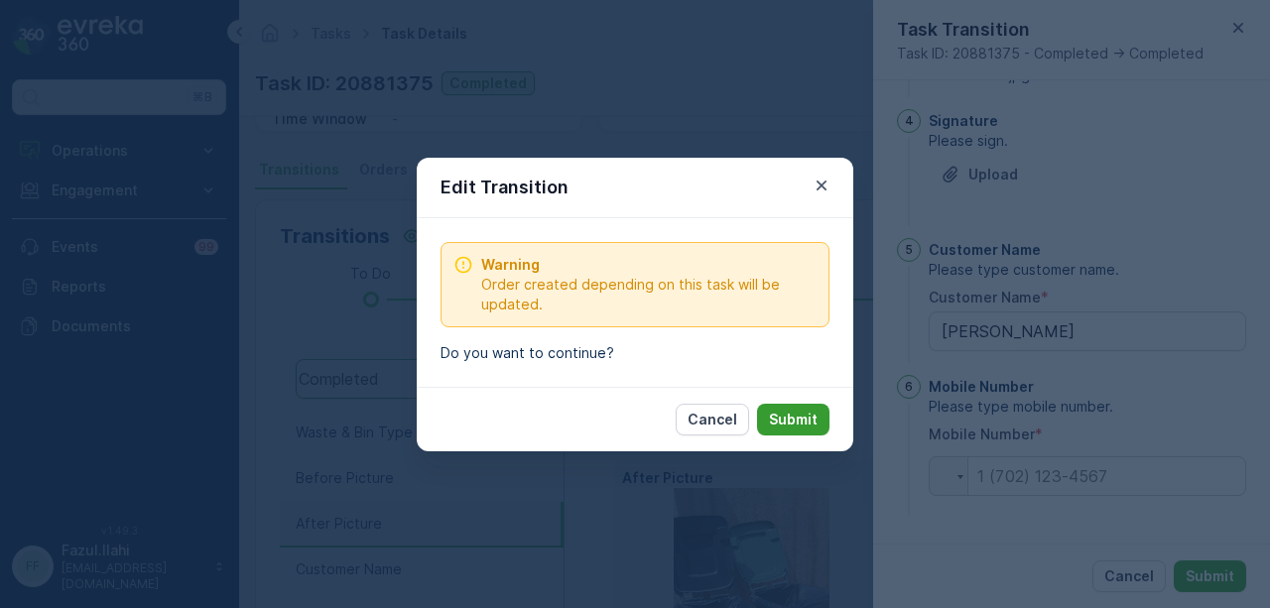
click at [772, 407] on button "Submit" at bounding box center [793, 420] width 72 height 32
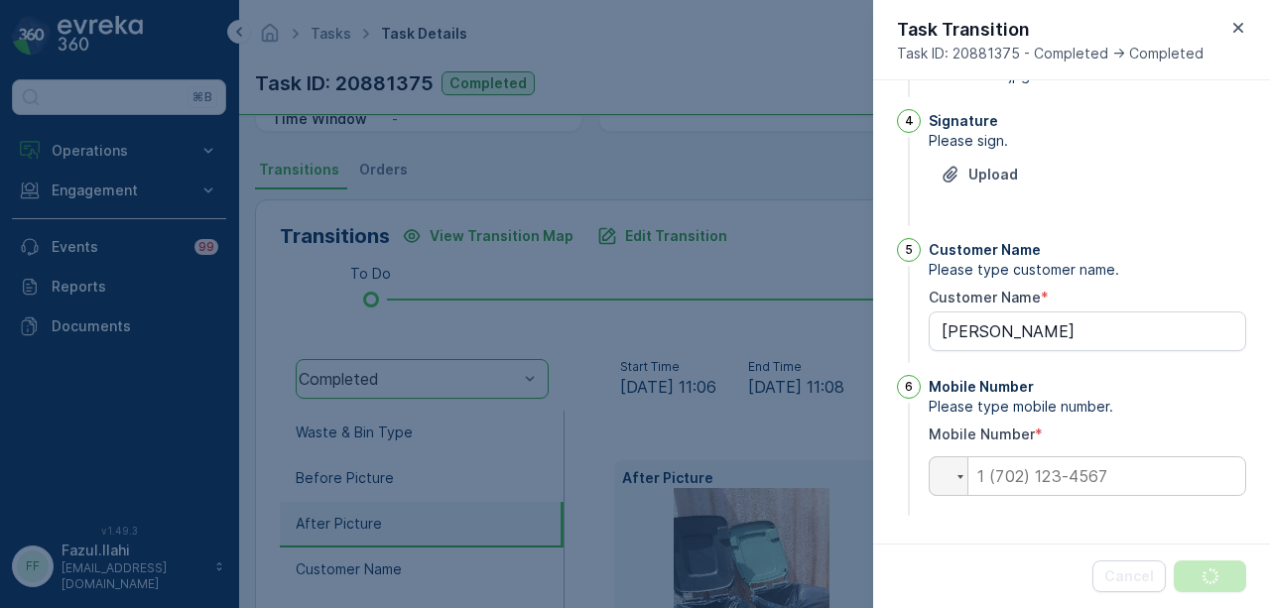
scroll to position [0, 0]
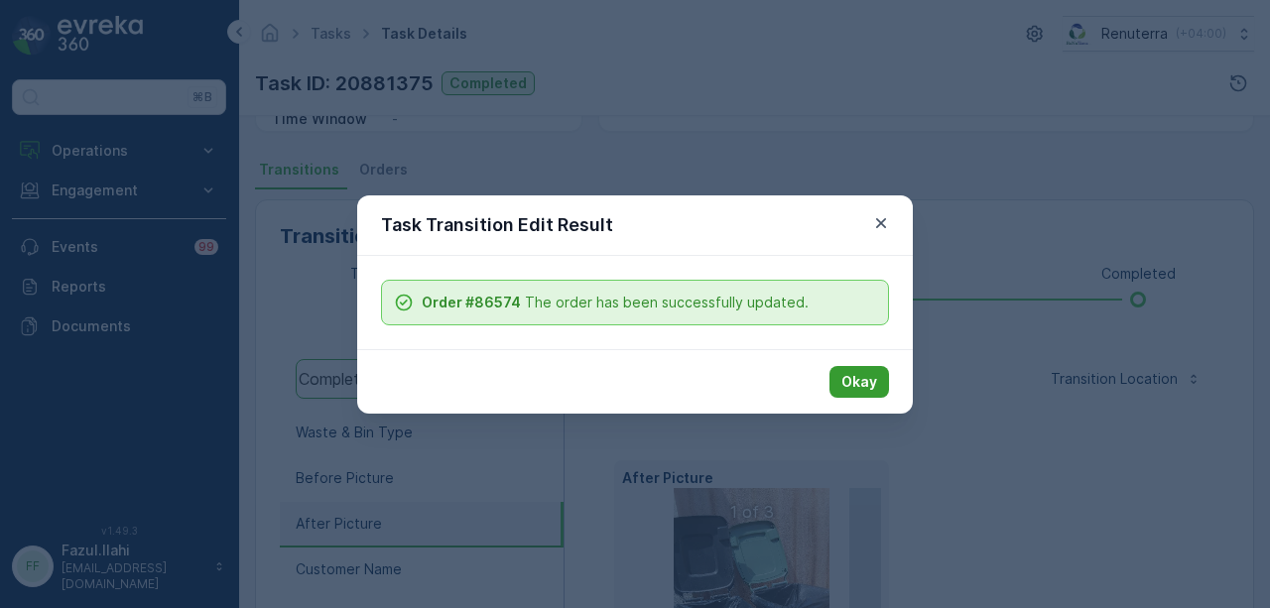
click at [833, 382] on button "Okay" at bounding box center [860, 382] width 60 height 32
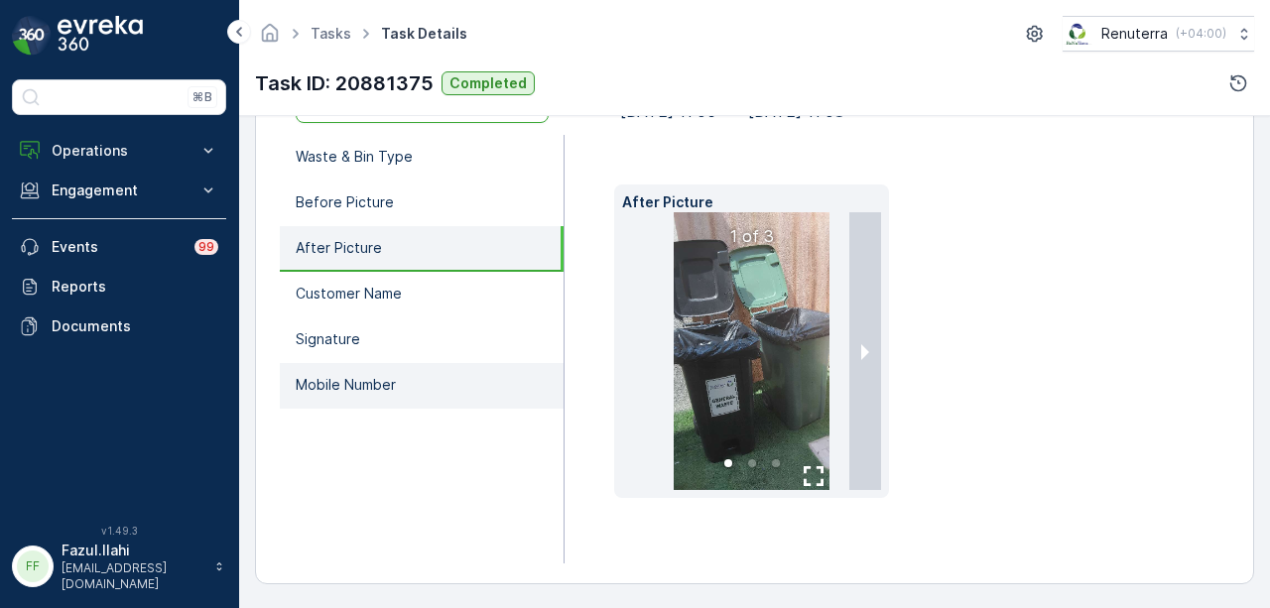
scroll to position [375, 0]
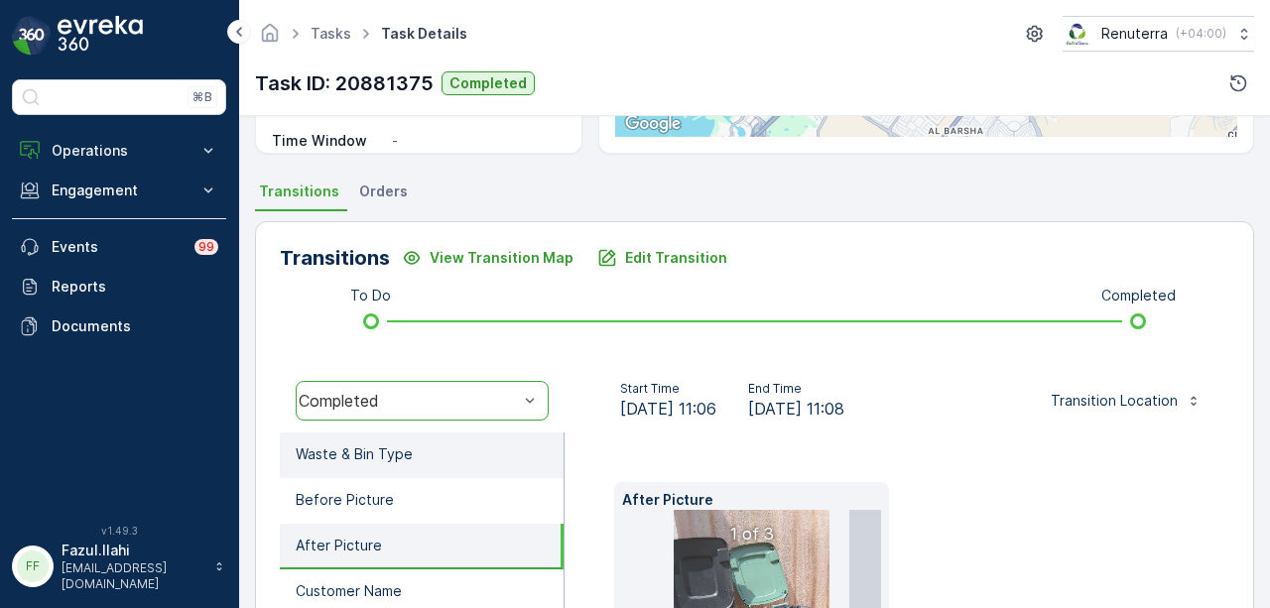
click at [418, 459] on li "Waste & Bin Type" at bounding box center [422, 456] width 284 height 46
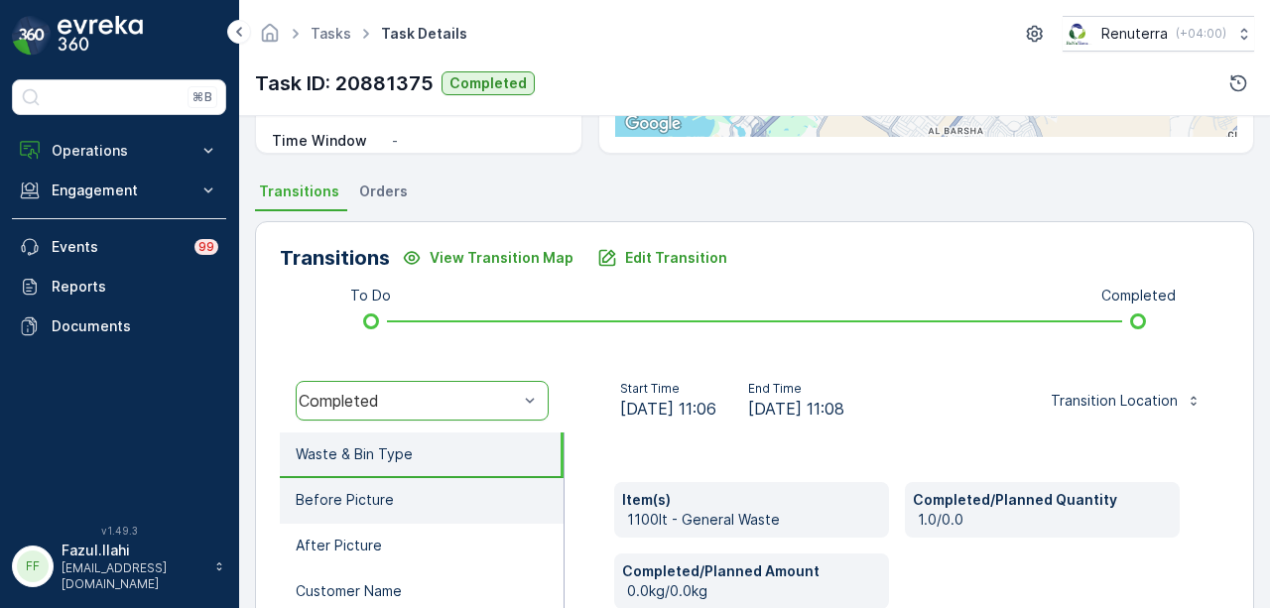
click at [415, 496] on li "Before Picture" at bounding box center [422, 501] width 284 height 46
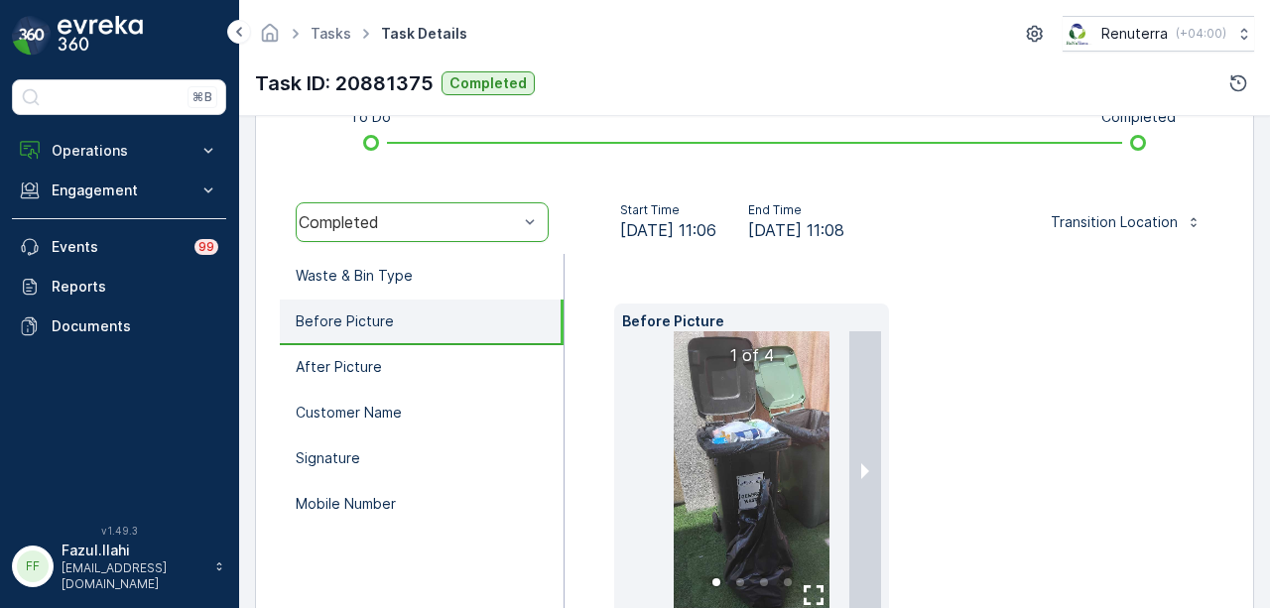
scroll to position [574, 0]
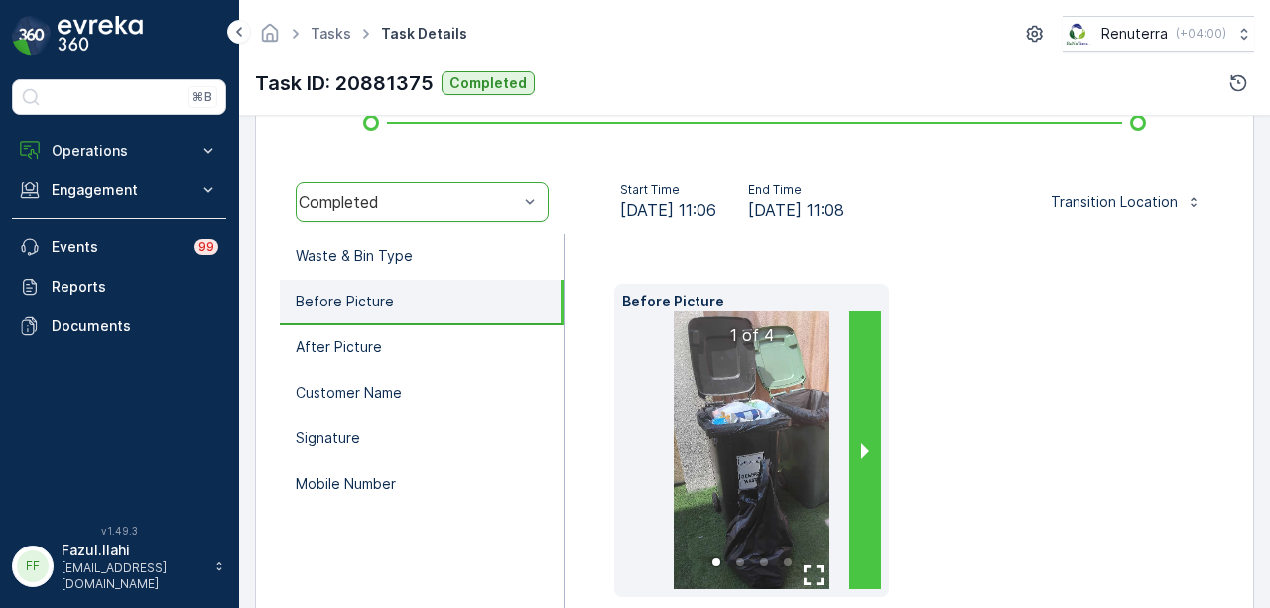
click at [862, 454] on button "next slide / item" at bounding box center [866, 451] width 32 height 278
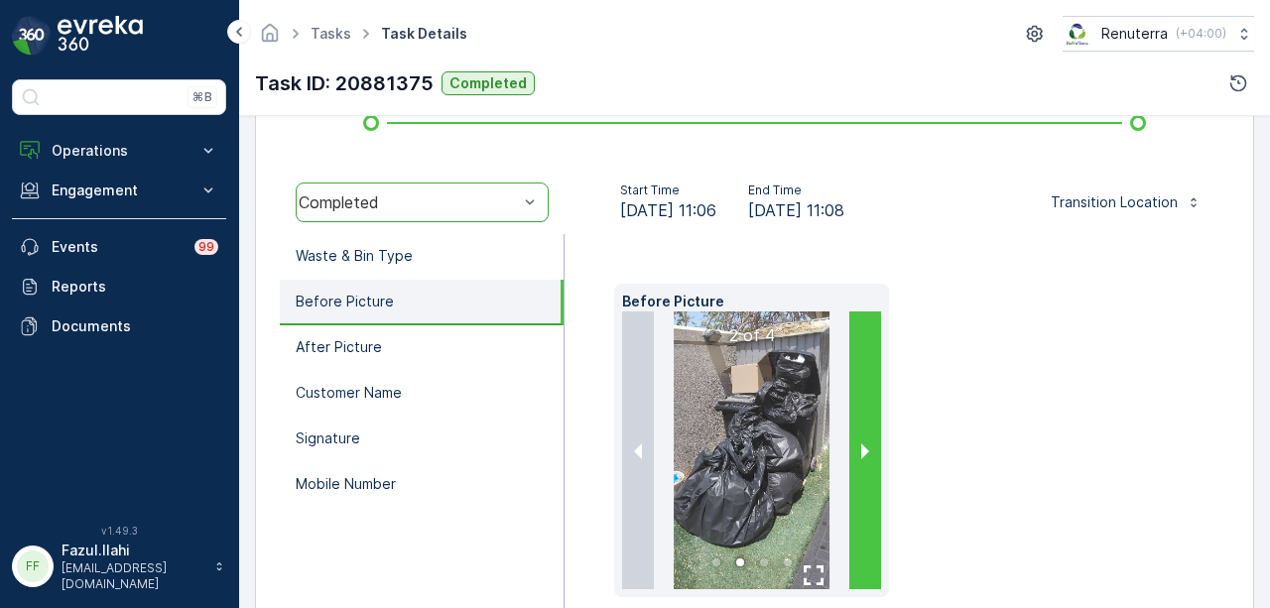
click at [862, 454] on button "next slide / item" at bounding box center [866, 451] width 32 height 278
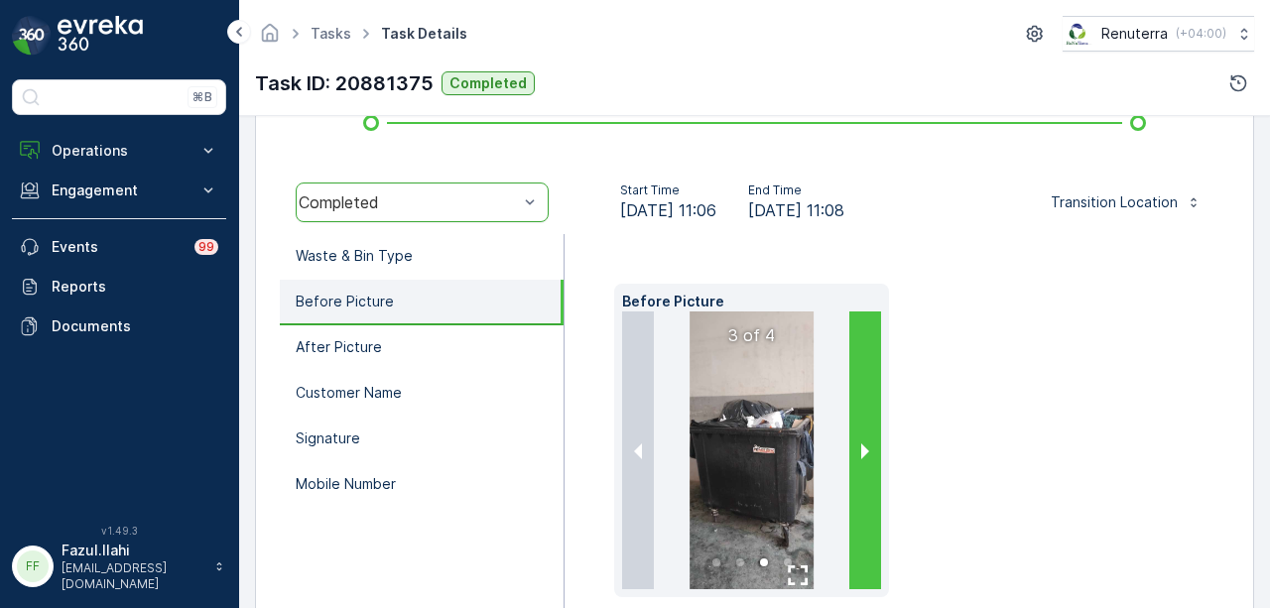
click at [862, 454] on button "next slide / item" at bounding box center [866, 451] width 32 height 278
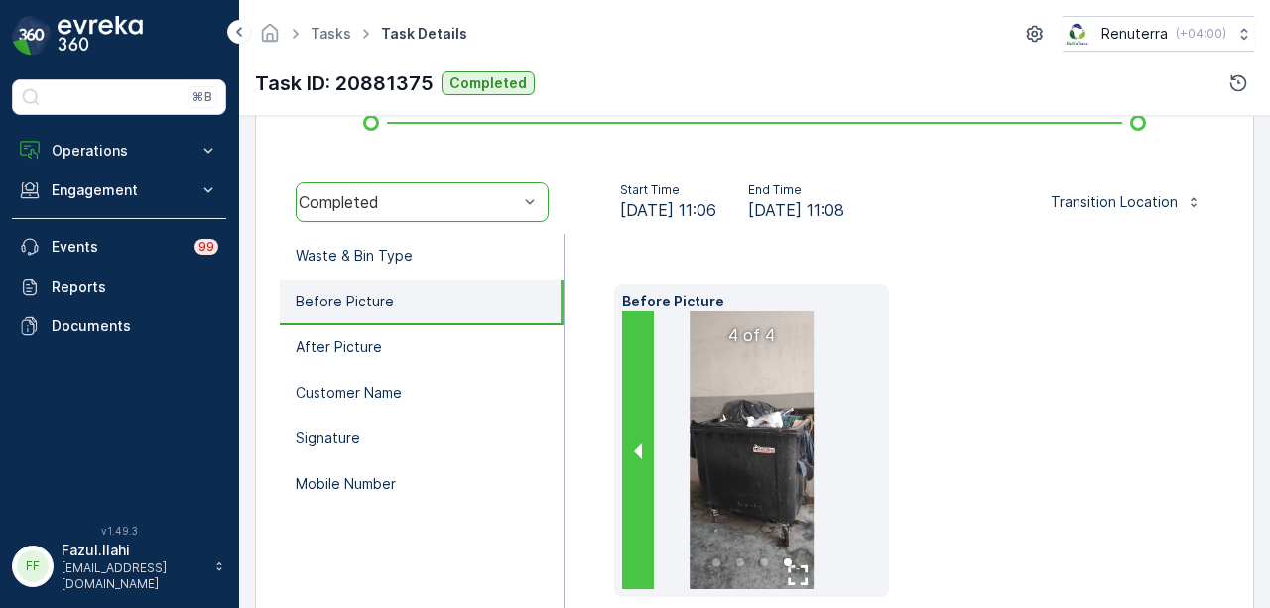
click at [640, 454] on button "previous slide / item" at bounding box center [638, 451] width 32 height 278
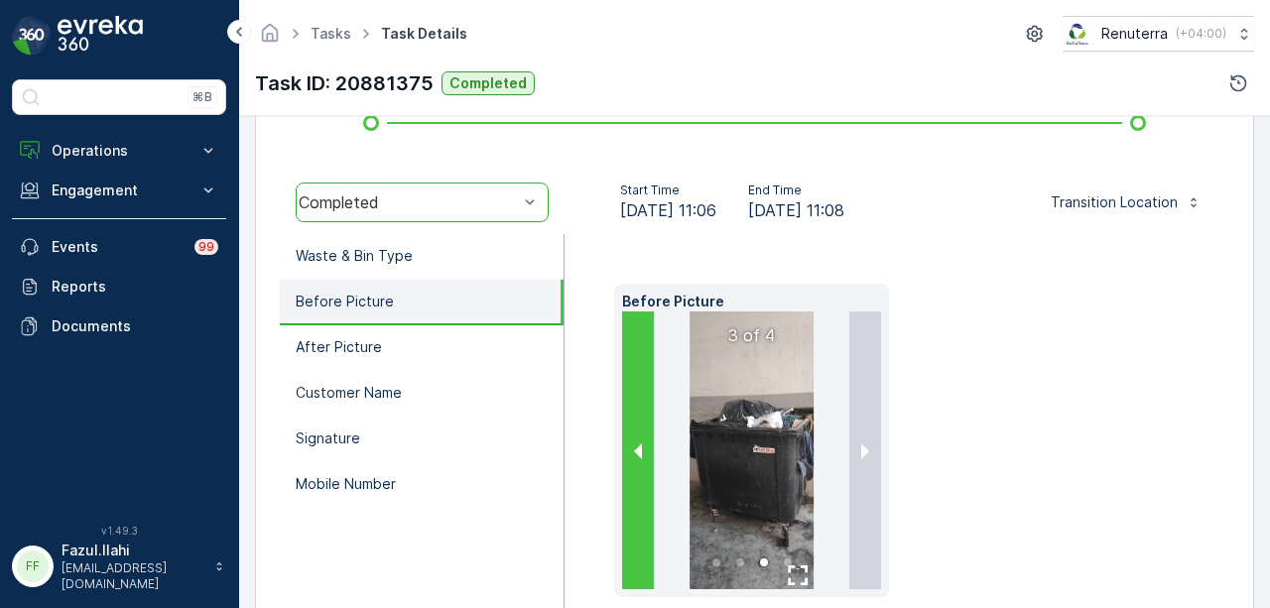
click at [640, 454] on button "previous slide / item" at bounding box center [638, 451] width 32 height 278
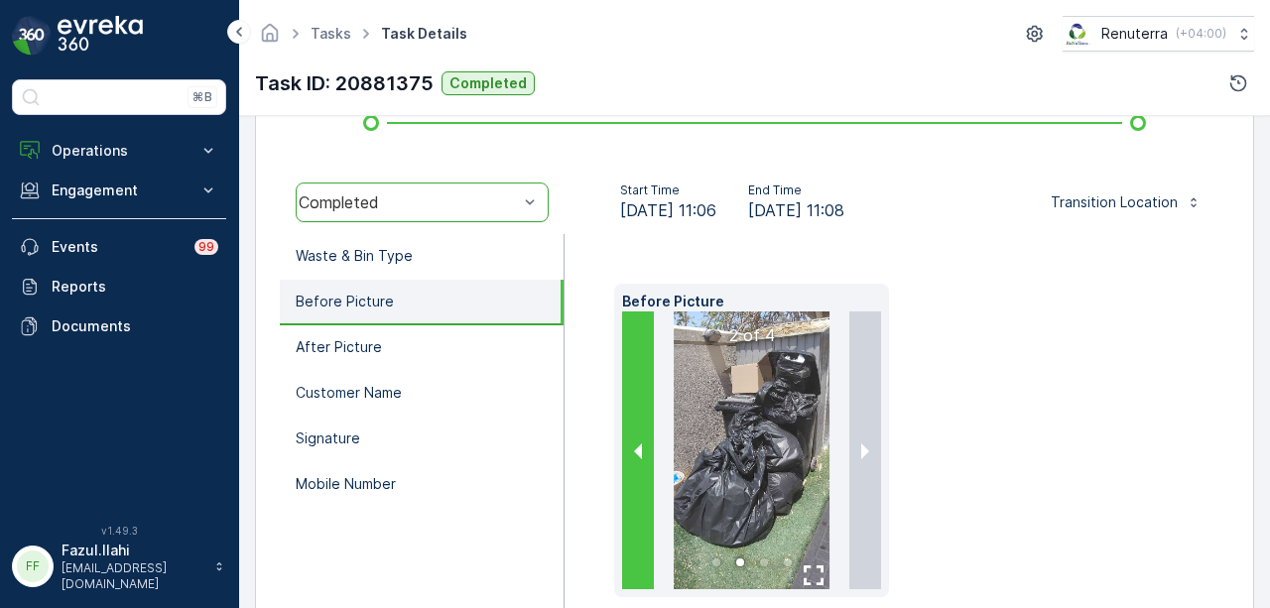
click at [640, 454] on button "previous slide / item" at bounding box center [638, 451] width 32 height 278
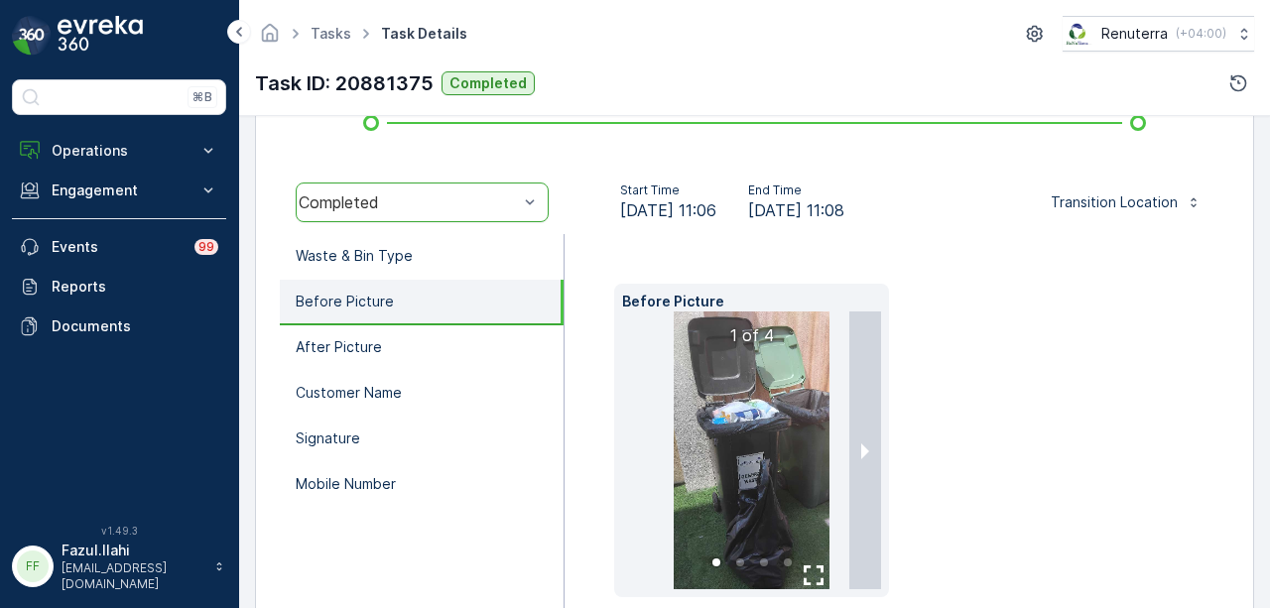
scroll to position [375, 0]
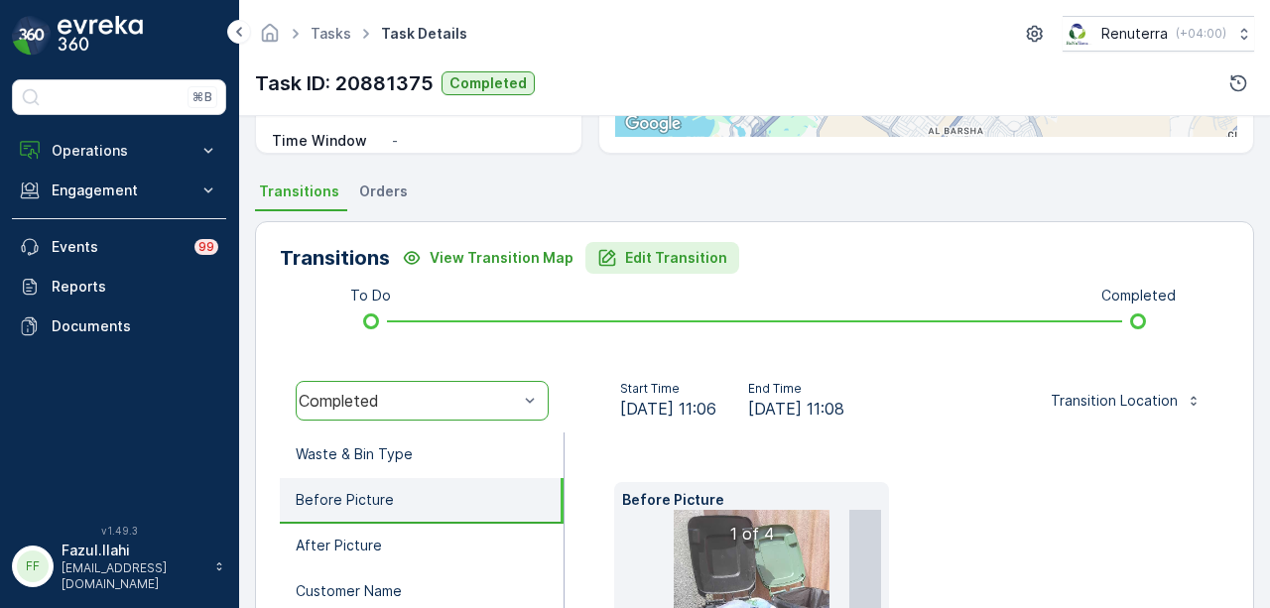
click at [605, 251] on icon "Edit Transition" at bounding box center [607, 258] width 17 height 17
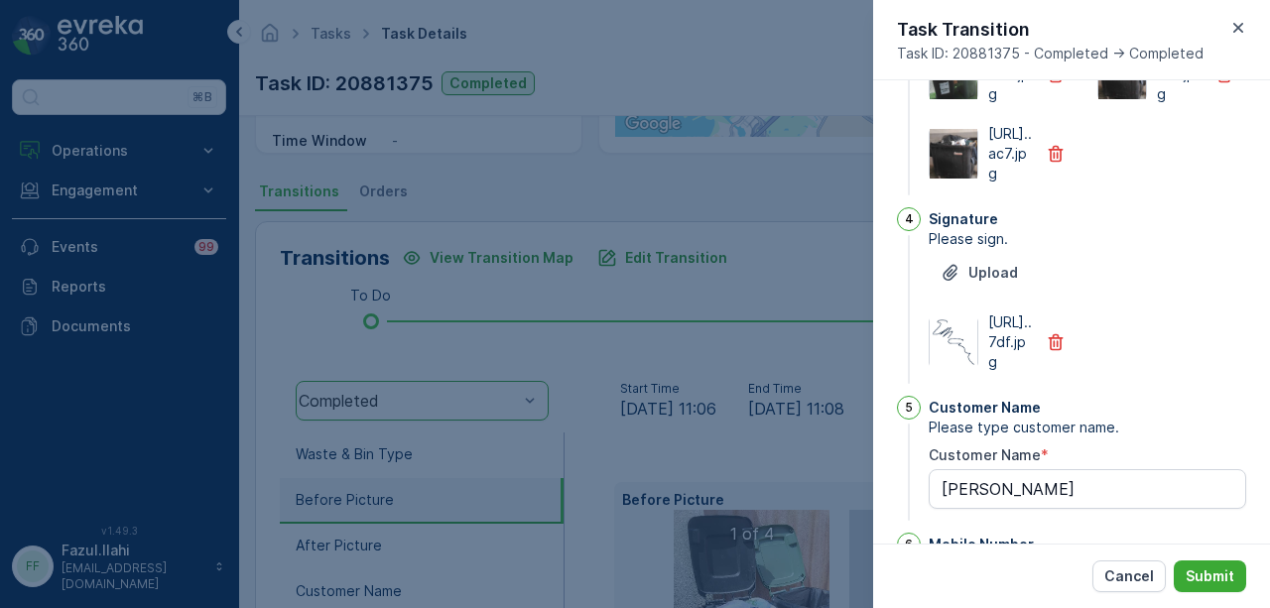
scroll to position [566, 0]
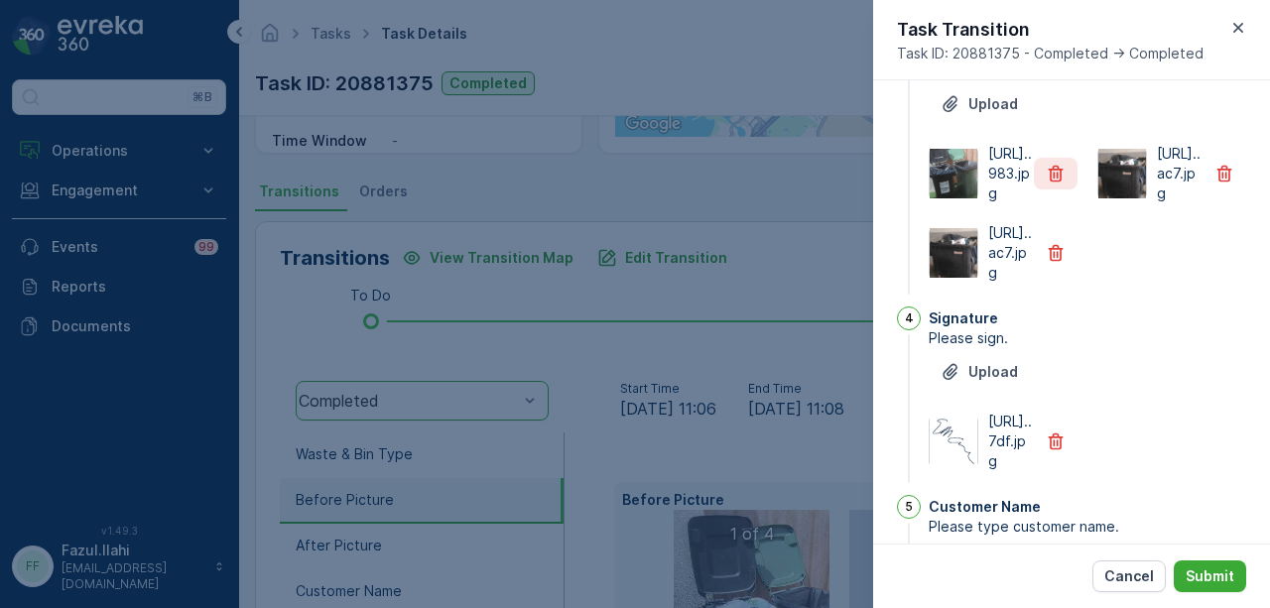
click at [1067, 190] on button "button" at bounding box center [1056, 174] width 44 height 32
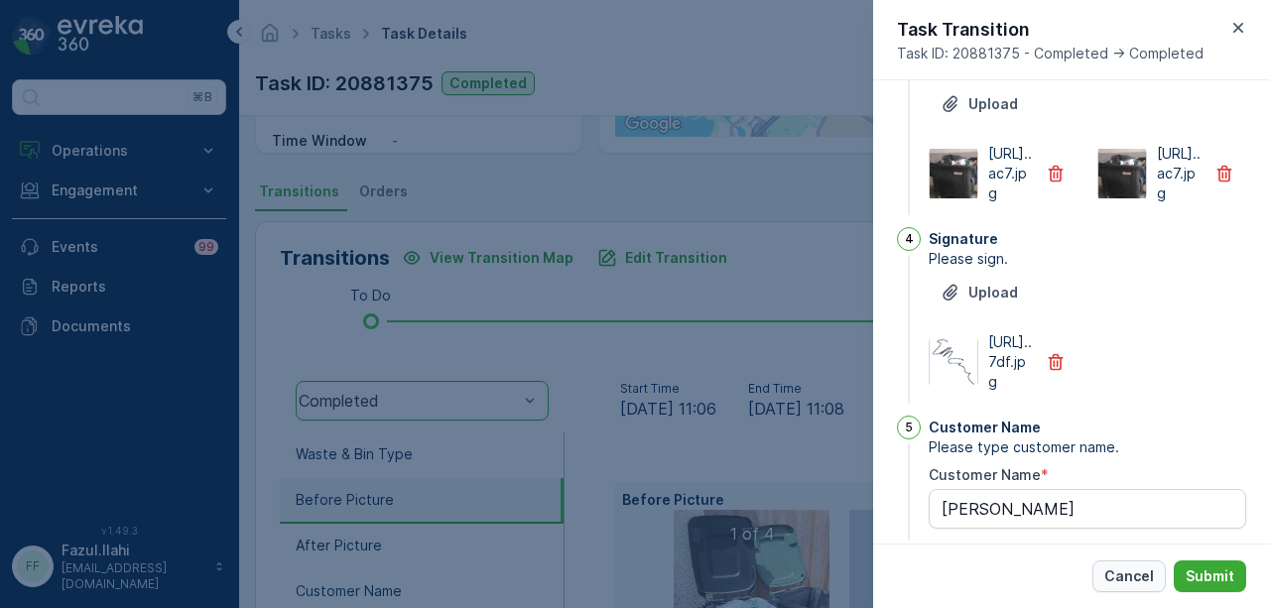
click at [1138, 577] on p "Cancel" at bounding box center [1130, 577] width 50 height 20
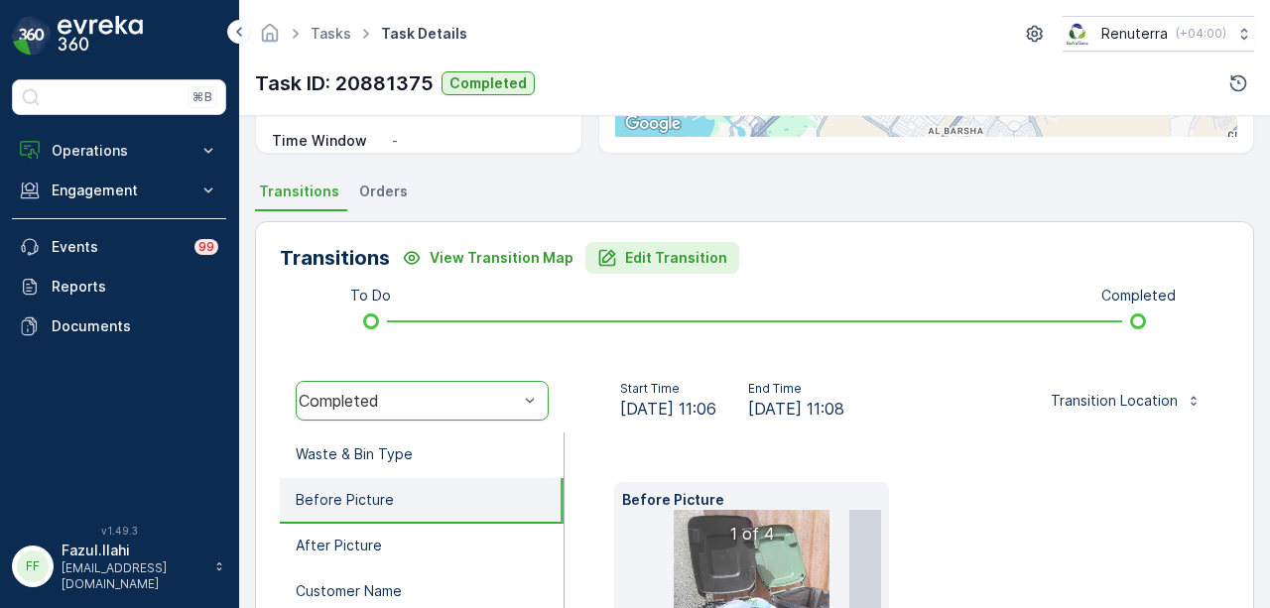
click at [672, 269] on button "Edit Transition" at bounding box center [663, 258] width 154 height 32
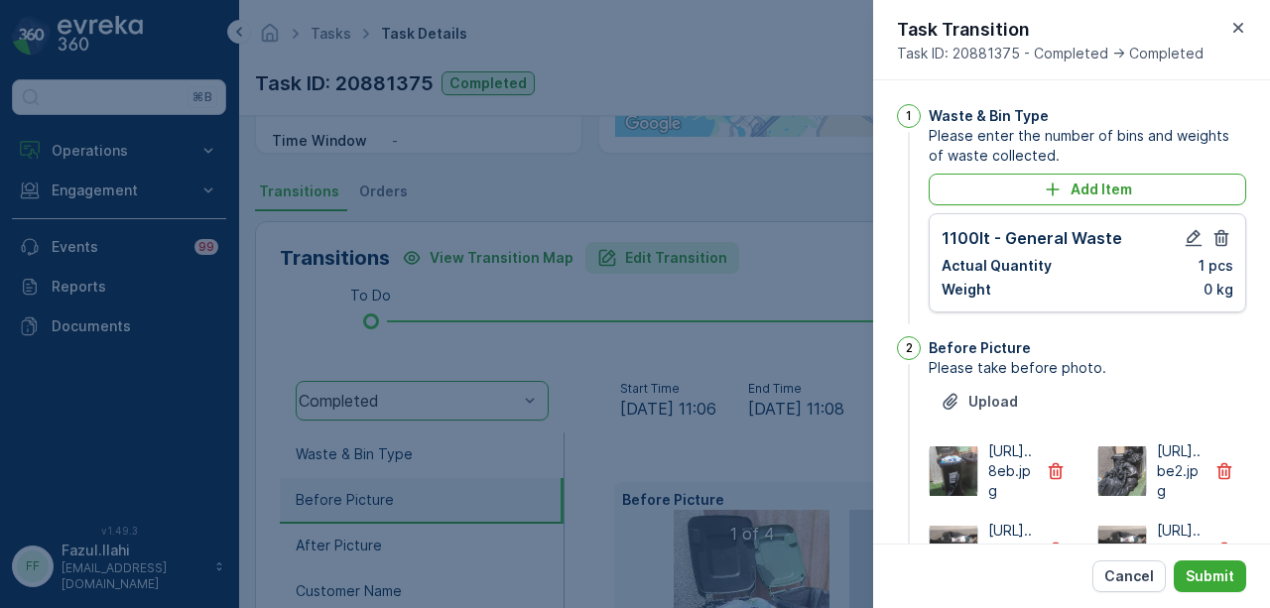
scroll to position [665, 0]
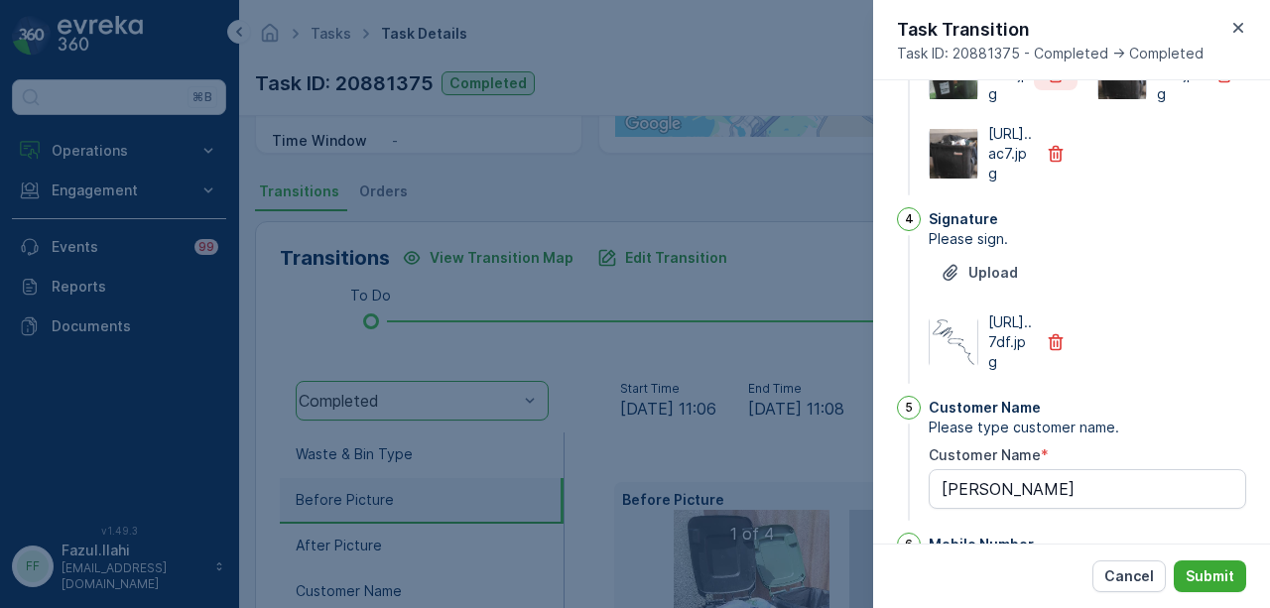
click at [1059, 83] on icon "button" at bounding box center [1056, 74] width 15 height 17
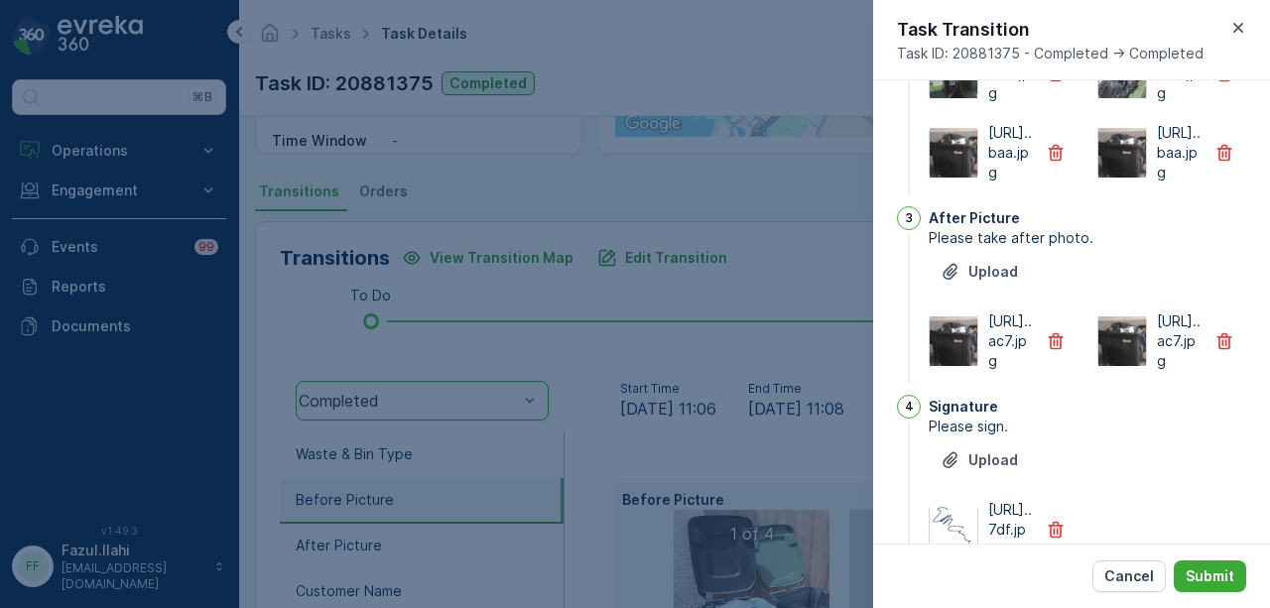
scroll to position [367, 0]
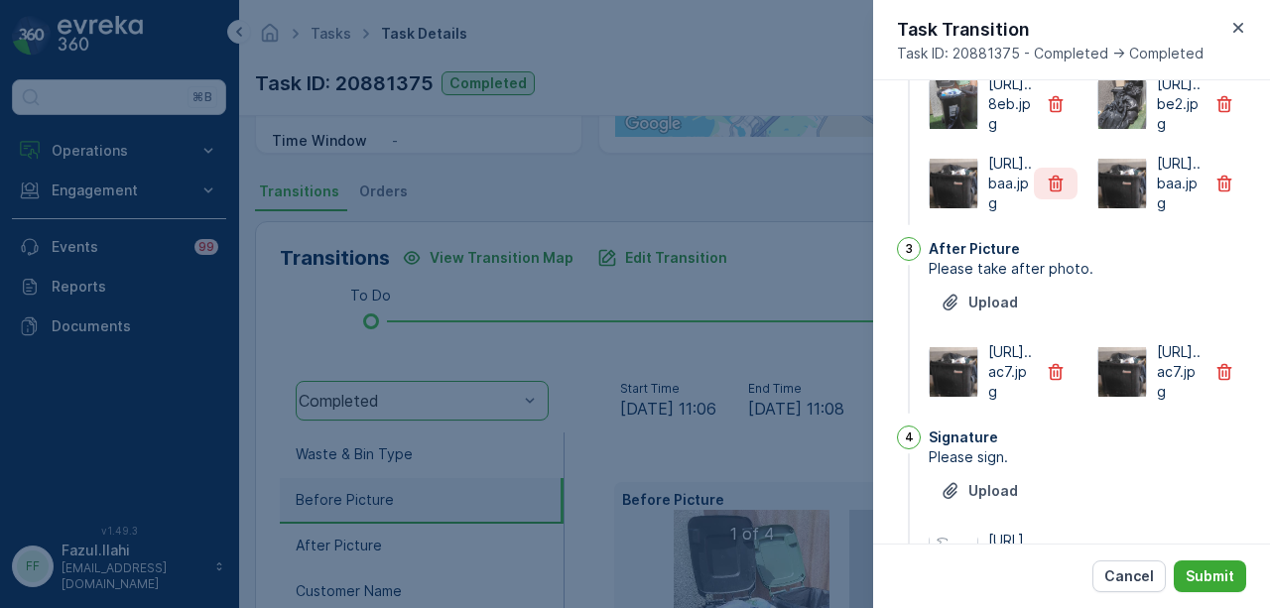
click at [1063, 194] on icon "button" at bounding box center [1056, 184] width 20 height 20
click at [1060, 120] on button "button" at bounding box center [1056, 104] width 44 height 32
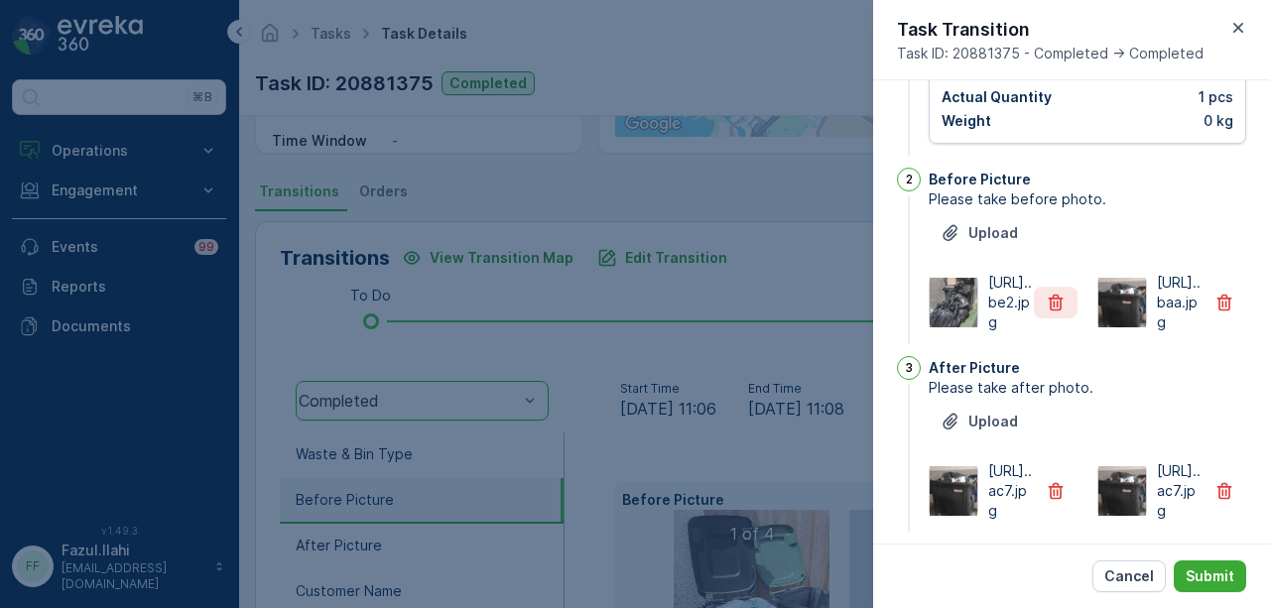
click at [1050, 313] on icon "button" at bounding box center [1056, 303] width 20 height 20
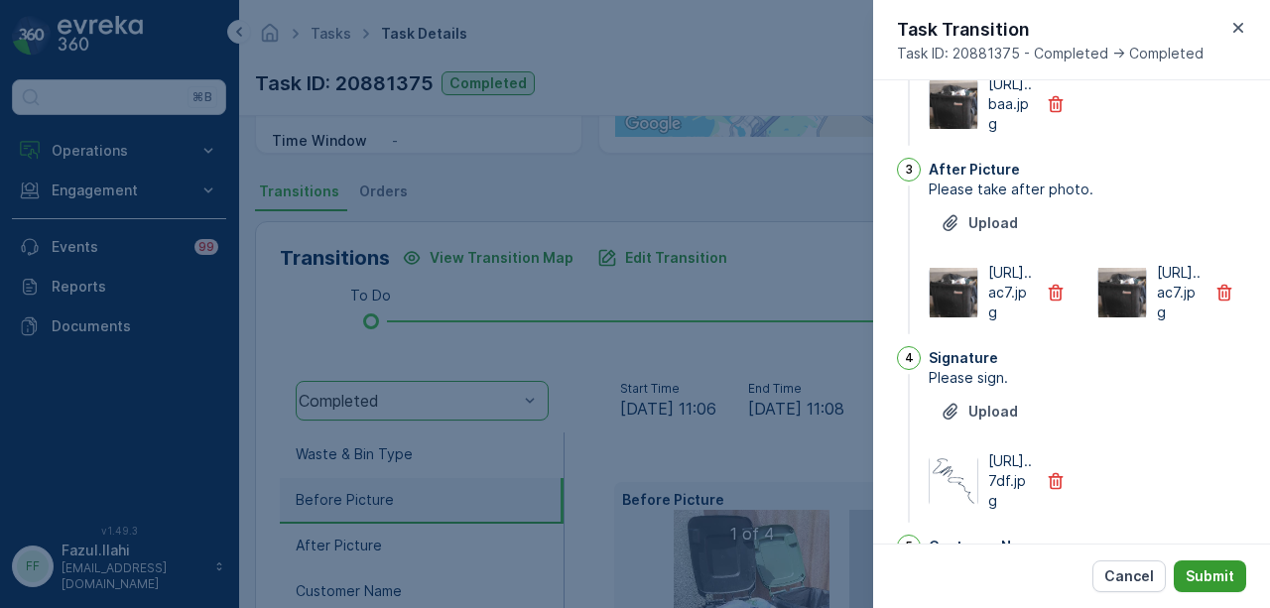
click at [1186, 573] on button "Submit" at bounding box center [1210, 577] width 72 height 32
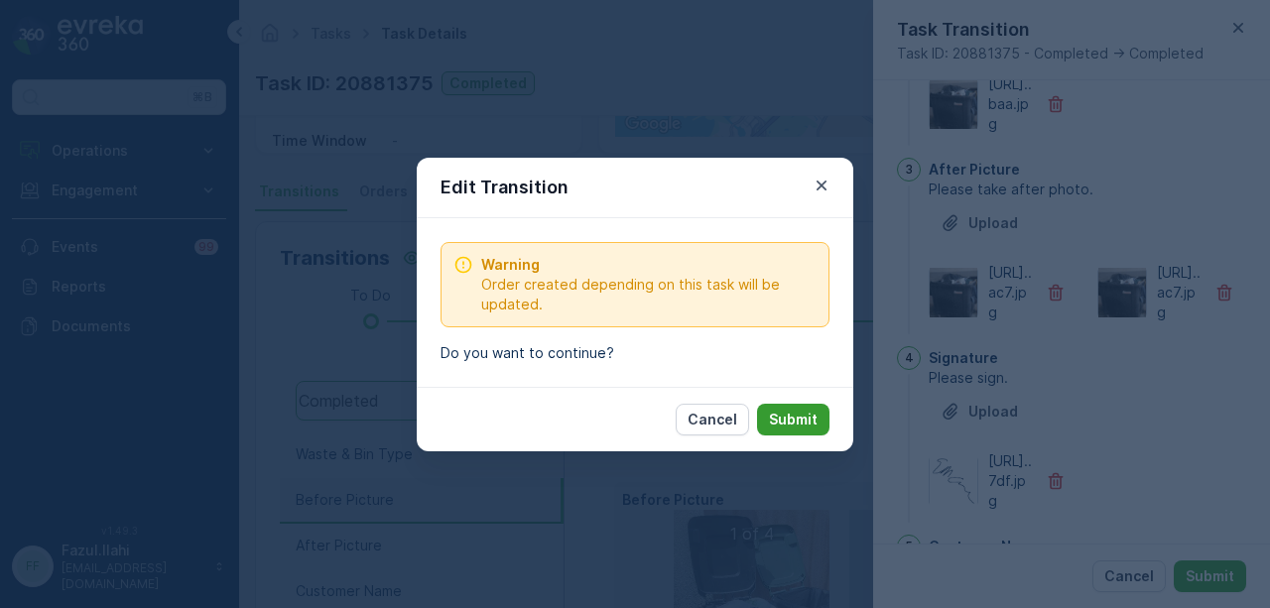
click at [804, 423] on p "Submit" at bounding box center [793, 420] width 49 height 20
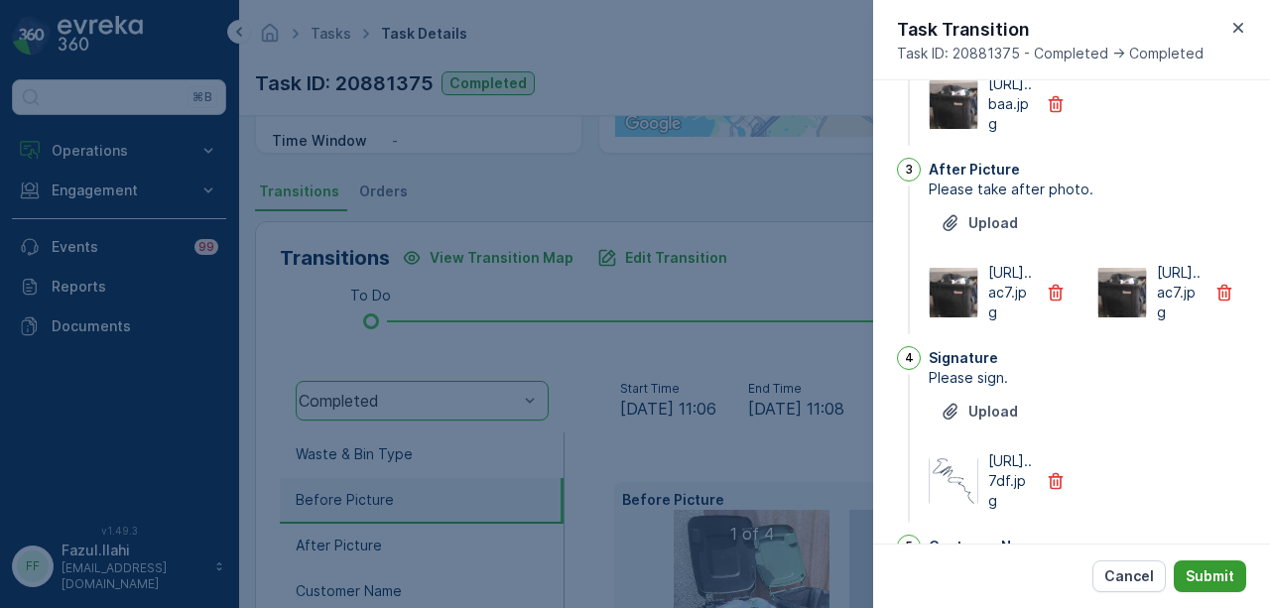
click at [1211, 583] on p "Submit" at bounding box center [1210, 577] width 49 height 20
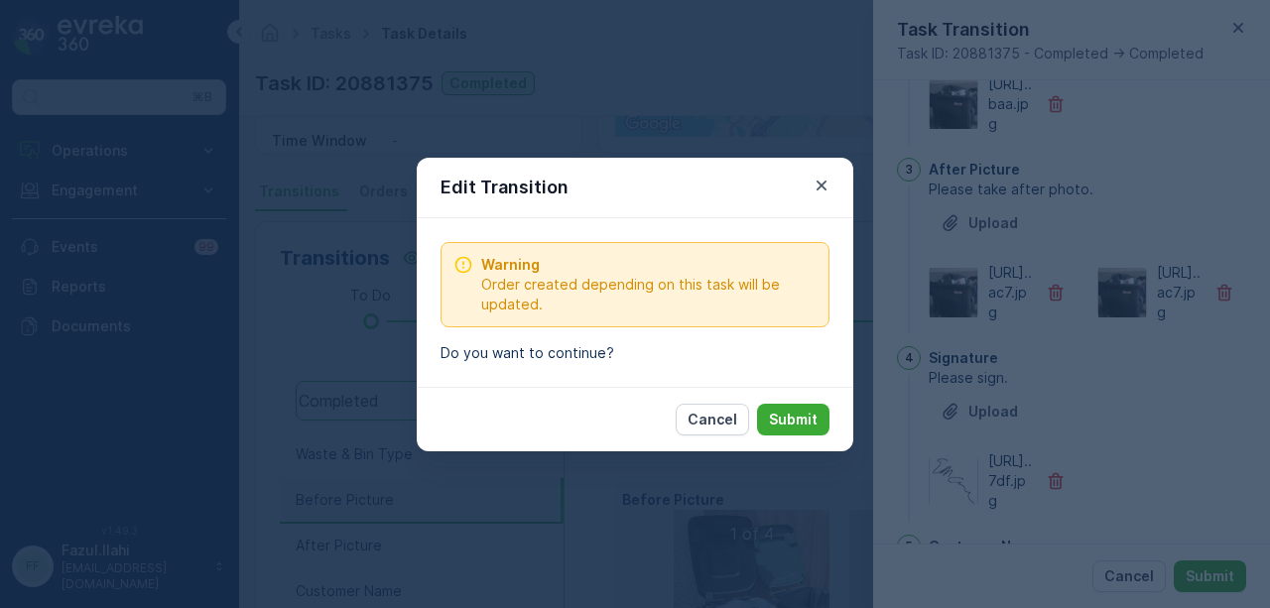
drag, startPoint x: 773, startPoint y: 414, endPoint x: 818, endPoint y: 414, distance: 44.7
click at [774, 414] on p "Submit" at bounding box center [793, 420] width 49 height 20
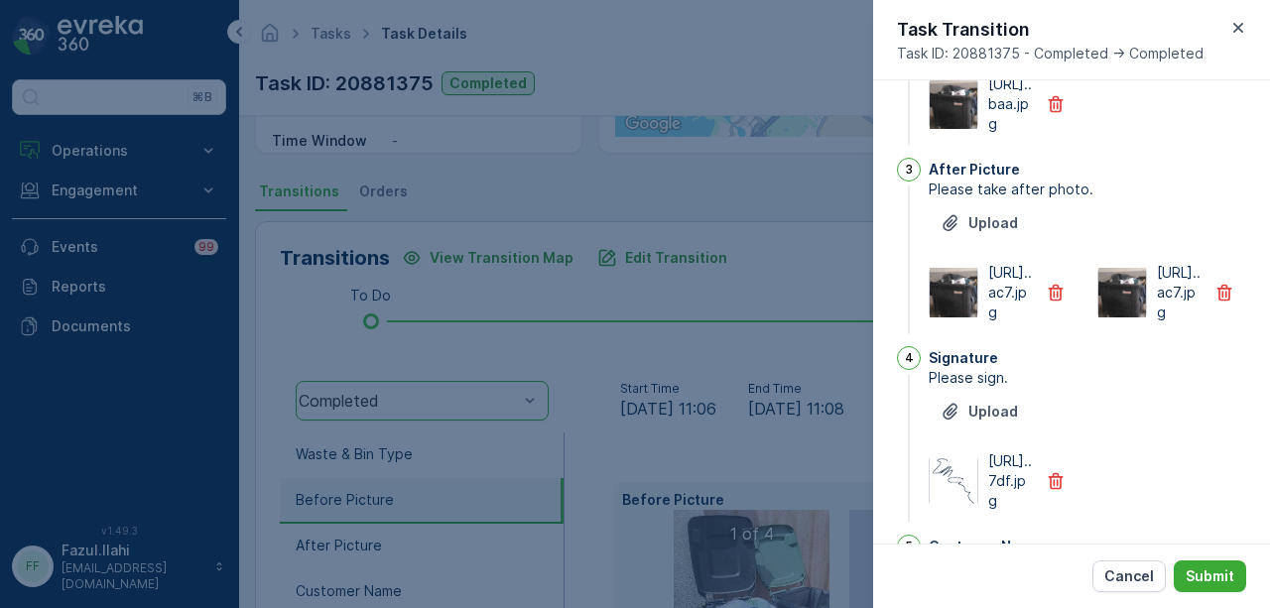
scroll to position [808, 0]
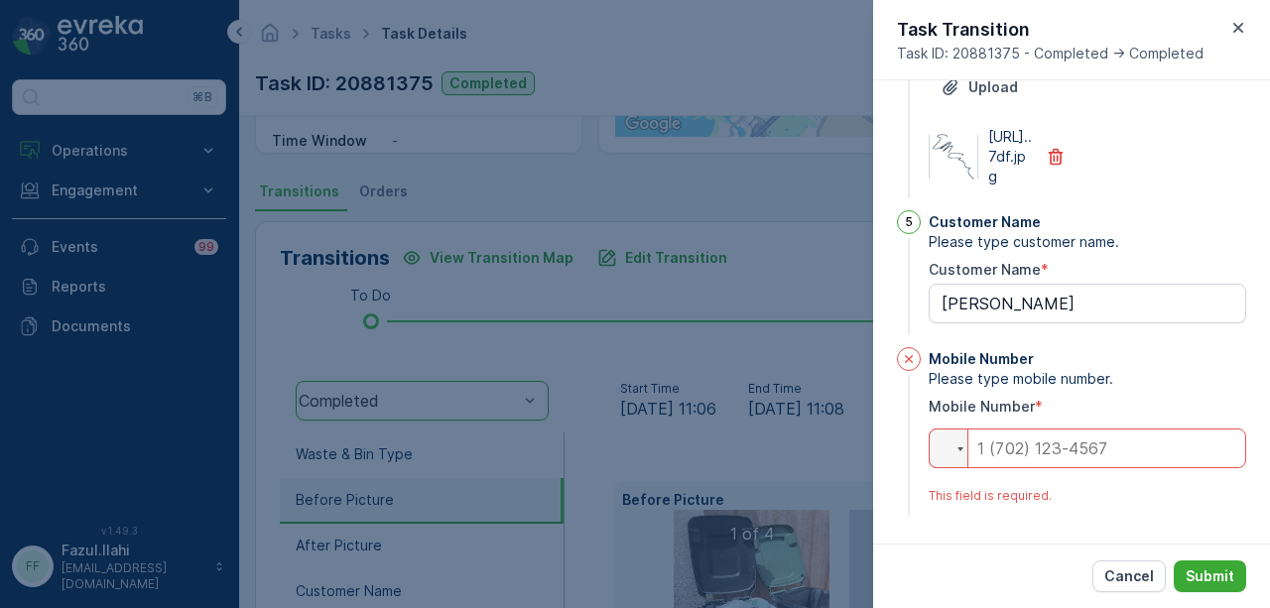
click at [1096, 437] on input "tel" at bounding box center [1088, 449] width 318 height 40
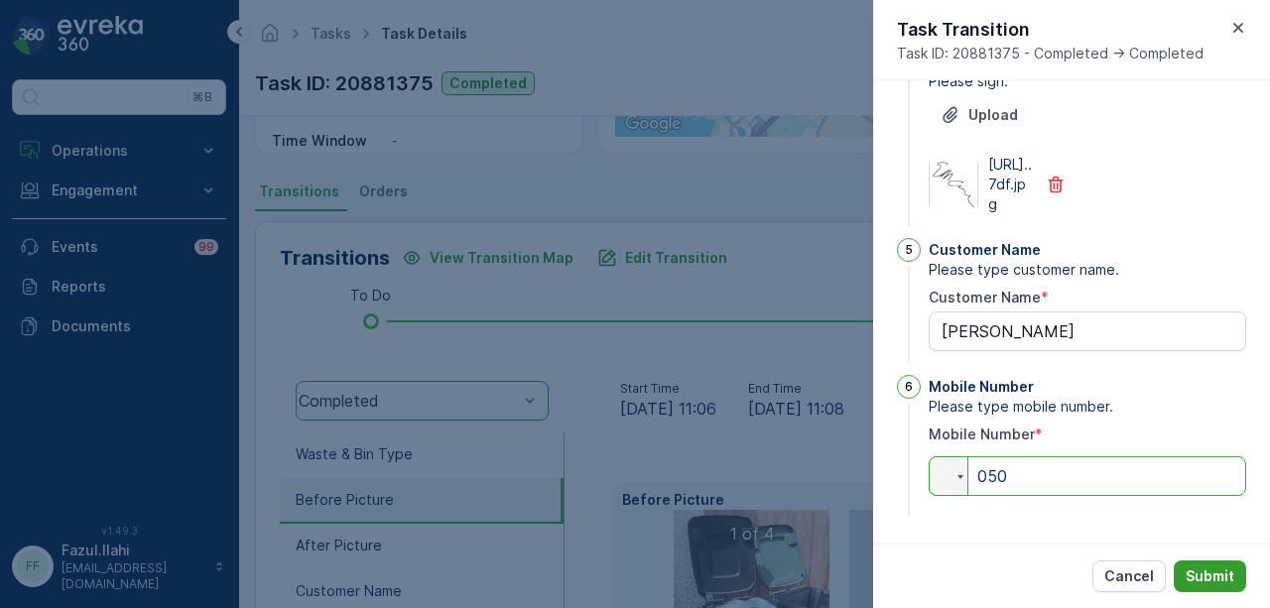
type input "050"
click at [1189, 572] on p "Submit" at bounding box center [1210, 577] width 49 height 20
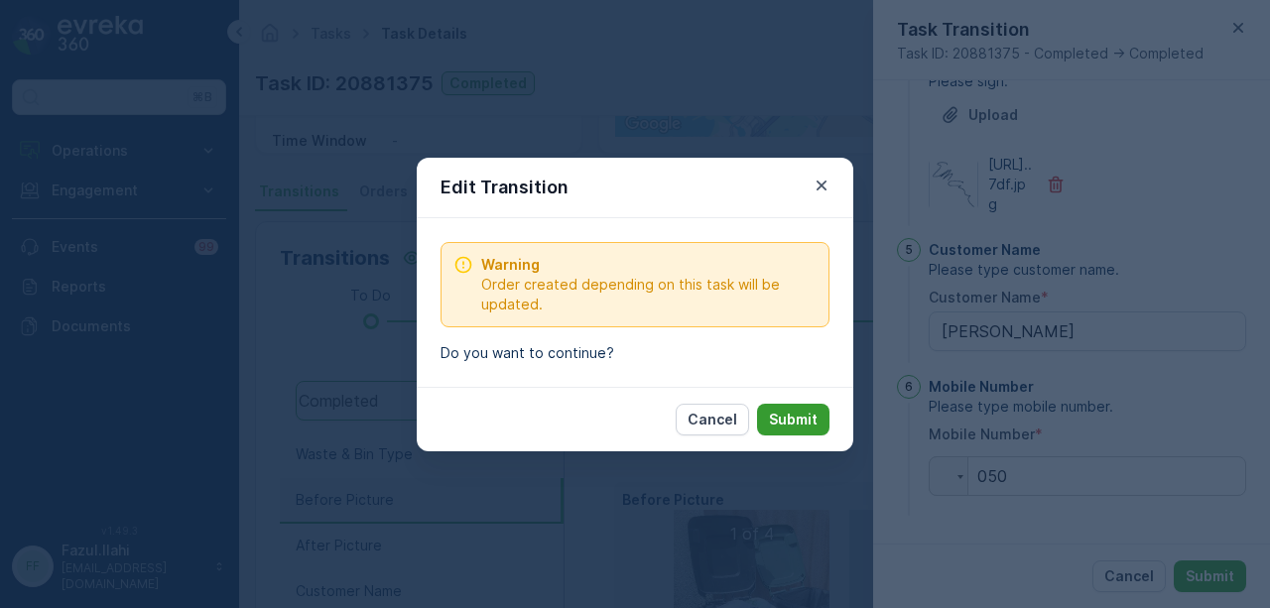
click at [820, 430] on button "Submit" at bounding box center [793, 420] width 72 height 32
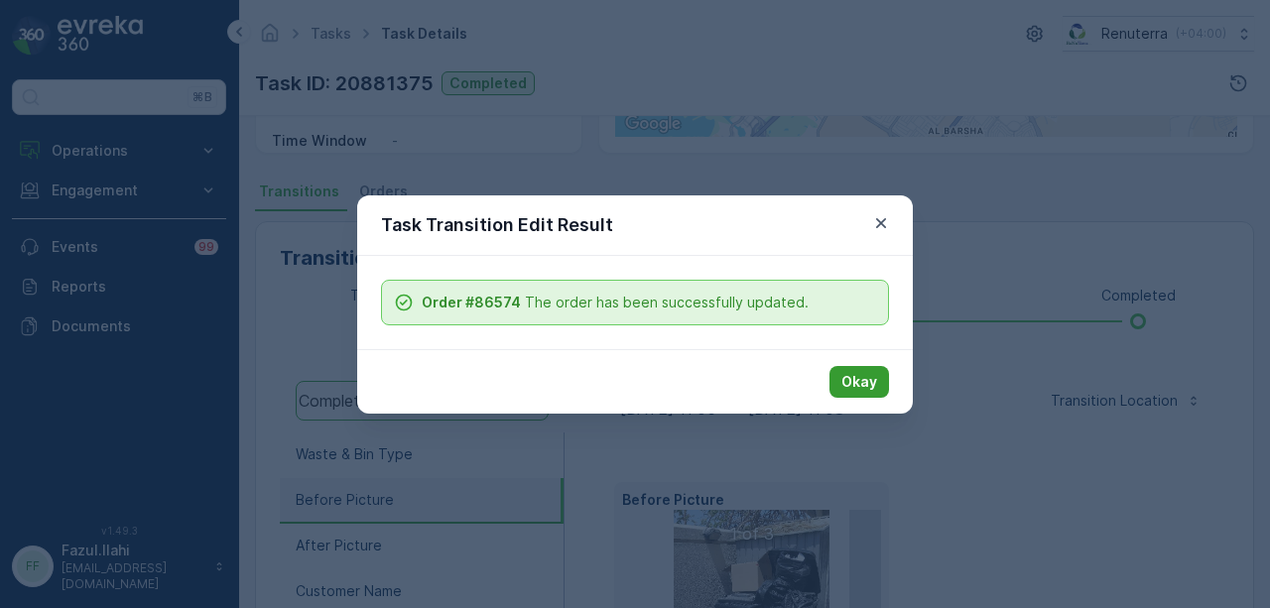
click at [846, 382] on p "Okay" at bounding box center [860, 382] width 36 height 20
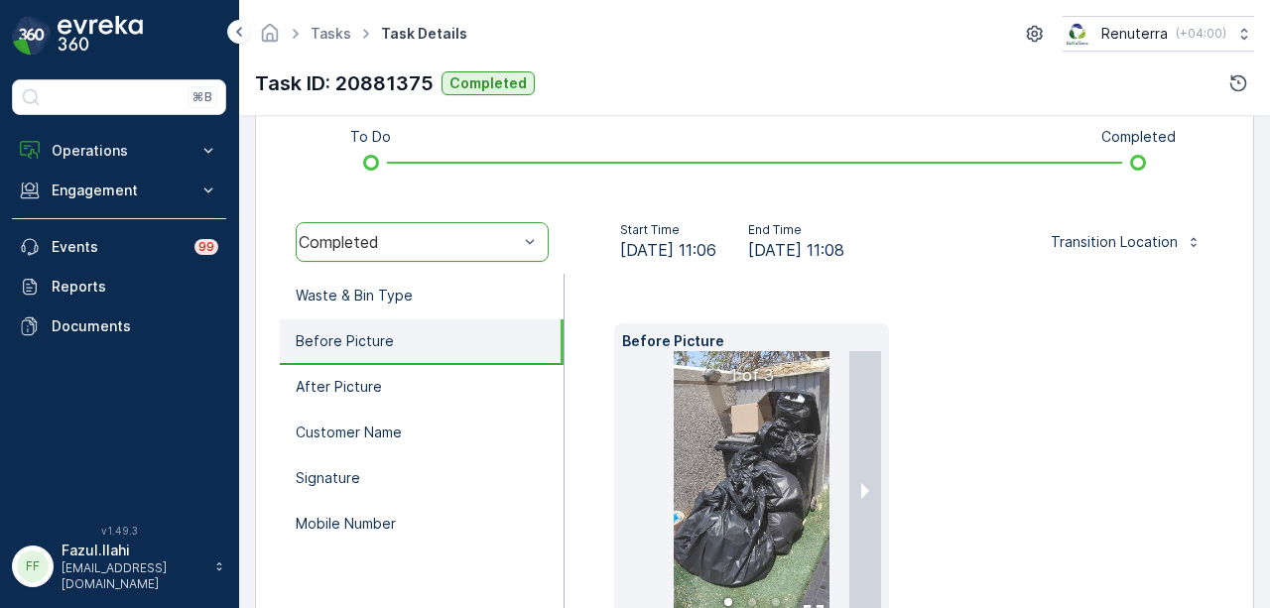
scroll to position [673, 0]
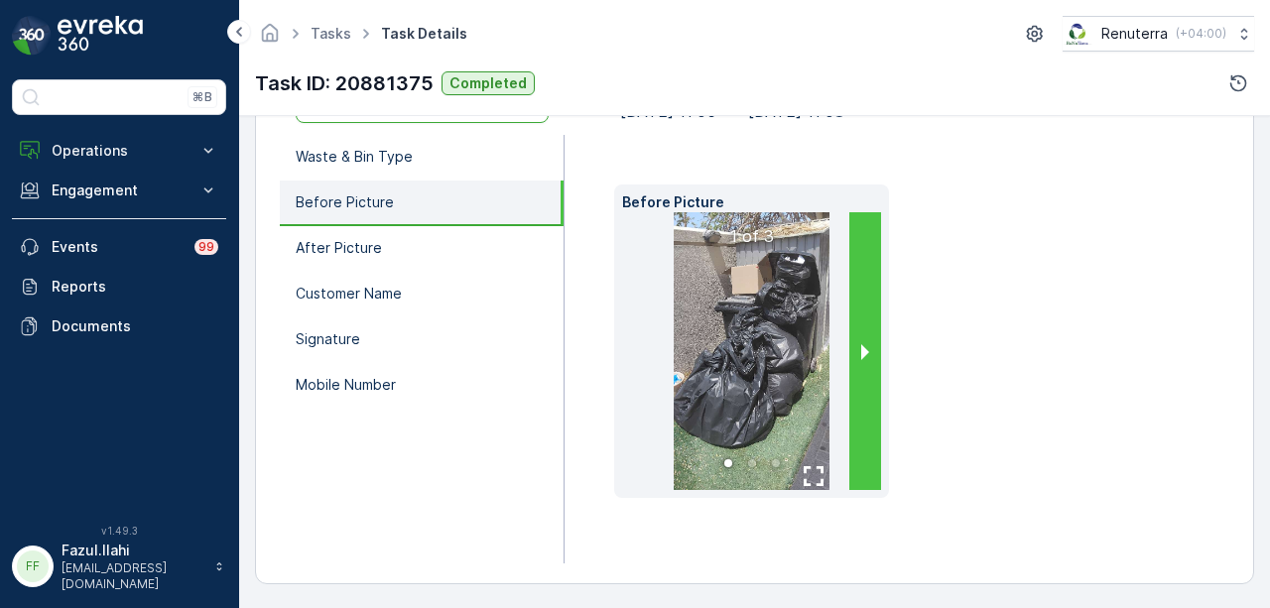
click at [857, 344] on button "next slide / item" at bounding box center [866, 351] width 32 height 278
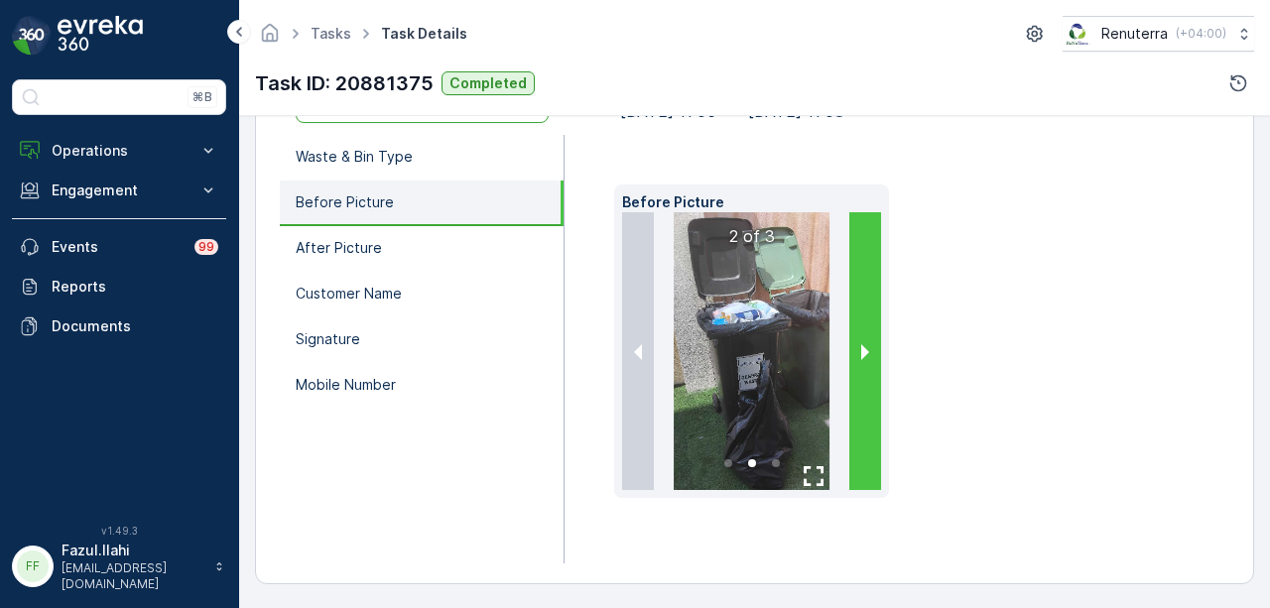
click at [857, 344] on button "next slide / item" at bounding box center [866, 351] width 32 height 278
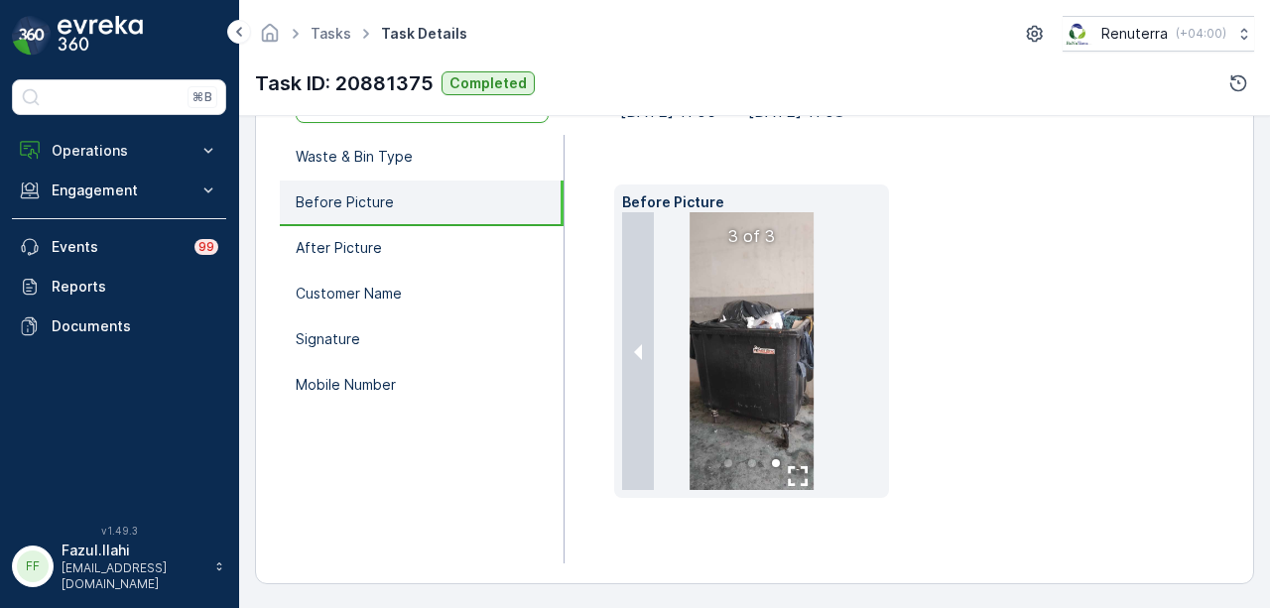
click at [363, 344] on ul at bounding box center [233, 351] width 259 height 278
click at [857, 344] on li at bounding box center [751, 351] width 259 height 278
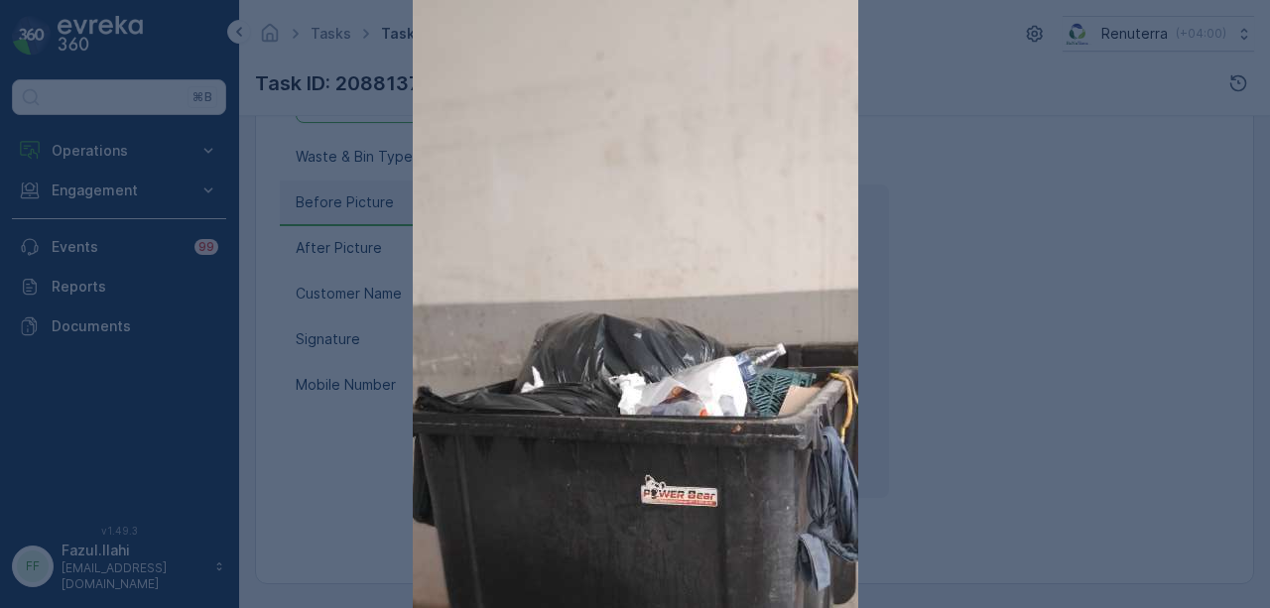
click at [1023, 319] on div at bounding box center [635, 304] width 1270 height 608
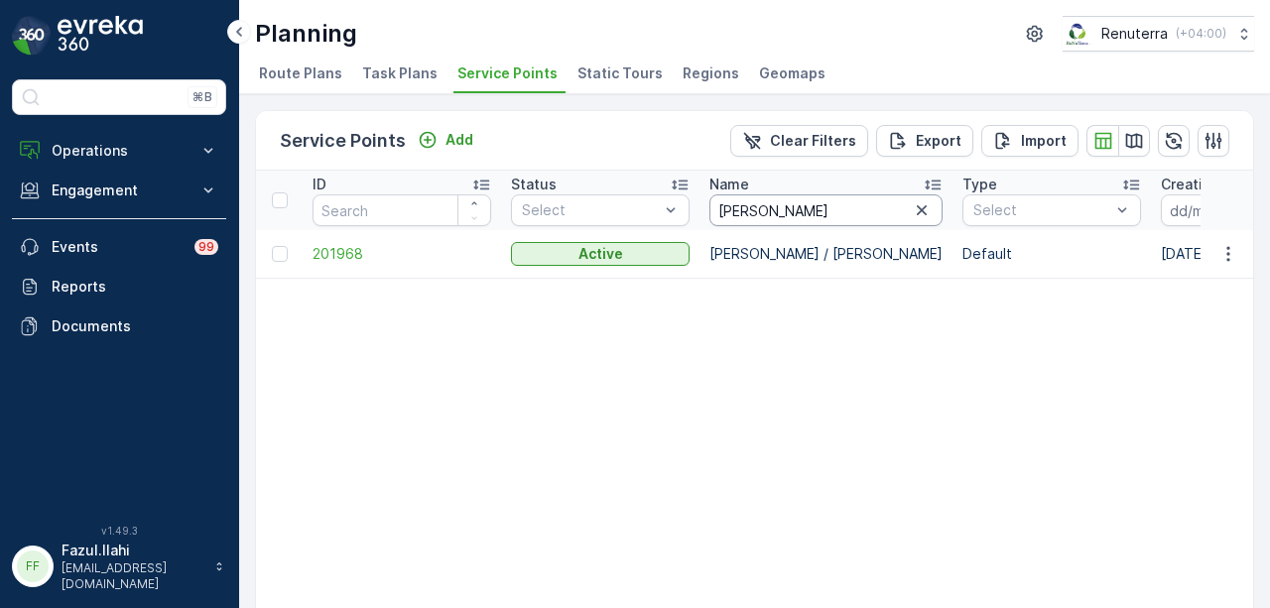
click at [879, 210] on input "yoko" at bounding box center [826, 211] width 233 height 32
click at [912, 211] on icon "button" at bounding box center [922, 210] width 20 height 20
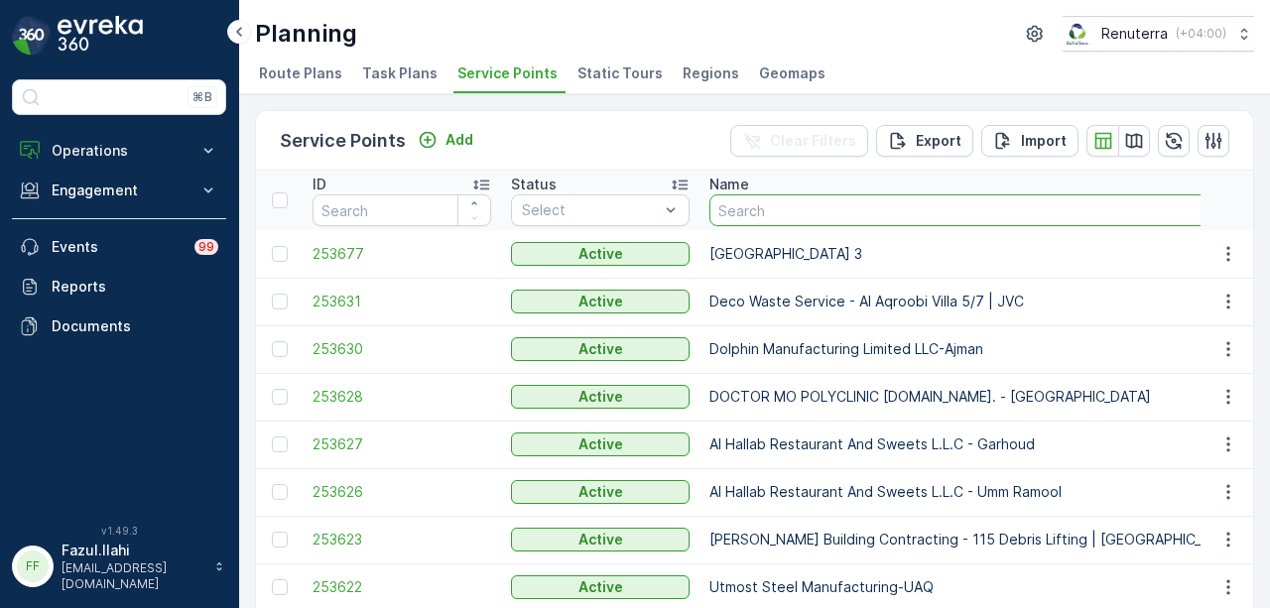
click at [775, 205] on input "text" at bounding box center [976, 211] width 532 height 32
type input "kara"
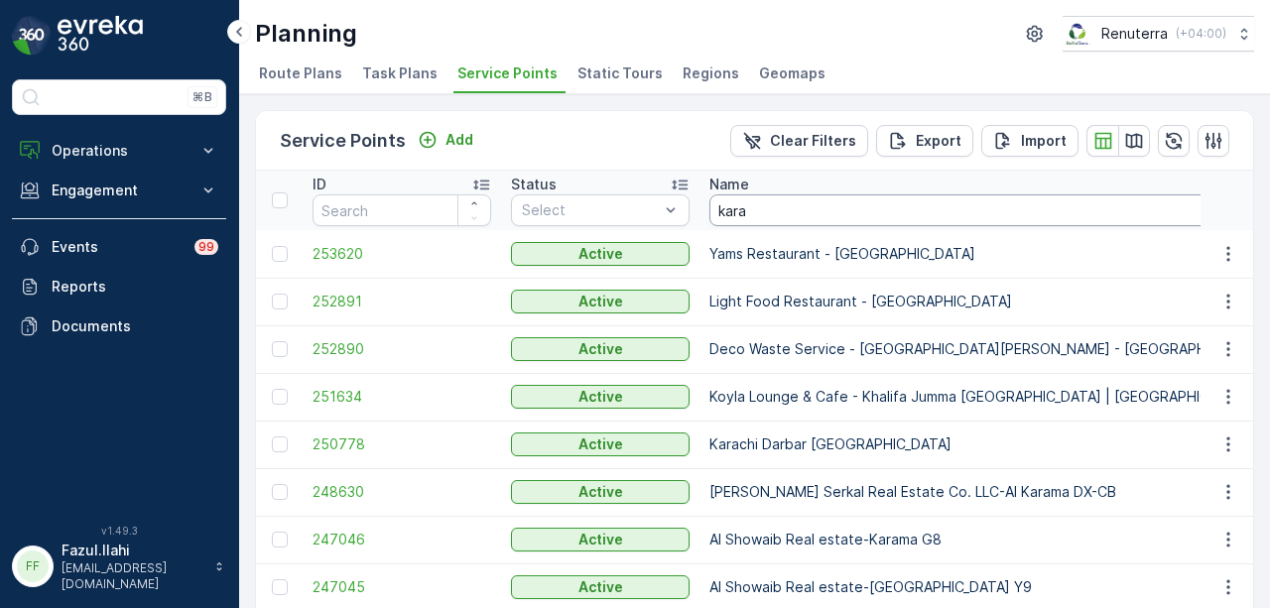
click at [775, 205] on input "kara" at bounding box center [988, 211] width 556 height 32
type input "karachi"
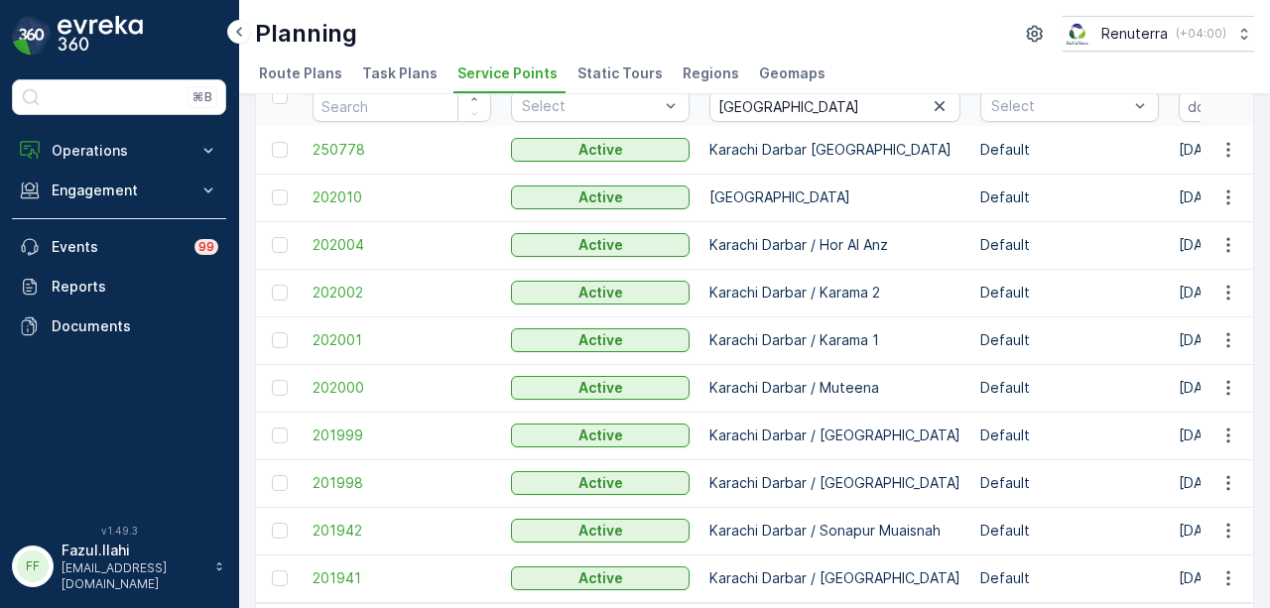
scroll to position [180, 0]
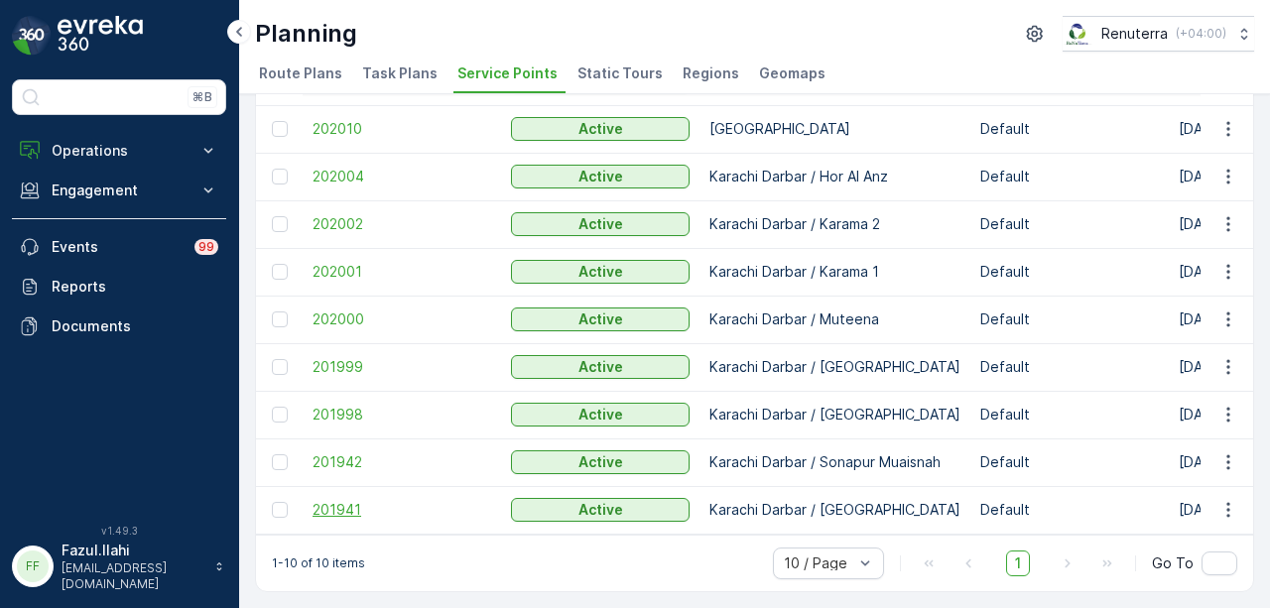
click at [360, 500] on span "201941" at bounding box center [402, 510] width 179 height 20
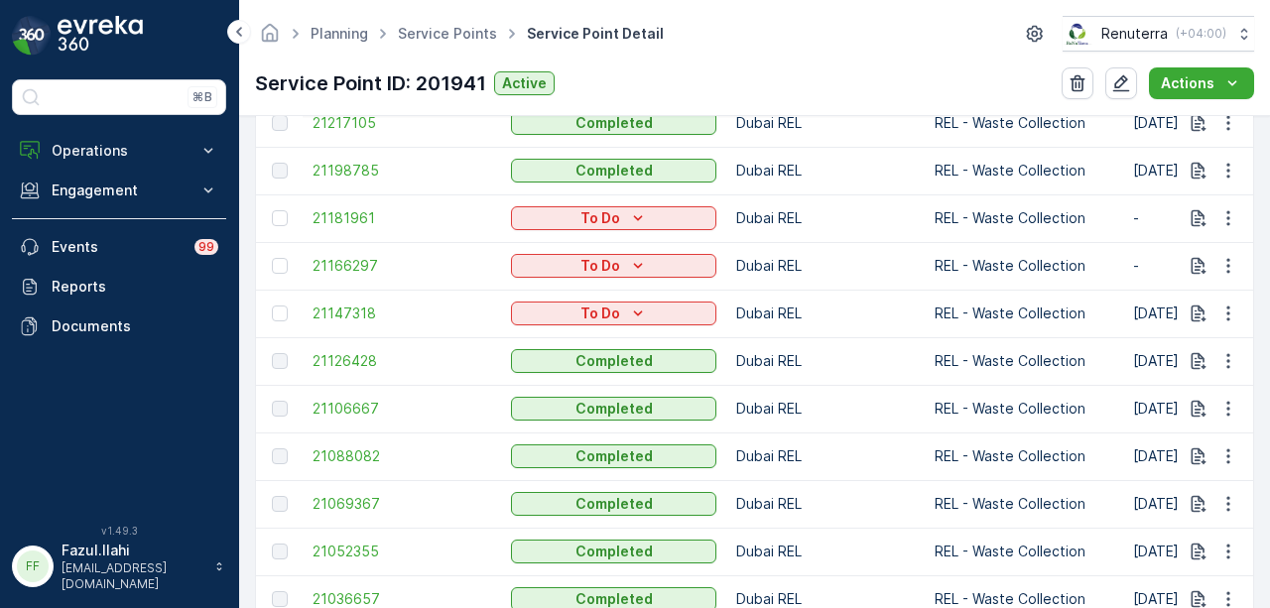
scroll to position [1191, 0]
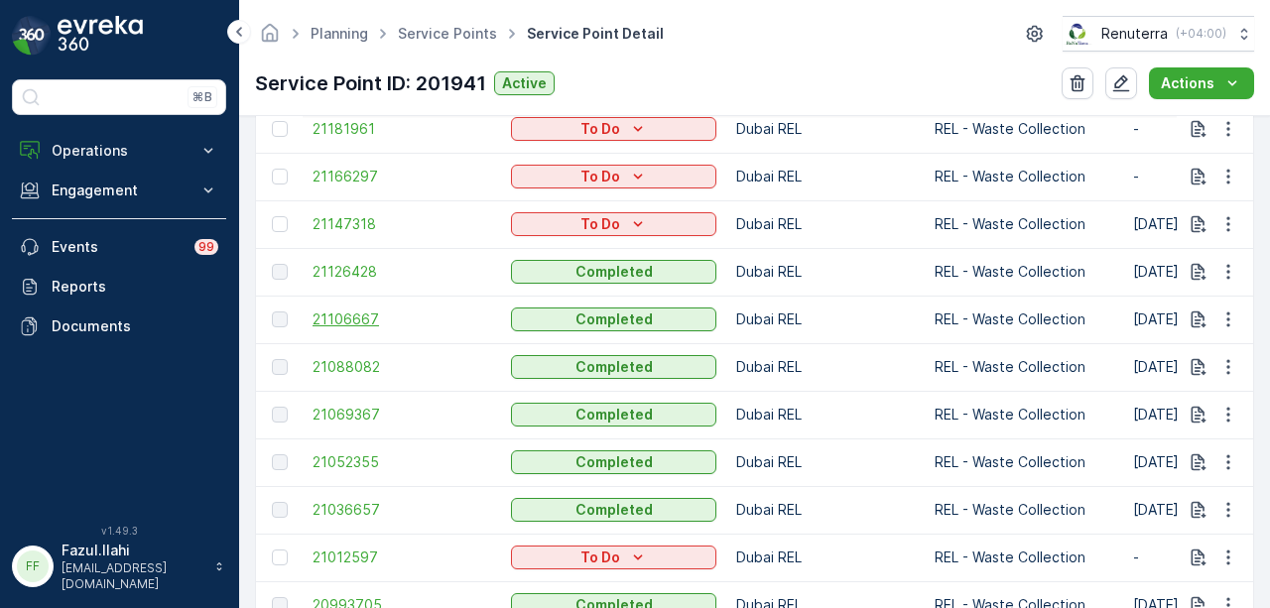
click at [349, 322] on span "21106667" at bounding box center [402, 320] width 179 height 20
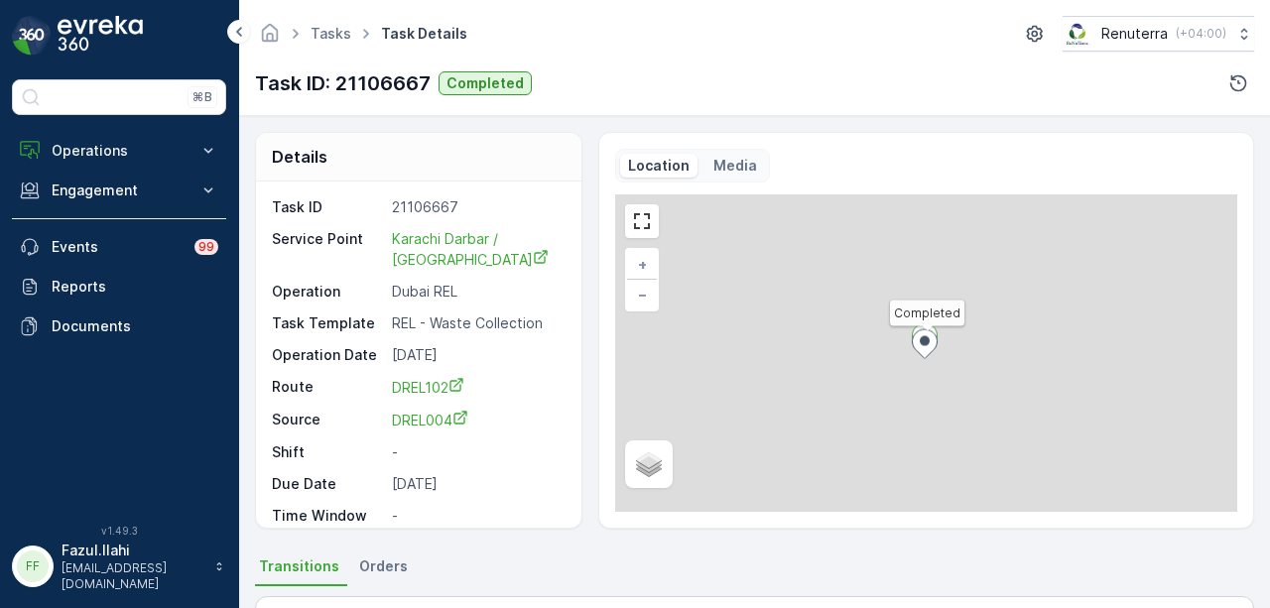
scroll to position [496, 0]
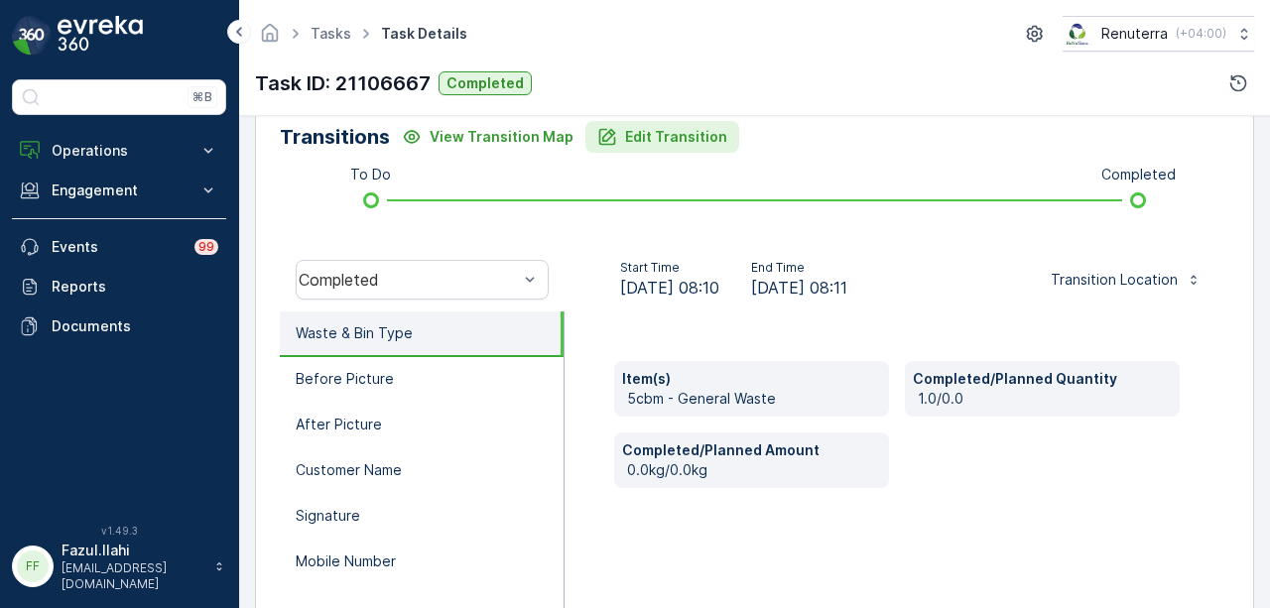
click at [676, 143] on p "Edit Transition" at bounding box center [676, 137] width 102 height 20
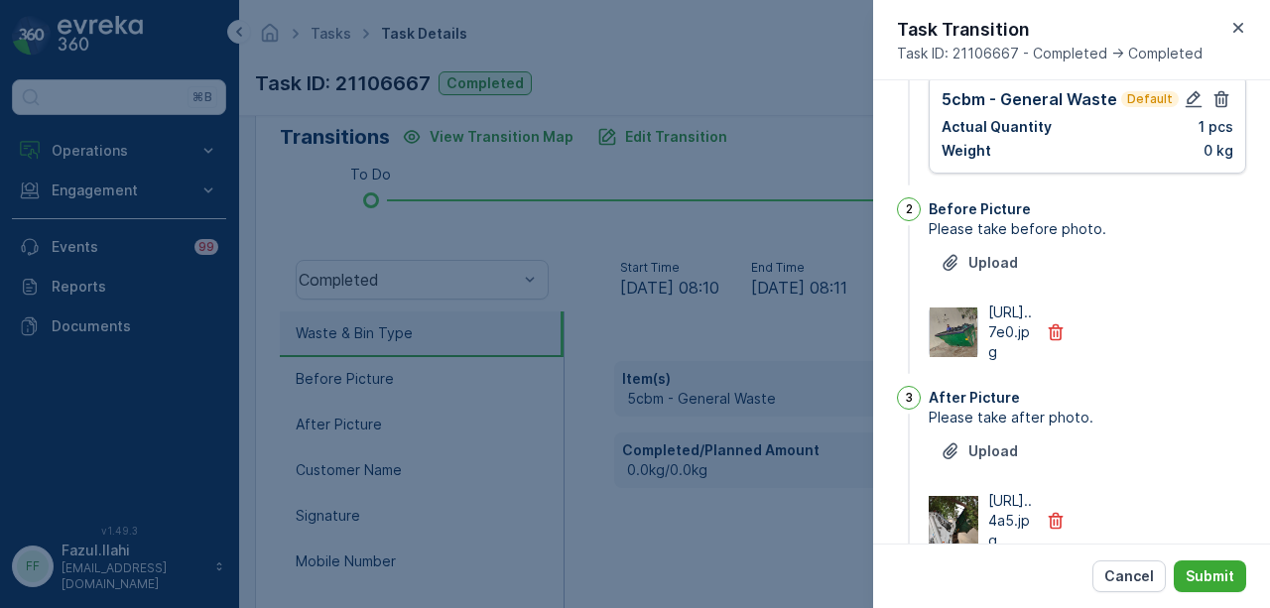
scroll to position [0, 0]
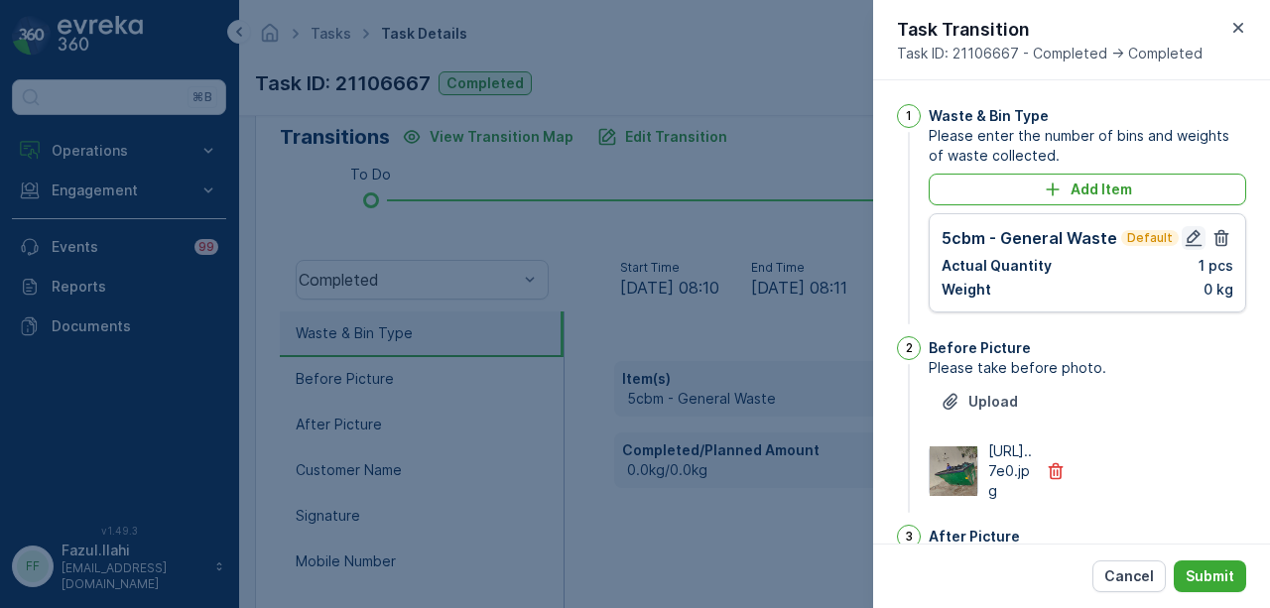
click at [1184, 232] on icon "button" at bounding box center [1194, 238] width 20 height 20
type Name "Zachariah"
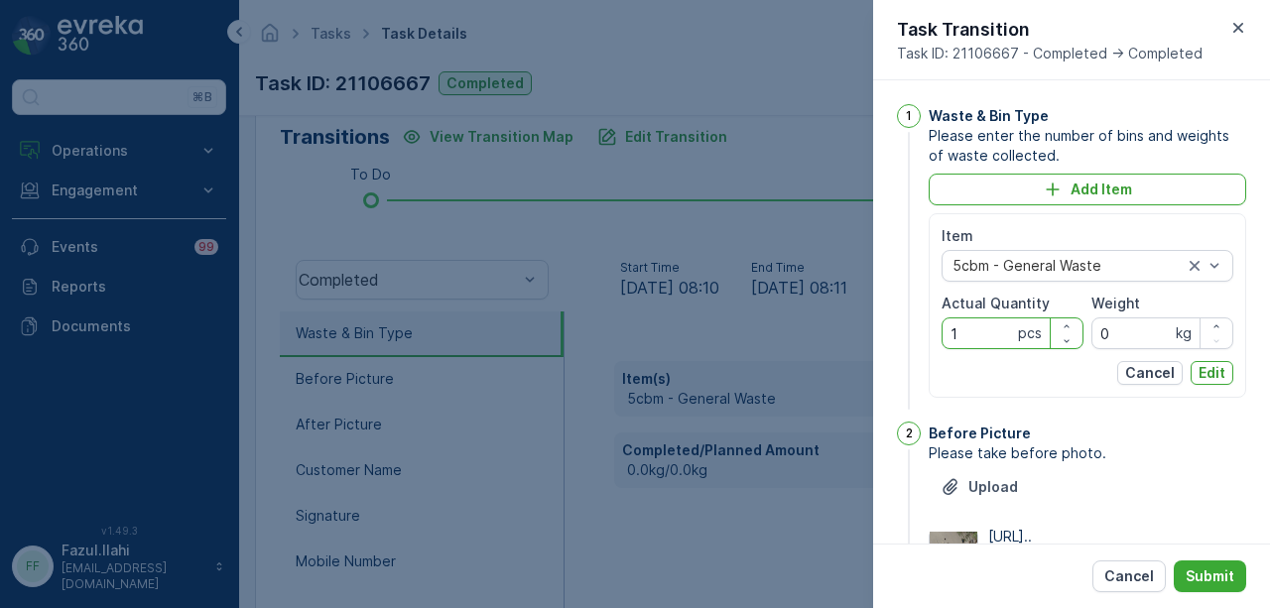
click at [982, 334] on Quantity "1" at bounding box center [1013, 334] width 142 height 32
click at [1116, 588] on button "Cancel" at bounding box center [1129, 577] width 73 height 32
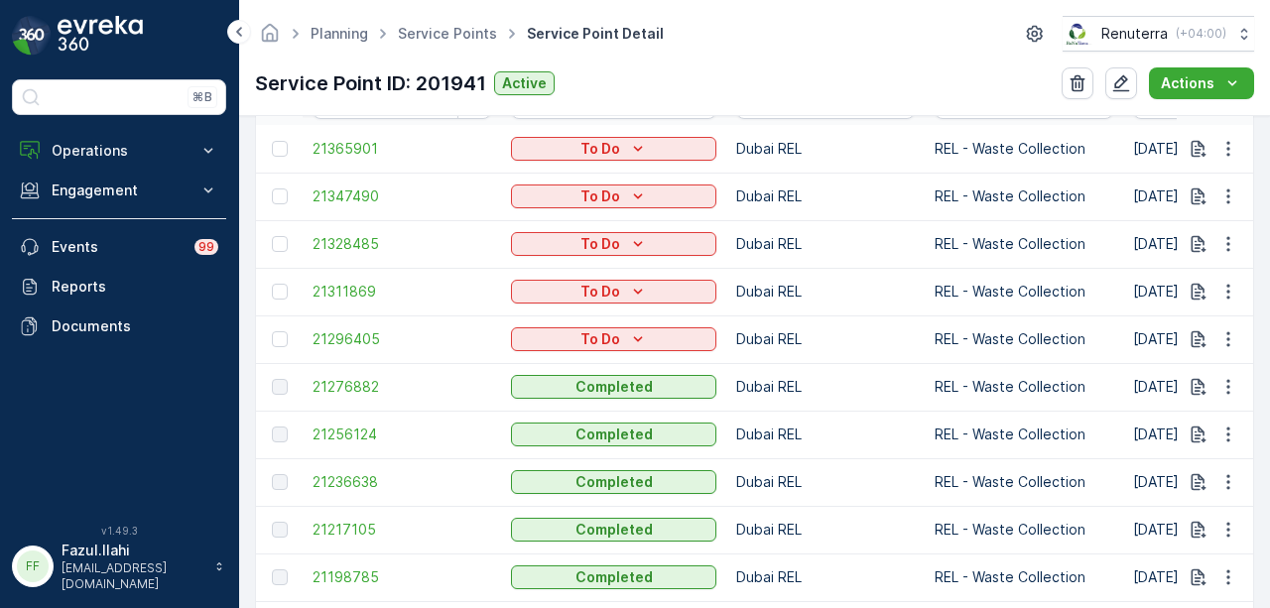
scroll to position [794, 0]
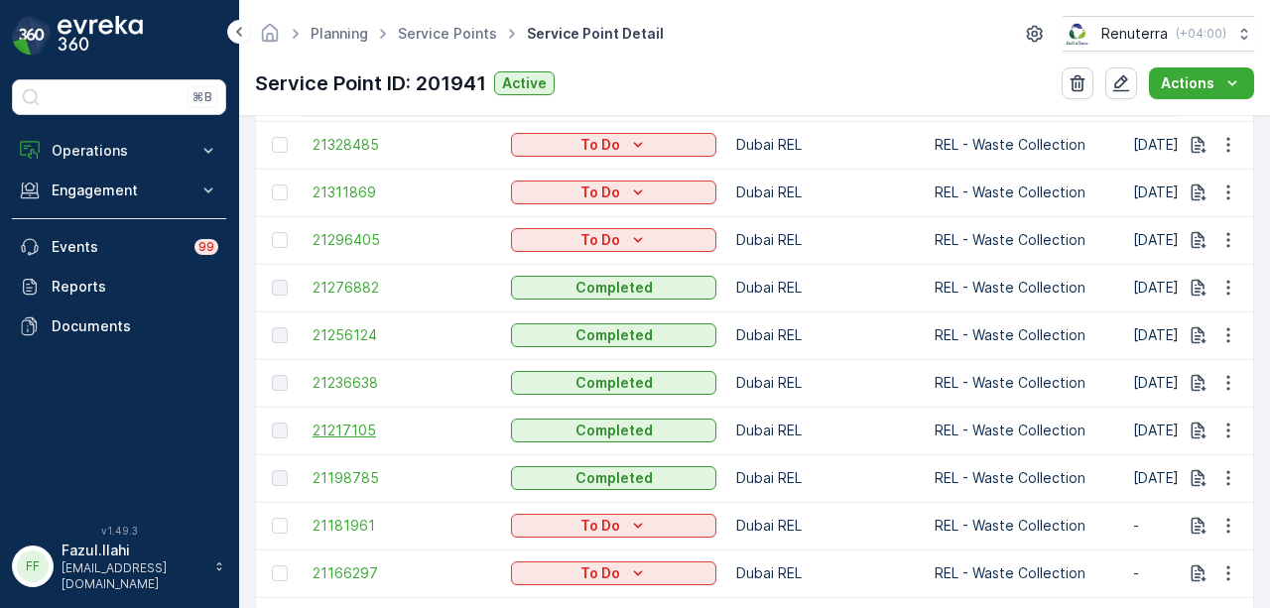
click at [329, 424] on span "21217105" at bounding box center [402, 431] width 179 height 20
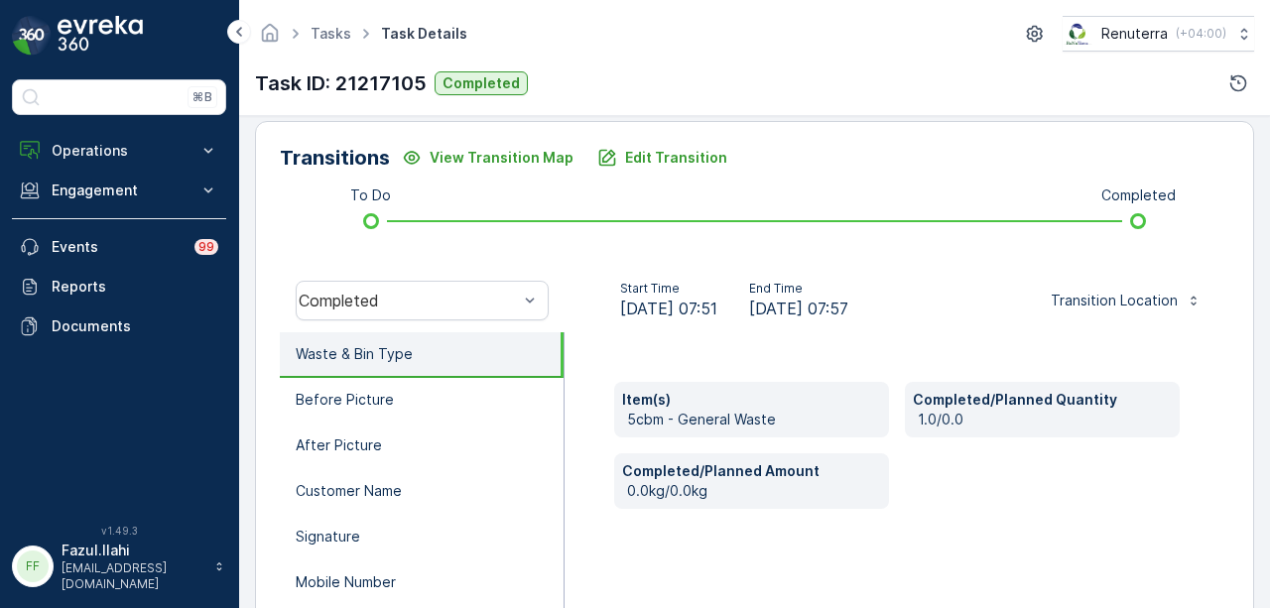
scroll to position [496, 0]
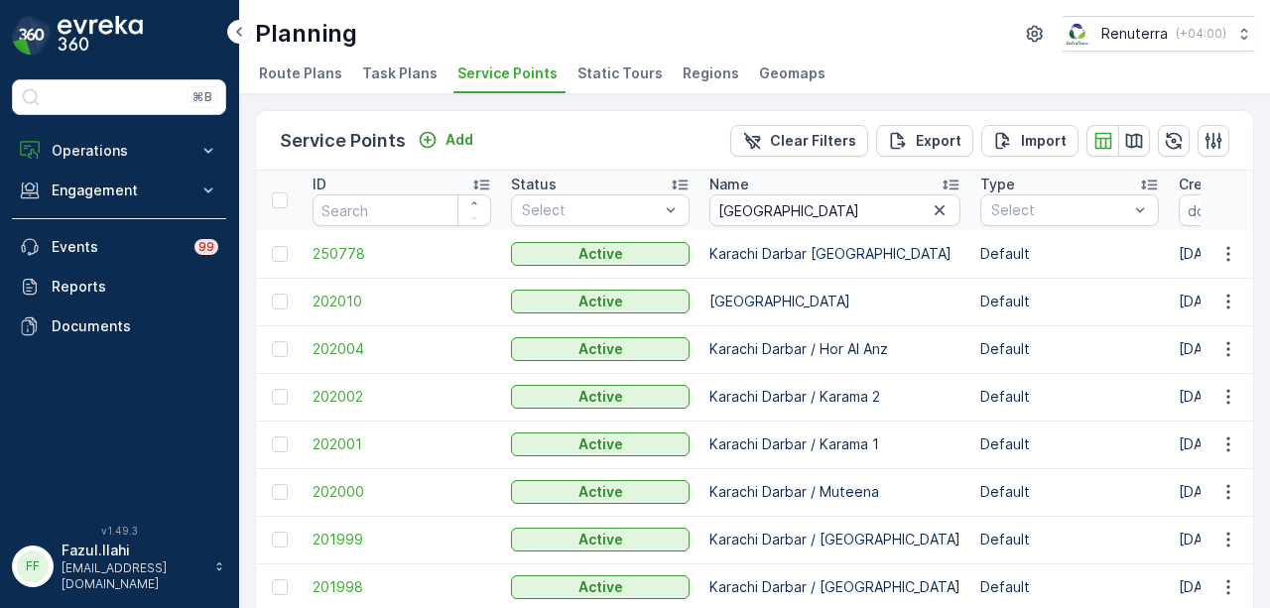
scroll to position [180, 0]
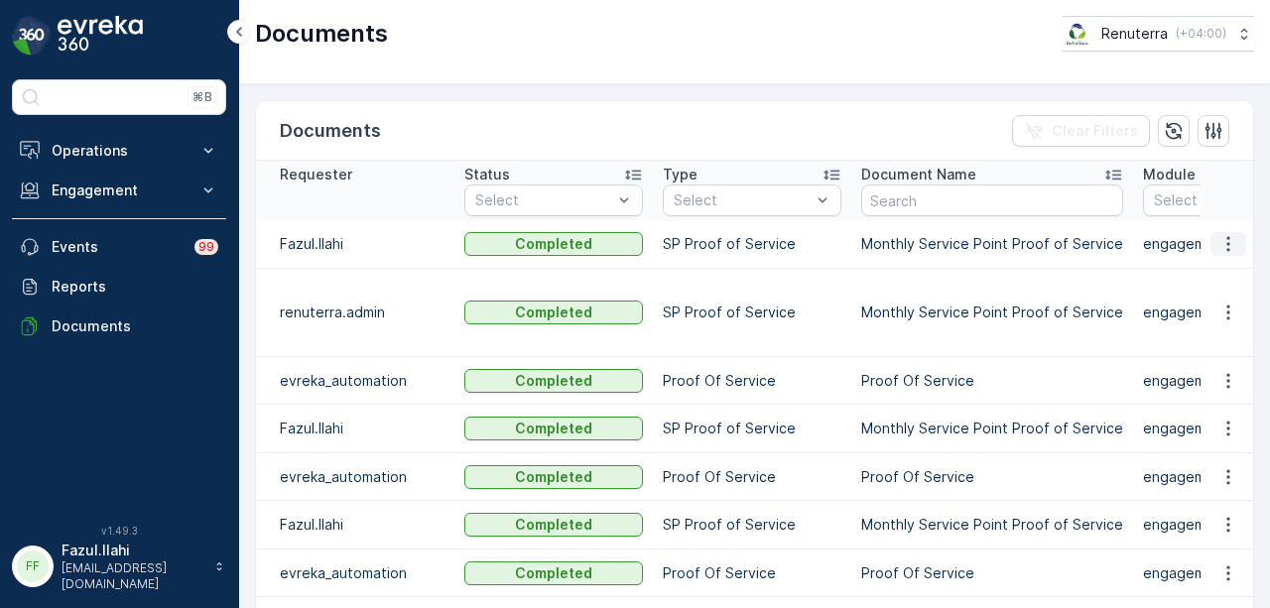
click at [1224, 234] on icon "button" at bounding box center [1229, 244] width 20 height 20
click at [1215, 273] on span "See Details" at bounding box center [1223, 272] width 76 height 20
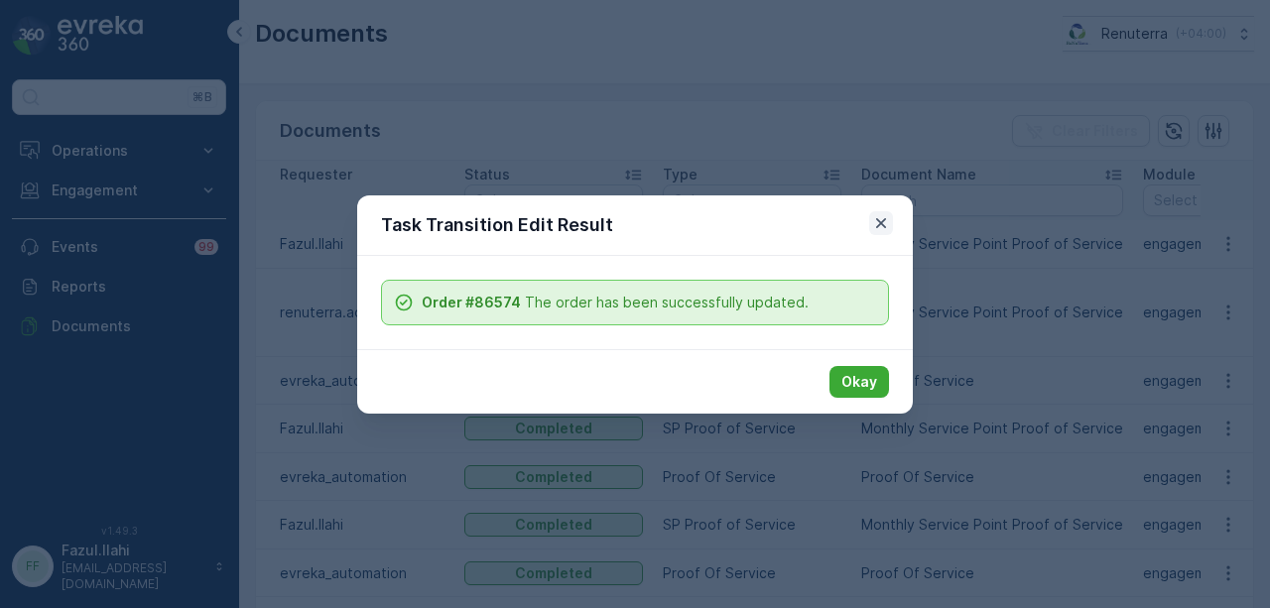
click at [889, 219] on icon "button" at bounding box center [881, 223] width 20 height 20
click at [863, 373] on p "Okay" at bounding box center [860, 382] width 36 height 20
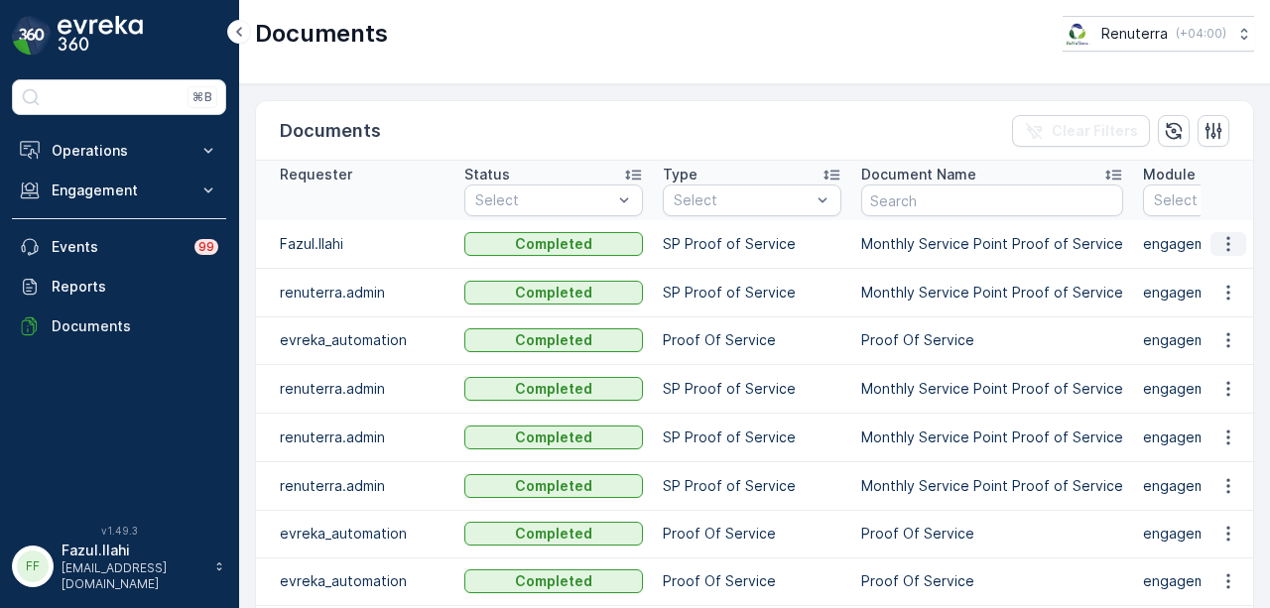
click at [1234, 241] on icon "button" at bounding box center [1229, 244] width 20 height 20
click at [1231, 265] on span "See Details" at bounding box center [1223, 272] width 76 height 20
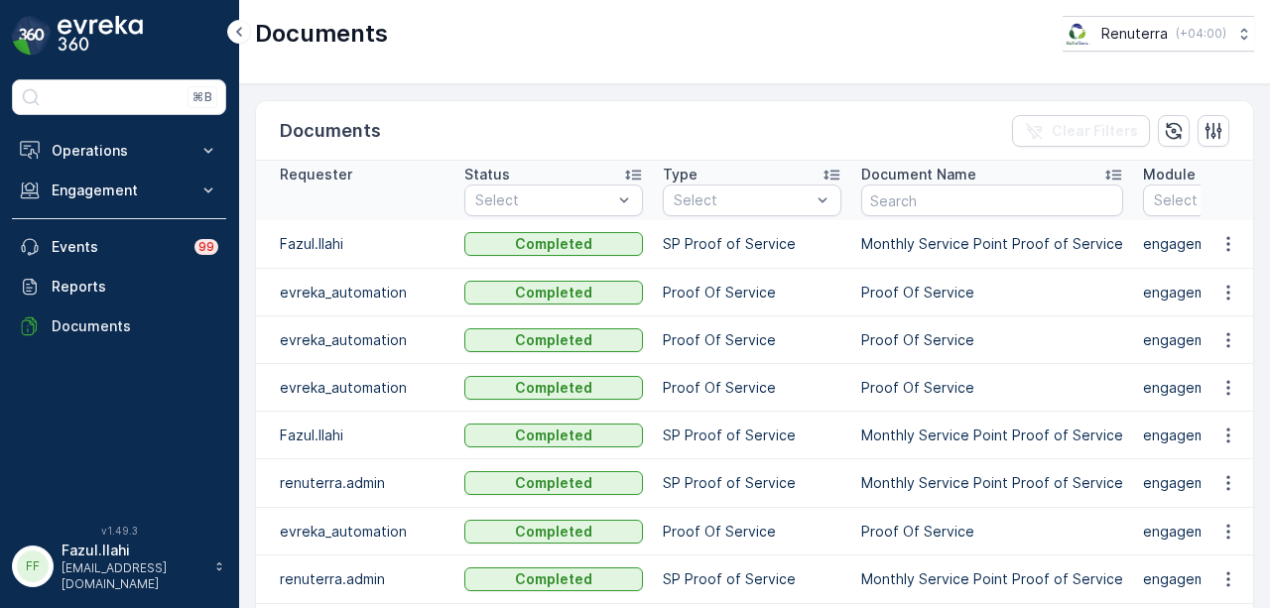
click at [1247, 241] on td at bounding box center [1228, 244] width 54 height 49
click at [1201, 246] on td at bounding box center [1228, 244] width 54 height 49
click at [1219, 246] on icon "button" at bounding box center [1229, 244] width 20 height 20
click at [1215, 265] on span "See Details" at bounding box center [1223, 272] width 76 height 20
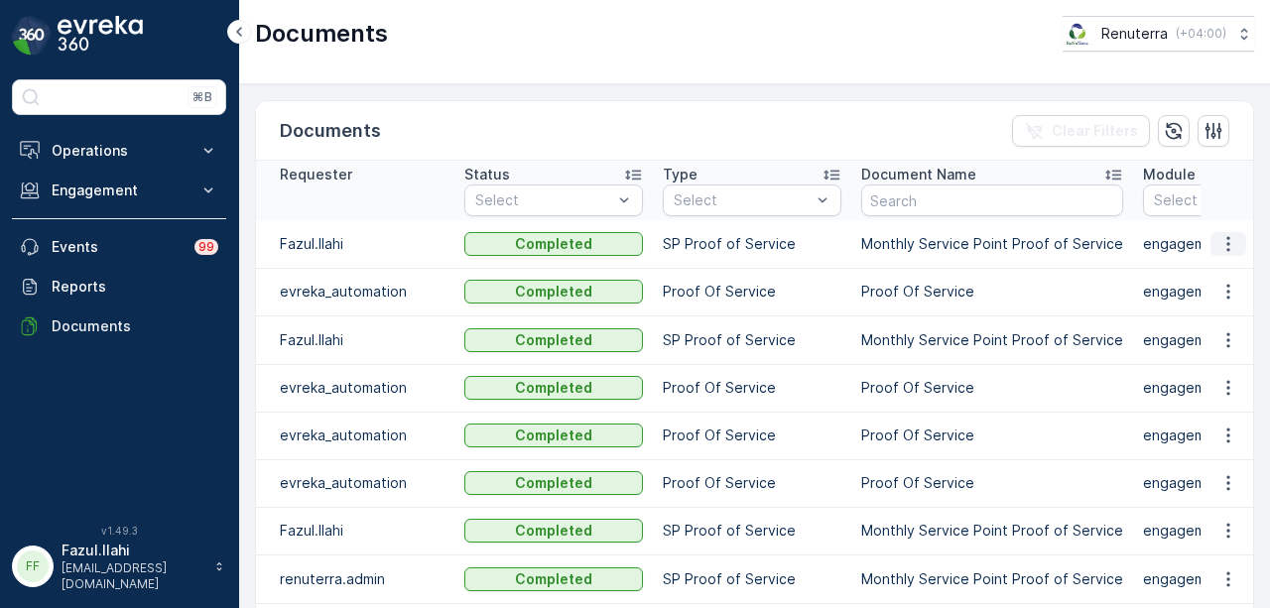
click at [1233, 247] on icon "button" at bounding box center [1229, 244] width 20 height 20
click at [1231, 285] on div "See Details" at bounding box center [1223, 272] width 92 height 28
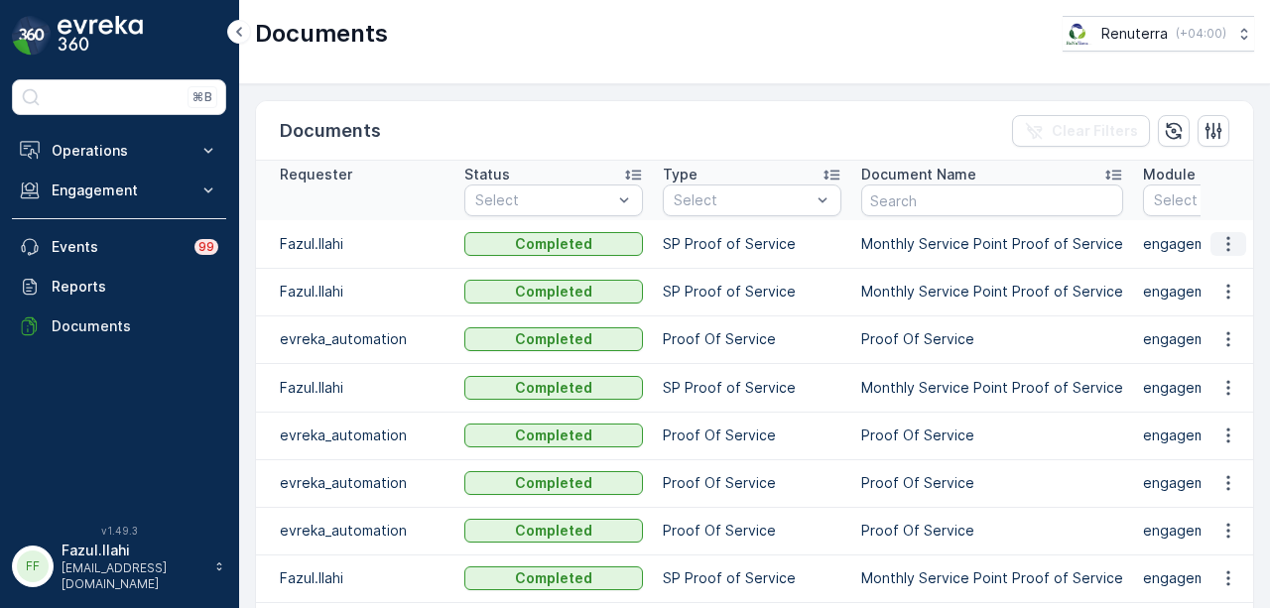
click at [1227, 241] on icon "button" at bounding box center [1229, 244] width 20 height 20
click at [1221, 278] on span "See Details" at bounding box center [1223, 272] width 76 height 20
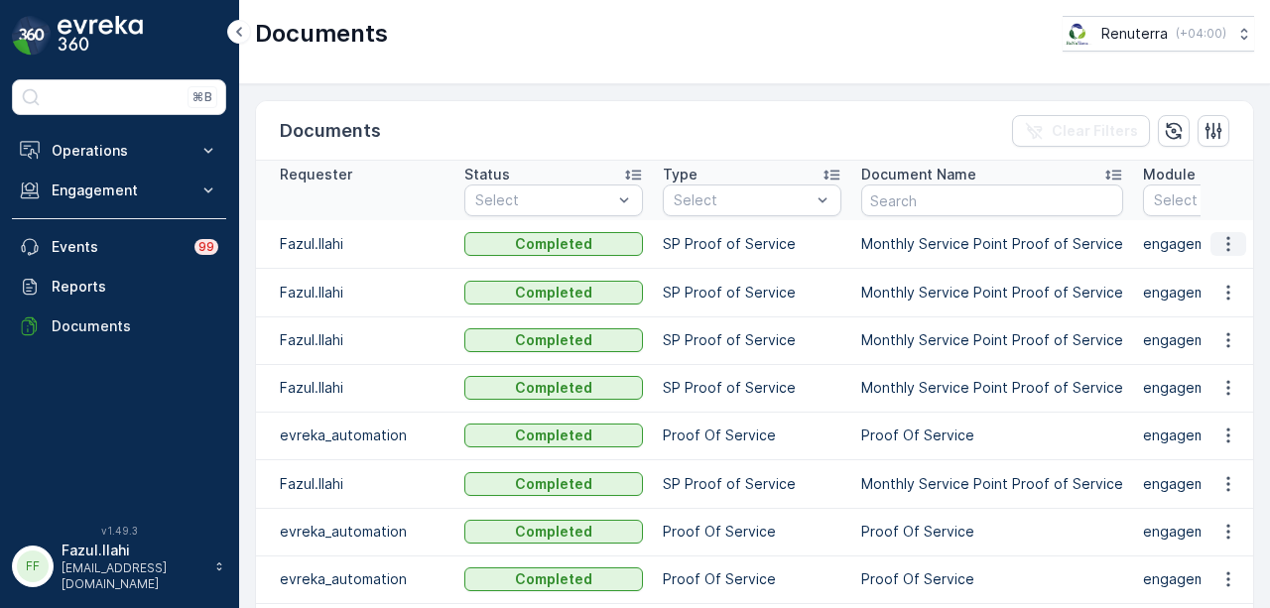
click at [1226, 241] on icon "button" at bounding box center [1229, 244] width 20 height 20
drag, startPoint x: 1227, startPoint y: 252, endPoint x: 1231, endPoint y: 270, distance: 18.3
click at [1231, 270] on span "See Details" at bounding box center [1223, 272] width 76 height 20
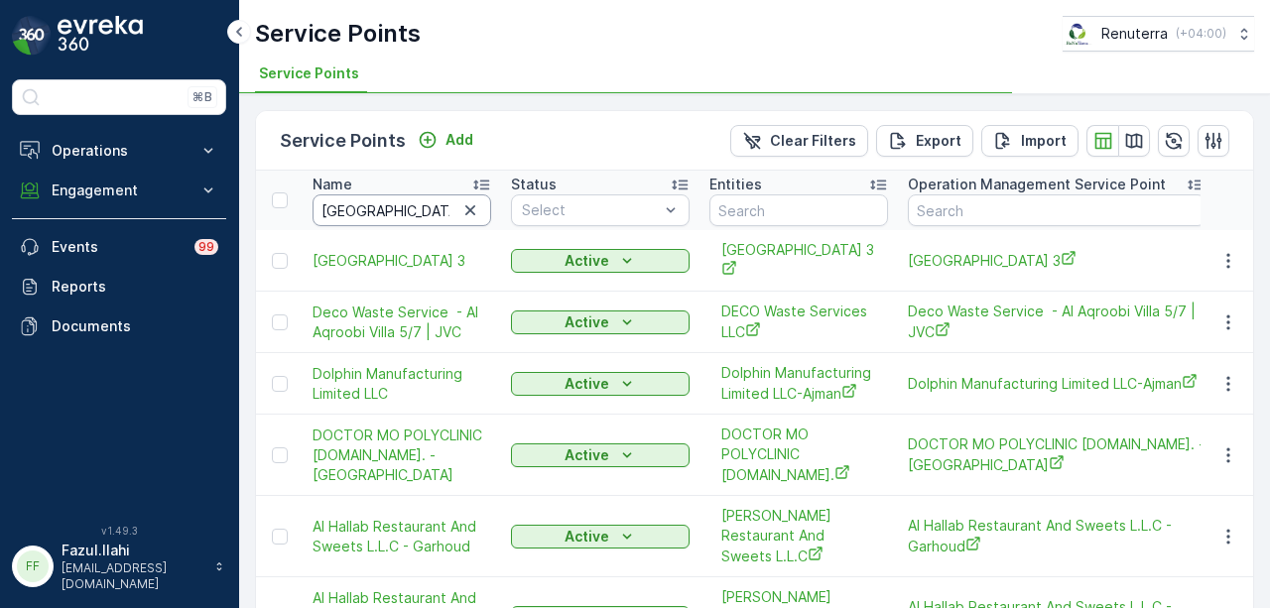
click at [407, 196] on input "[GEOGRAPHIC_DATA]" at bounding box center [402, 211] width 179 height 32
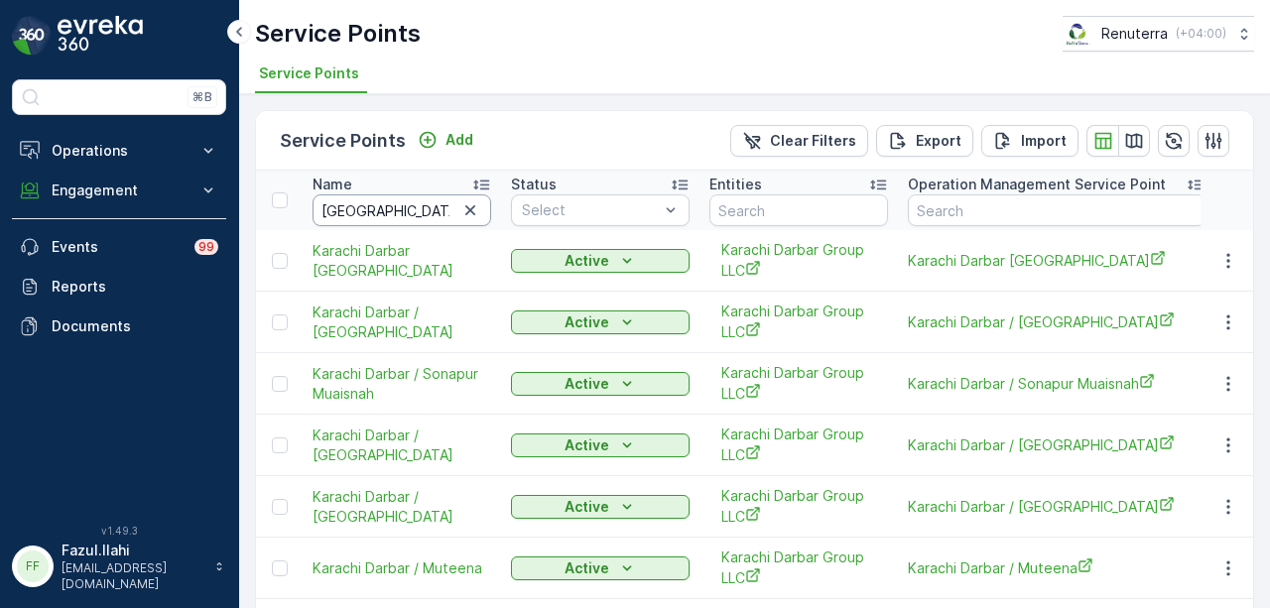
click at [407, 215] on input "karachi" at bounding box center [402, 211] width 179 height 32
type input "k"
type input "medp"
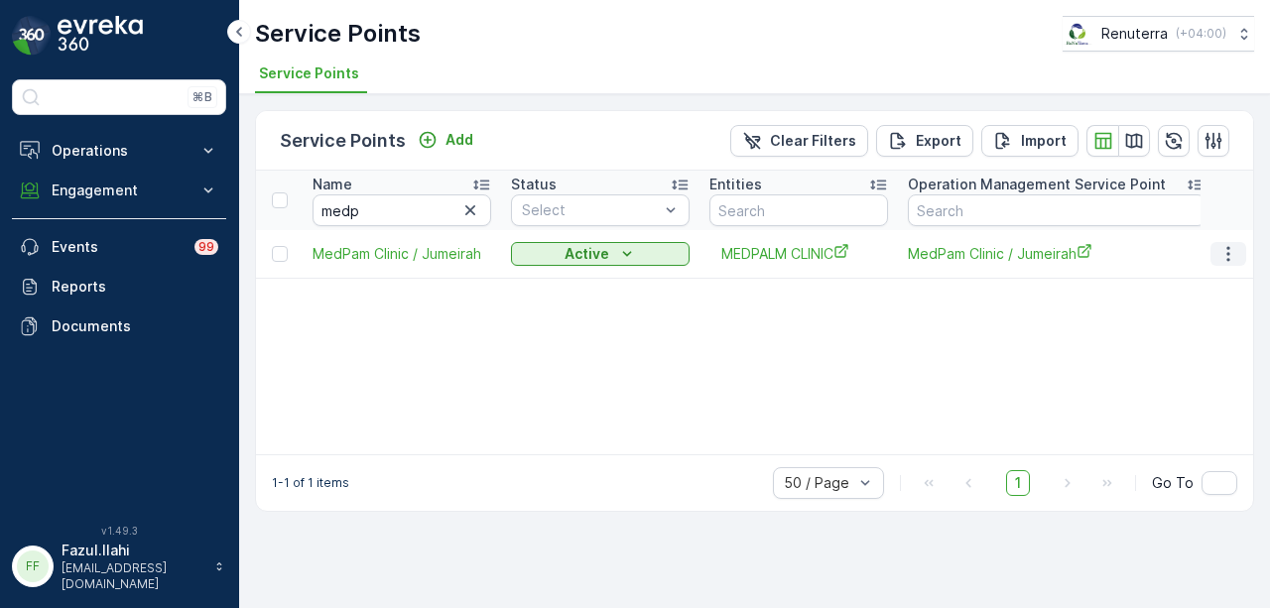
click at [1242, 251] on button "button" at bounding box center [1229, 254] width 36 height 24
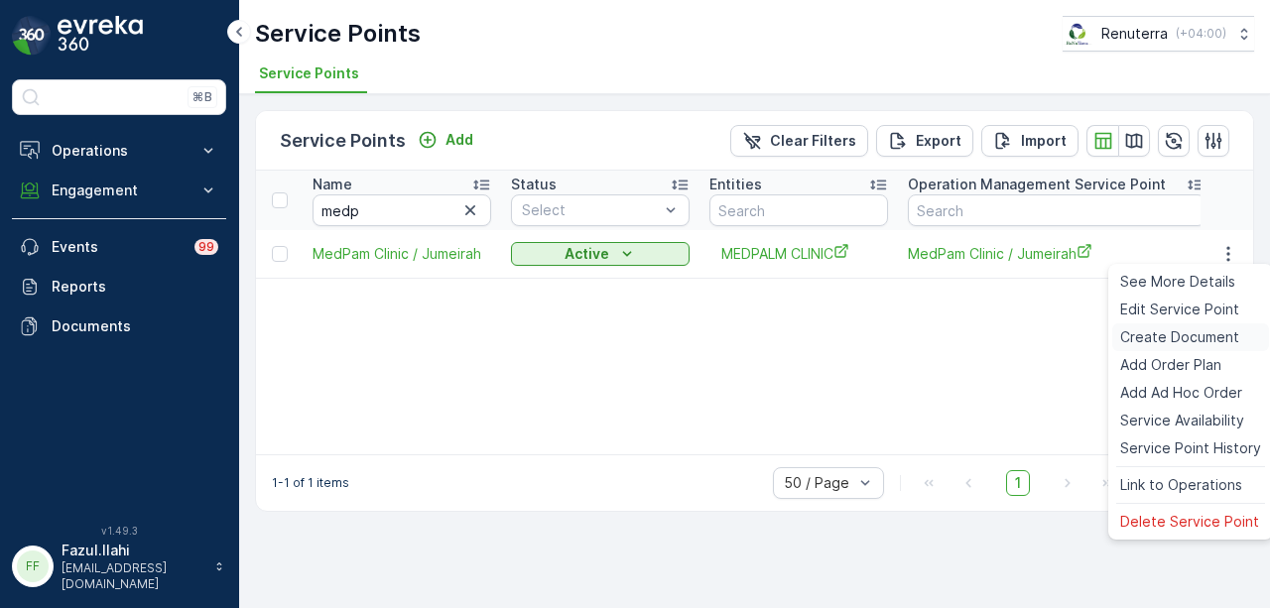
click at [1222, 328] on span "Create Document" at bounding box center [1179, 337] width 119 height 20
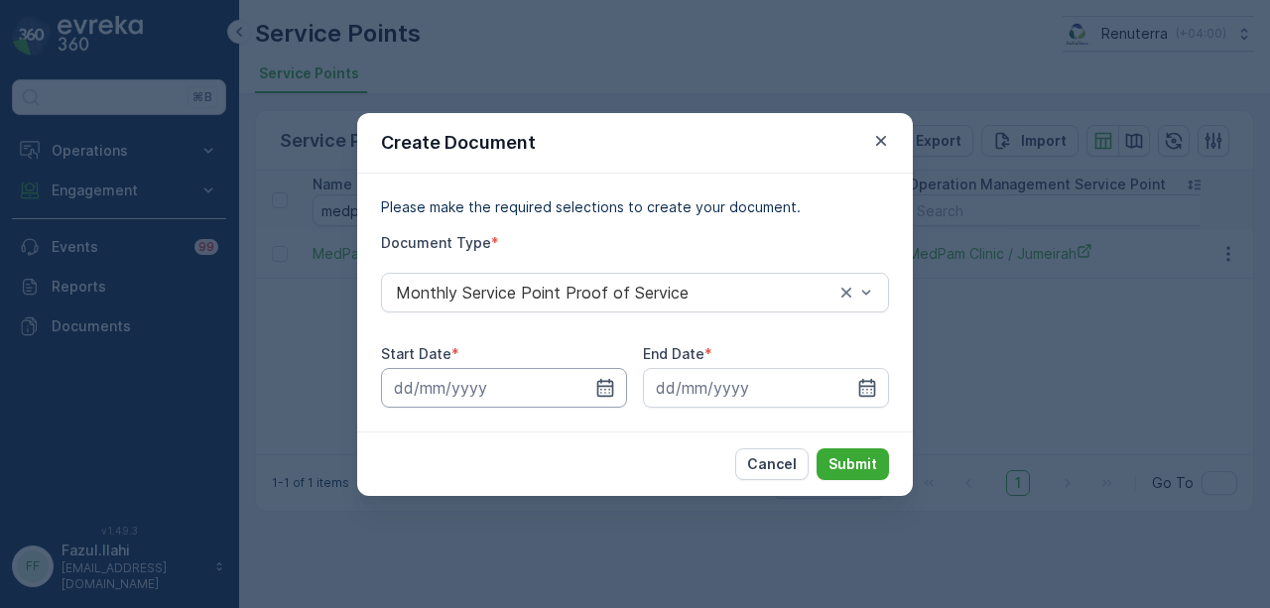
click at [623, 390] on input at bounding box center [504, 388] width 246 height 40
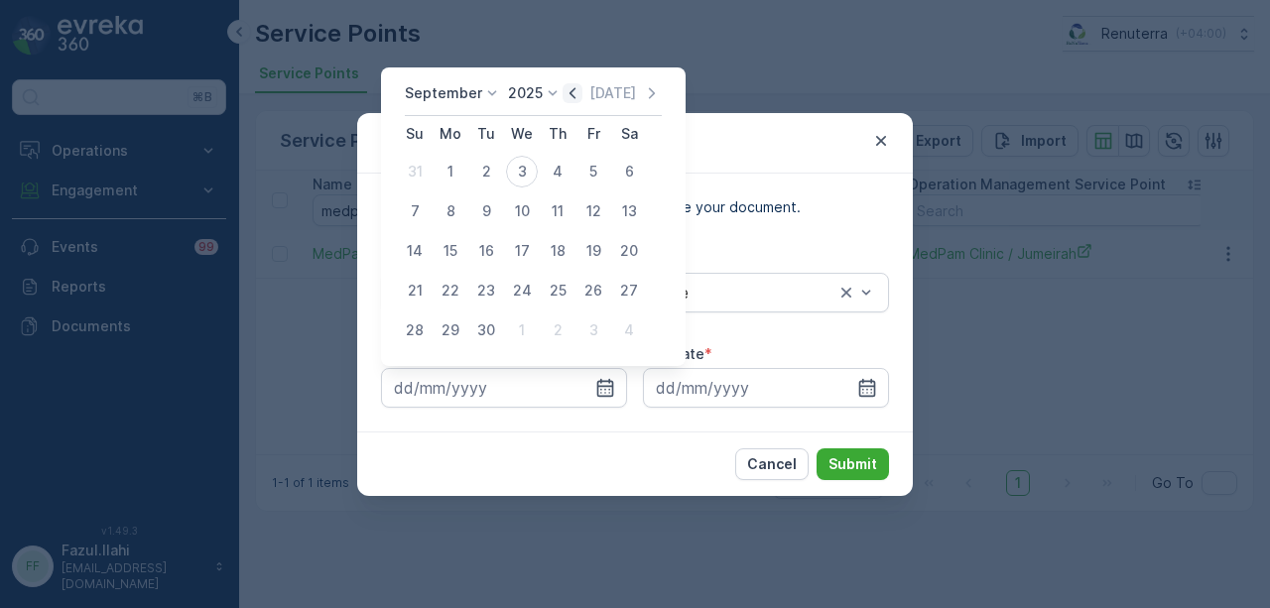
click at [567, 95] on icon "button" at bounding box center [573, 93] width 20 height 20
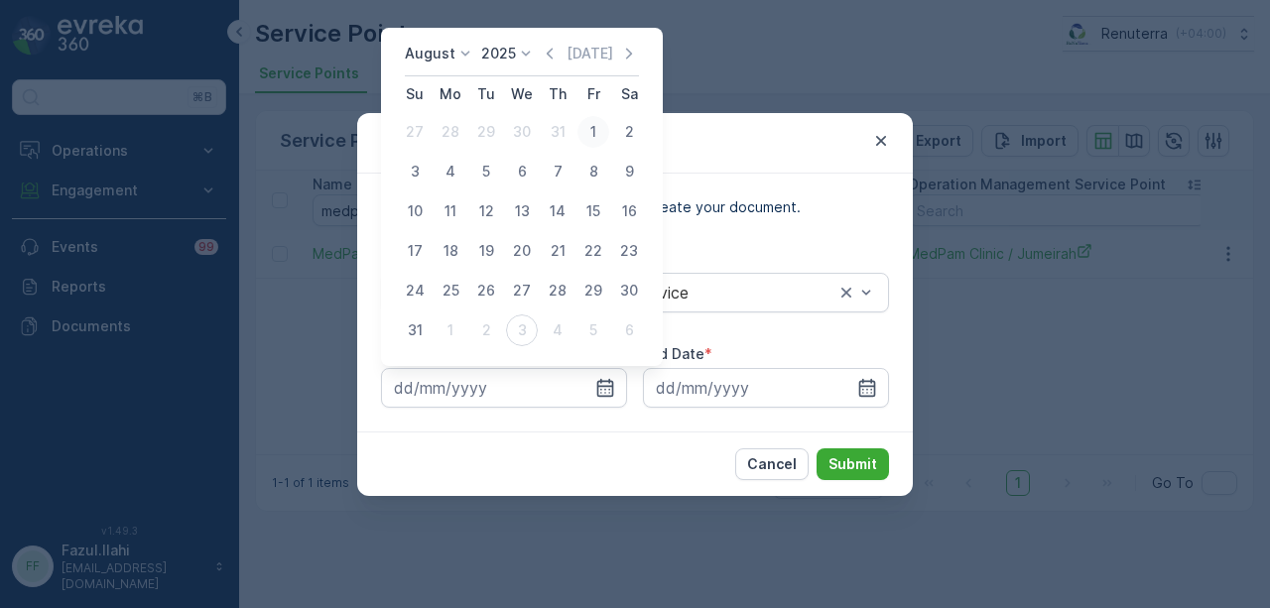
click at [588, 139] on div "1" at bounding box center [594, 132] width 32 height 32
type input "01.08.2025"
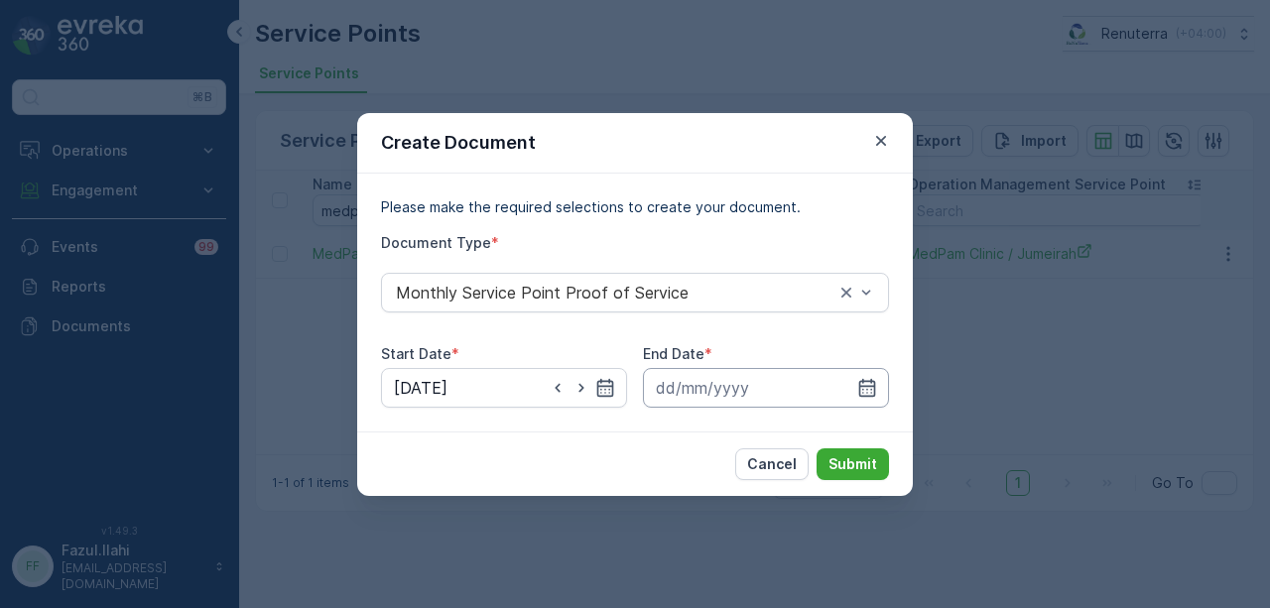
click at [846, 383] on input at bounding box center [766, 388] width 246 height 40
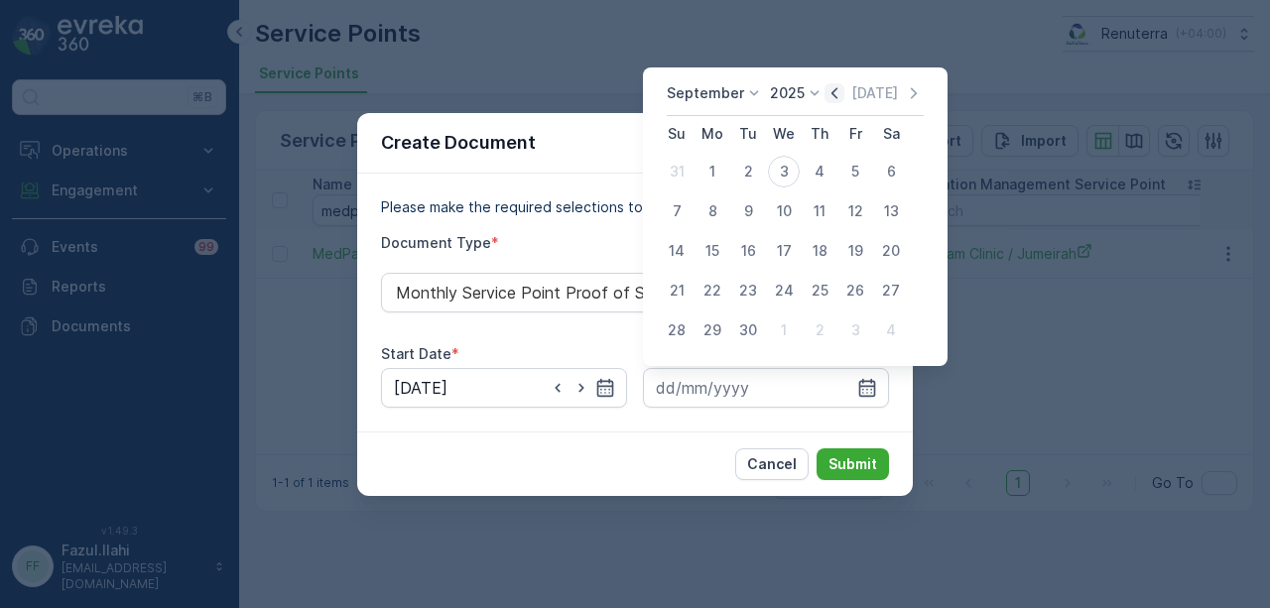
click at [830, 97] on icon "button" at bounding box center [835, 93] width 20 height 20
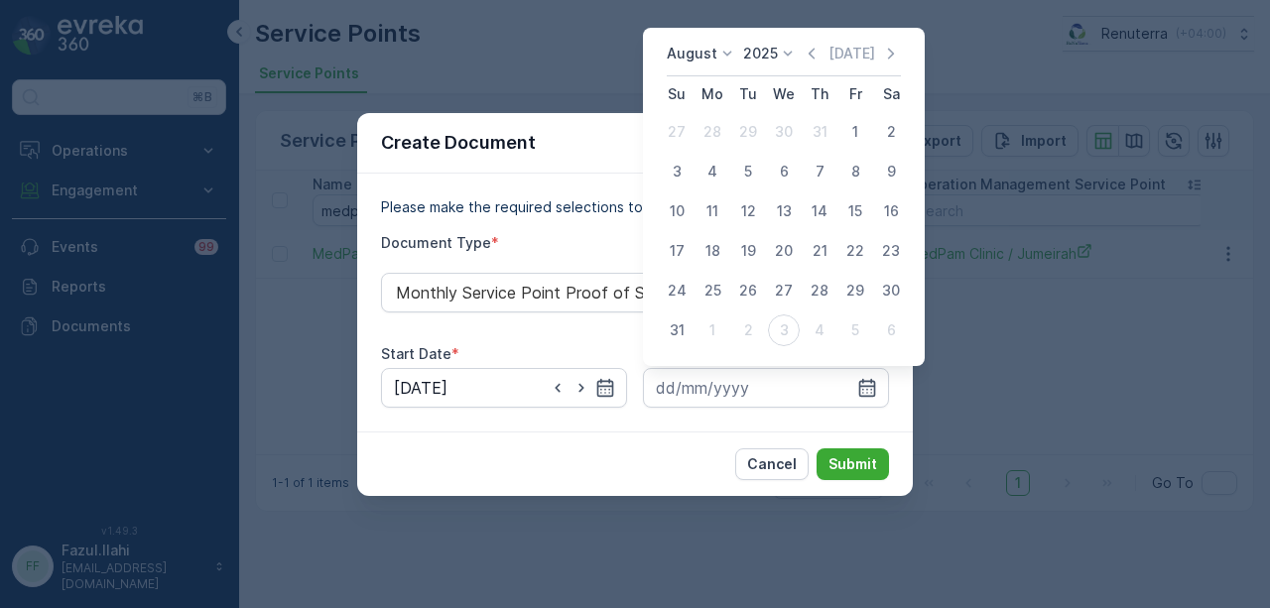
drag, startPoint x: 685, startPoint y: 332, endPoint x: 707, endPoint y: 348, distance: 27.0
click at [687, 332] on div "31" at bounding box center [677, 331] width 32 height 32
type input "31.08.2025"
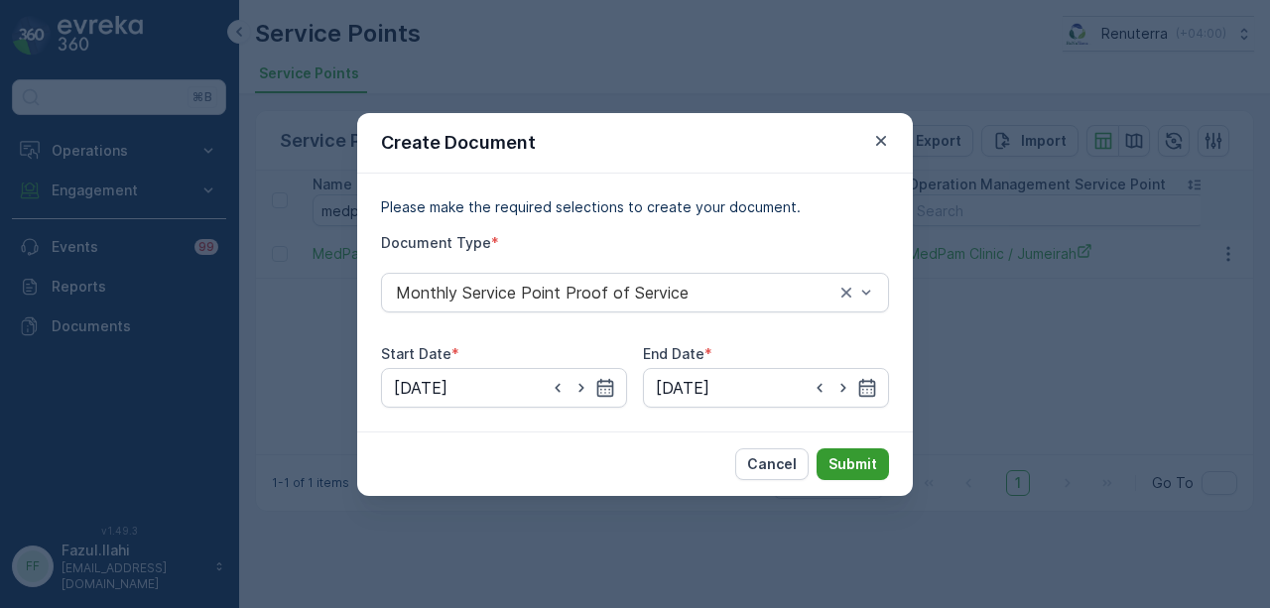
click at [863, 467] on p "Submit" at bounding box center [853, 465] width 49 height 20
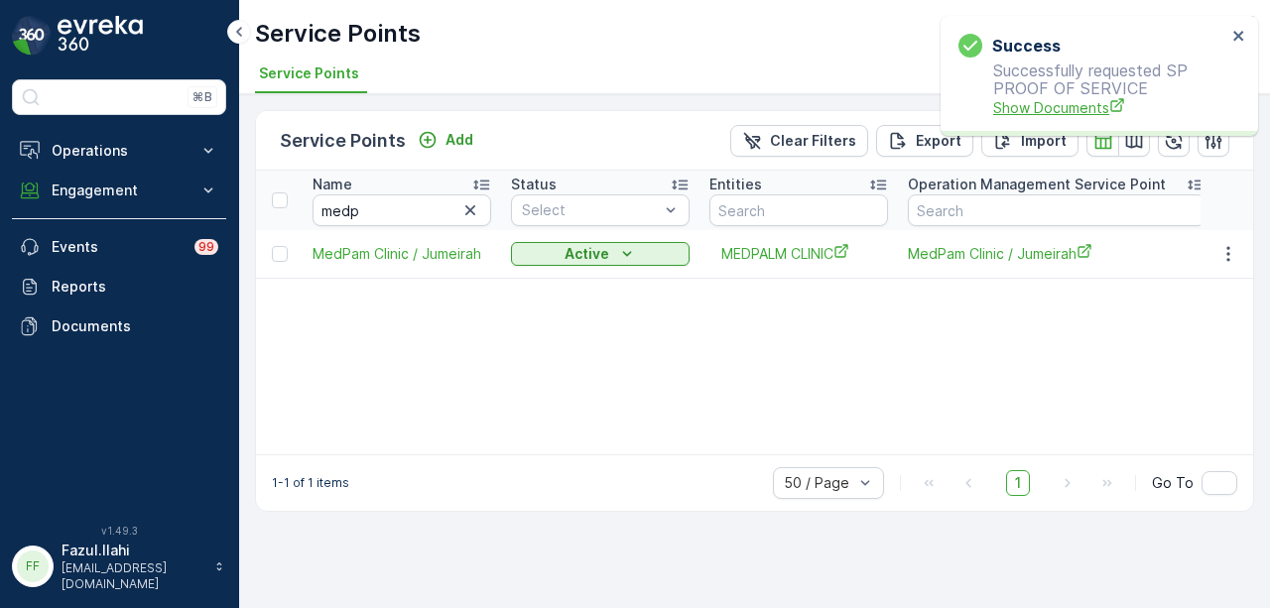
click at [1045, 115] on span "Show Documents" at bounding box center [1109, 107] width 233 height 21
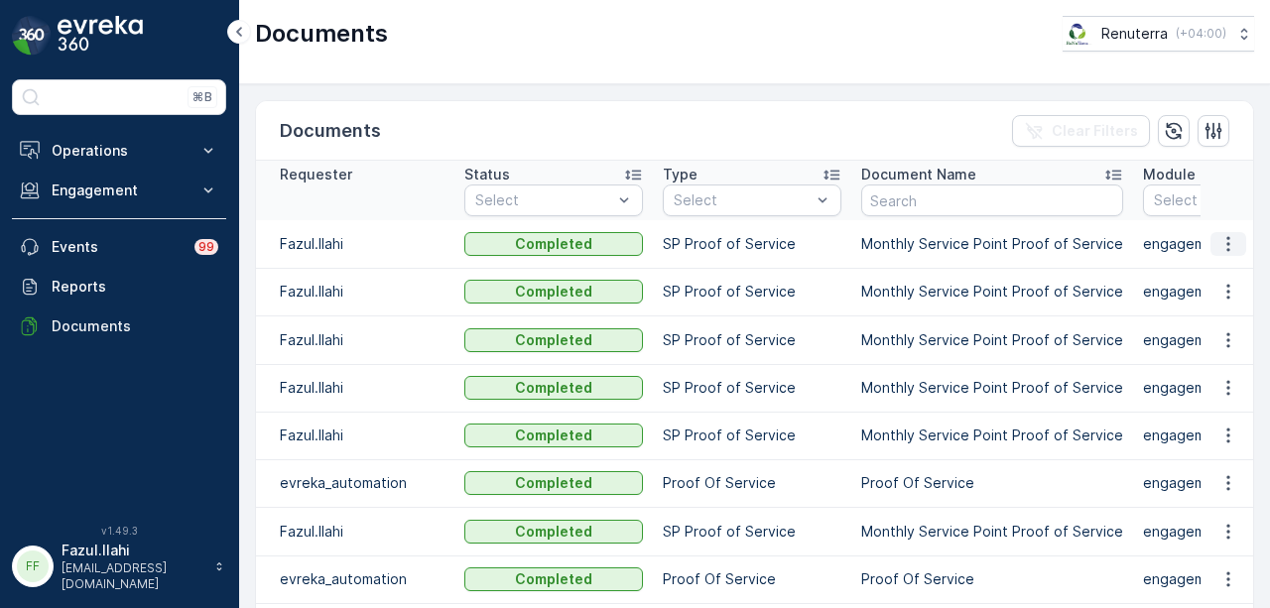
click at [1219, 235] on icon "button" at bounding box center [1229, 244] width 20 height 20
click at [1219, 265] on span "See Details" at bounding box center [1223, 272] width 76 height 20
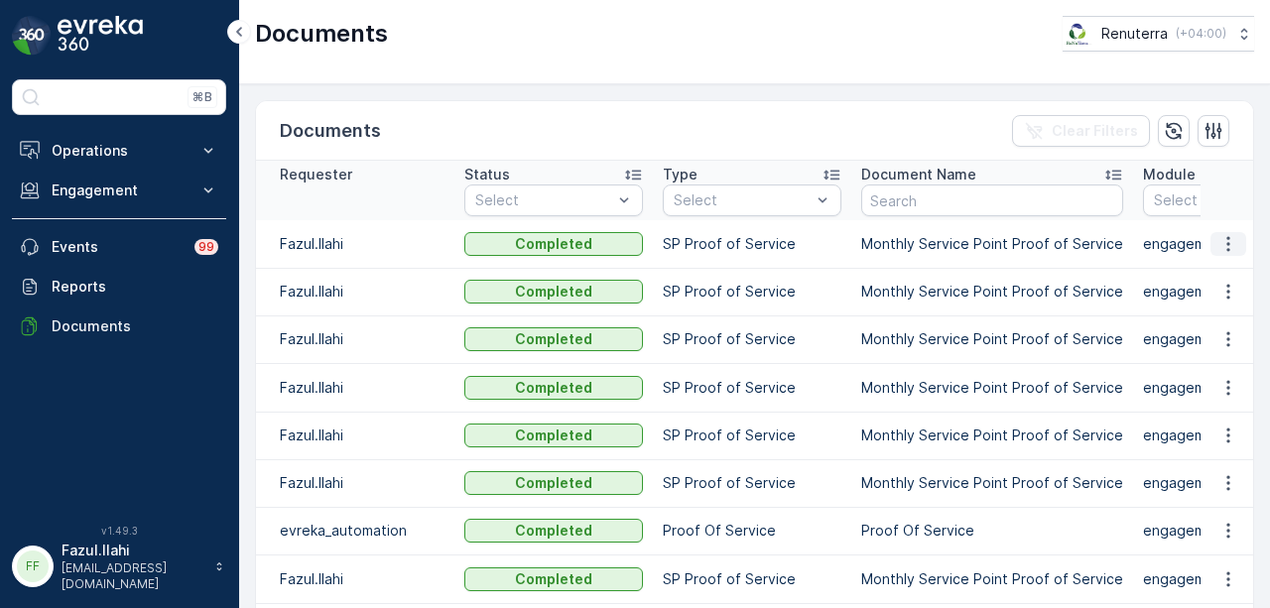
click at [1233, 247] on icon "button" at bounding box center [1229, 244] width 20 height 20
click at [1236, 275] on span "See Details" at bounding box center [1223, 272] width 76 height 20
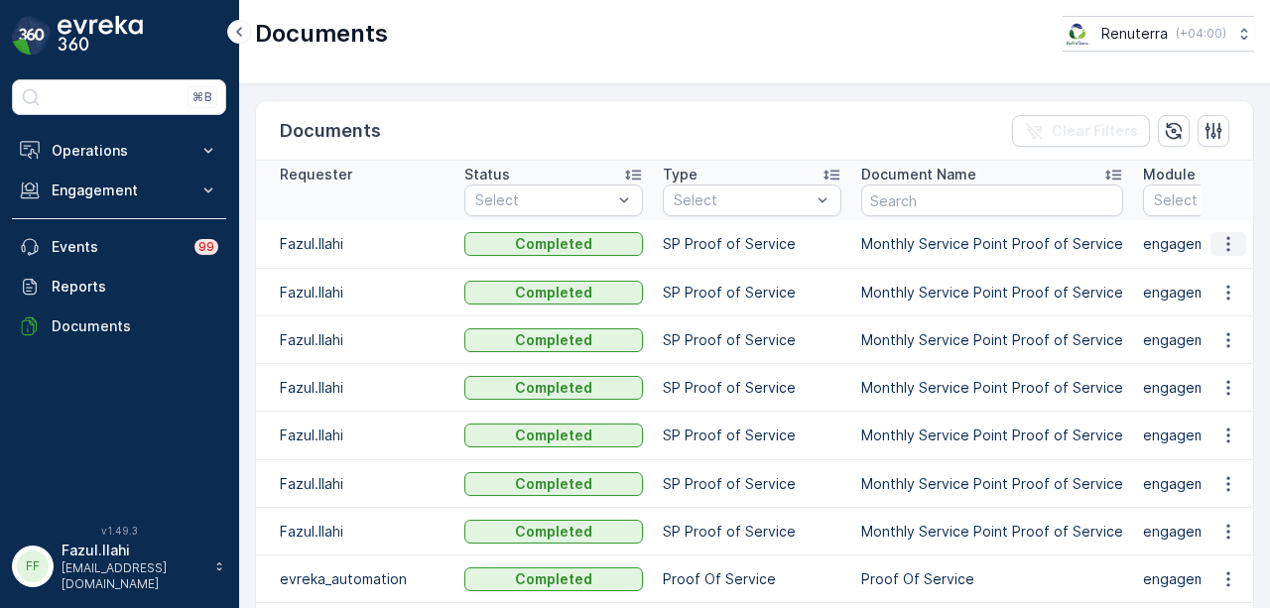
click at [1231, 234] on icon "button" at bounding box center [1229, 244] width 20 height 20
click at [1231, 270] on span "See Details" at bounding box center [1223, 272] width 76 height 20
click at [1237, 236] on button "button" at bounding box center [1229, 244] width 36 height 24
click at [1225, 268] on span "See Details" at bounding box center [1223, 272] width 76 height 20
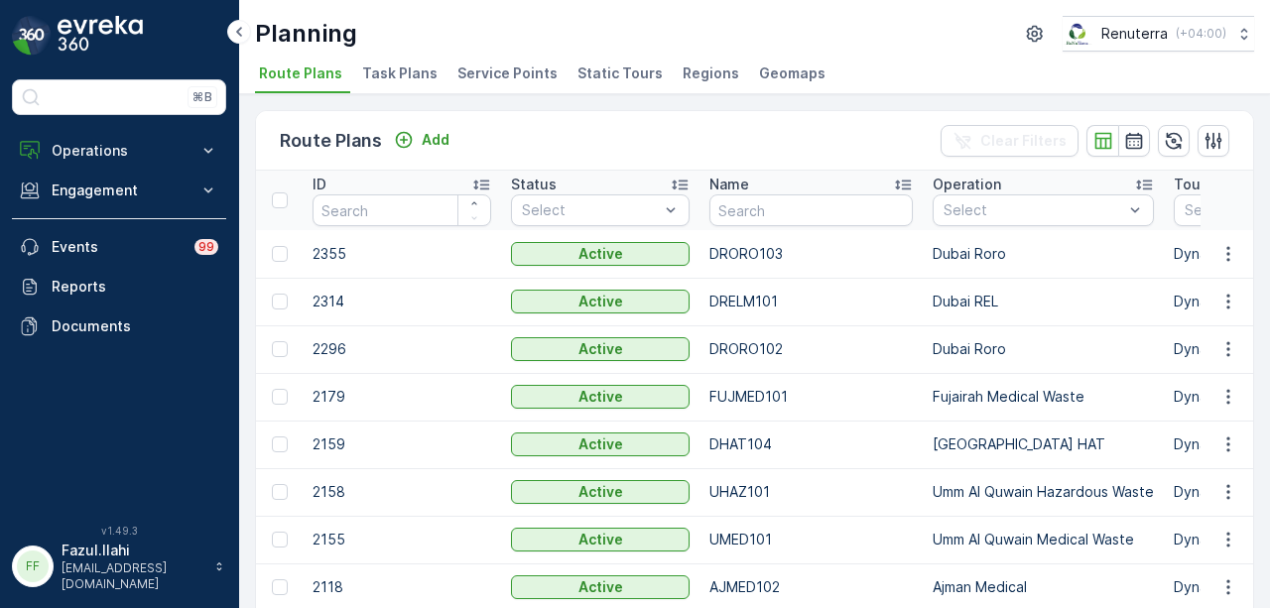
click at [512, 53] on div "Planning Renuterra ( +04:00 ) Route Plans Task Plans Service Points Static Tour…" at bounding box center [754, 47] width 1031 height 94
click at [507, 64] on span "Service Points" at bounding box center [508, 74] width 100 height 20
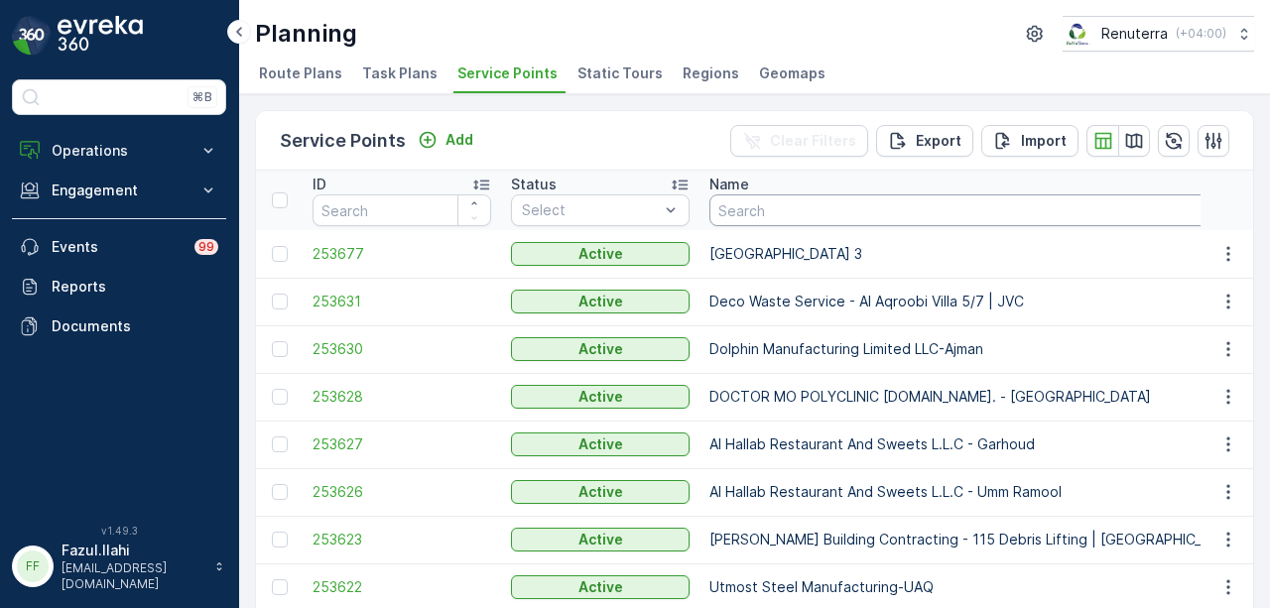
click at [810, 198] on input "text" at bounding box center [976, 211] width 532 height 32
type input "kara"
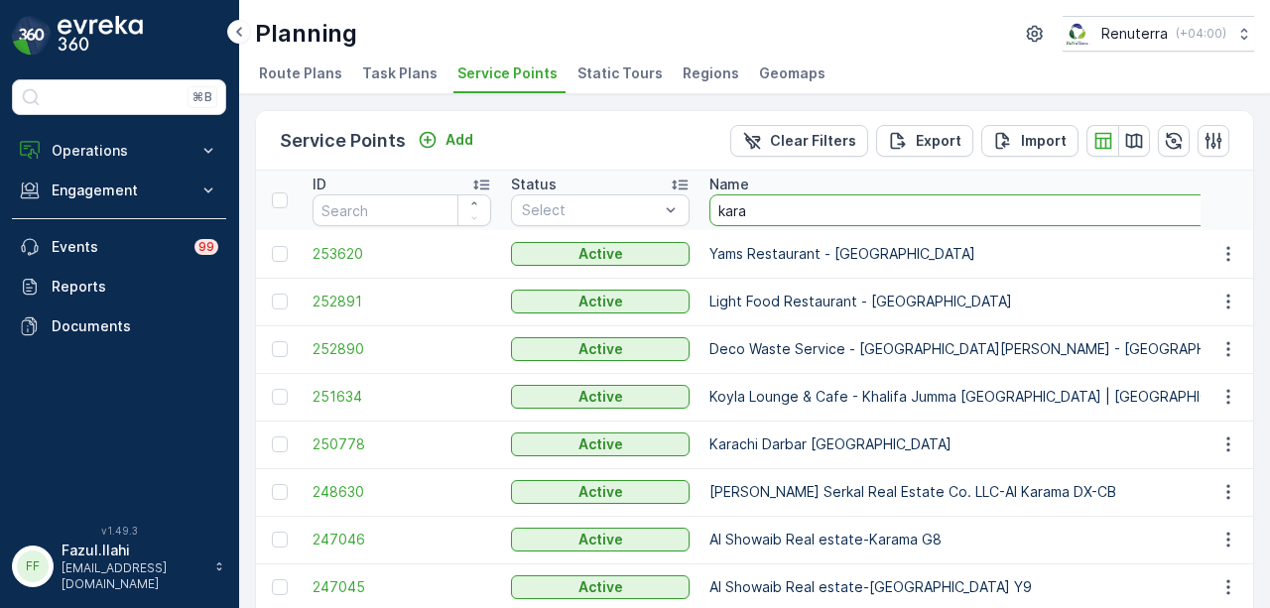
click at [810, 198] on input "kara" at bounding box center [988, 211] width 556 height 32
type input "karachi"
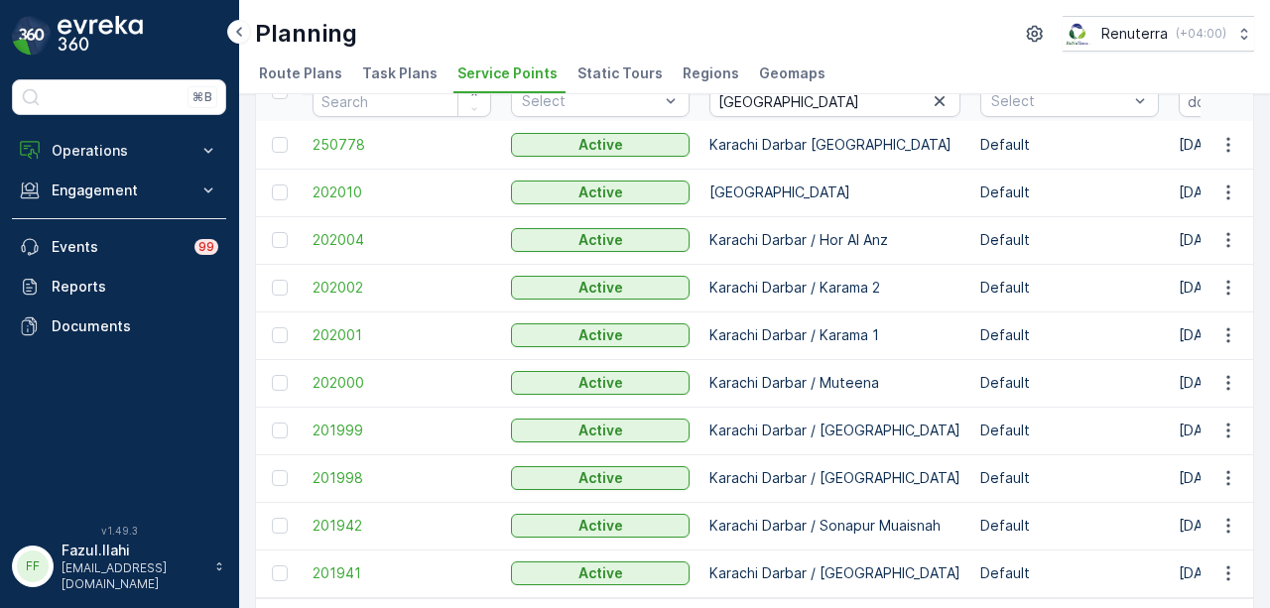
scroll to position [180, 0]
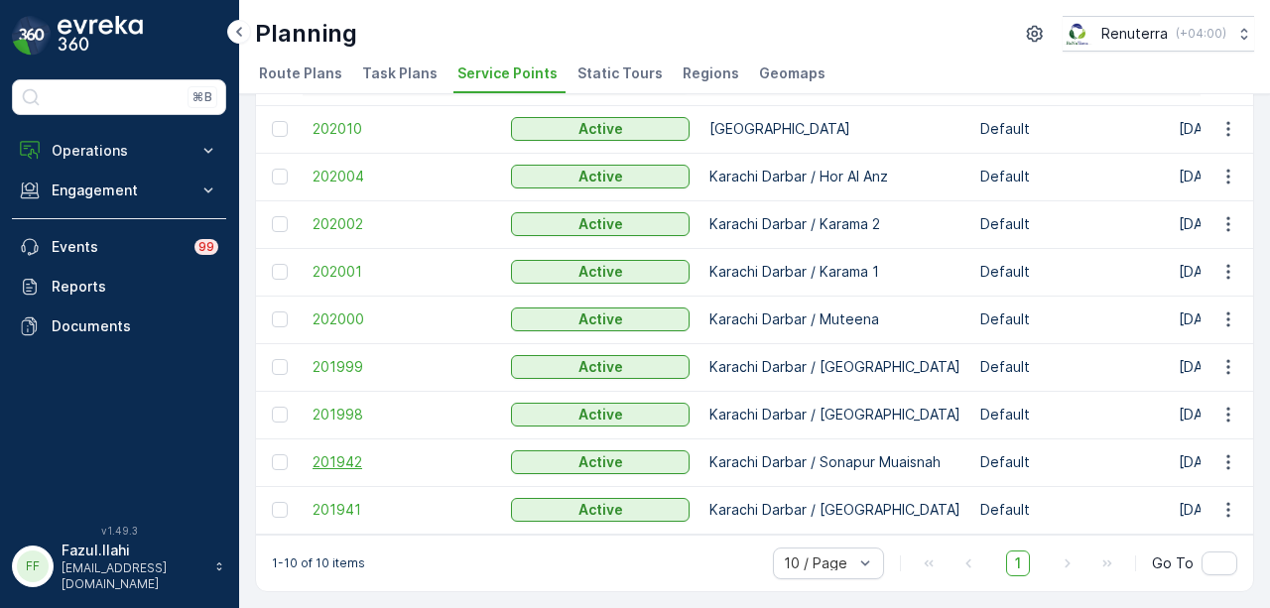
click at [349, 458] on span "201942" at bounding box center [402, 463] width 179 height 20
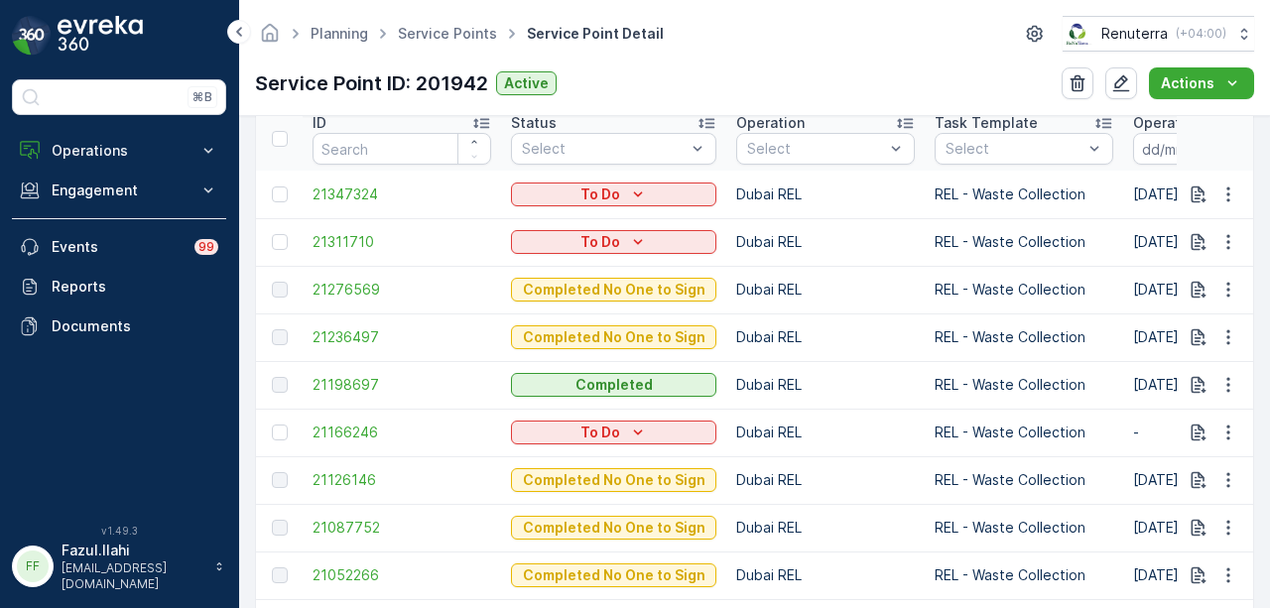
scroll to position [695, 0]
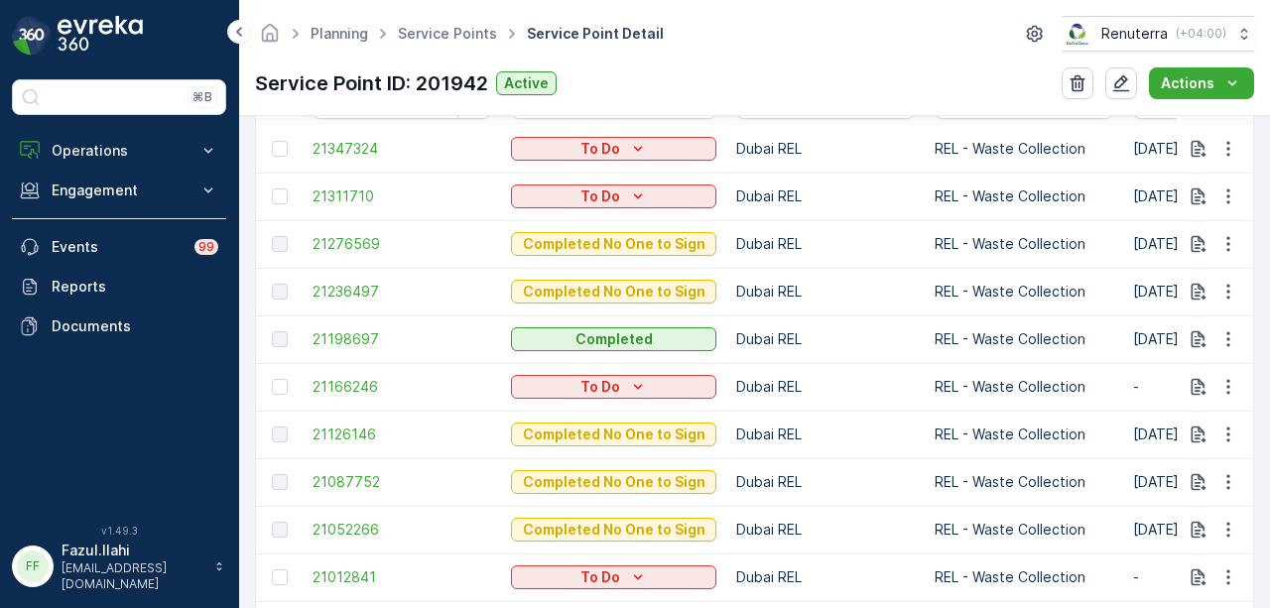
click at [361, 445] on td "21126146" at bounding box center [402, 435] width 198 height 48
click at [351, 436] on span "21126146" at bounding box center [402, 435] width 179 height 20
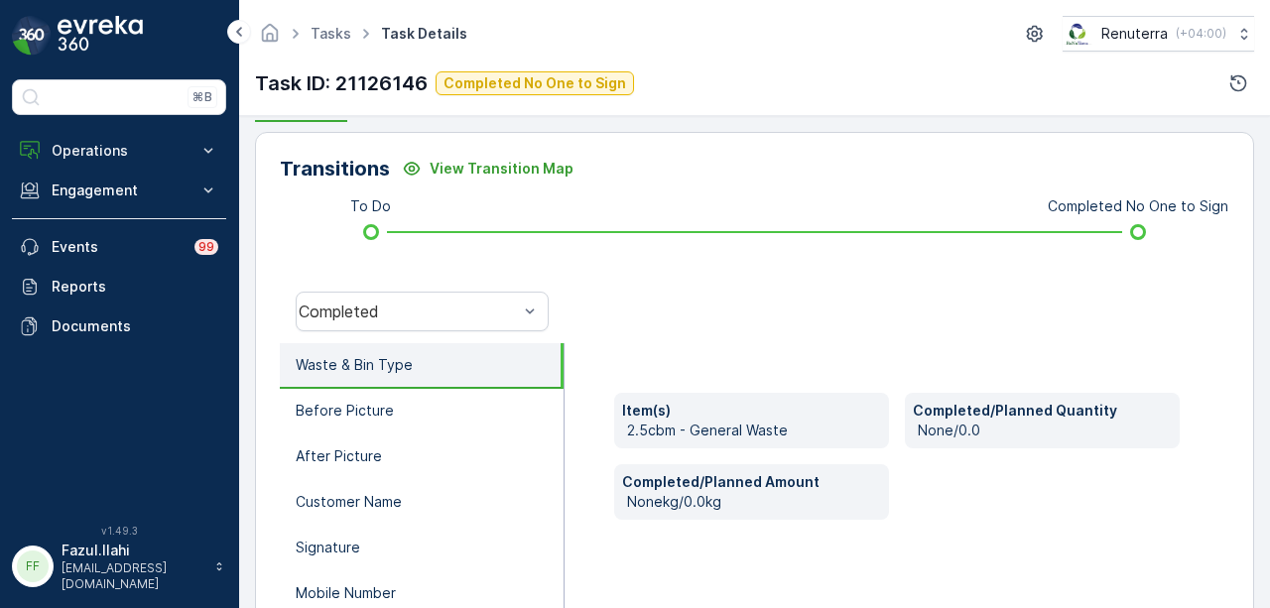
scroll to position [496, 0]
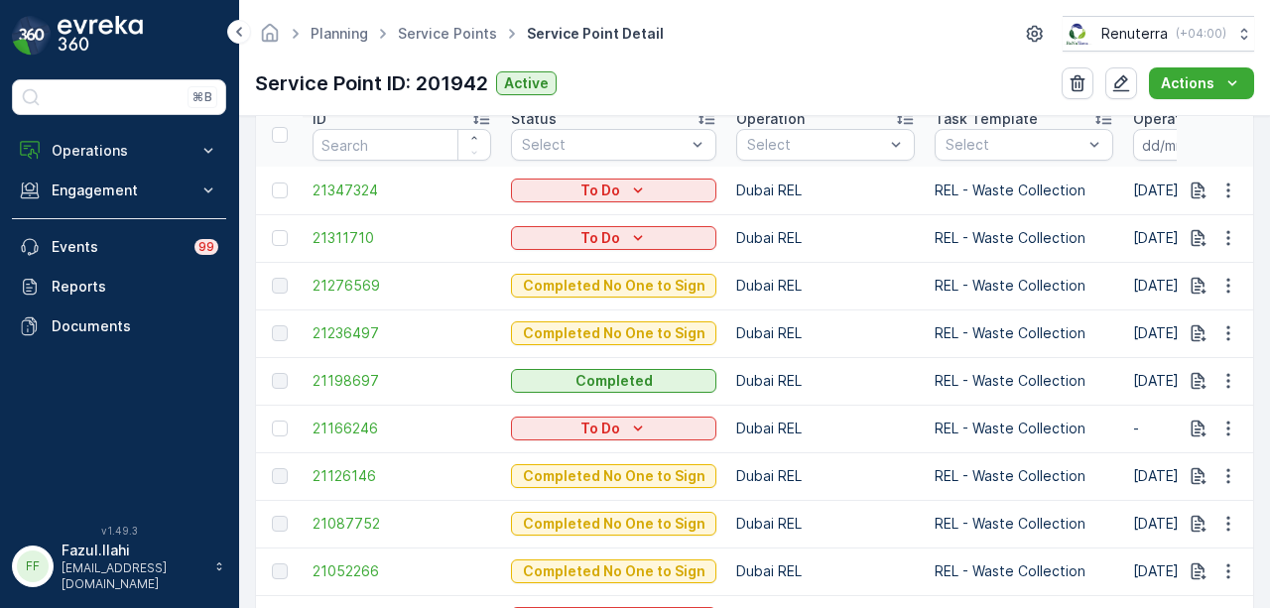
scroll to position [695, 0]
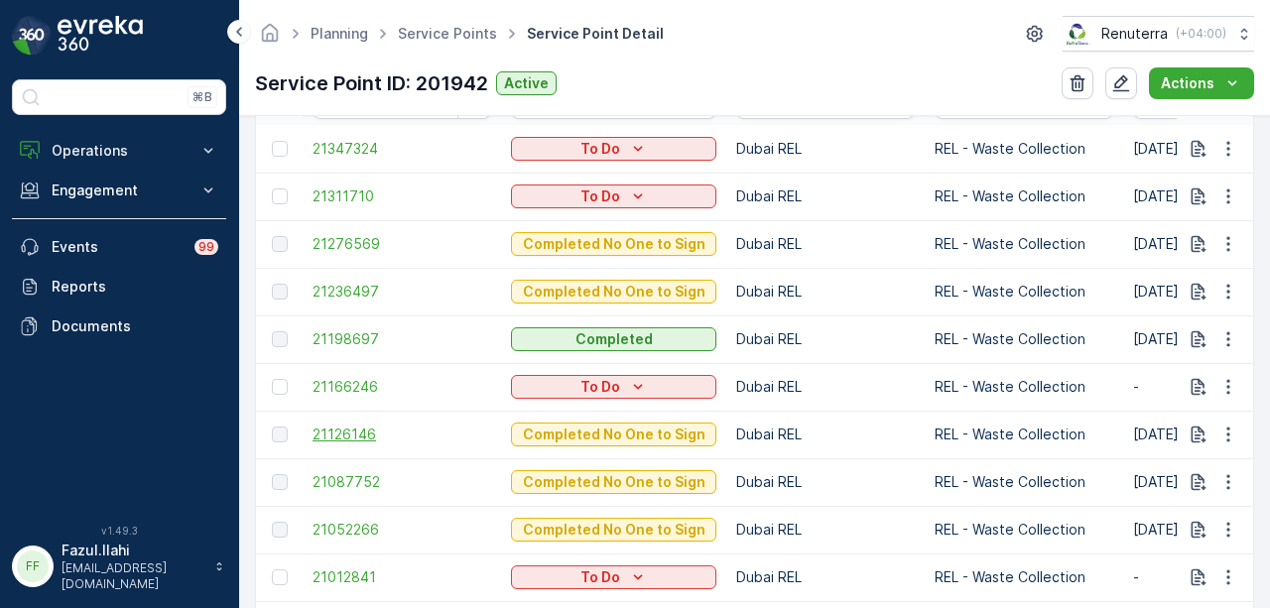
click at [367, 437] on span "21126146" at bounding box center [402, 435] width 179 height 20
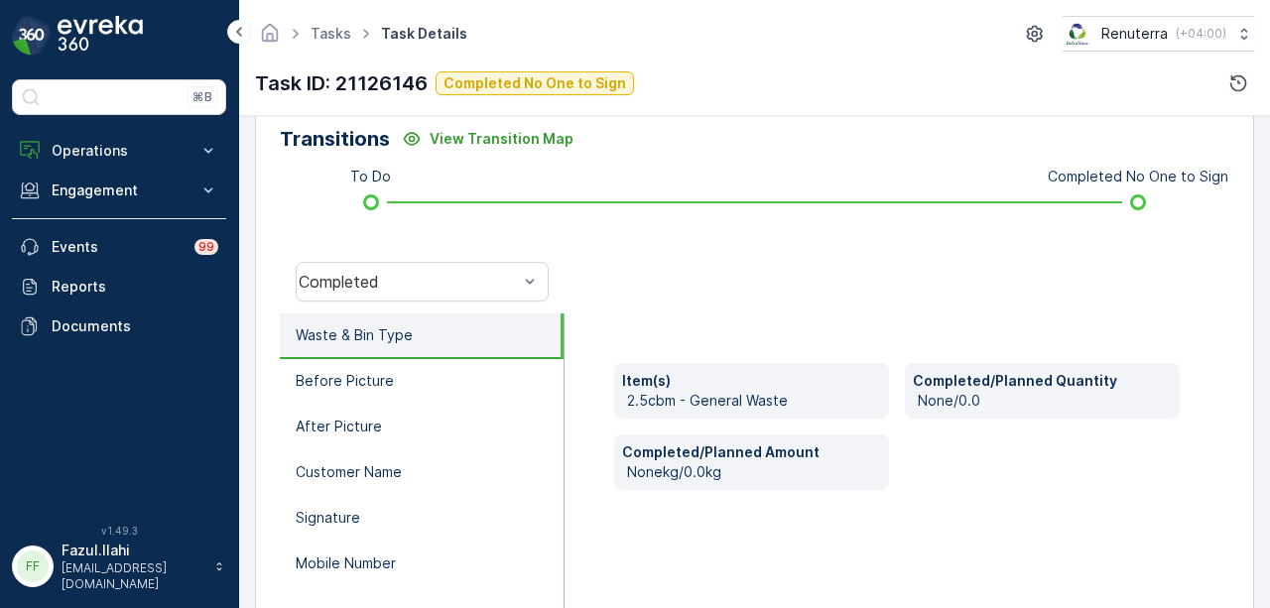
scroll to position [496, 0]
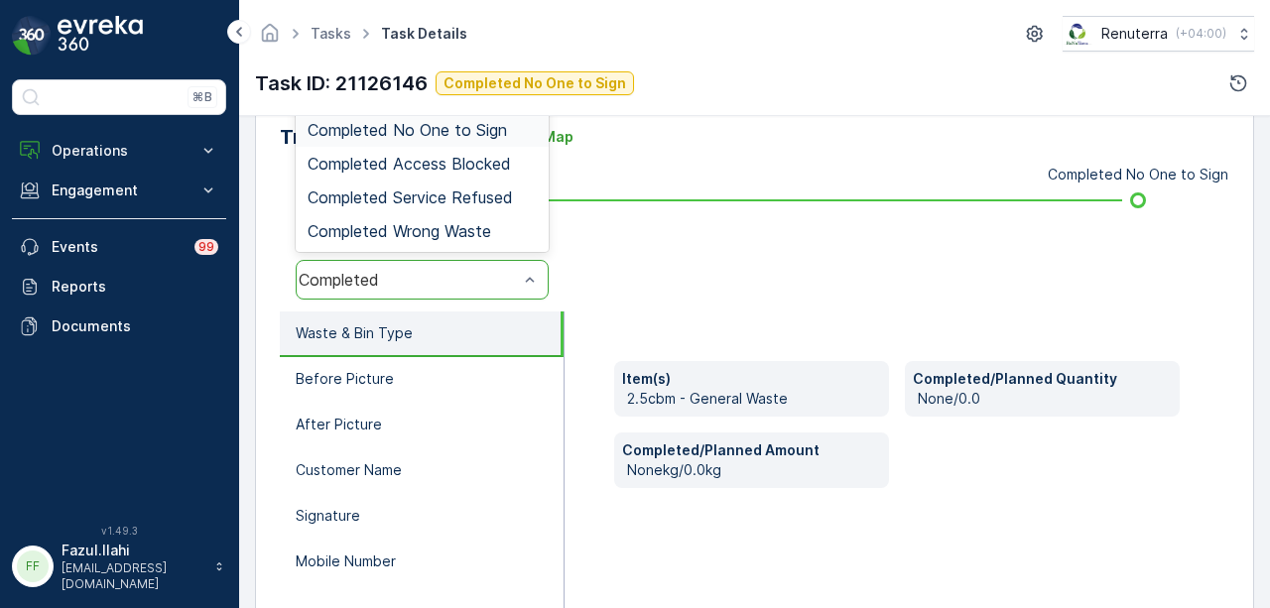
click at [481, 136] on span "Completed No One to Sign" at bounding box center [407, 130] width 199 height 18
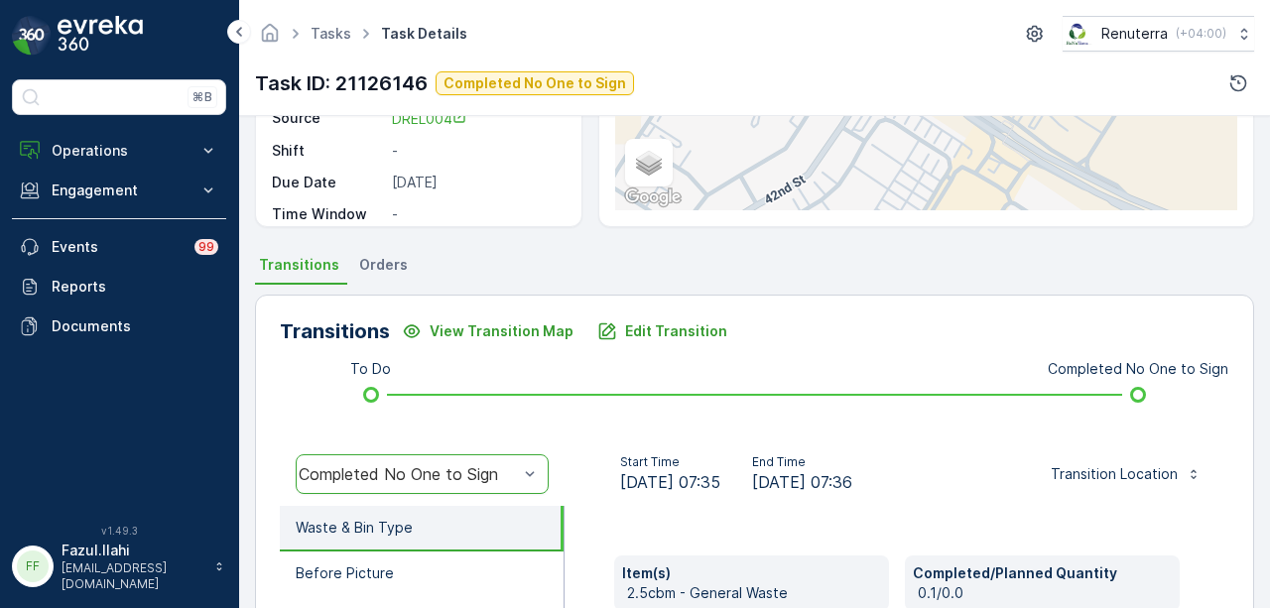
scroll to position [298, 0]
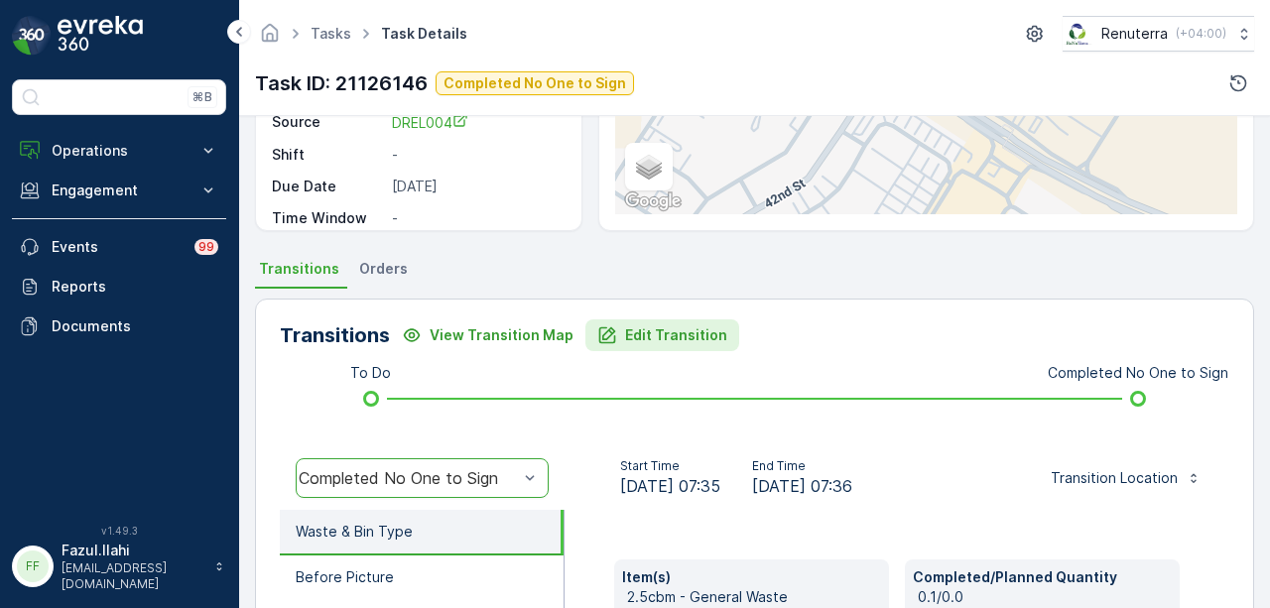
click at [654, 326] on p "Edit Transition" at bounding box center [676, 336] width 102 height 20
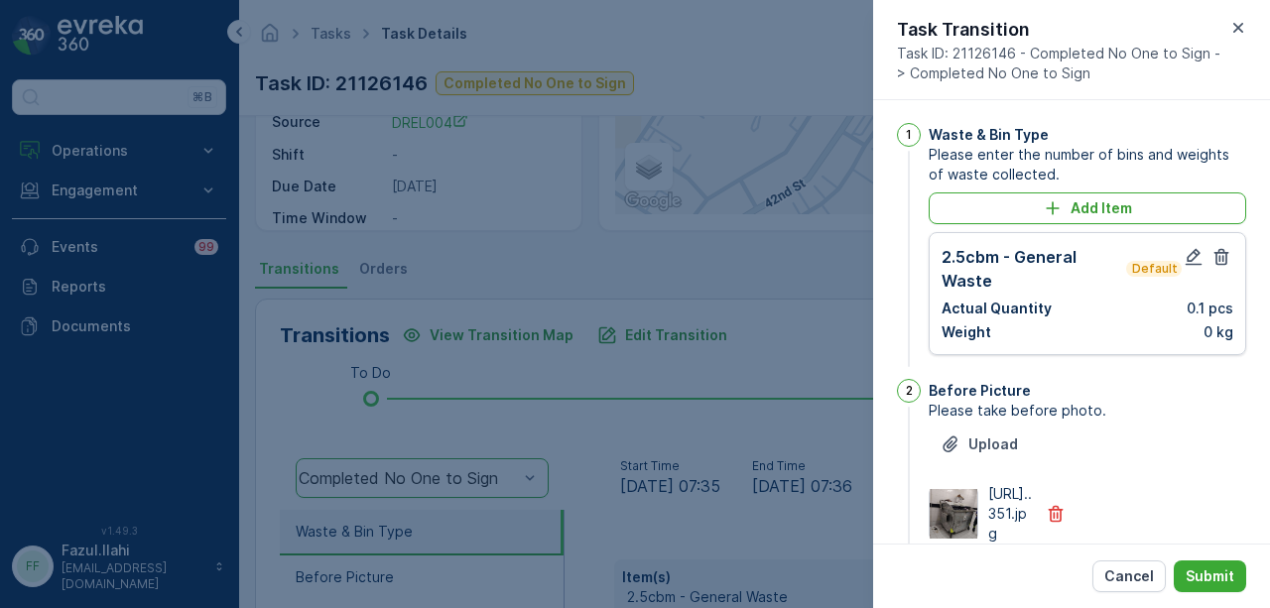
scroll to position [0, 0]
click at [1192, 265] on icon "button" at bounding box center [1194, 258] width 17 height 17
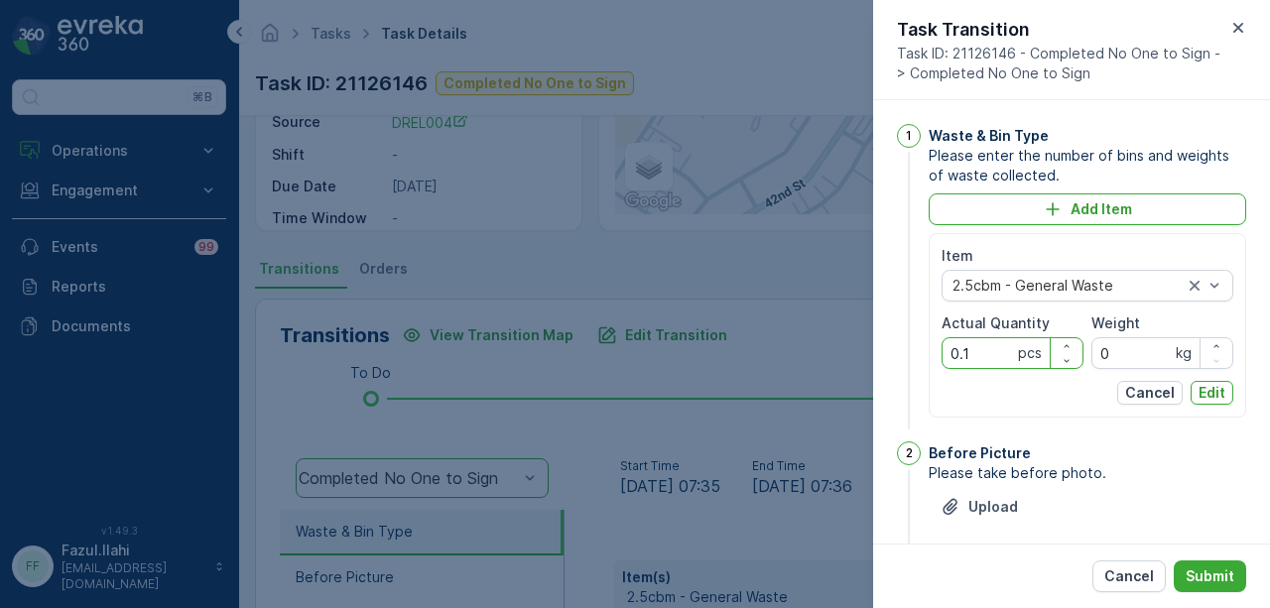
click at [982, 353] on Quantity "0.1" at bounding box center [1013, 353] width 142 height 32
type Quantity "0"
type Quantity "1"
click at [1201, 384] on p "Edit" at bounding box center [1212, 393] width 27 height 20
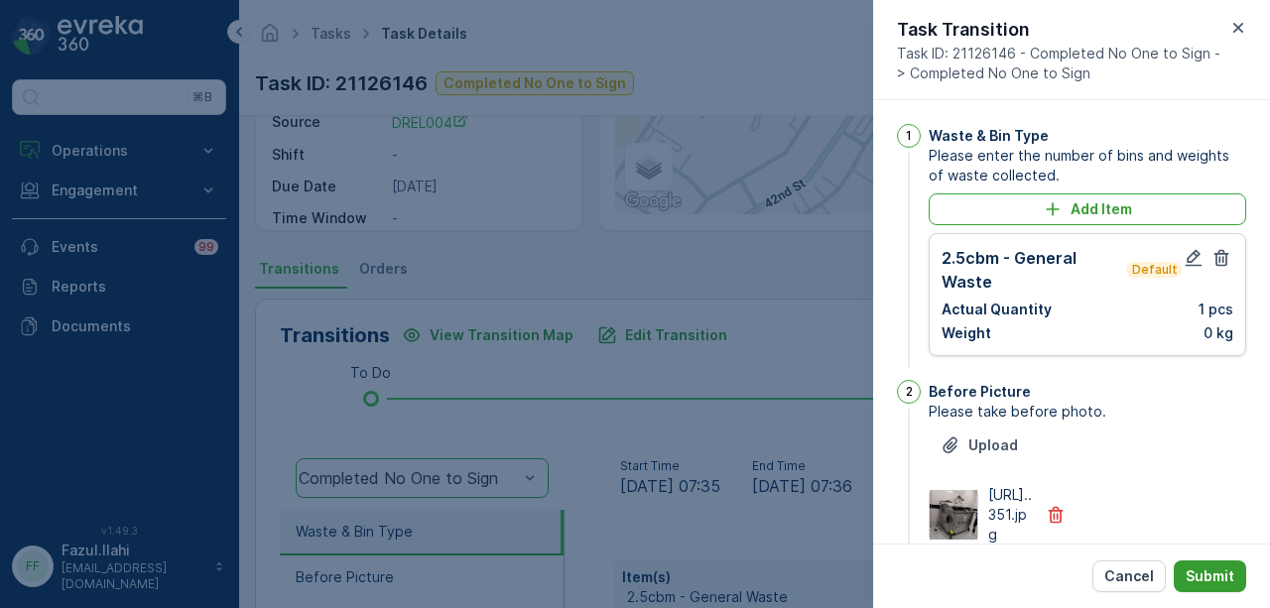
click at [1215, 571] on p "Submit" at bounding box center [1210, 577] width 49 height 20
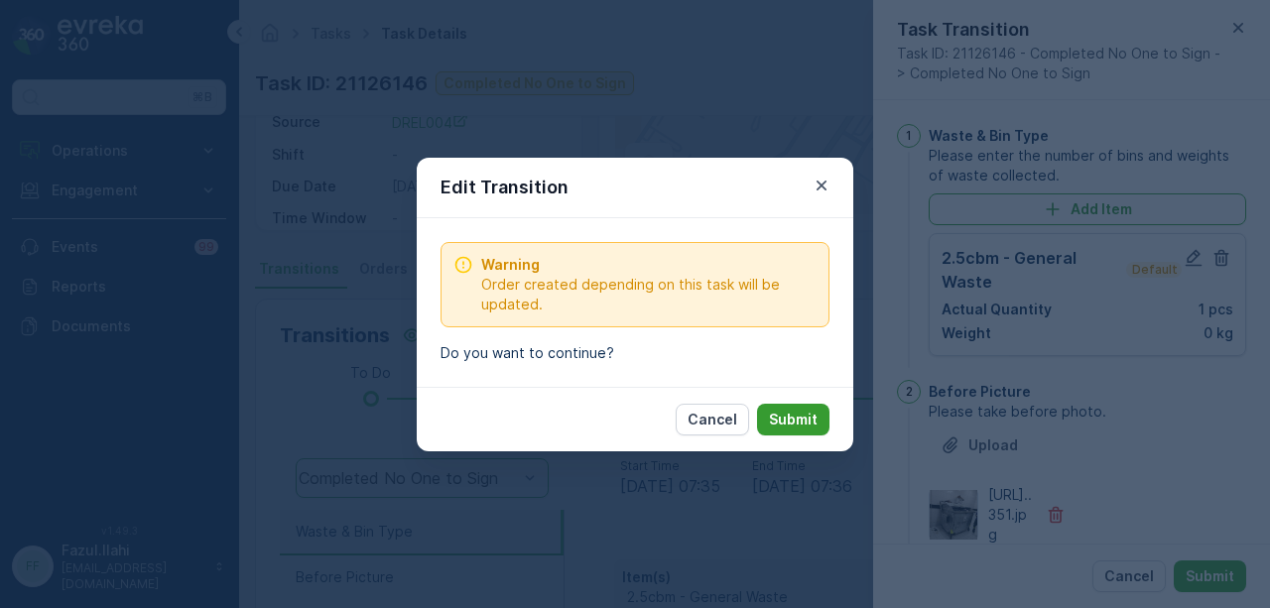
click at [789, 418] on p "Submit" at bounding box center [793, 420] width 49 height 20
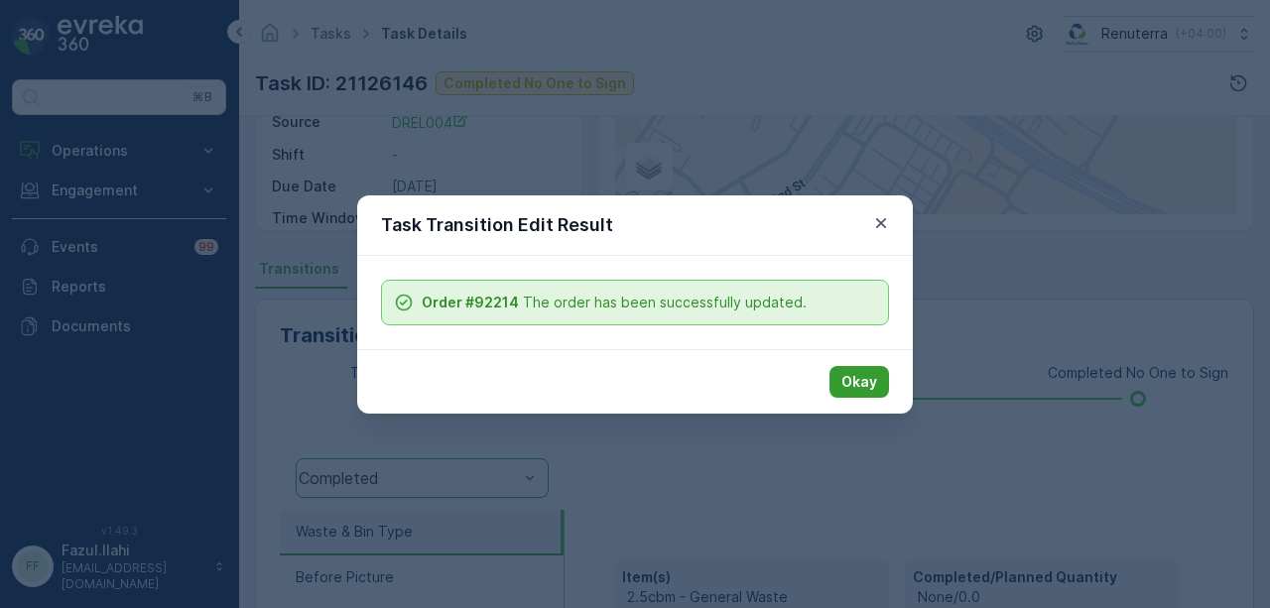
click at [870, 384] on p "Okay" at bounding box center [860, 382] width 36 height 20
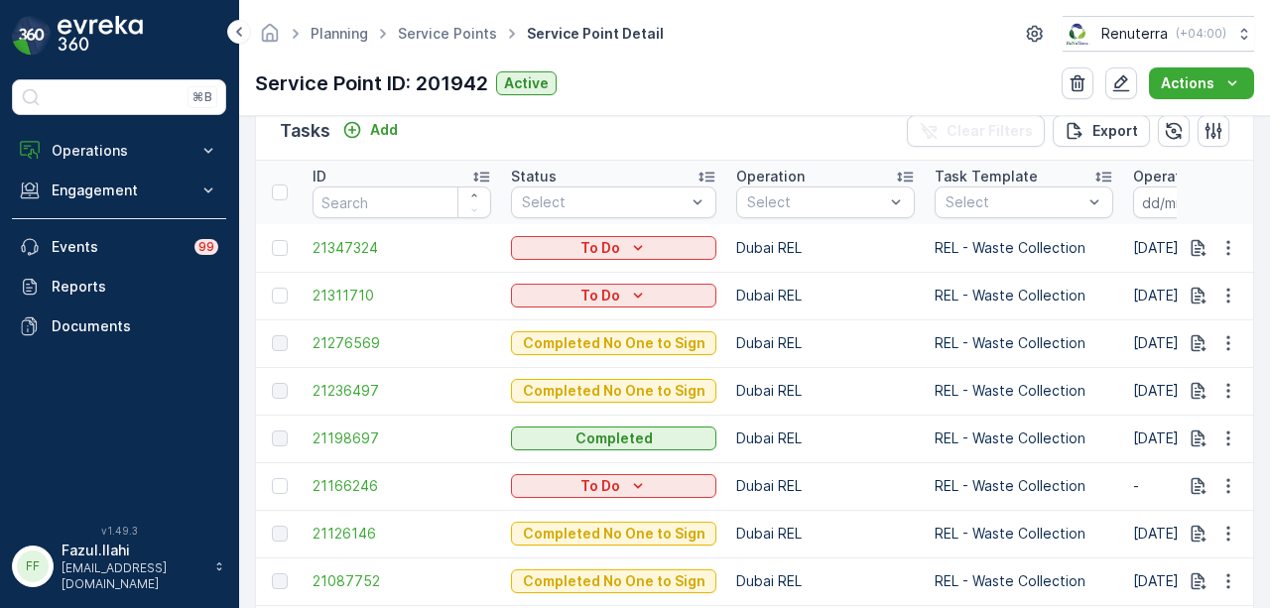
scroll to position [695, 0]
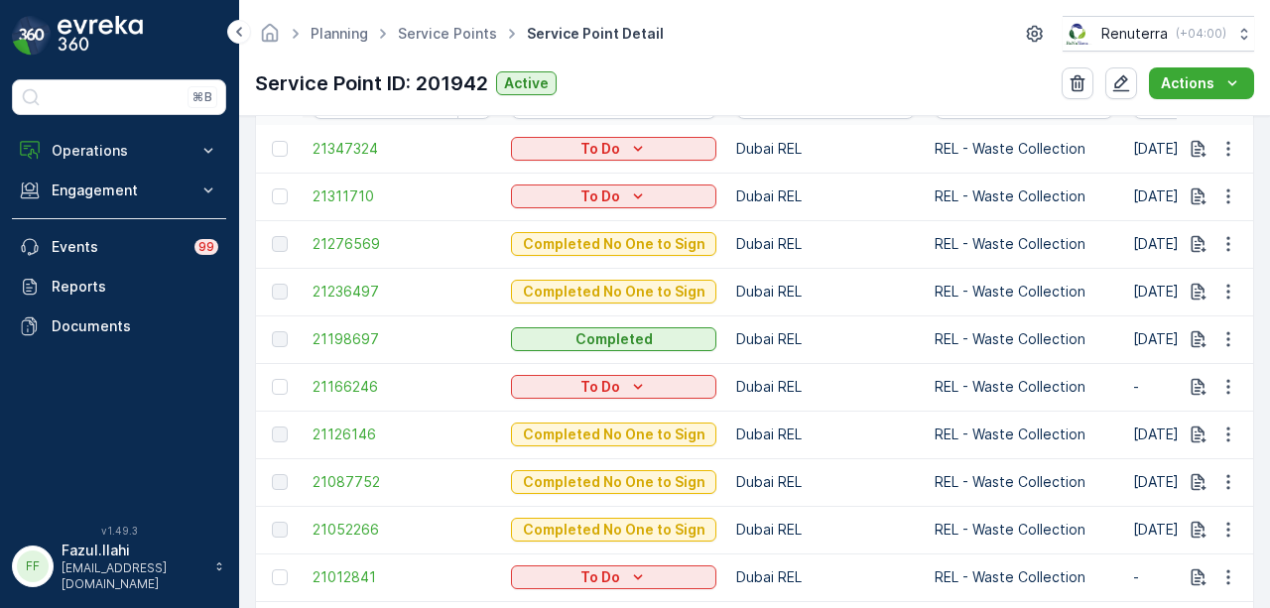
click at [306, 336] on td "21198697" at bounding box center [402, 340] width 198 height 48
click at [334, 339] on span "21198697" at bounding box center [402, 339] width 179 height 20
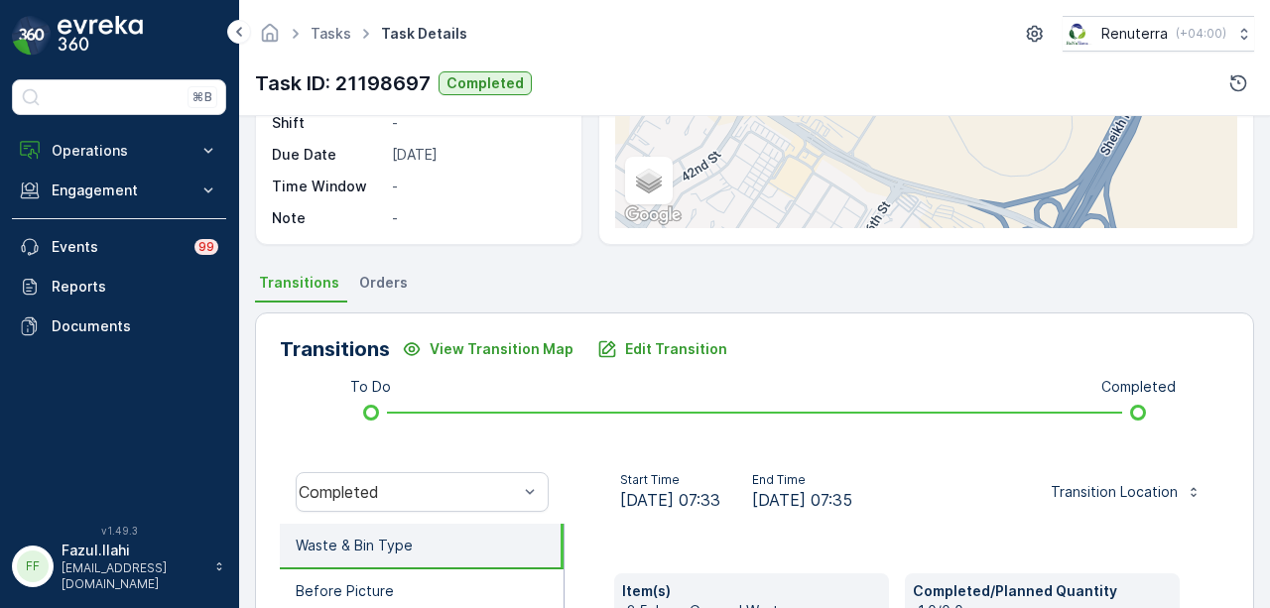
scroll to position [397, 0]
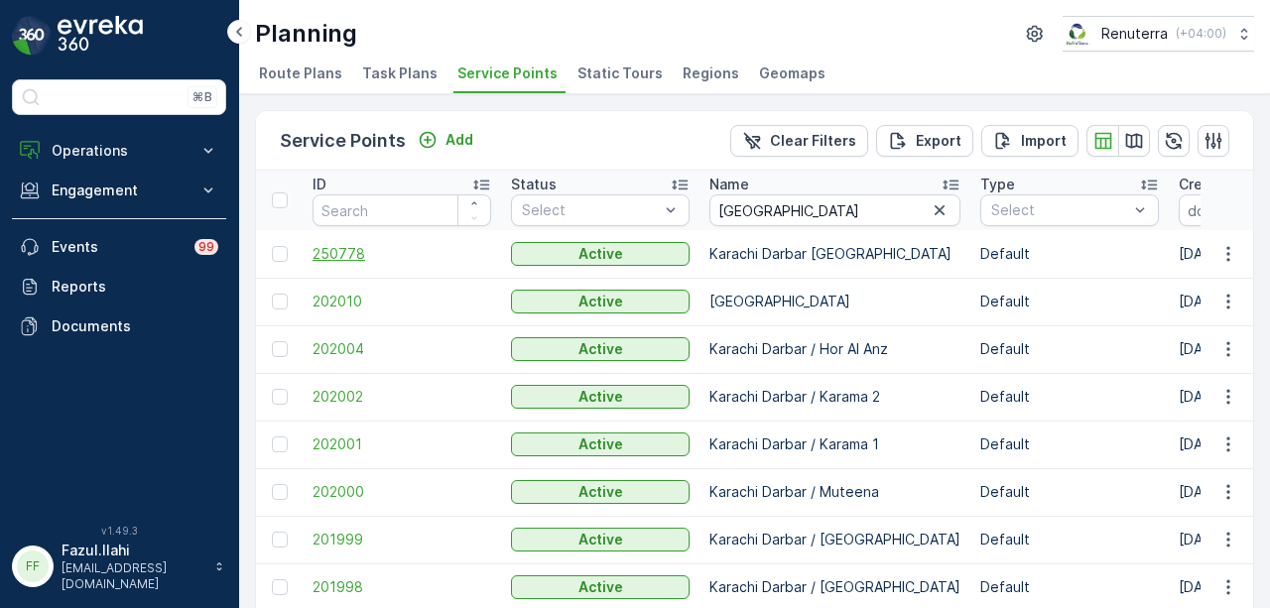
click at [346, 249] on span "250778" at bounding box center [402, 254] width 179 height 20
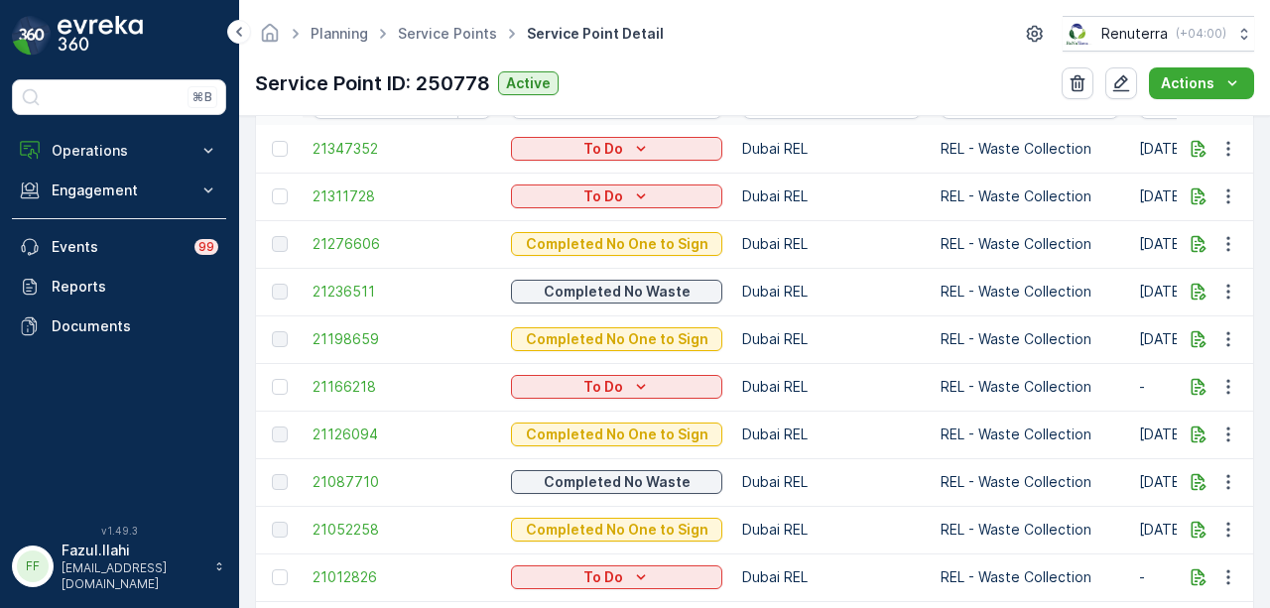
scroll to position [794, 0]
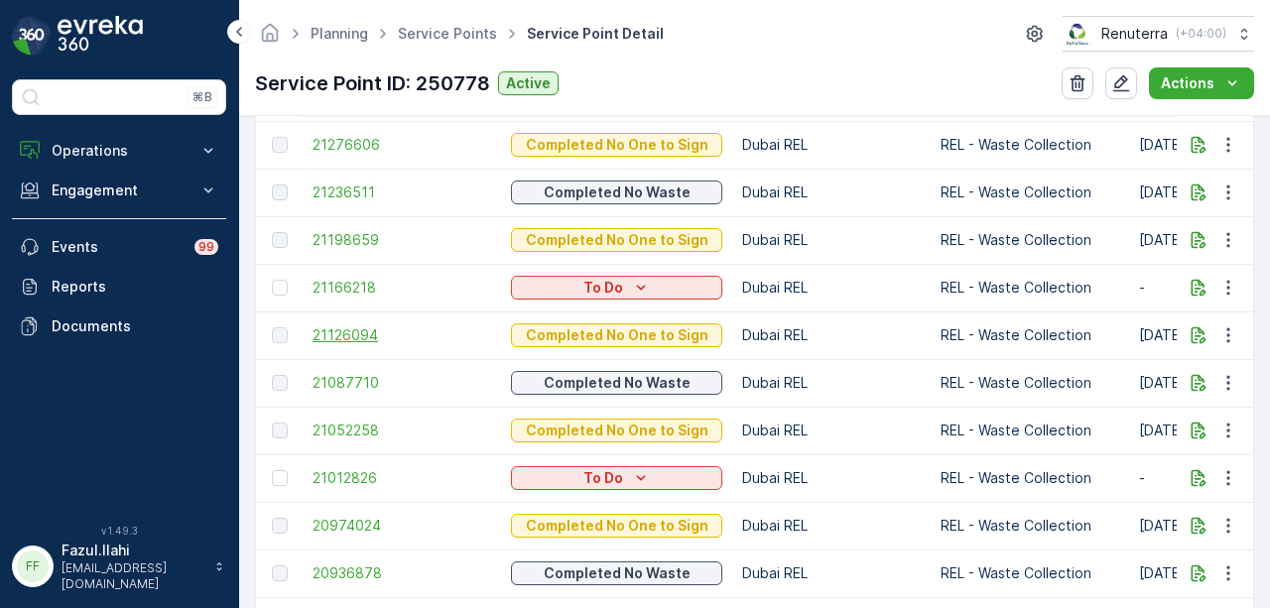
click at [345, 336] on span "21126094" at bounding box center [402, 336] width 179 height 20
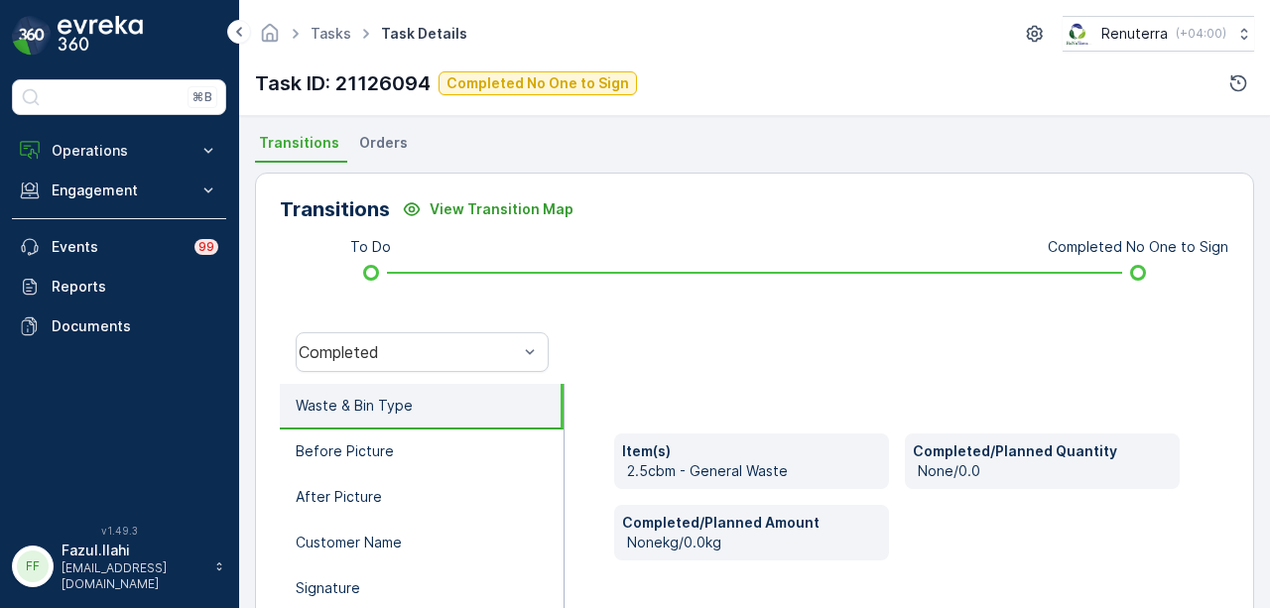
scroll to position [397, 0]
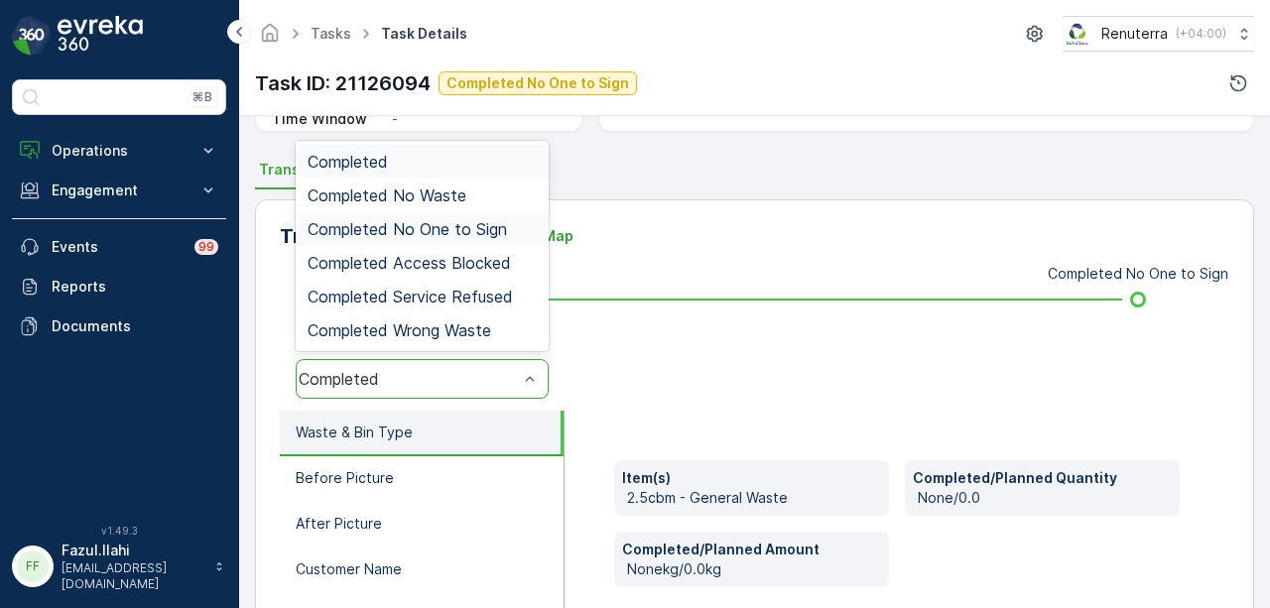
click at [497, 225] on span "Completed No One to Sign" at bounding box center [407, 229] width 199 height 18
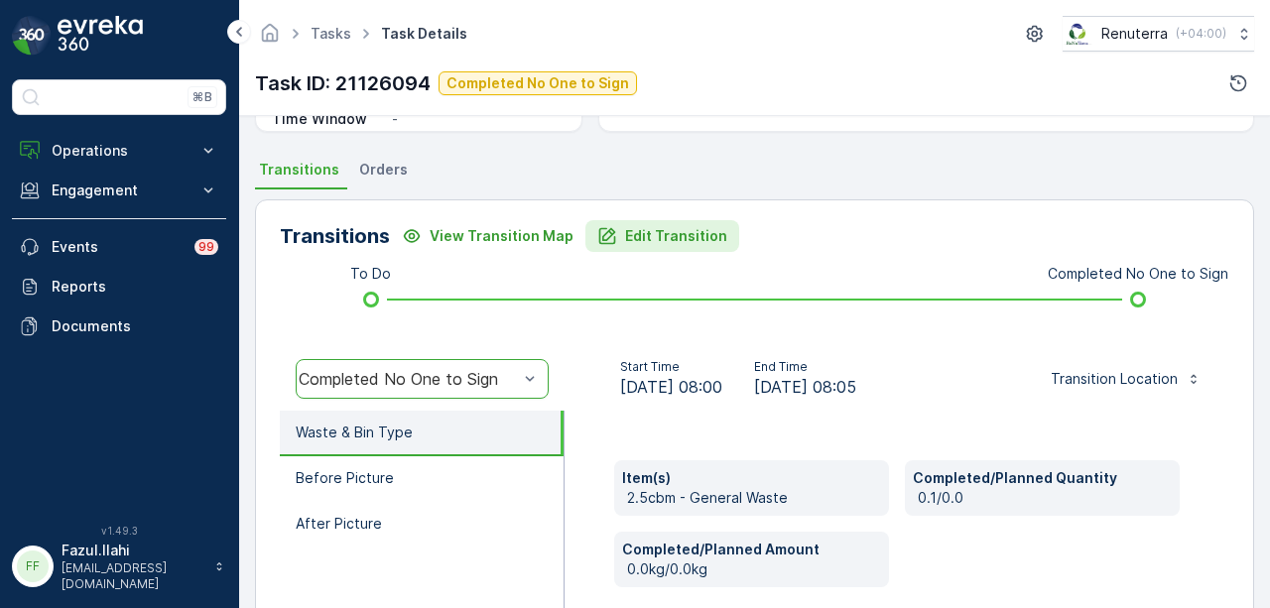
click at [671, 246] on button "Edit Transition" at bounding box center [663, 236] width 154 height 32
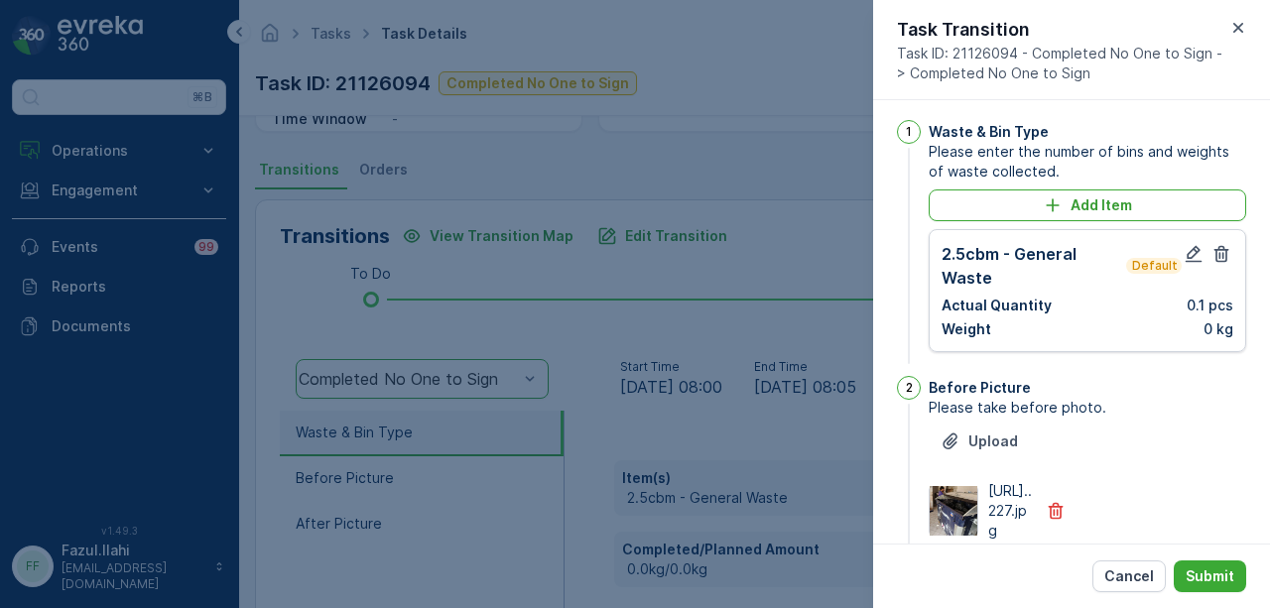
scroll to position [0, 0]
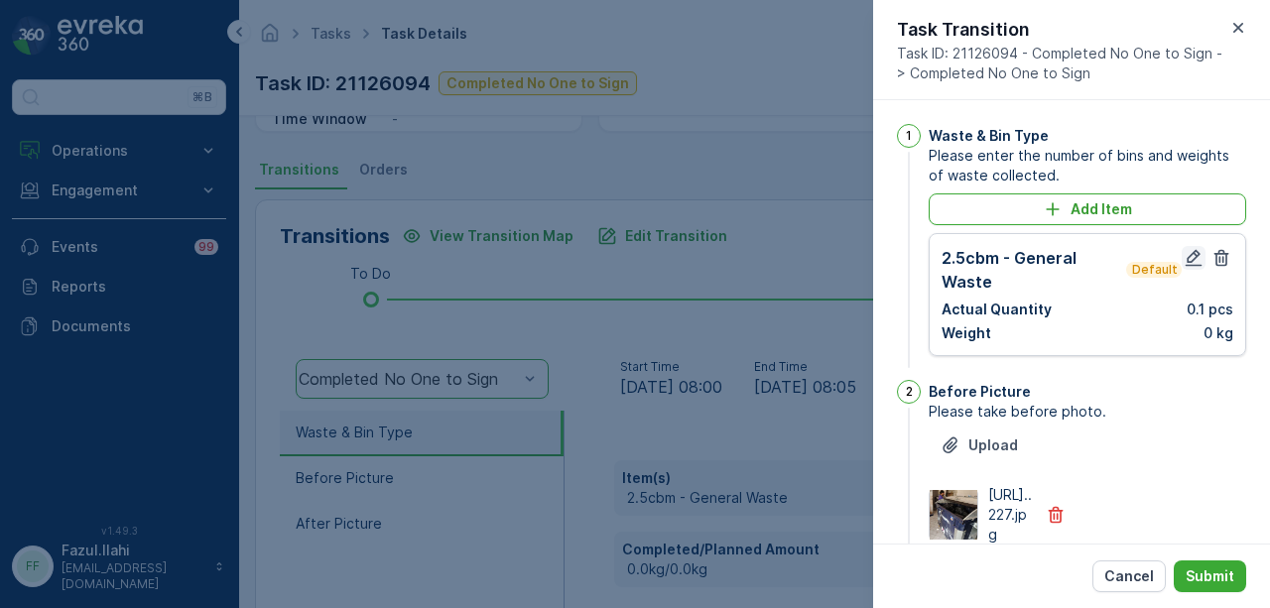
click at [1184, 259] on icon "button" at bounding box center [1194, 258] width 20 height 20
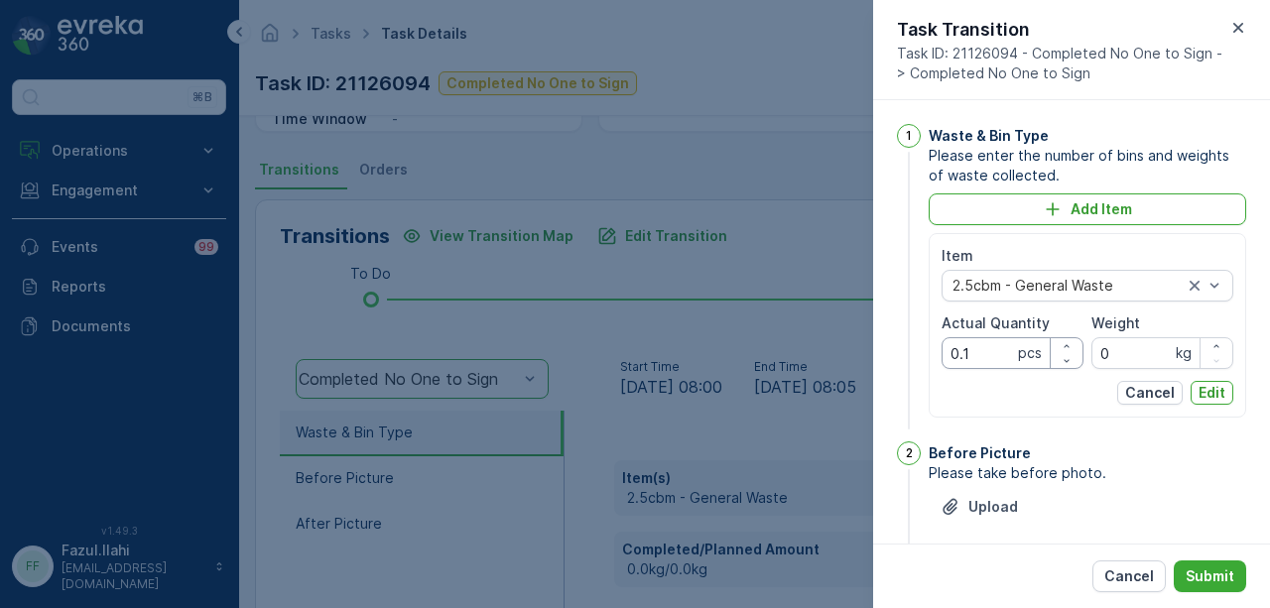
click at [990, 352] on Quantity "0.1" at bounding box center [1013, 353] width 142 height 32
type Quantity "0"
type Quantity "1"
click at [1201, 388] on p "Edit" at bounding box center [1212, 393] width 27 height 20
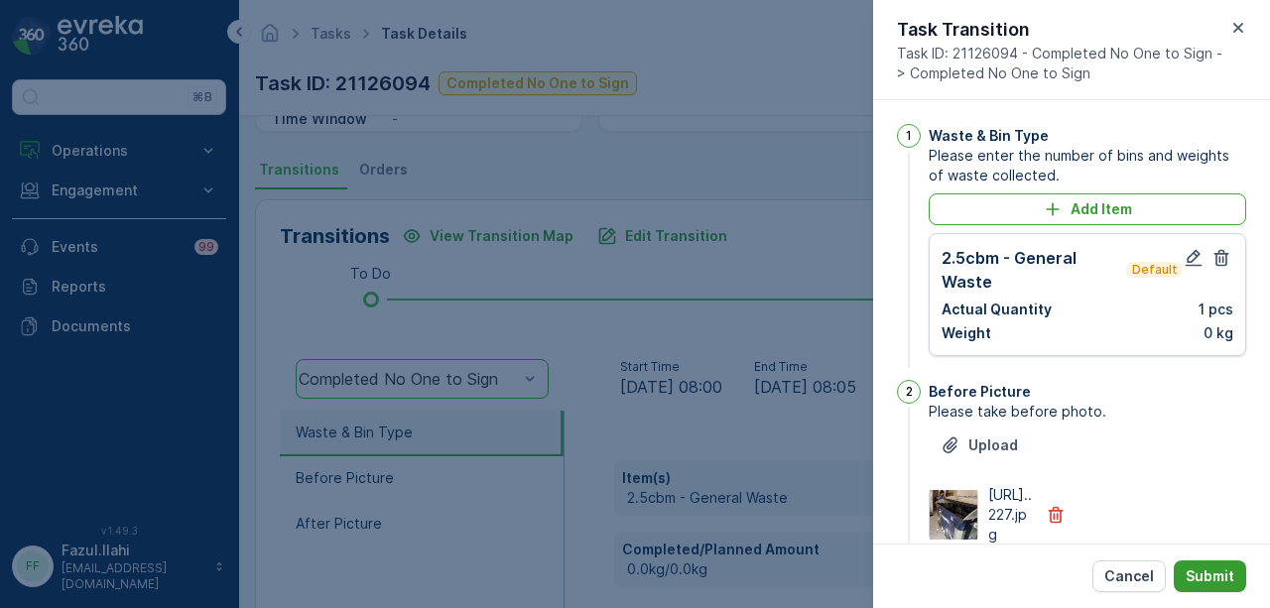
click at [1211, 581] on p "Submit" at bounding box center [1210, 577] width 49 height 20
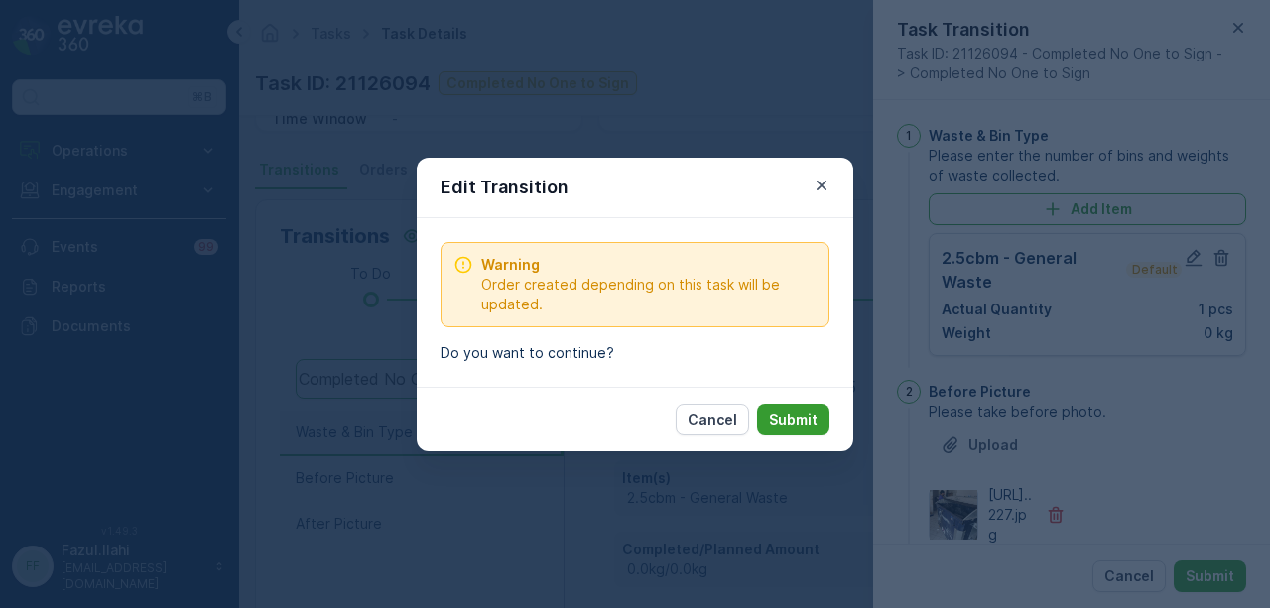
click at [780, 411] on p "Submit" at bounding box center [793, 420] width 49 height 20
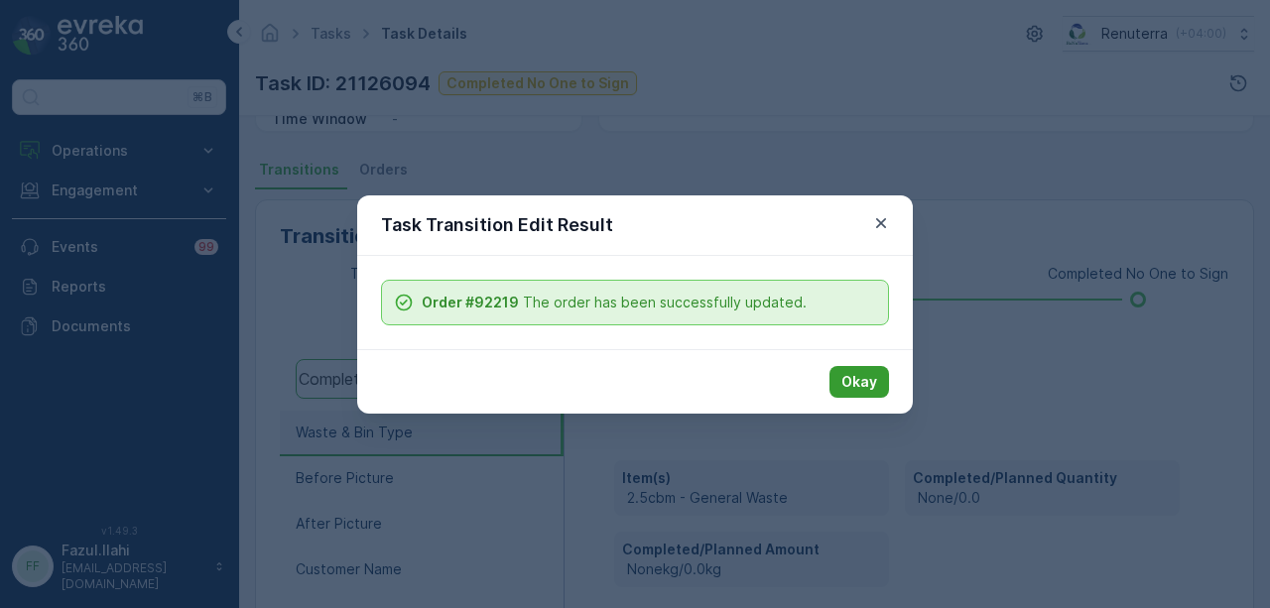
click at [850, 378] on p "Okay" at bounding box center [860, 382] width 36 height 20
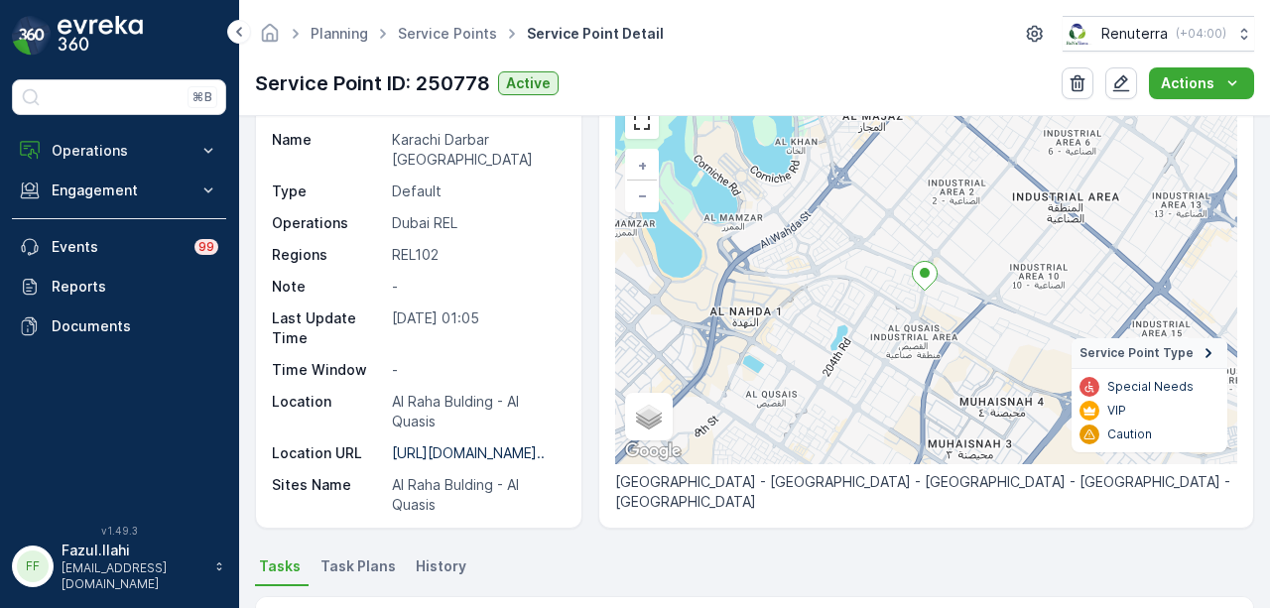
scroll to position [595, 0]
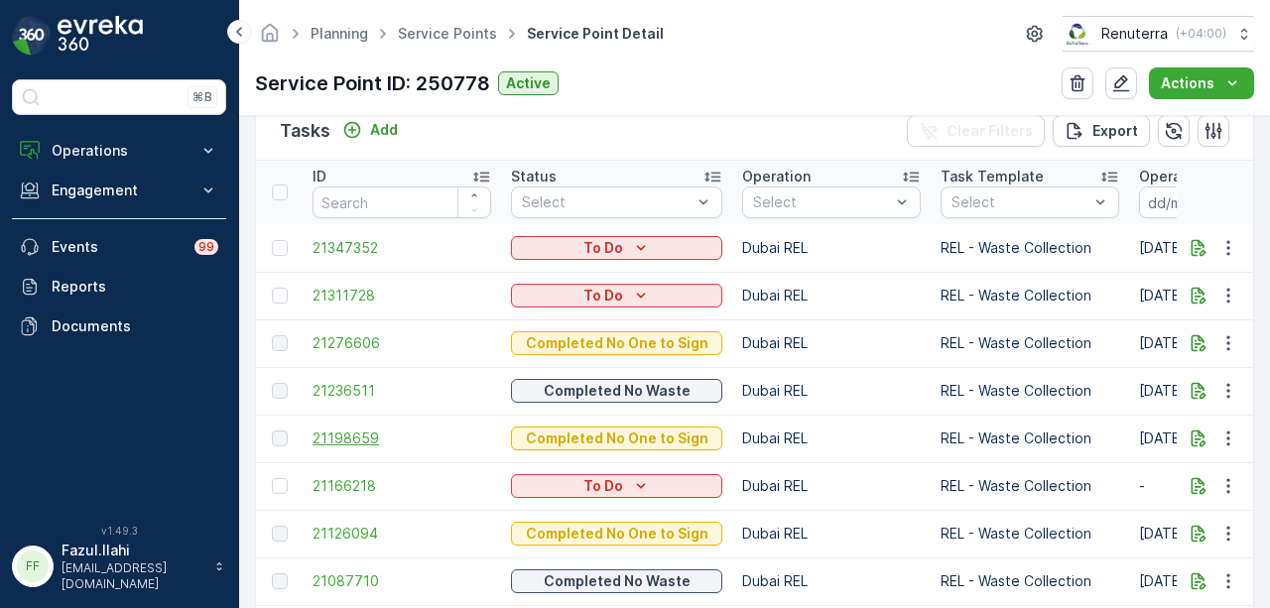
click at [326, 434] on span "21198659" at bounding box center [402, 439] width 179 height 20
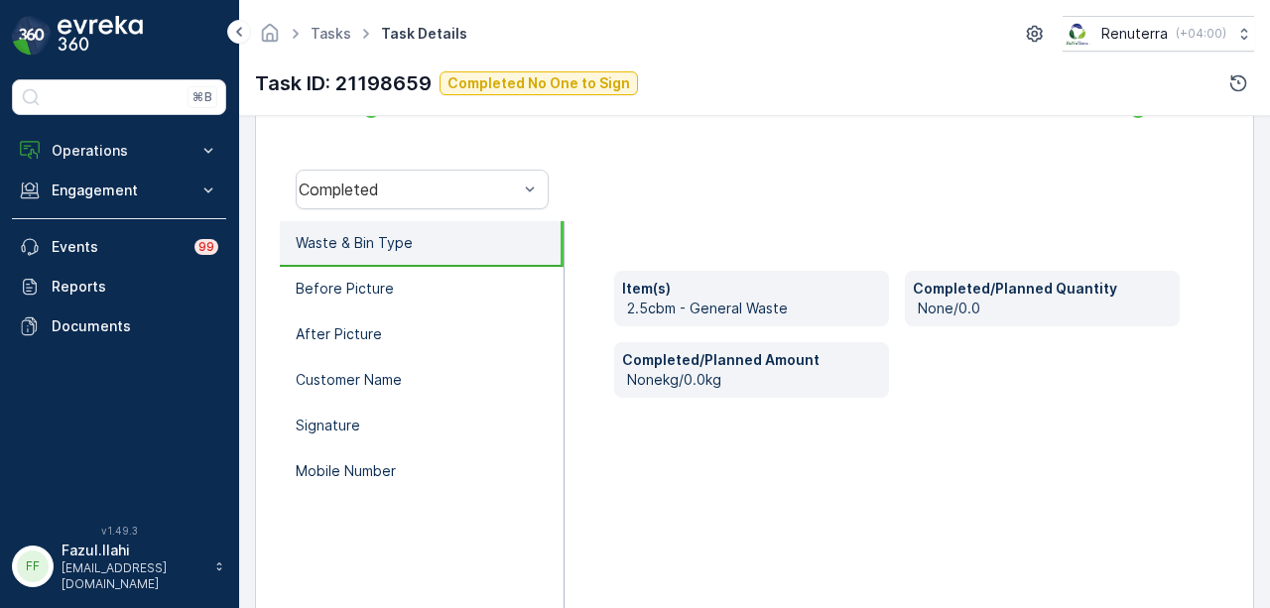
scroll to position [595, 0]
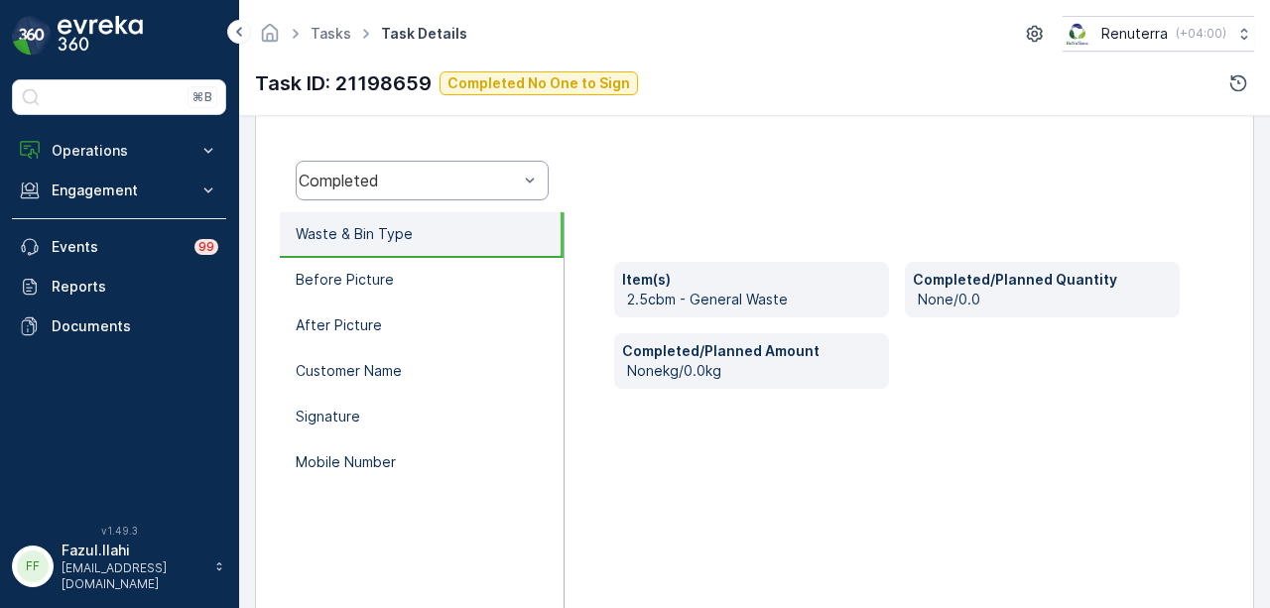
click at [514, 192] on div "Completed" at bounding box center [422, 181] width 253 height 40
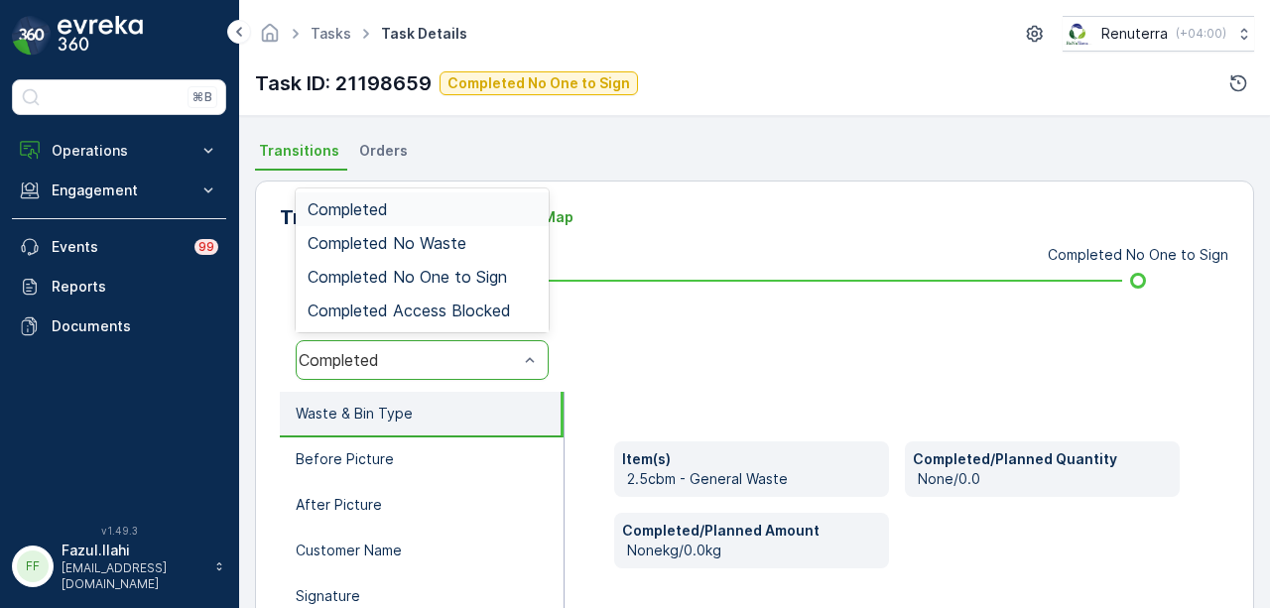
scroll to position [397, 0]
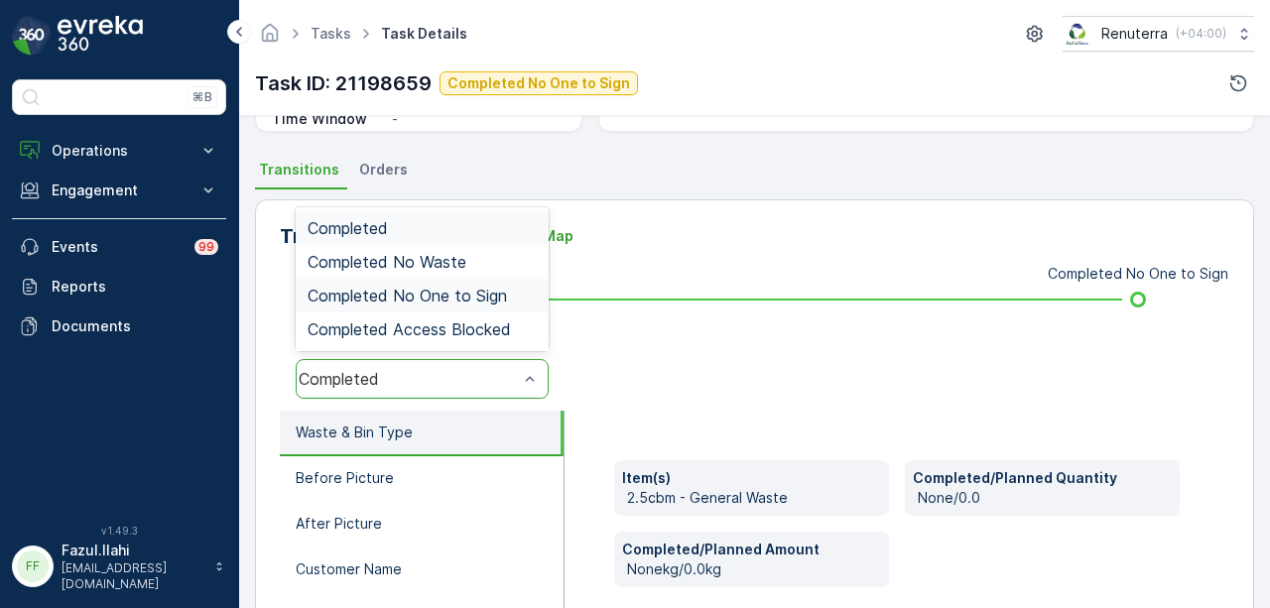
click at [484, 297] on span "Completed No One to Sign" at bounding box center [407, 296] width 199 height 18
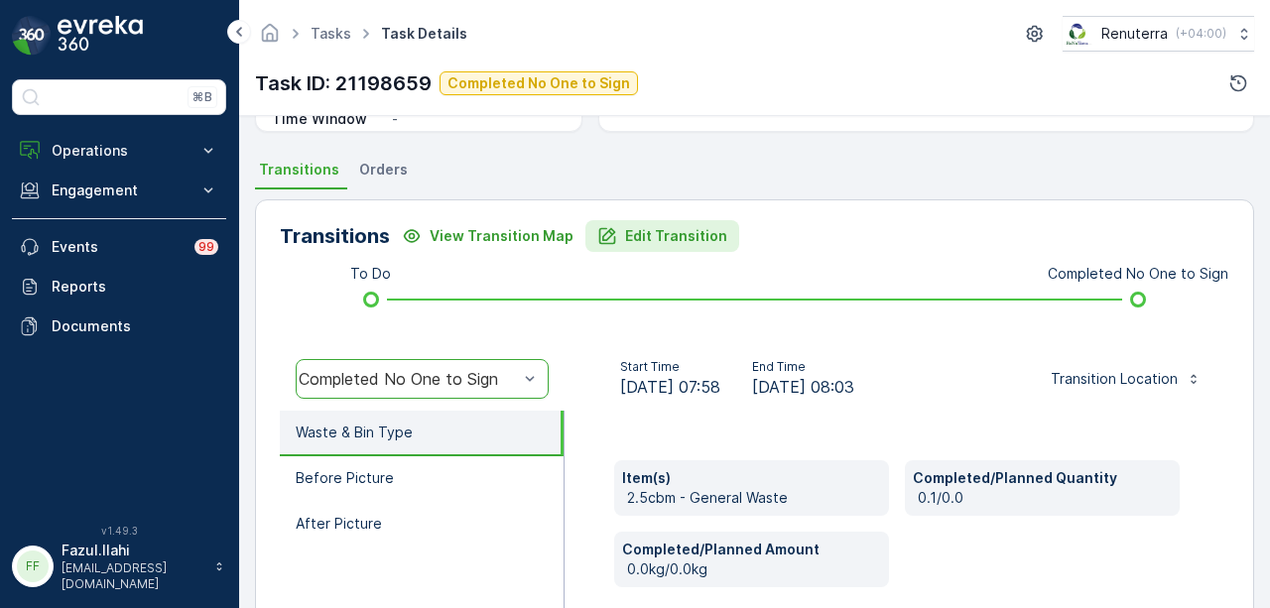
click at [625, 236] on p "Edit Transition" at bounding box center [676, 236] width 102 height 20
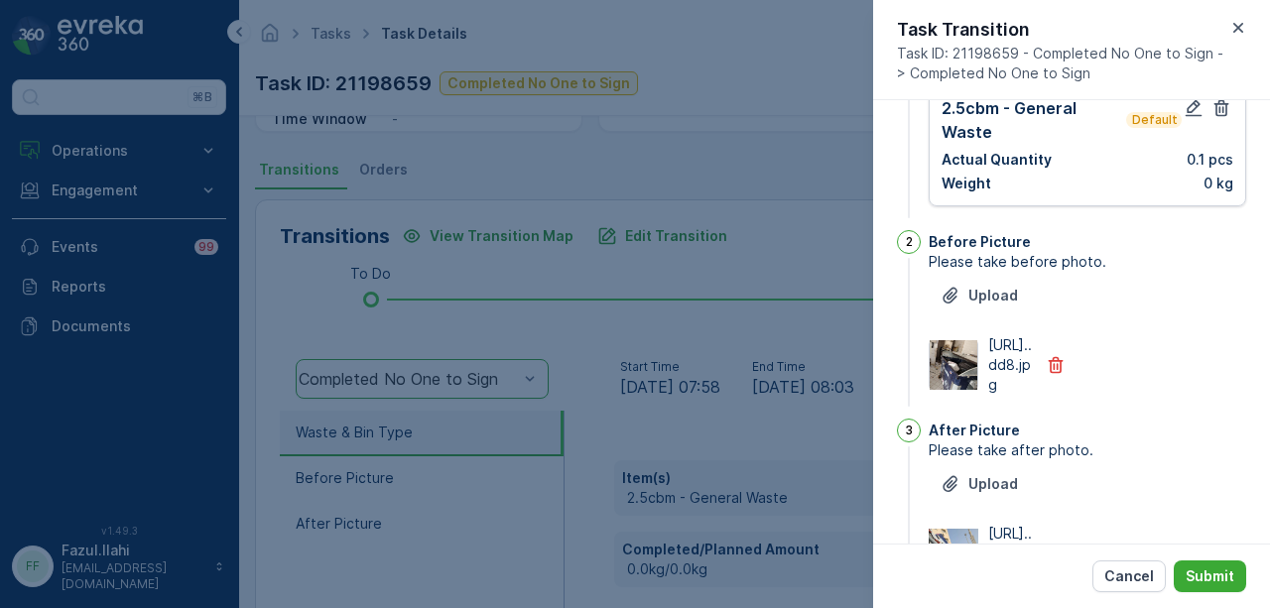
scroll to position [0, 0]
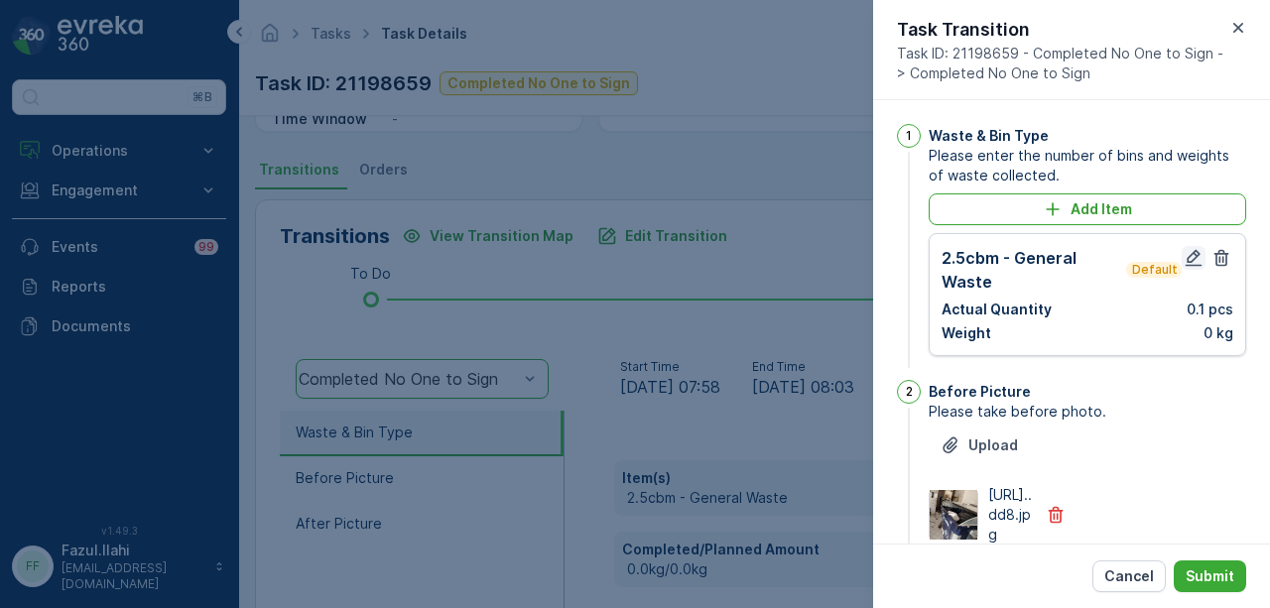
click at [1188, 261] on icon "button" at bounding box center [1194, 258] width 20 height 20
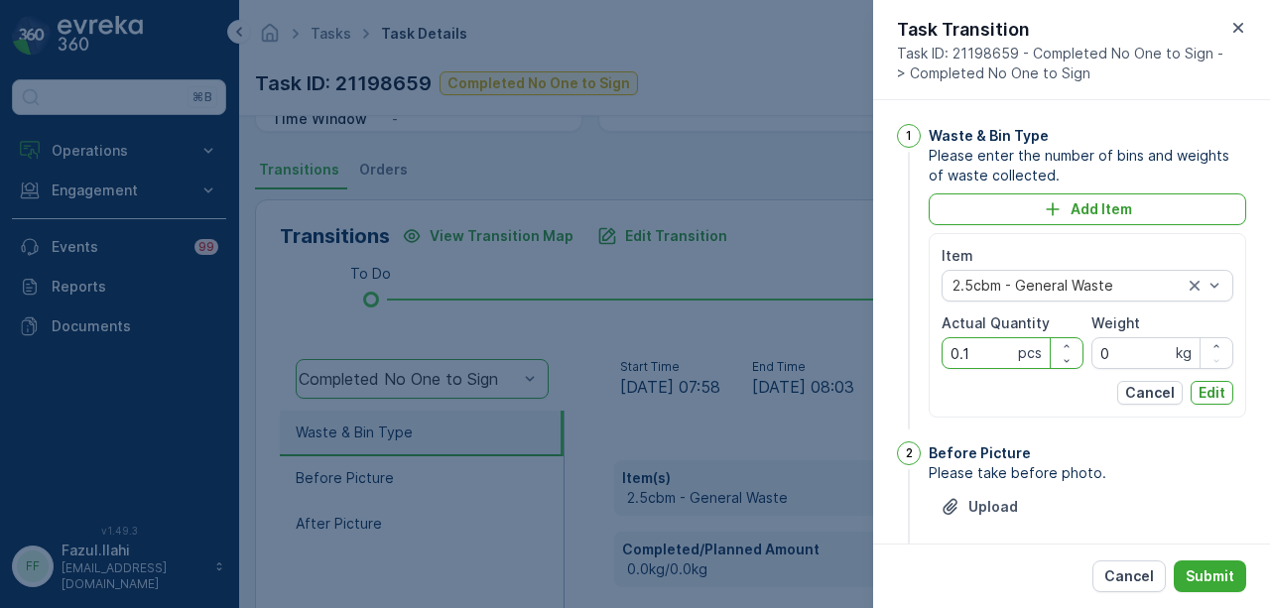
click at [1002, 356] on Quantity "0.1" at bounding box center [1013, 353] width 142 height 32
type Quantity "0"
type Quantity "1"
click at [1216, 381] on button "Edit" at bounding box center [1212, 393] width 43 height 24
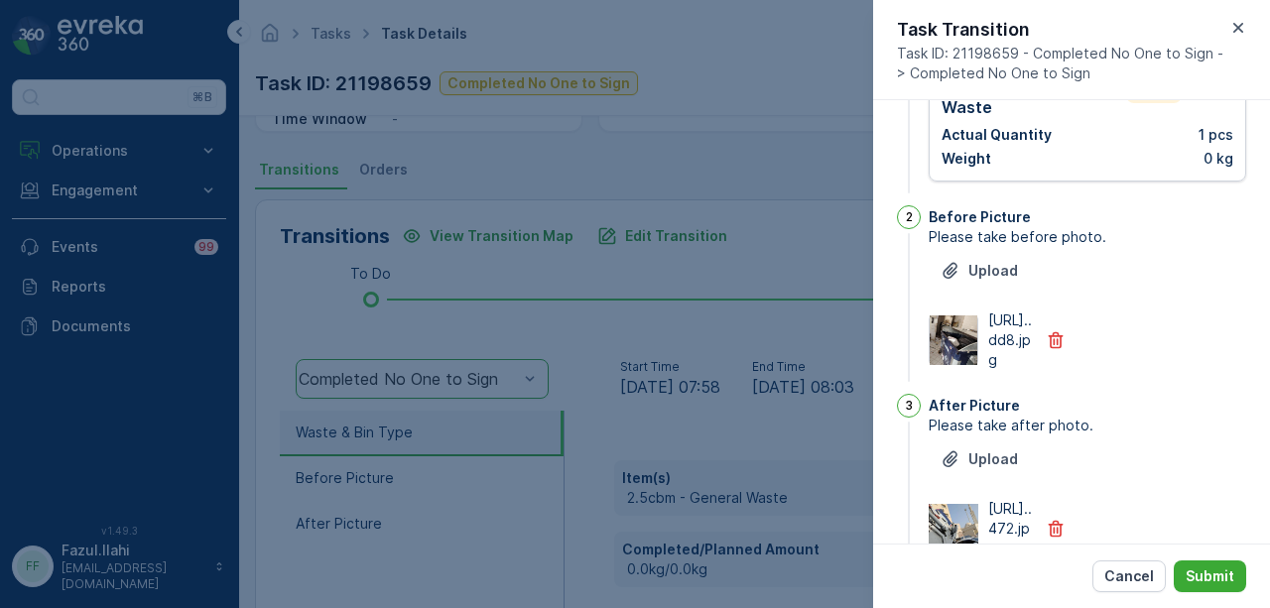
scroll to position [306, 0]
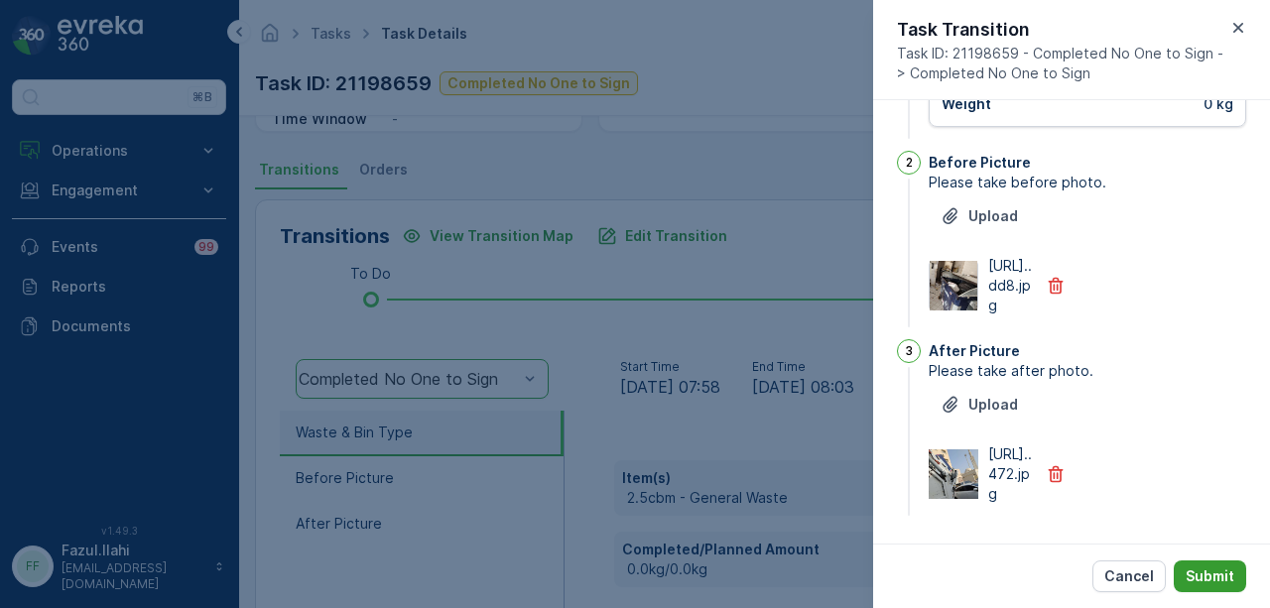
click at [1229, 581] on p "Submit" at bounding box center [1210, 577] width 49 height 20
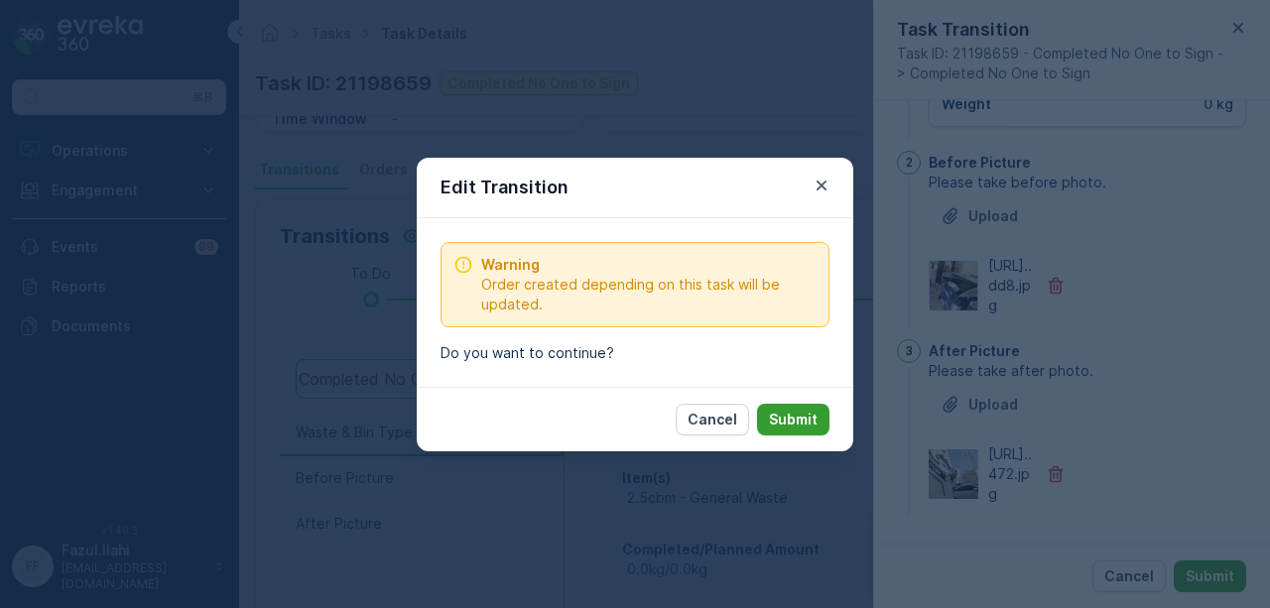
click at [818, 421] on button "Submit" at bounding box center [793, 420] width 72 height 32
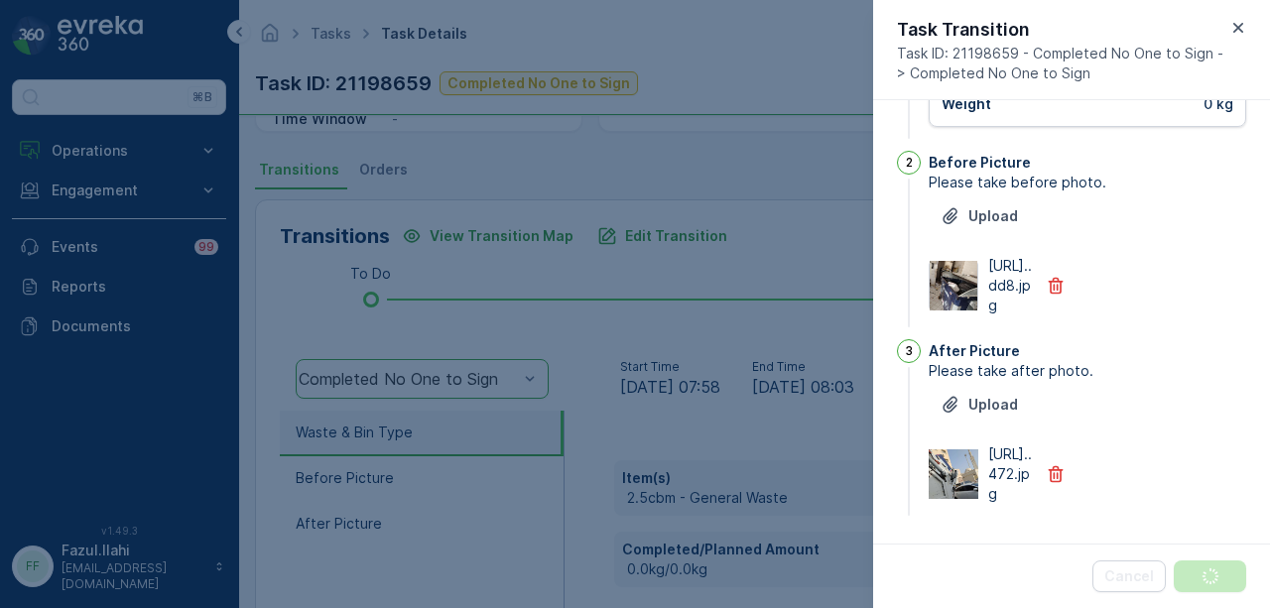
scroll to position [0, 0]
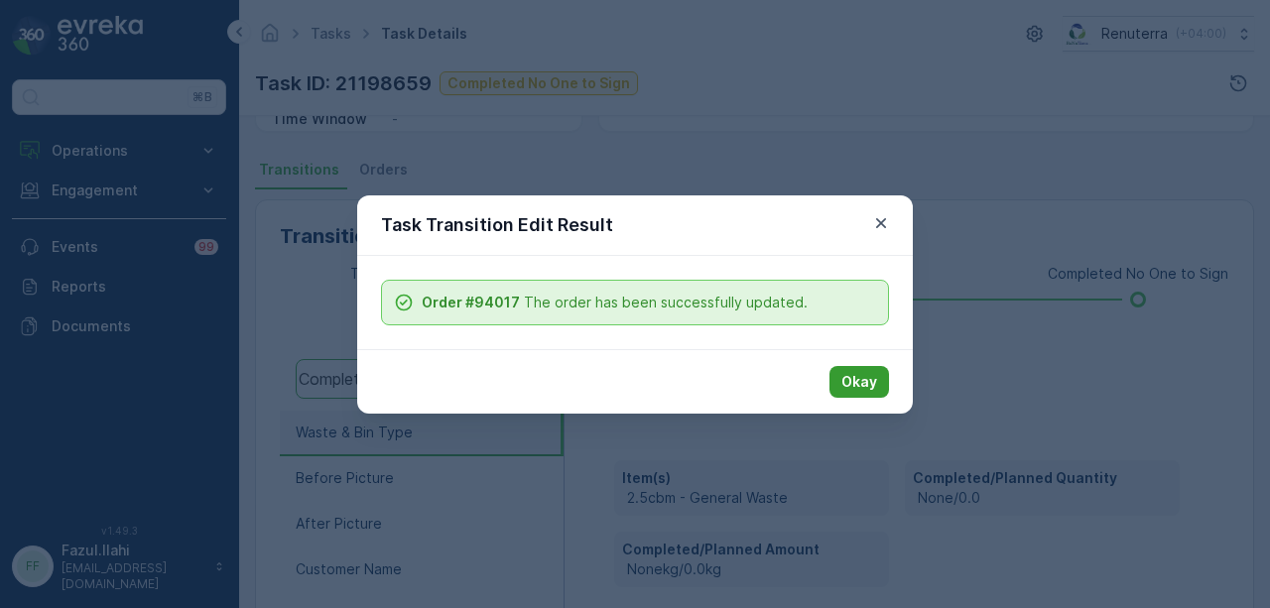
click at [865, 378] on p "Okay" at bounding box center [860, 382] width 36 height 20
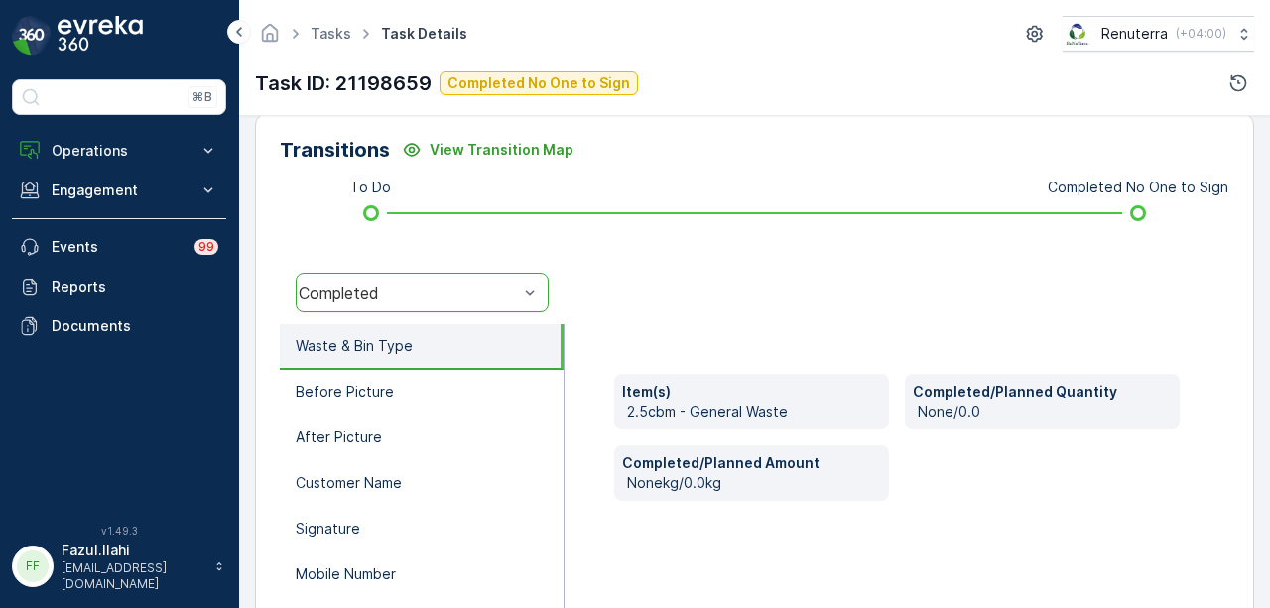
scroll to position [496, 0]
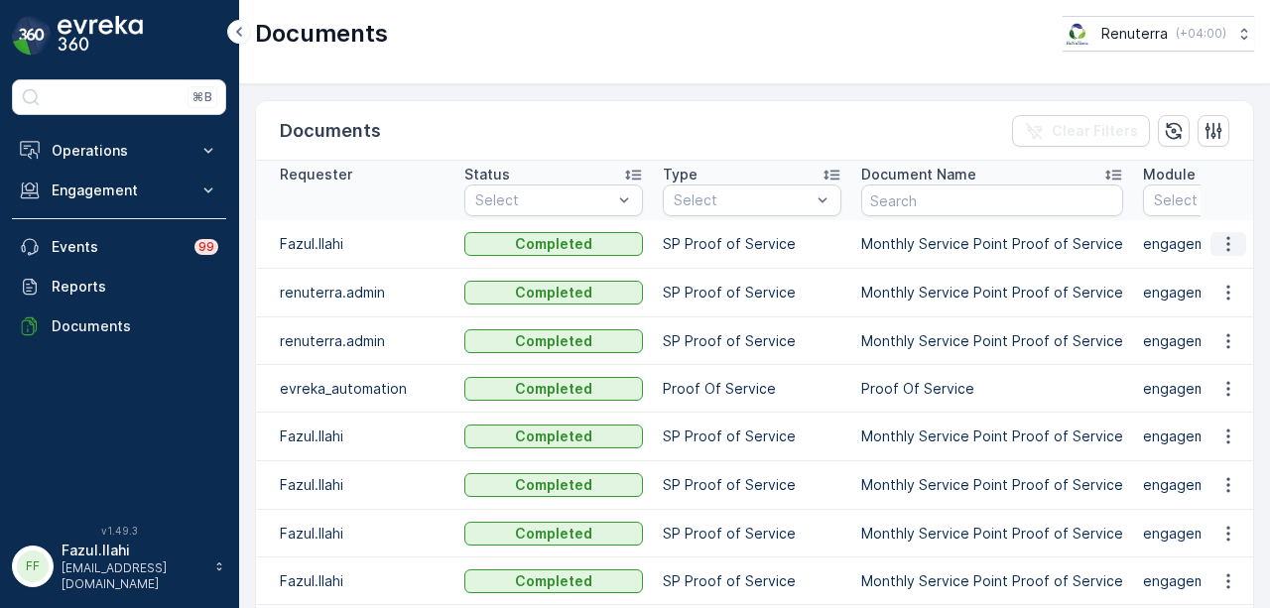
click at [1219, 245] on icon "button" at bounding box center [1229, 244] width 20 height 20
click at [1219, 265] on span "See Details" at bounding box center [1223, 272] width 76 height 20
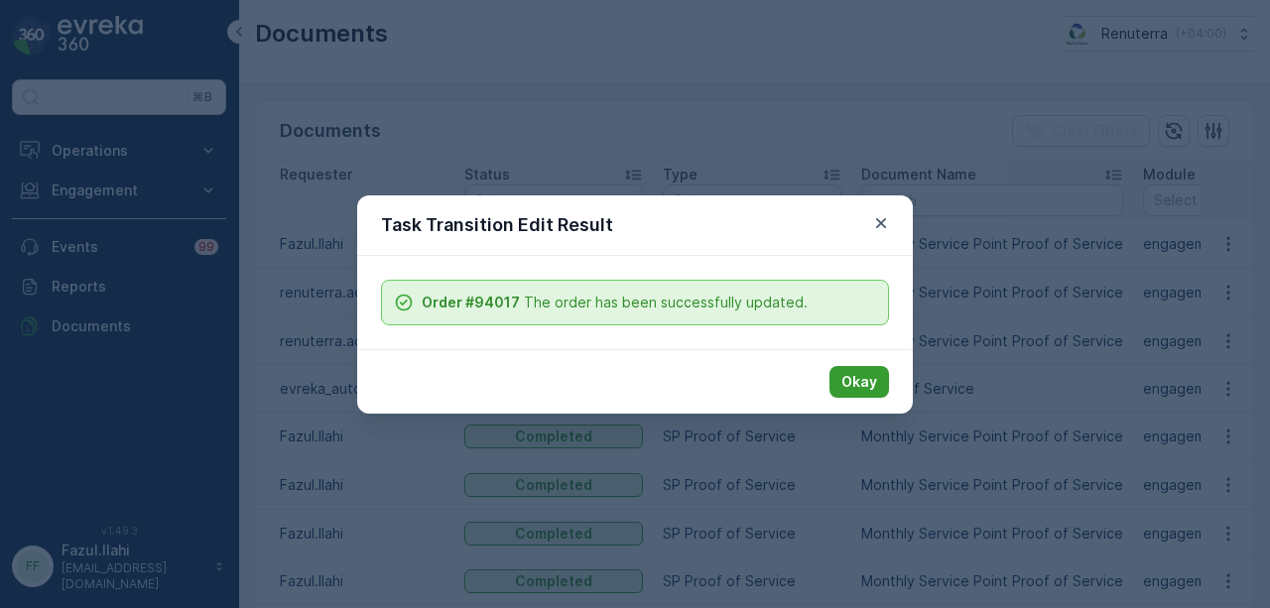
click at [860, 386] on p "Okay" at bounding box center [860, 382] width 36 height 20
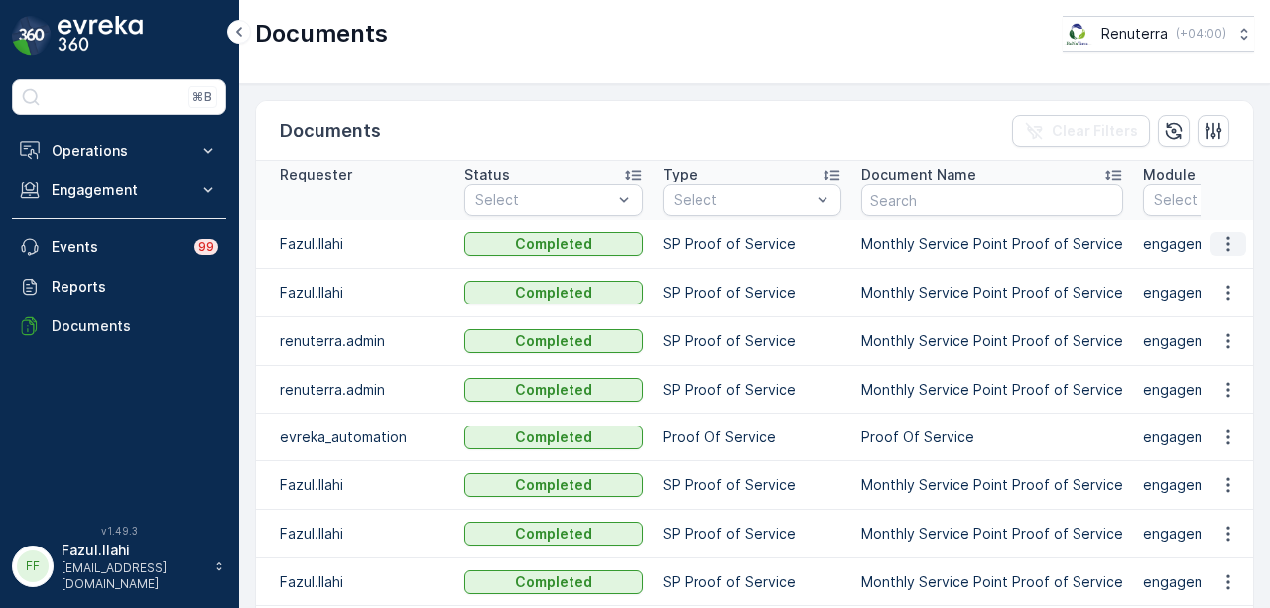
click at [1229, 243] on icon "button" at bounding box center [1229, 244] width 20 height 20
click at [1231, 266] on span "See Details" at bounding box center [1223, 272] width 76 height 20
